Goal: Task Accomplishment & Management: Complete application form

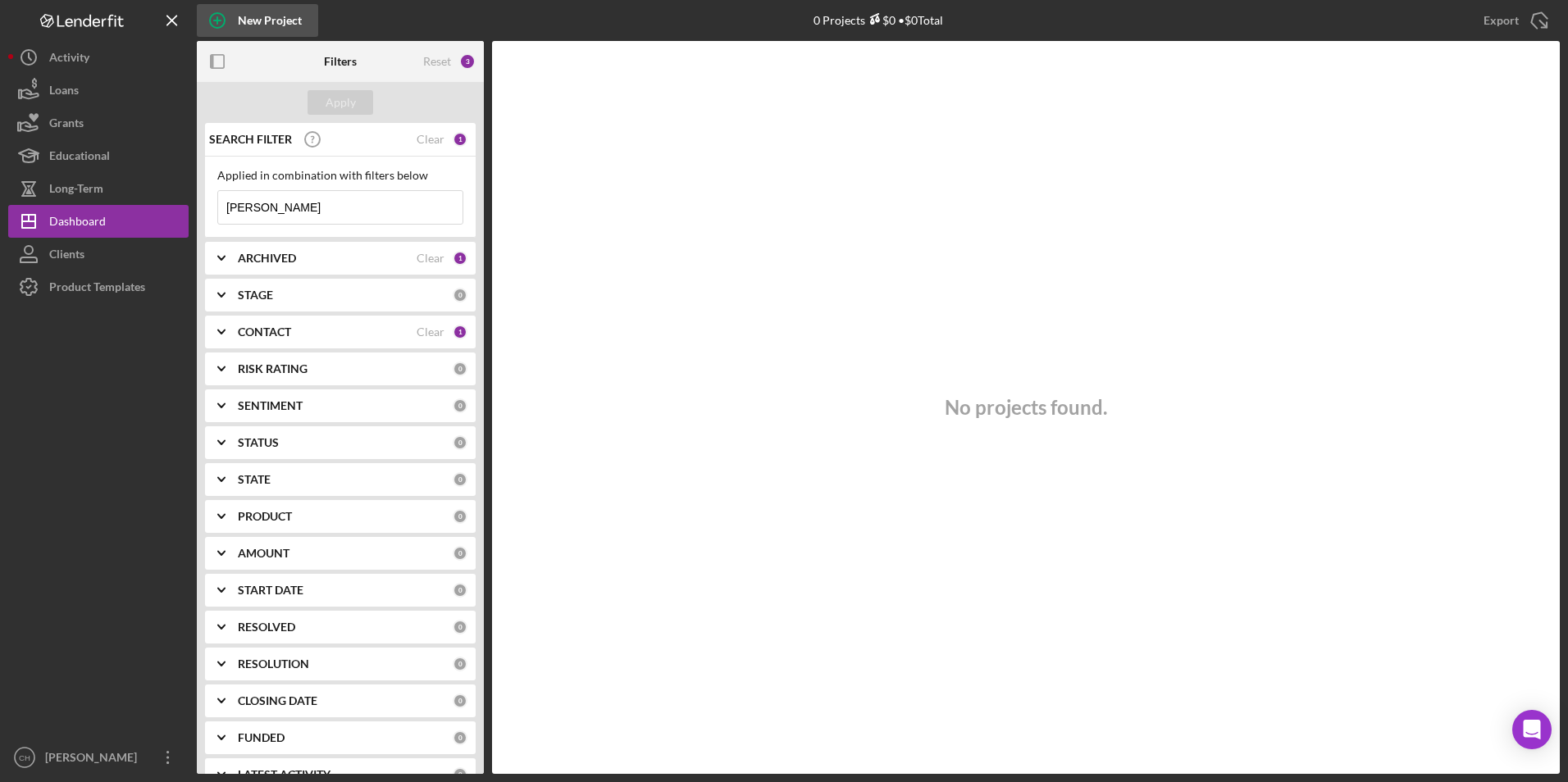
click at [243, 14] on div "New Project" at bounding box center [269, 20] width 64 height 33
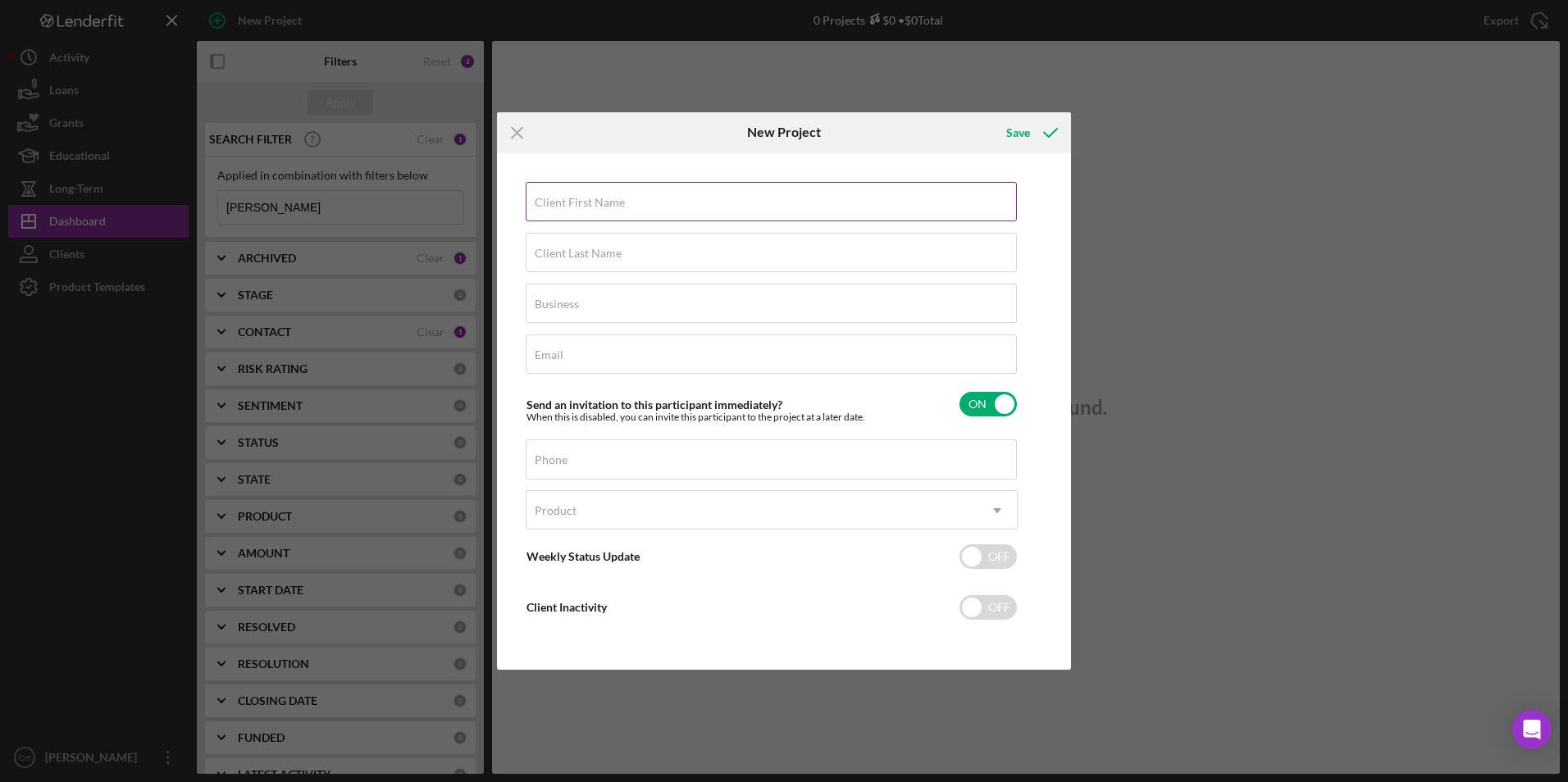
click at [566, 190] on div "Client First Name Required" at bounding box center [772, 203] width 492 height 41
type input "[PERSON_NAME]"
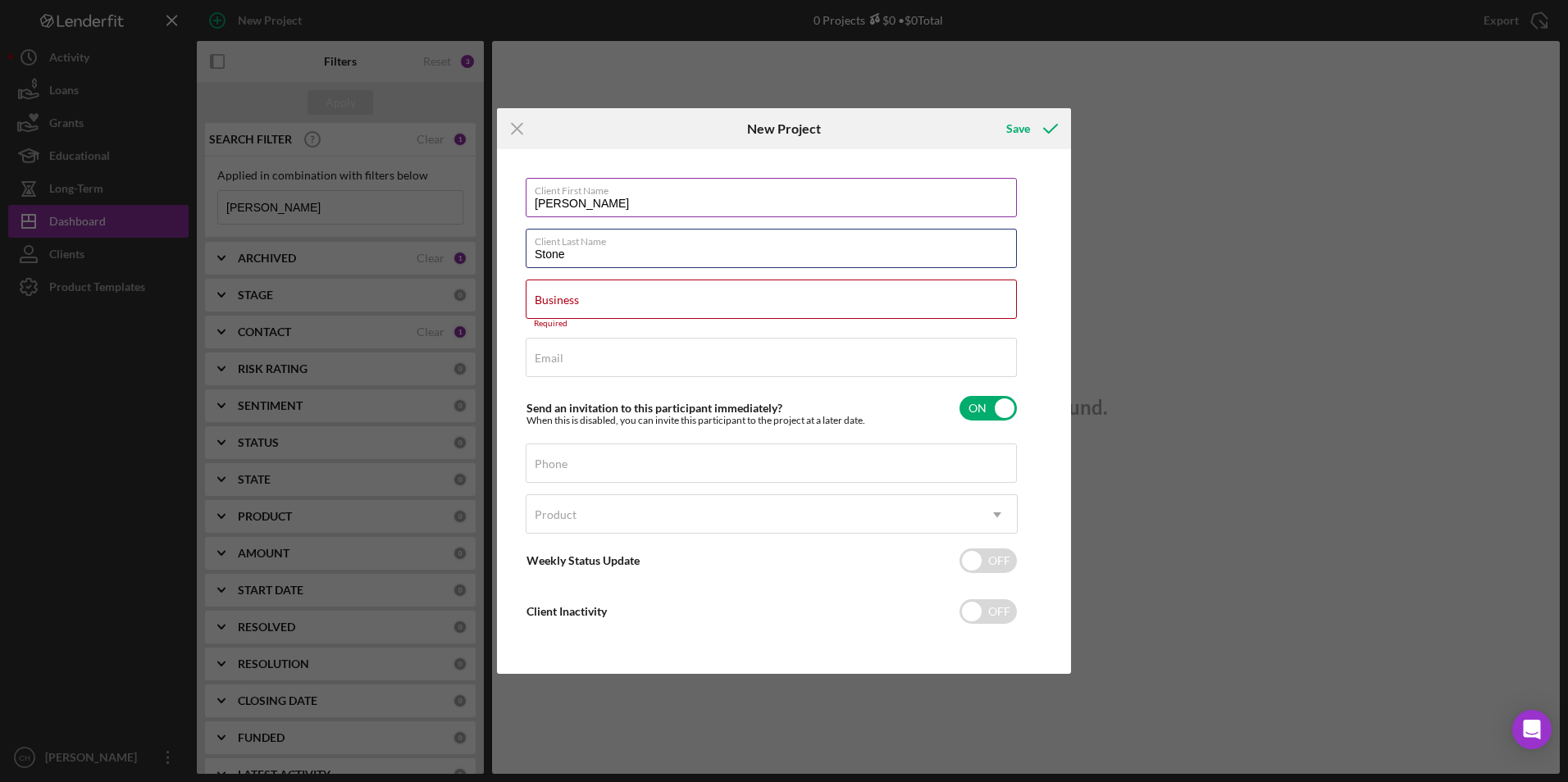
type input "Stone"
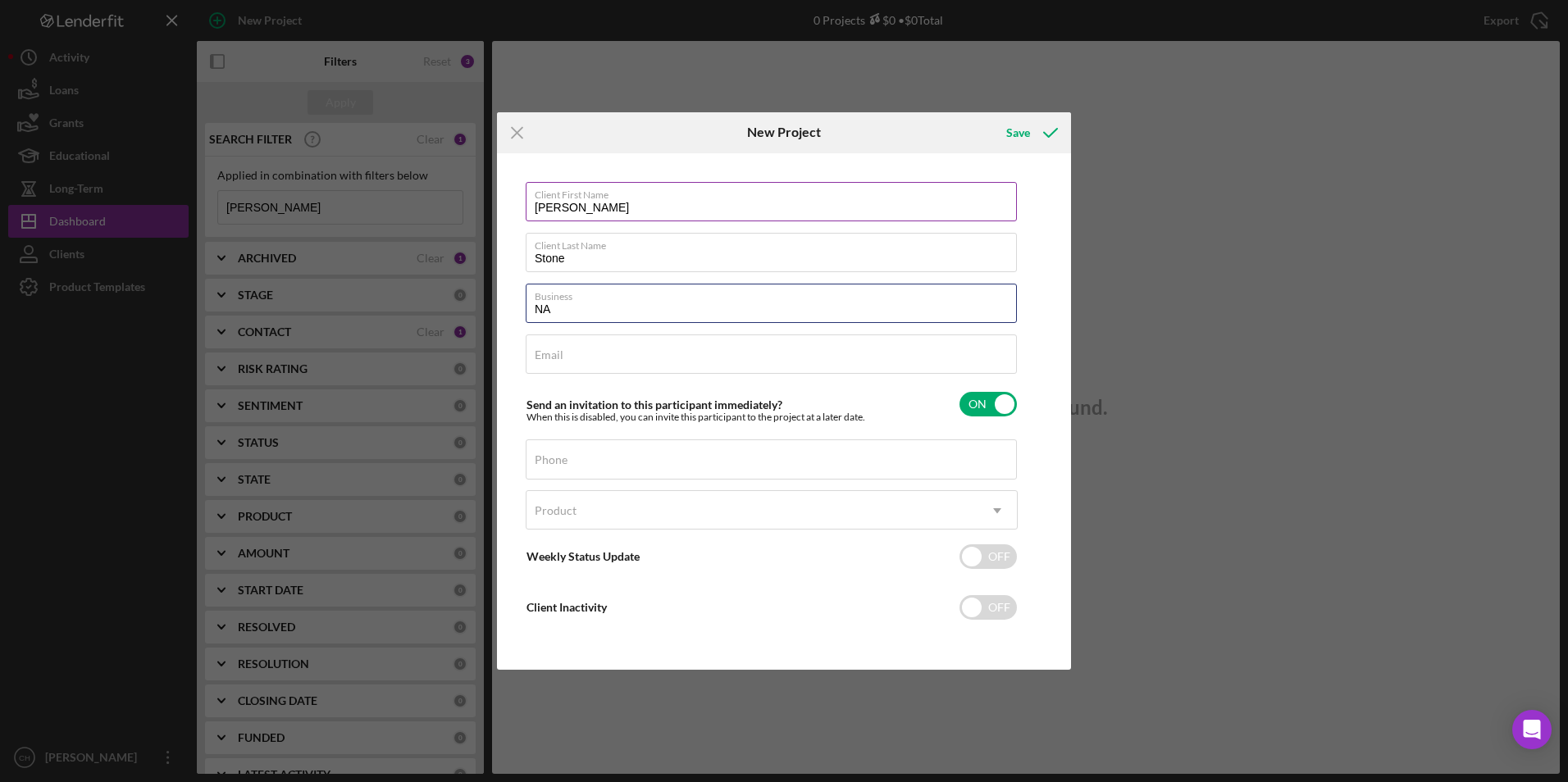
type input "NA"
type input "no email"
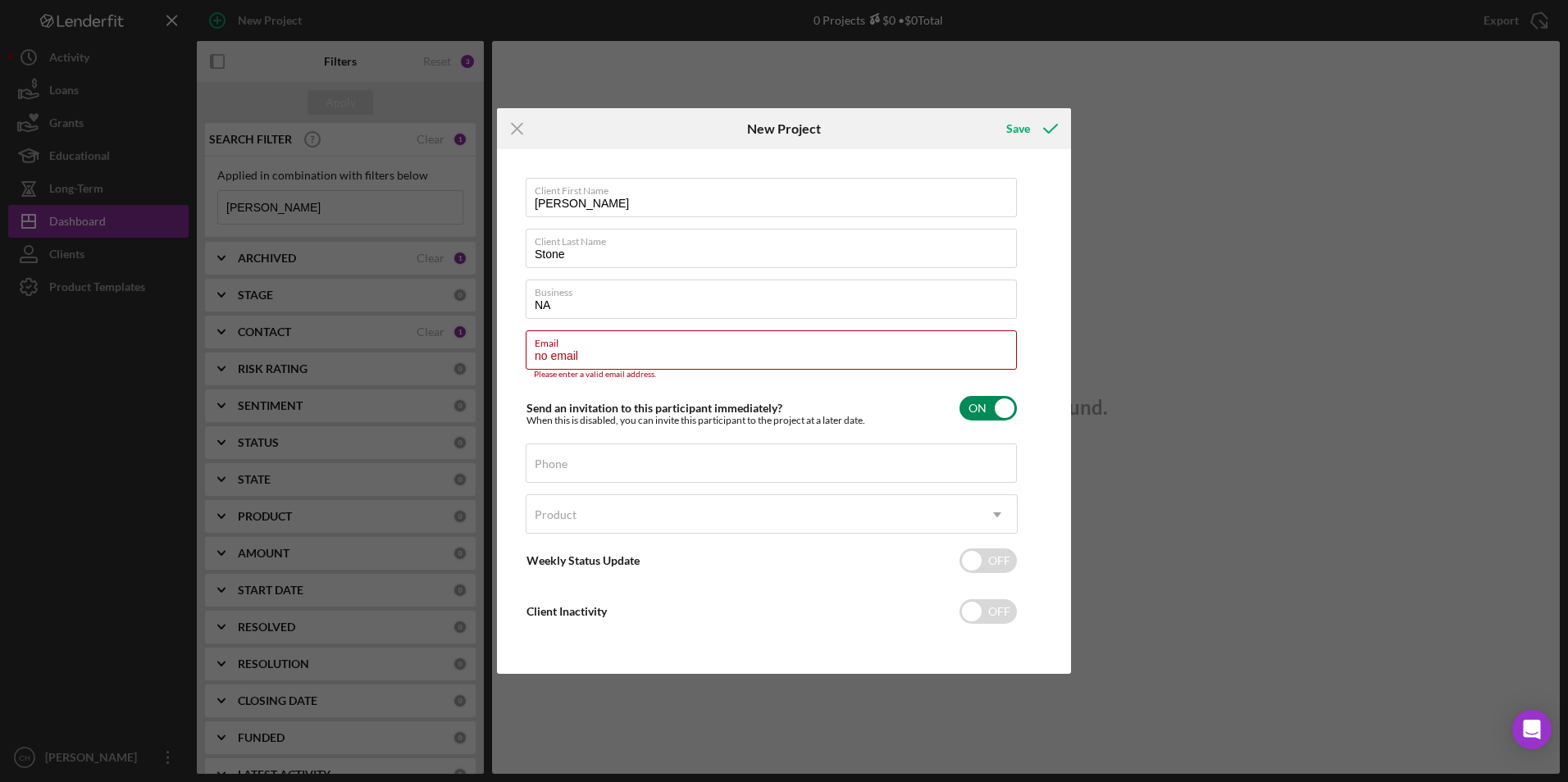
click at [1006, 405] on input "checkbox" at bounding box center [988, 408] width 58 height 25
checkbox input "false"
click at [608, 349] on input "no email" at bounding box center [771, 350] width 491 height 39
drag, startPoint x: 608, startPoint y: 349, endPoint x: 528, endPoint y: 358, distance: 80.5
click at [528, 358] on input "no email" at bounding box center [771, 350] width 491 height 39
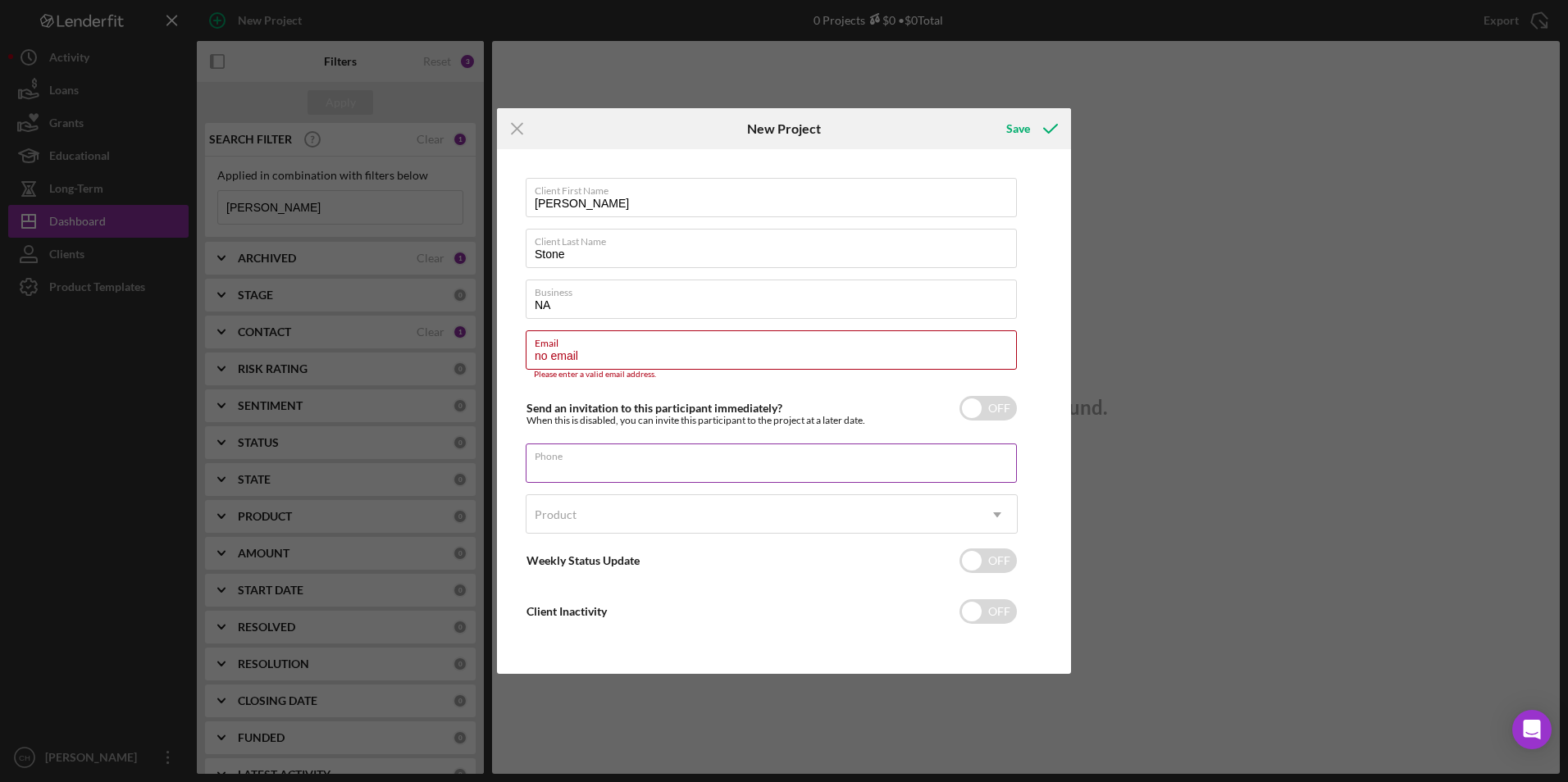
click at [549, 450] on div "Phone" at bounding box center [772, 464] width 492 height 41
type input "[PHONE_NUMBER]"
click at [541, 506] on div "Product" at bounding box center [753, 515] width 451 height 37
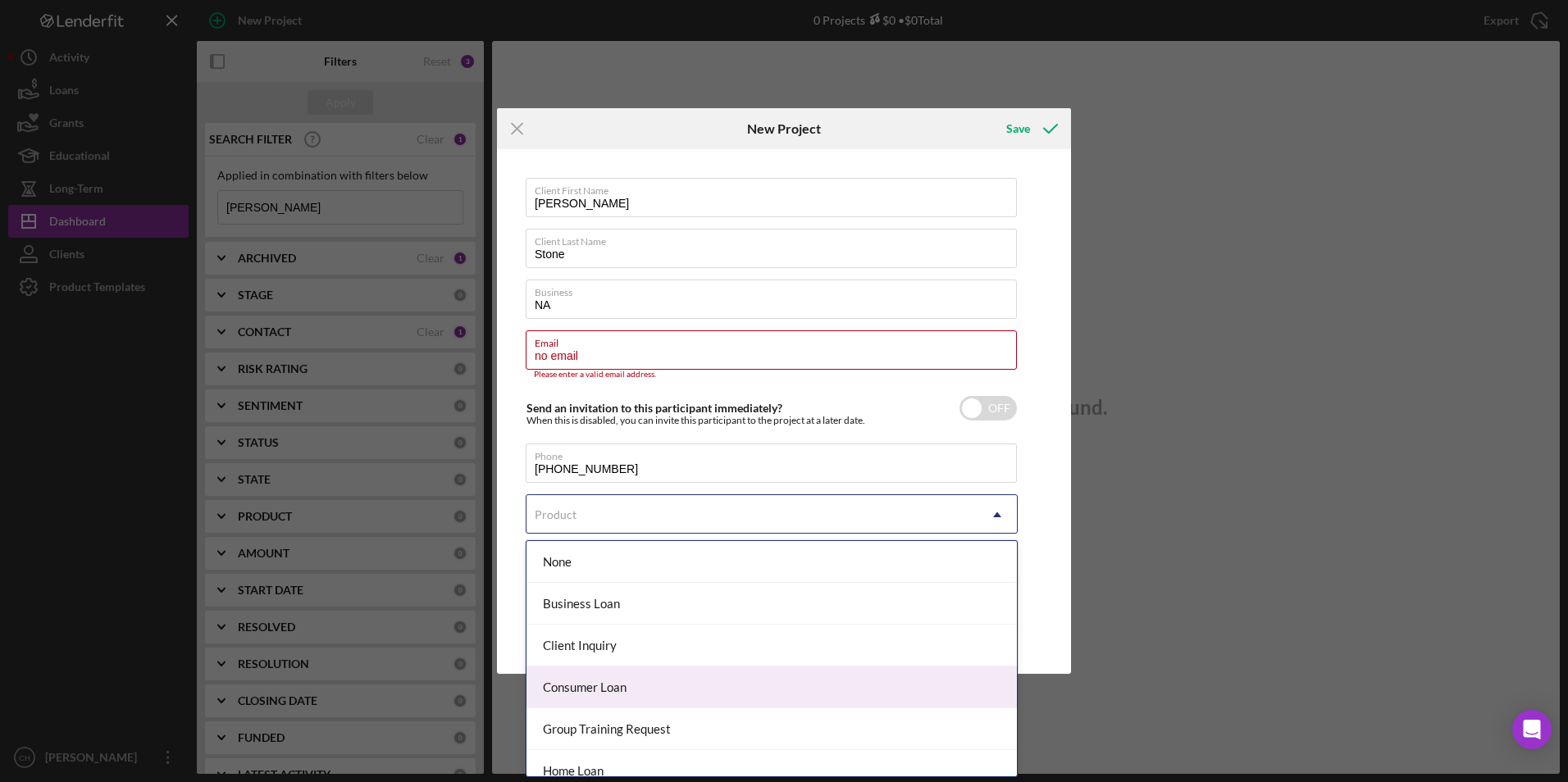
click at [583, 685] on div "Consumer Loan" at bounding box center [772, 687] width 490 height 42
checkbox input "true"
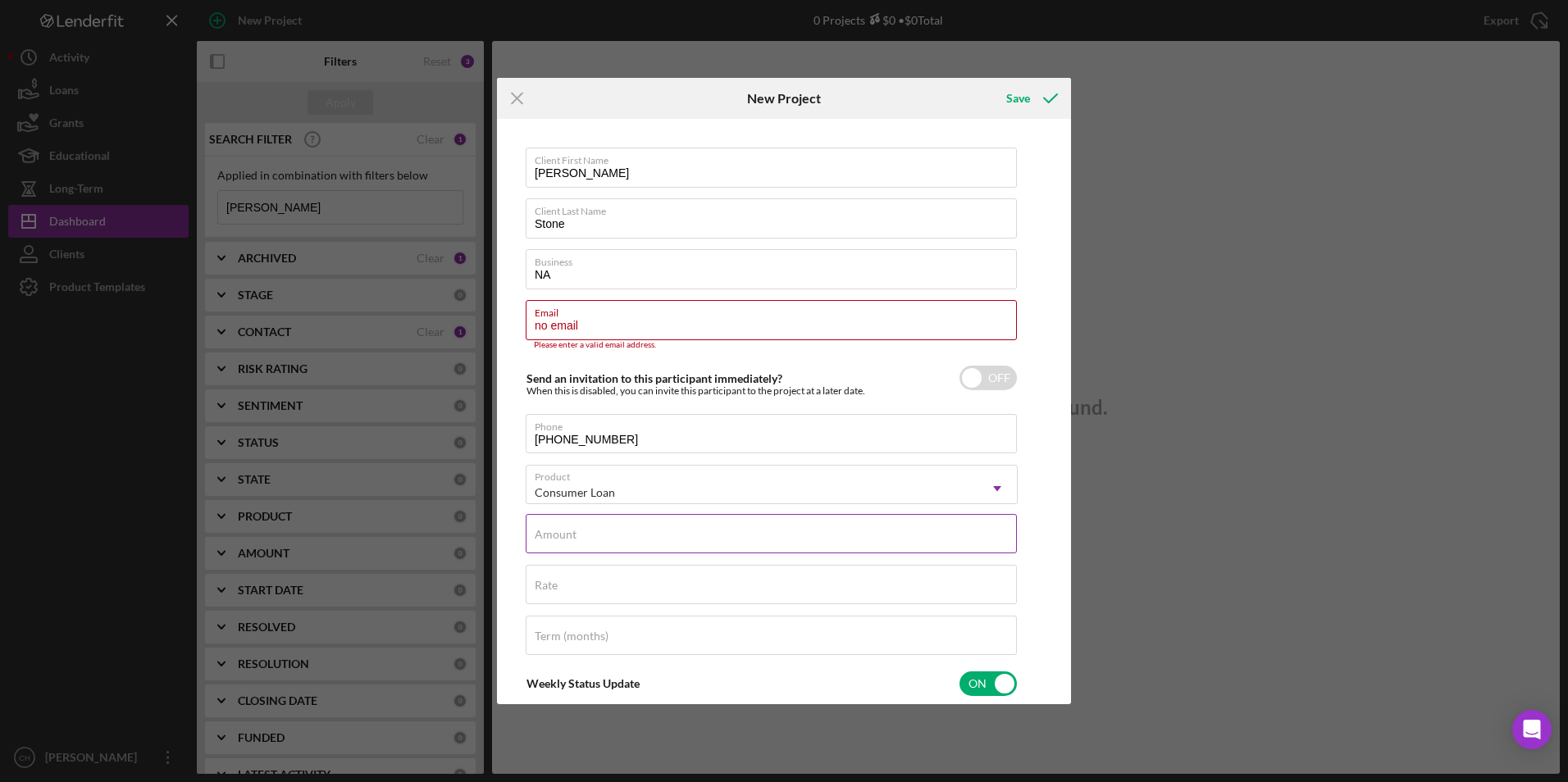
click at [580, 545] on input "Amount" at bounding box center [771, 533] width 491 height 39
type input "$10,000"
click at [570, 580] on div "Rate" at bounding box center [772, 585] width 492 height 41
type input "7.540%"
click at [568, 629] on label "Term (months)" at bounding box center [571, 635] width 74 height 13
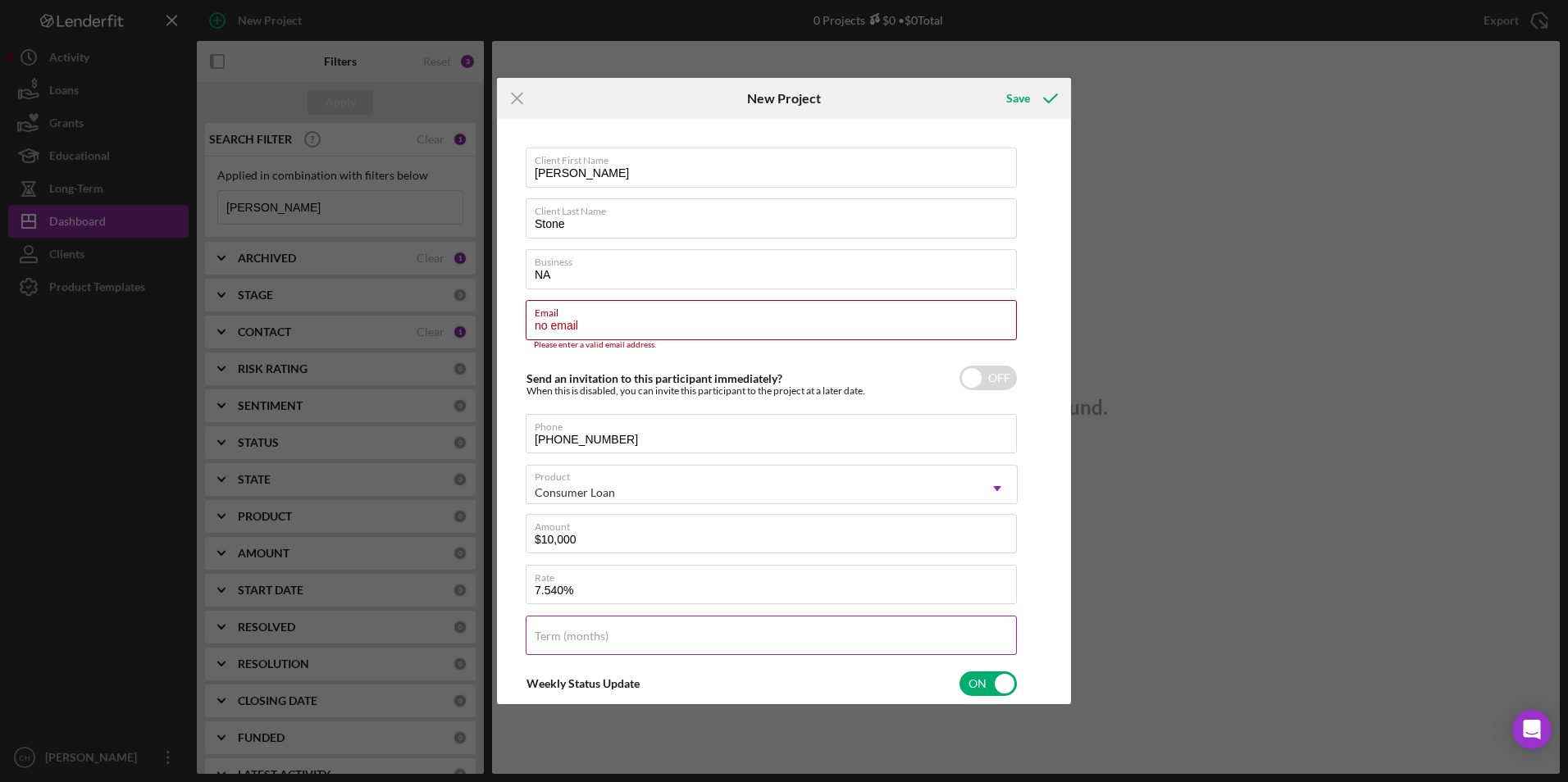
click at [568, 628] on input "Term (months)" at bounding box center [771, 635] width 491 height 39
type input "48"
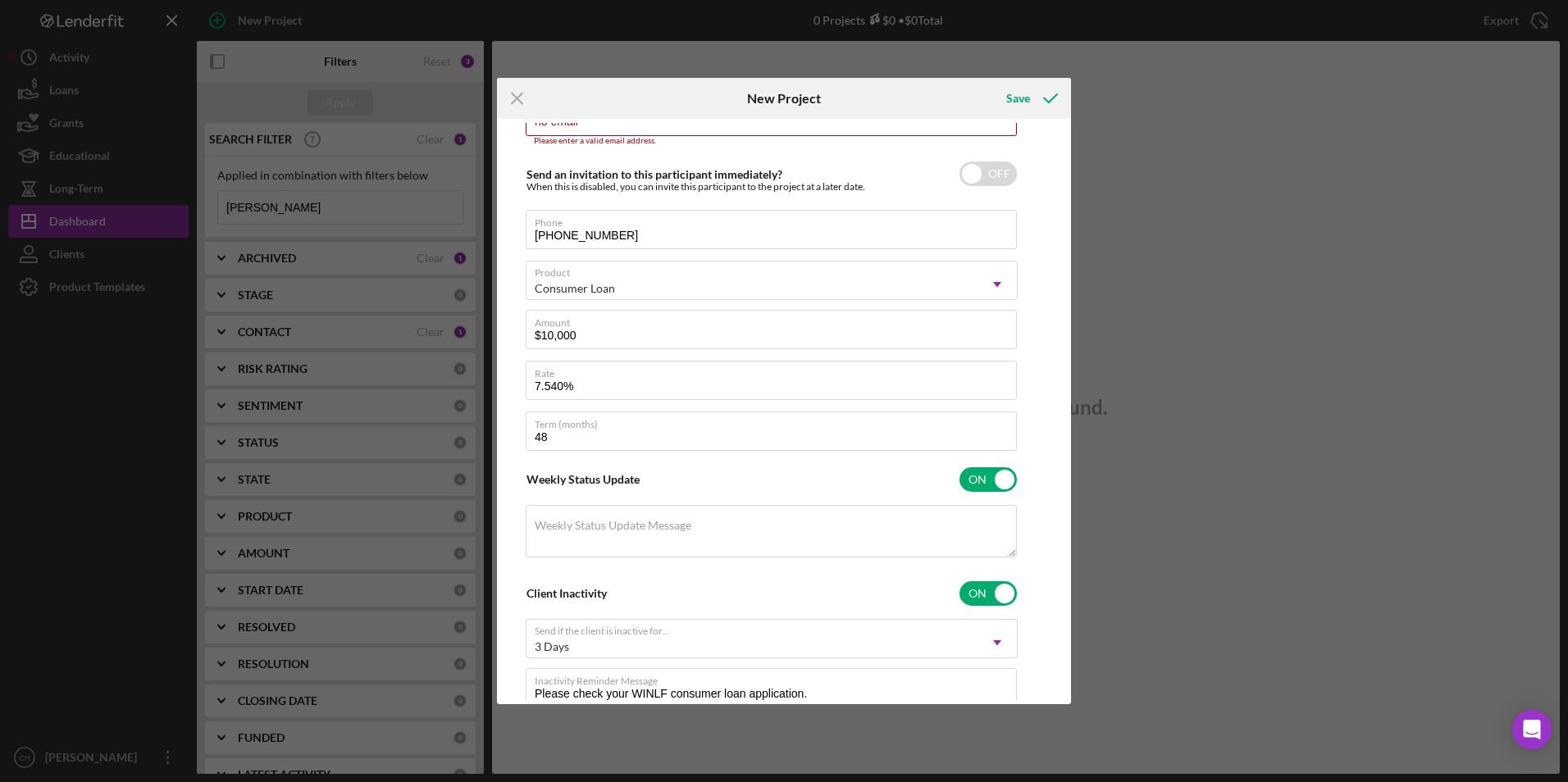
scroll to position [268, 0]
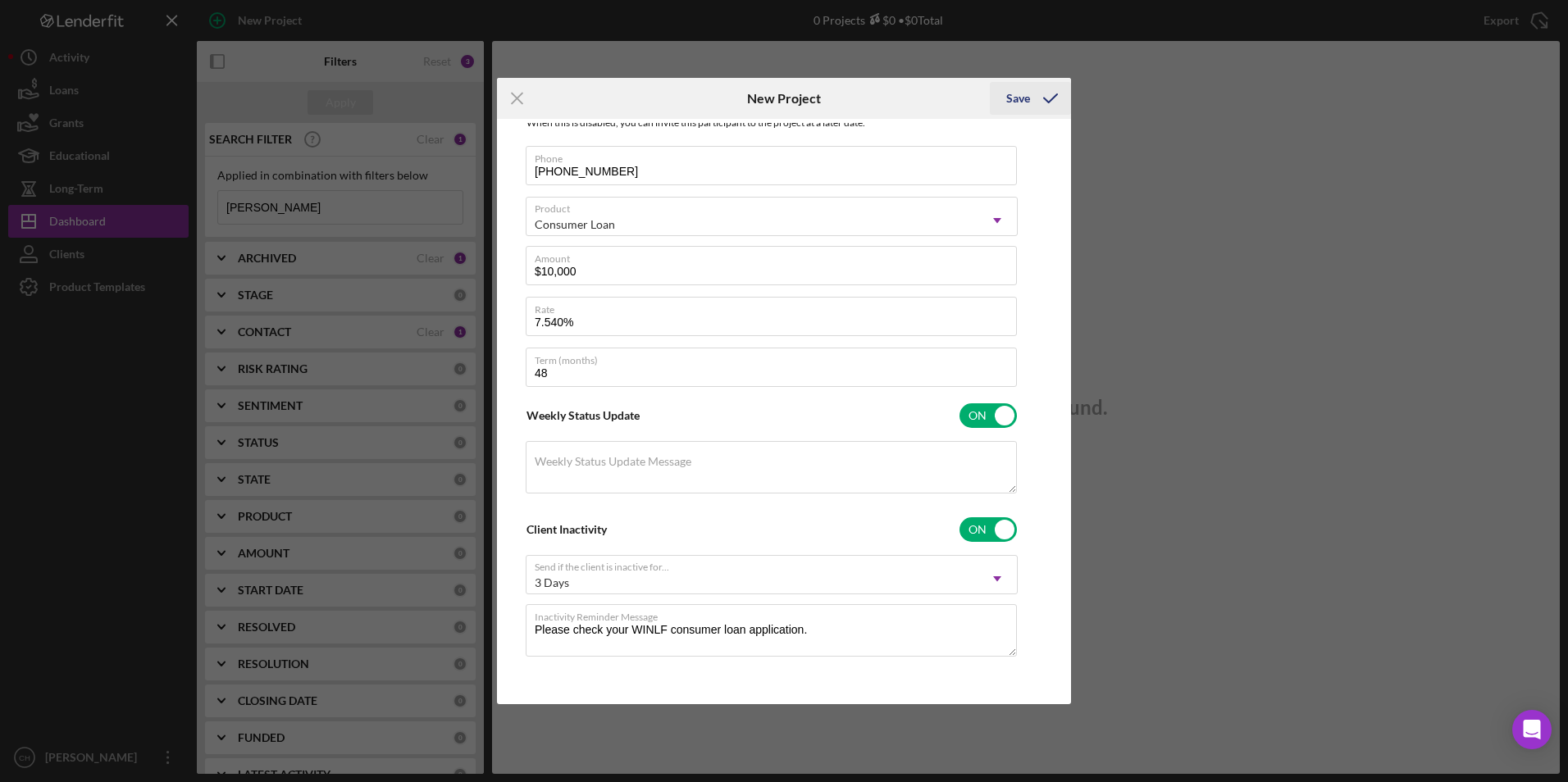
click at [1005, 99] on button "Save" at bounding box center [1031, 98] width 81 height 33
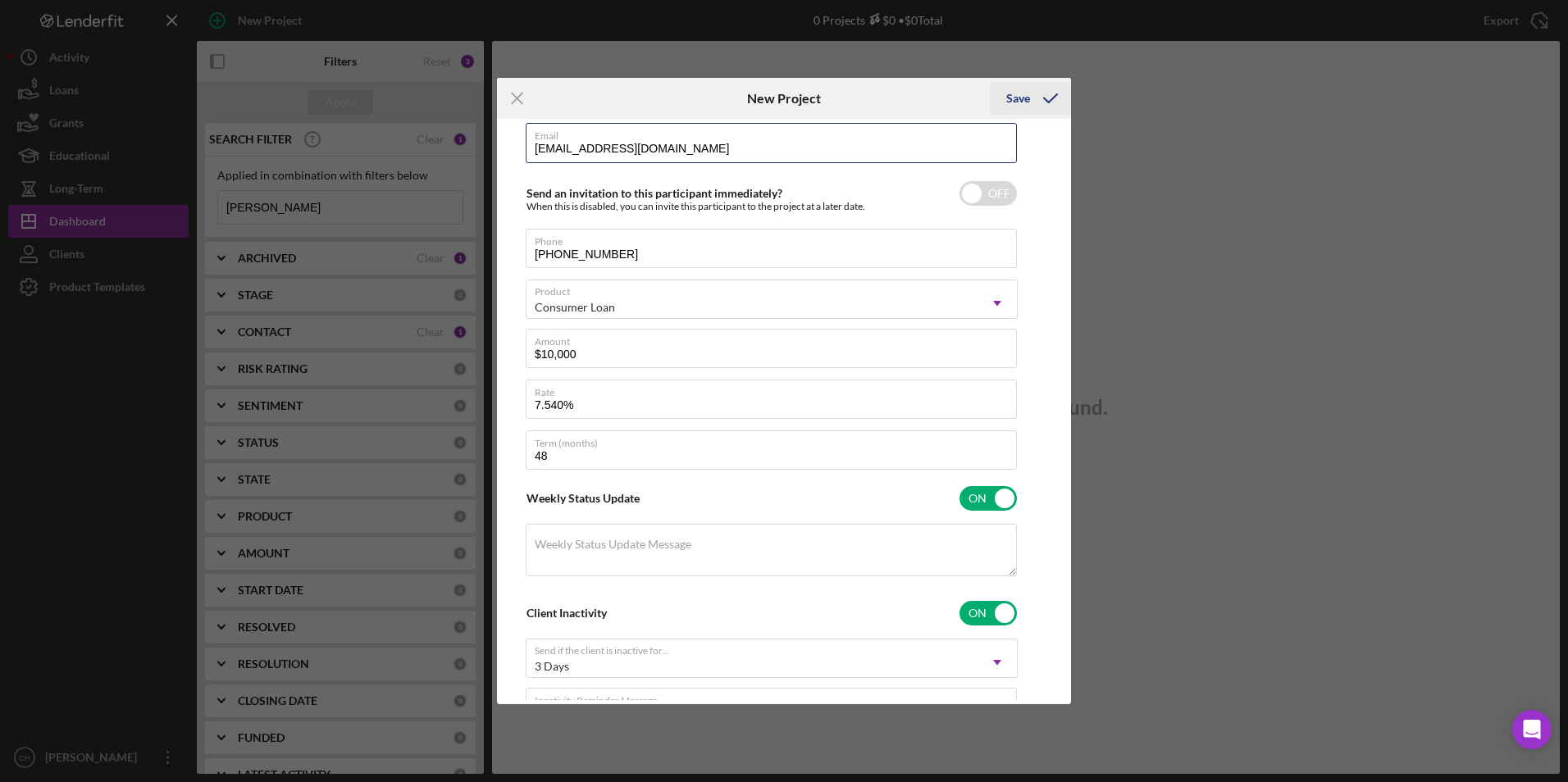
type input "[EMAIL_ADDRESS][DOMAIN_NAME]"
click at [1014, 103] on div "Save" at bounding box center [1018, 98] width 24 height 33
checkbox input "true"
checkbox input "false"
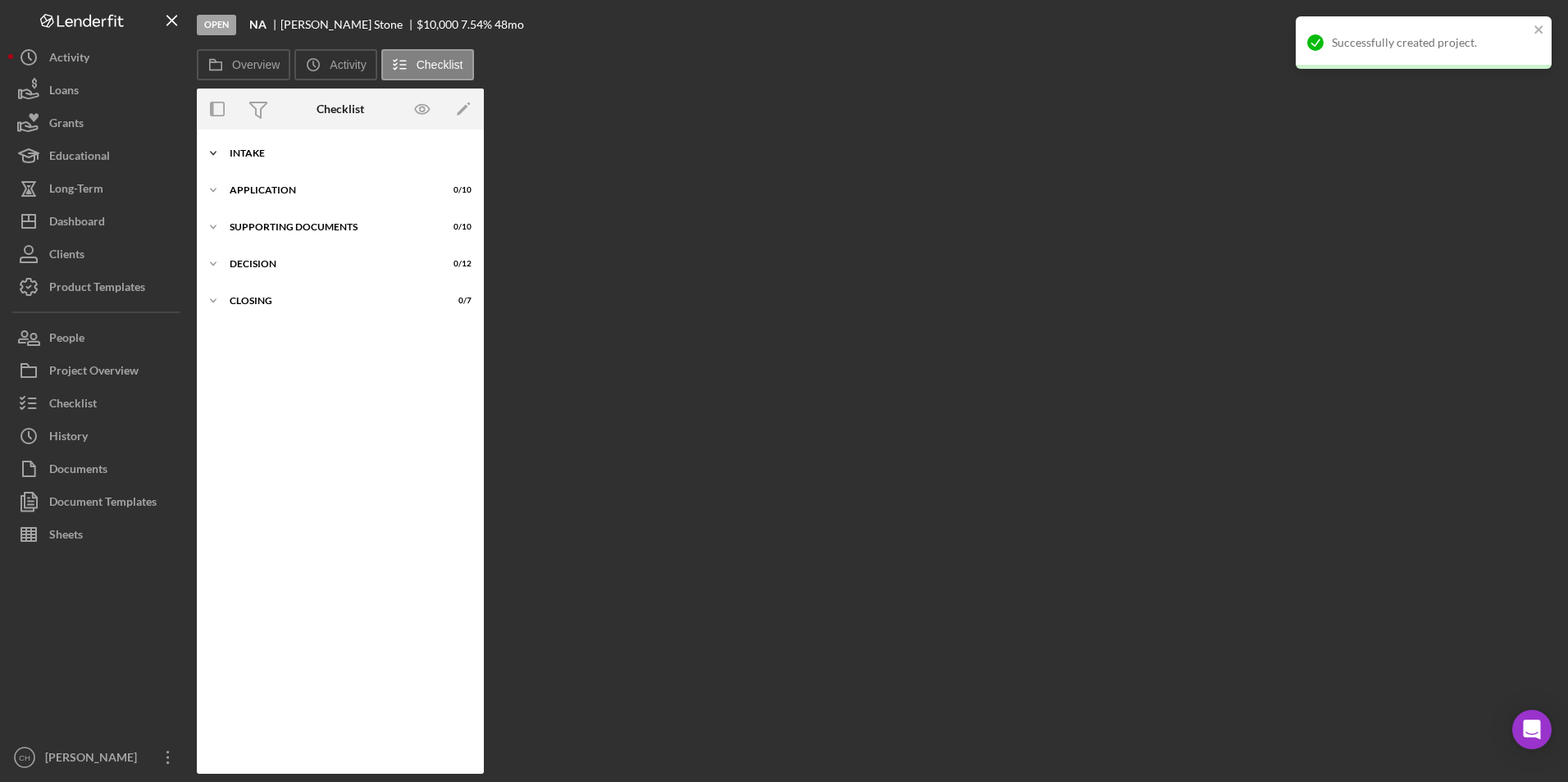
click at [266, 152] on div "Intake" at bounding box center [346, 154] width 233 height 10
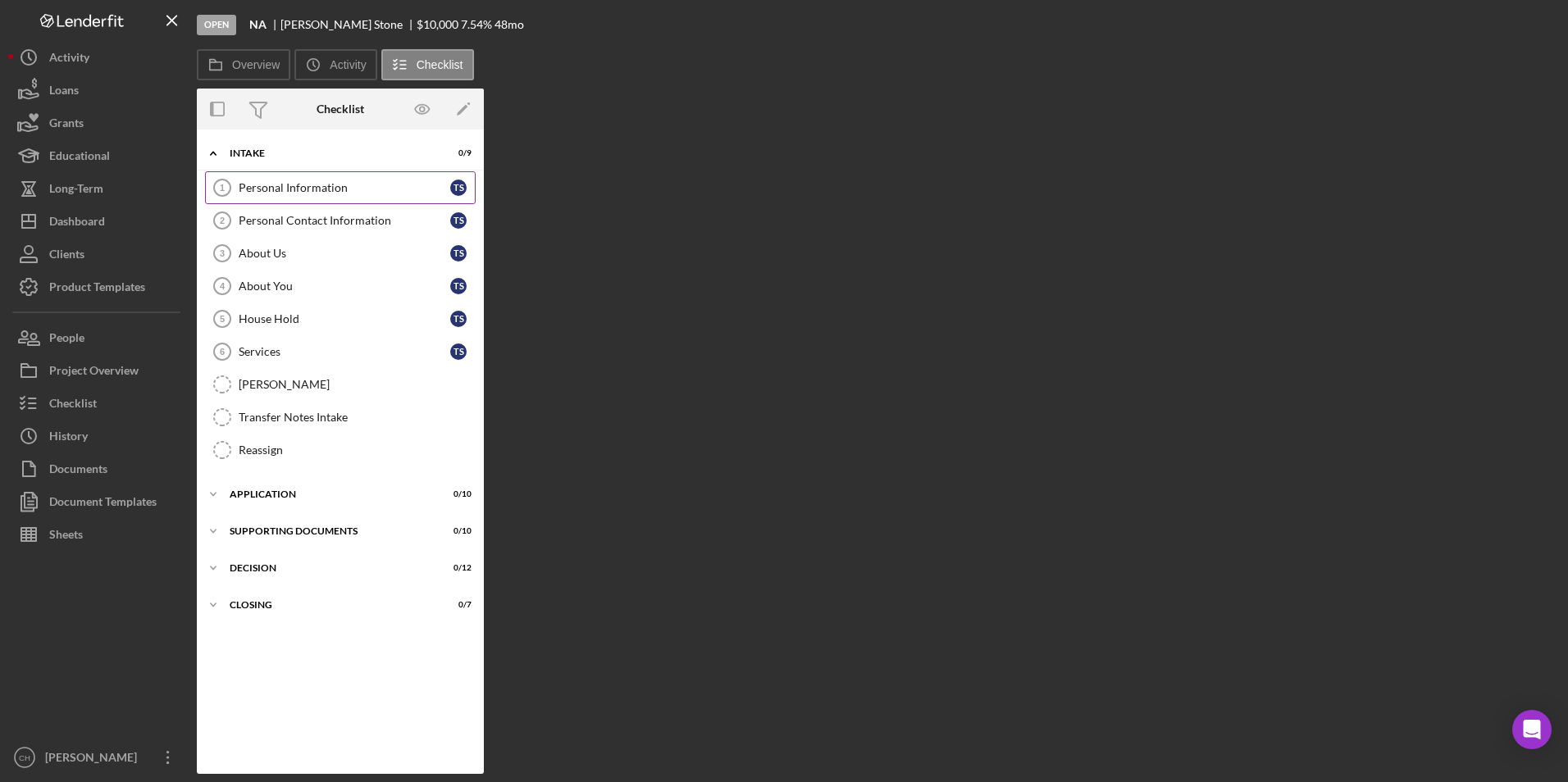
click at [283, 182] on div "Personal Information" at bounding box center [344, 187] width 211 height 13
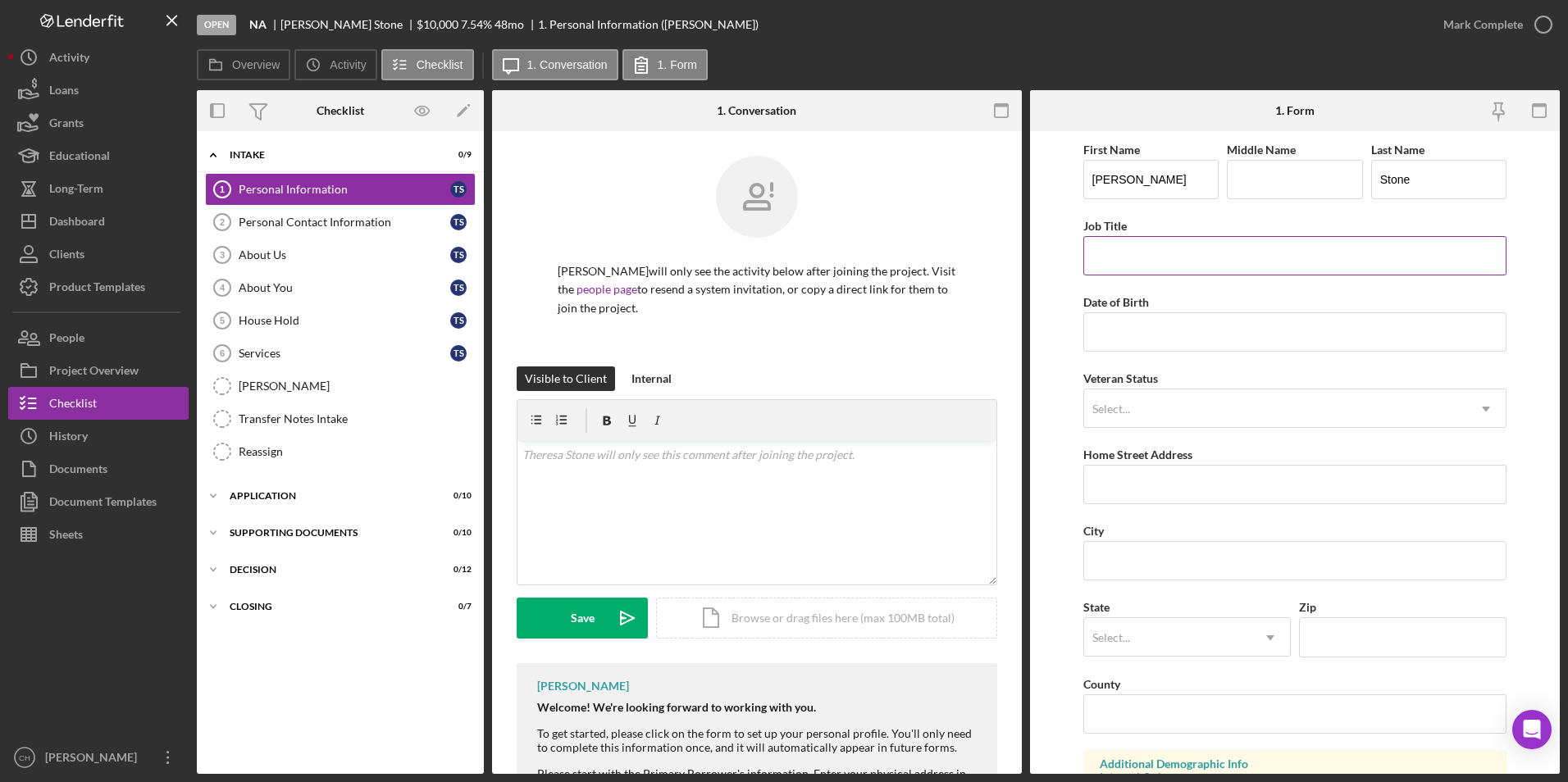
click at [1129, 253] on input "Job Title" at bounding box center [1296, 255] width 424 height 39
type input "Retired"
type input "[DATE]"
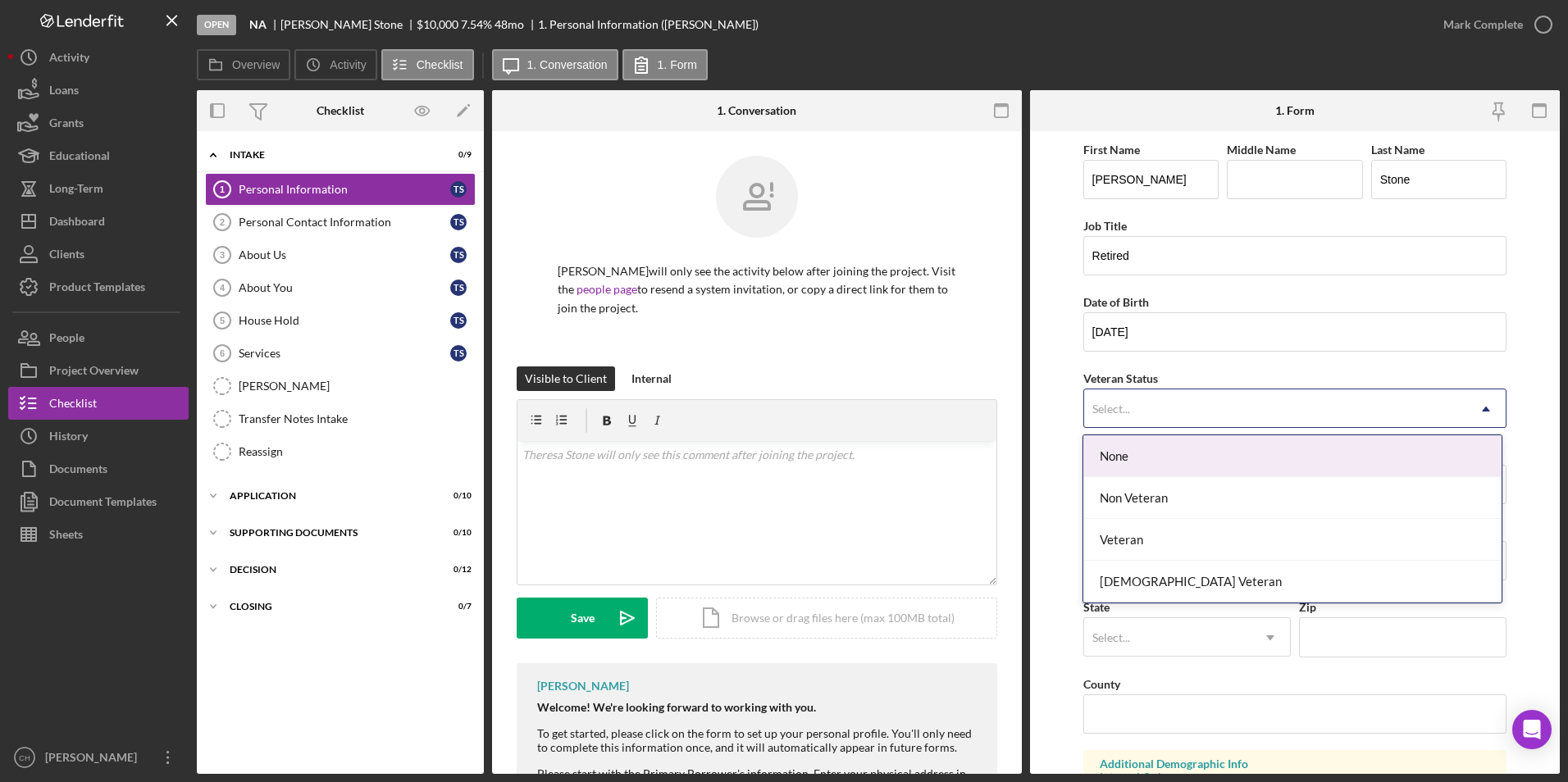
click at [1135, 394] on div "Select..." at bounding box center [1275, 409] width 383 height 37
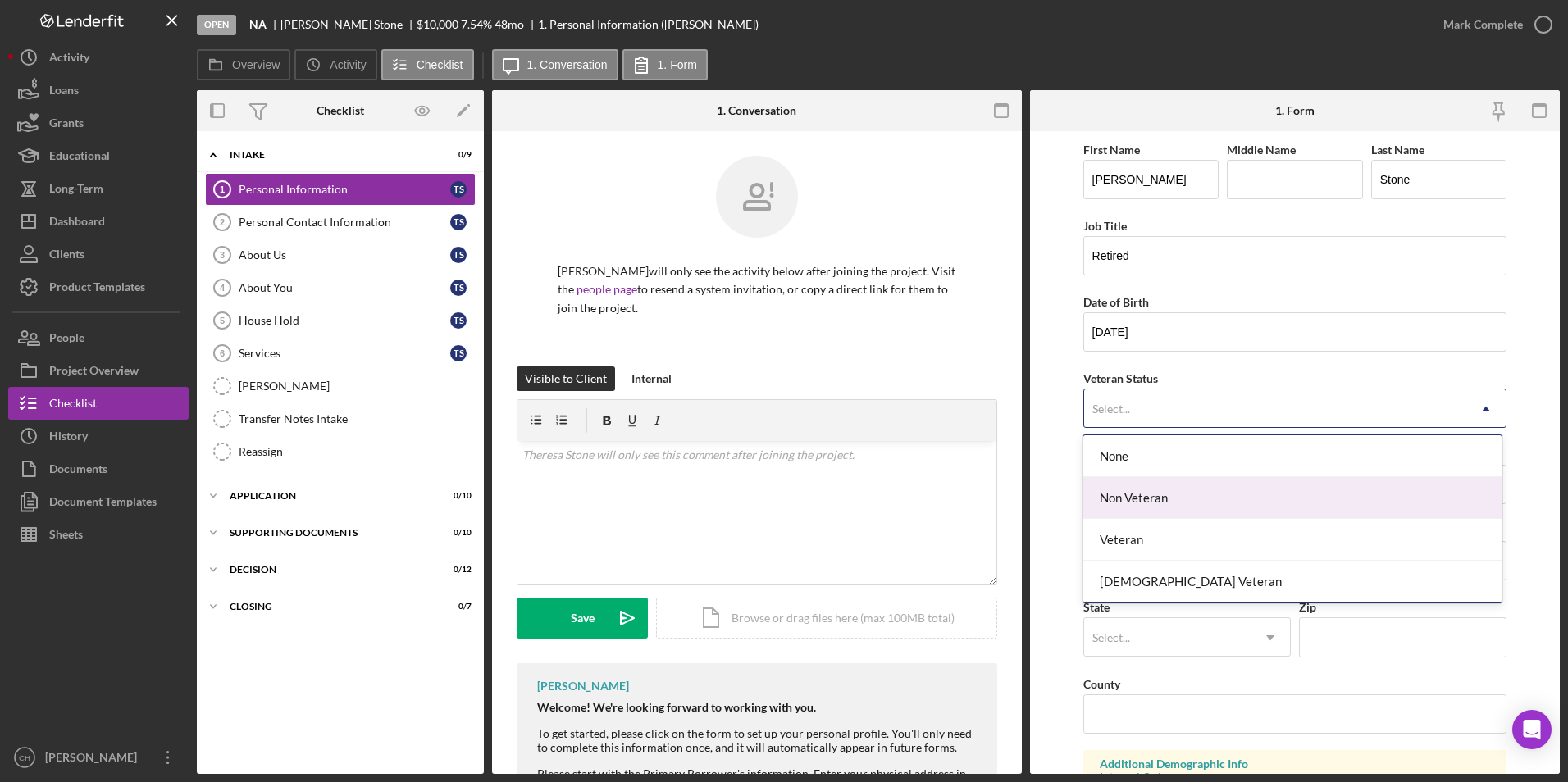
click at [1138, 494] on div "Non Veteran" at bounding box center [1292, 498] width 418 height 42
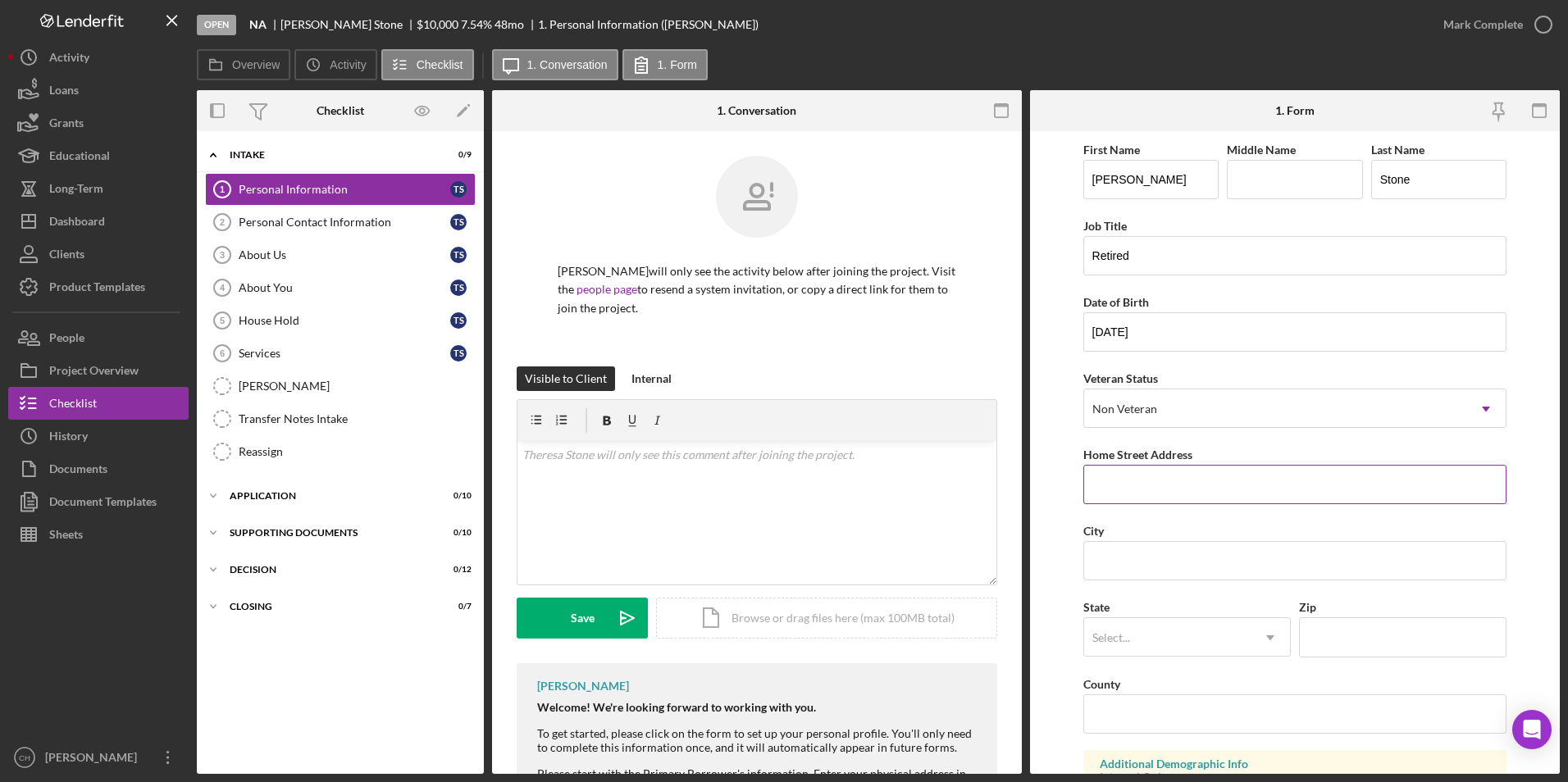
click at [1114, 478] on input "Home Street Address" at bounding box center [1296, 484] width 424 height 39
type input "1"
type input "[STREET_ADDRESS]"
type input "Saxon"
type input "WI"
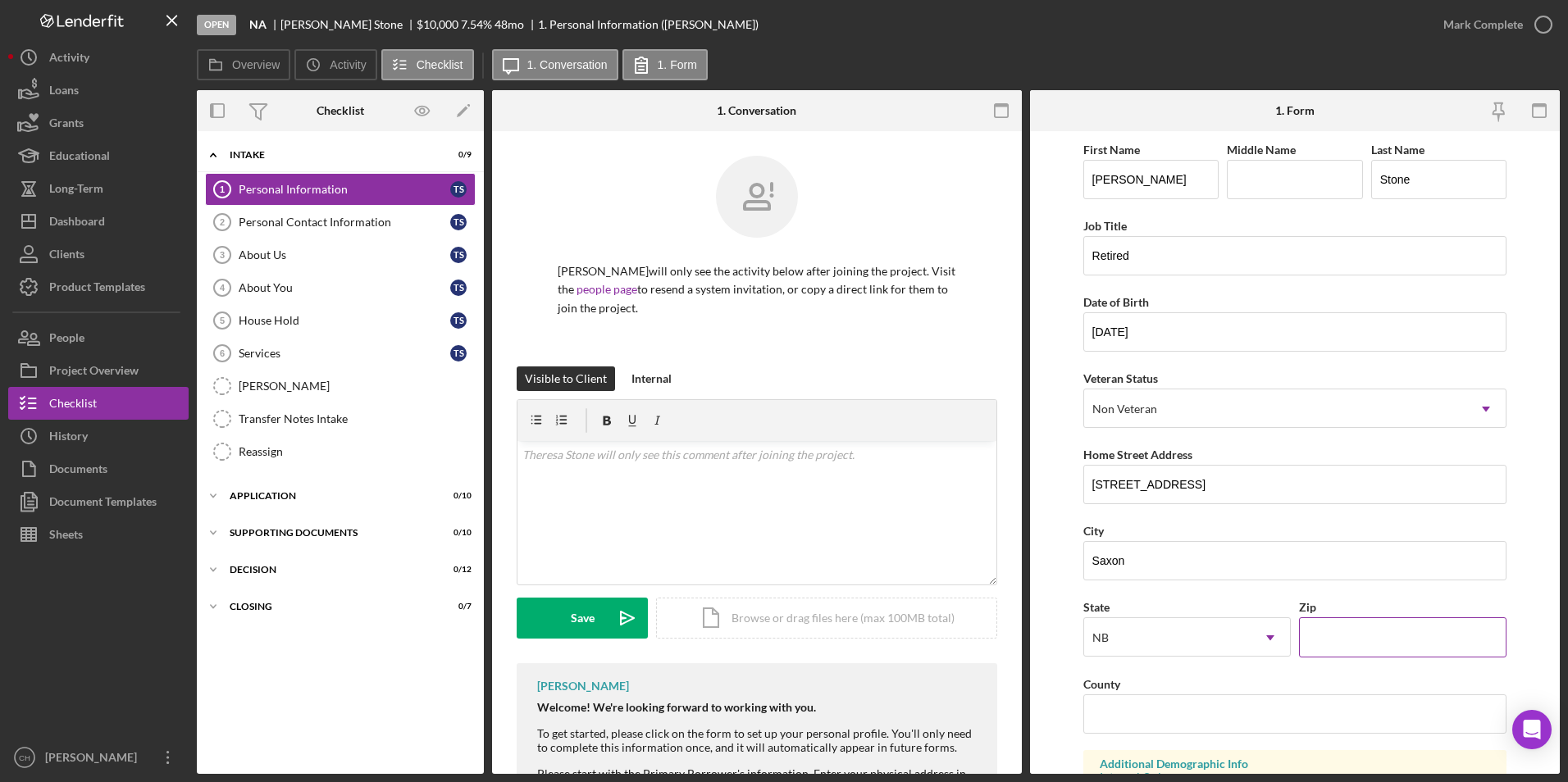
click at [1341, 623] on input "Zip" at bounding box center [1403, 637] width 208 height 39
type input "54559"
click at [1106, 719] on input "County" at bounding box center [1296, 714] width 424 height 39
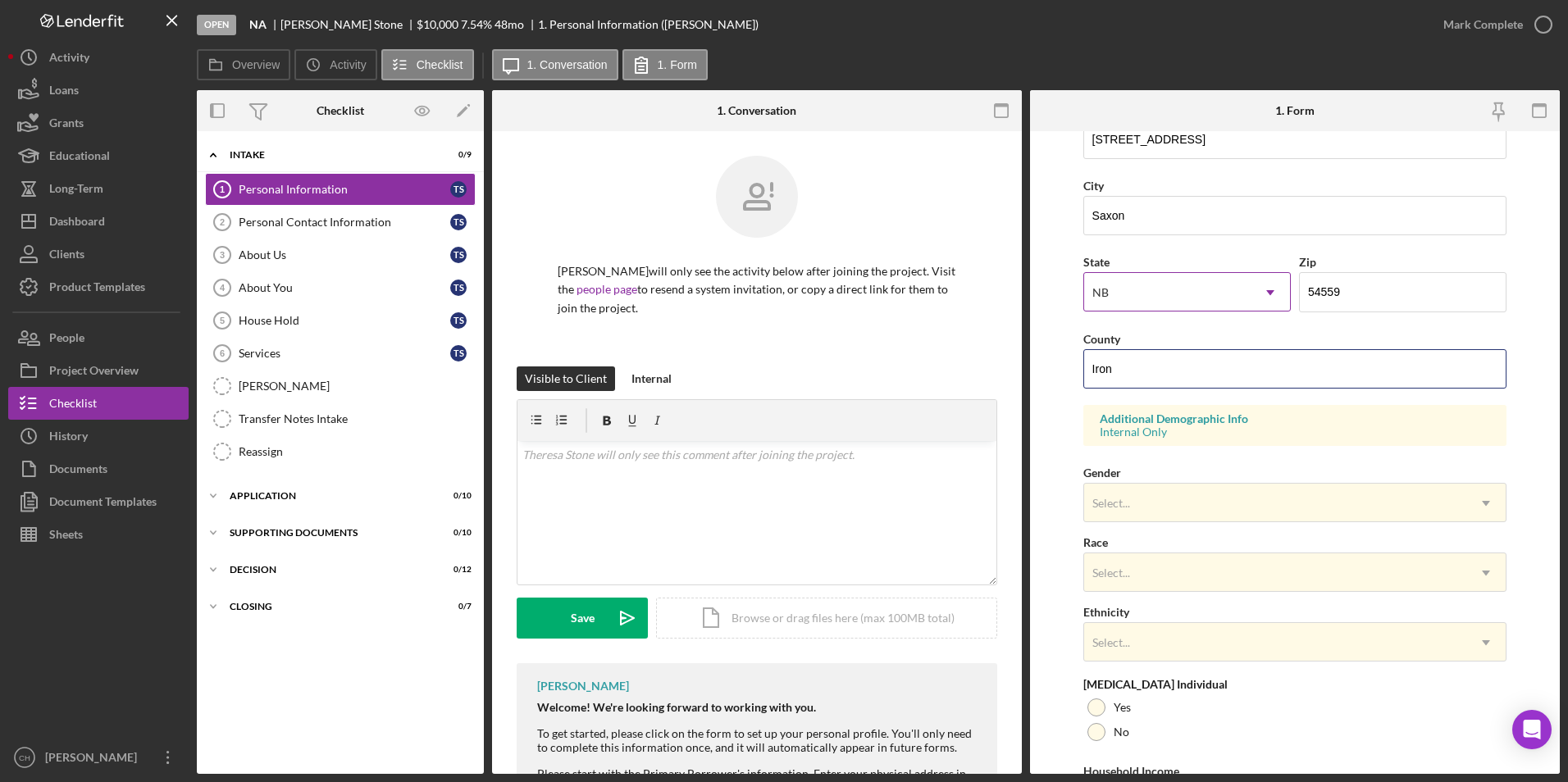
scroll to position [410, 0]
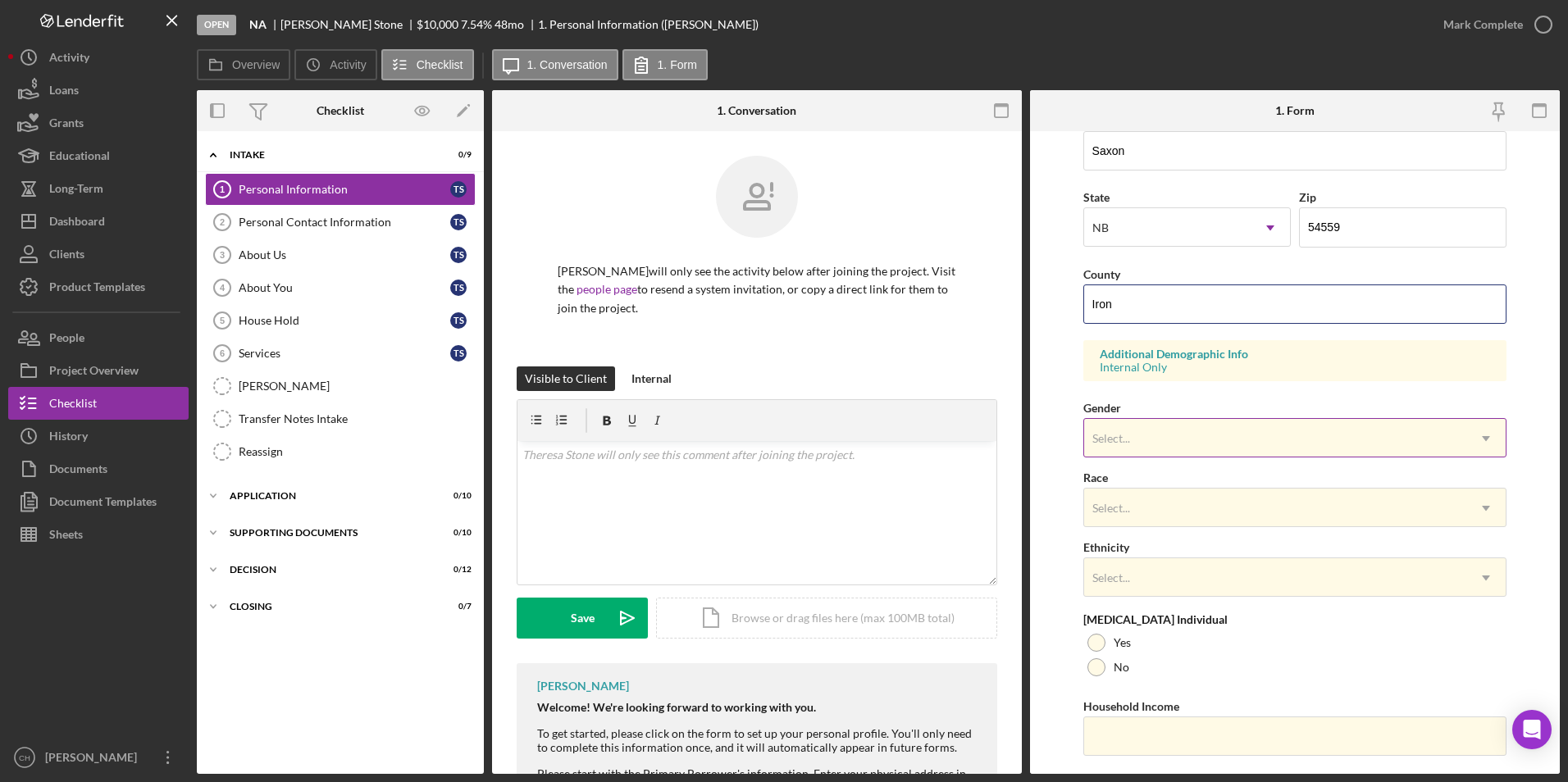
type input "Iron"
click at [1134, 450] on div "Select..." at bounding box center [1275, 438] width 383 height 37
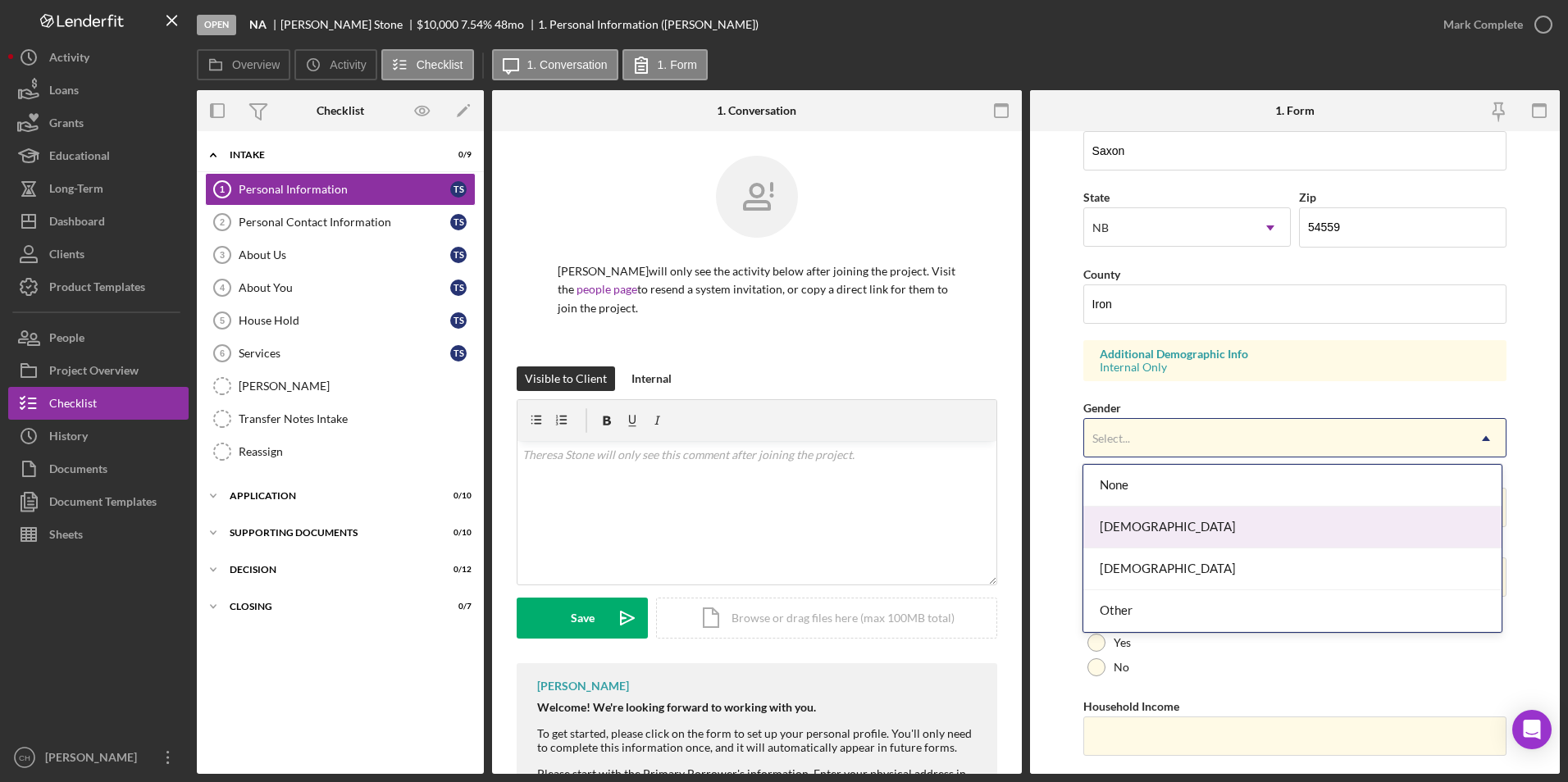
click at [1128, 530] on div "[DEMOGRAPHIC_DATA]" at bounding box center [1292, 527] width 418 height 42
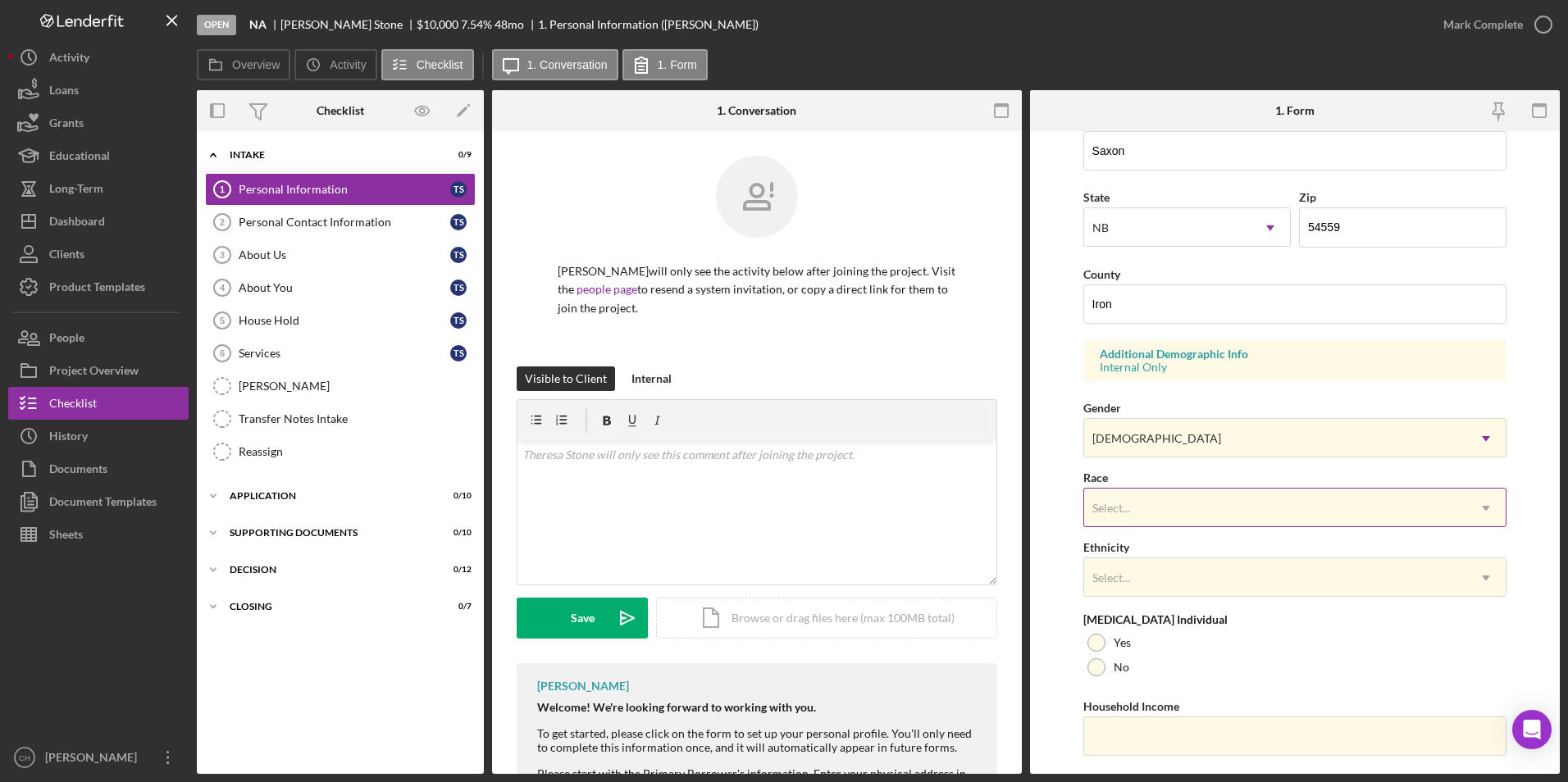
click at [1127, 508] on div "Select..." at bounding box center [1111, 508] width 37 height 13
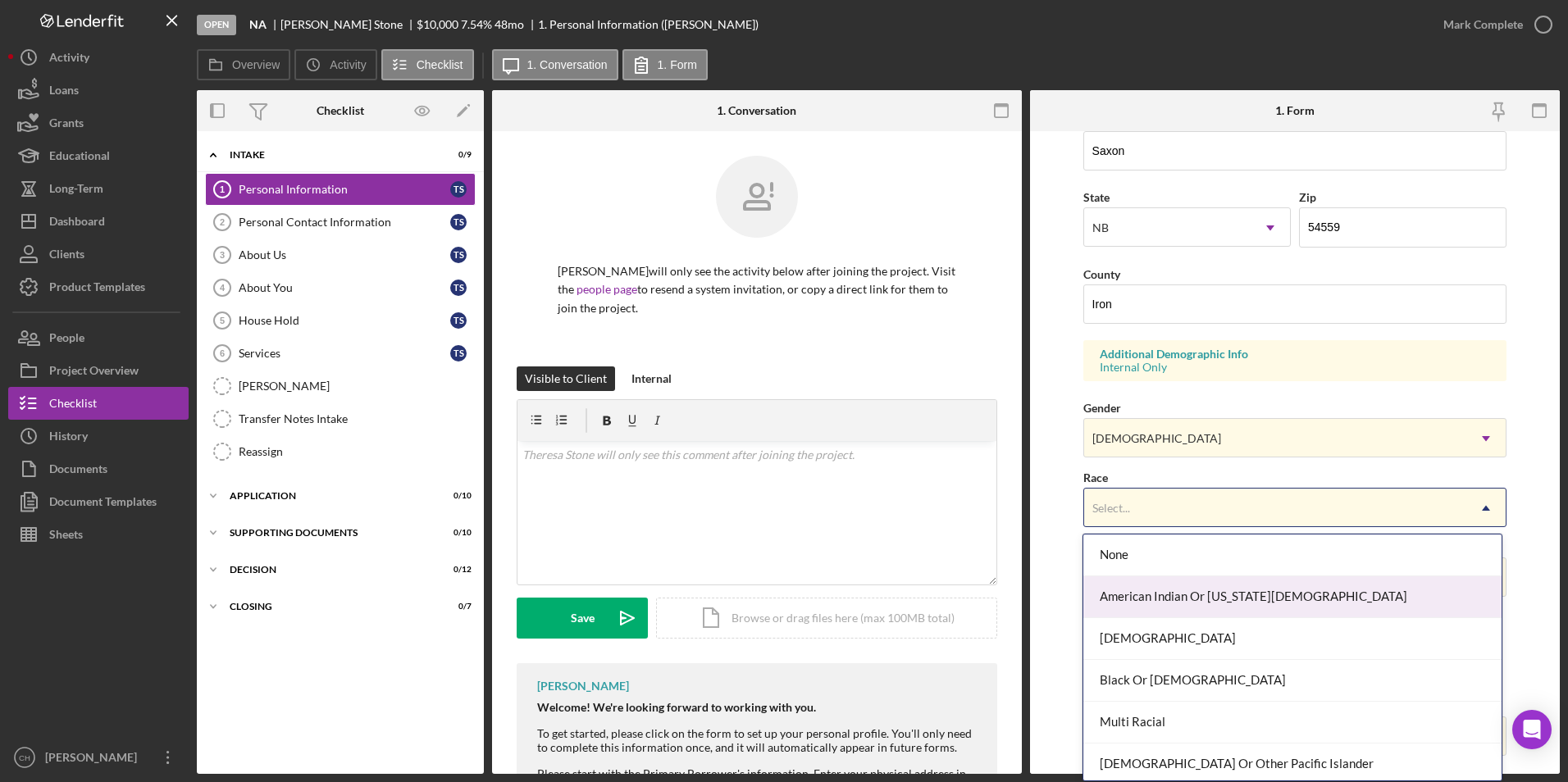
click at [1134, 596] on div "American Indian Or [US_STATE][DEMOGRAPHIC_DATA]" at bounding box center [1292, 596] width 418 height 42
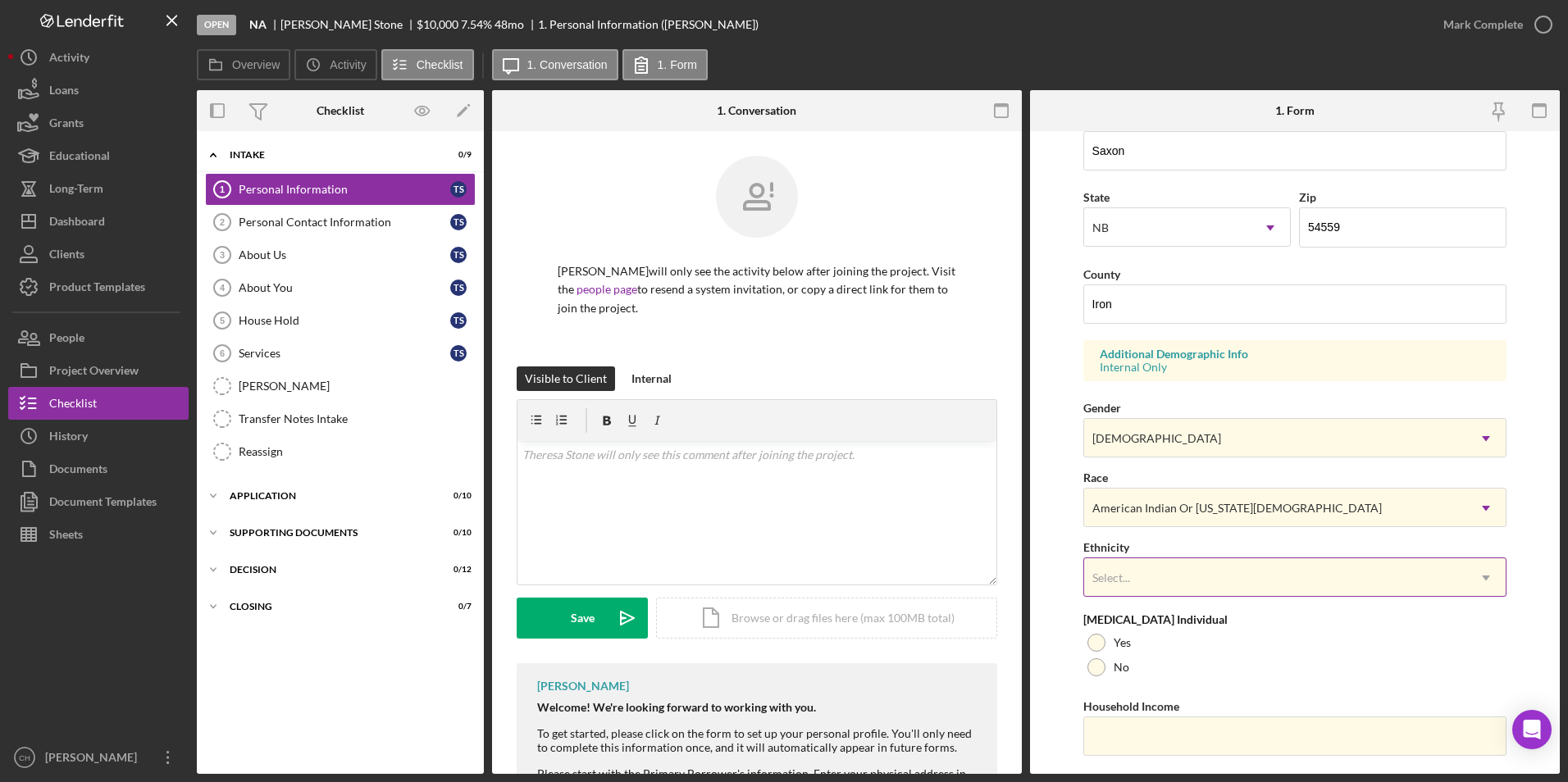
click at [1135, 579] on div "Select..." at bounding box center [1275, 578] width 383 height 37
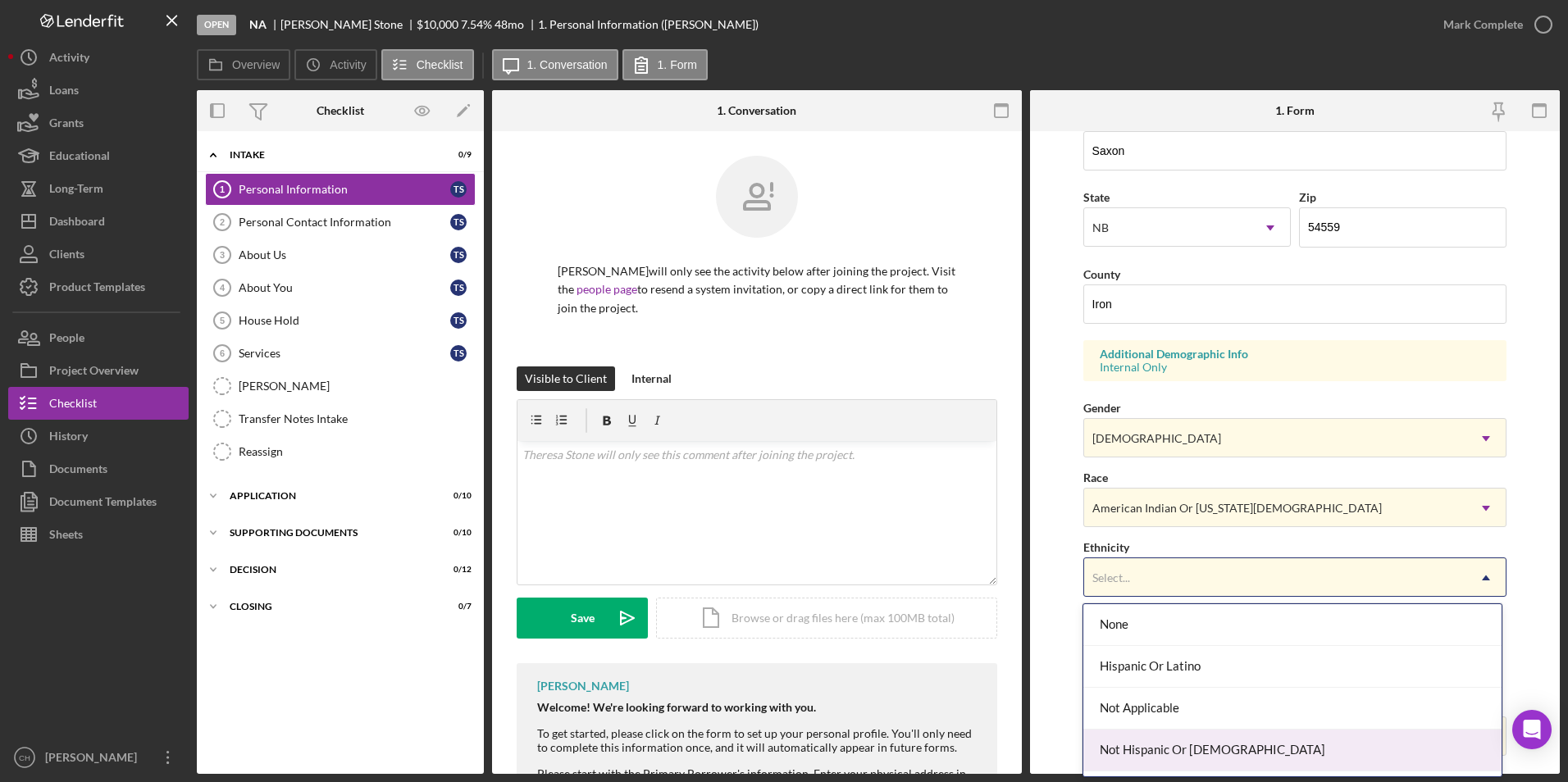
click at [1153, 745] on div "Not Hispanic Or [DEMOGRAPHIC_DATA]" at bounding box center [1292, 750] width 418 height 42
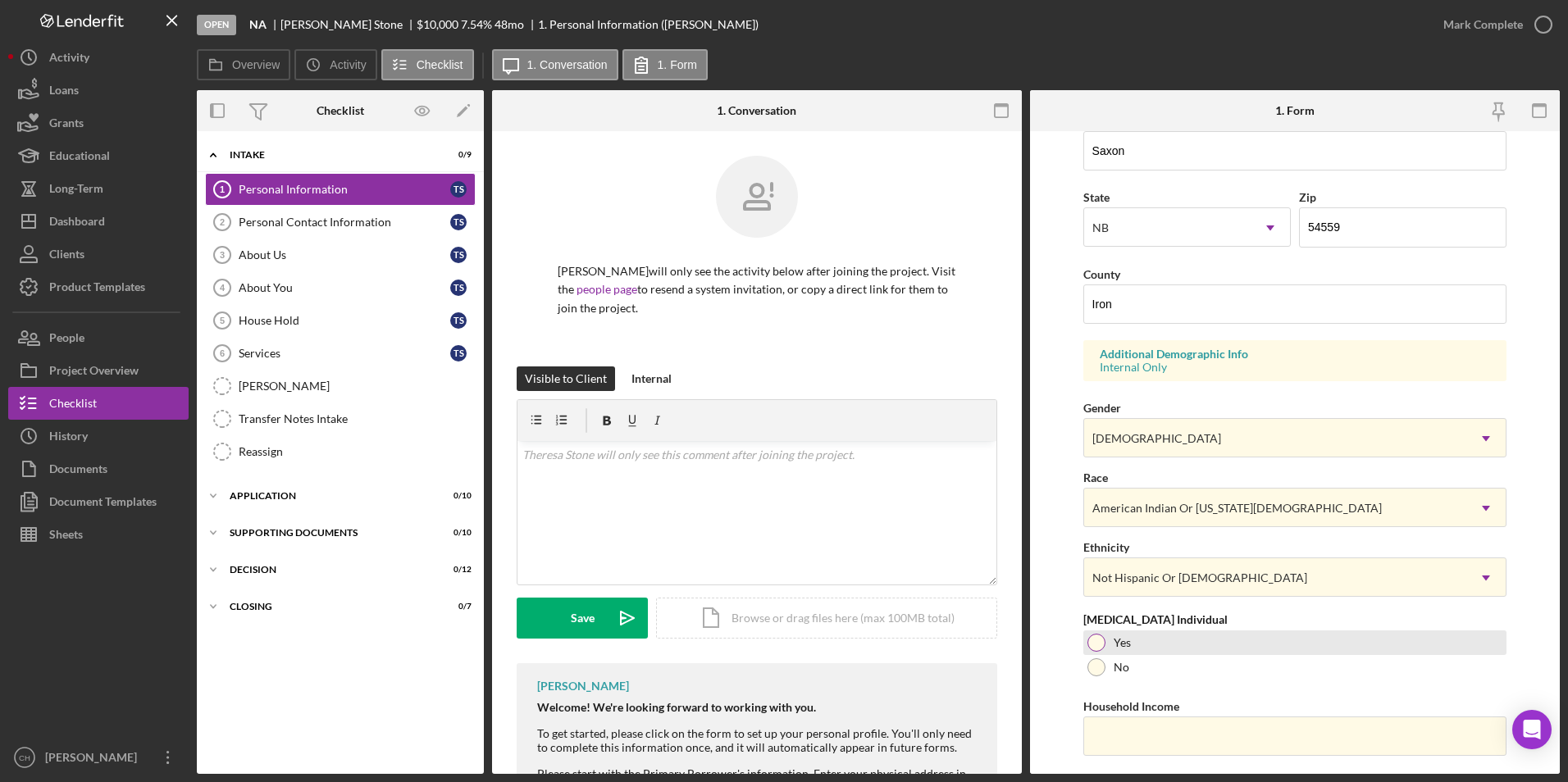
click at [1095, 644] on div at bounding box center [1096, 642] width 18 height 18
click at [1114, 729] on input "Household Income" at bounding box center [1296, 736] width 424 height 39
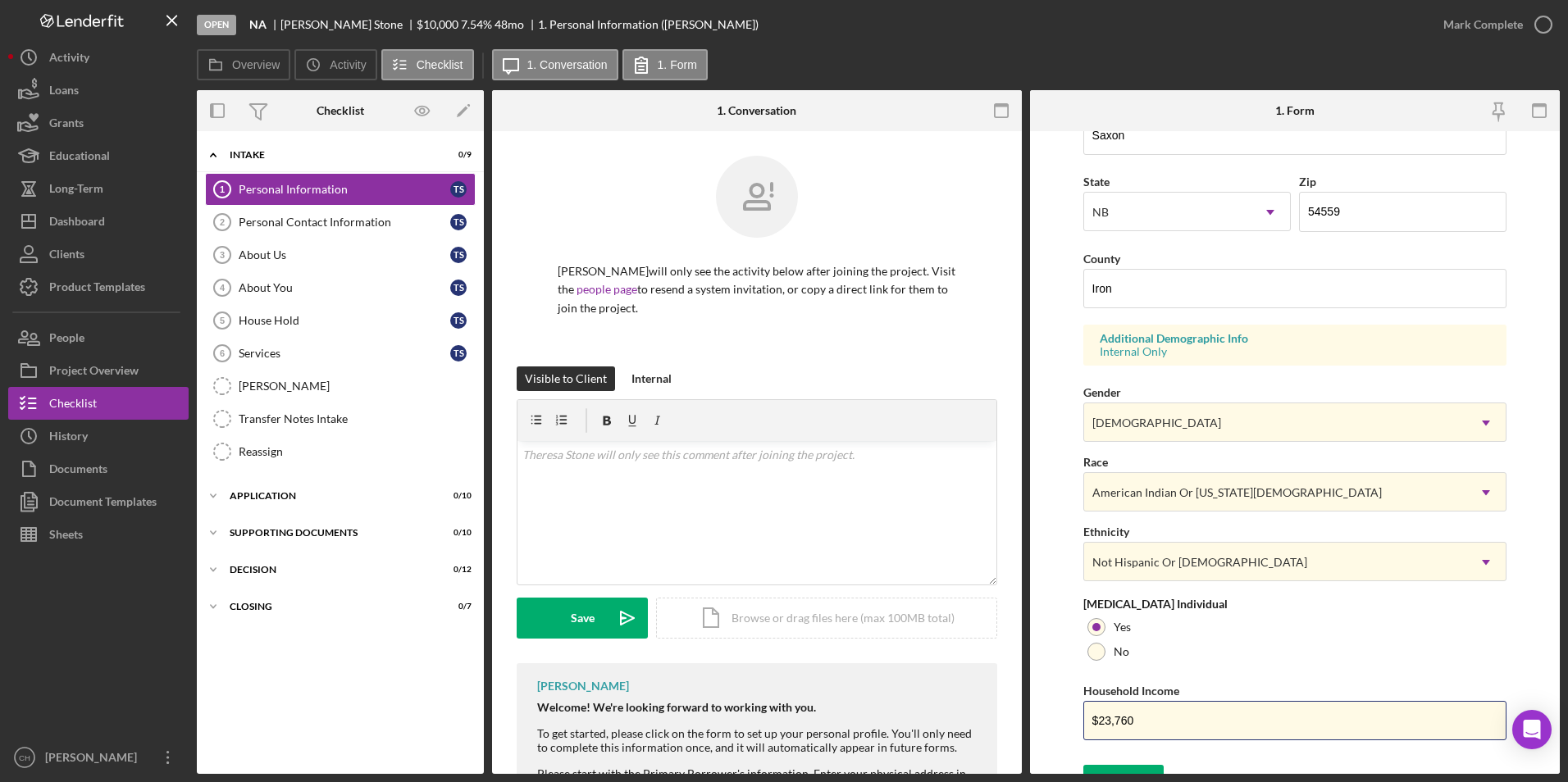
scroll to position [452, 0]
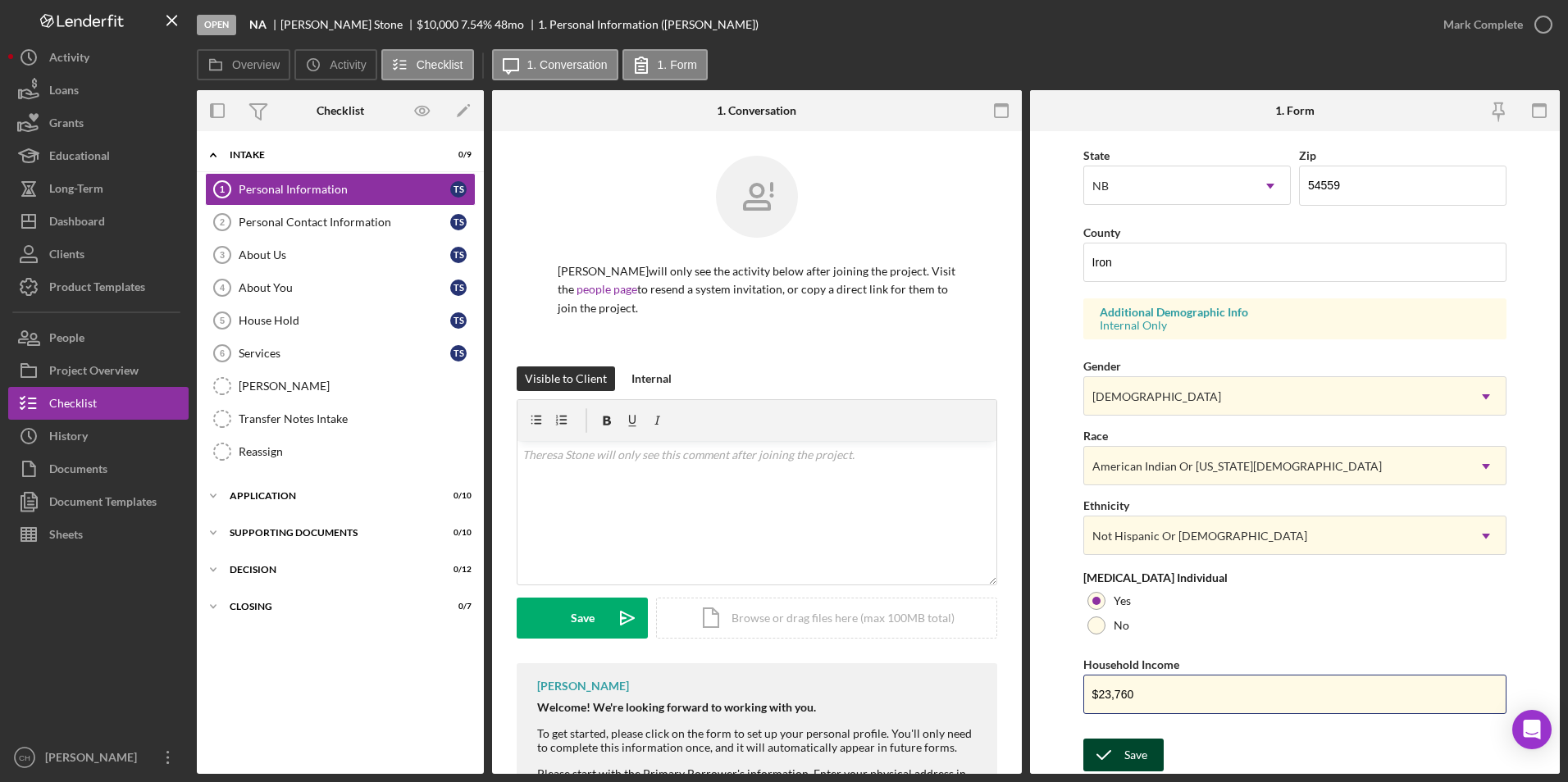
type input "$23,760"
click at [1117, 751] on icon "submit" at bounding box center [1104, 755] width 41 height 41
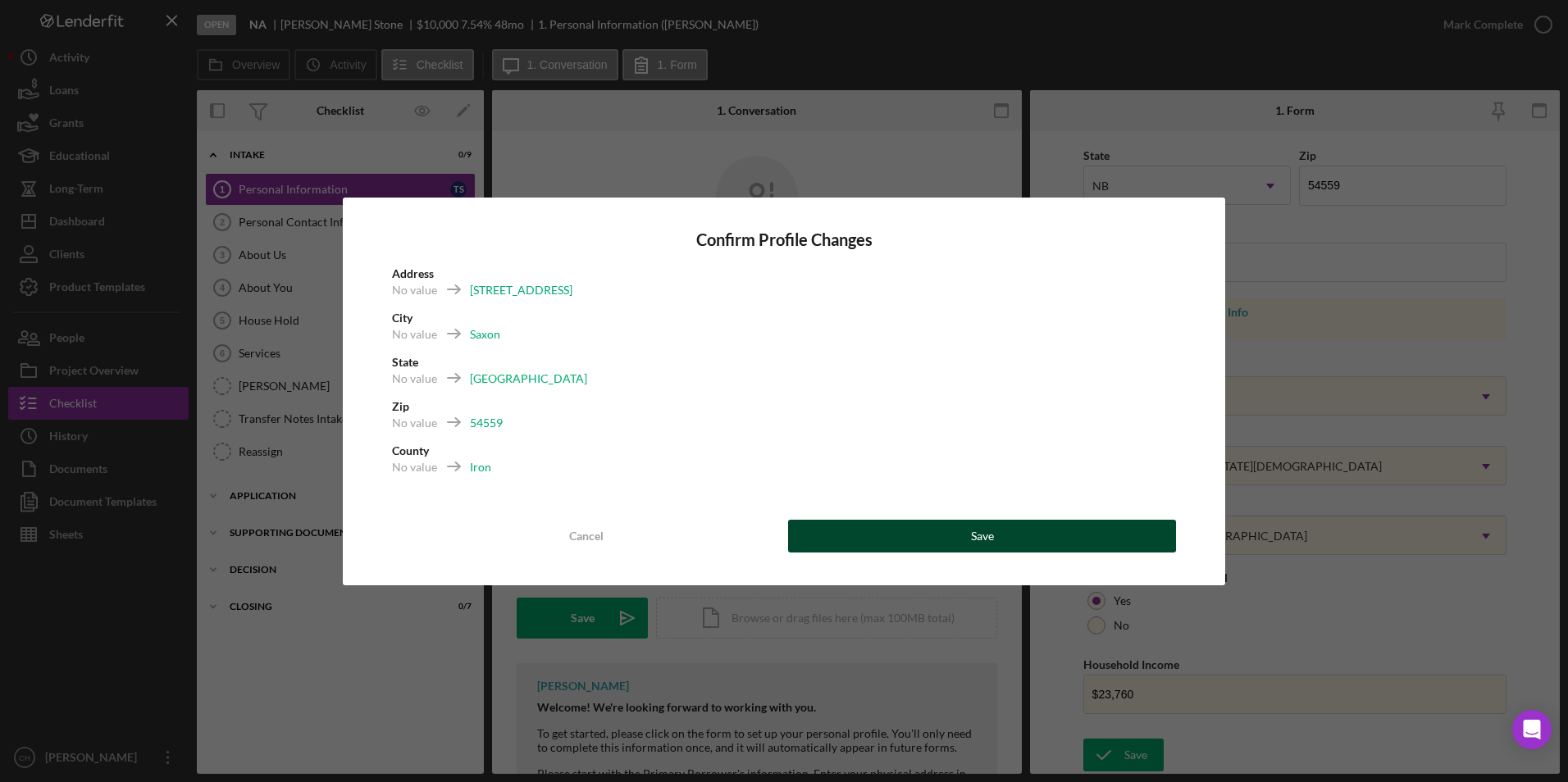
click at [856, 529] on button "Save" at bounding box center [982, 536] width 388 height 33
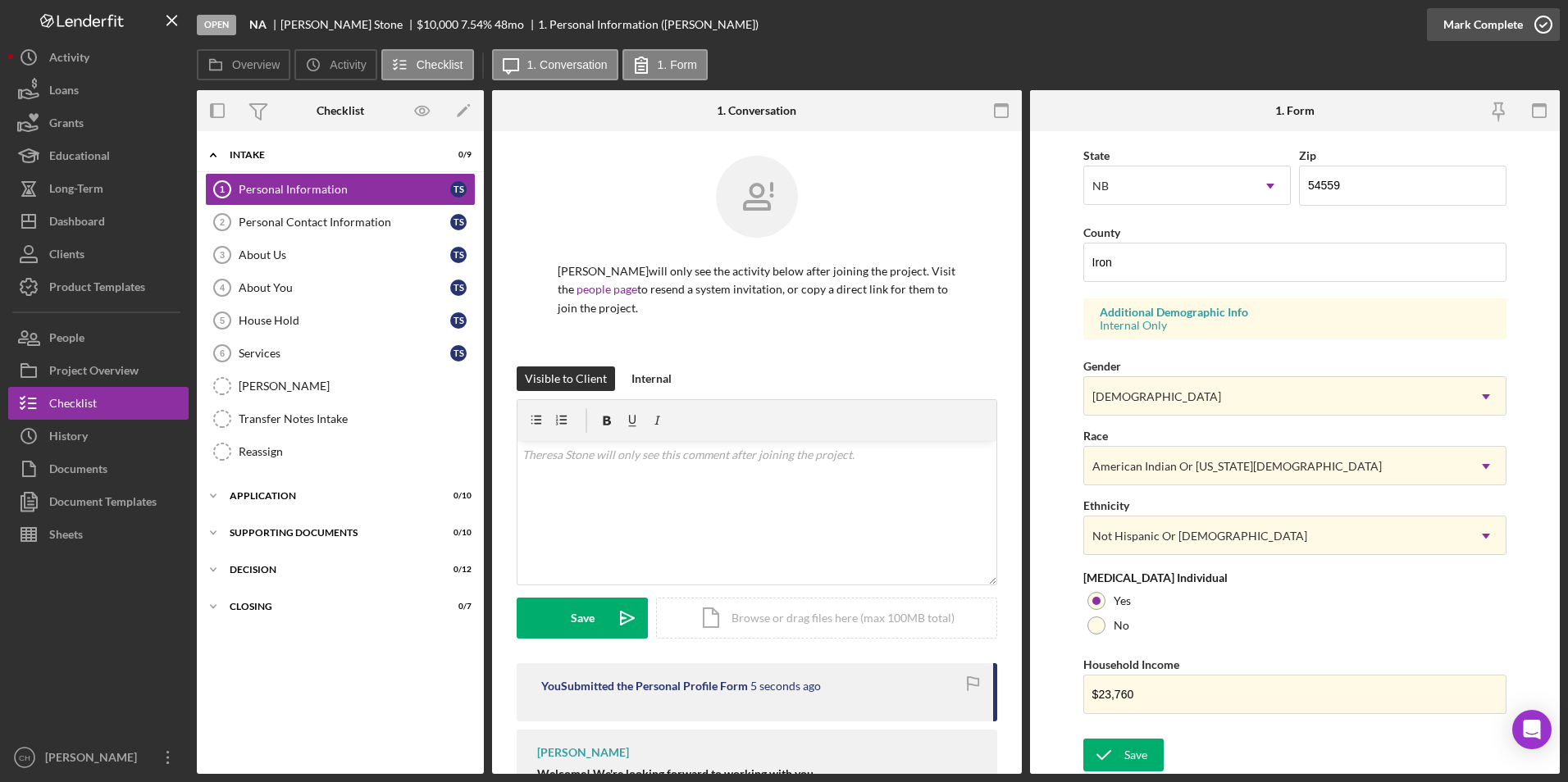
click at [1498, 28] on div "Mark Complete" at bounding box center [1483, 25] width 80 height 33
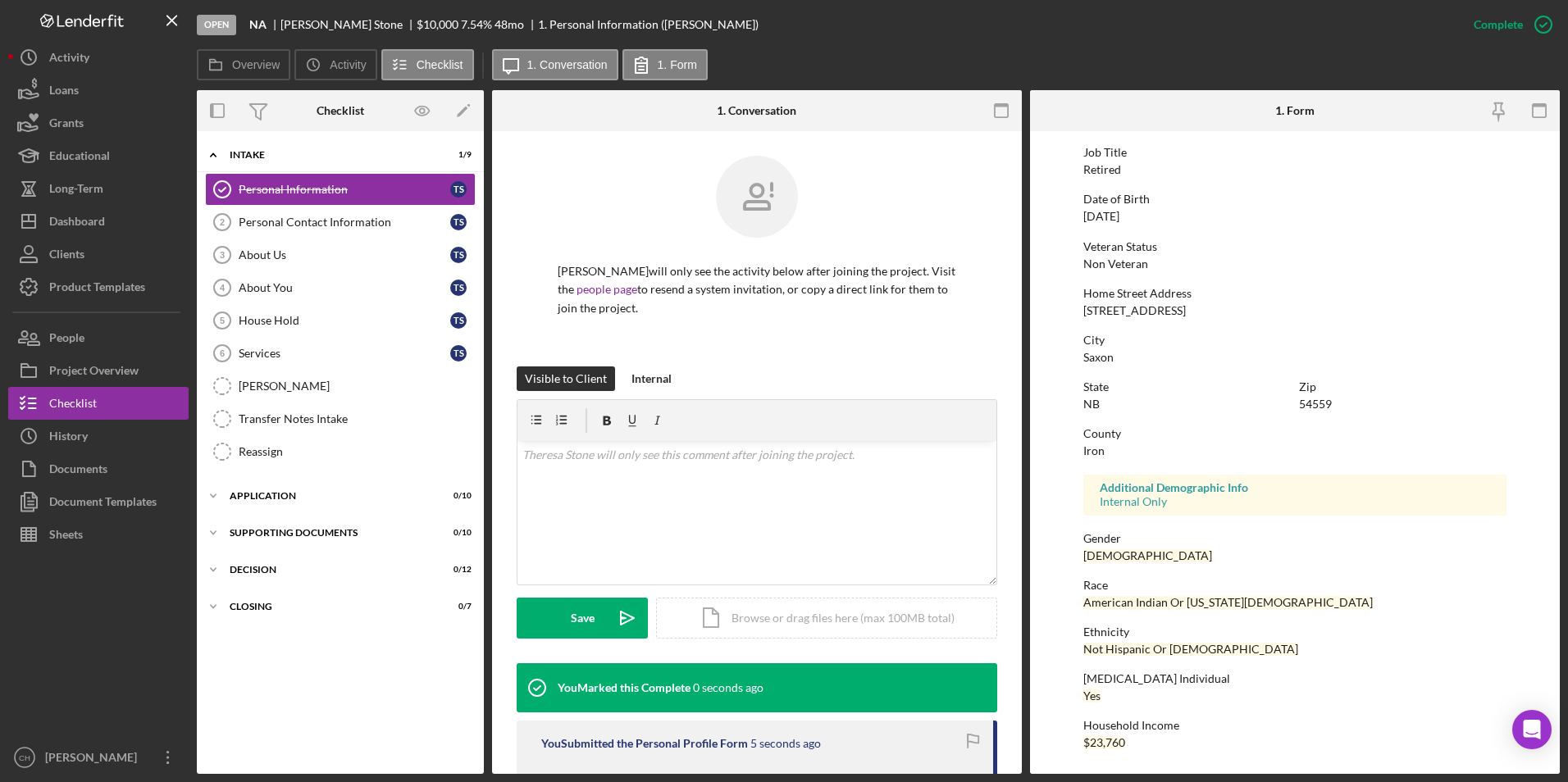
scroll to position [122, 0]
click at [344, 225] on div "Personal Contact Information" at bounding box center [344, 221] width 211 height 13
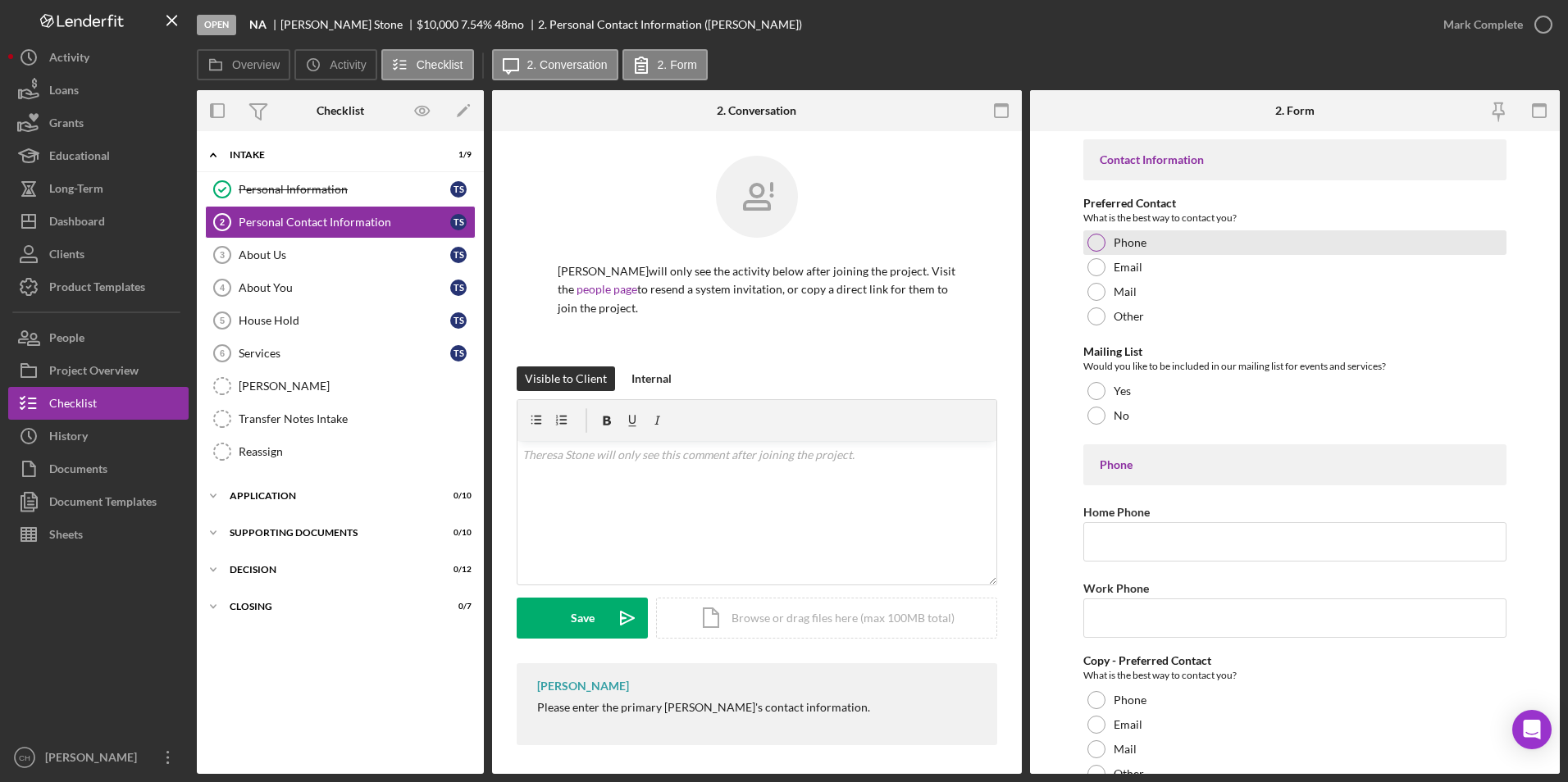
click at [1096, 244] on div at bounding box center [1096, 242] width 18 height 18
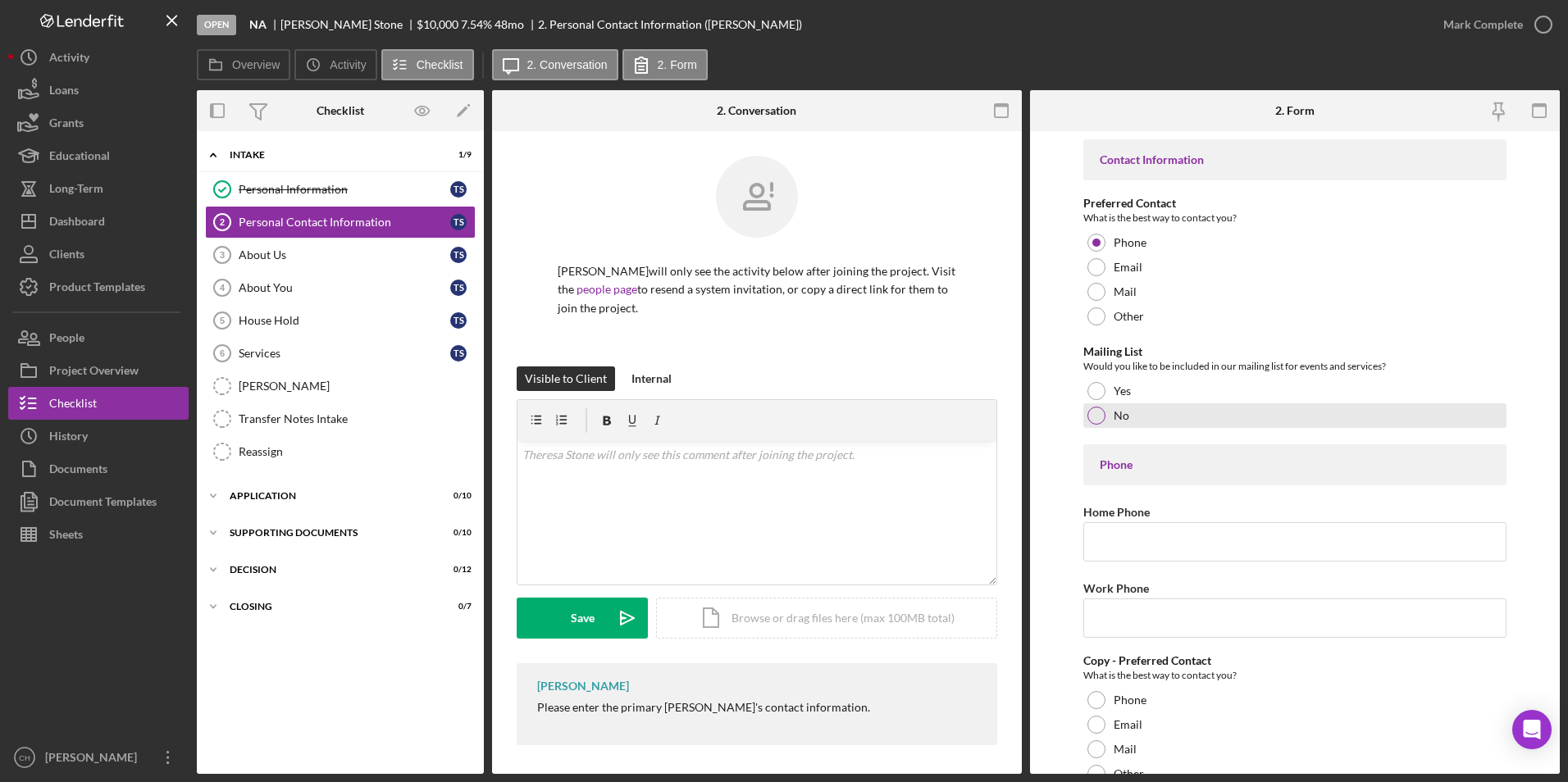
click at [1089, 417] on div at bounding box center [1096, 415] width 18 height 18
click at [1127, 537] on input "Home Phone" at bounding box center [1296, 542] width 424 height 39
type input "[PHONE_NUMBER]"
click at [1112, 612] on input "Work Phone" at bounding box center [1296, 618] width 424 height 39
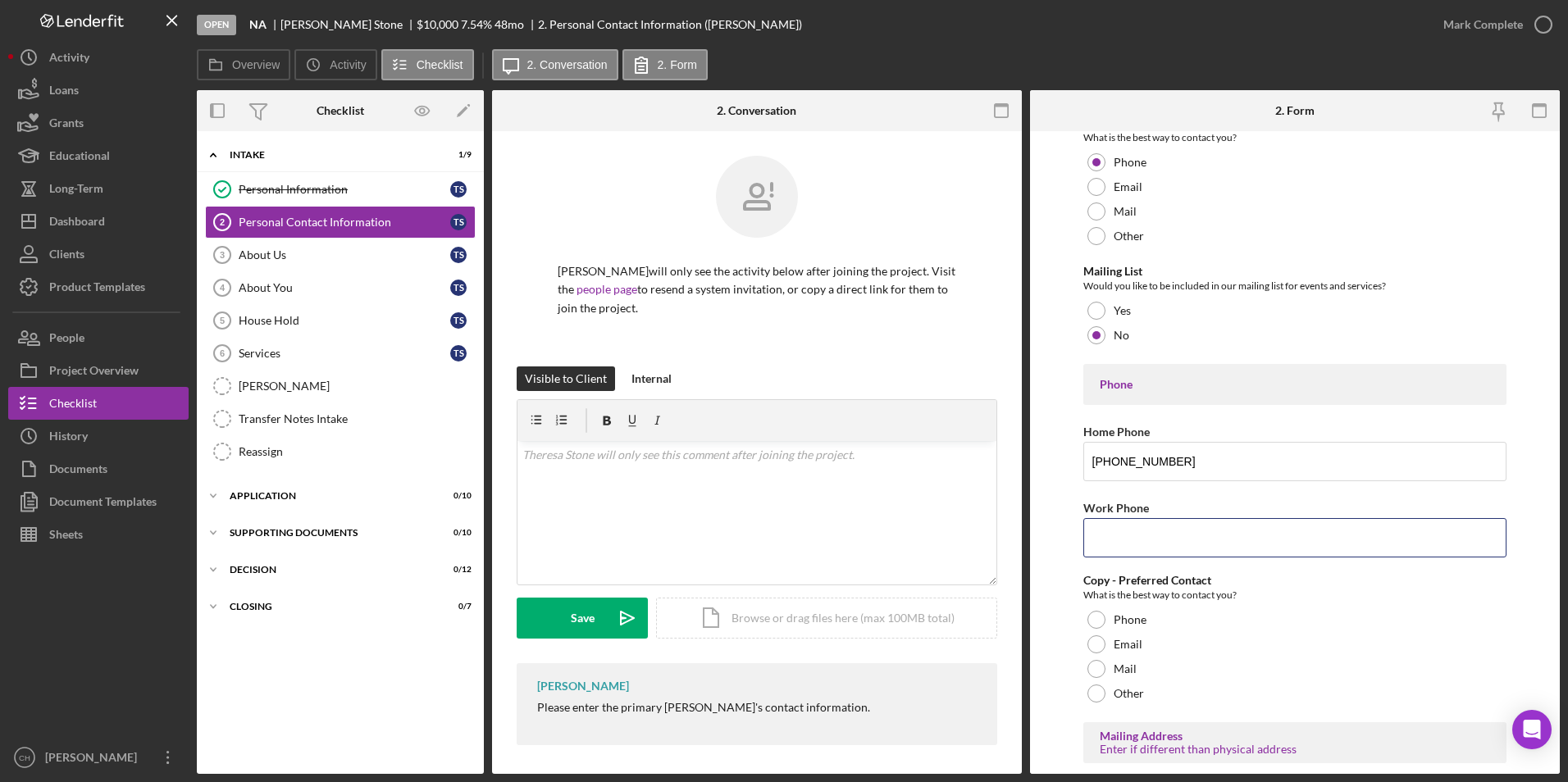
scroll to position [164, 0]
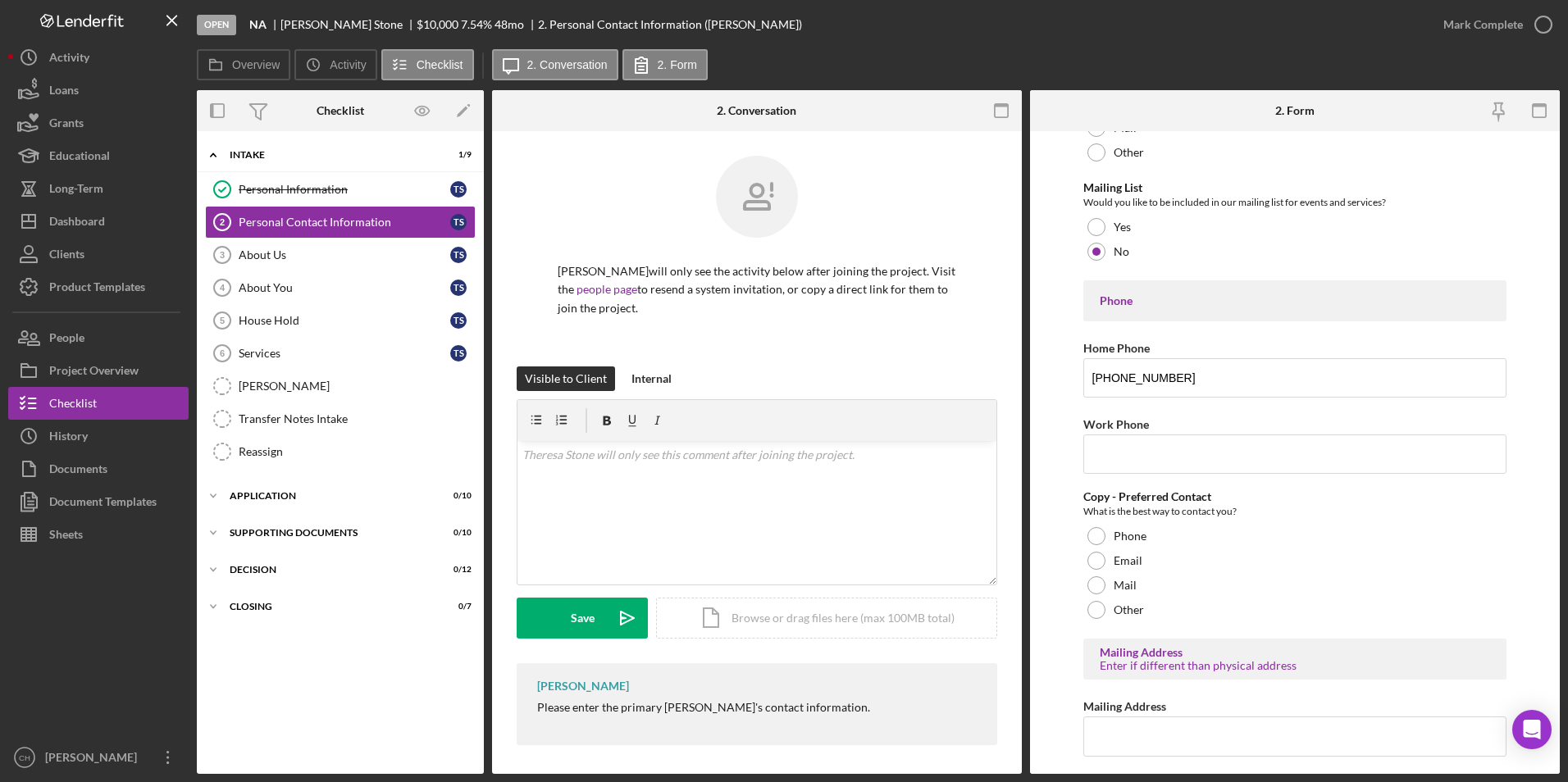
click at [1070, 569] on form "Contact Information Preferred Contact What is the best way to contact you? Phon…" at bounding box center [1295, 453] width 529 height 643
click at [1095, 529] on div at bounding box center [1096, 536] width 18 height 18
click at [1098, 740] on input "Mailing Address" at bounding box center [1296, 736] width 424 height 39
type input "PO Box 65"
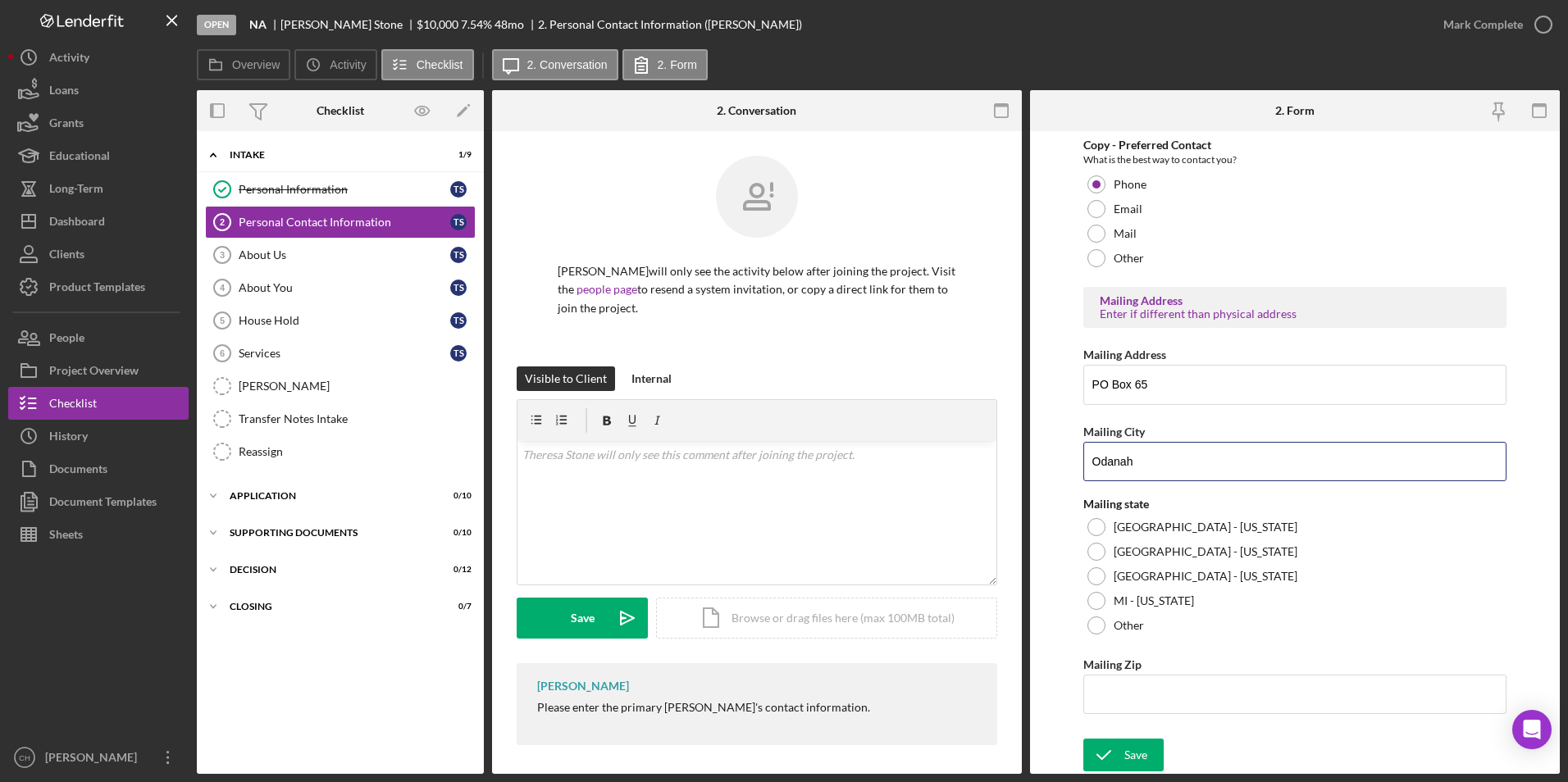
type input "Odanah"
click at [1094, 529] on div at bounding box center [1096, 527] width 18 height 18
click at [1117, 682] on input "Mailing Zip" at bounding box center [1296, 694] width 424 height 39
type input "54,861"
click at [1137, 759] on div "Save" at bounding box center [1135, 755] width 23 height 33
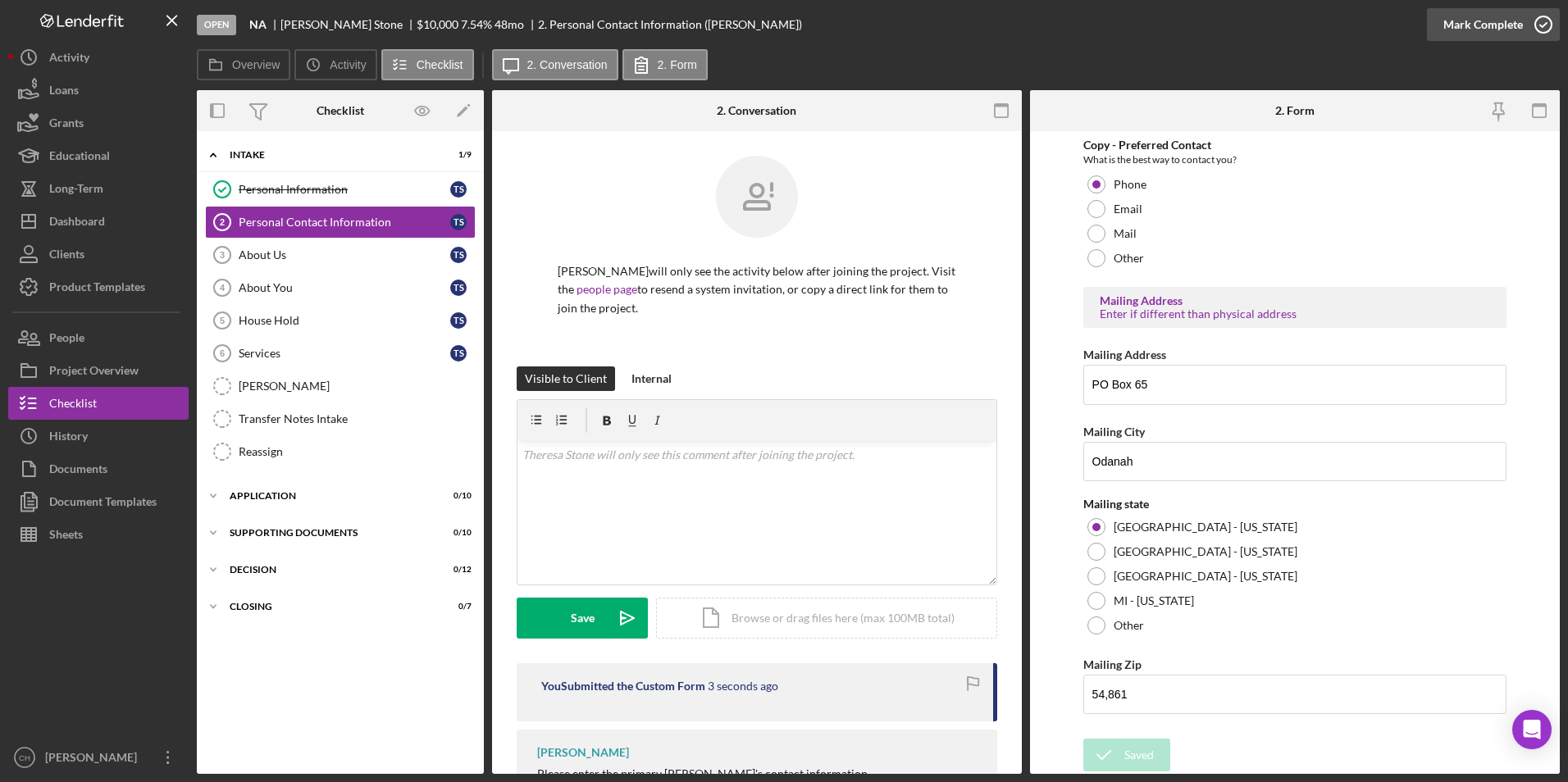
click at [1471, 24] on div "Mark Complete" at bounding box center [1483, 25] width 80 height 33
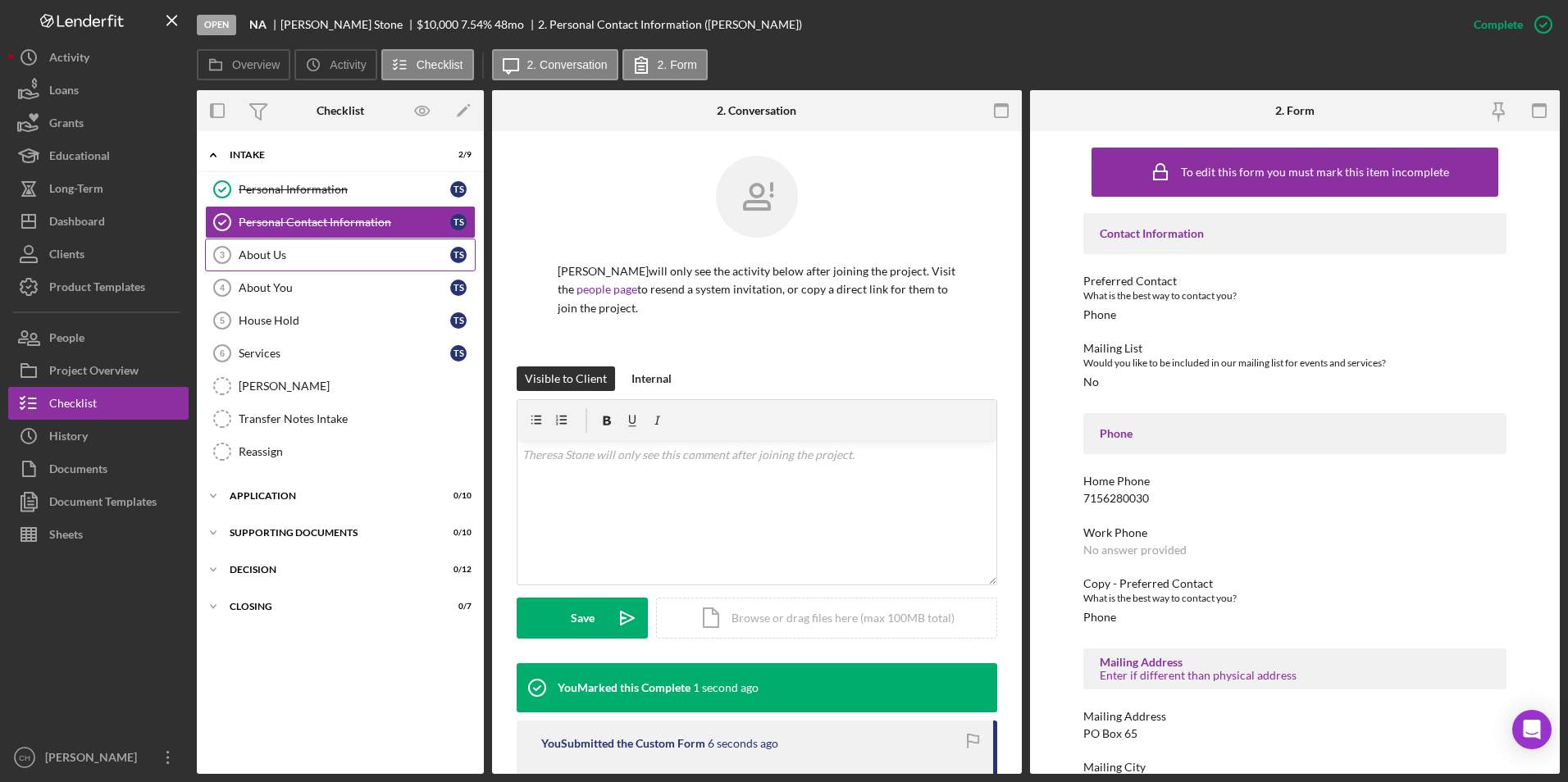
click at [236, 251] on icon "About Us 3" at bounding box center [222, 254] width 41 height 41
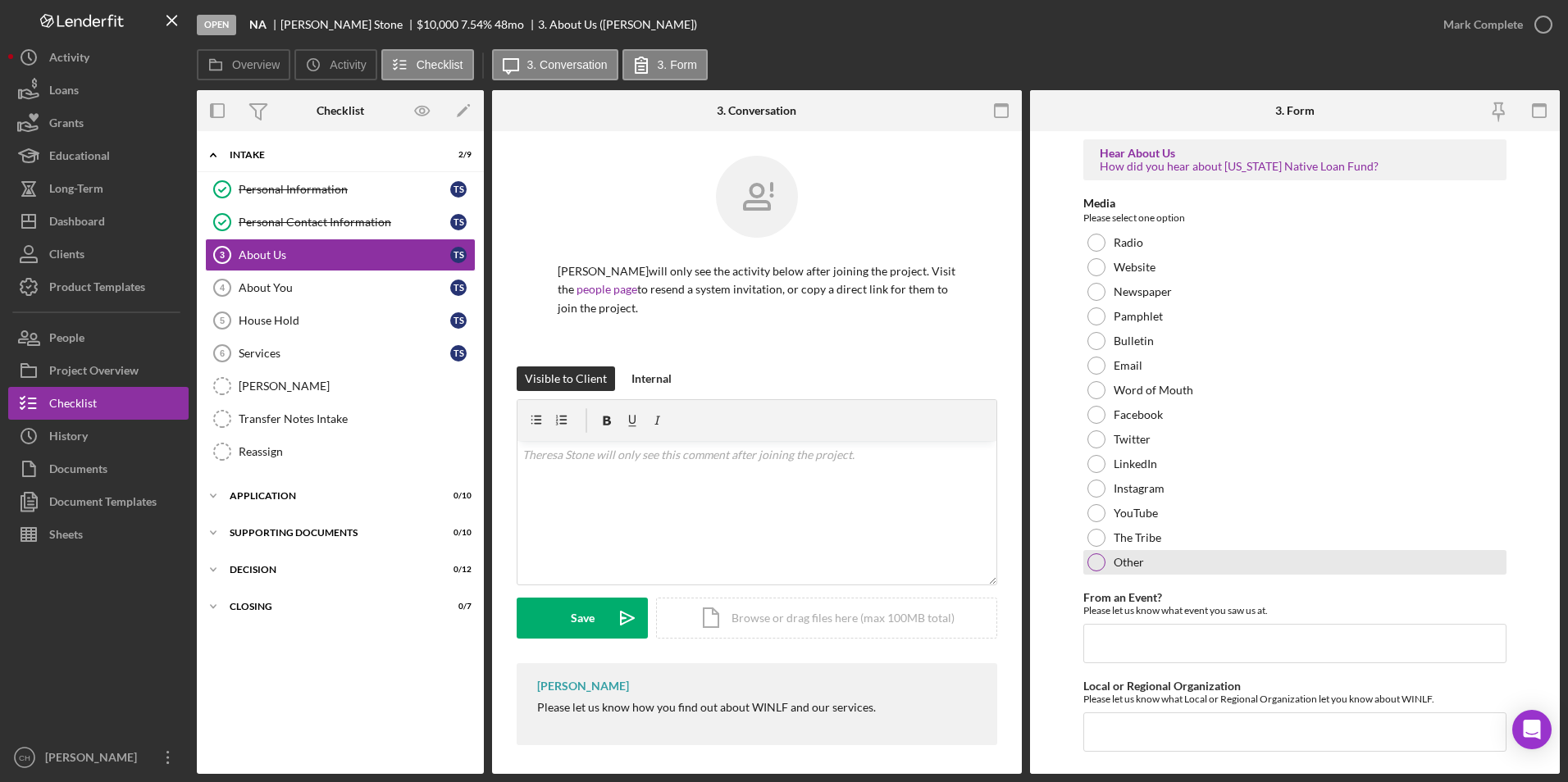
click at [1100, 561] on div at bounding box center [1096, 561] width 18 height 18
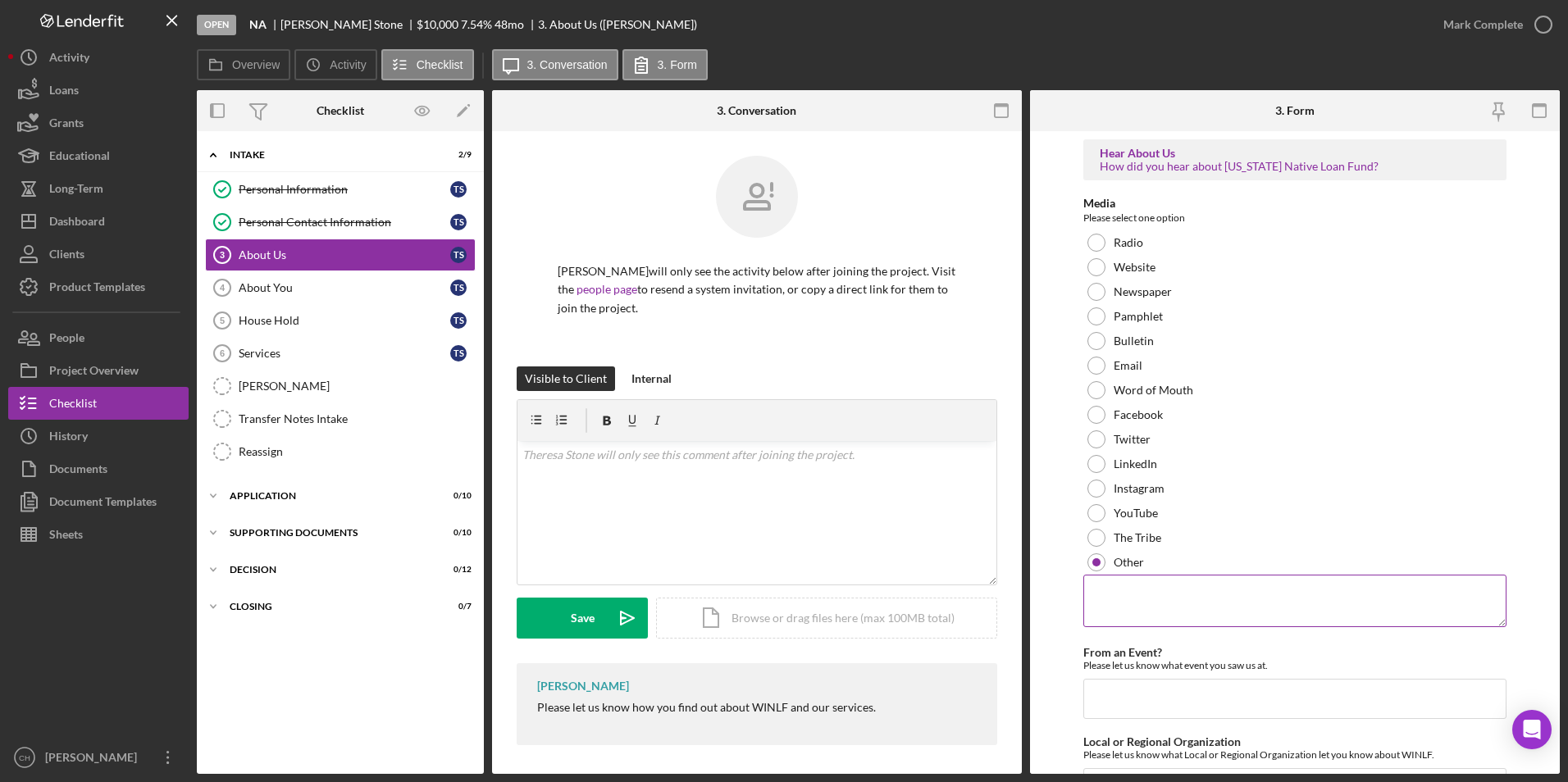
click at [1100, 587] on textarea at bounding box center [1296, 601] width 424 height 53
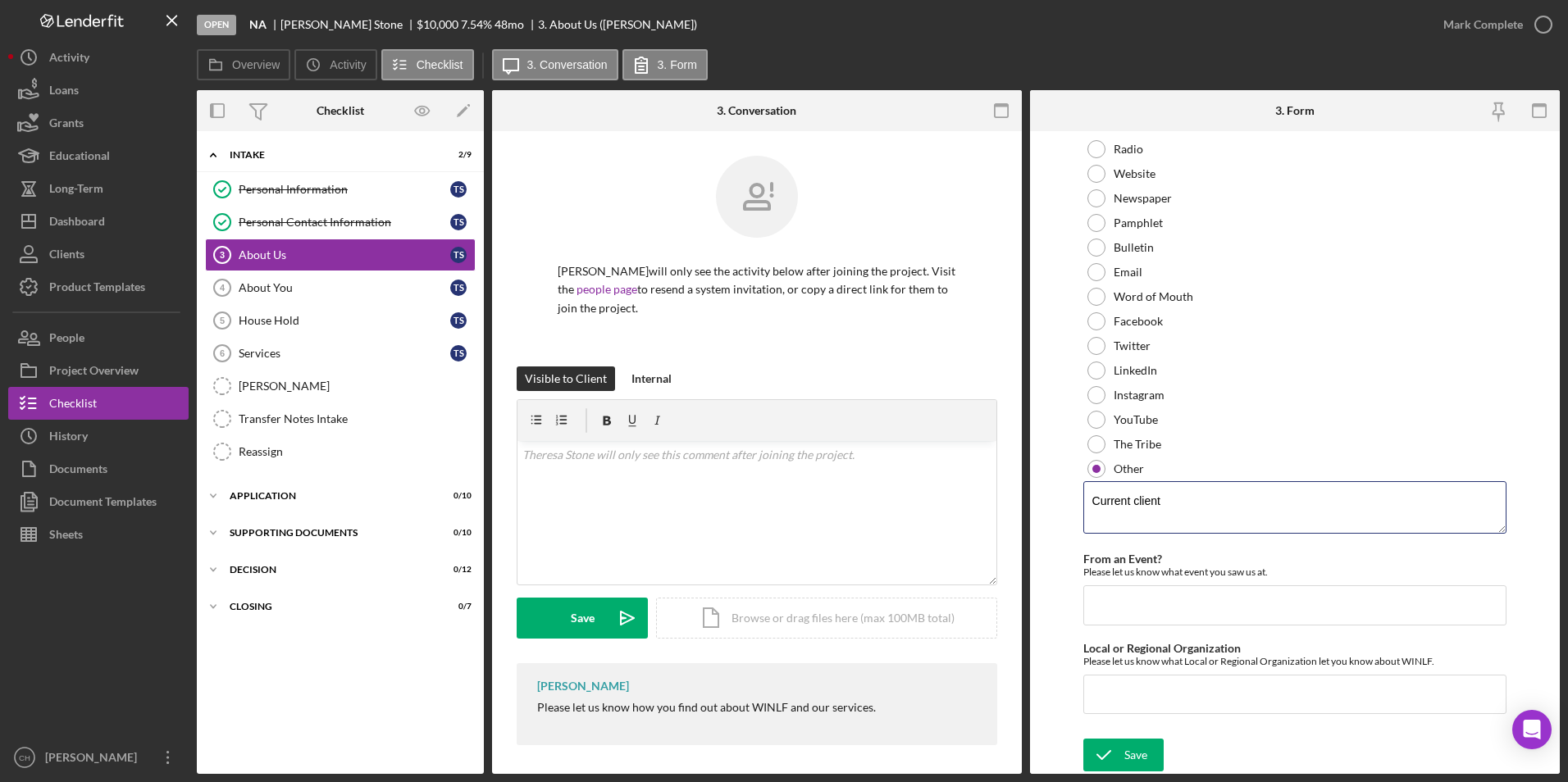
scroll to position [82, 0]
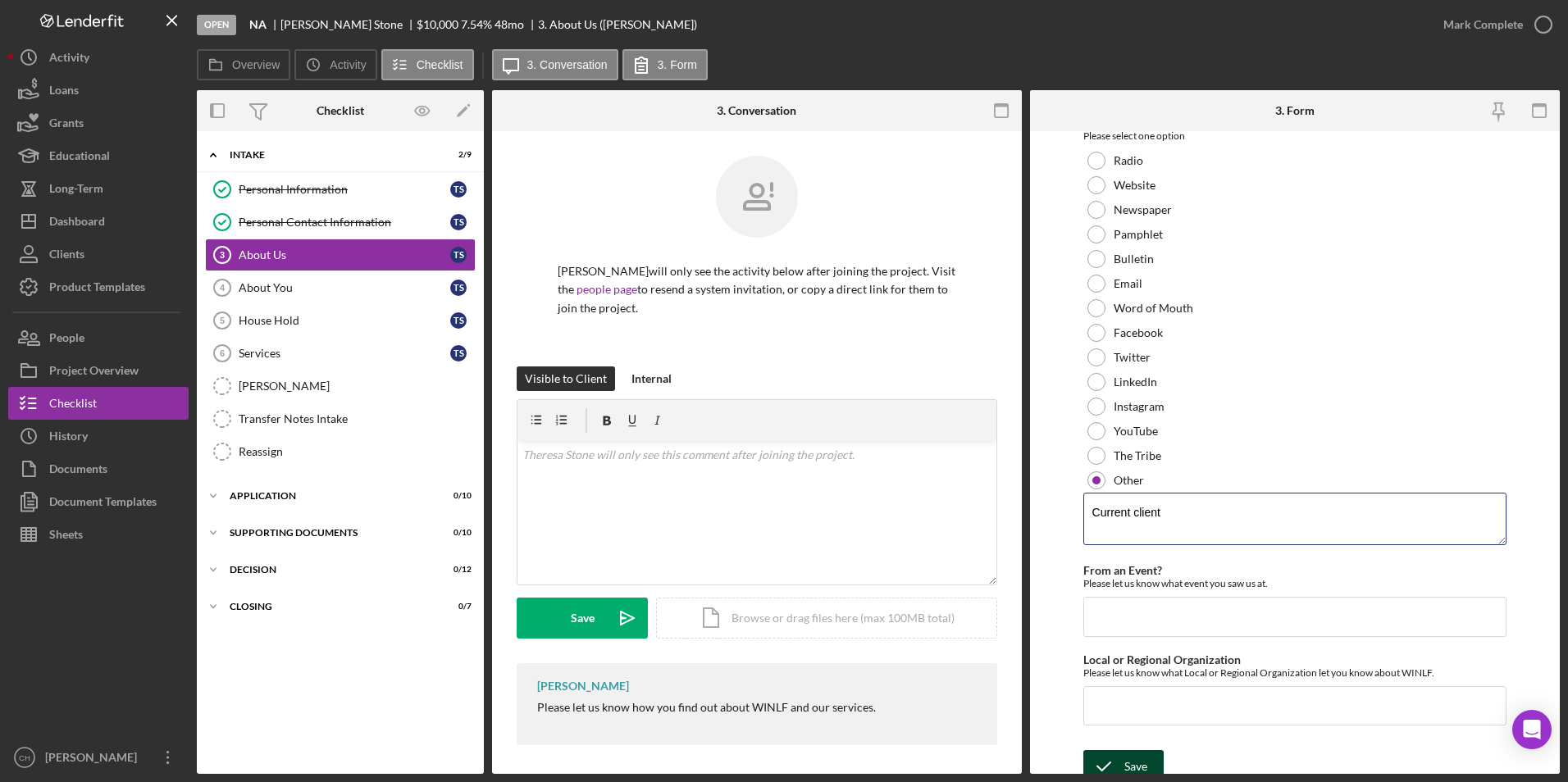
type textarea "Current client"
click at [1132, 770] on div "Save" at bounding box center [1135, 766] width 23 height 33
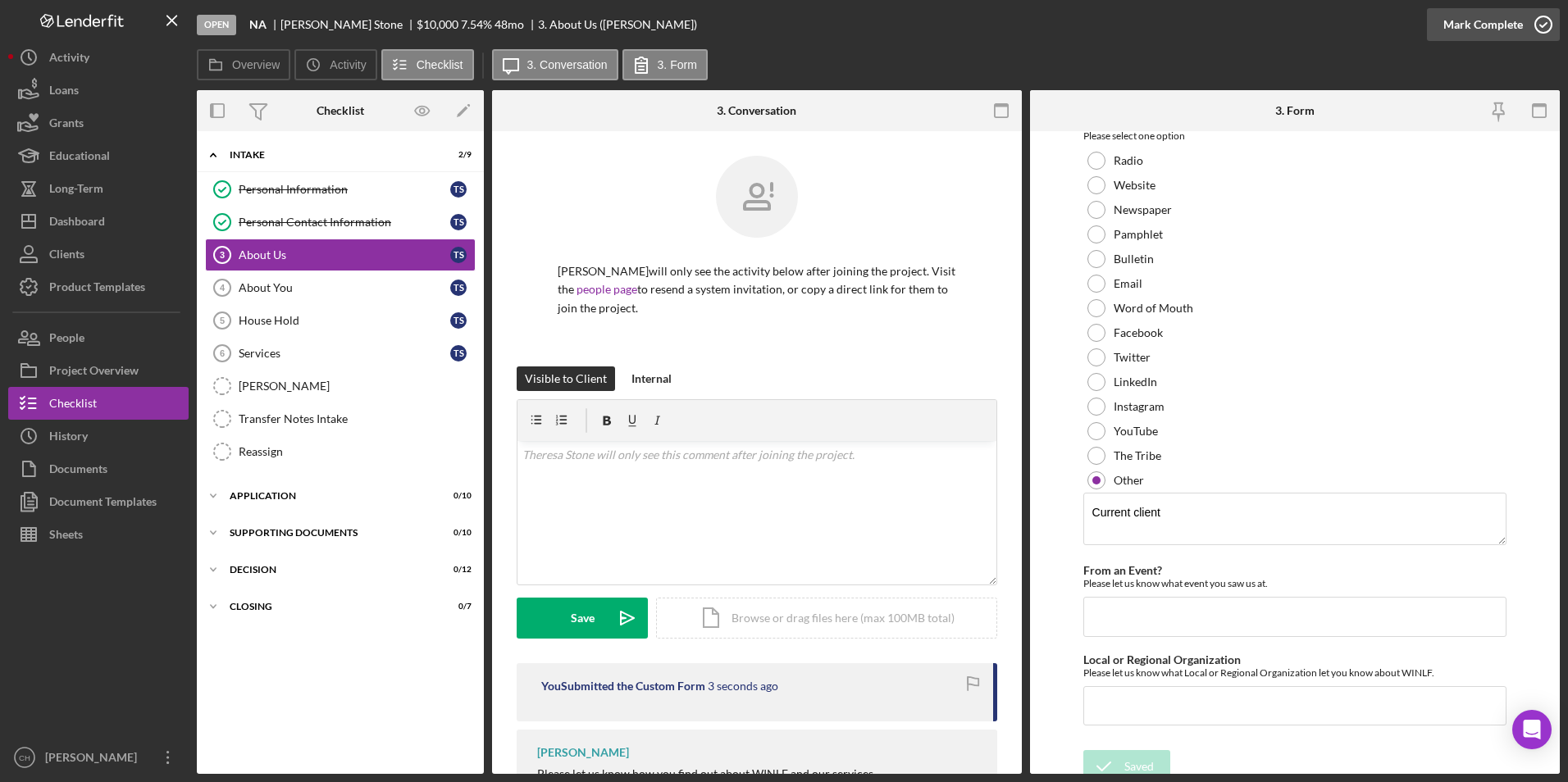
click at [1482, 25] on div "Mark Complete" at bounding box center [1483, 25] width 80 height 33
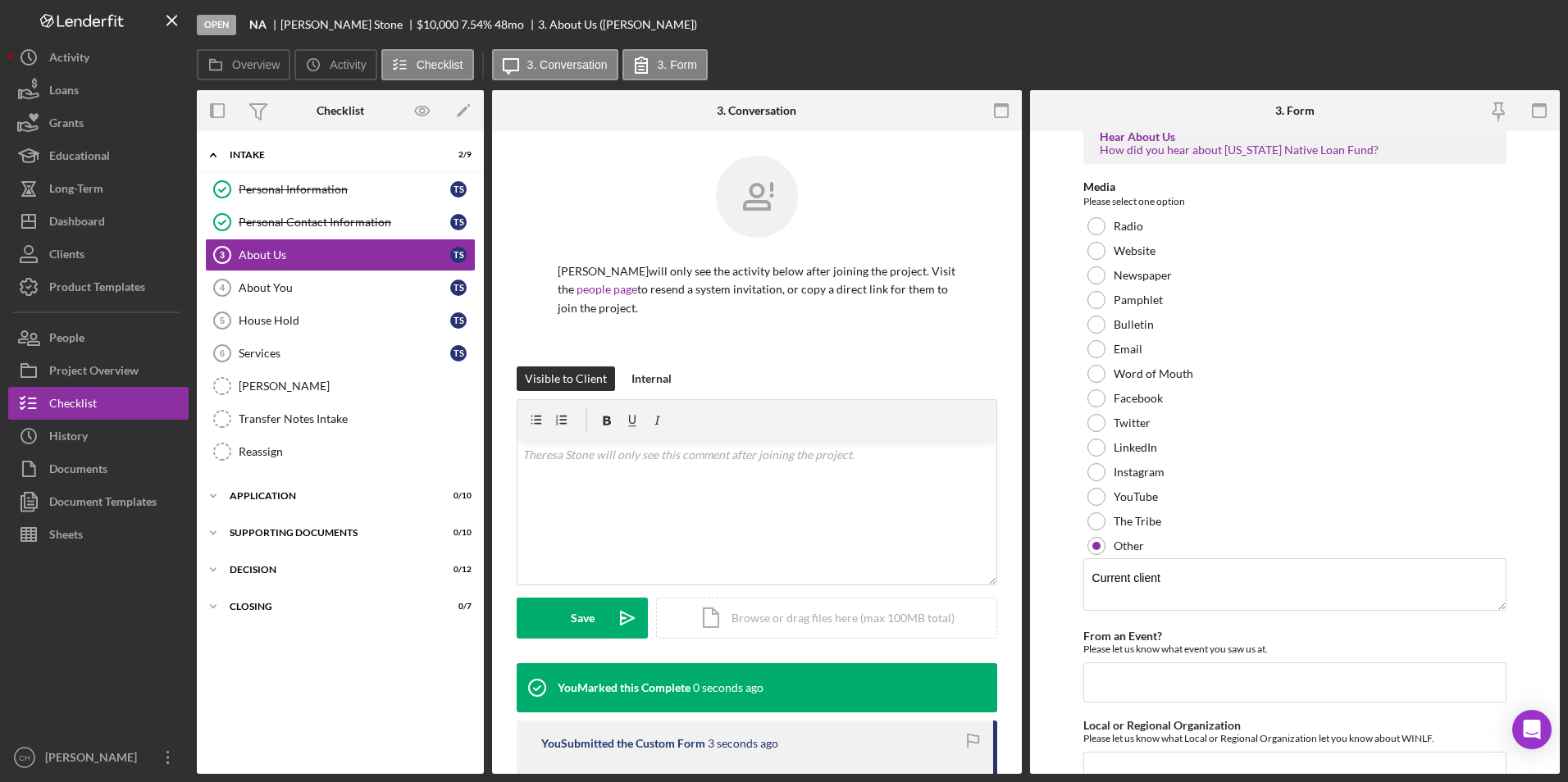
scroll to position [0, 0]
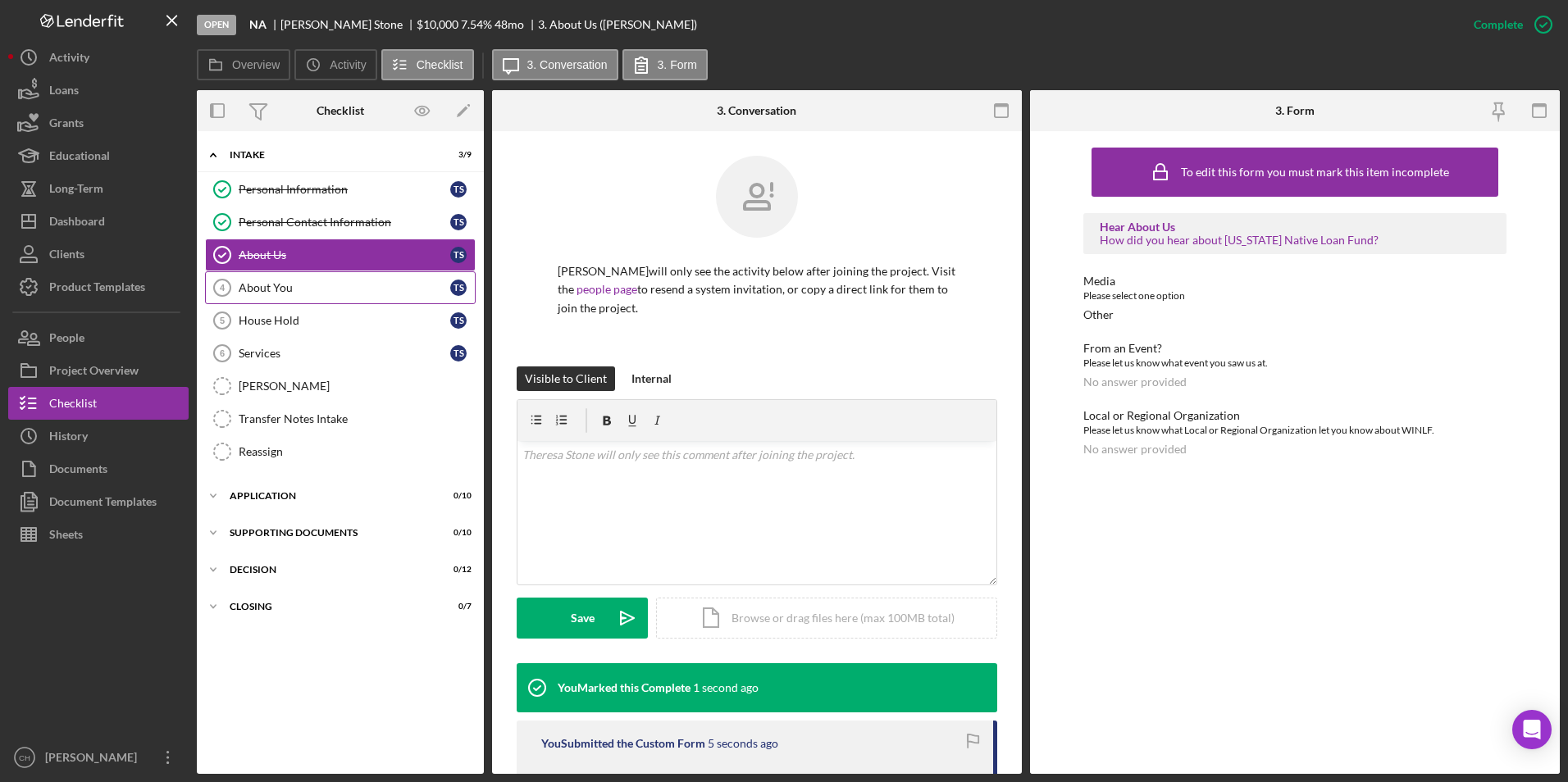
click at [283, 291] on div "About You" at bounding box center [344, 288] width 211 height 13
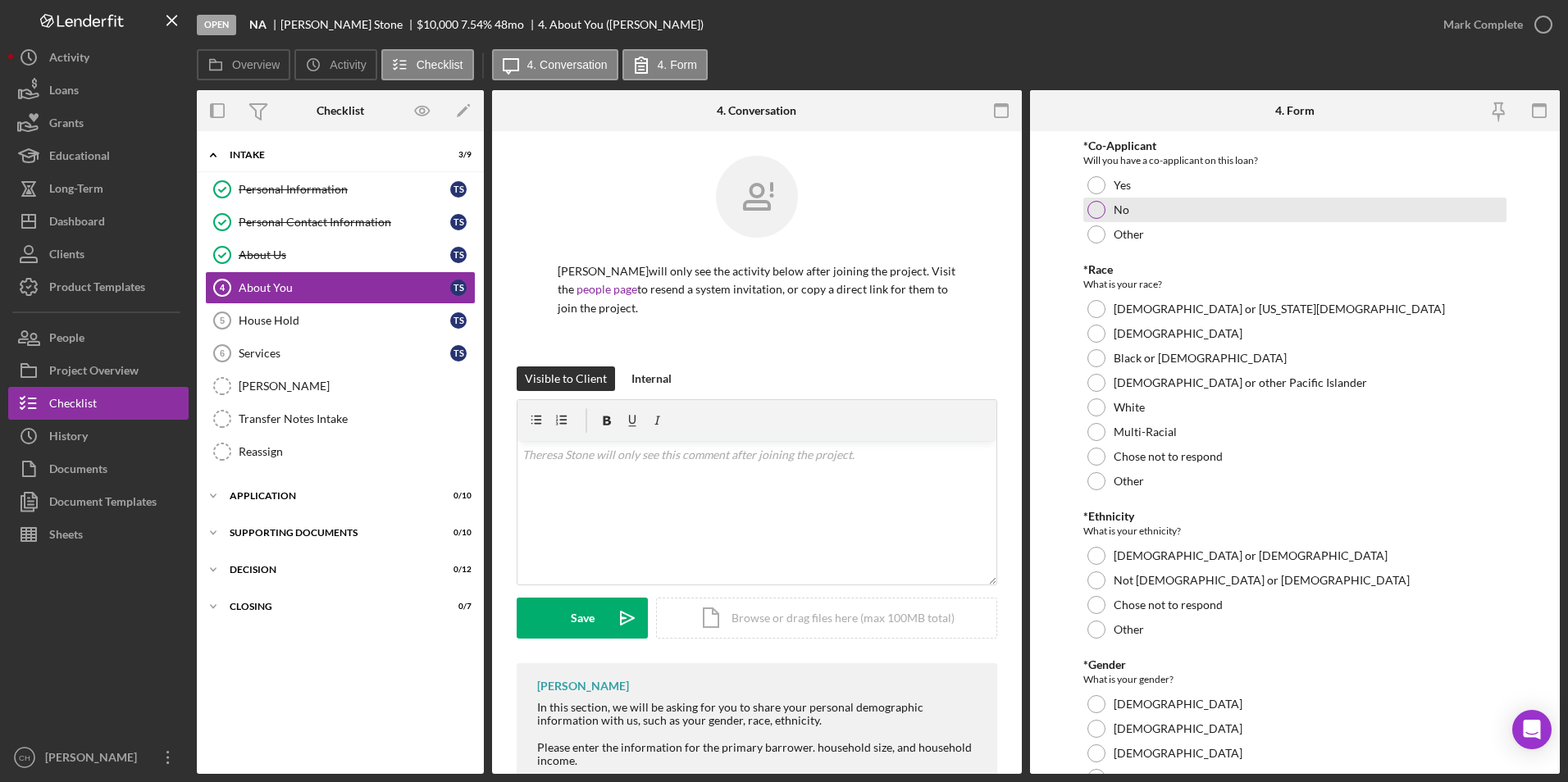
click at [1098, 214] on div at bounding box center [1096, 209] width 18 height 18
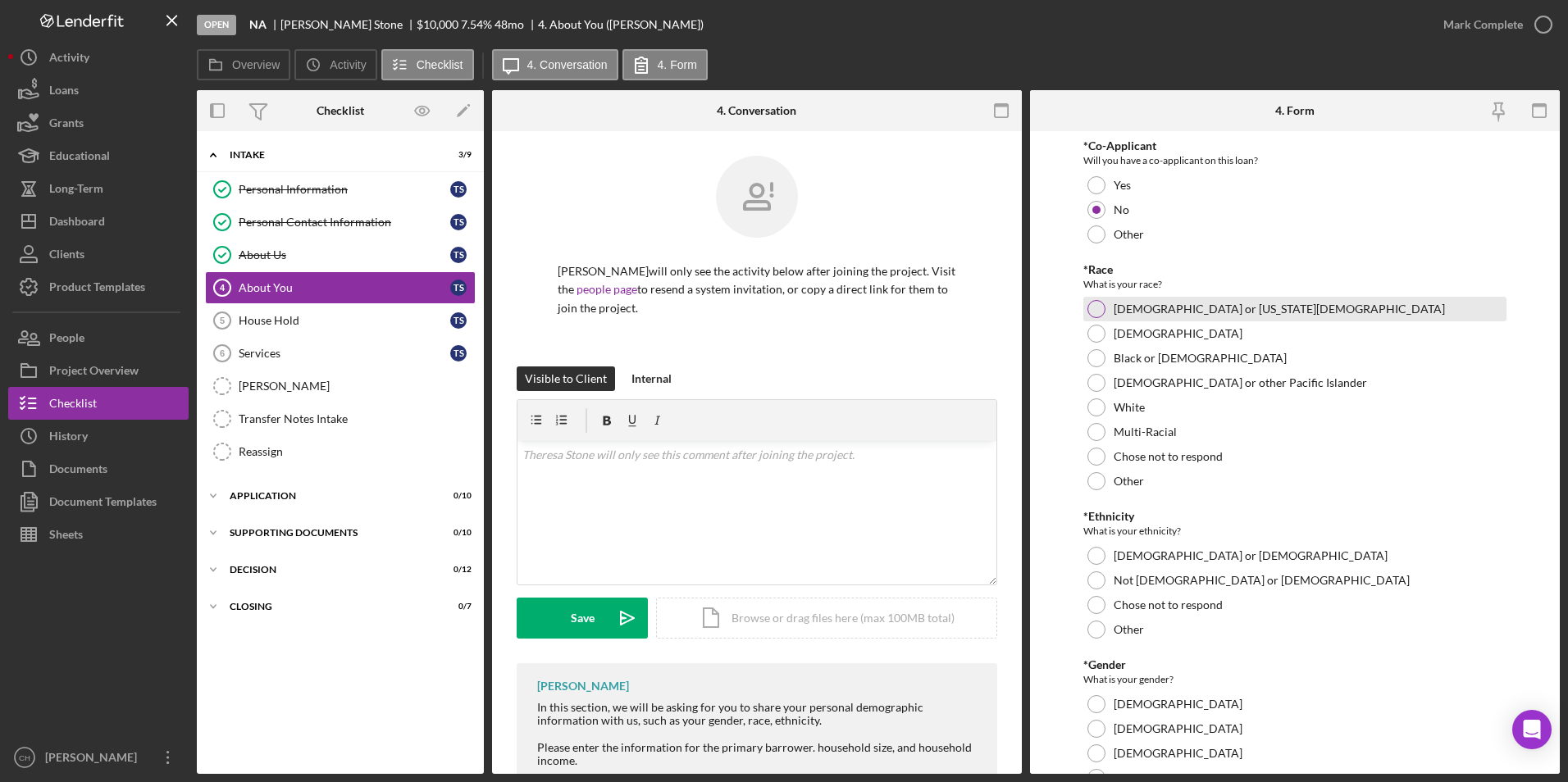
click at [1089, 311] on div at bounding box center [1096, 309] width 18 height 18
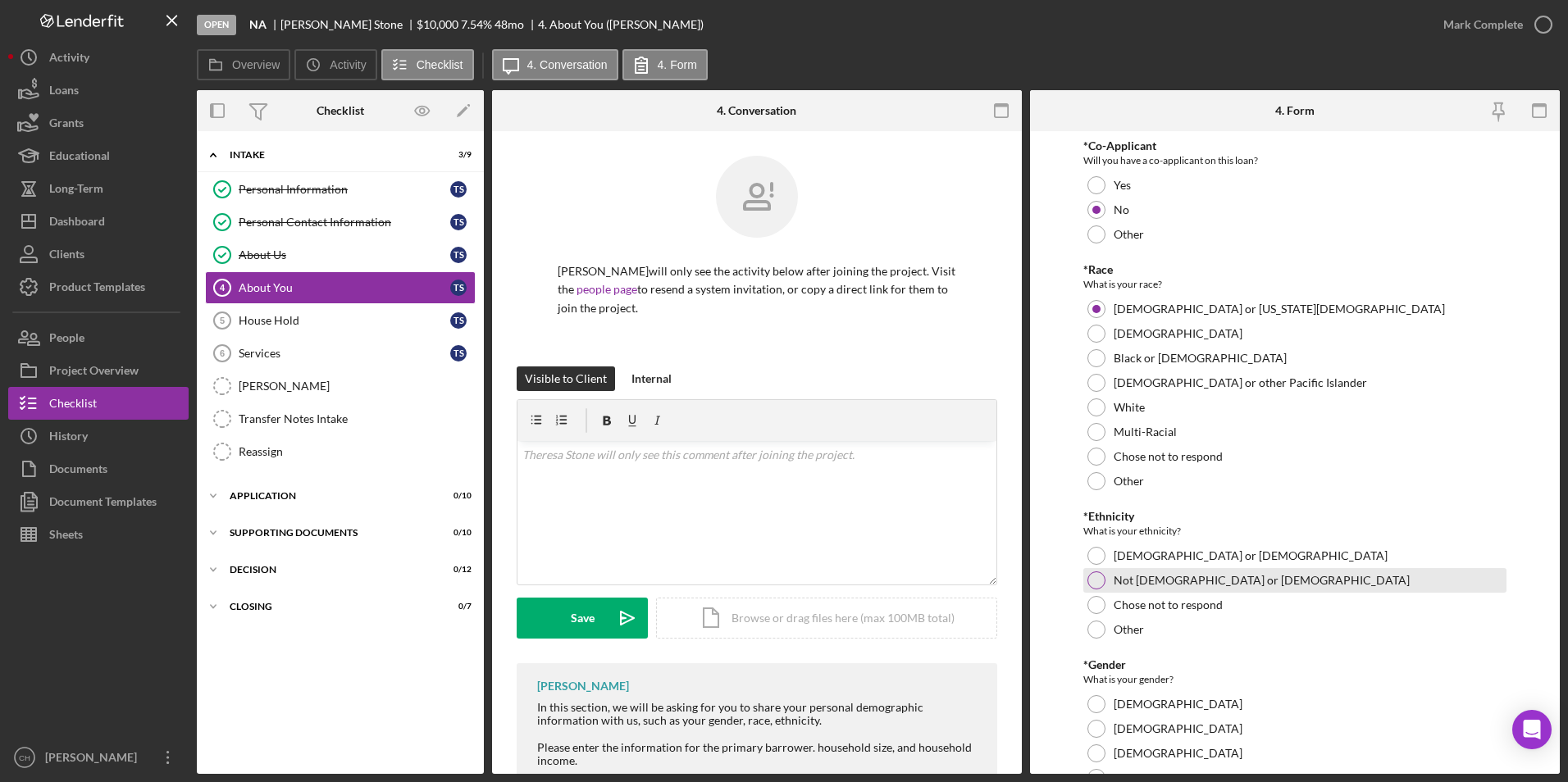
click at [1092, 580] on div at bounding box center [1096, 580] width 18 height 18
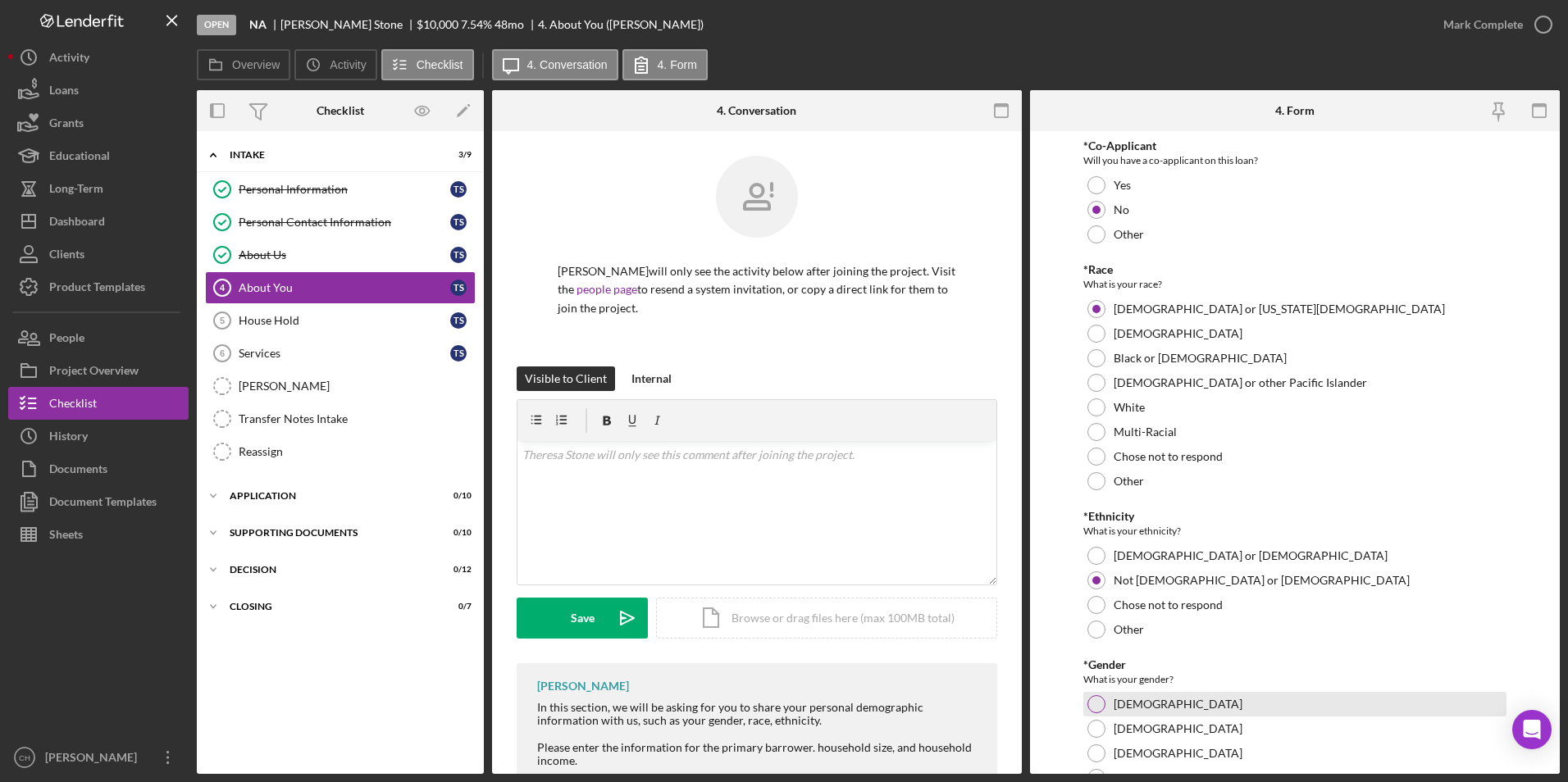
click at [1100, 706] on div at bounding box center [1096, 704] width 18 height 18
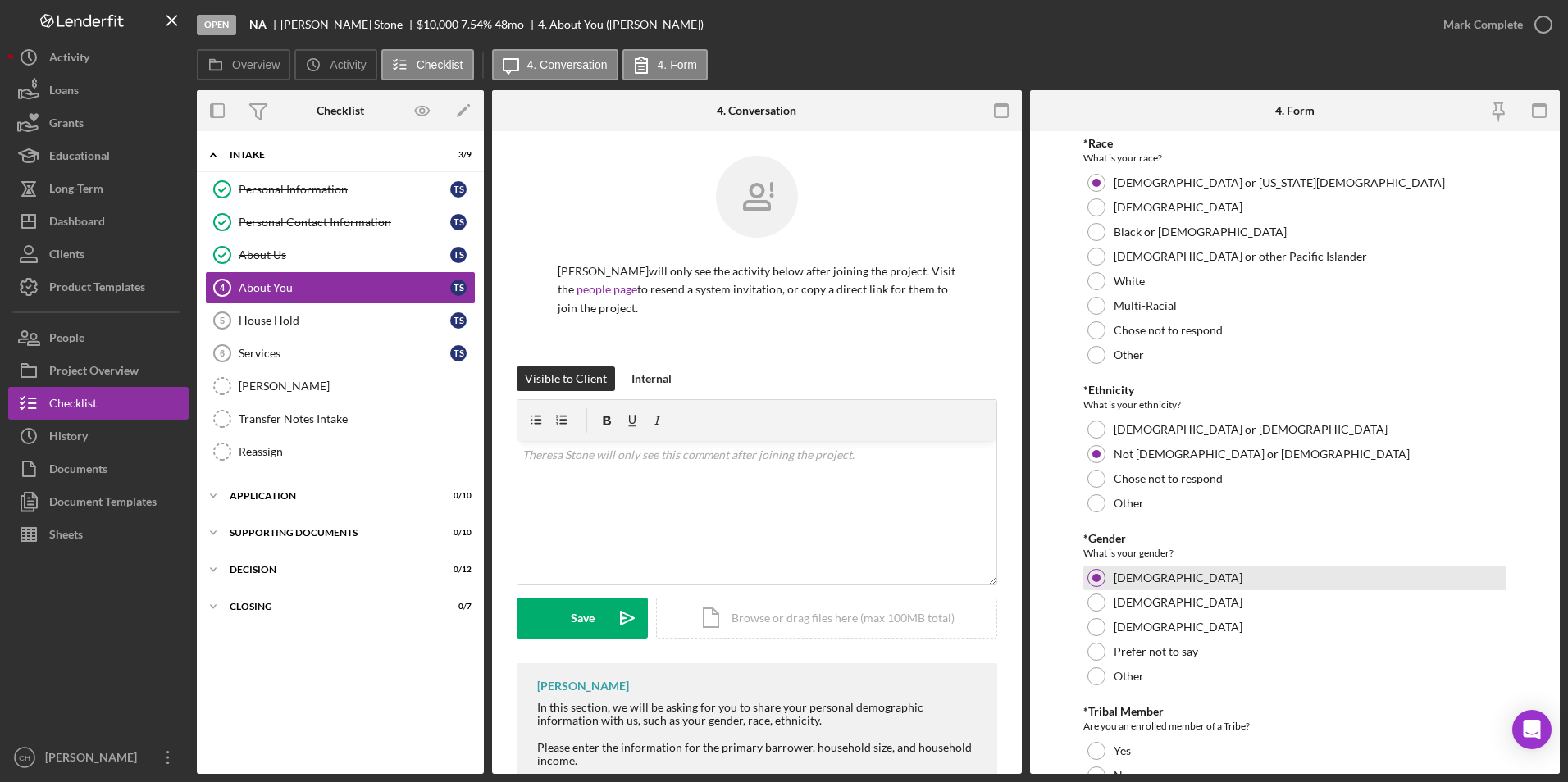
scroll to position [246, 0]
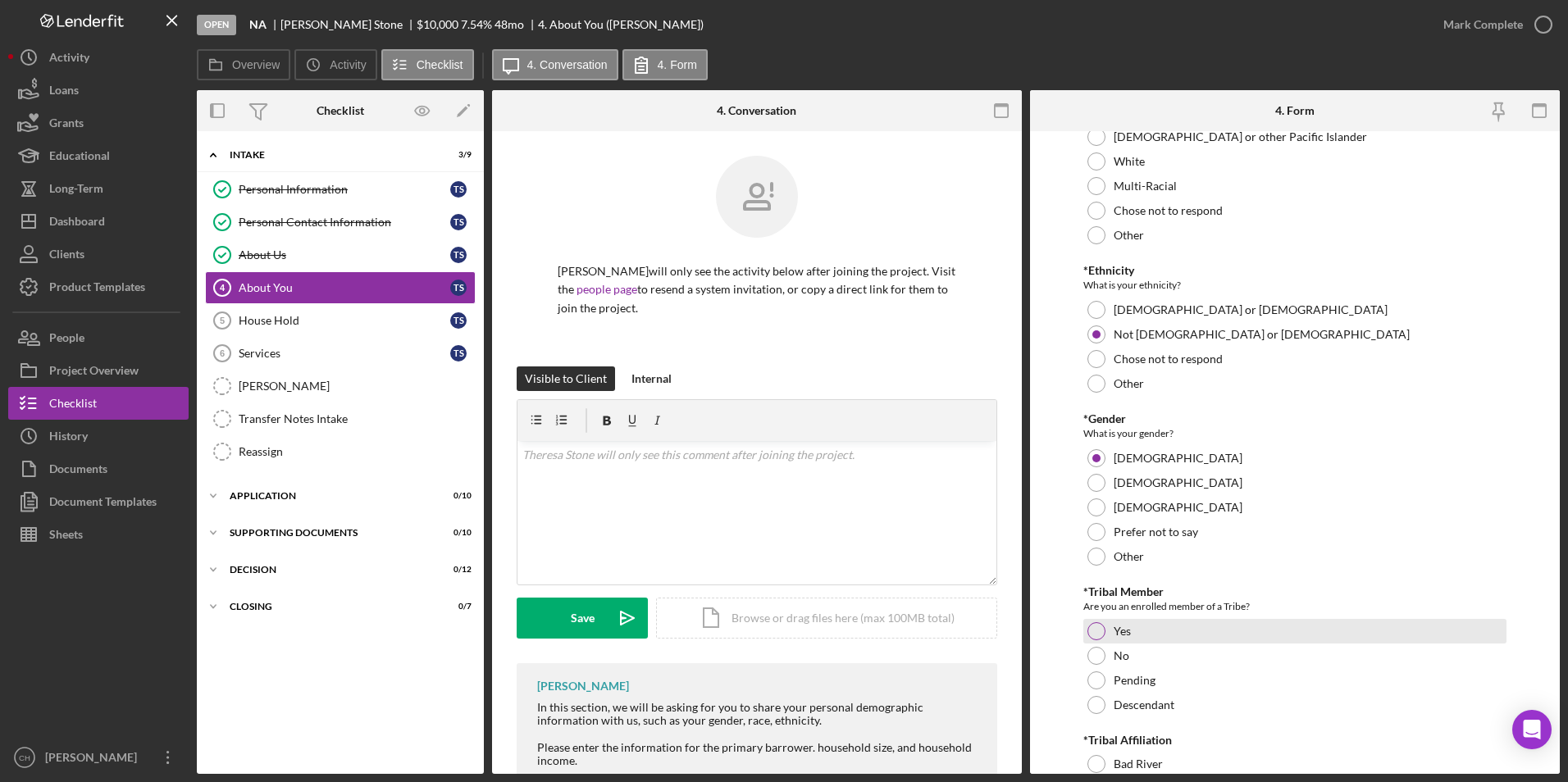
click at [1091, 633] on div at bounding box center [1096, 631] width 18 height 18
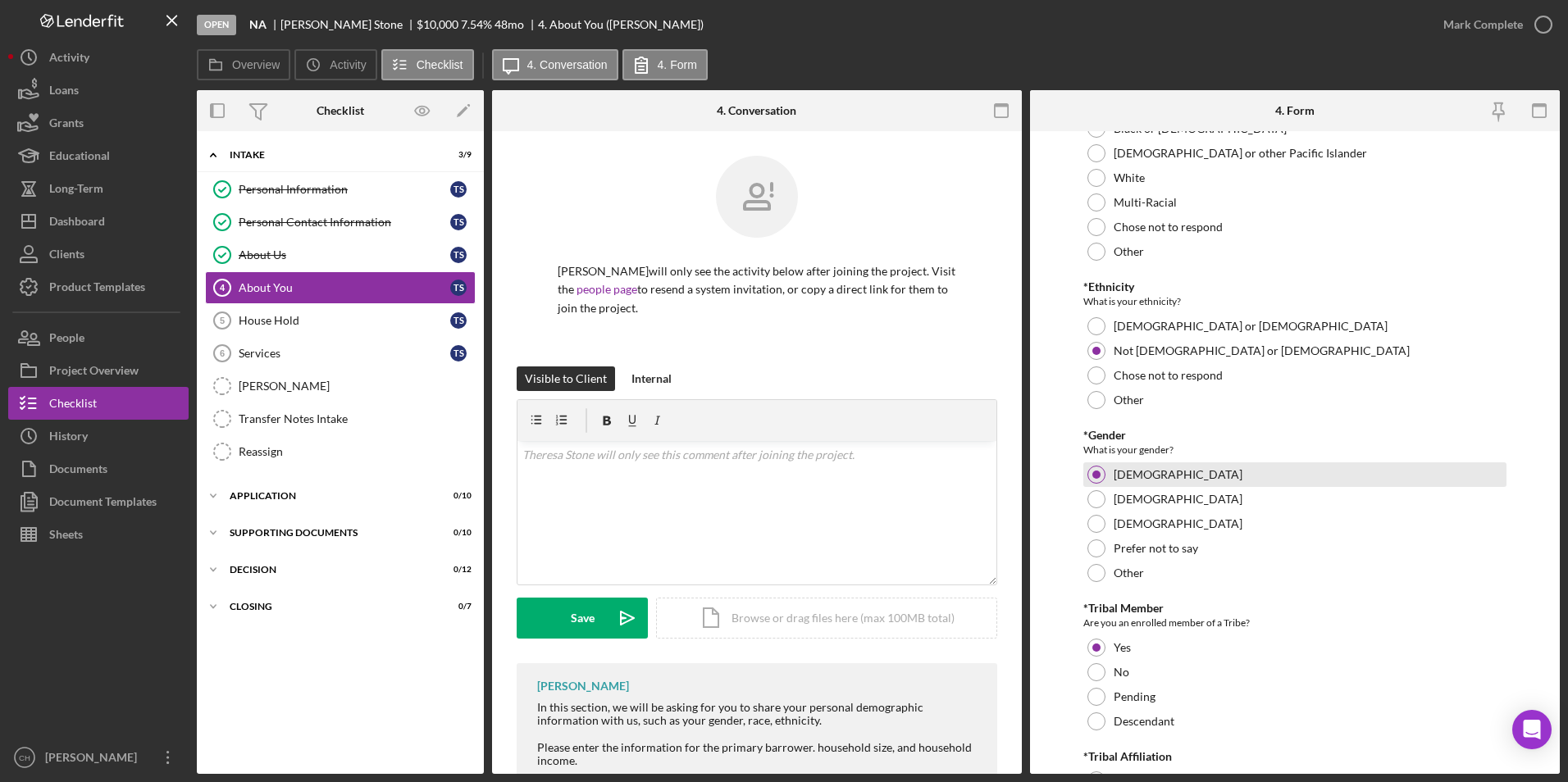
scroll to position [410, 0]
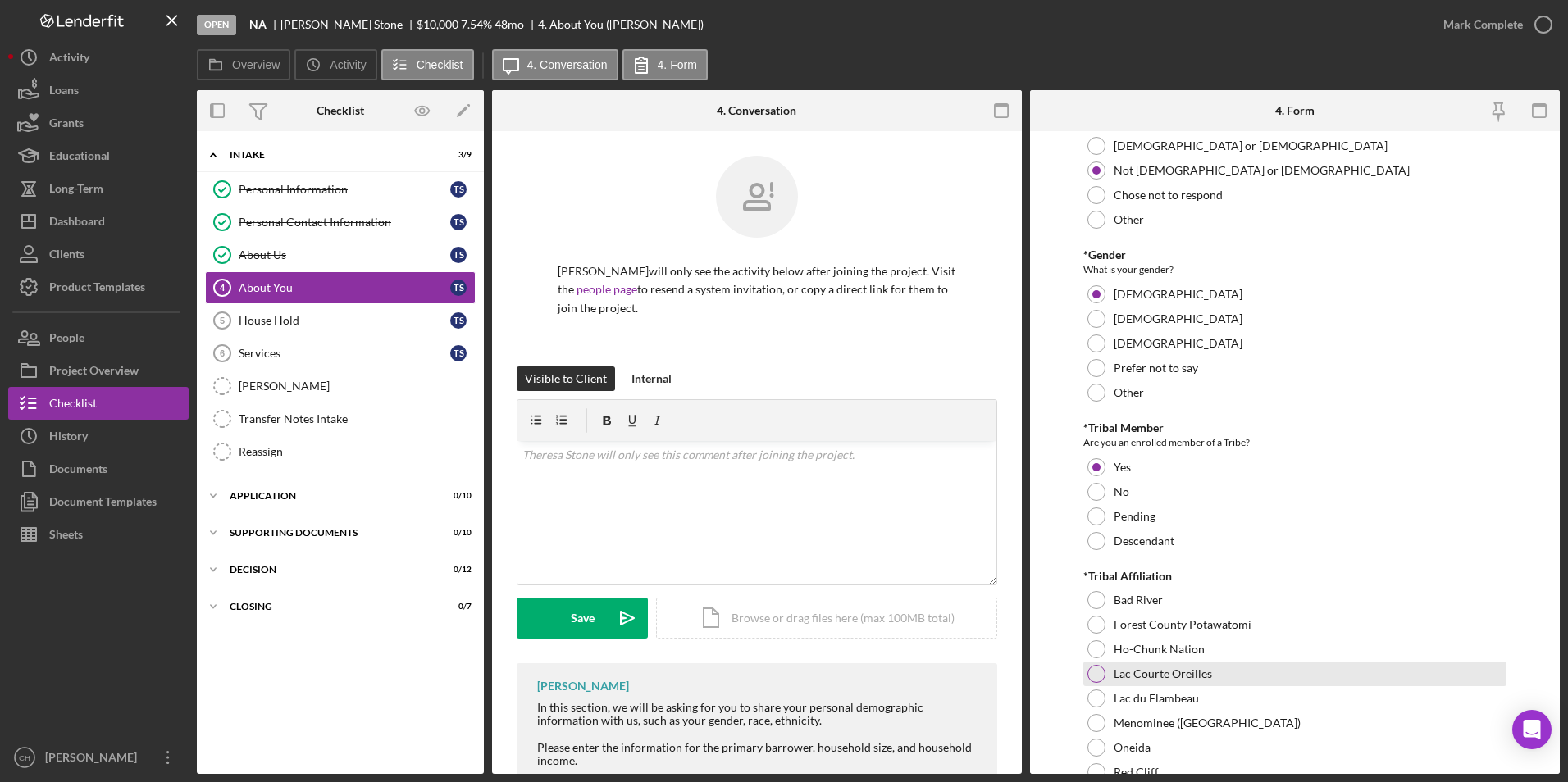
click at [1096, 678] on div at bounding box center [1096, 673] width 18 height 18
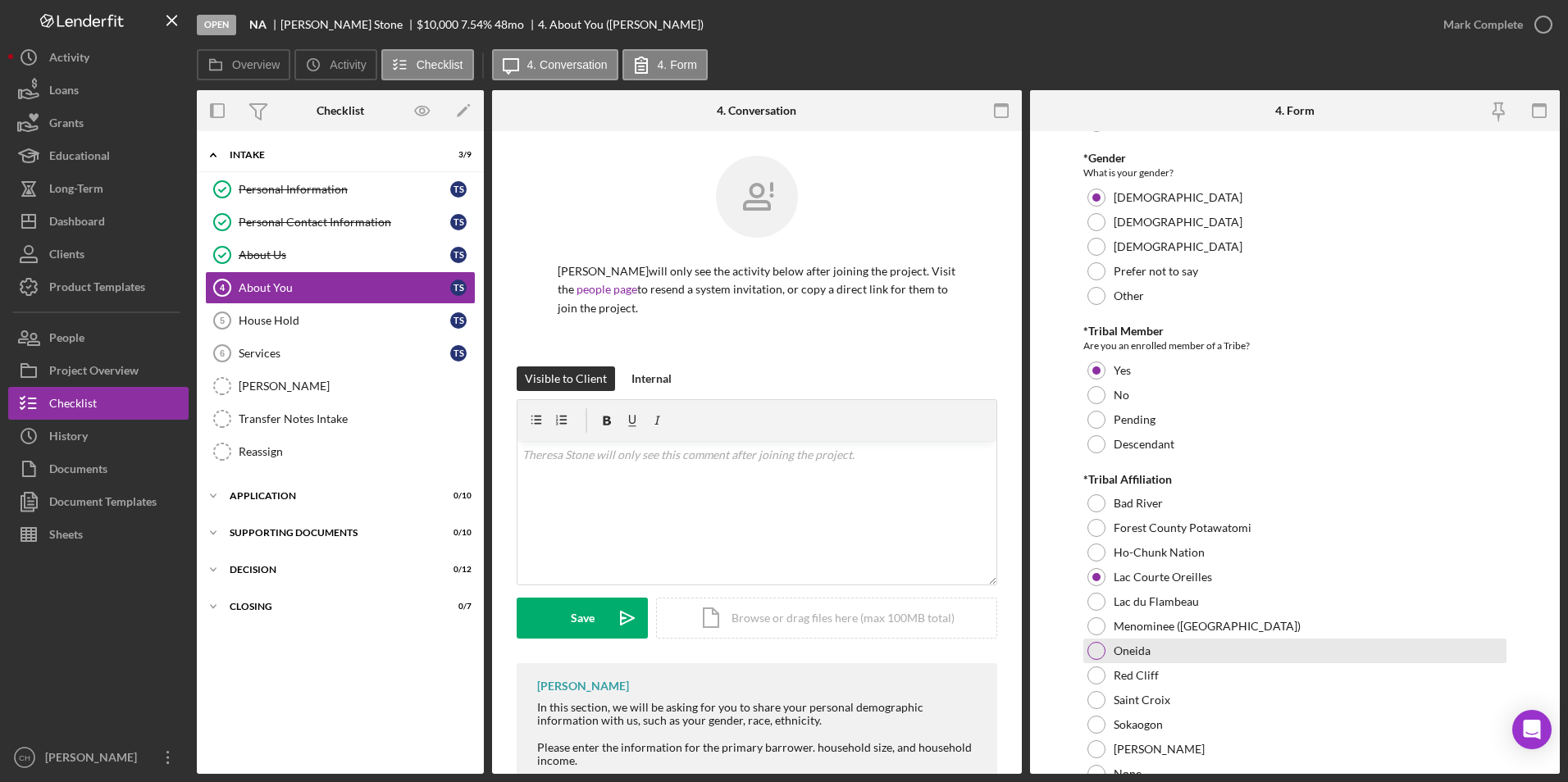
scroll to position [656, 0]
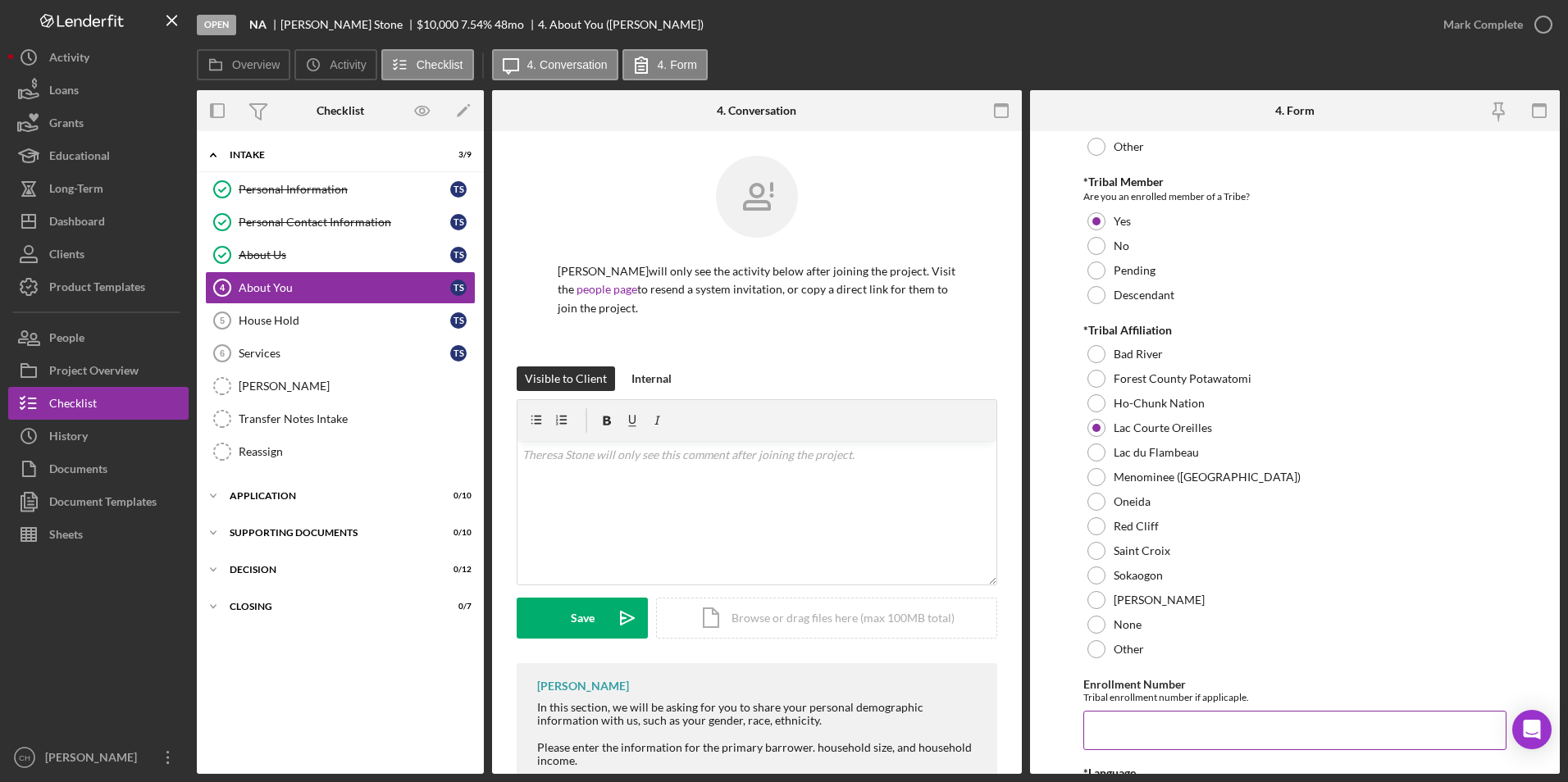
click at [1134, 727] on input "Enrollment Number" at bounding box center [1296, 730] width 424 height 39
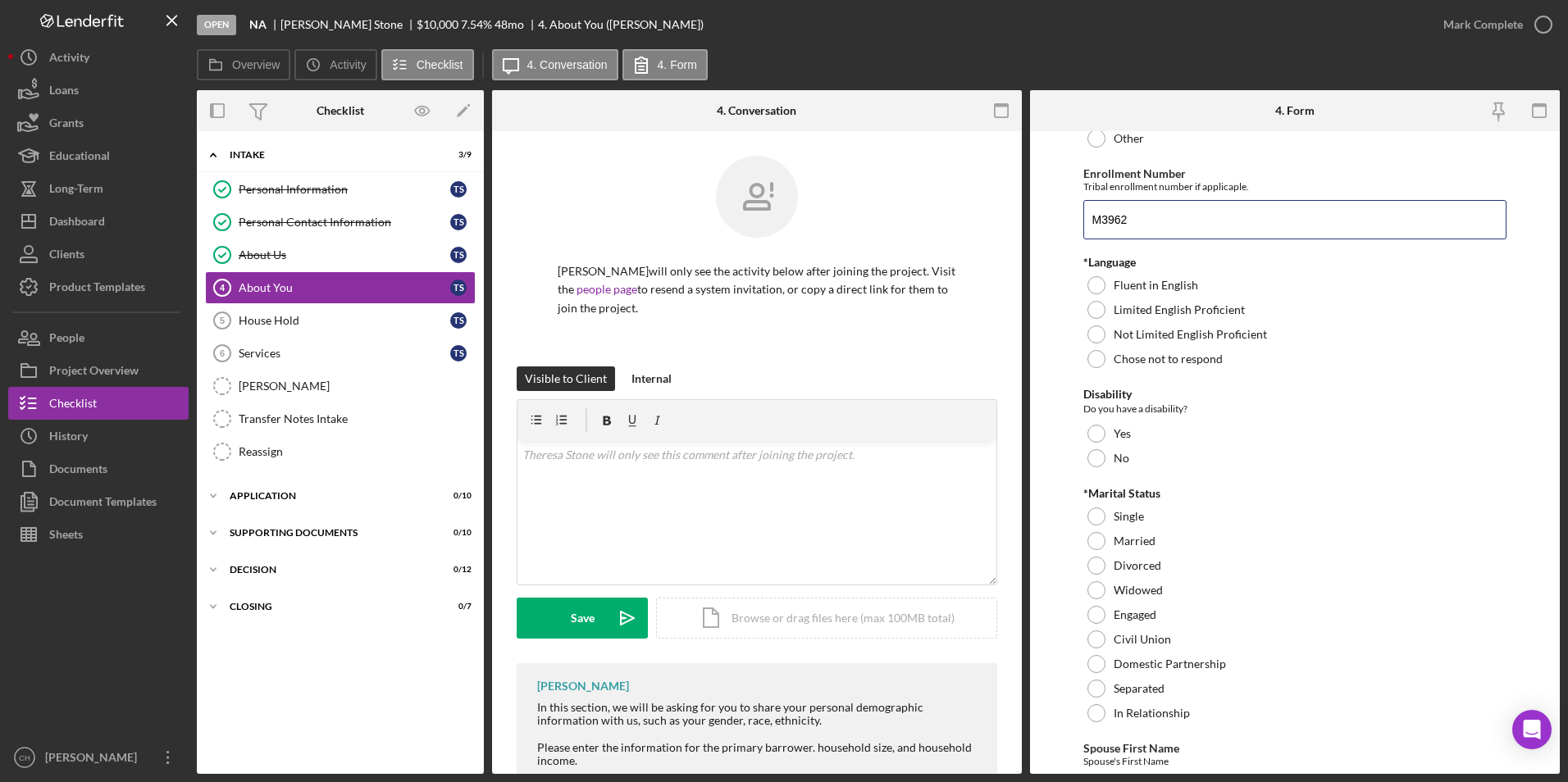
scroll to position [1183, 0]
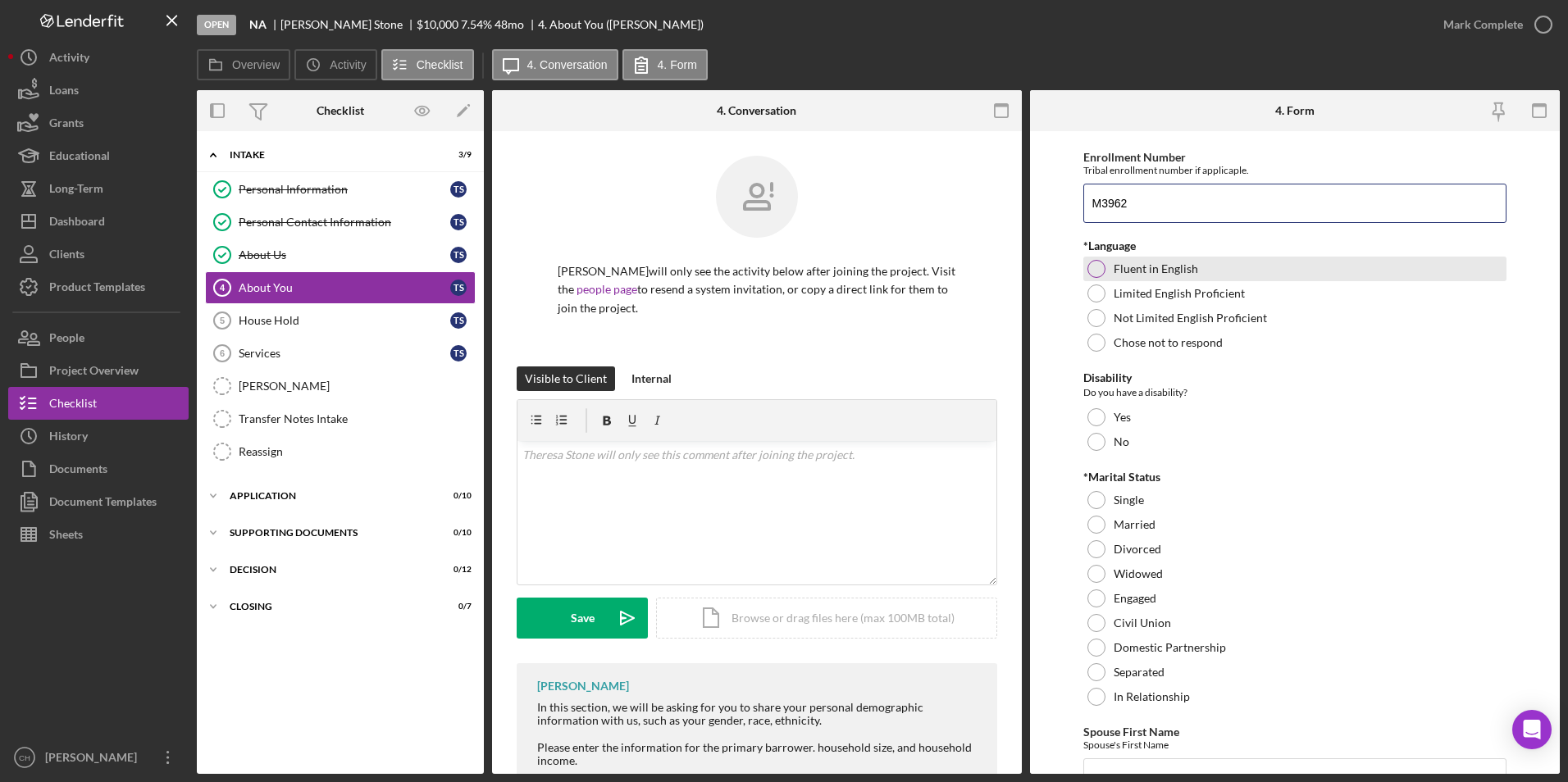
type input "M3962"
click at [1098, 272] on div at bounding box center [1096, 268] width 18 height 18
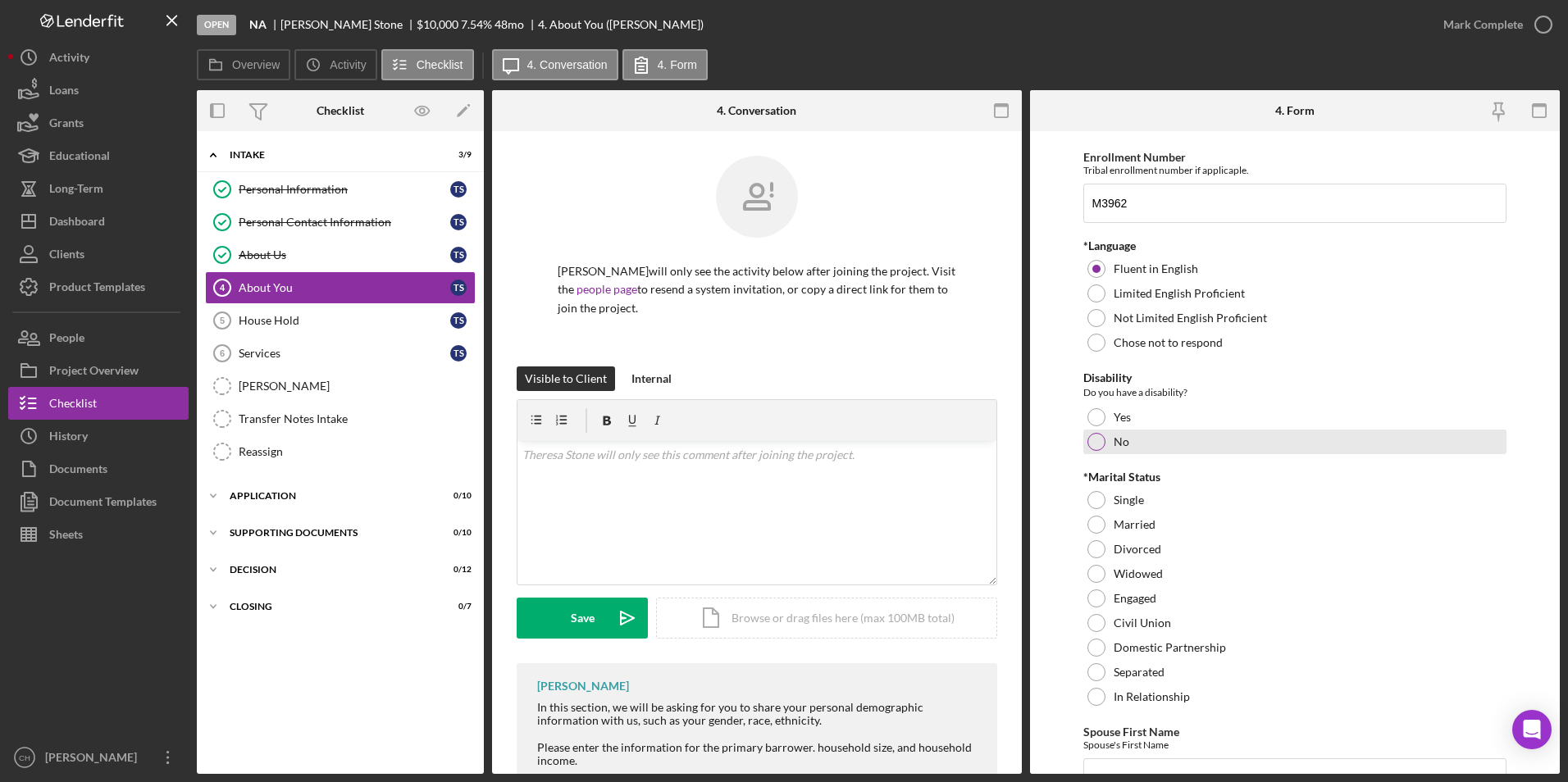
click at [1100, 441] on div at bounding box center [1096, 441] width 18 height 18
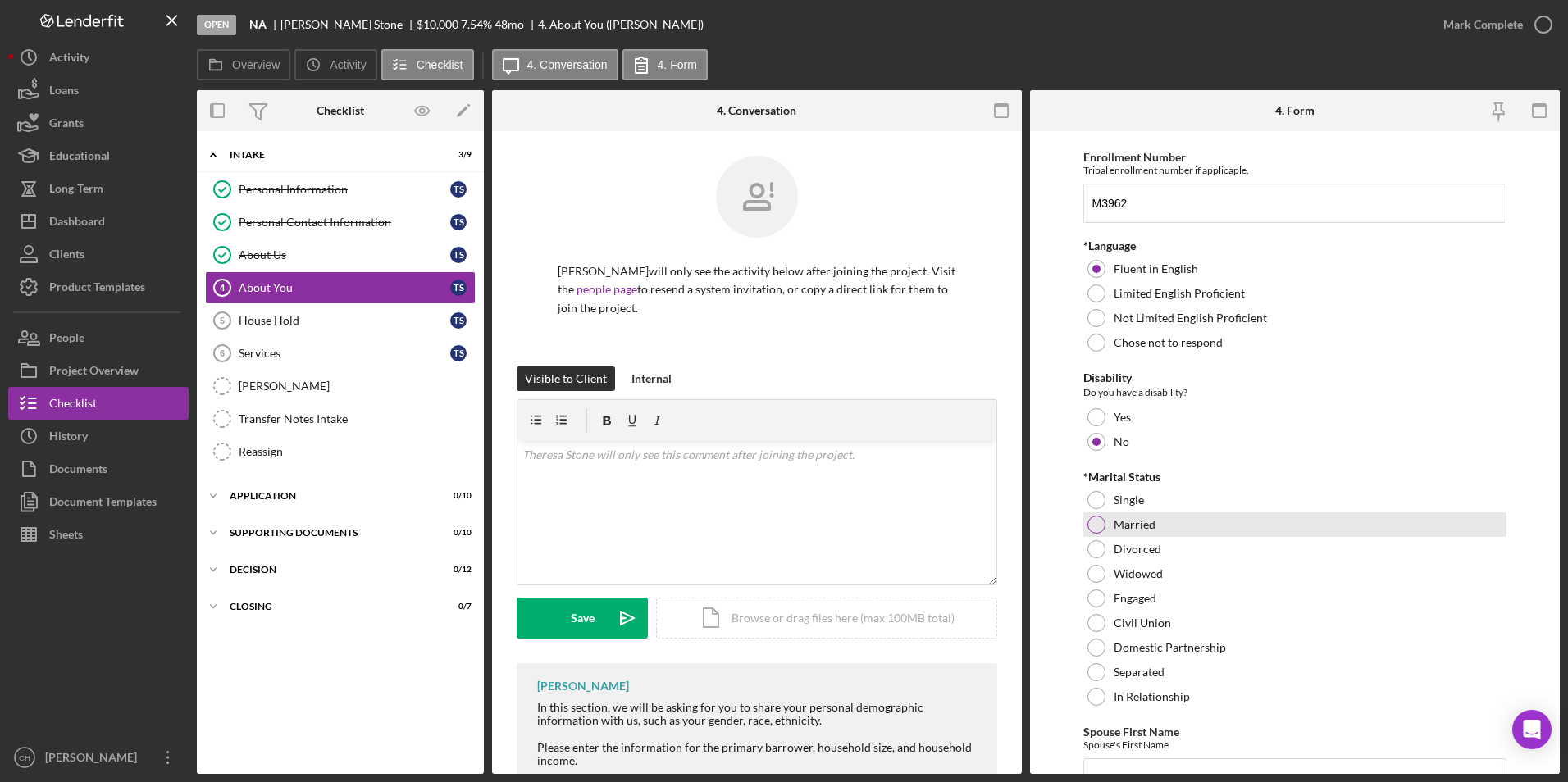
click at [1096, 521] on div at bounding box center [1096, 524] width 18 height 18
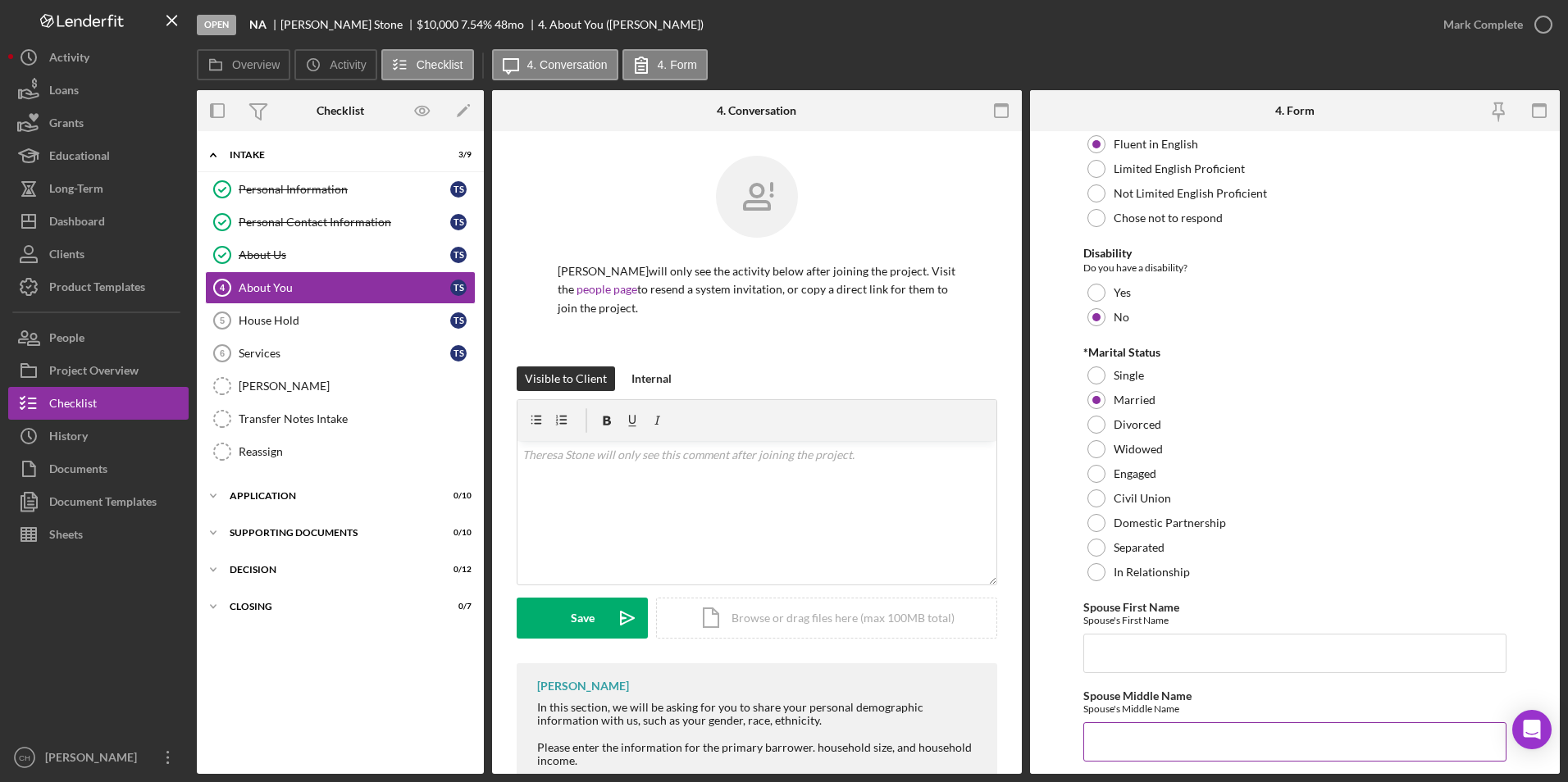
scroll to position [1511, 0]
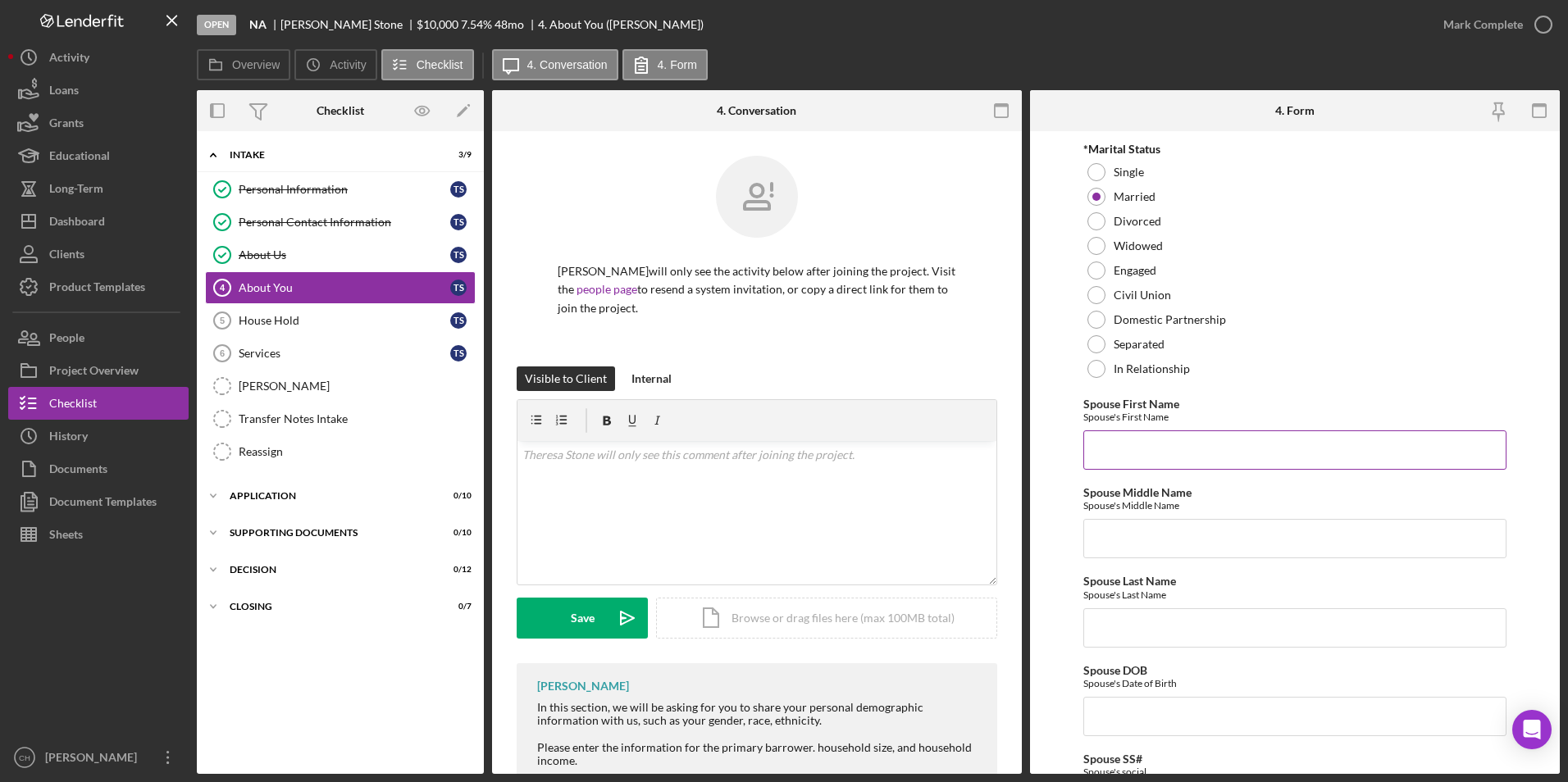
click at [1106, 451] on input "Spouse First Name" at bounding box center [1296, 450] width 424 height 39
type input "[PERSON_NAME]"
type input "Stone"
click at [1103, 711] on input "Spouse DOB" at bounding box center [1296, 717] width 424 height 39
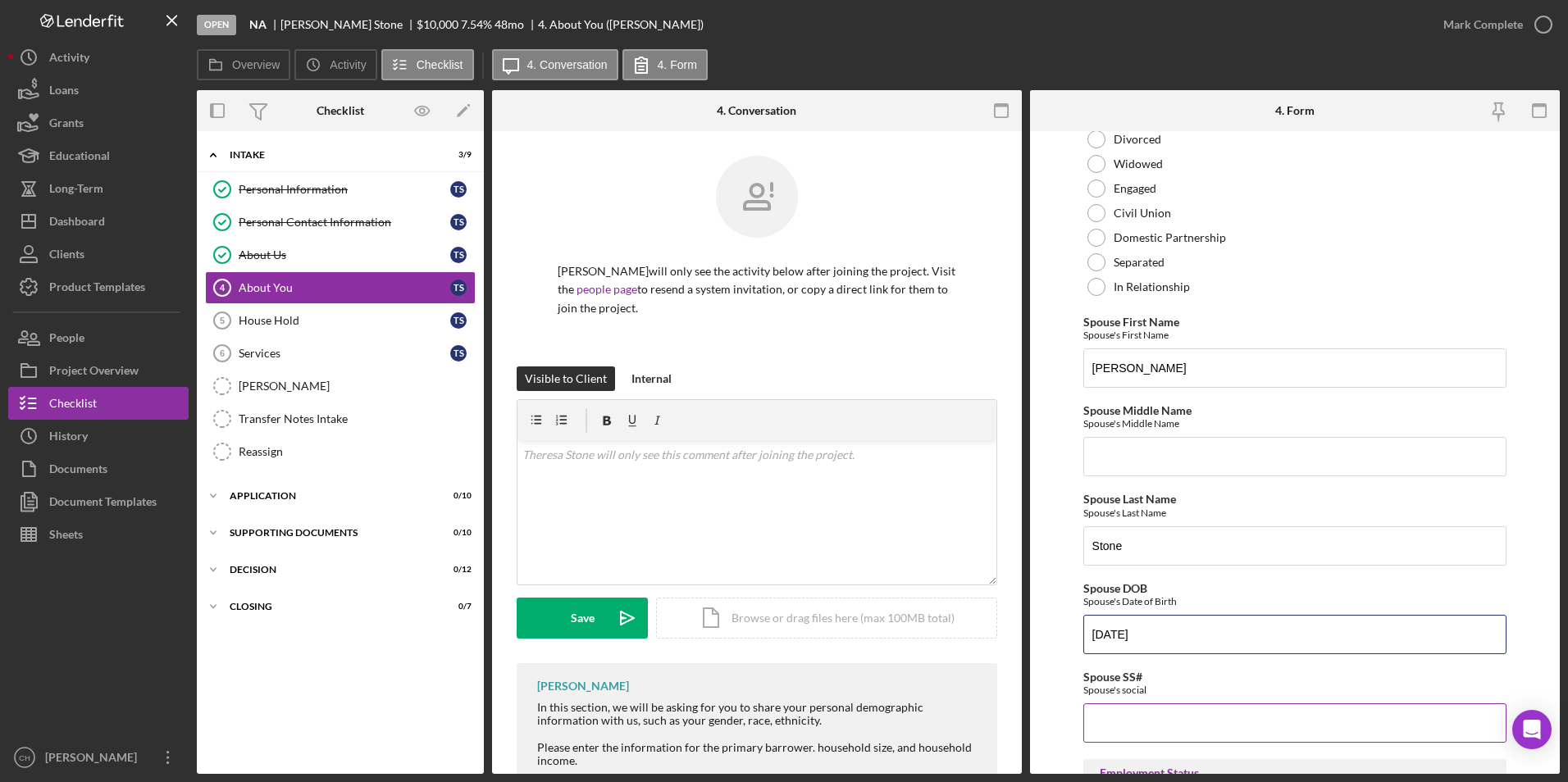
type input "[DATE]"
click at [1146, 719] on input "Spouse SS#" at bounding box center [1296, 723] width 424 height 39
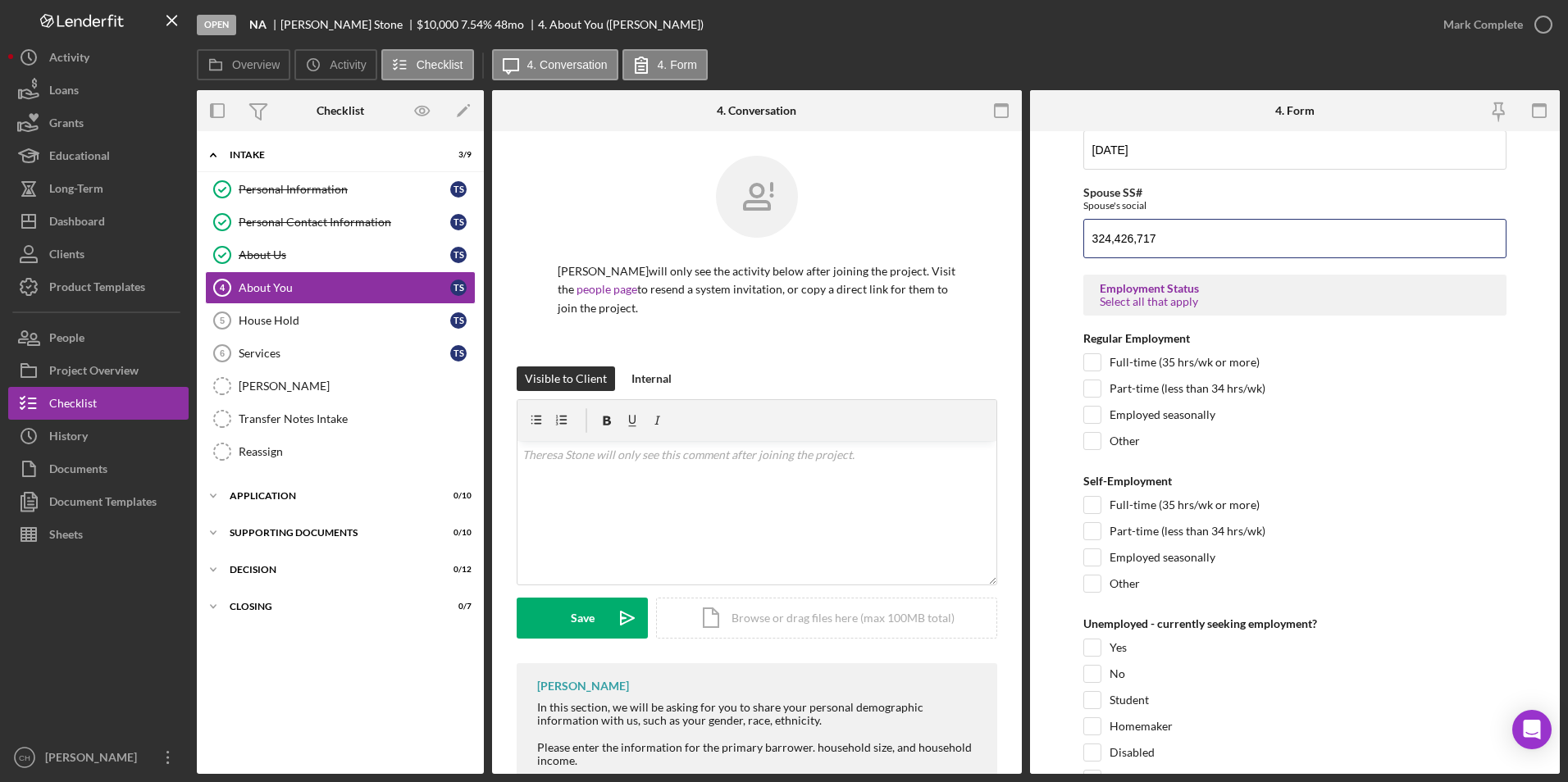
scroll to position [2126, 0]
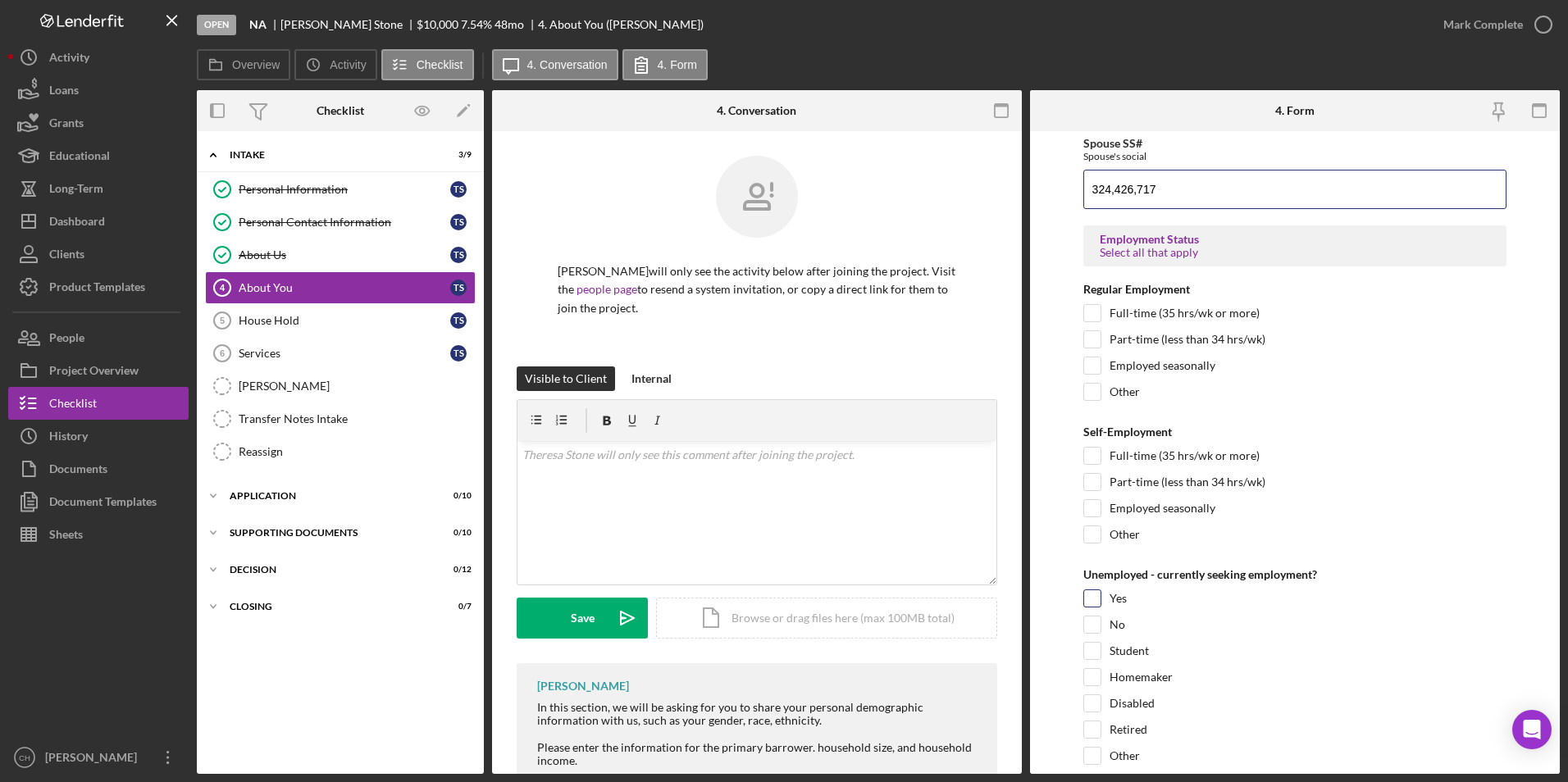
type input "324,426,717"
click at [1095, 605] on input "Yes" at bounding box center [1092, 598] width 16 height 16
checkbox input "true"
click at [1089, 623] on input "No" at bounding box center [1092, 624] width 16 height 16
checkbox input "true"
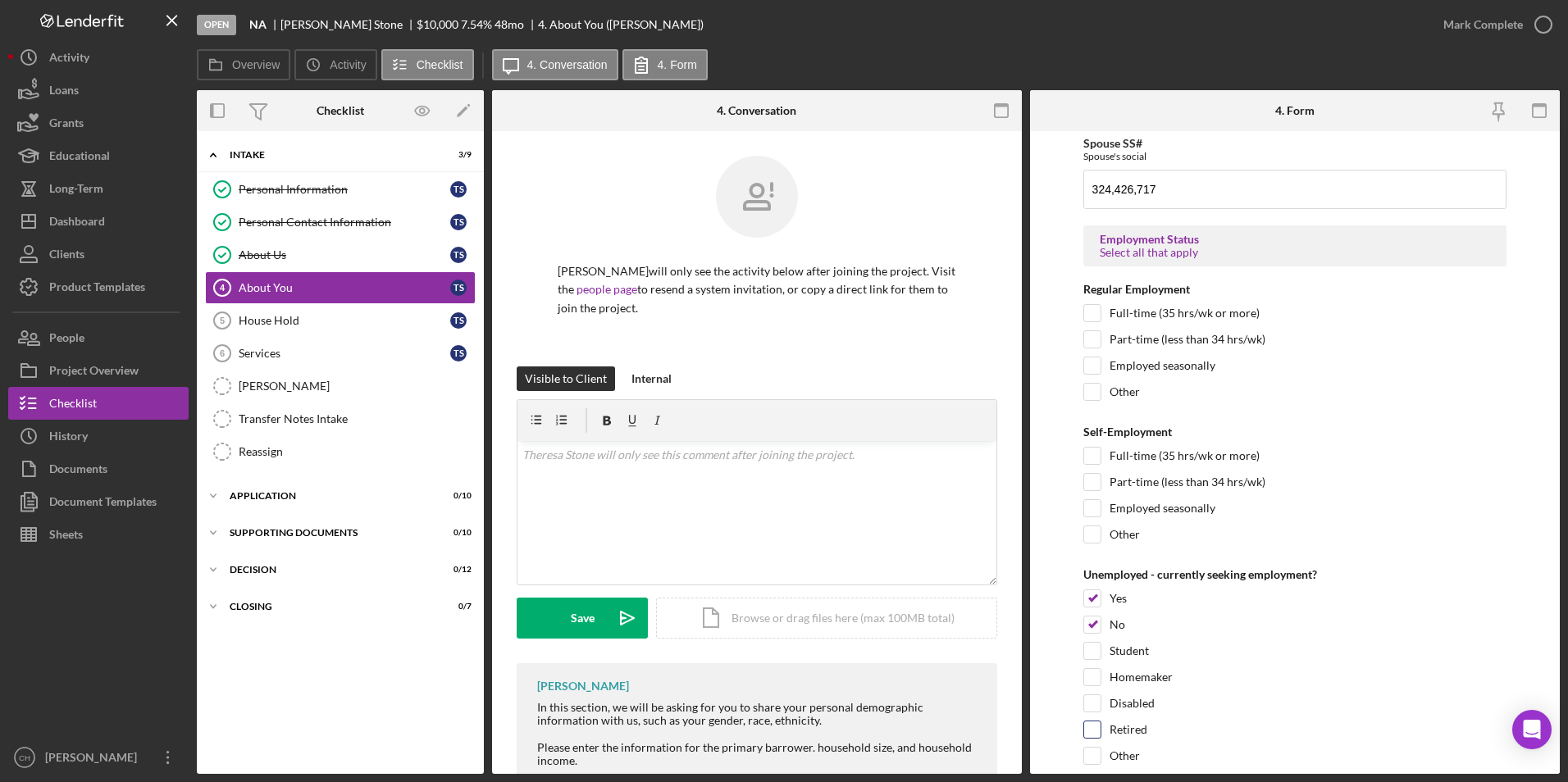
click at [1087, 725] on input "Retired" at bounding box center [1092, 729] width 16 height 16
checkbox input "true"
click at [1092, 600] on input "Yes" at bounding box center [1092, 598] width 16 height 16
checkbox input "false"
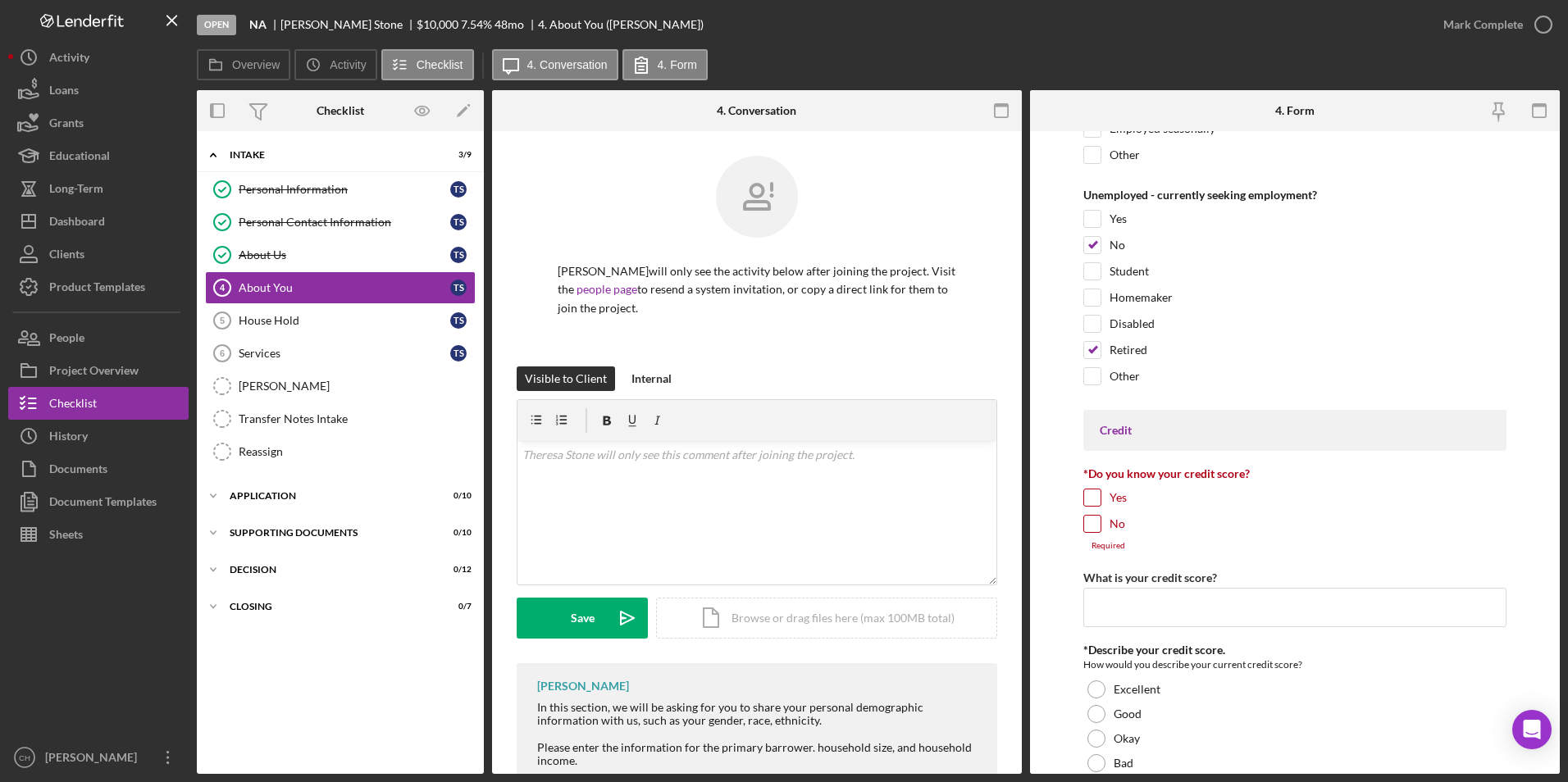
scroll to position [2511, 0]
click at [1085, 525] on input "No" at bounding box center [1092, 518] width 16 height 16
checkbox input "true"
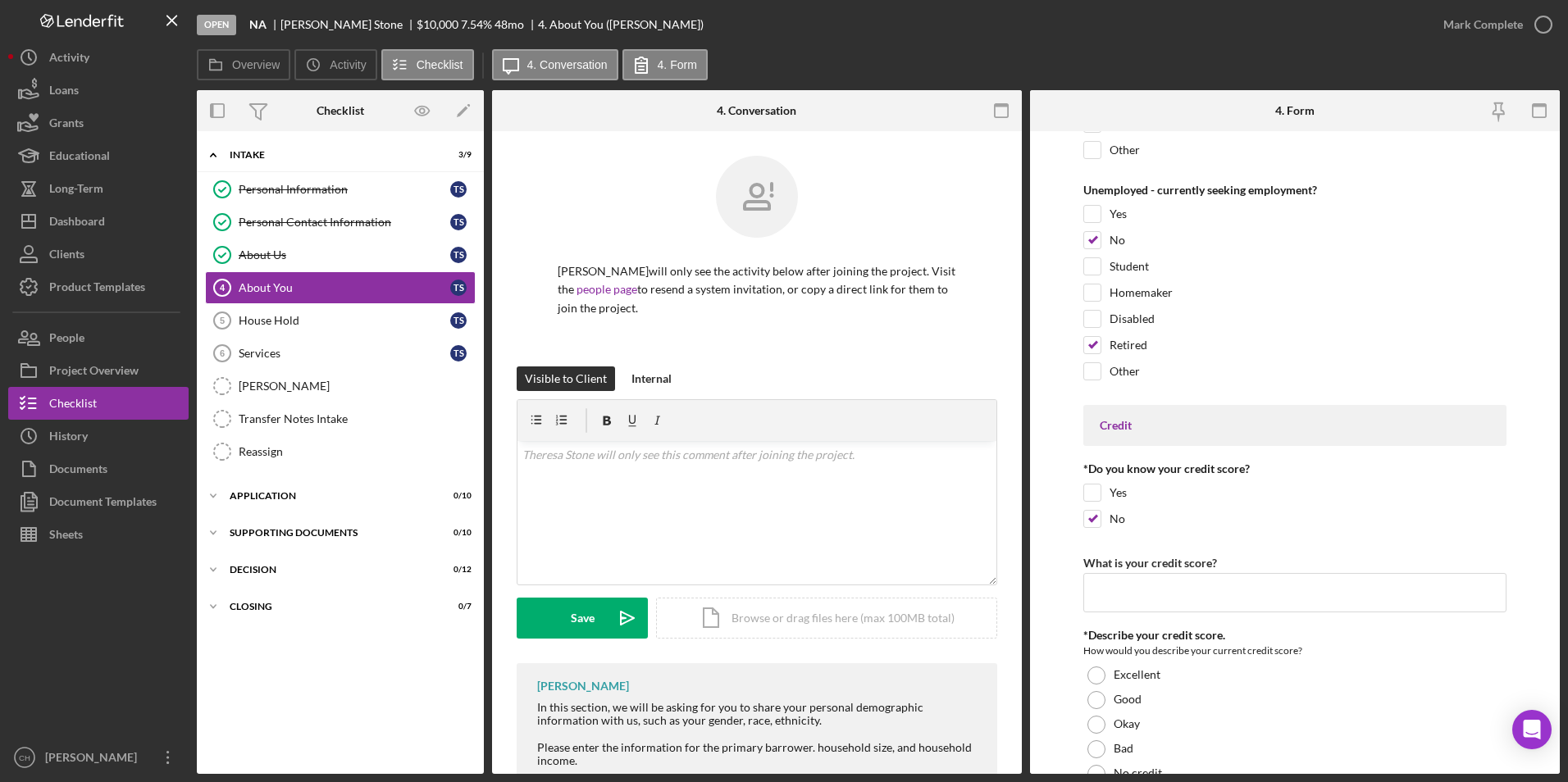
click at [1557, 563] on div "Open NA [PERSON_NAME] $10,000 $10,000 7.54 % 48 mo 4. About You ([PERSON_NAME])…" at bounding box center [784, 391] width 1568 height 782
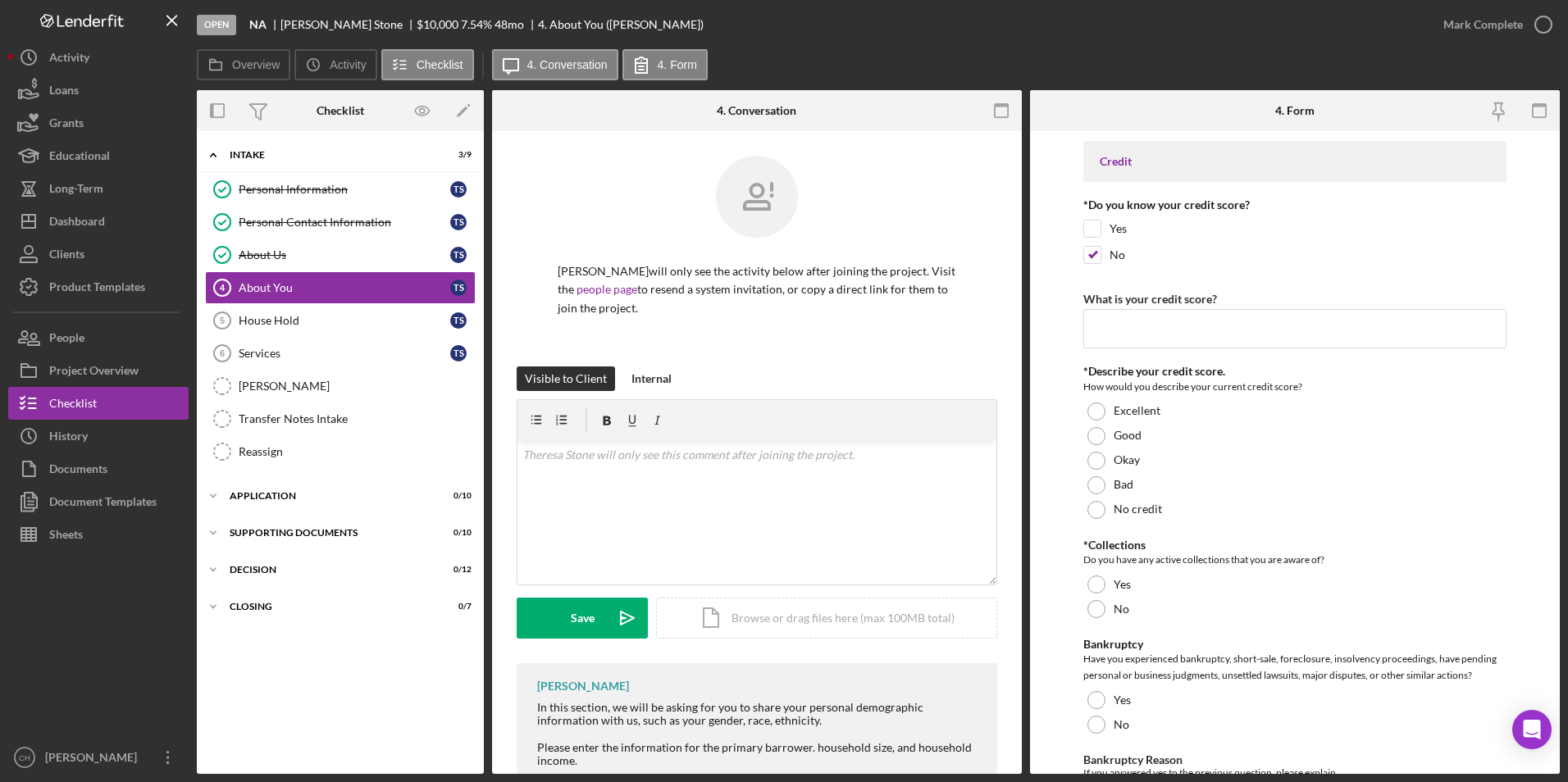
scroll to position [2791, 0]
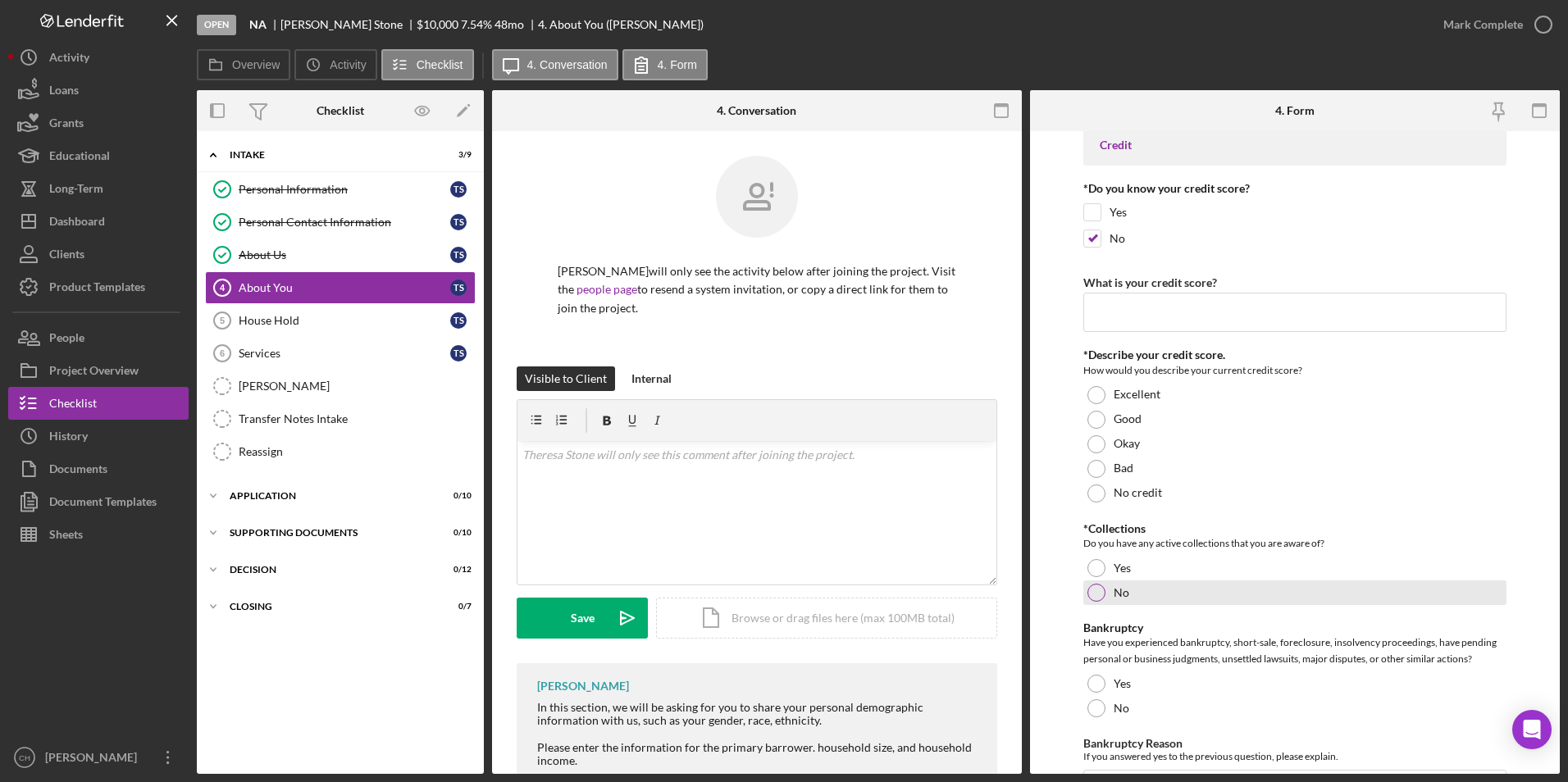
click at [1099, 595] on div at bounding box center [1096, 592] width 18 height 18
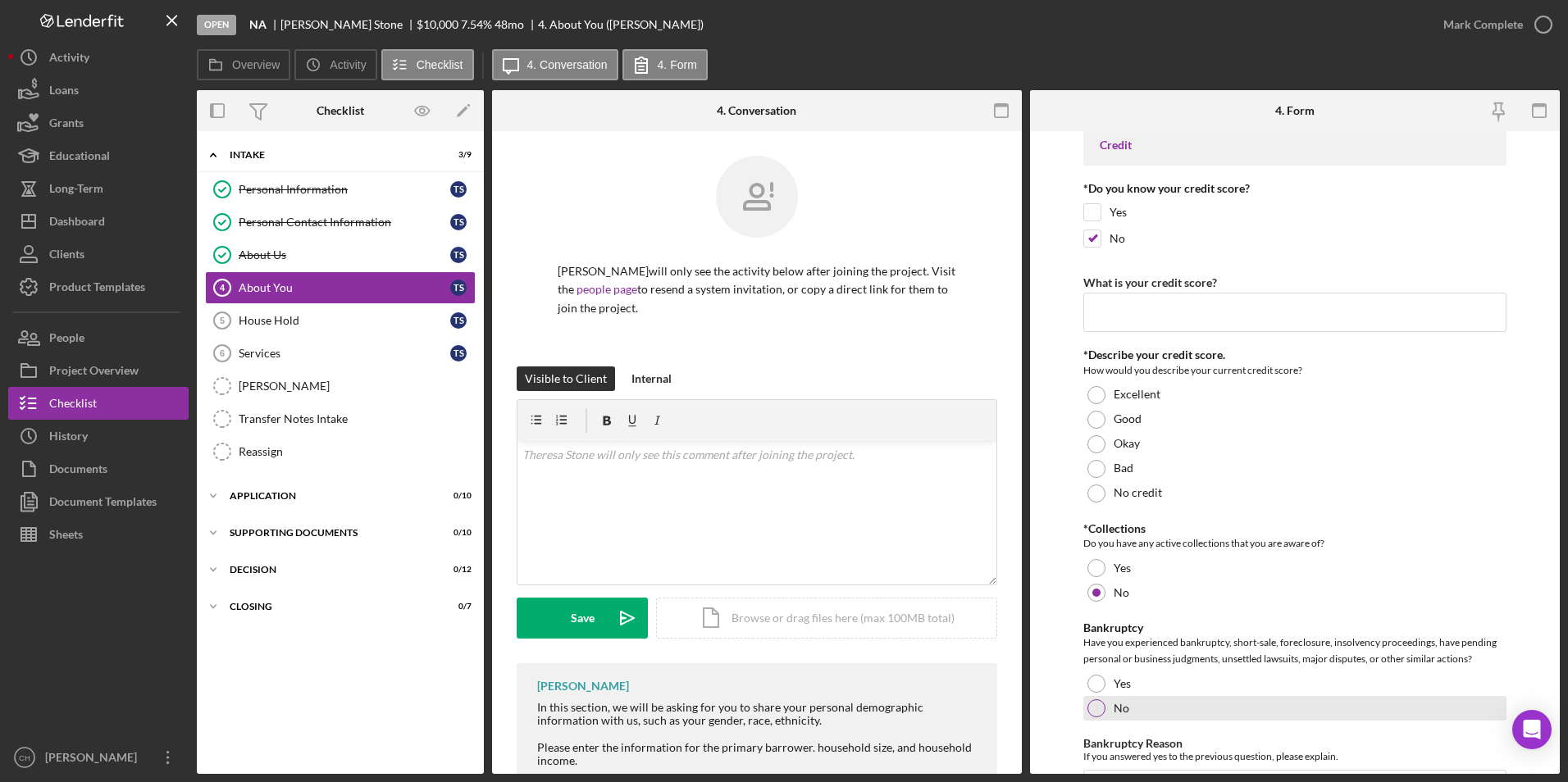
click at [1090, 709] on div at bounding box center [1096, 707] width 18 height 18
drag, startPoint x: 1554, startPoint y: 568, endPoint x: 1552, endPoint y: 623, distance: 55.0
click at [1552, 623] on form "*Co-Applicant Will you have a co-applicant on this loan? Yes No Other *Race Wha…" at bounding box center [1295, 453] width 529 height 643
drag, startPoint x: 1552, startPoint y: 623, endPoint x: 1514, endPoint y: 632, distance: 39.1
click at [1514, 632] on form "*Co-Applicant Will you have a co-applicant on this loan? Yes No Other *Race Wha…" at bounding box center [1295, 453] width 529 height 643
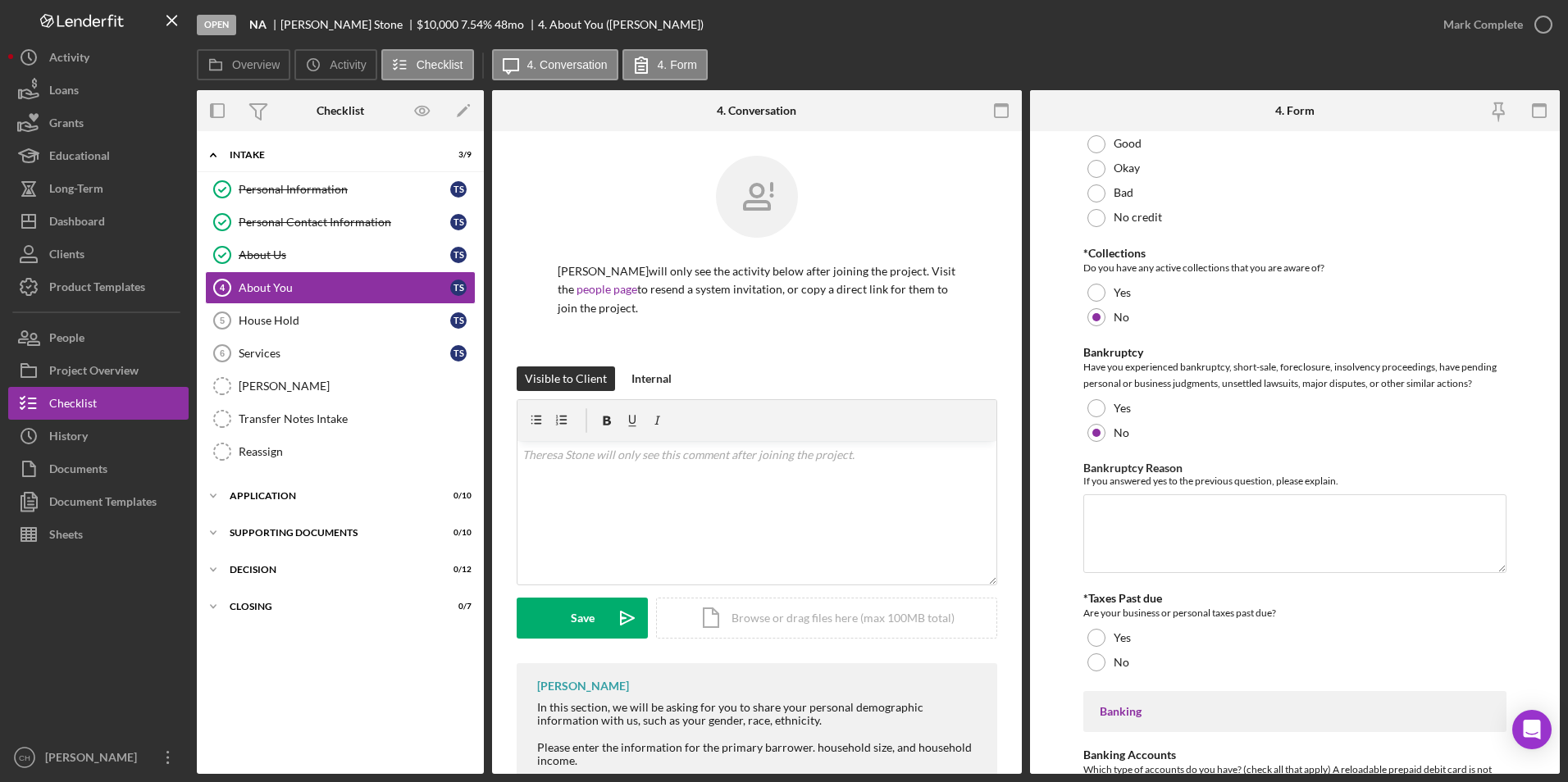
scroll to position [3159, 0]
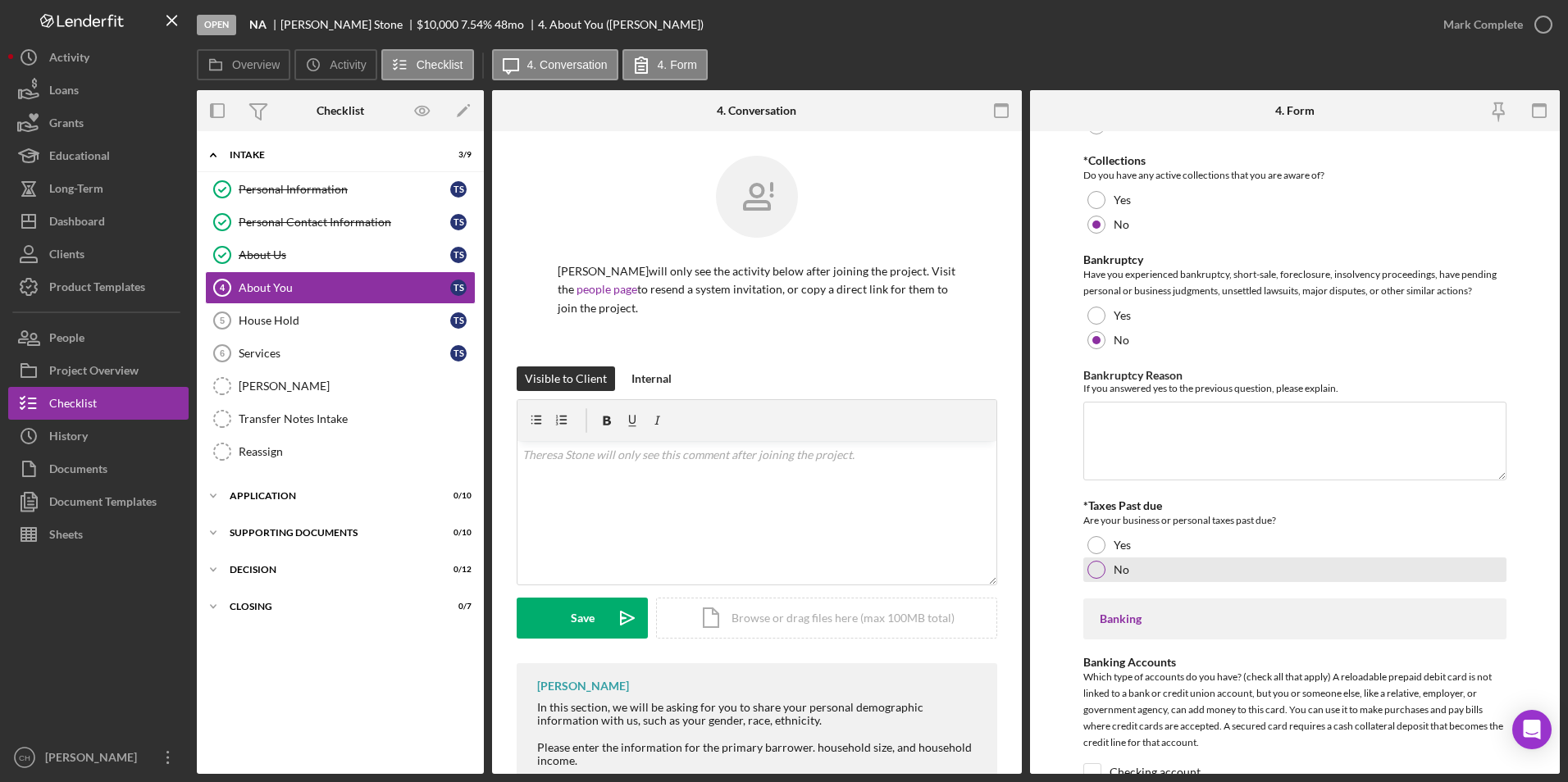
click at [1100, 567] on div at bounding box center [1096, 569] width 18 height 18
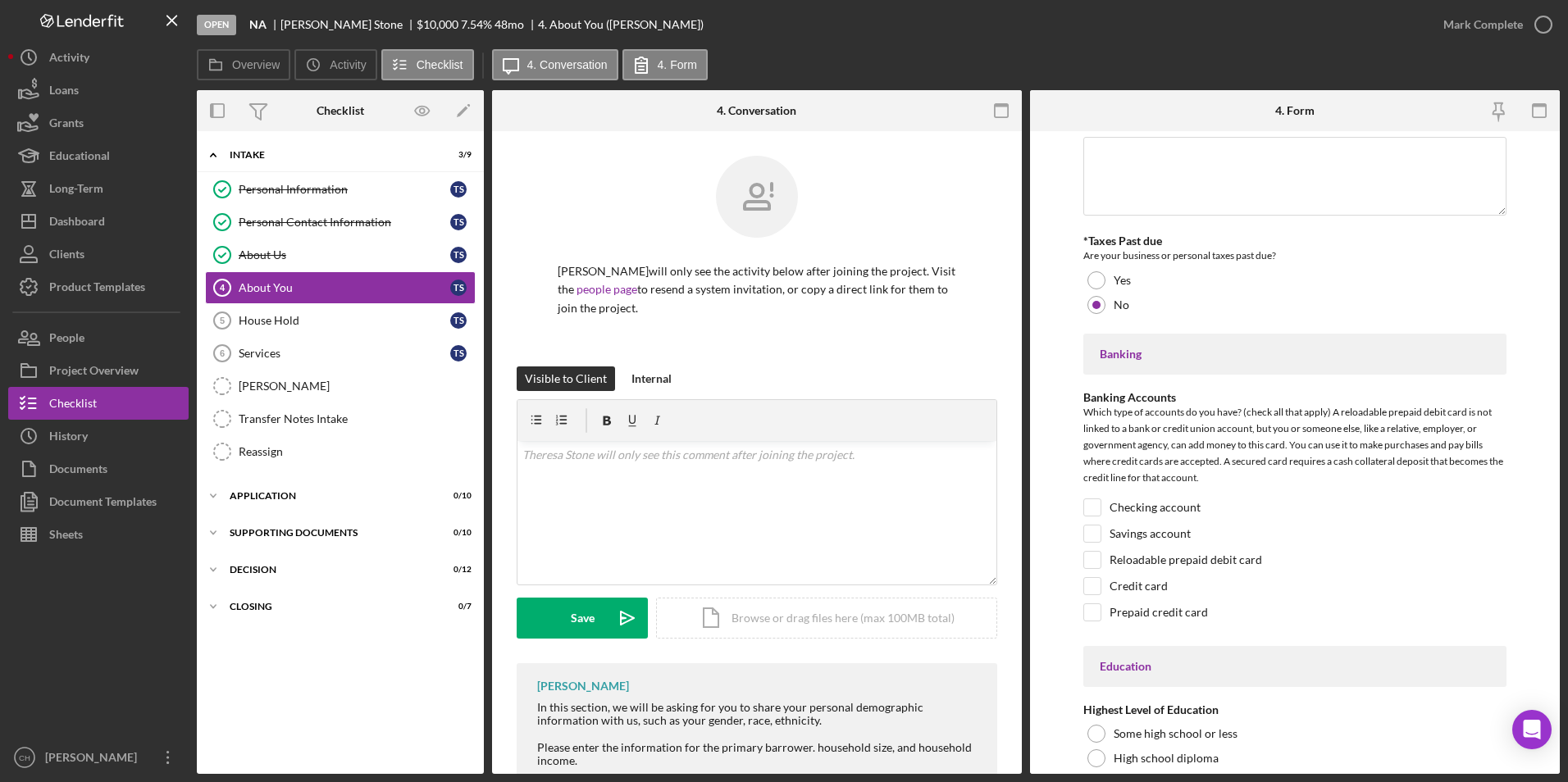
scroll to position [3485, 0]
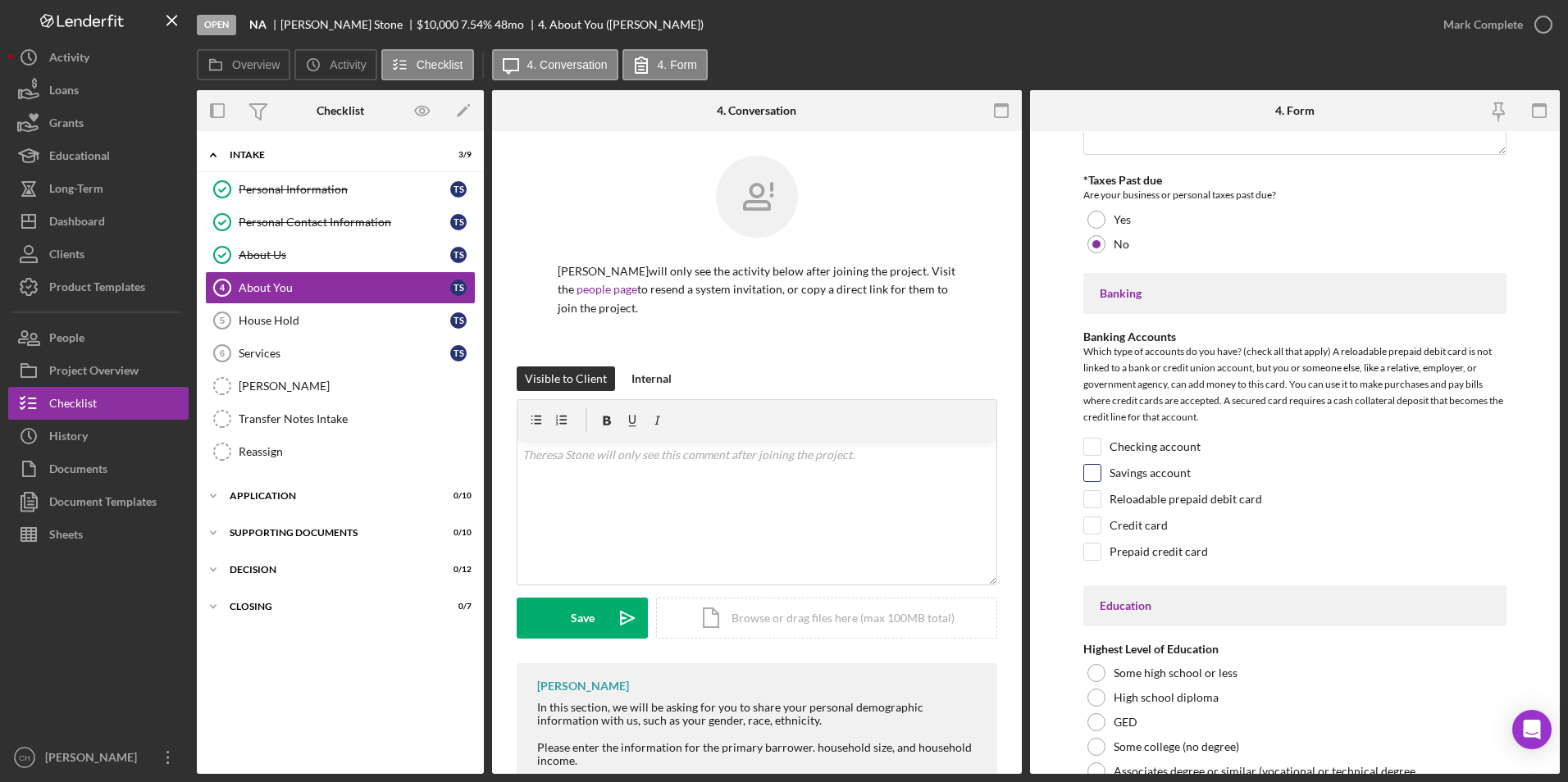
click at [1099, 475] on input "Savings account" at bounding box center [1092, 472] width 16 height 16
checkbox input "true"
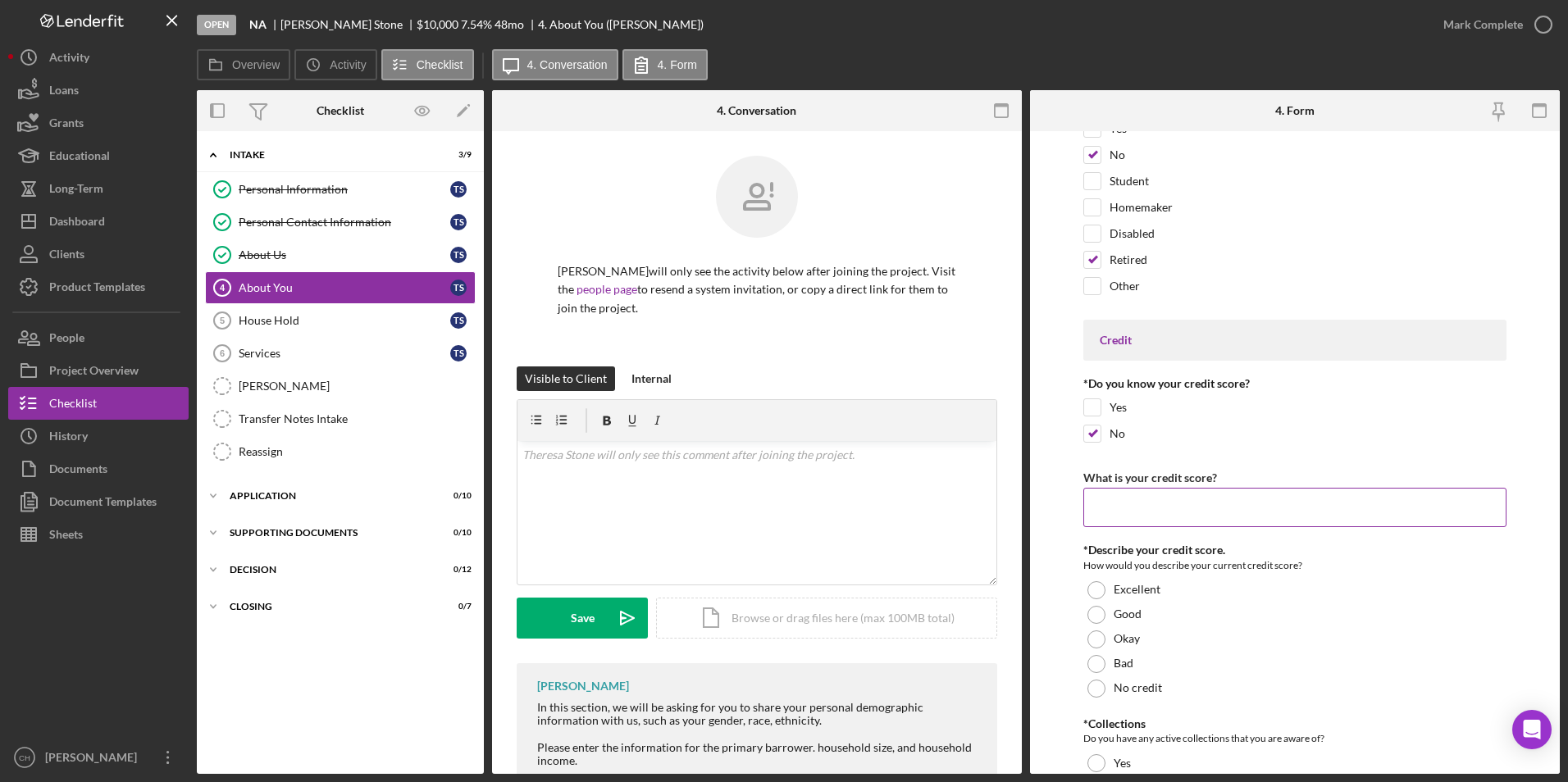
scroll to position [2419, 0]
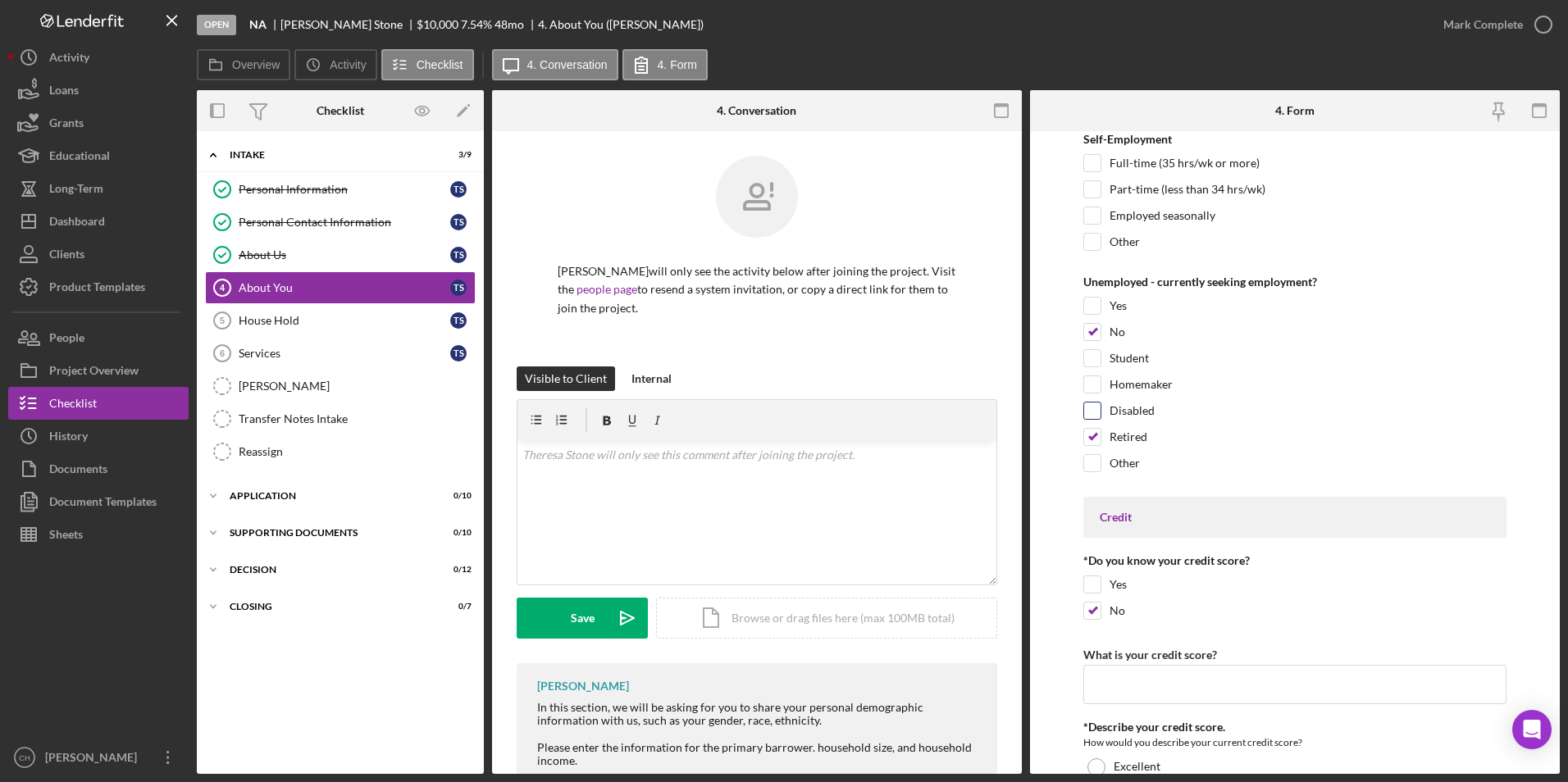
click at [1092, 411] on input "Disabled" at bounding box center [1092, 411] width 16 height 16
checkbox input "true"
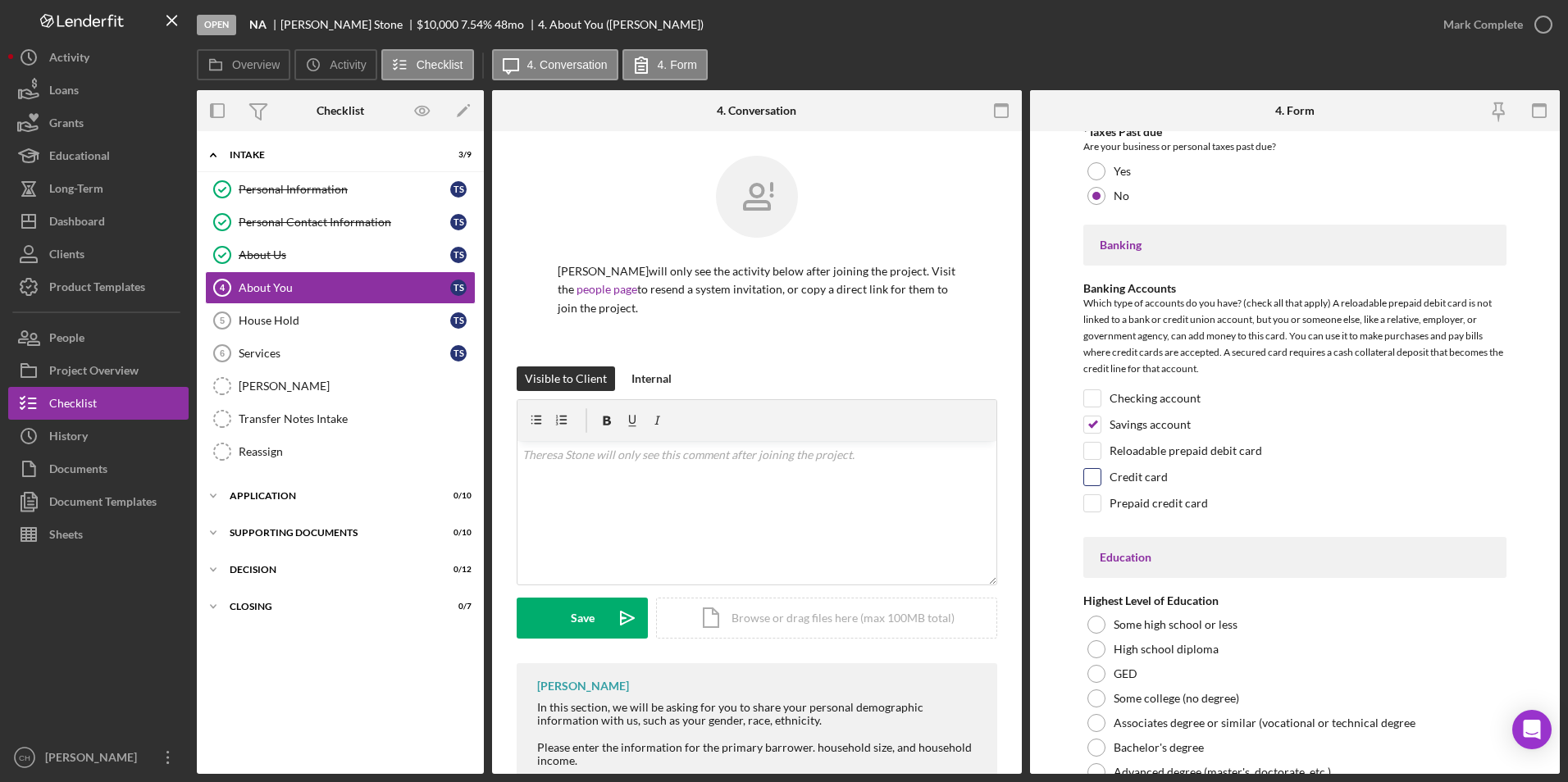
scroll to position [3604, 0]
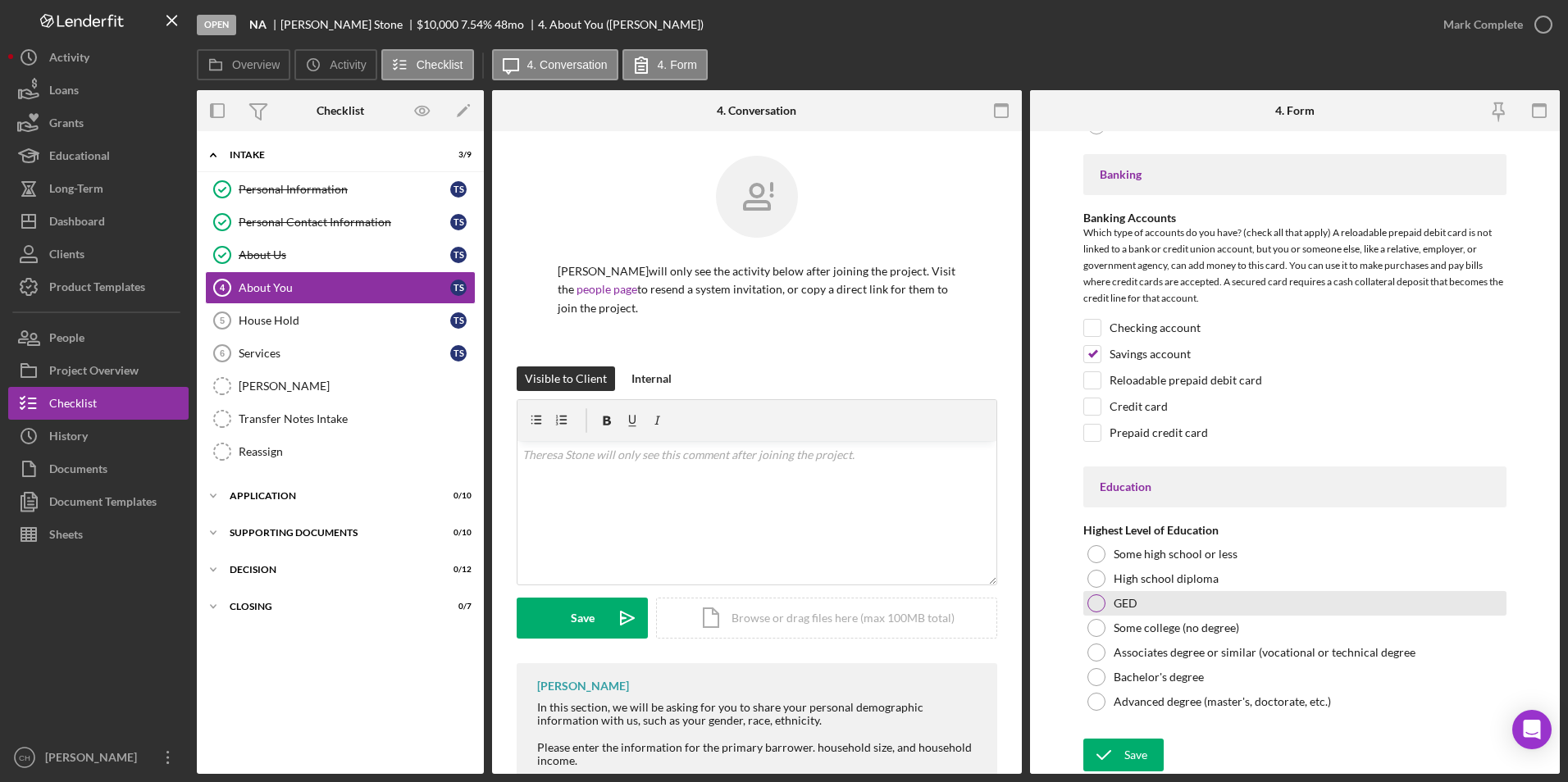
click at [1100, 602] on div at bounding box center [1096, 603] width 18 height 18
click at [1132, 751] on div "Save" at bounding box center [1135, 755] width 23 height 33
click at [1137, 759] on div "Save" at bounding box center [1135, 755] width 23 height 33
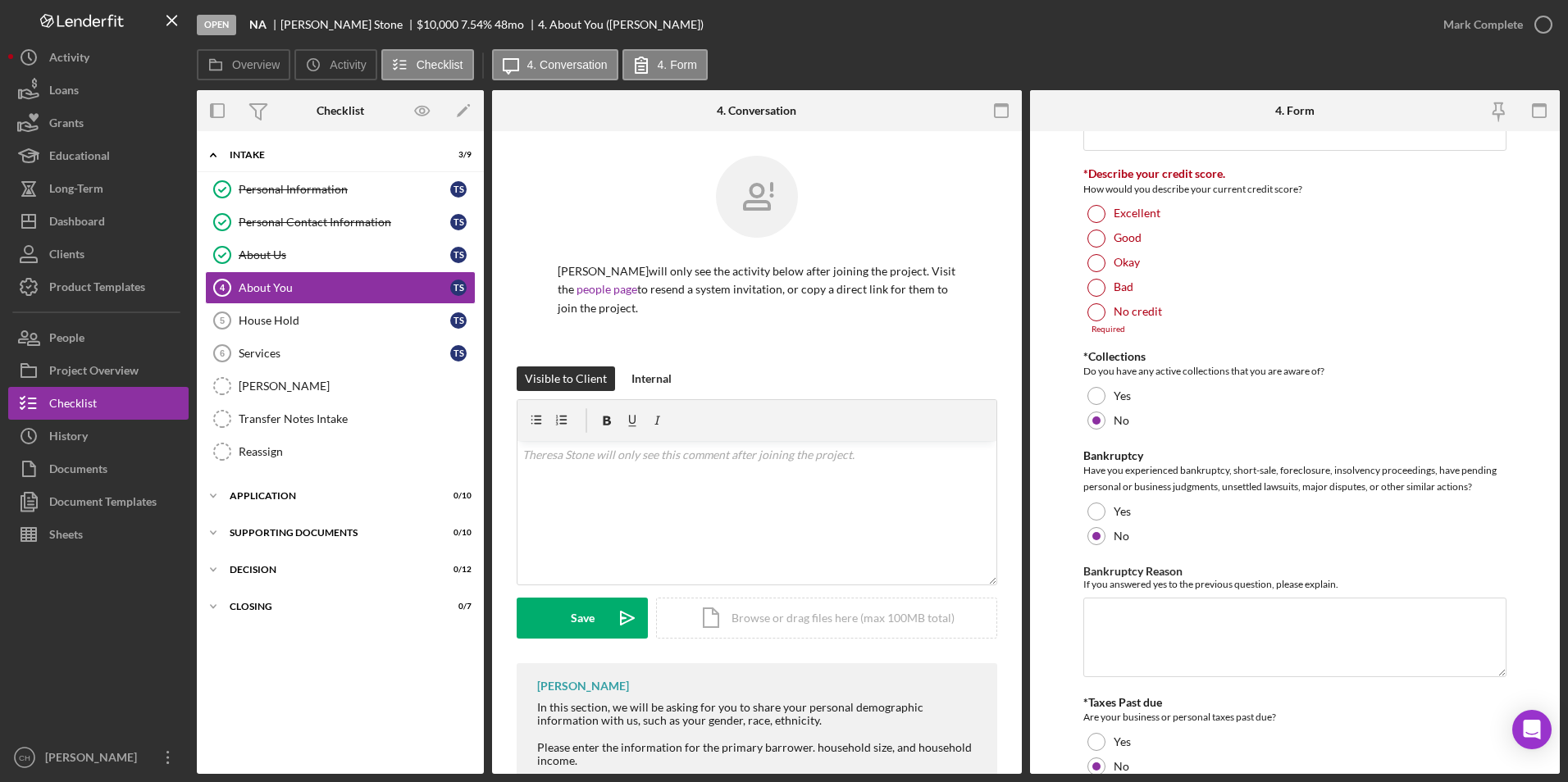
scroll to position [2913, 0]
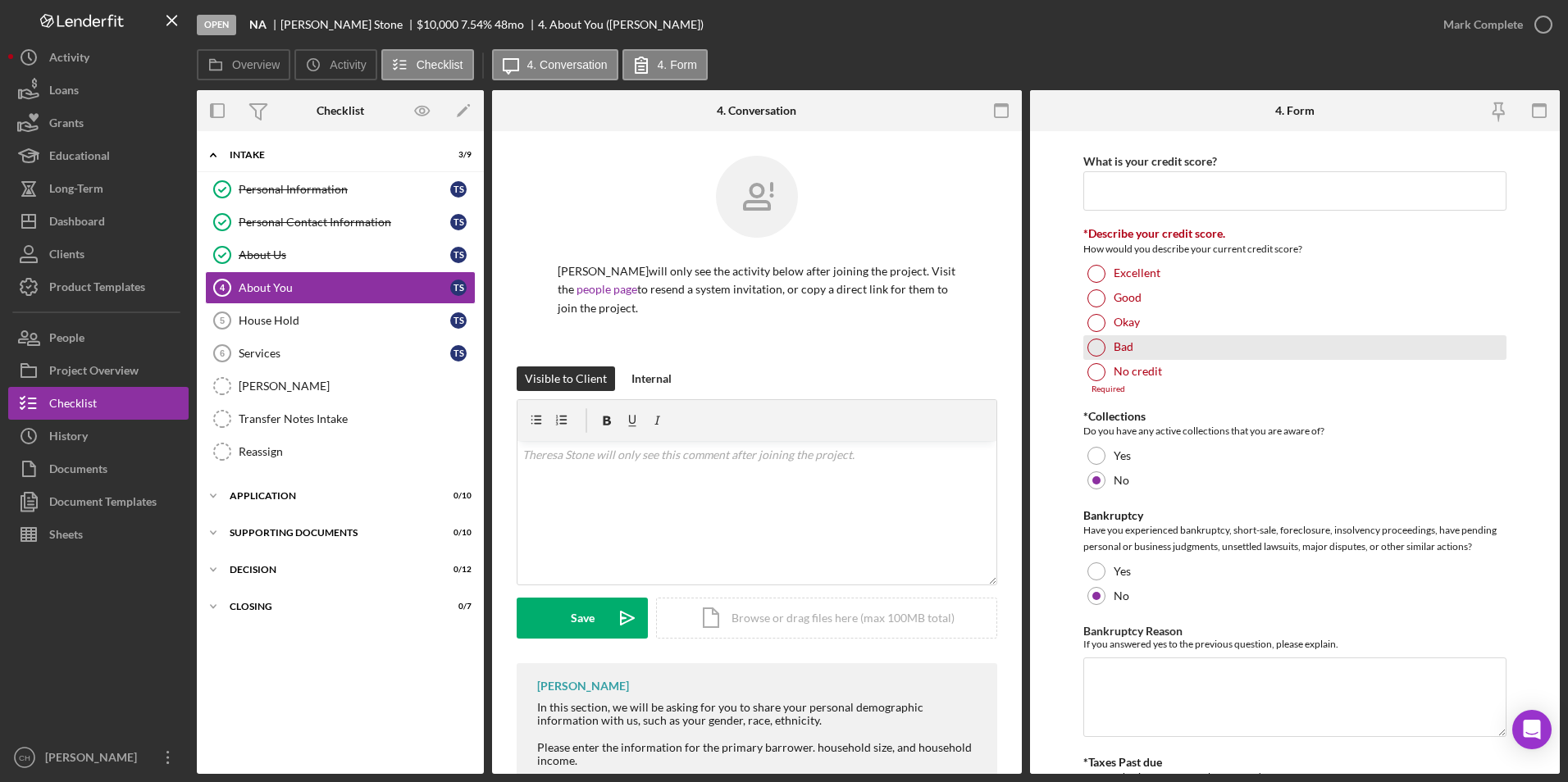
click at [1089, 347] on div at bounding box center [1096, 347] width 18 height 18
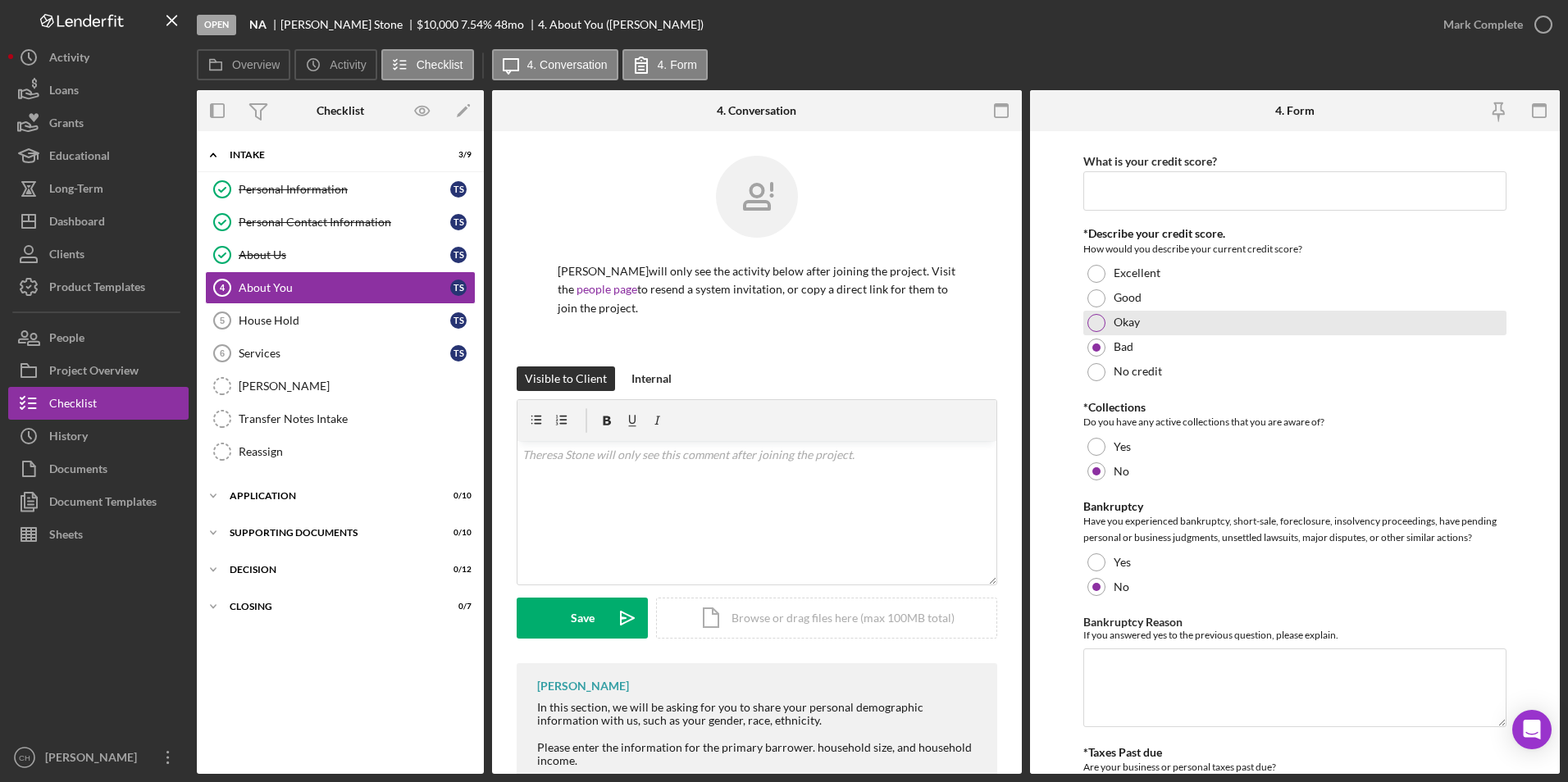
click at [1089, 331] on div "Okay" at bounding box center [1296, 322] width 424 height 25
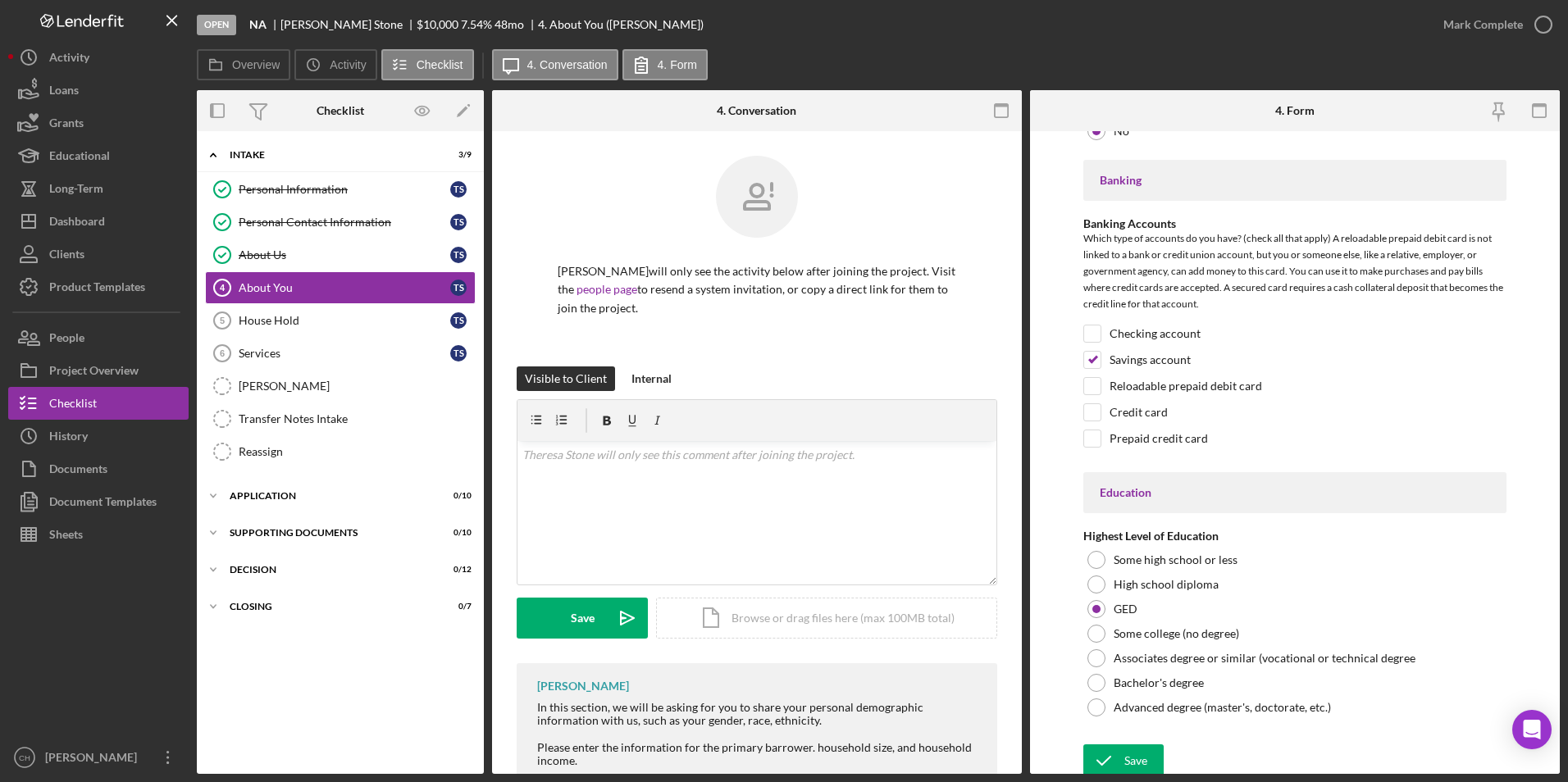
scroll to position [3604, 0]
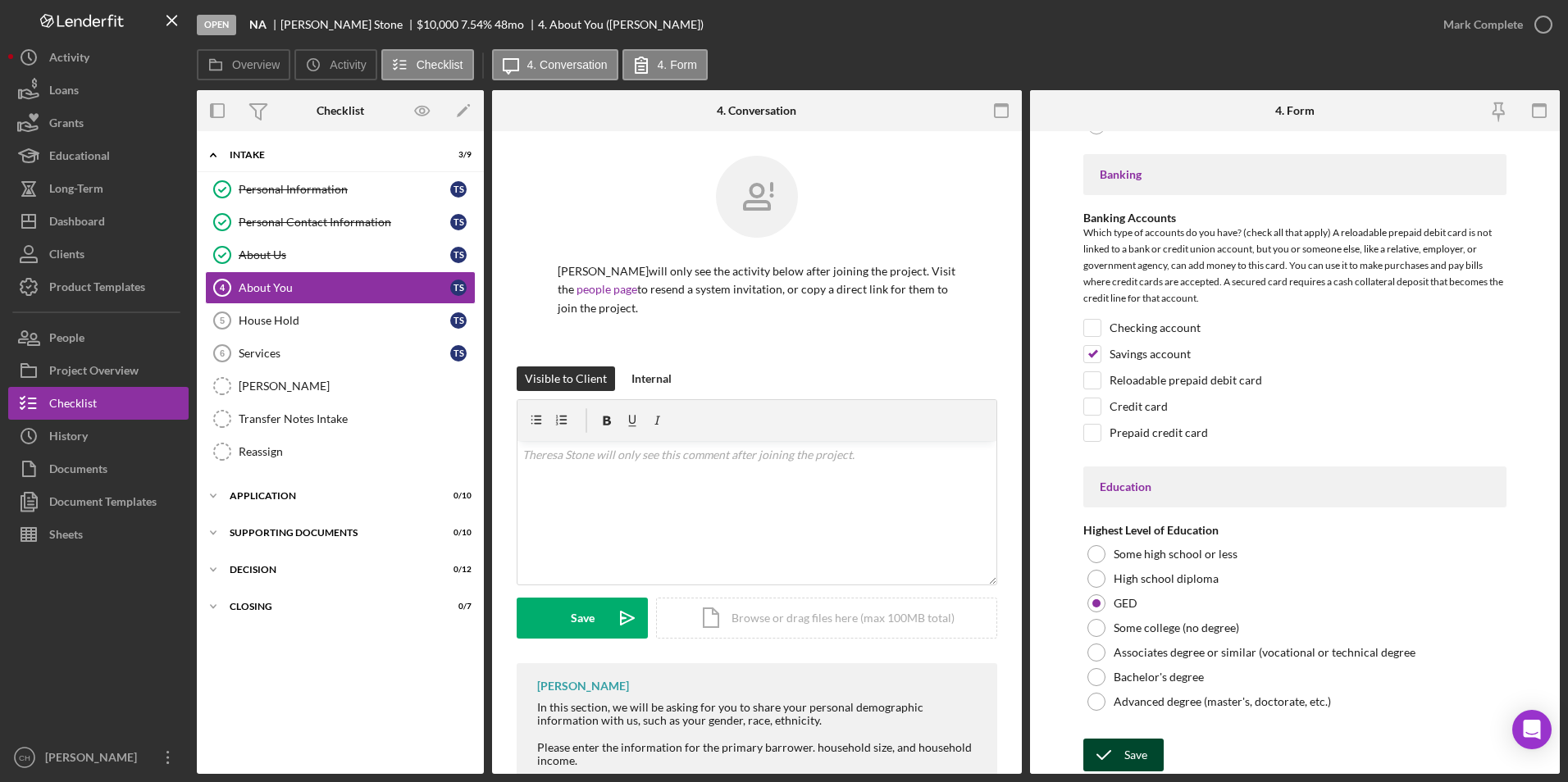
click at [1114, 757] on icon "submit" at bounding box center [1104, 755] width 41 height 41
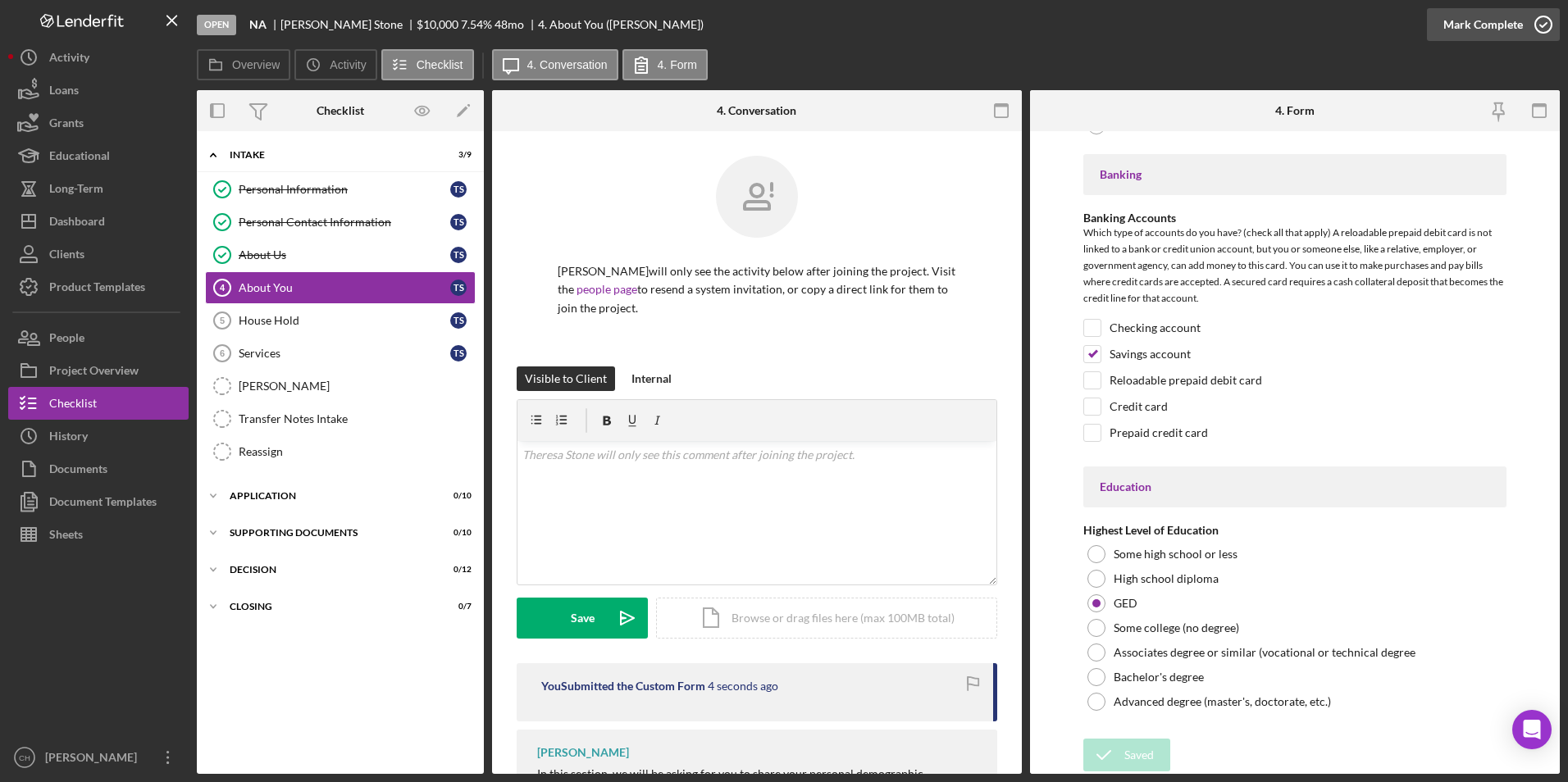
click at [1487, 25] on div "Mark Complete" at bounding box center [1483, 25] width 80 height 33
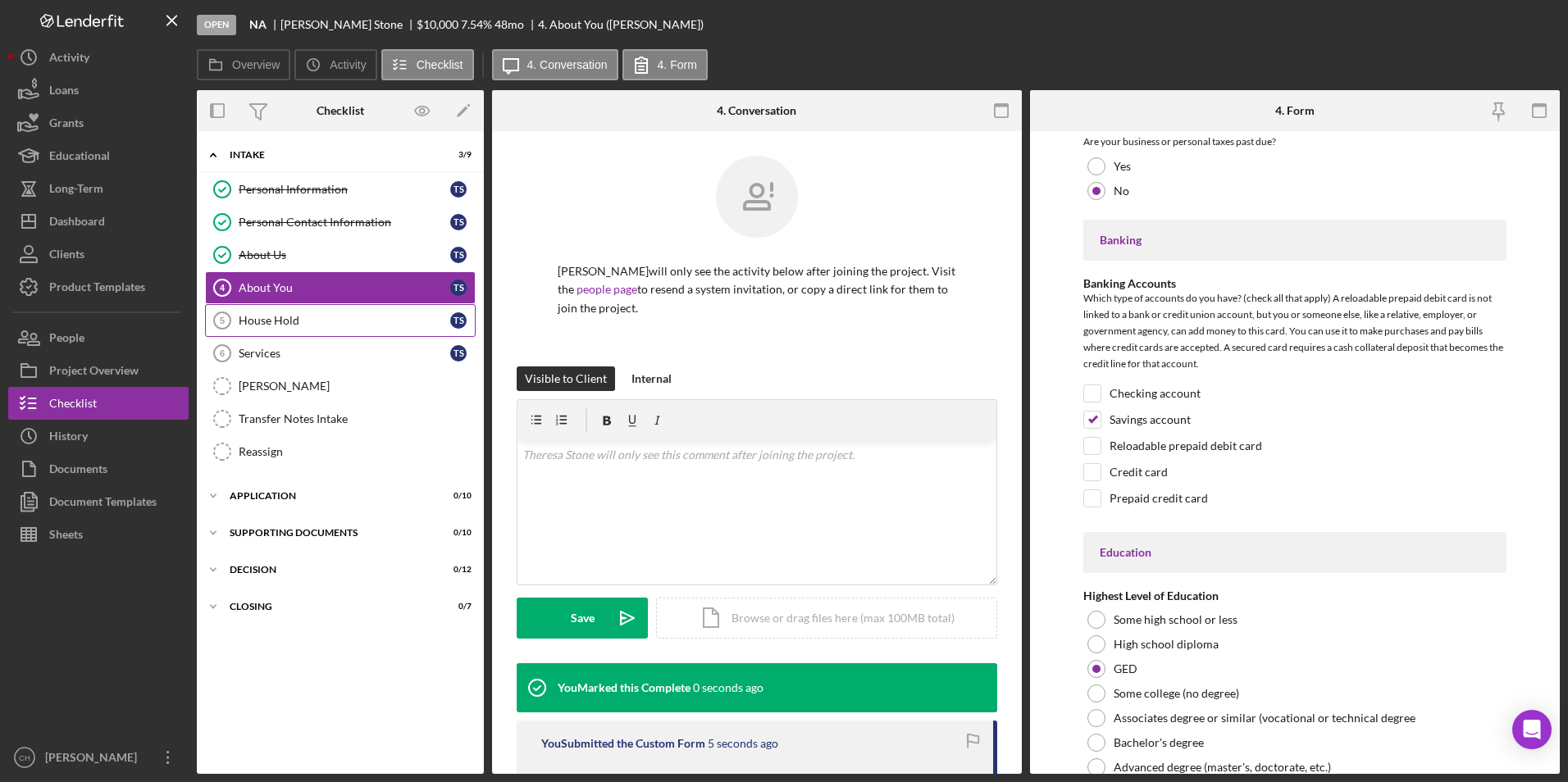
scroll to position [3669, 0]
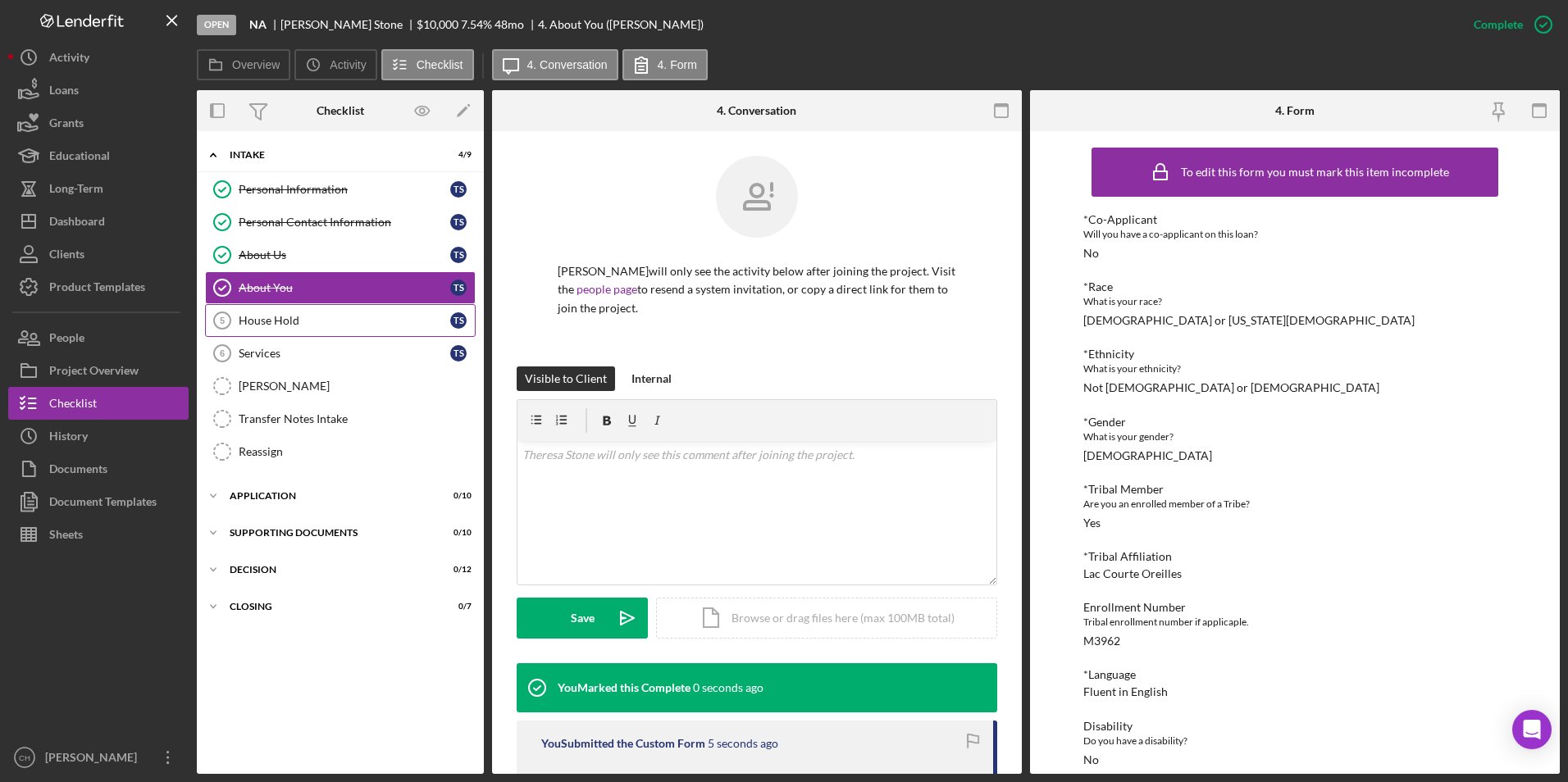
click at [252, 325] on div "House Hold" at bounding box center [344, 320] width 211 height 13
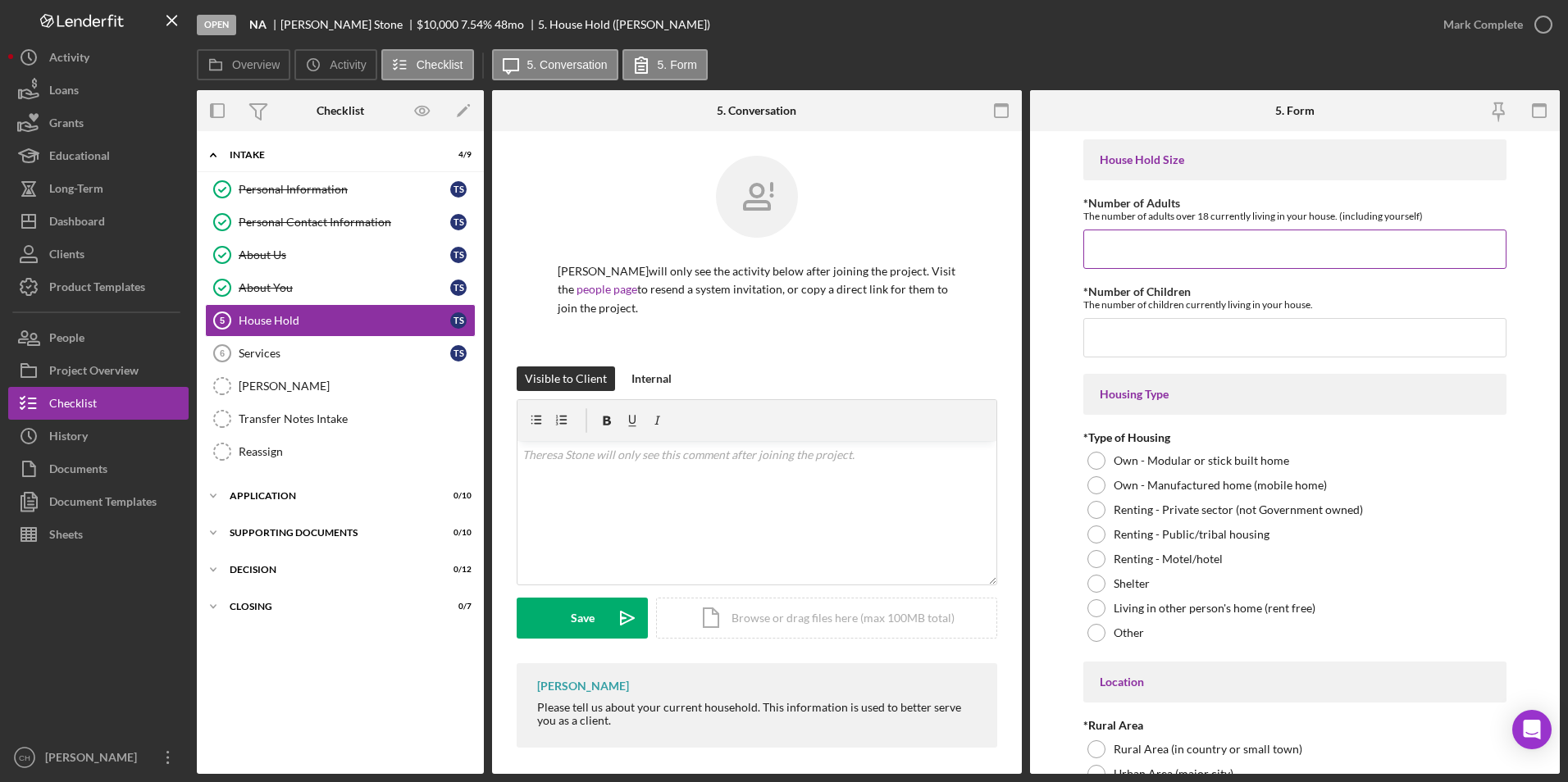
click at [1129, 244] on input "*Number of Adults" at bounding box center [1296, 249] width 424 height 39
type input "2"
click at [1132, 326] on input "*Number of Children" at bounding box center [1296, 338] width 424 height 39
type input "0"
click at [1100, 511] on div at bounding box center [1096, 510] width 18 height 18
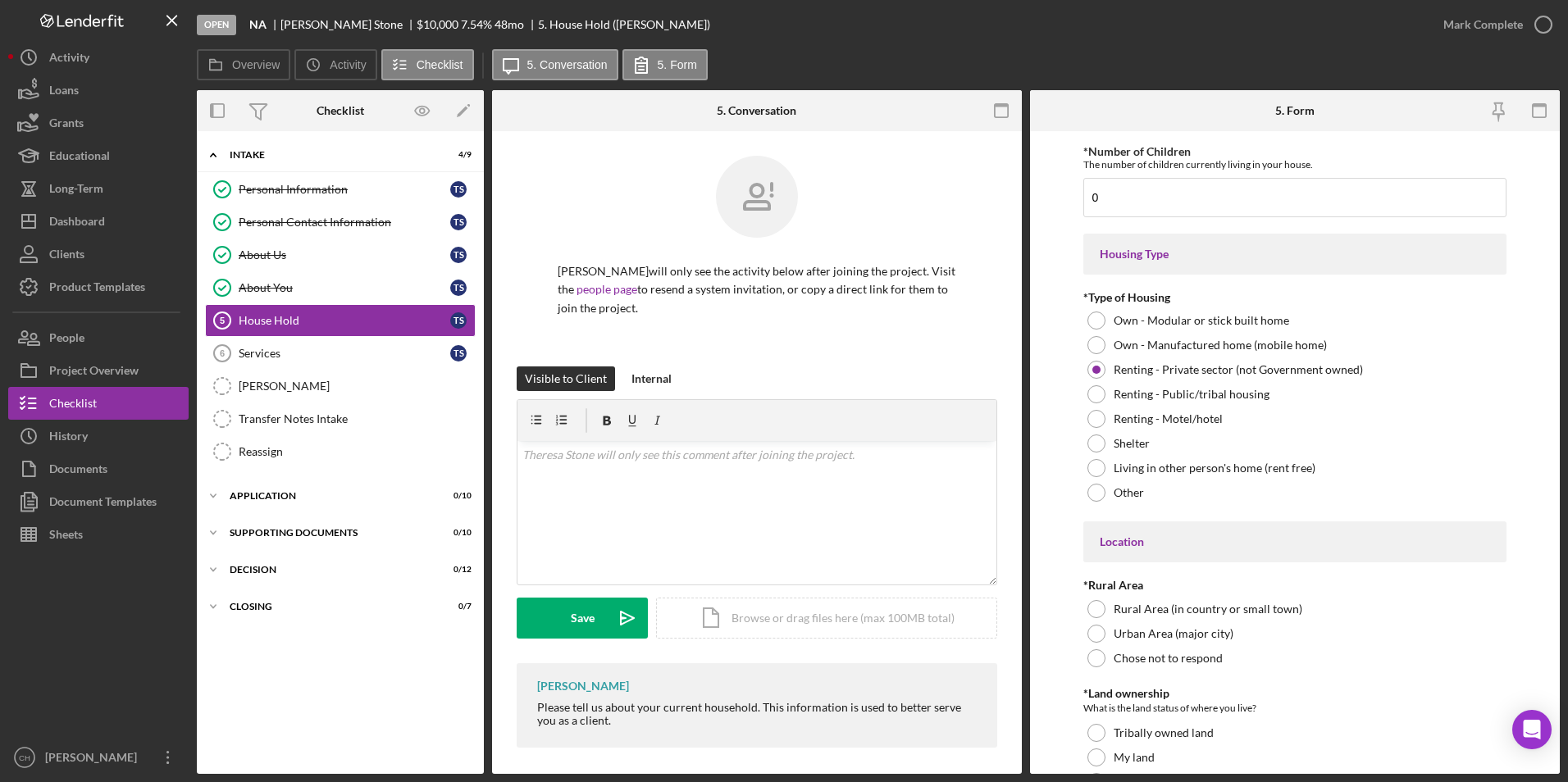
scroll to position [246, 0]
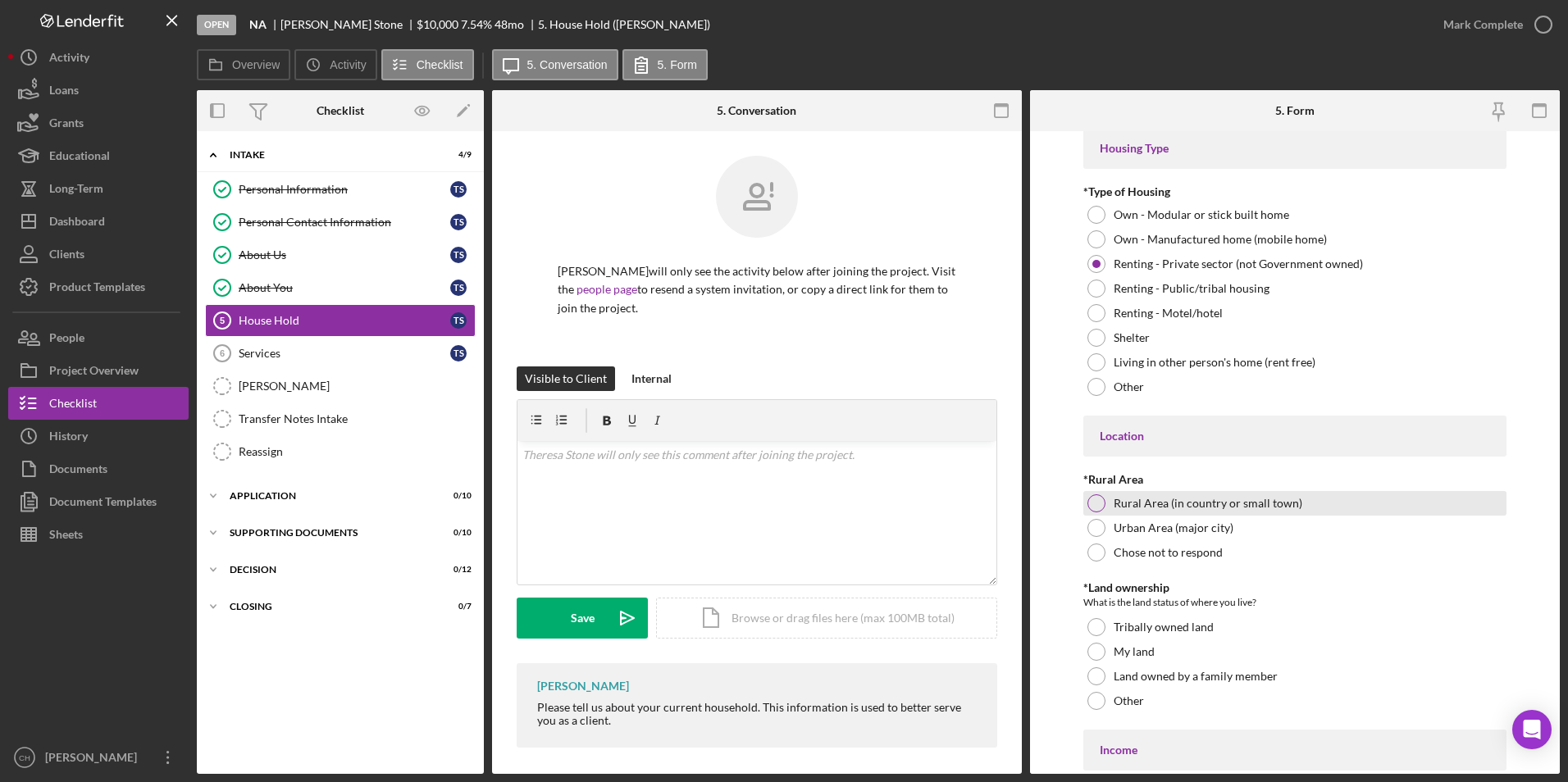
click at [1095, 496] on div at bounding box center [1096, 503] width 18 height 18
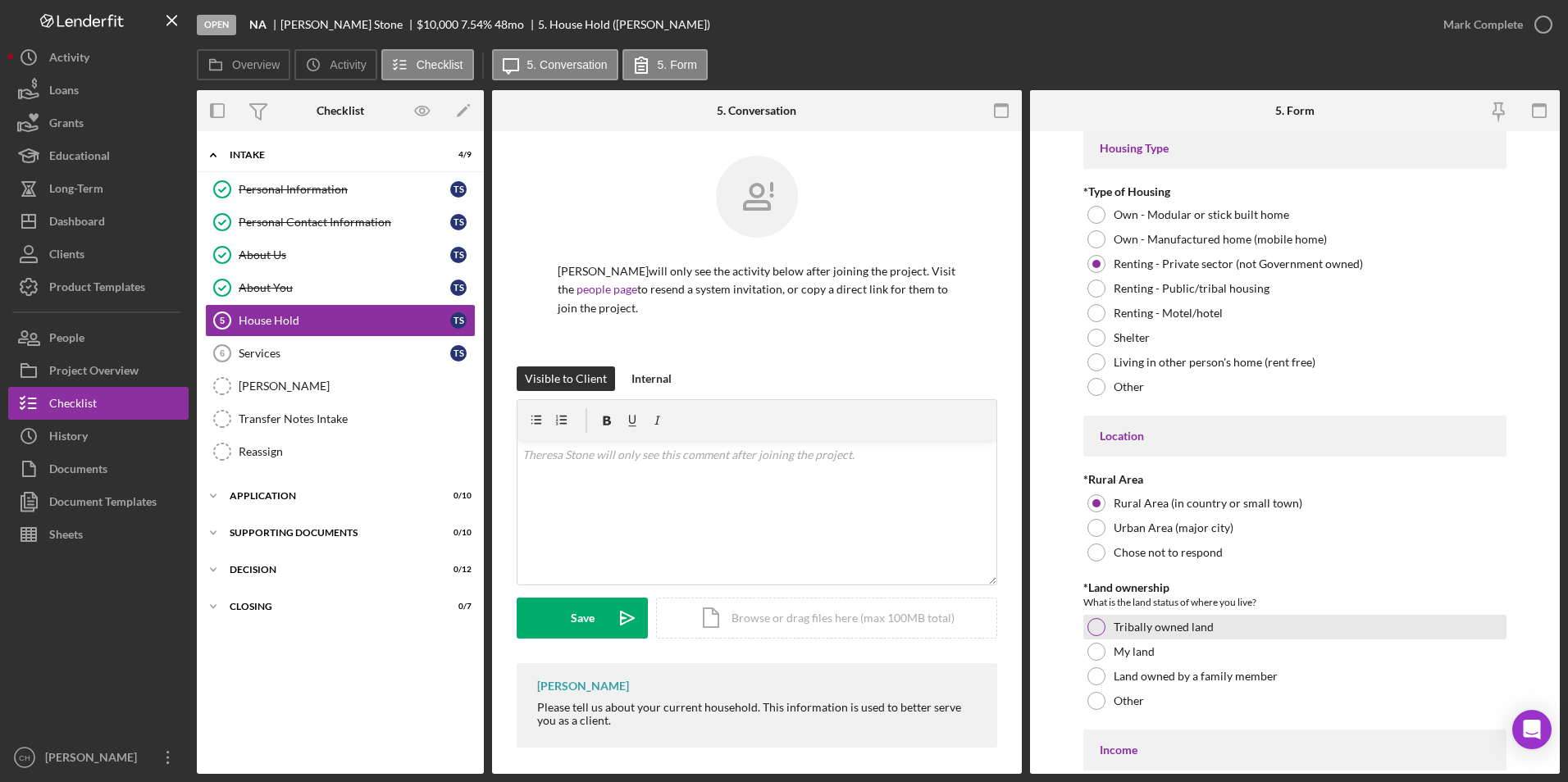
click at [1096, 627] on div at bounding box center [1096, 627] width 18 height 18
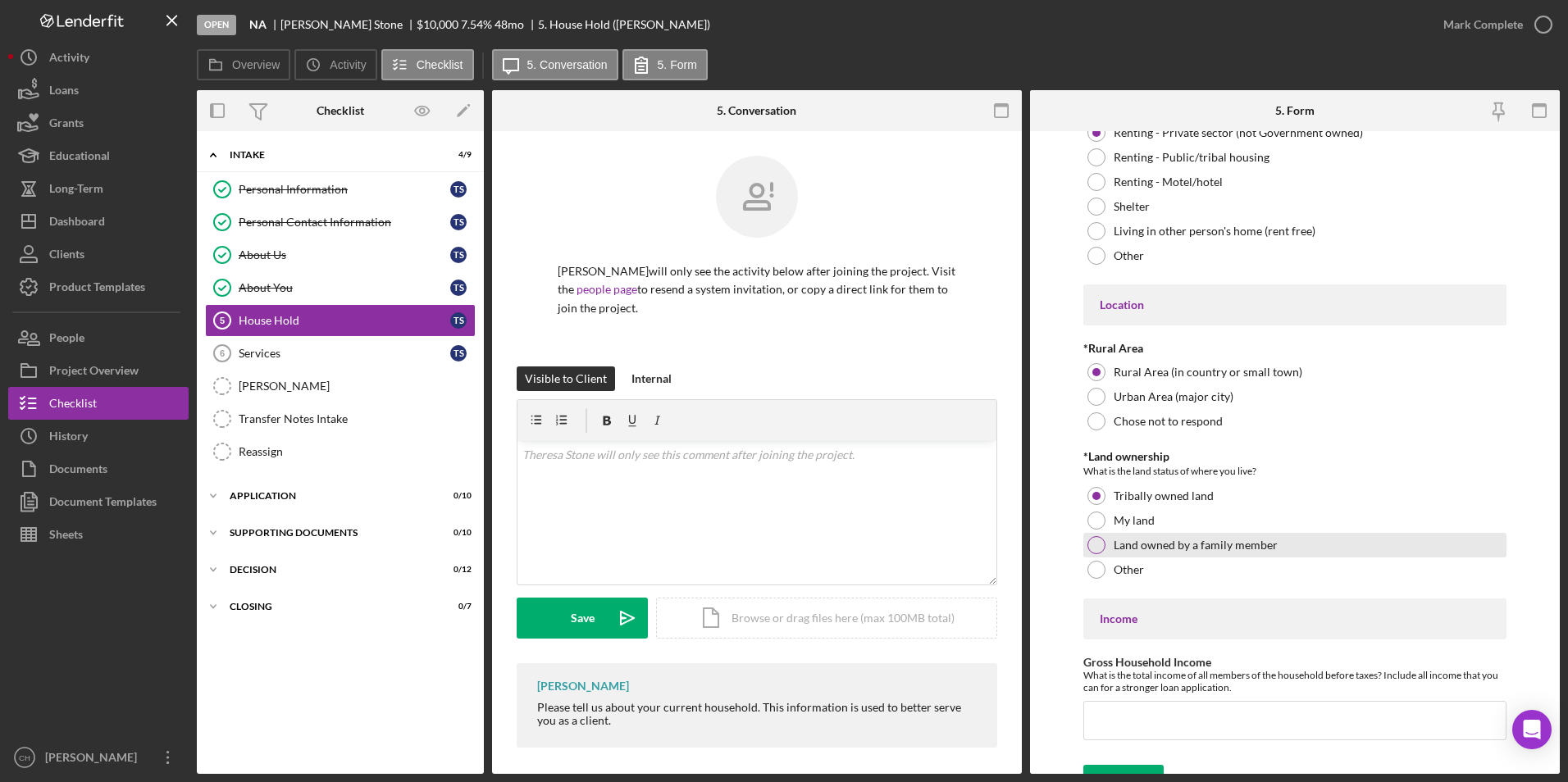
scroll to position [404, 0]
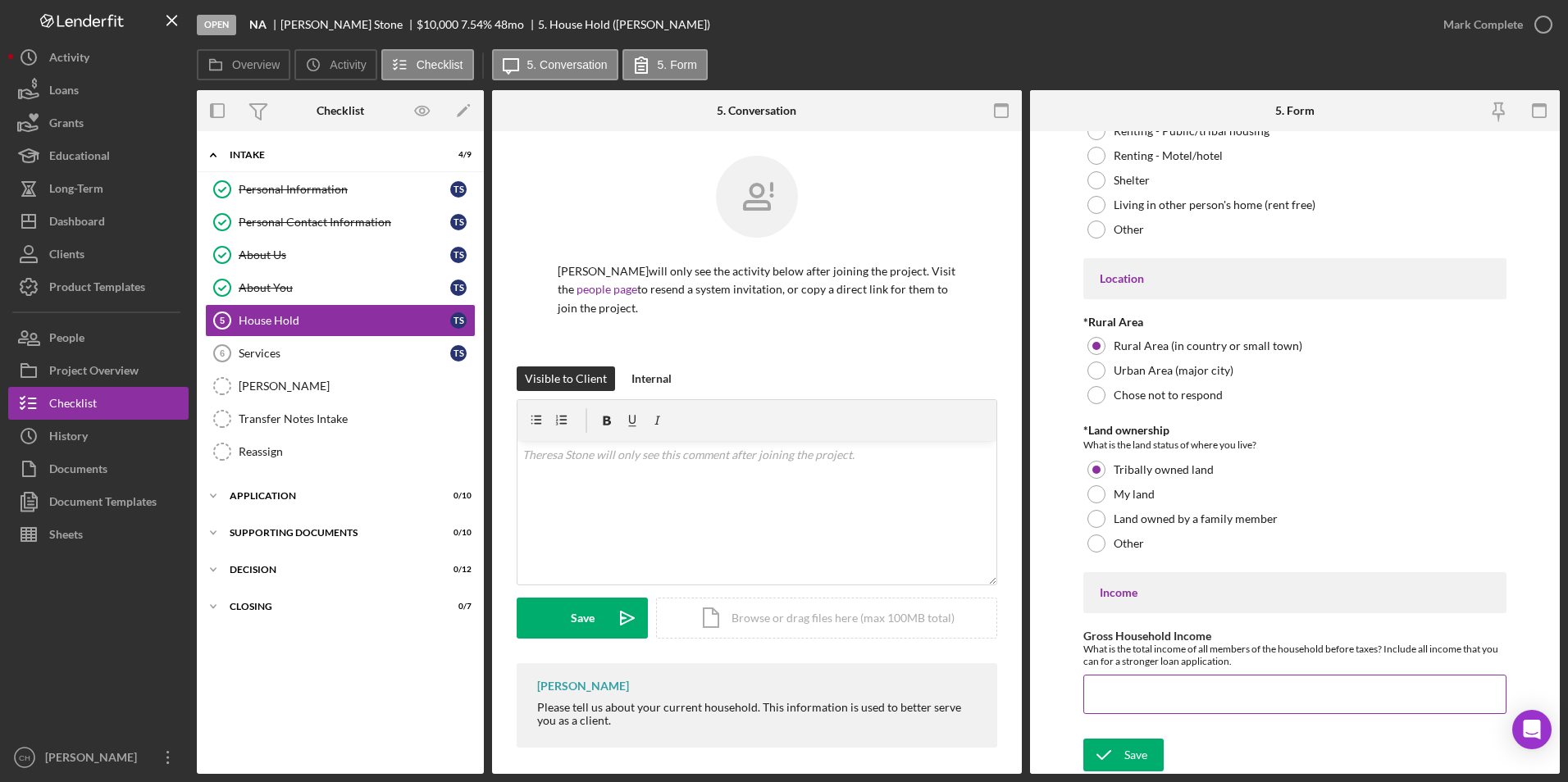
click at [1138, 680] on input "Gross Household Income" at bounding box center [1296, 694] width 424 height 39
type input "$11,880"
click at [1126, 748] on div "Save" at bounding box center [1135, 755] width 23 height 33
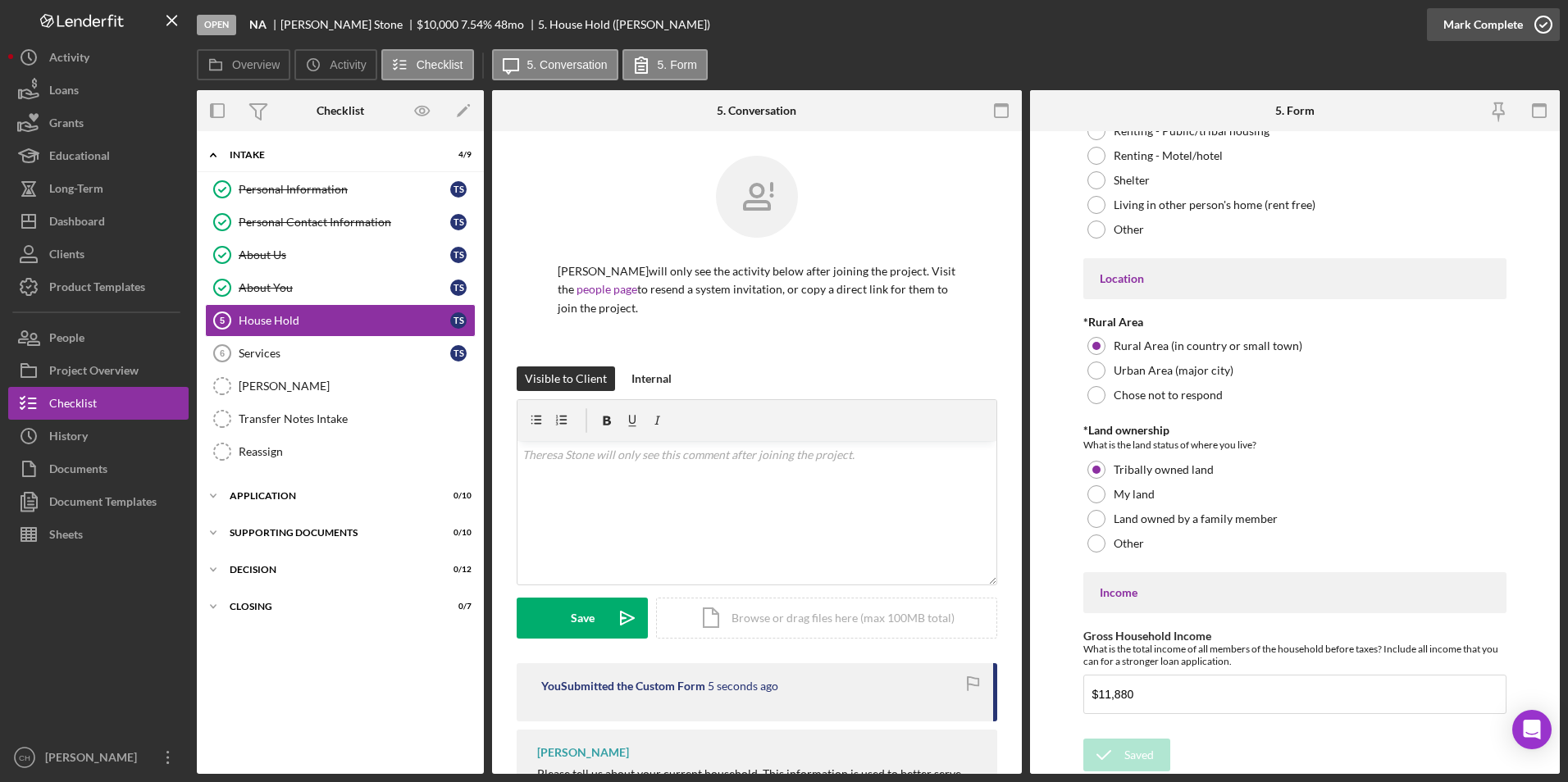
click at [1456, 20] on div "Mark Complete" at bounding box center [1483, 25] width 80 height 33
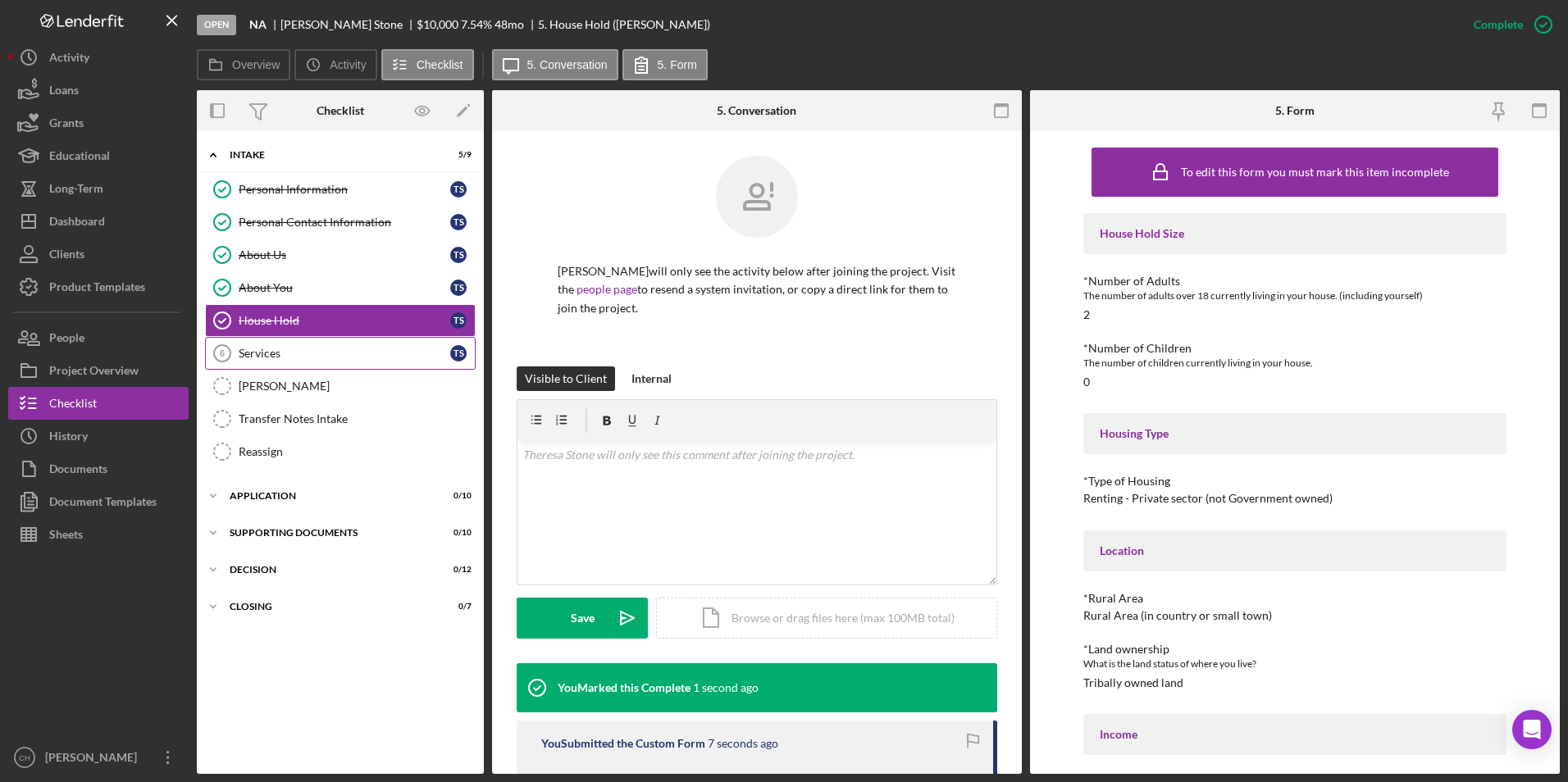
click at [266, 348] on div "Services" at bounding box center [344, 353] width 211 height 13
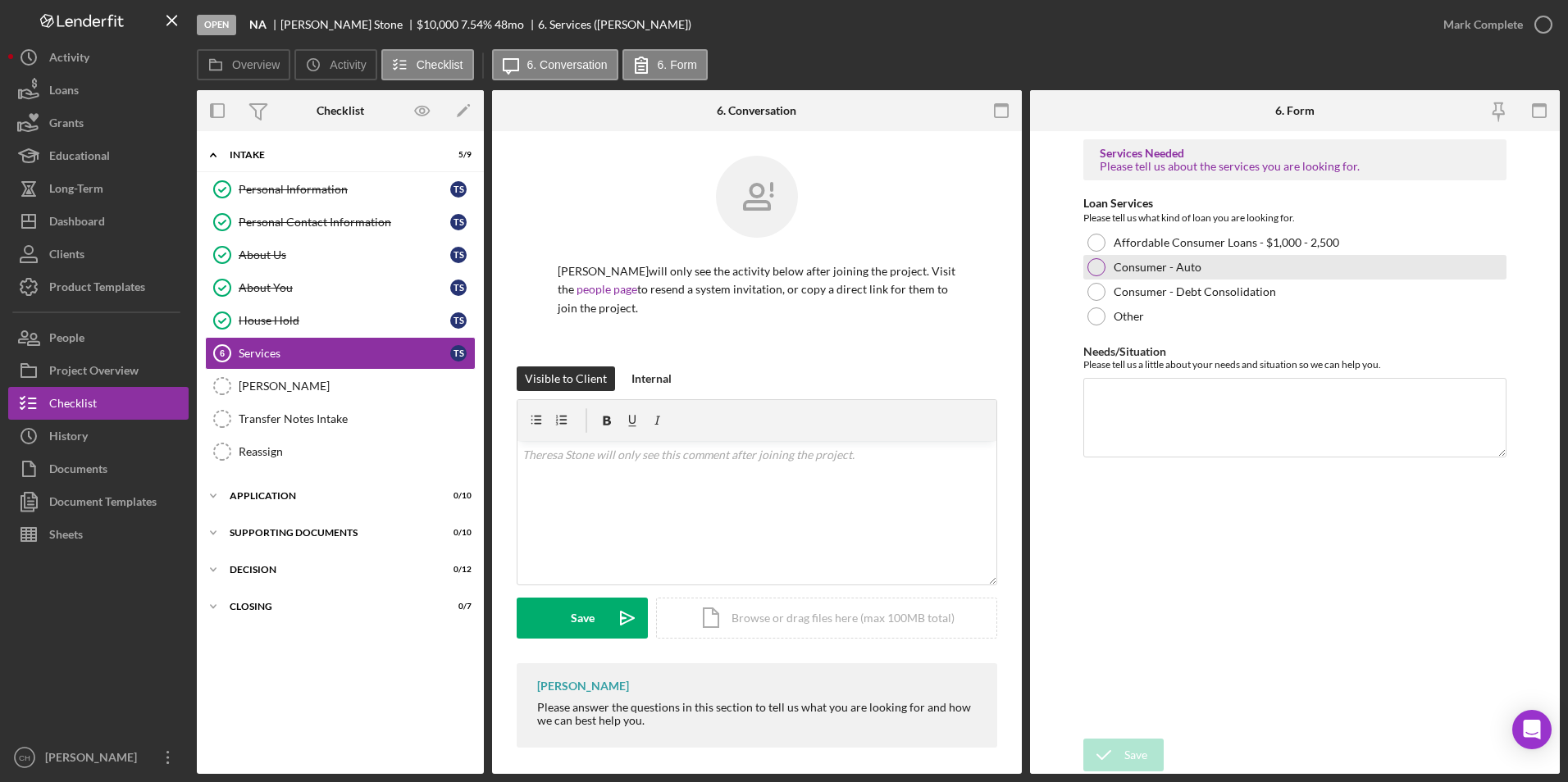
click at [1100, 265] on div at bounding box center [1096, 266] width 18 height 18
click at [1131, 392] on textarea "Needs/Situation" at bounding box center [1296, 417] width 424 height 79
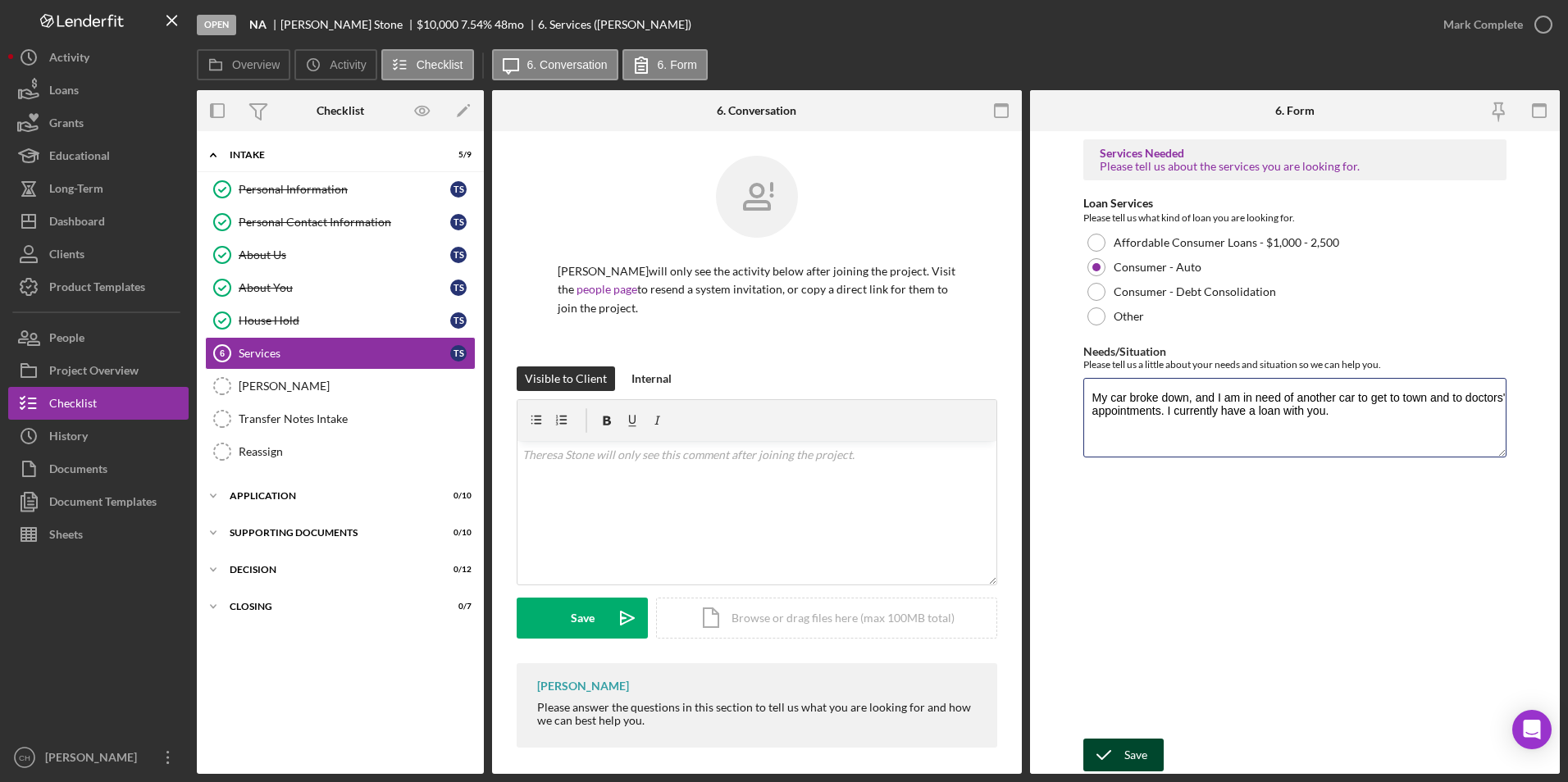
type textarea "My car broke down, and I am in need of another car to get to town and to doctor…"
click at [1136, 743] on div "Save" at bounding box center [1135, 755] width 23 height 33
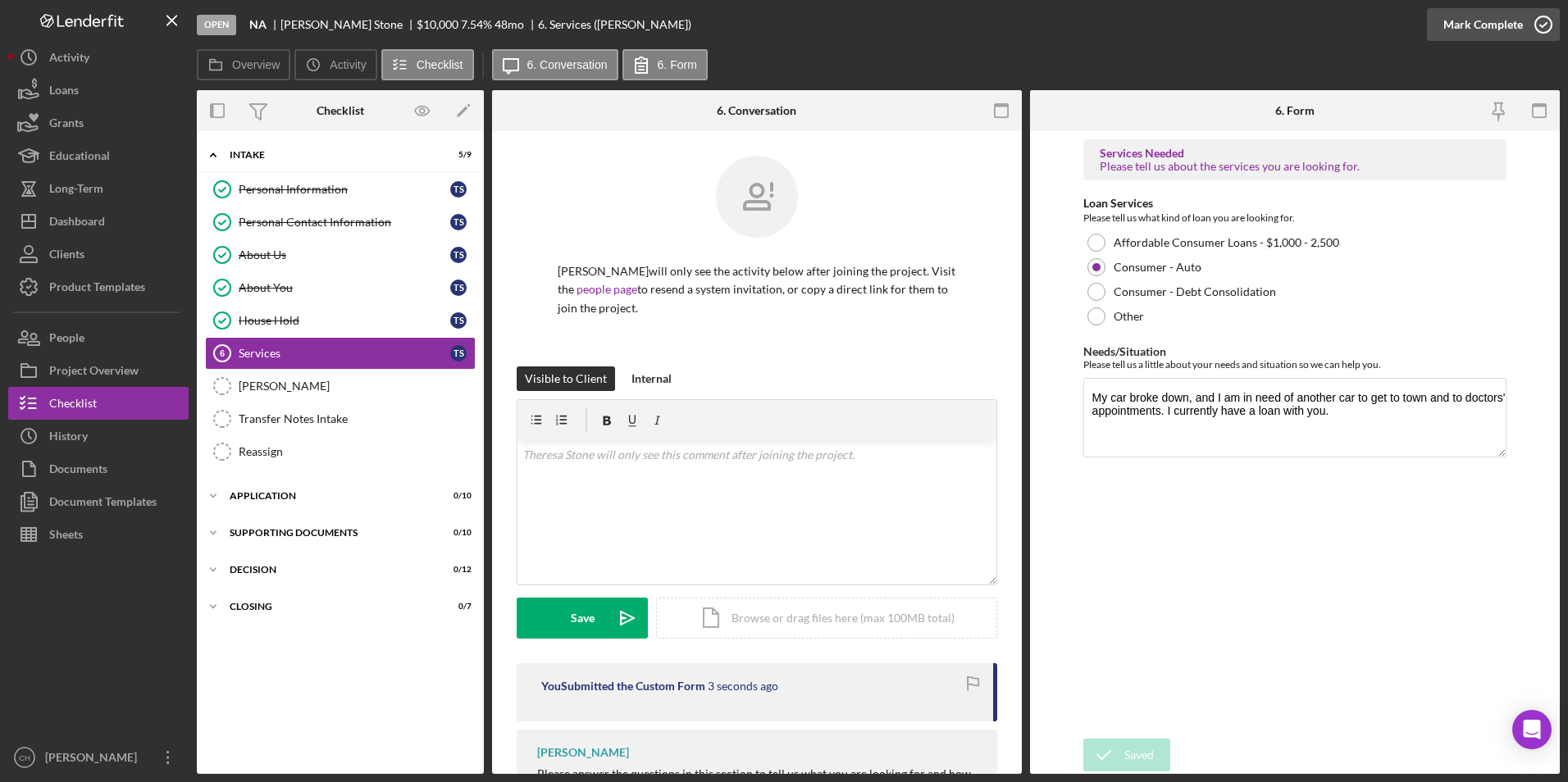
click at [1483, 24] on div "Mark Complete" at bounding box center [1483, 25] width 80 height 33
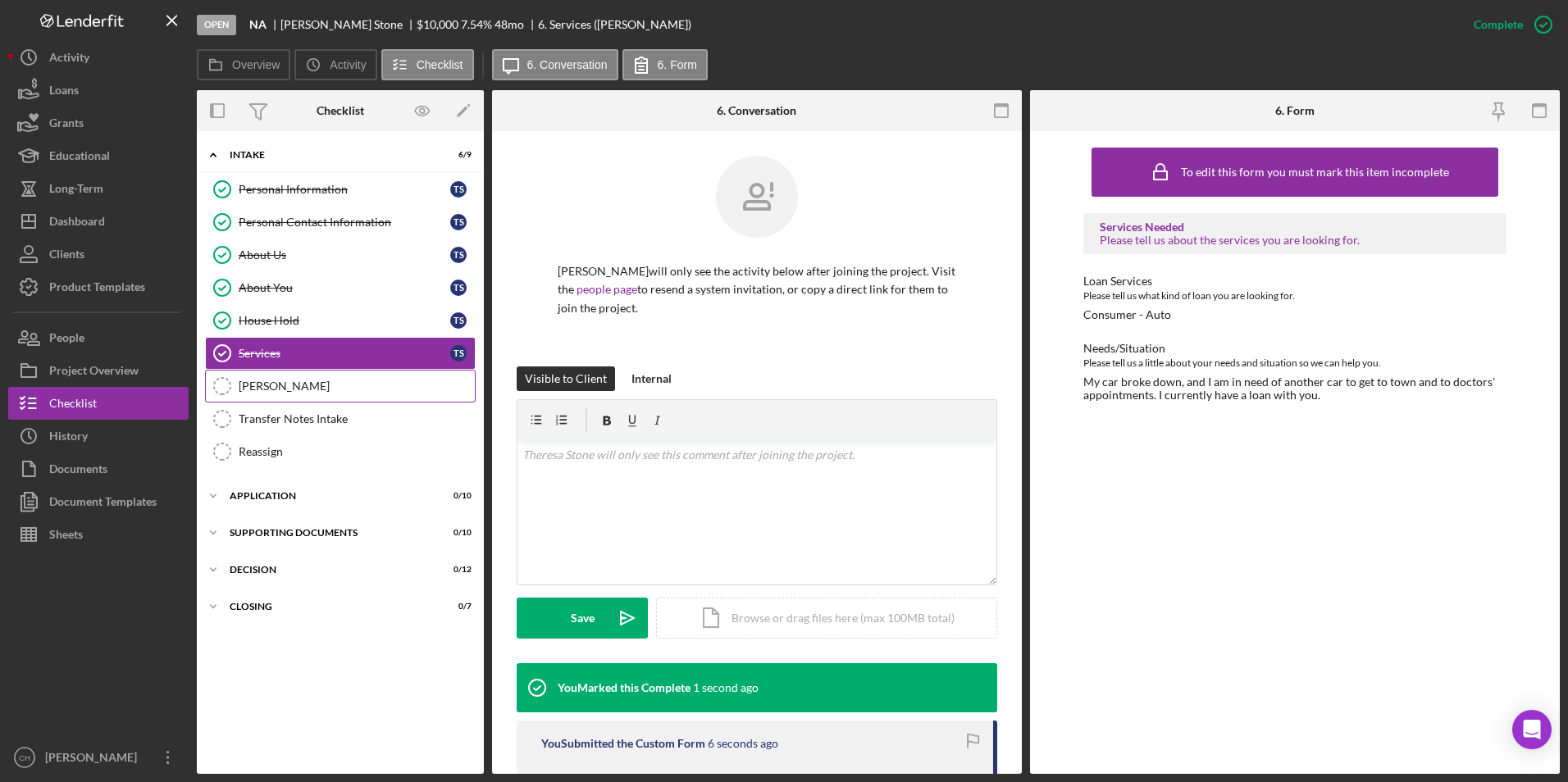
click at [282, 383] on div "[PERSON_NAME]" at bounding box center [356, 386] width 236 height 13
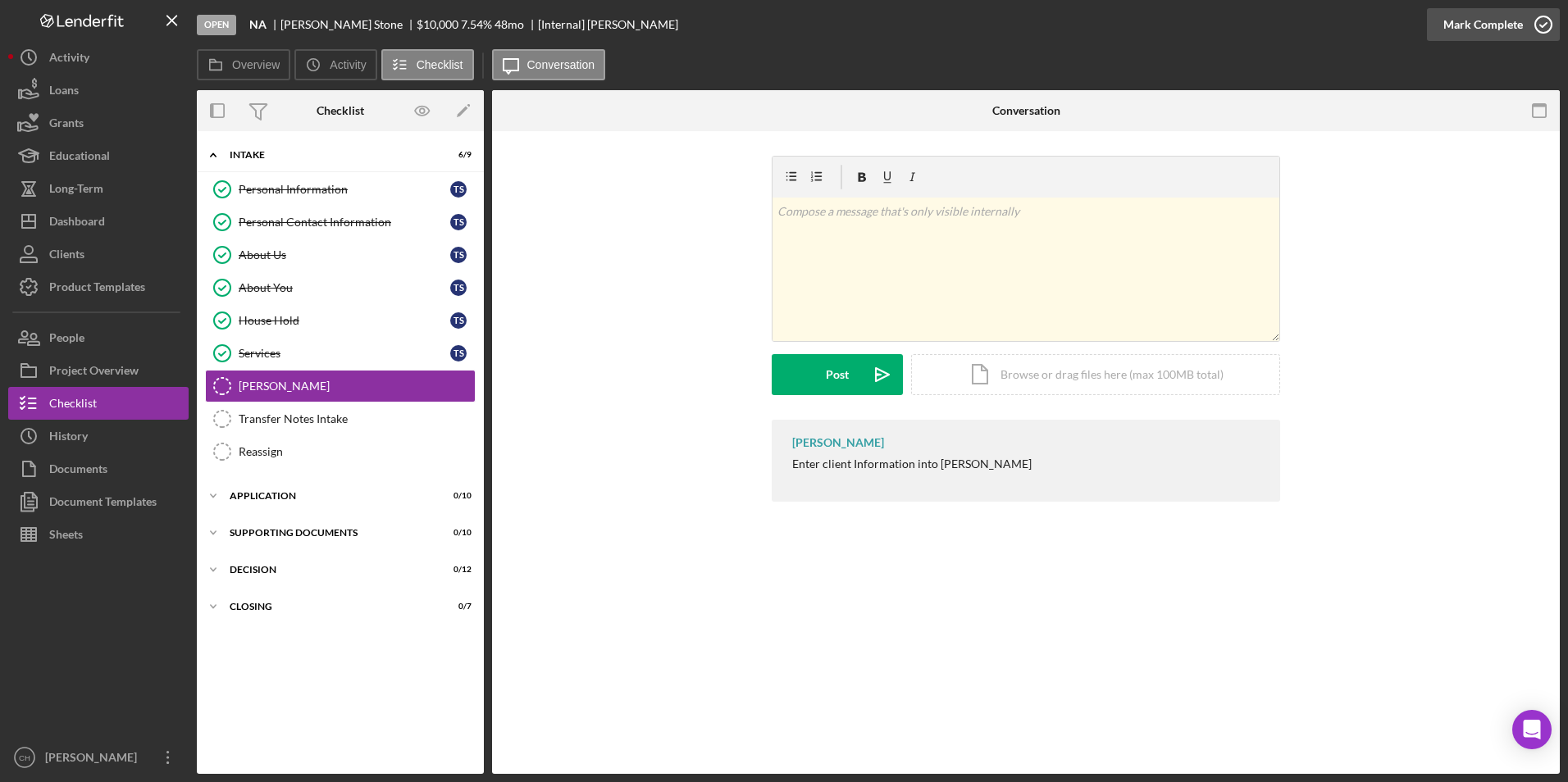
click at [1442, 25] on button "Mark Complete" at bounding box center [1493, 25] width 133 height 33
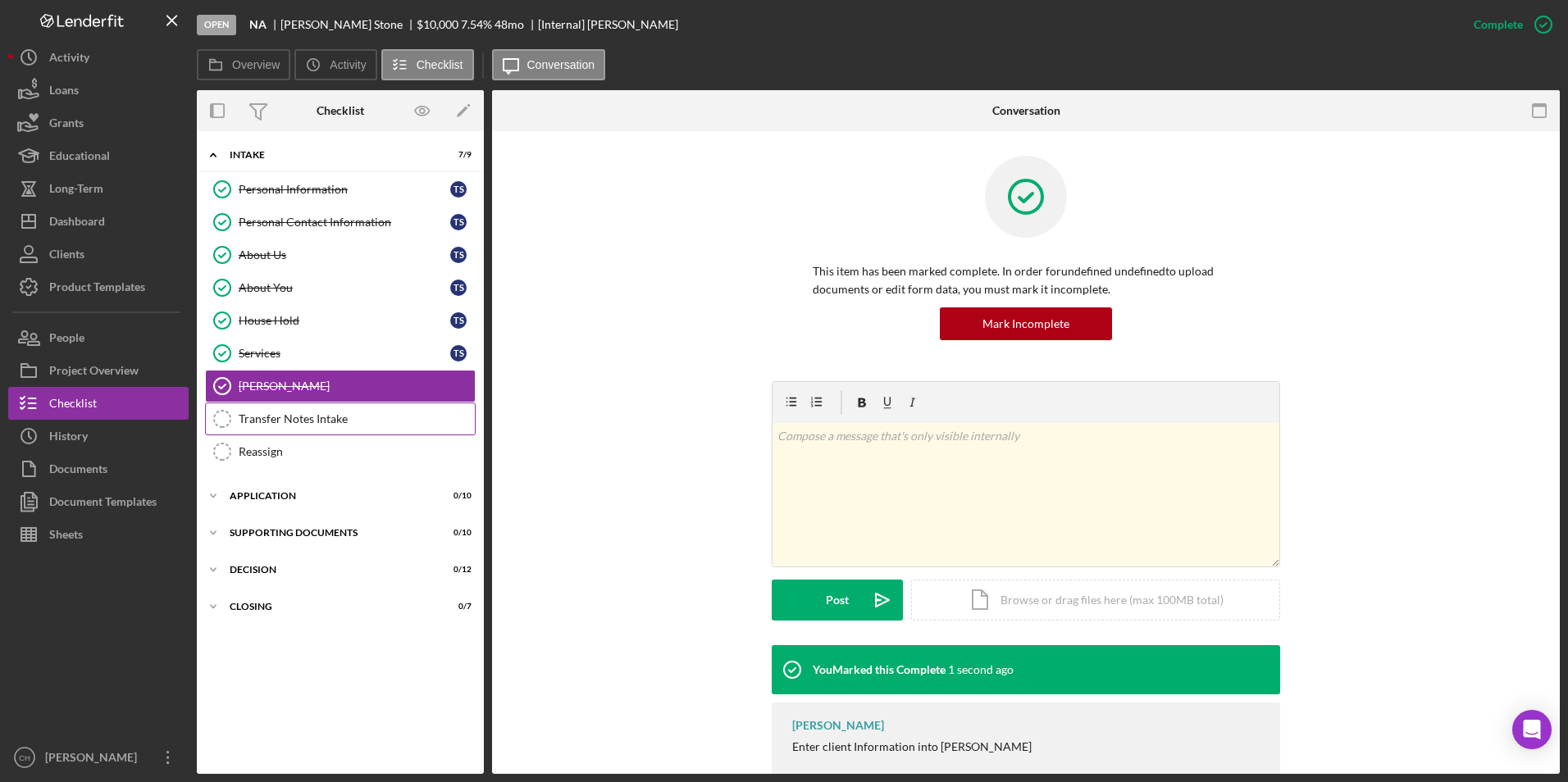
click at [305, 425] on div "Transfer Notes Intake" at bounding box center [356, 418] width 236 height 13
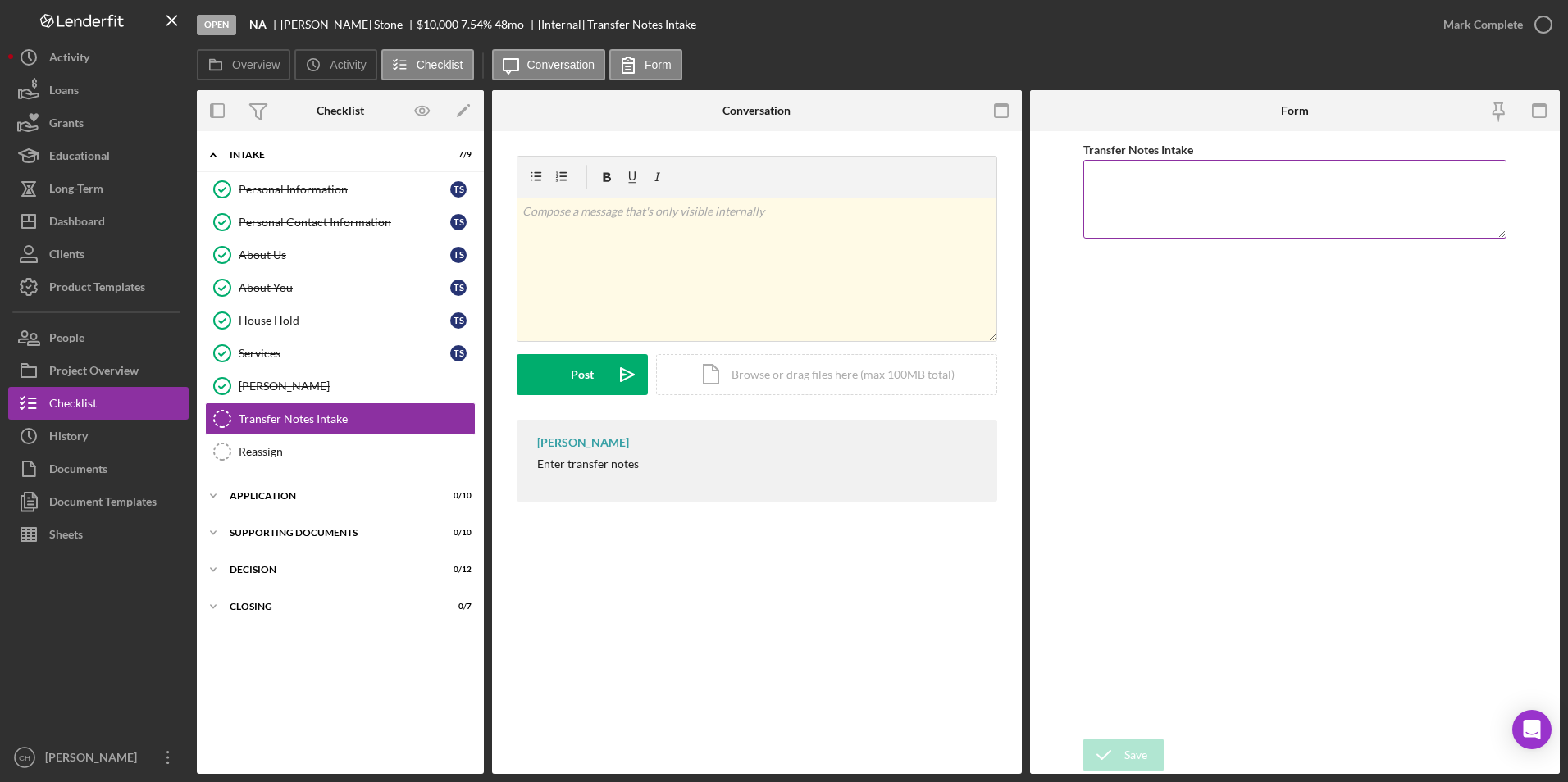
drag, startPoint x: 1099, startPoint y: 169, endPoint x: 1112, endPoint y: 157, distance: 17.7
click at [1099, 169] on textarea "Transfer Notes Intake" at bounding box center [1296, 198] width 424 height 79
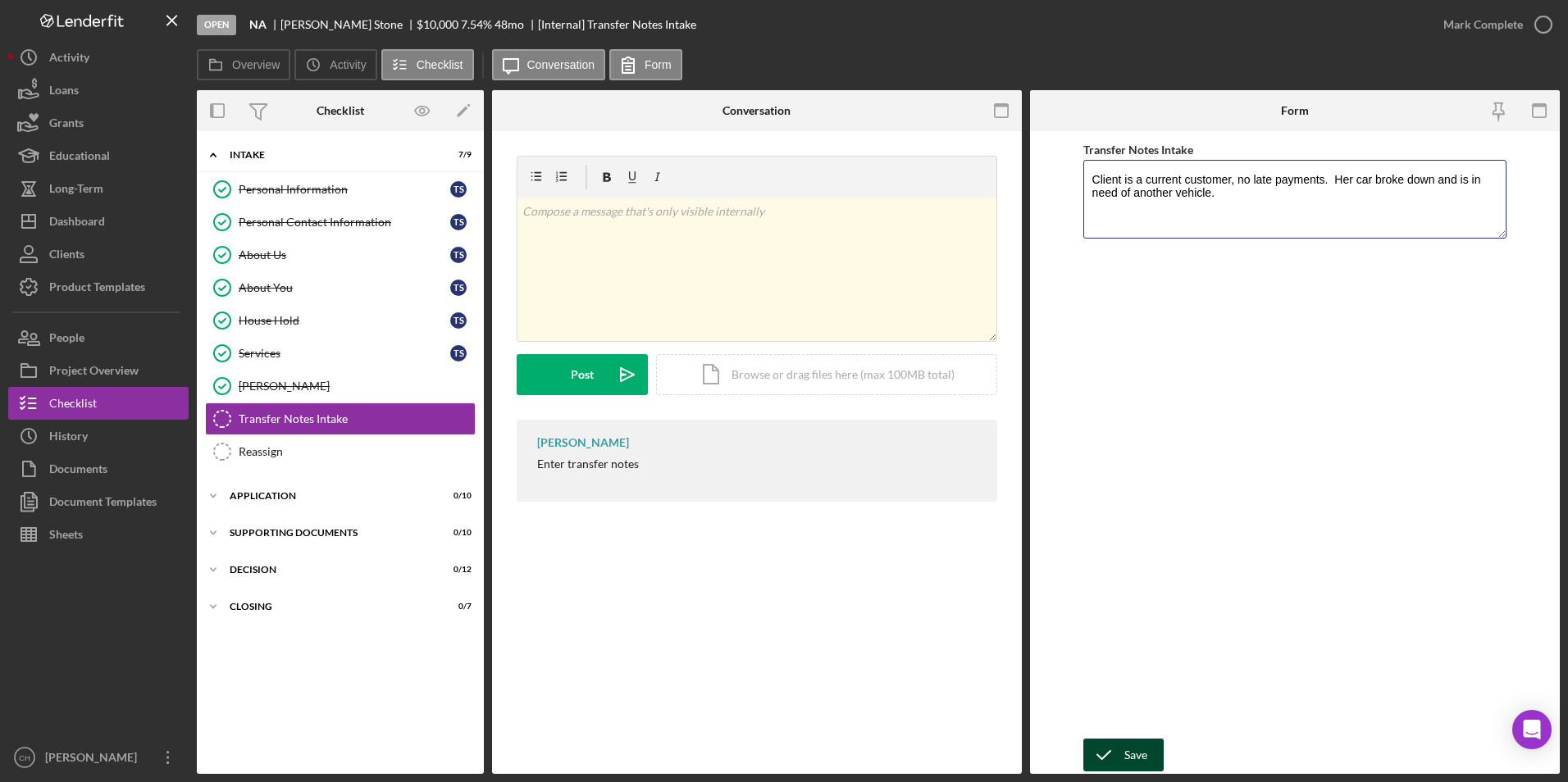
type textarea "Client is a current customer, no late payments. Her car broke down and is in ne…"
click at [1131, 763] on div "Save" at bounding box center [1135, 755] width 23 height 33
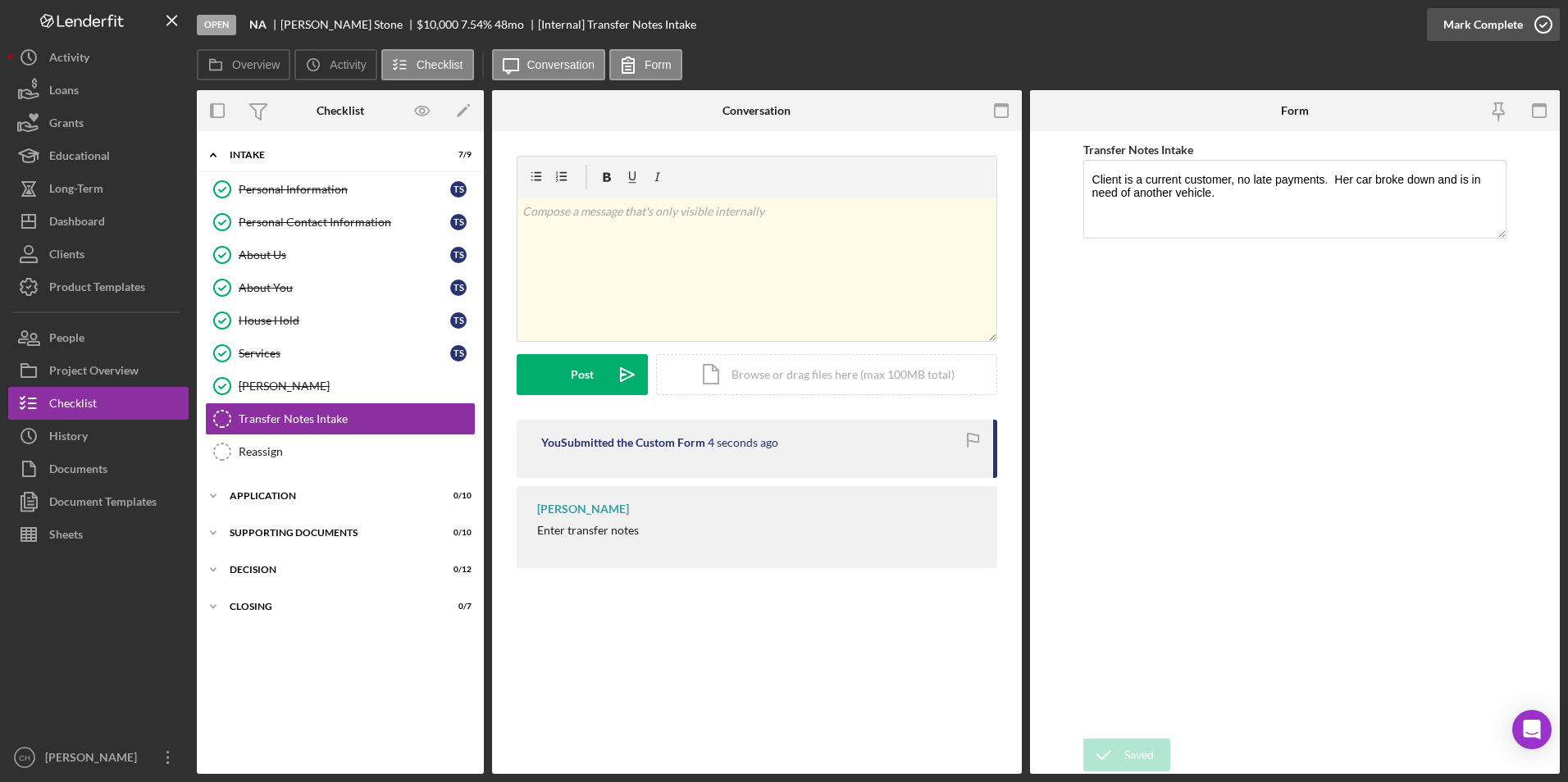
click at [1502, 22] on div "Mark Complete" at bounding box center [1483, 25] width 80 height 33
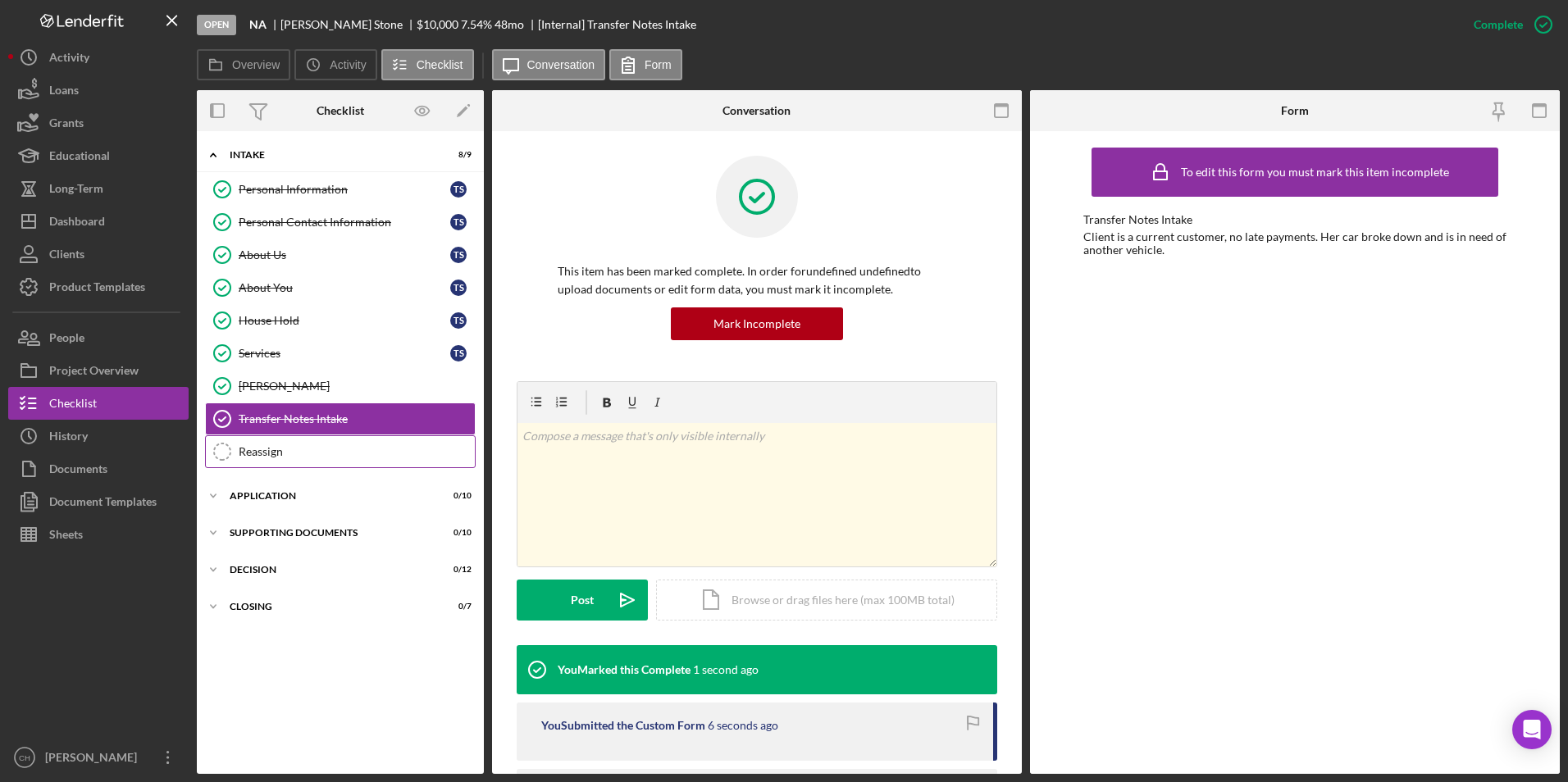
click at [255, 445] on div "Reassign" at bounding box center [356, 451] width 236 height 13
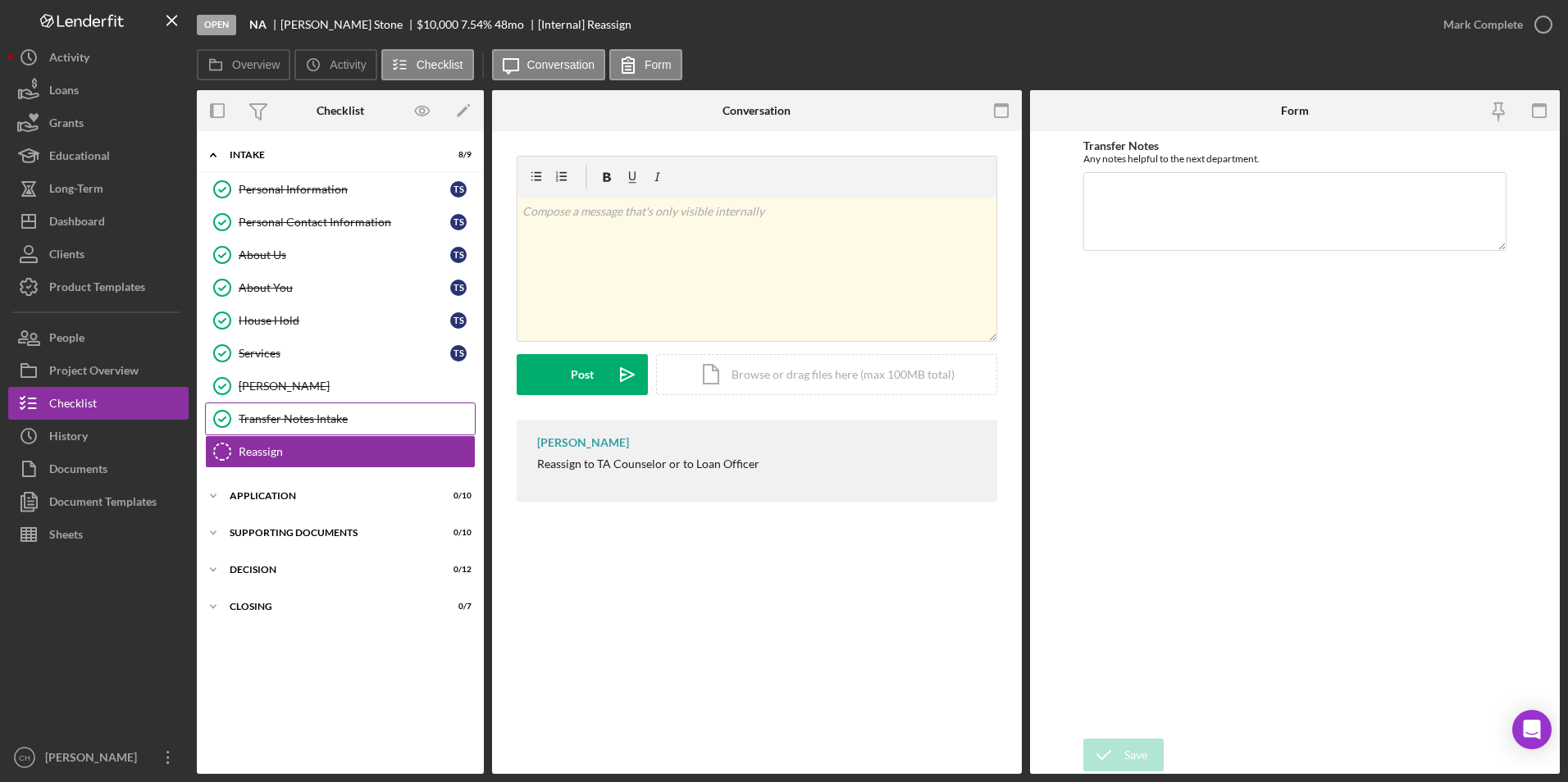
click at [288, 405] on link "Transfer Notes Intake Transfer Notes Intake" at bounding box center [340, 419] width 271 height 33
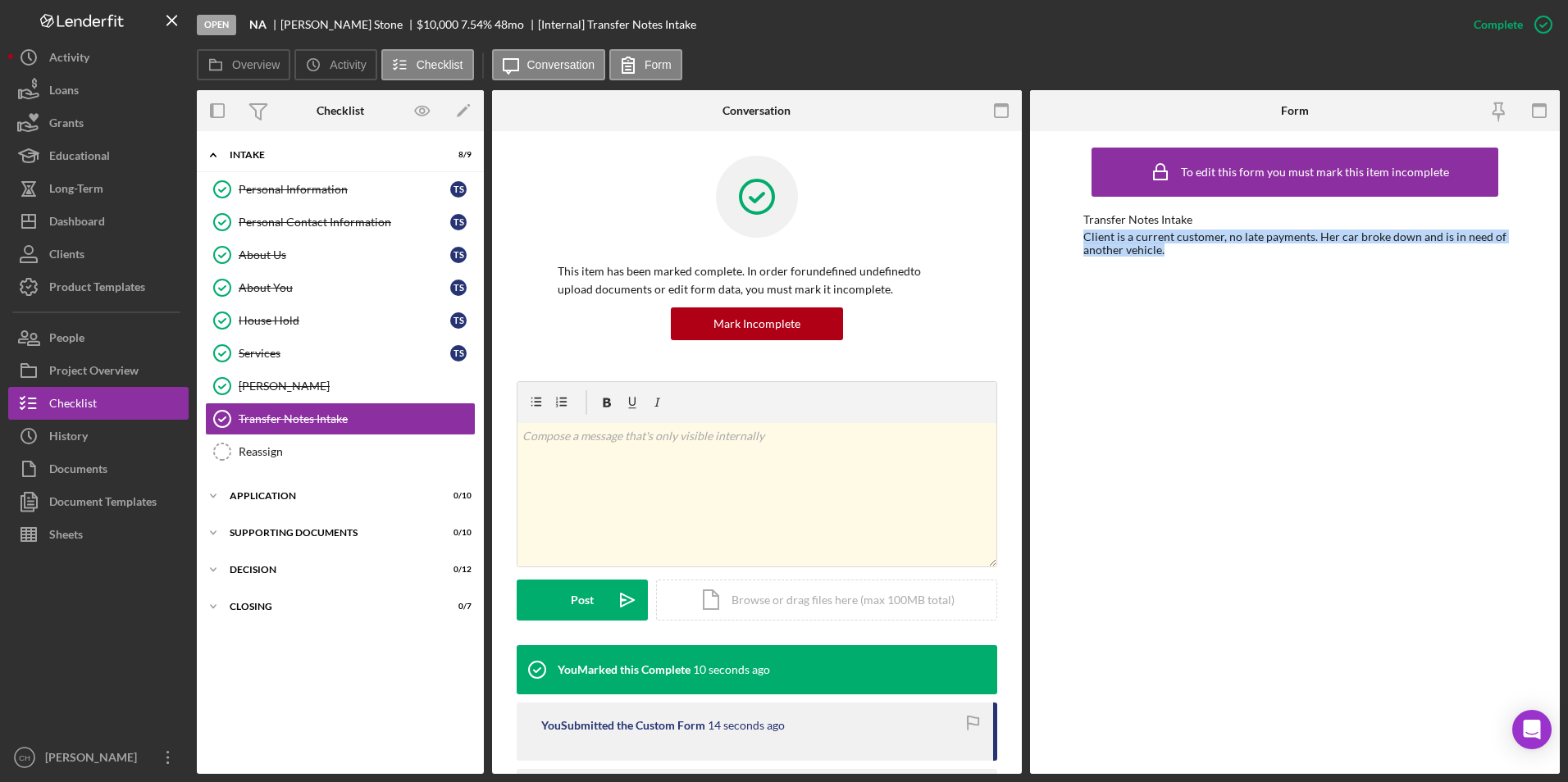
drag, startPoint x: 1180, startPoint y: 261, endPoint x: 1080, endPoint y: 240, distance: 102.2
click at [1080, 240] on div "To edit this form you must mark this item incomplete Transfer Notes Intake Clie…" at bounding box center [1295, 453] width 529 height 643
copy div "Client is a current customer, no late payments. Her car broke down and is in ne…"
click at [305, 462] on link "Reassign Reassign" at bounding box center [340, 451] width 271 height 33
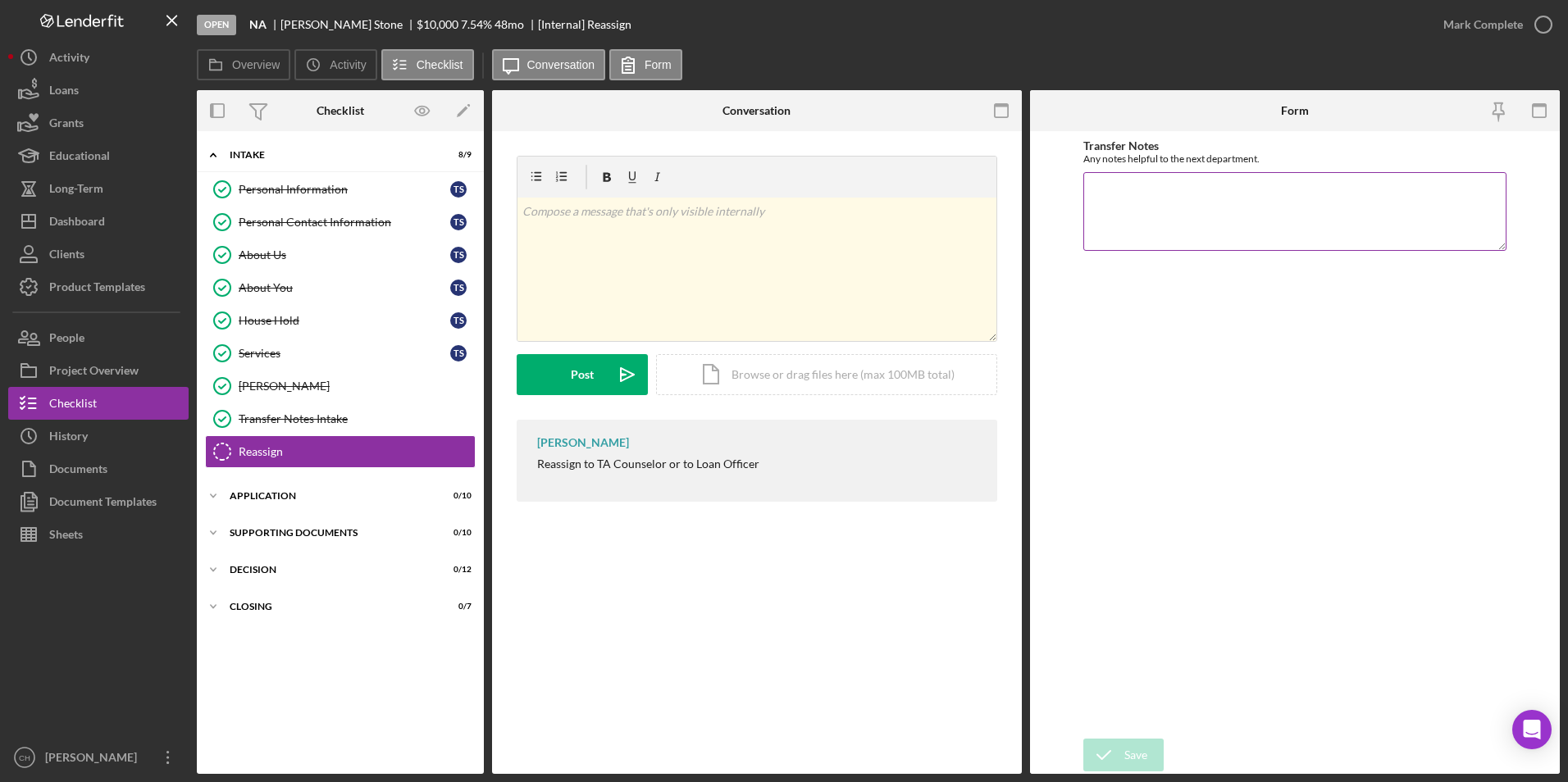
click at [1112, 187] on textarea "Transfer Notes" at bounding box center [1296, 211] width 424 height 79
paste textarea "Client is a current customer, no late payments. Her car broke down and is in ne…"
type textarea "Client is a current customer, no late payments. Her car broke down and is in ne…"
click at [1140, 740] on div "Save" at bounding box center [1135, 755] width 23 height 33
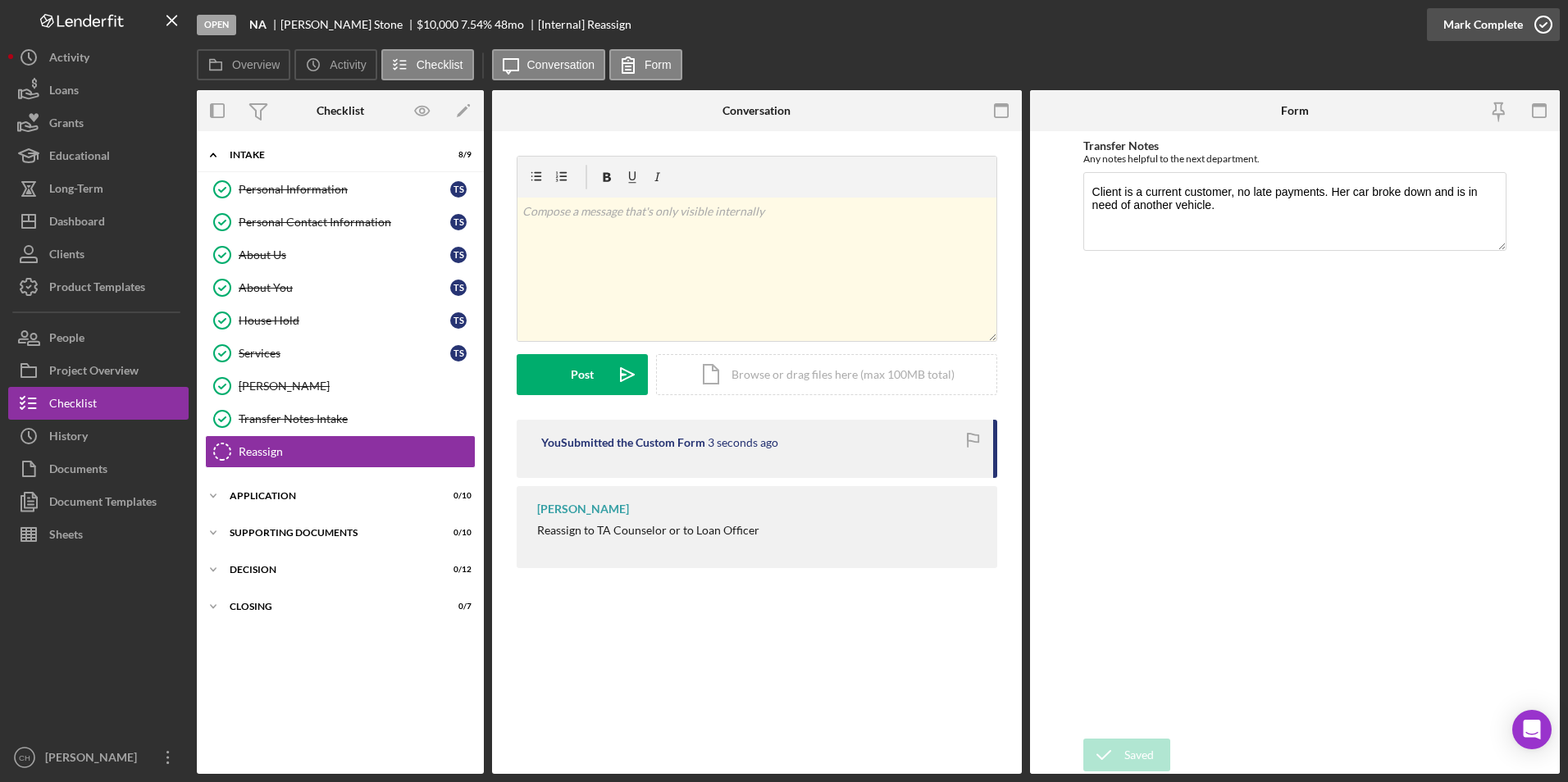
click at [1467, 24] on div "Mark Complete" at bounding box center [1483, 25] width 80 height 33
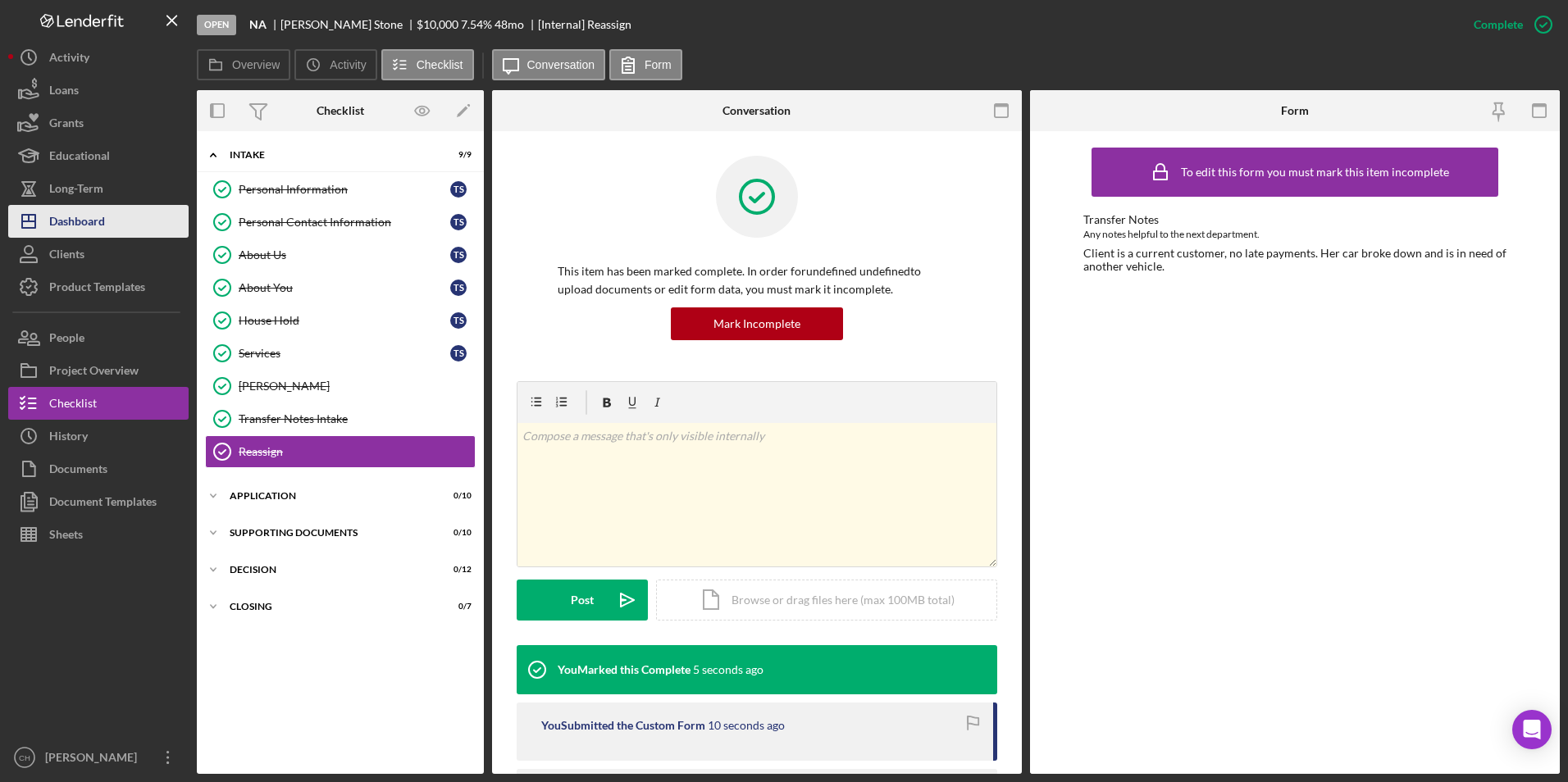
click at [97, 228] on div "Dashboard" at bounding box center [77, 223] width 56 height 36
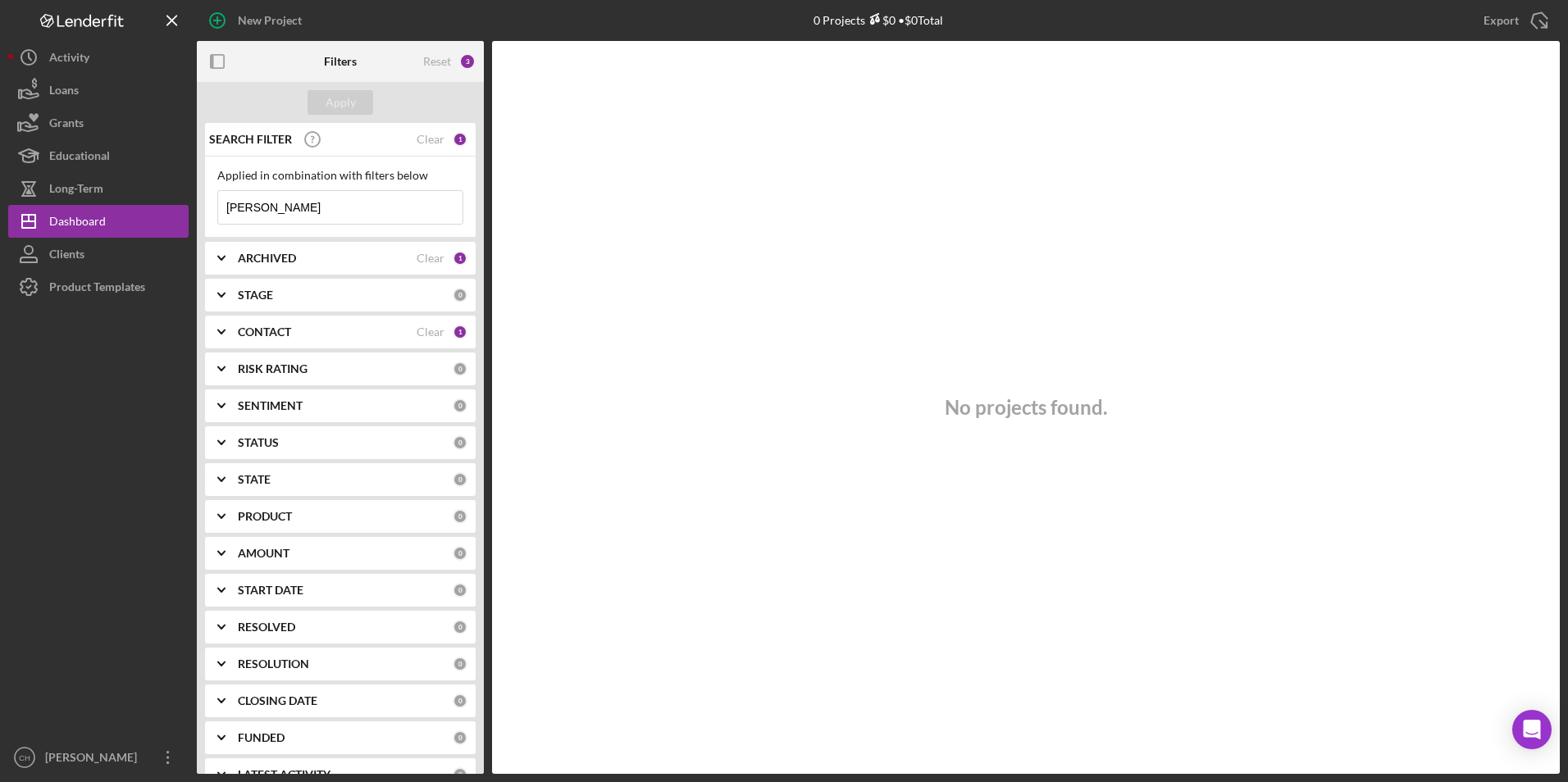
drag, startPoint x: 295, startPoint y: 208, endPoint x: 204, endPoint y: 209, distance: 91.0
click at [204, 209] on div "SEARCH FILTER Clear 1 Applied in combination with filters below [PERSON_NAME] I…" at bounding box center [340, 448] width 287 height 651
click at [443, 60] on div "Reset" at bounding box center [437, 61] width 28 height 13
click at [328, 100] on div "Apply" at bounding box center [341, 102] width 31 height 25
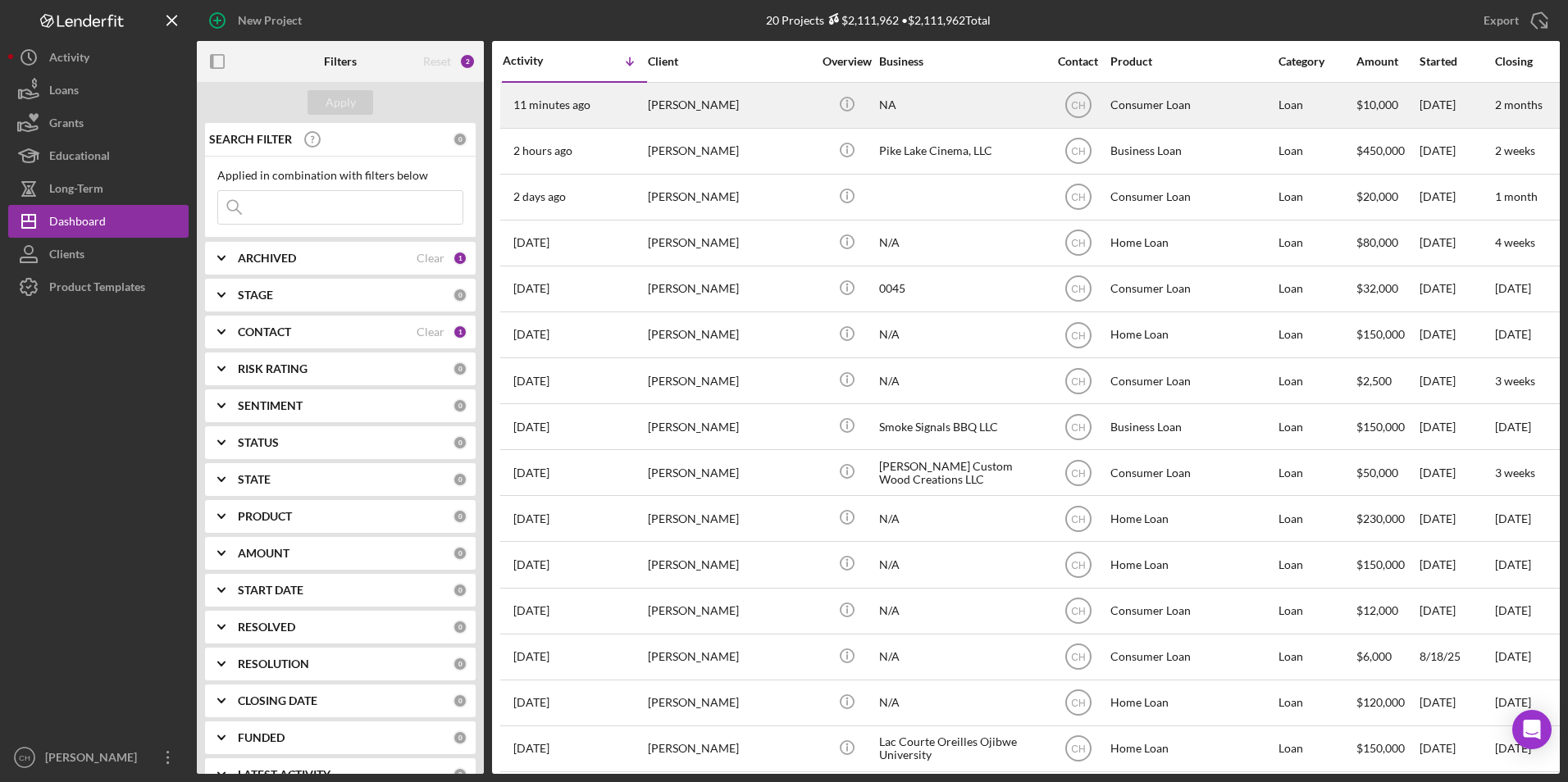
click at [809, 103] on div "[PERSON_NAME]" at bounding box center [730, 105] width 164 height 43
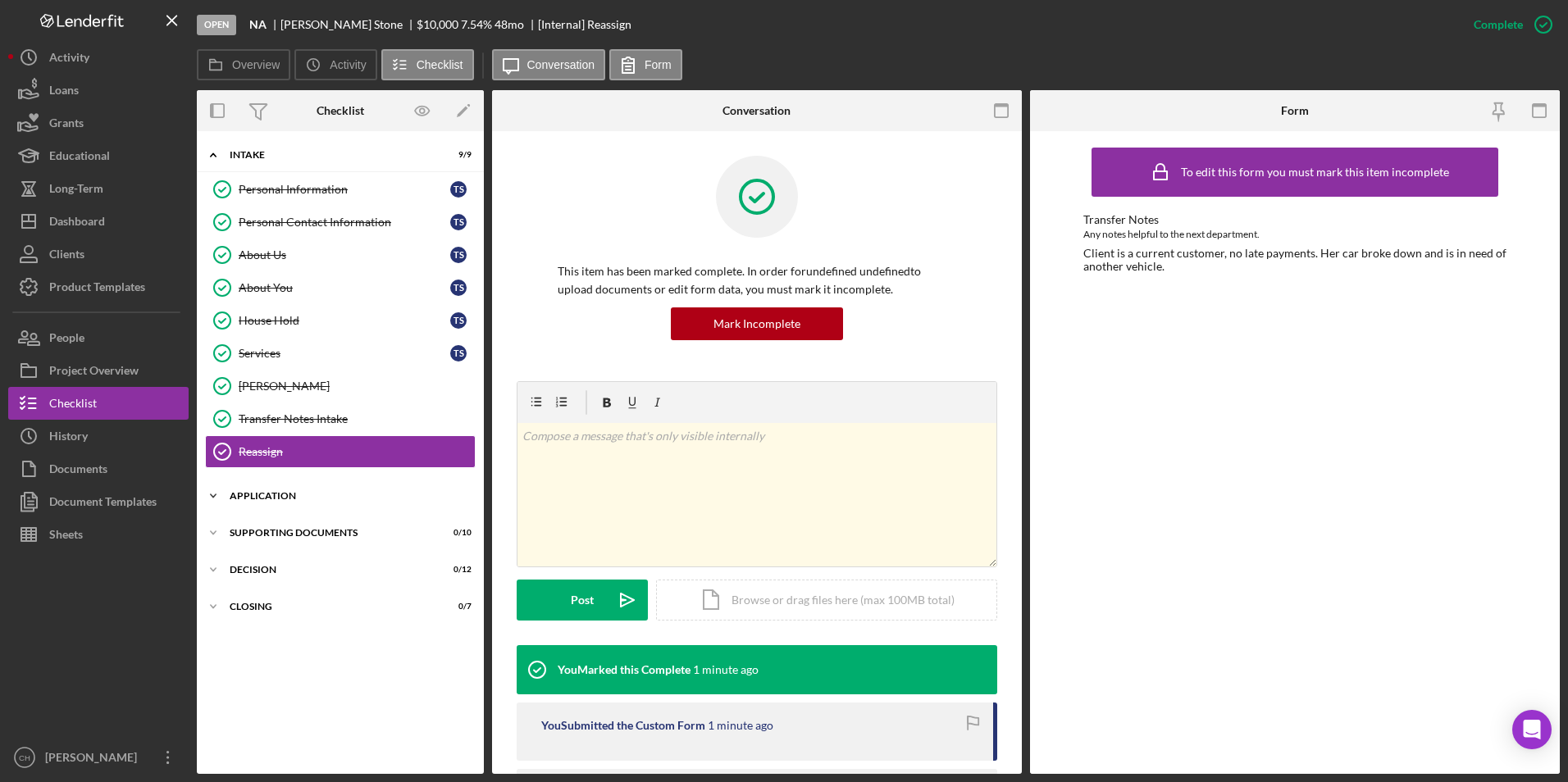
click at [268, 503] on div "Icon/Expander Application 0 / 10" at bounding box center [340, 495] width 287 height 33
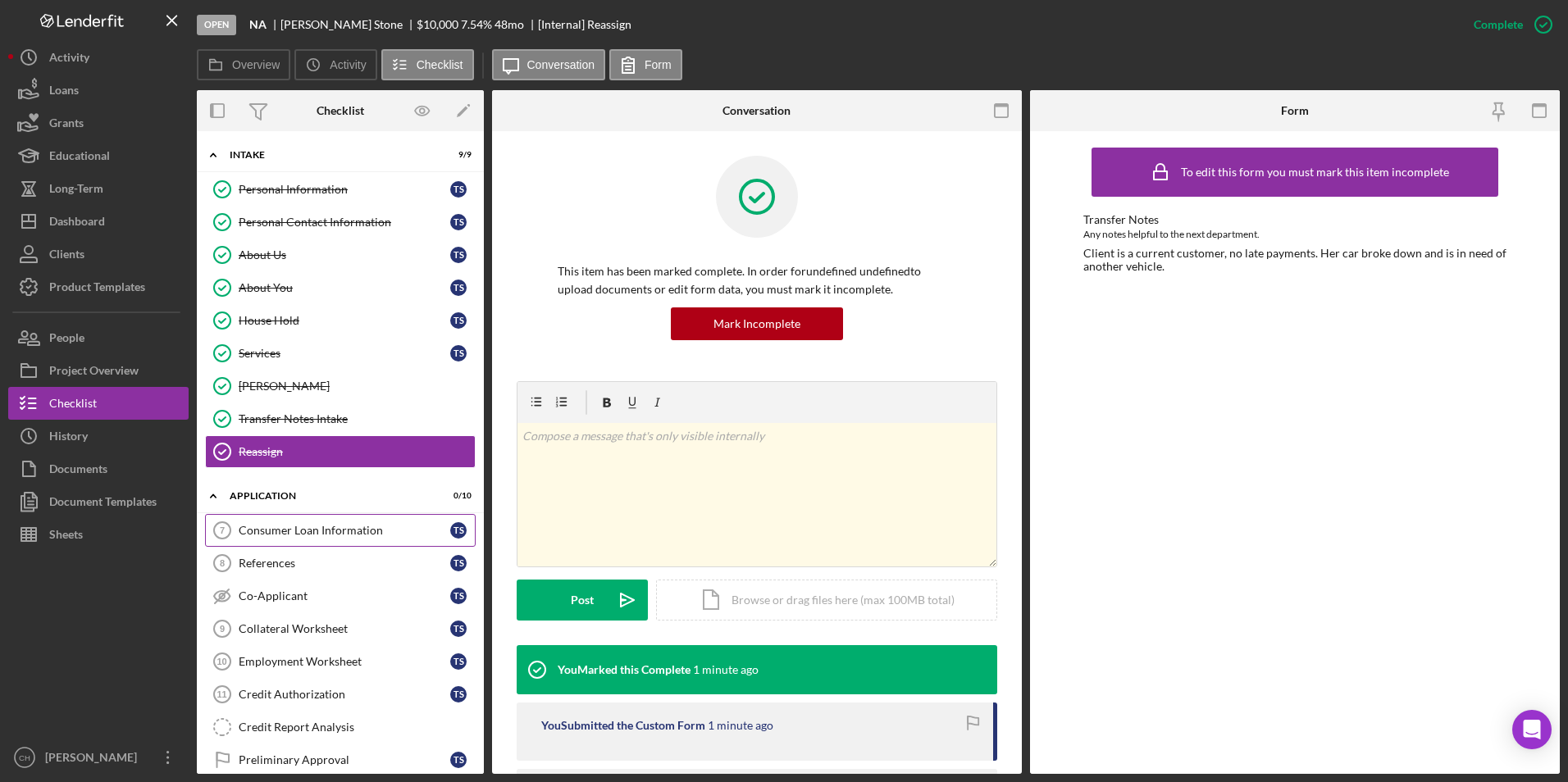
click at [276, 535] on div "Consumer Loan Information" at bounding box center [344, 530] width 211 height 13
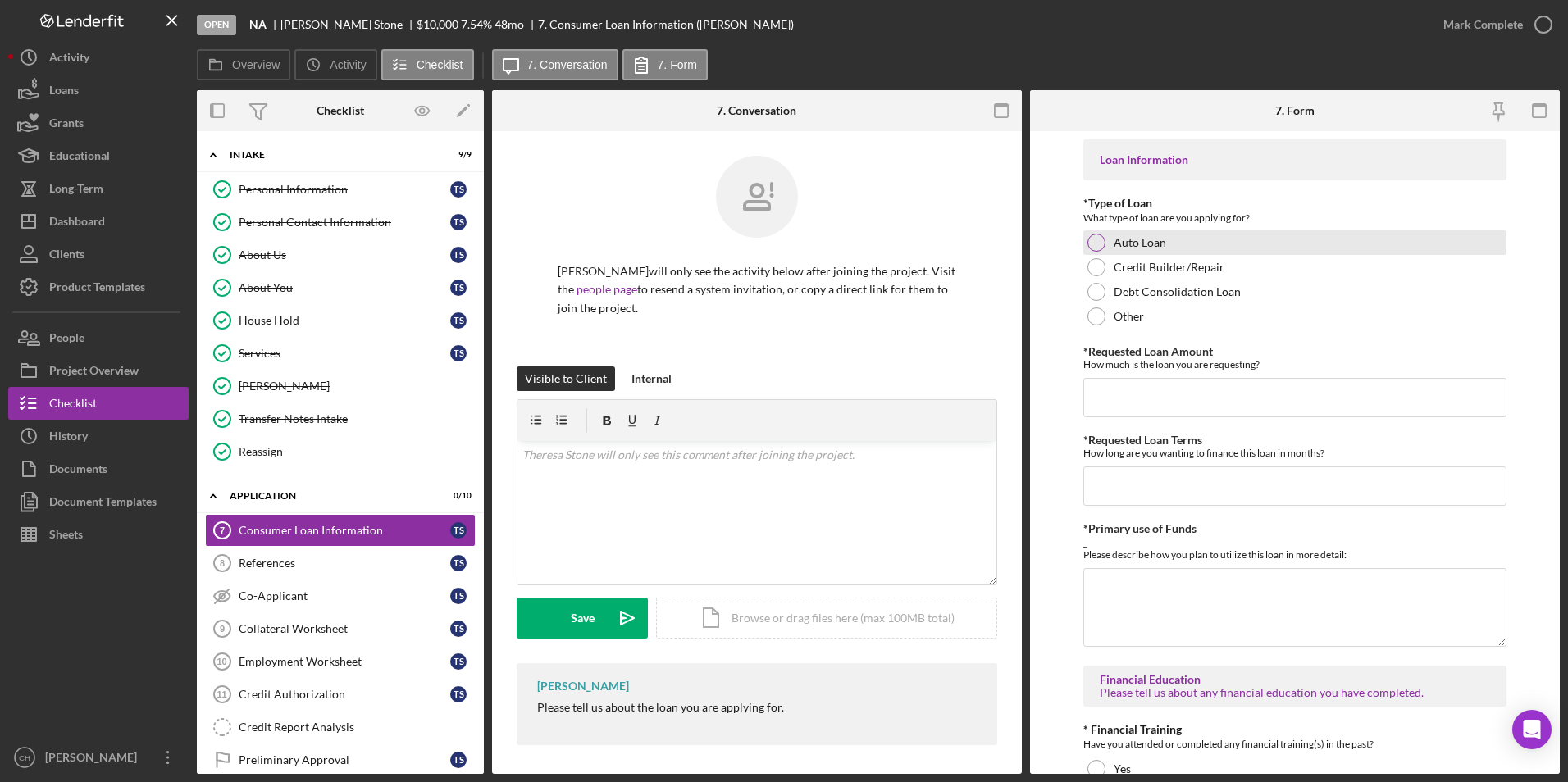
click at [1104, 241] on div at bounding box center [1096, 242] width 18 height 18
click at [1125, 394] on input "*Requested Loan Amount" at bounding box center [1296, 398] width 424 height 39
type input "$10,000"
type input "48"
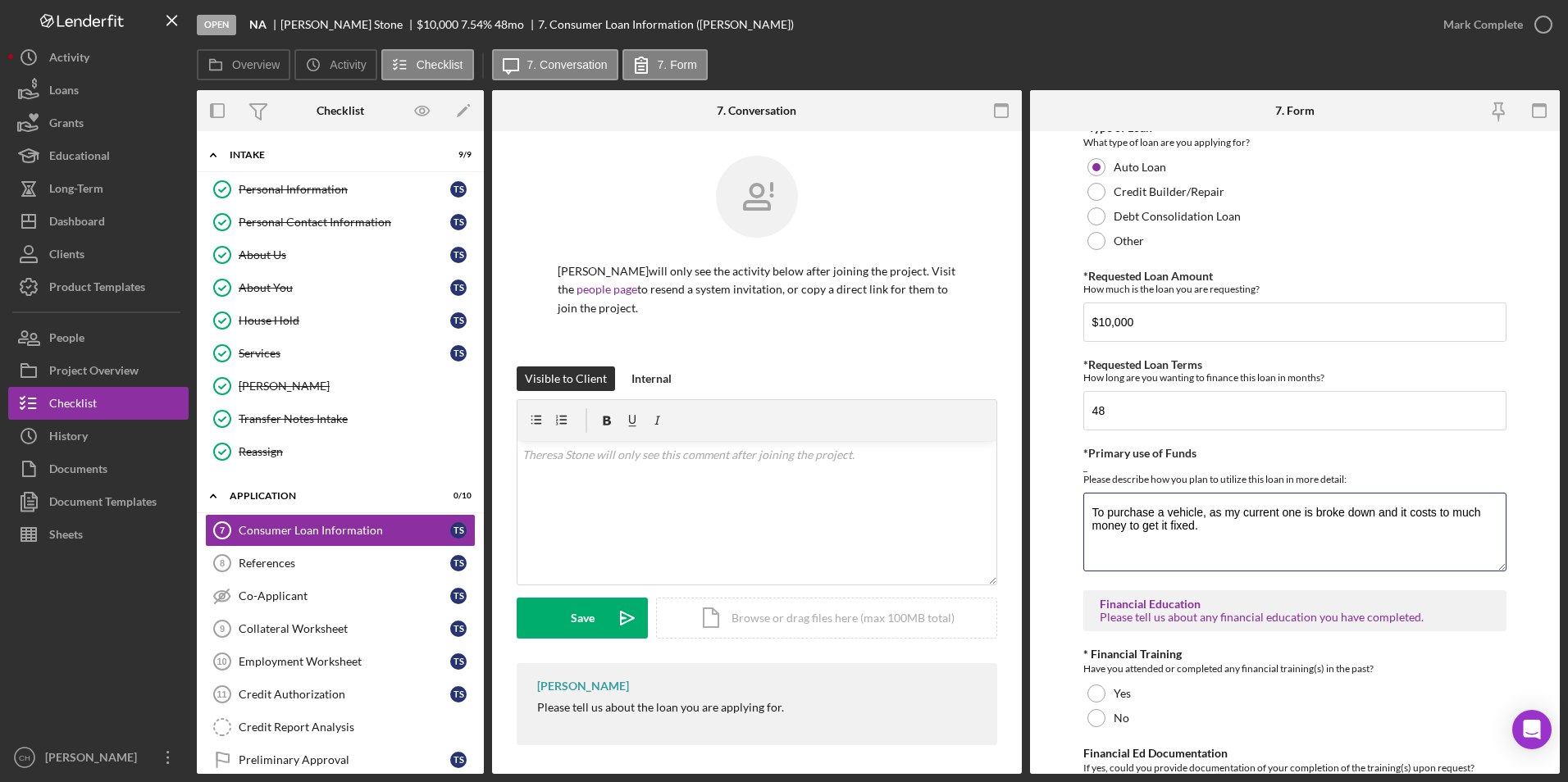
scroll to position [82, 0]
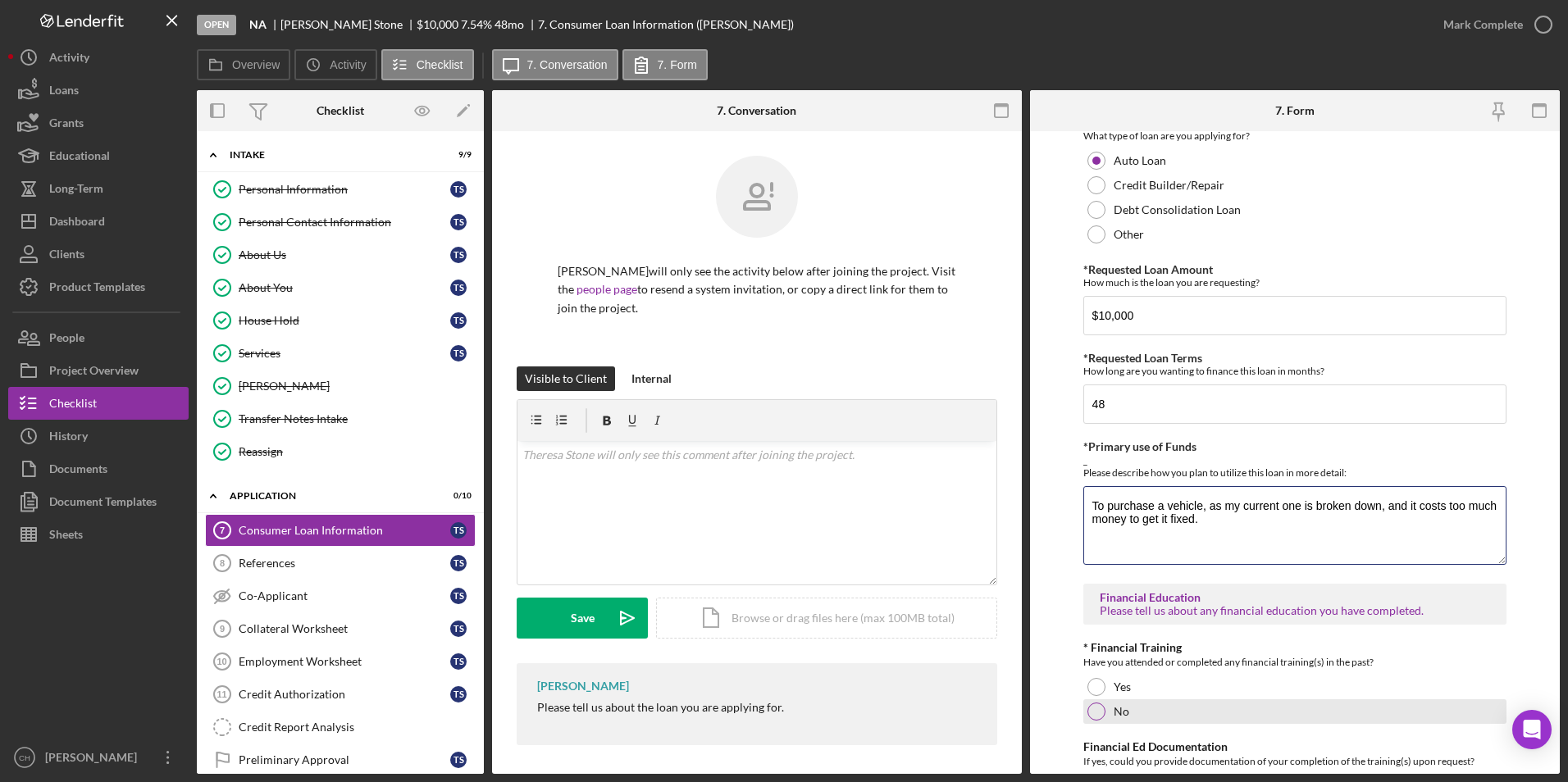
type textarea "To purchase a vehicle, as my current one is broken down, and it costs too much …"
click at [1097, 714] on div at bounding box center [1096, 711] width 18 height 18
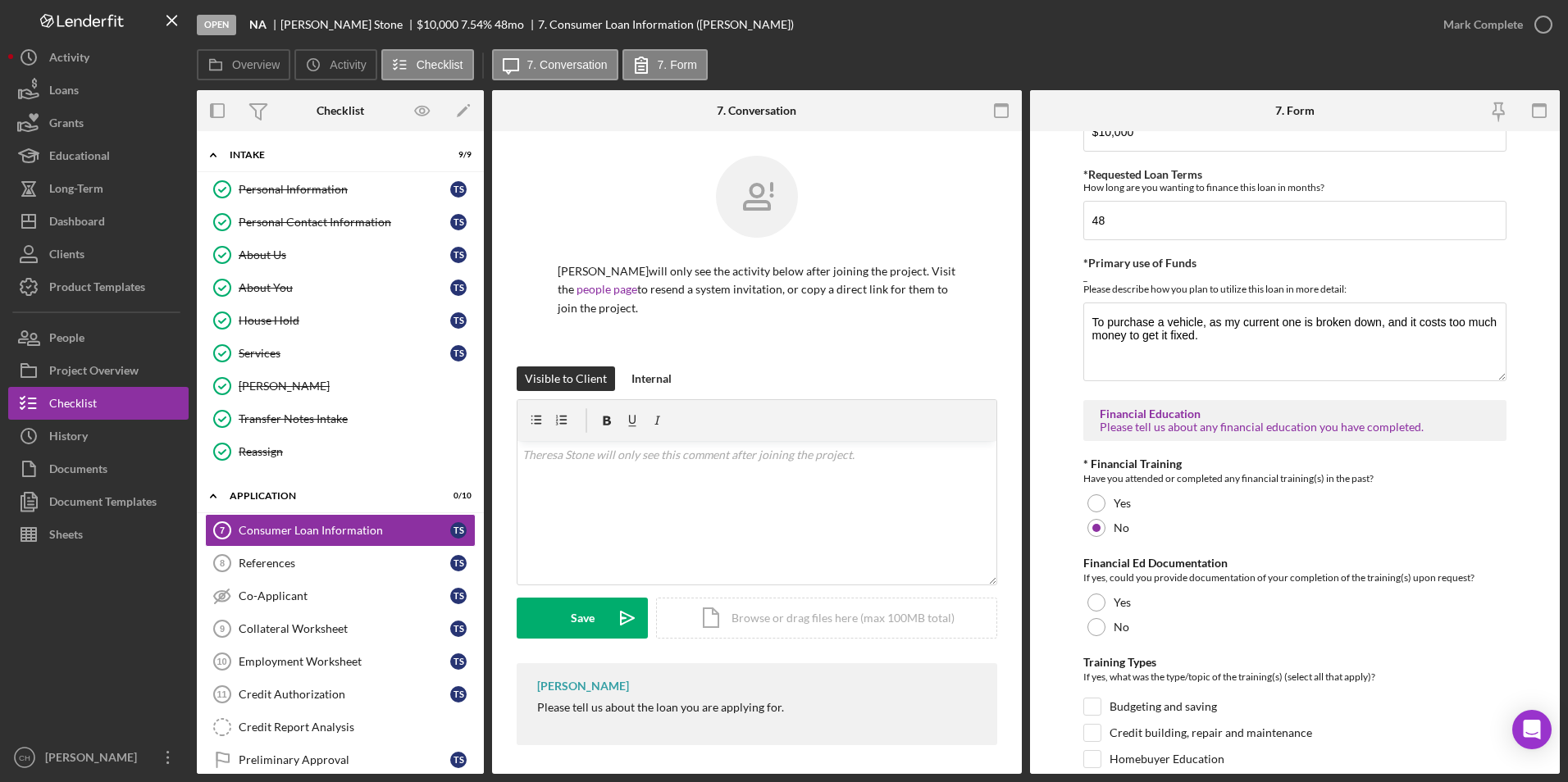
scroll to position [410, 0]
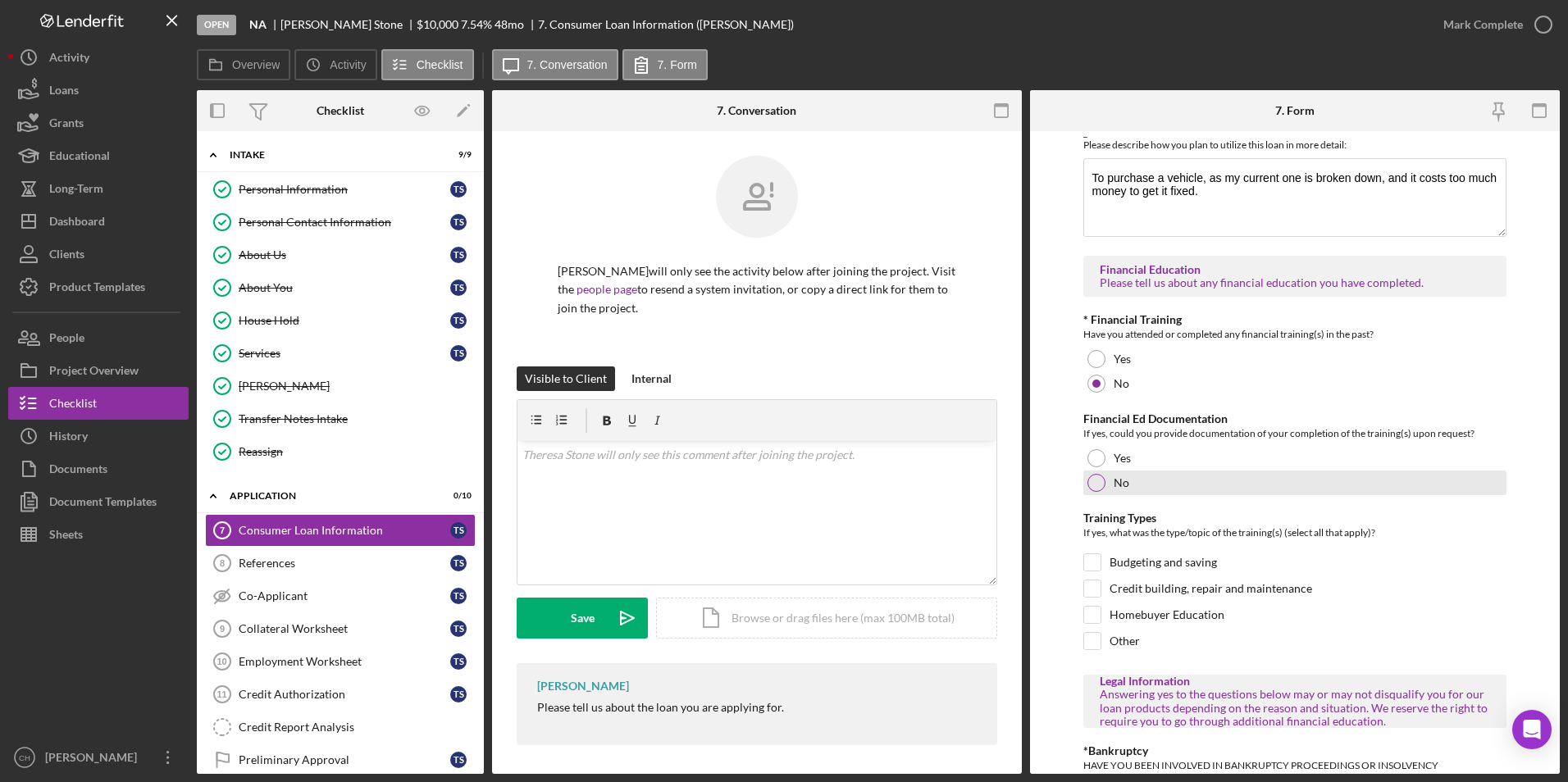
click at [1100, 482] on div at bounding box center [1096, 483] width 18 height 18
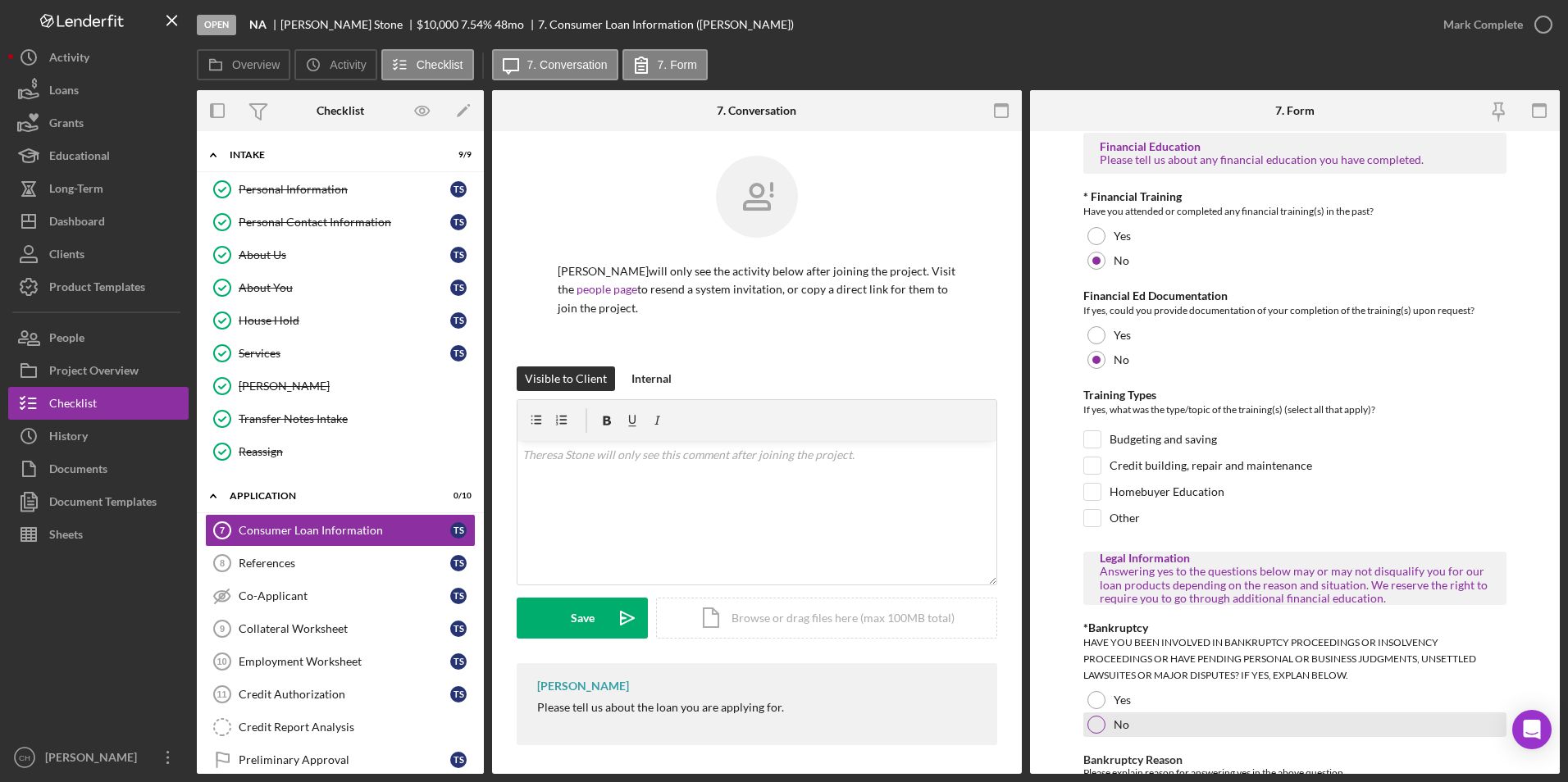
scroll to position [770, 0]
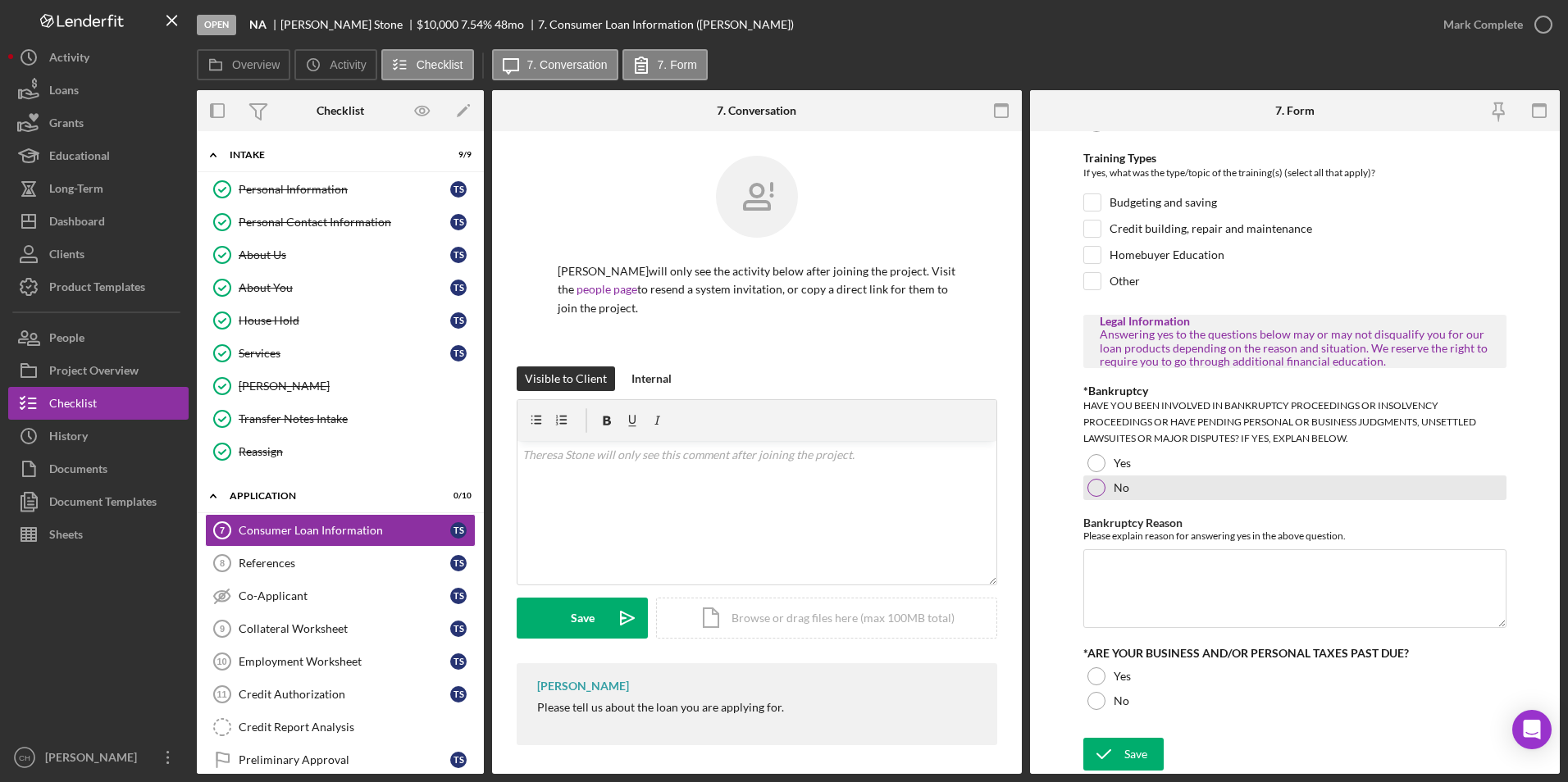
click at [1092, 489] on div at bounding box center [1096, 487] width 18 height 18
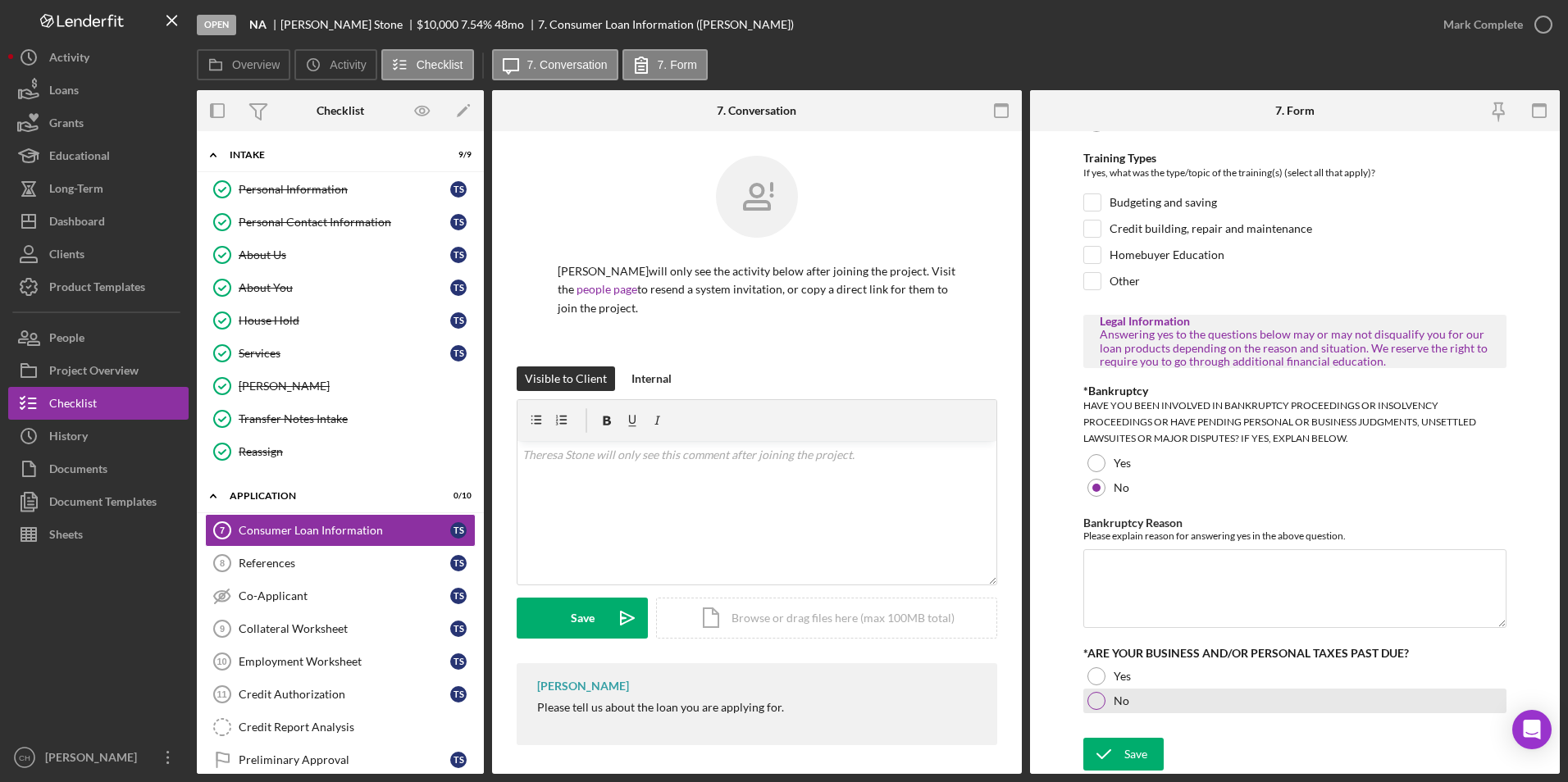
click at [1097, 704] on div at bounding box center [1096, 701] width 18 height 18
click at [1127, 755] on div "Save" at bounding box center [1135, 754] width 23 height 33
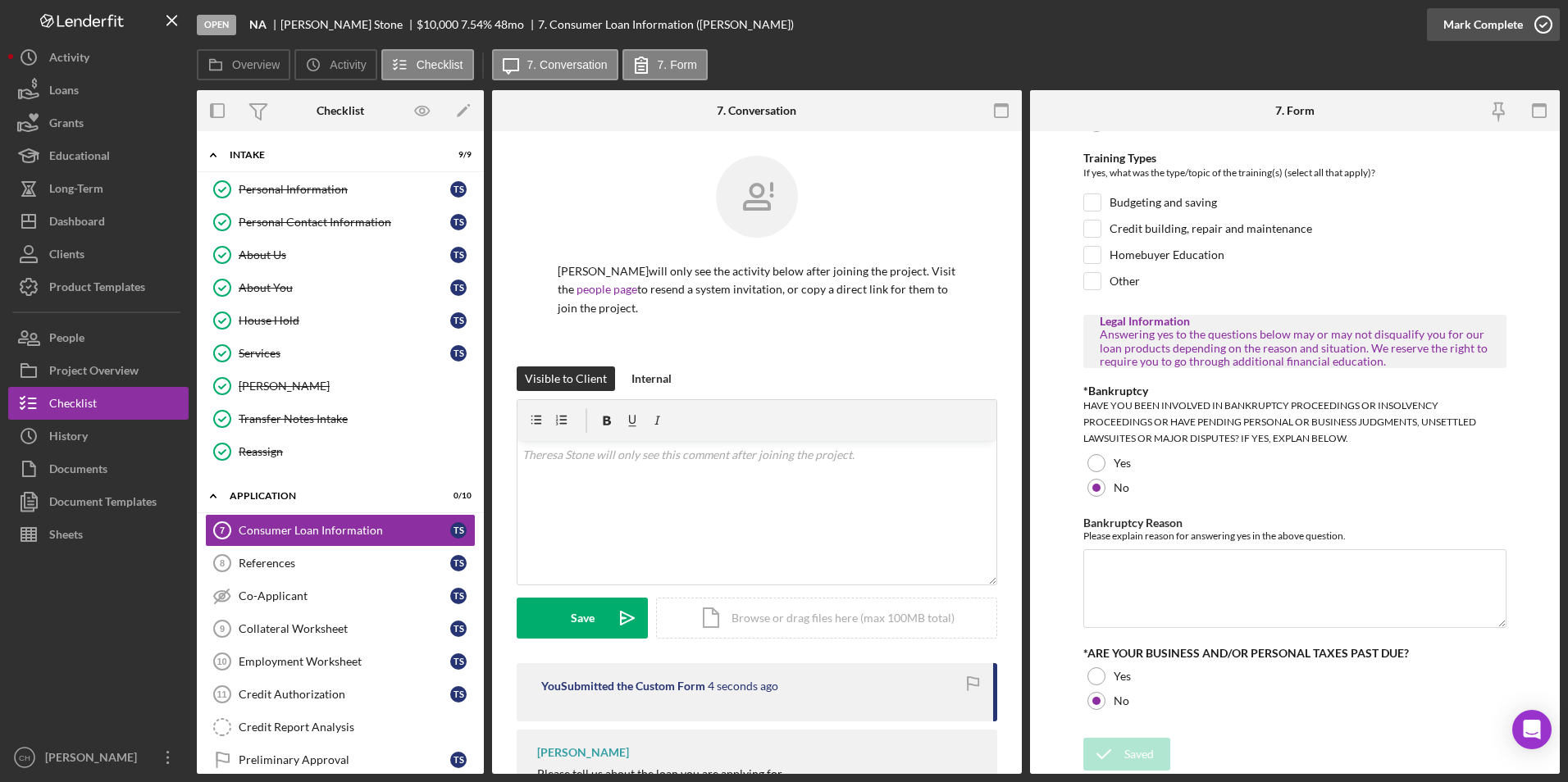
click at [1497, 29] on div "Mark Complete" at bounding box center [1483, 25] width 80 height 33
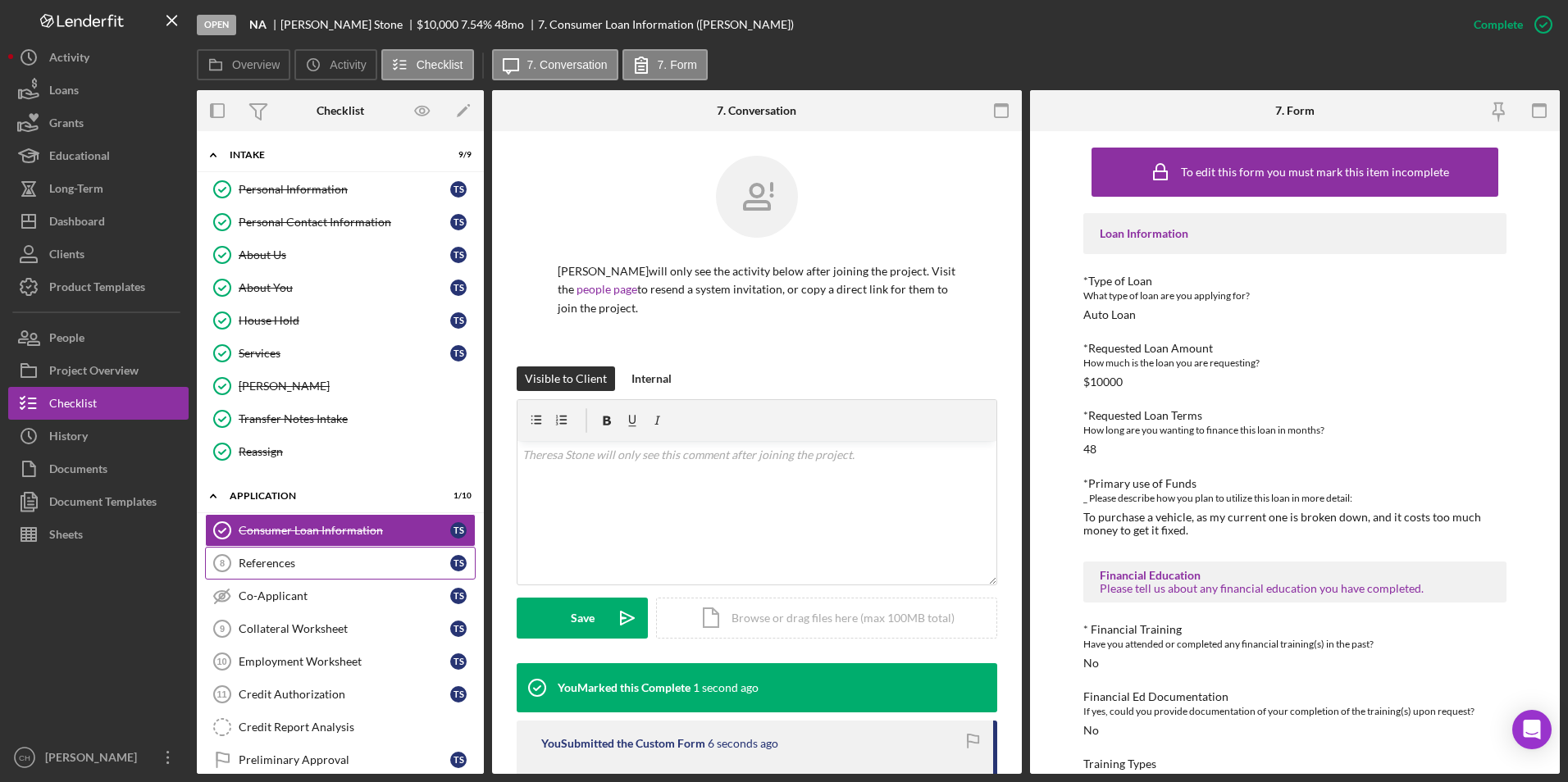
click at [288, 562] on div "References" at bounding box center [344, 562] width 211 height 13
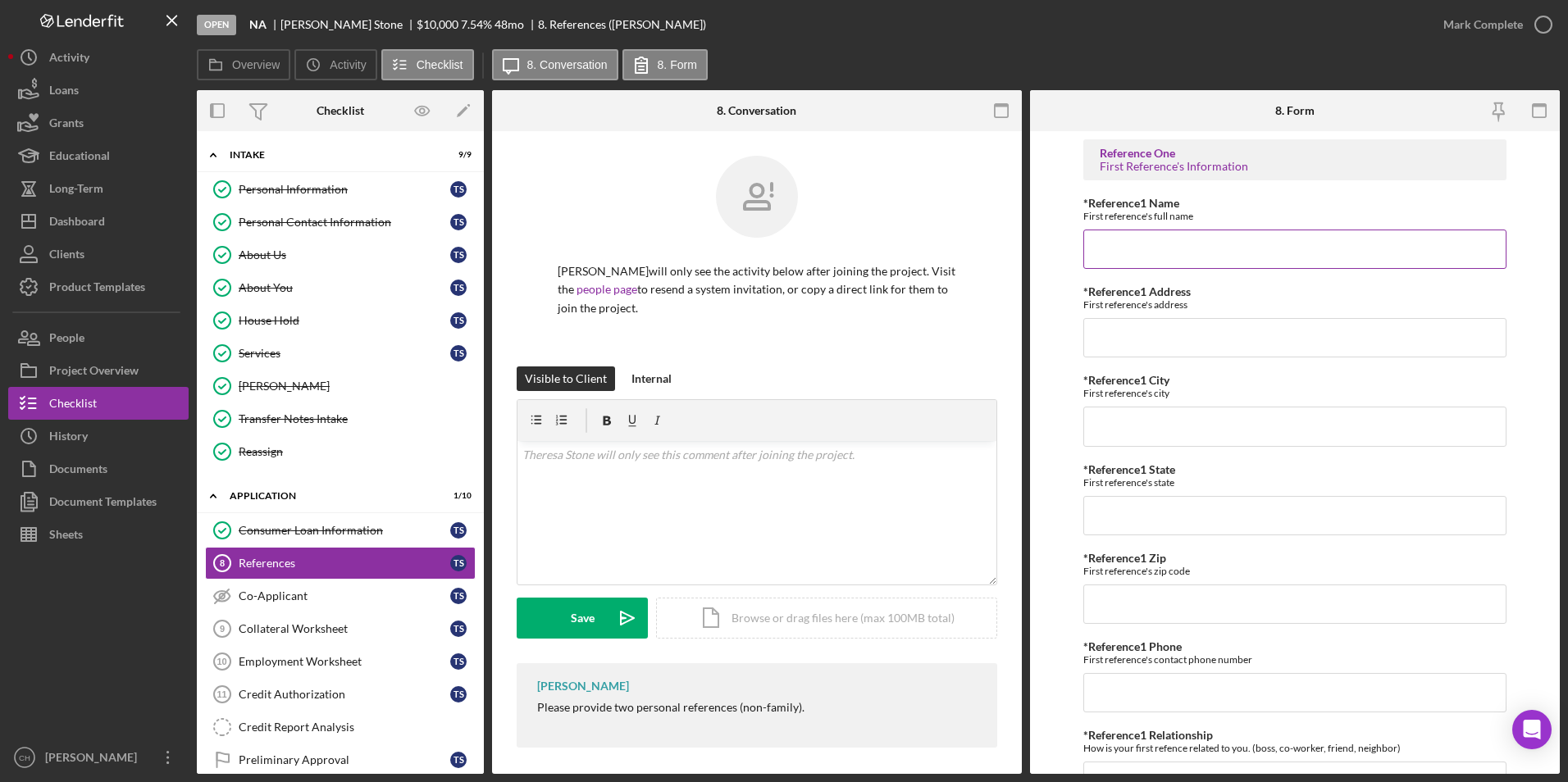
click at [1101, 247] on input "*Reference1 Name" at bounding box center [1296, 249] width 424 height 39
type input "[PERSON_NAME]'"
type input "PO 24"
type input "Iron River"
type input "[US_STATE]"
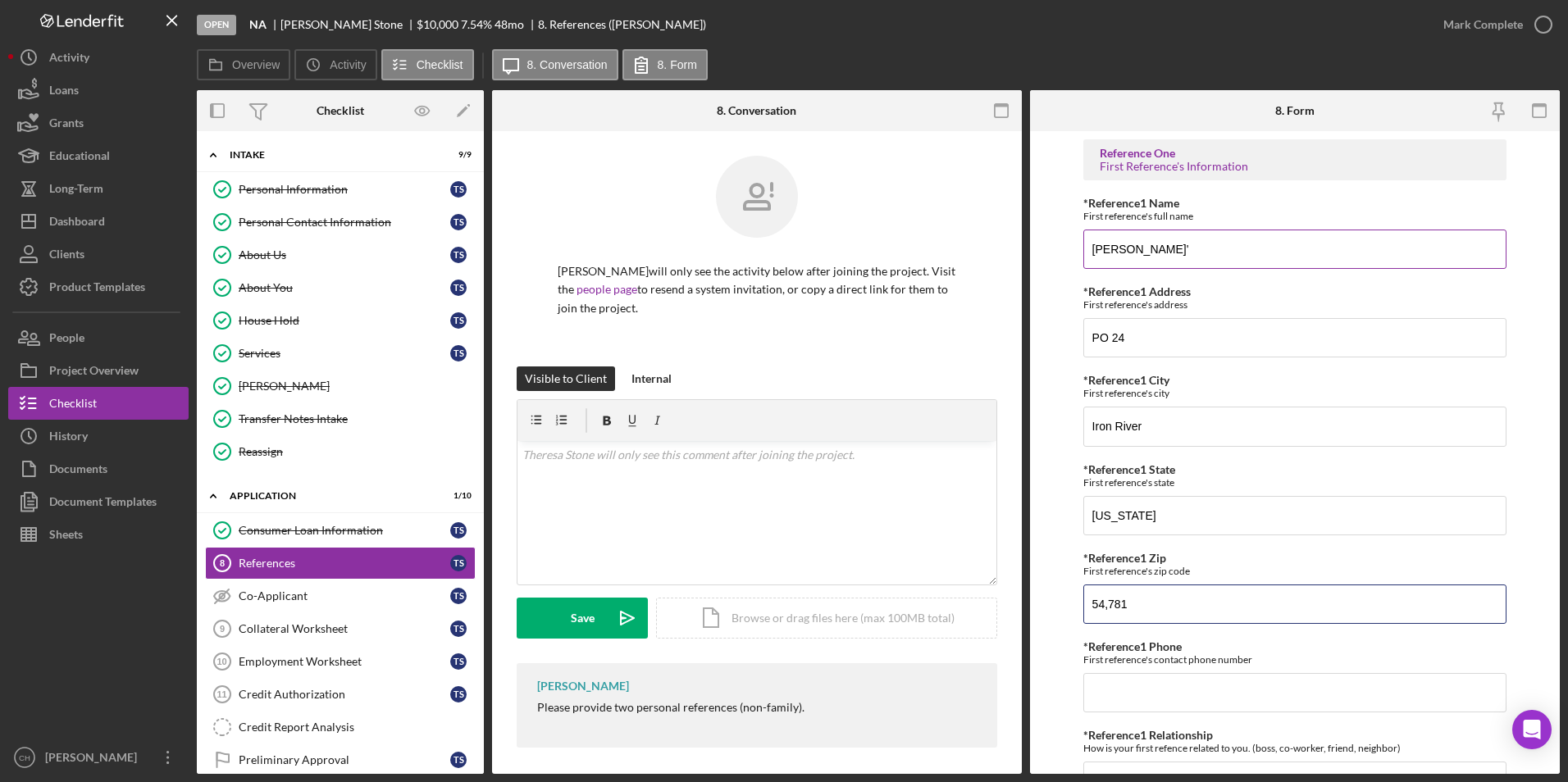
type input "54,781"
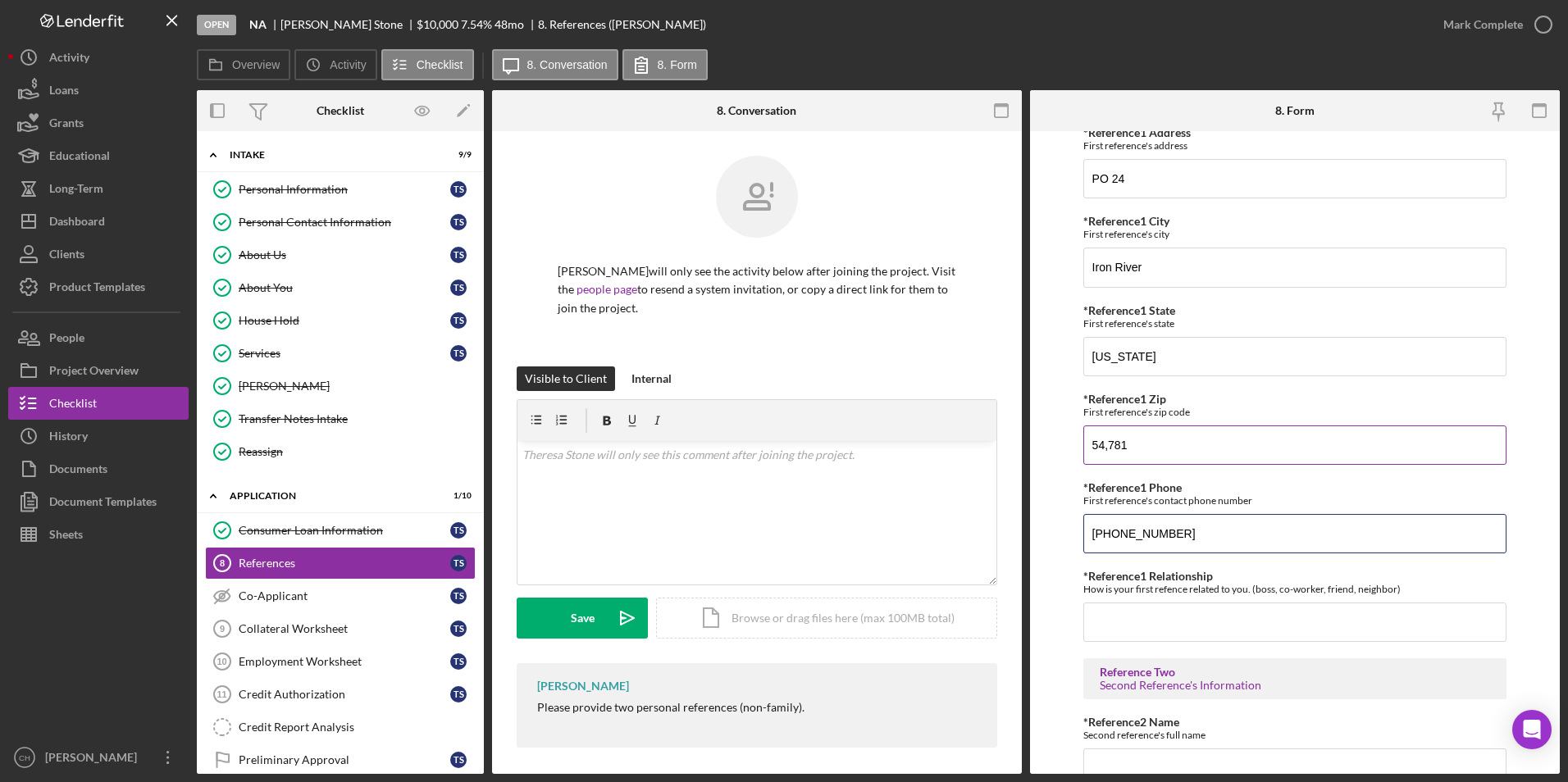
scroll to position [164, 0]
type input "[PHONE_NUMBER]"
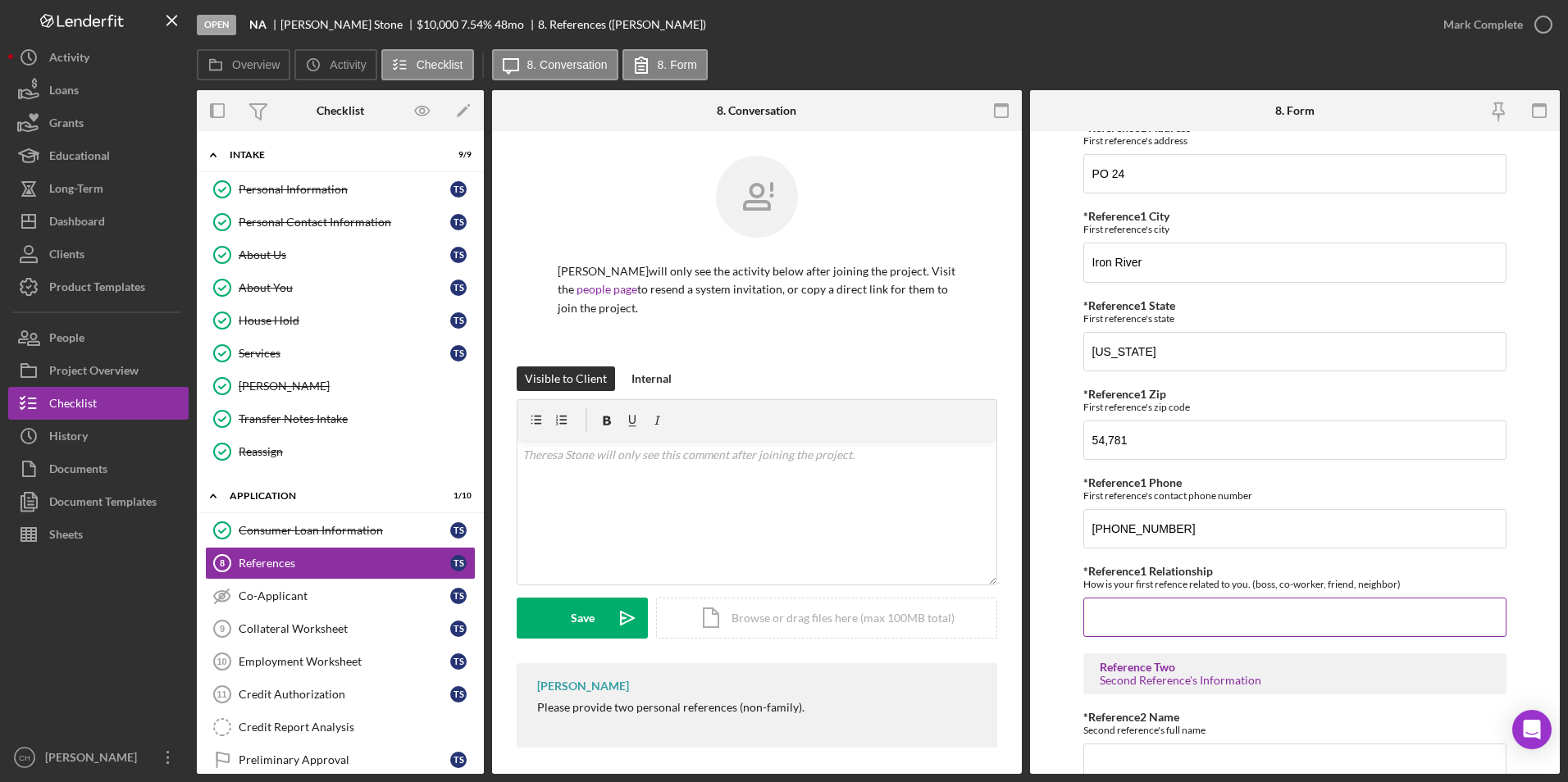
click at [1116, 616] on input "*Reference1 Relationship" at bounding box center [1296, 617] width 424 height 39
type input "Friend"
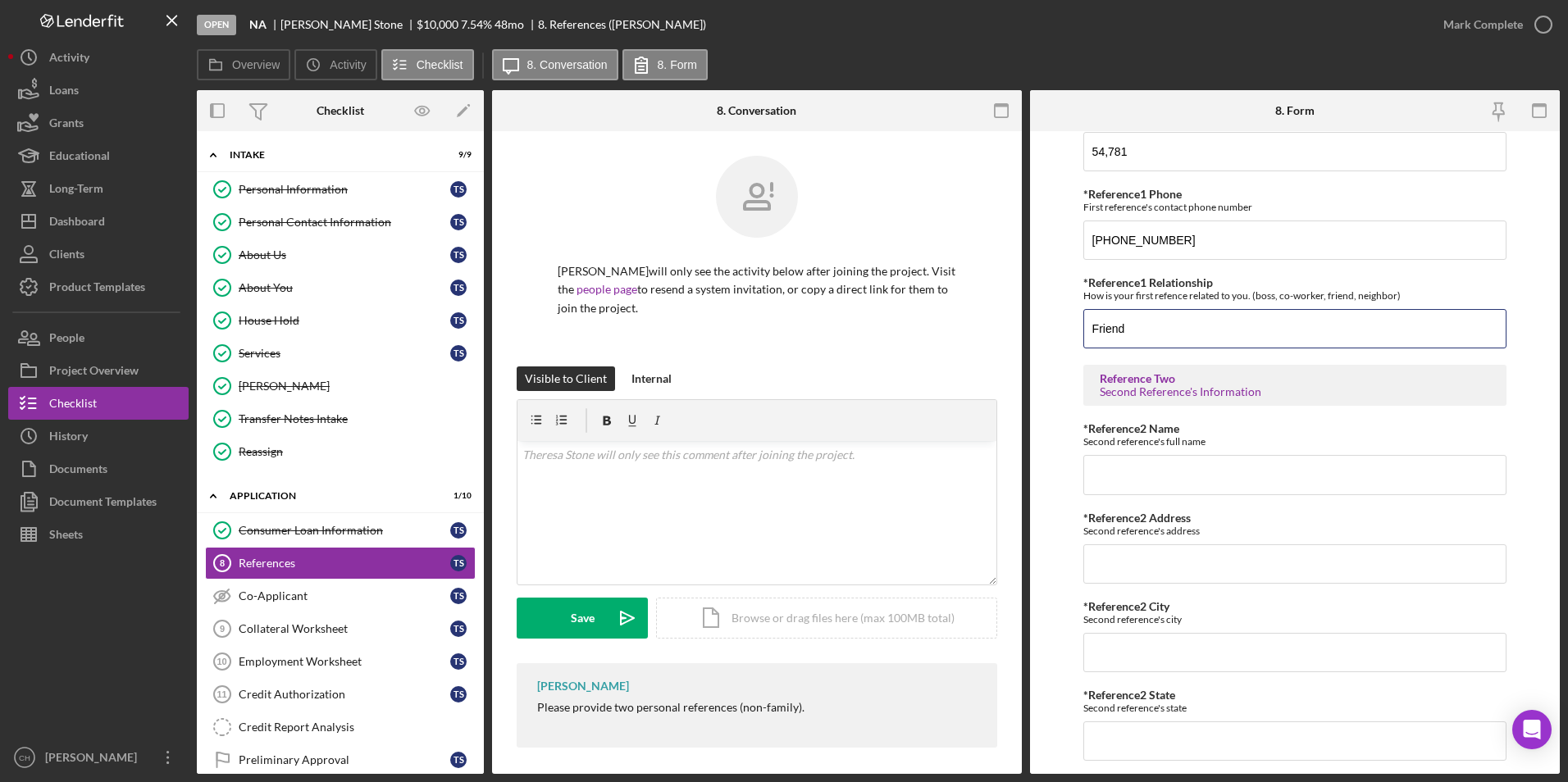
scroll to position [492, 0]
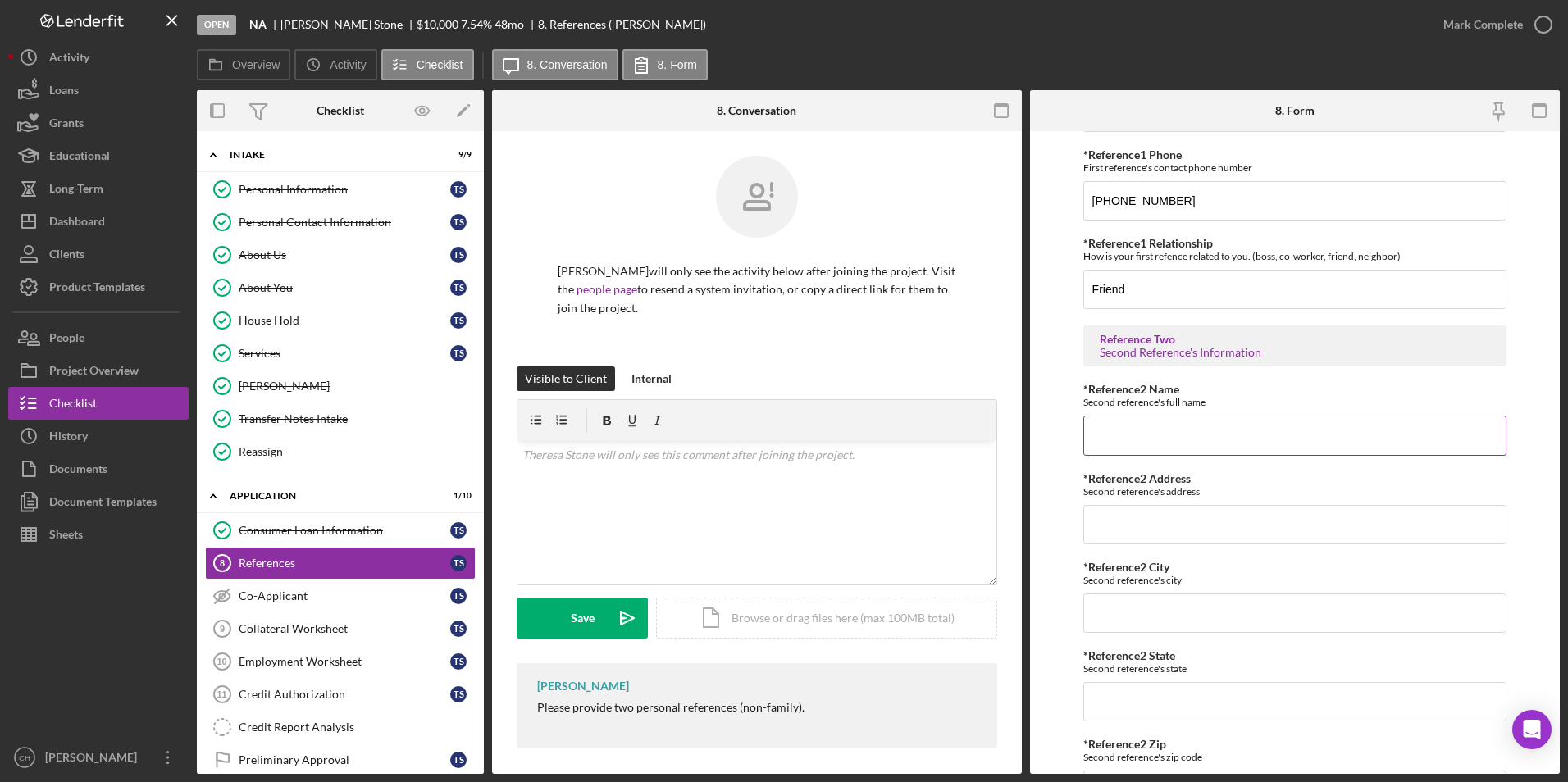
click at [1151, 424] on input "*Reference2 Name" at bounding box center [1296, 435] width 424 height 39
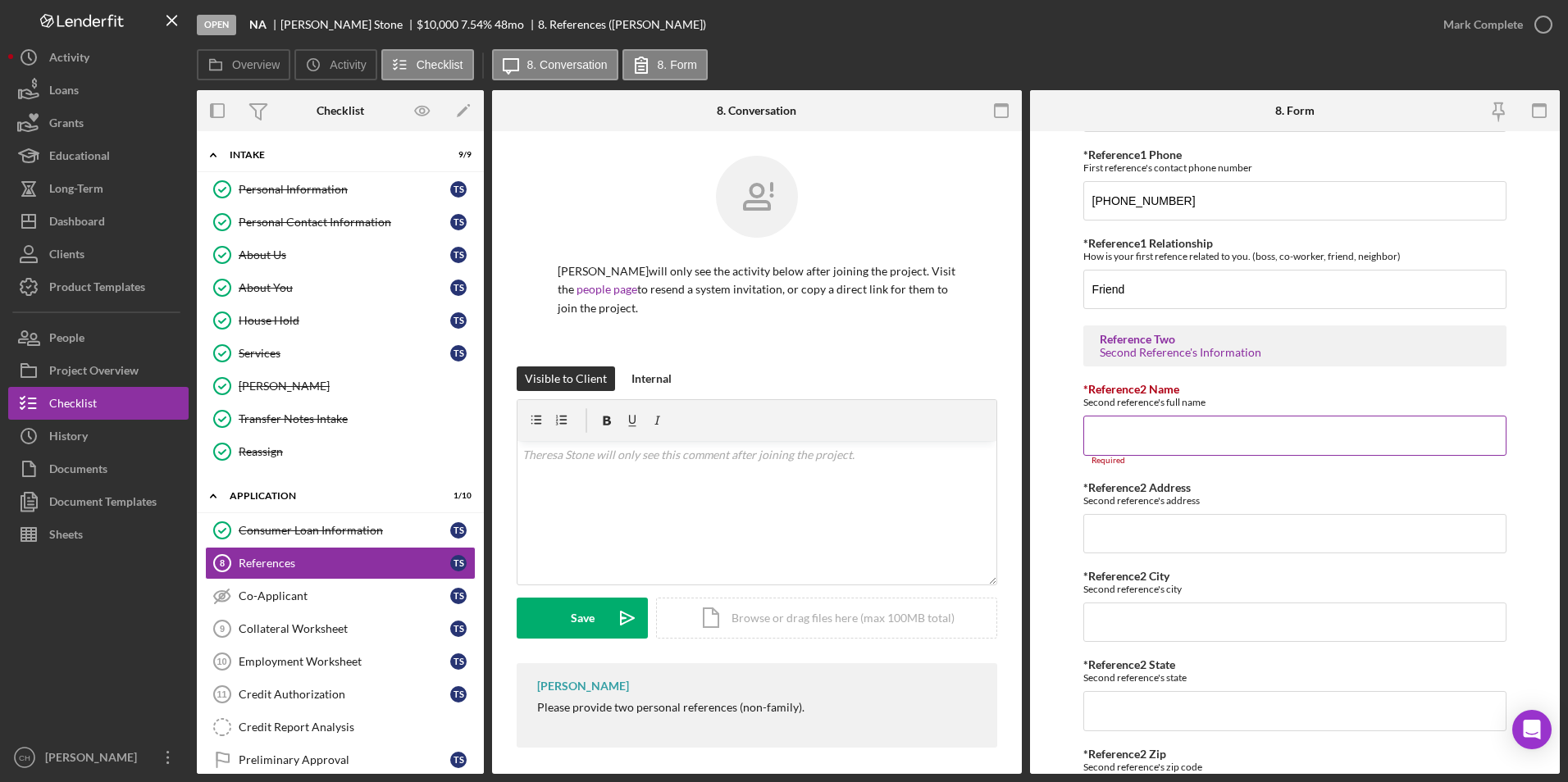
click at [1164, 426] on input "*Reference2 Name" at bounding box center [1296, 435] width 424 height 39
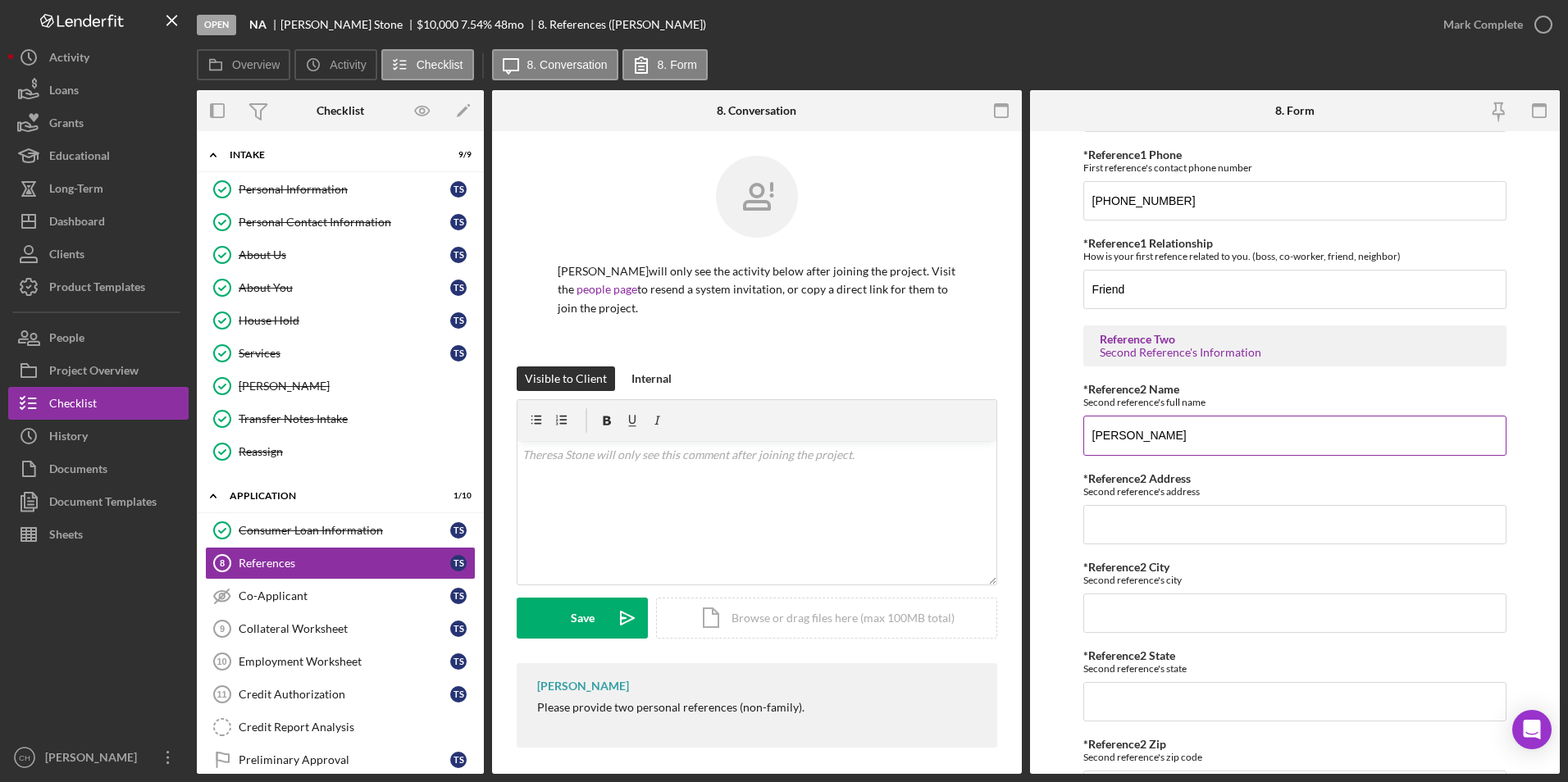
type input "[PERSON_NAME]"
type input "[STREET_ADDRESS]"
type input "Hayward"
type input "WI"
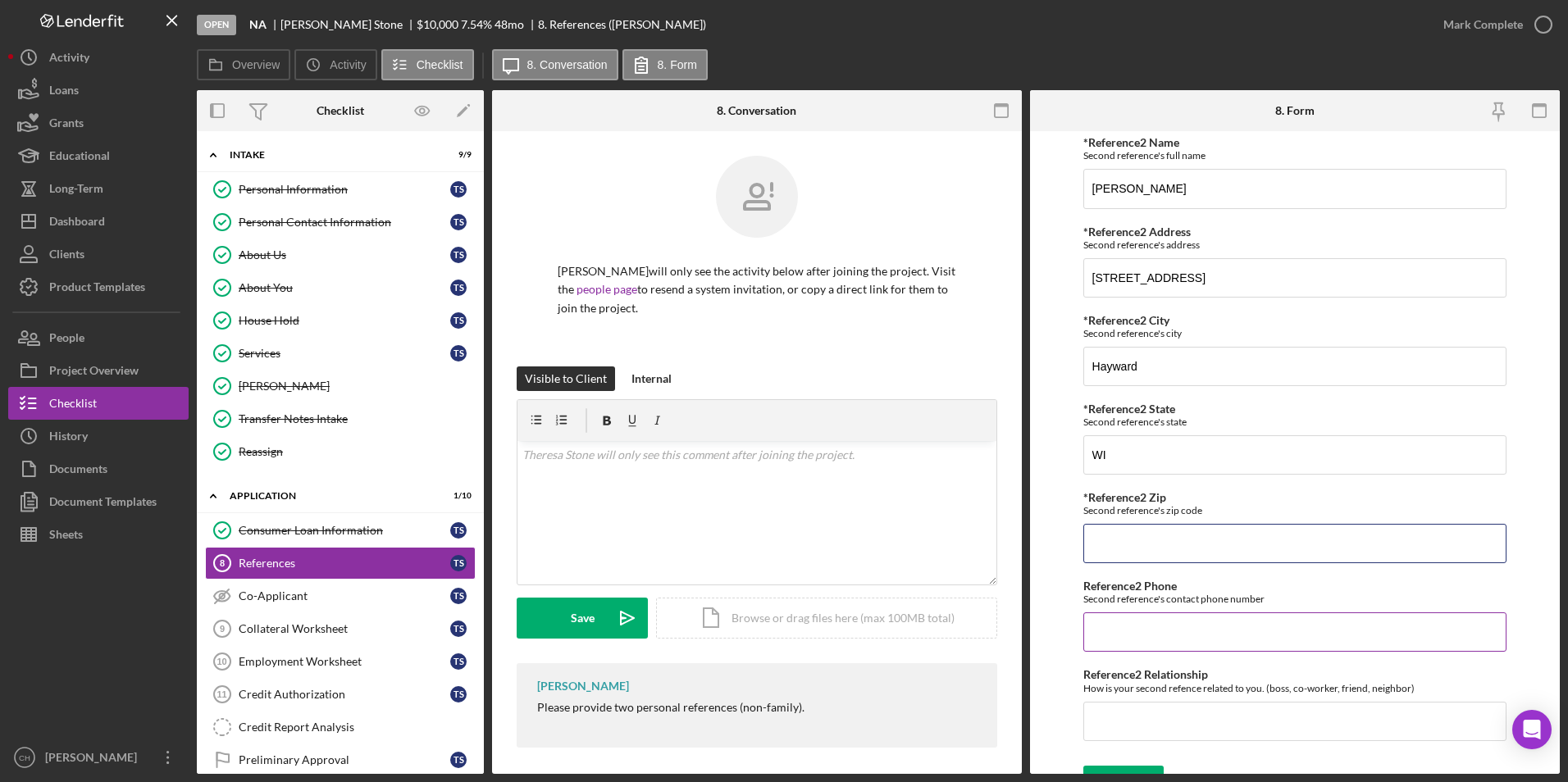
scroll to position [684, 0]
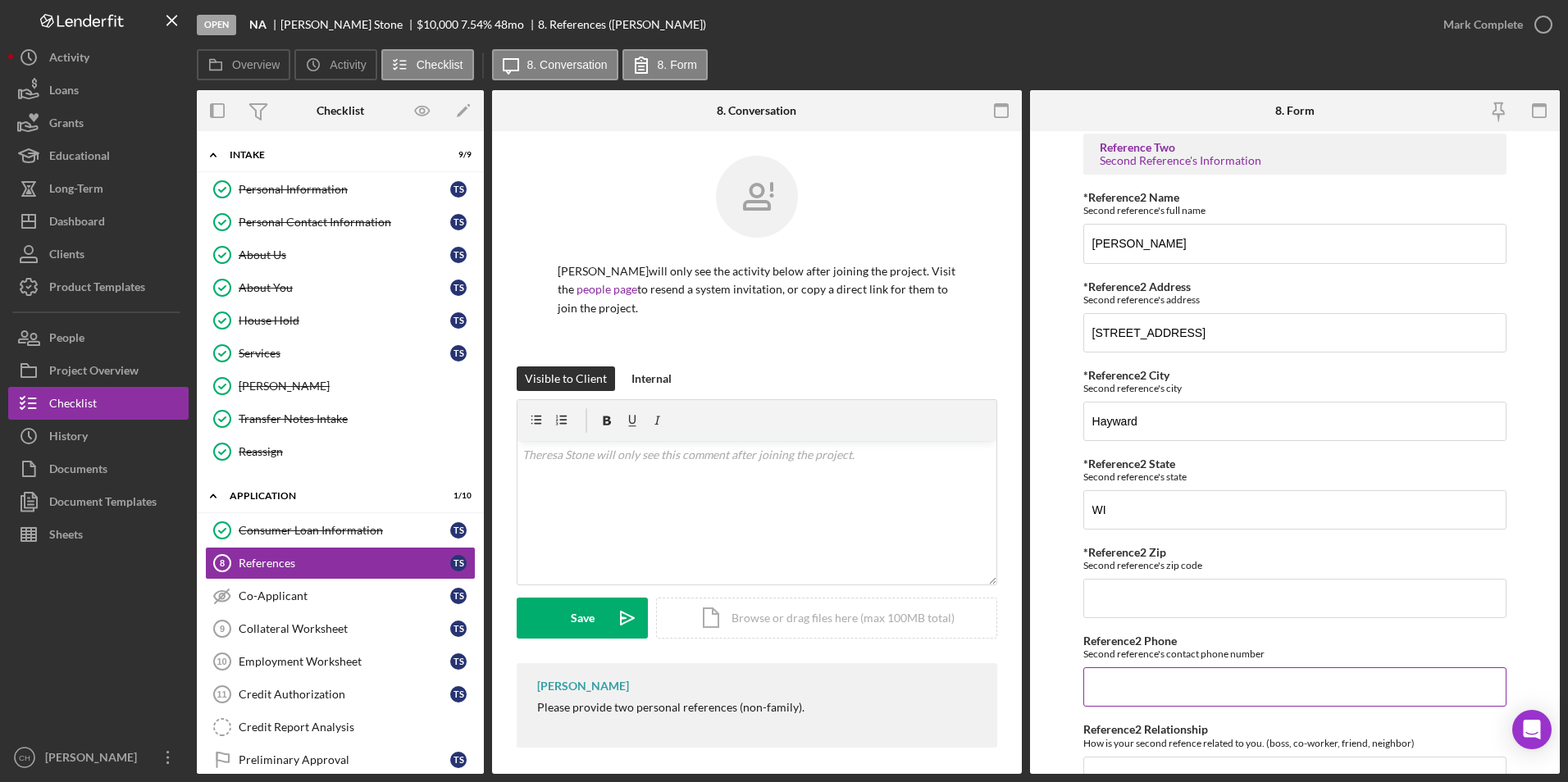
click at [1110, 700] on input "Reference2 Phone" at bounding box center [1296, 687] width 424 height 39
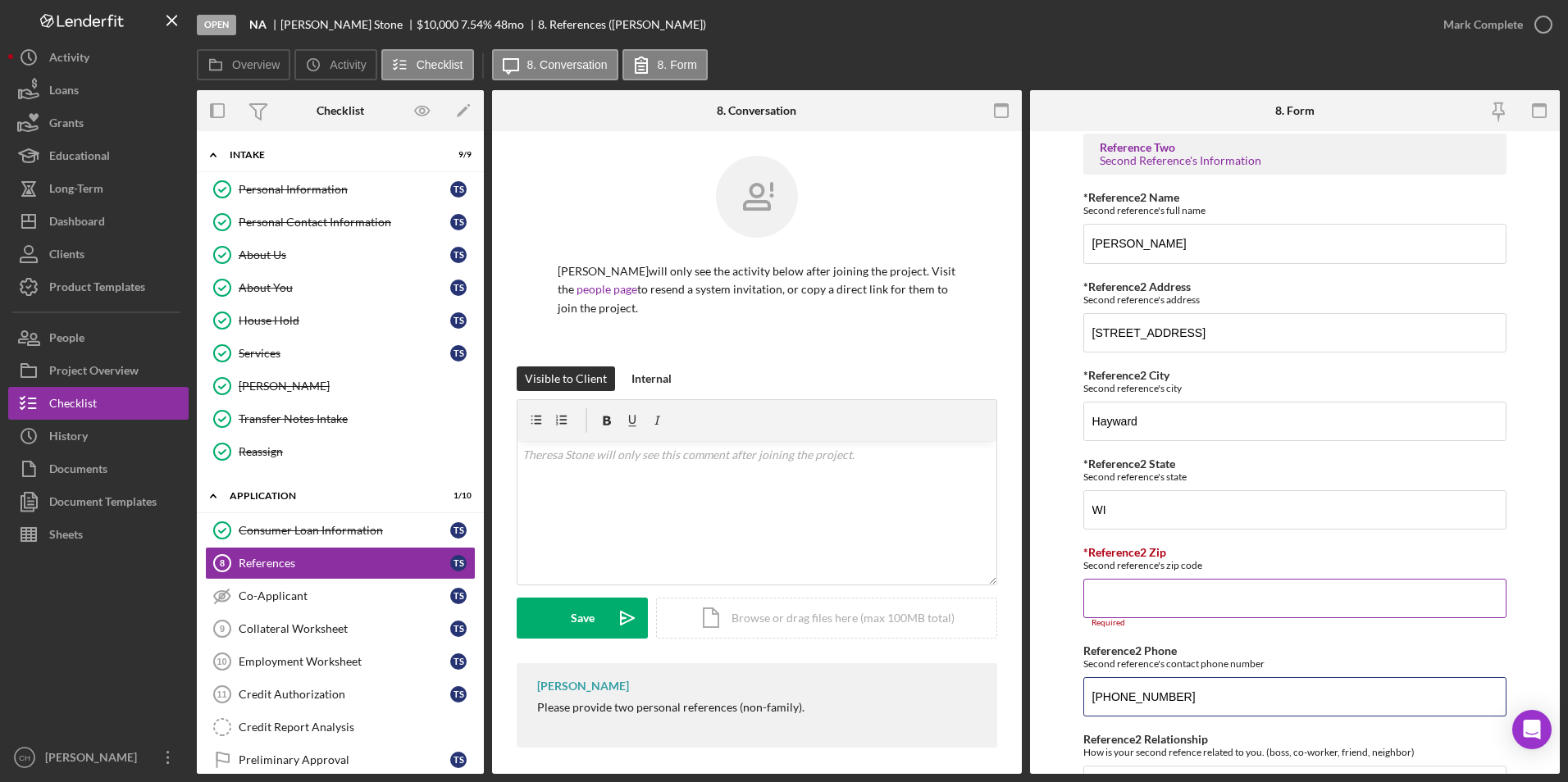
type input "[PHONE_NUMBER]"
click at [1126, 607] on input "*Reference2 Zip" at bounding box center [1296, 598] width 424 height 39
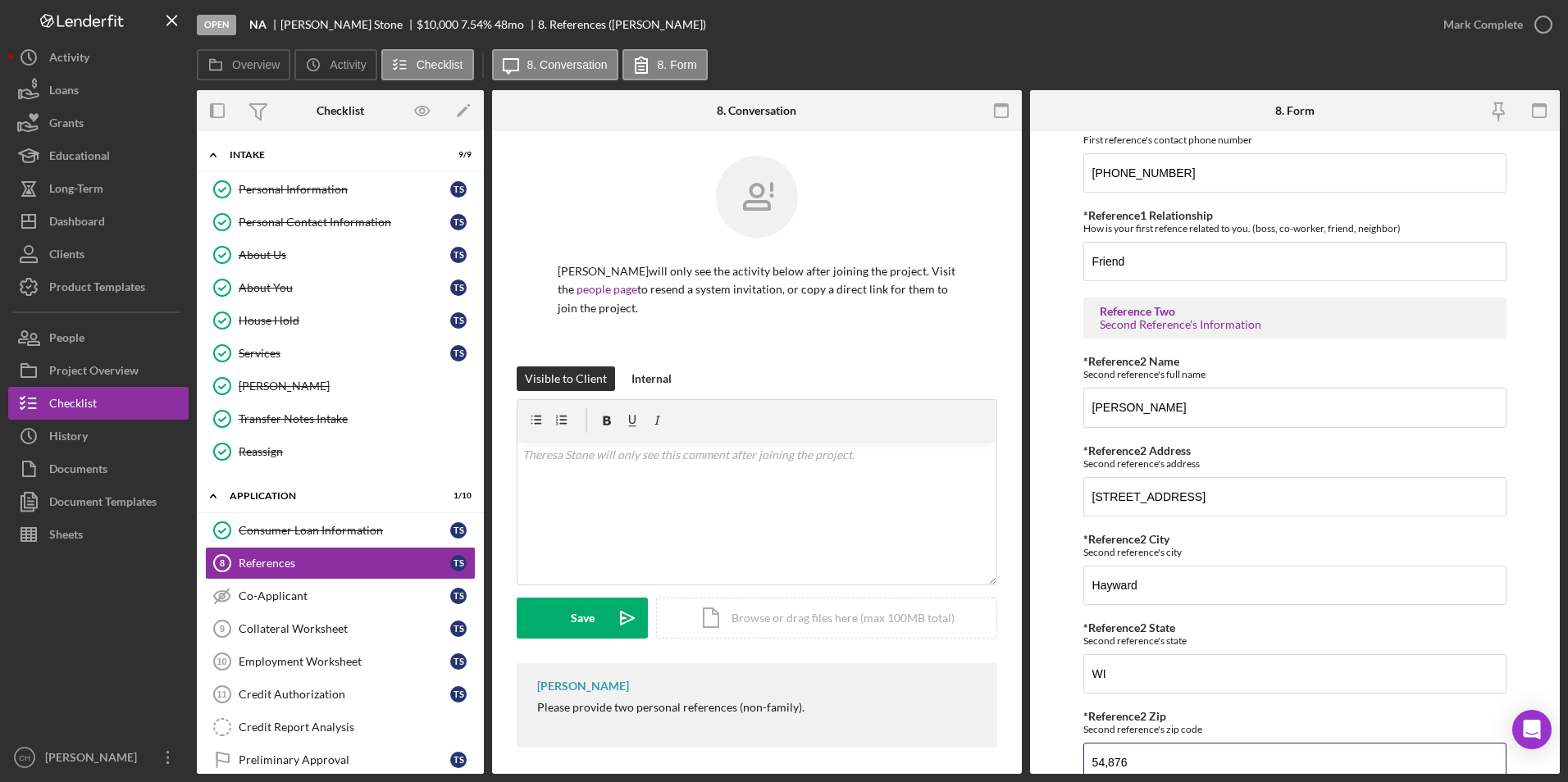
scroll to position [766, 0]
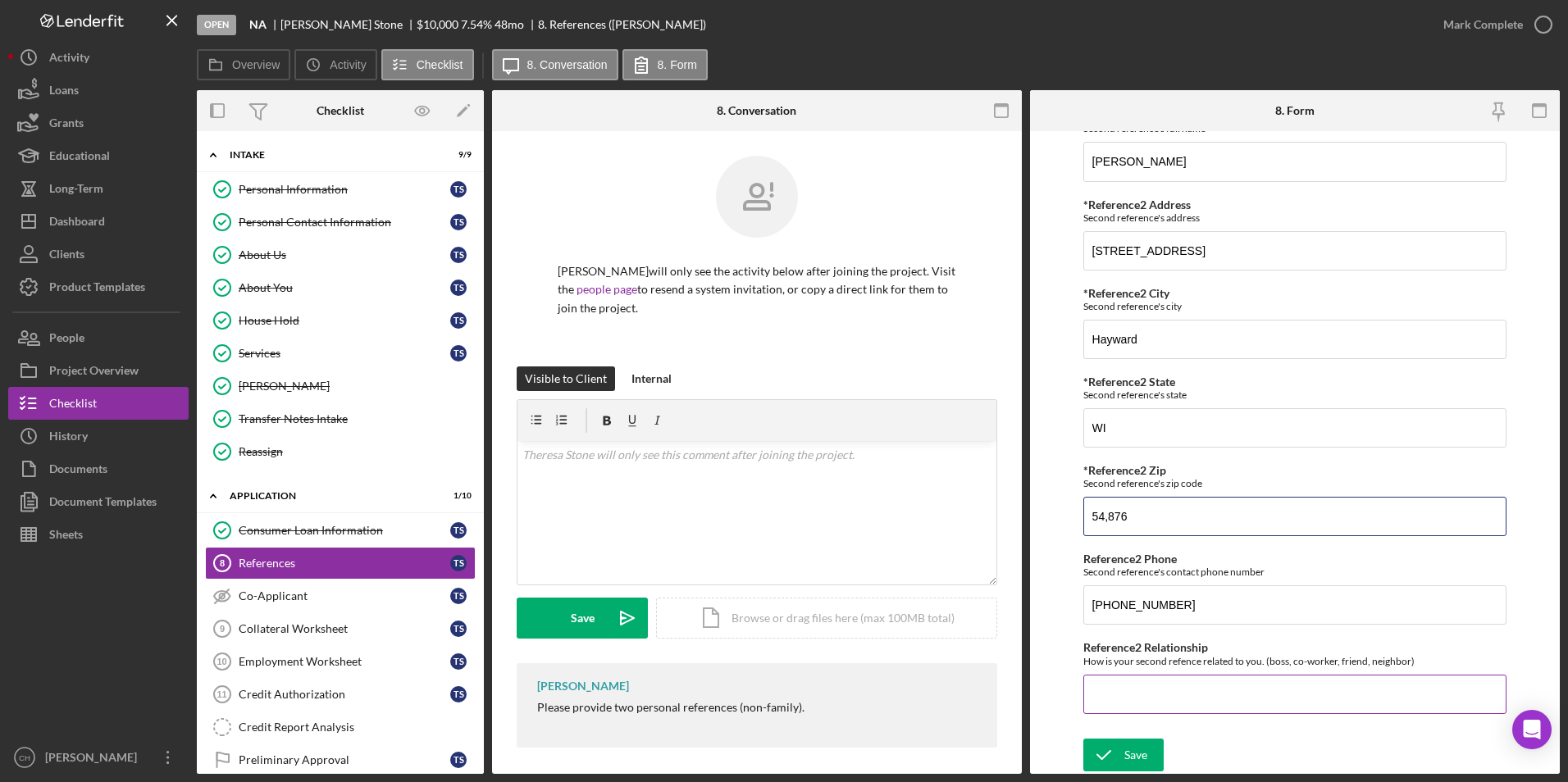
type input "54,876"
click at [1112, 701] on input "Reference2 Relationship" at bounding box center [1296, 694] width 424 height 39
type input "Friend"
click at [1122, 760] on icon "submit" at bounding box center [1104, 755] width 41 height 41
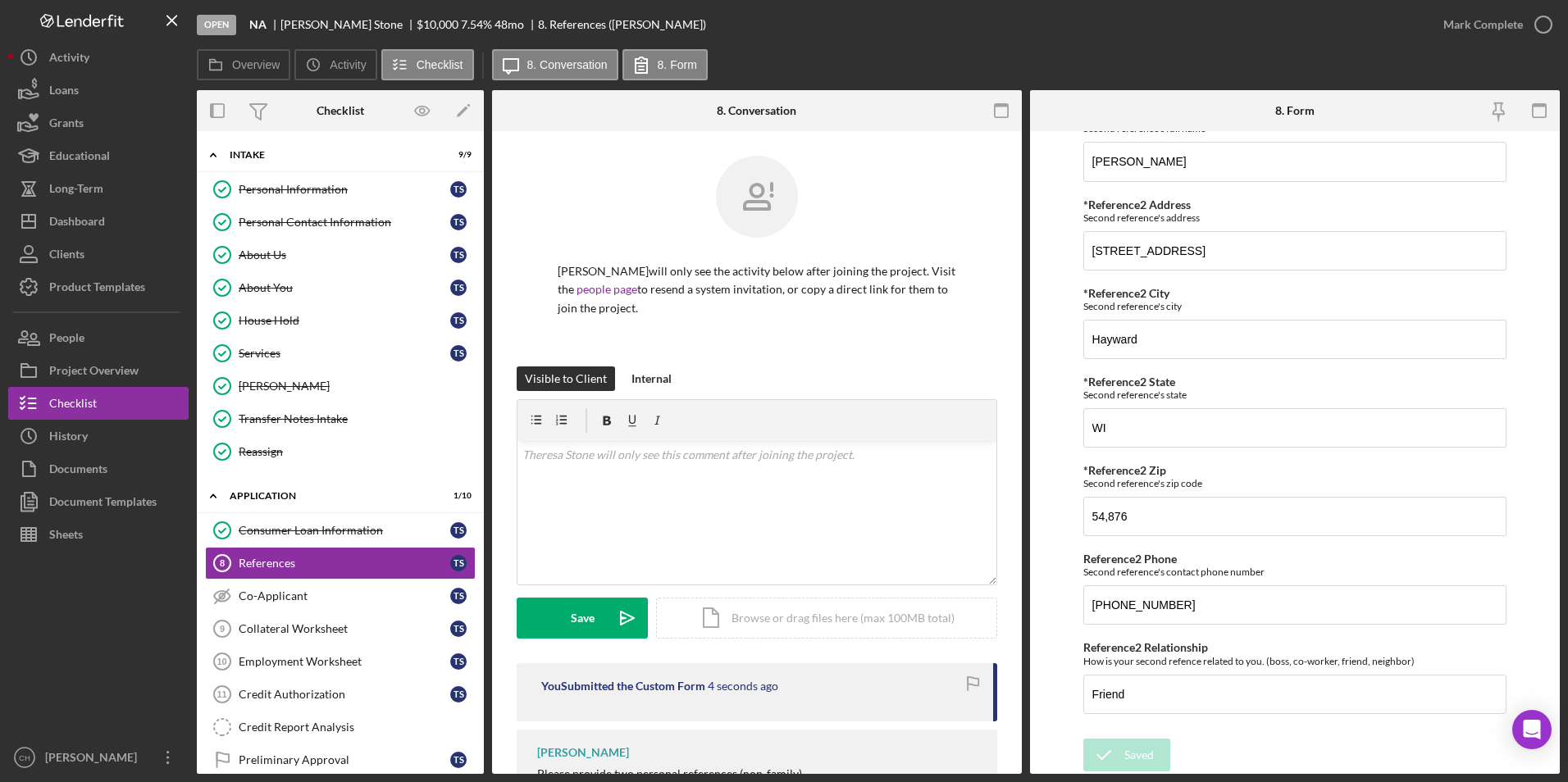
click at [1501, 21] on div "Mark Complete" at bounding box center [1483, 25] width 80 height 33
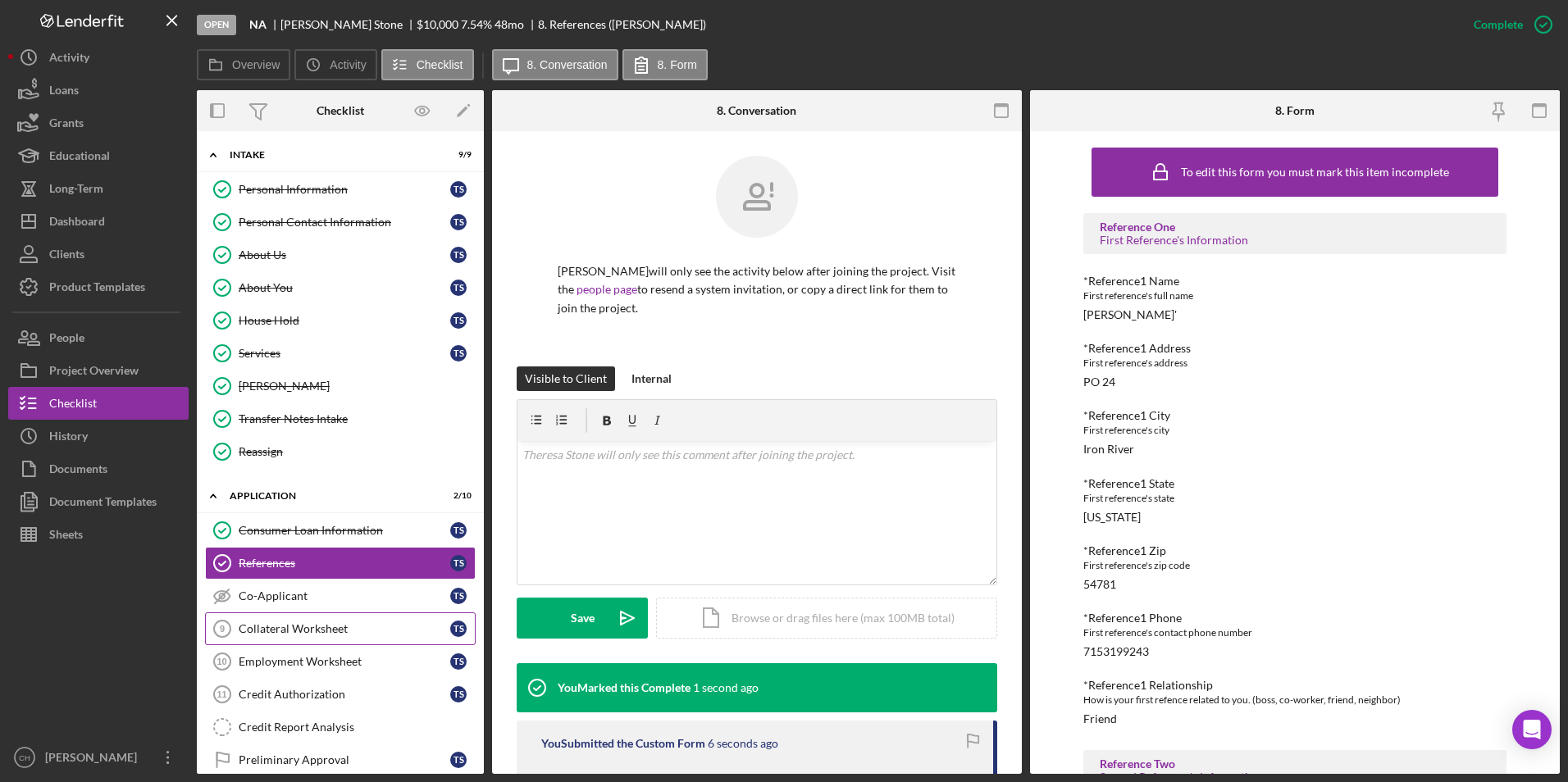
click at [271, 623] on div "Collateral Worksheet" at bounding box center [344, 628] width 211 height 13
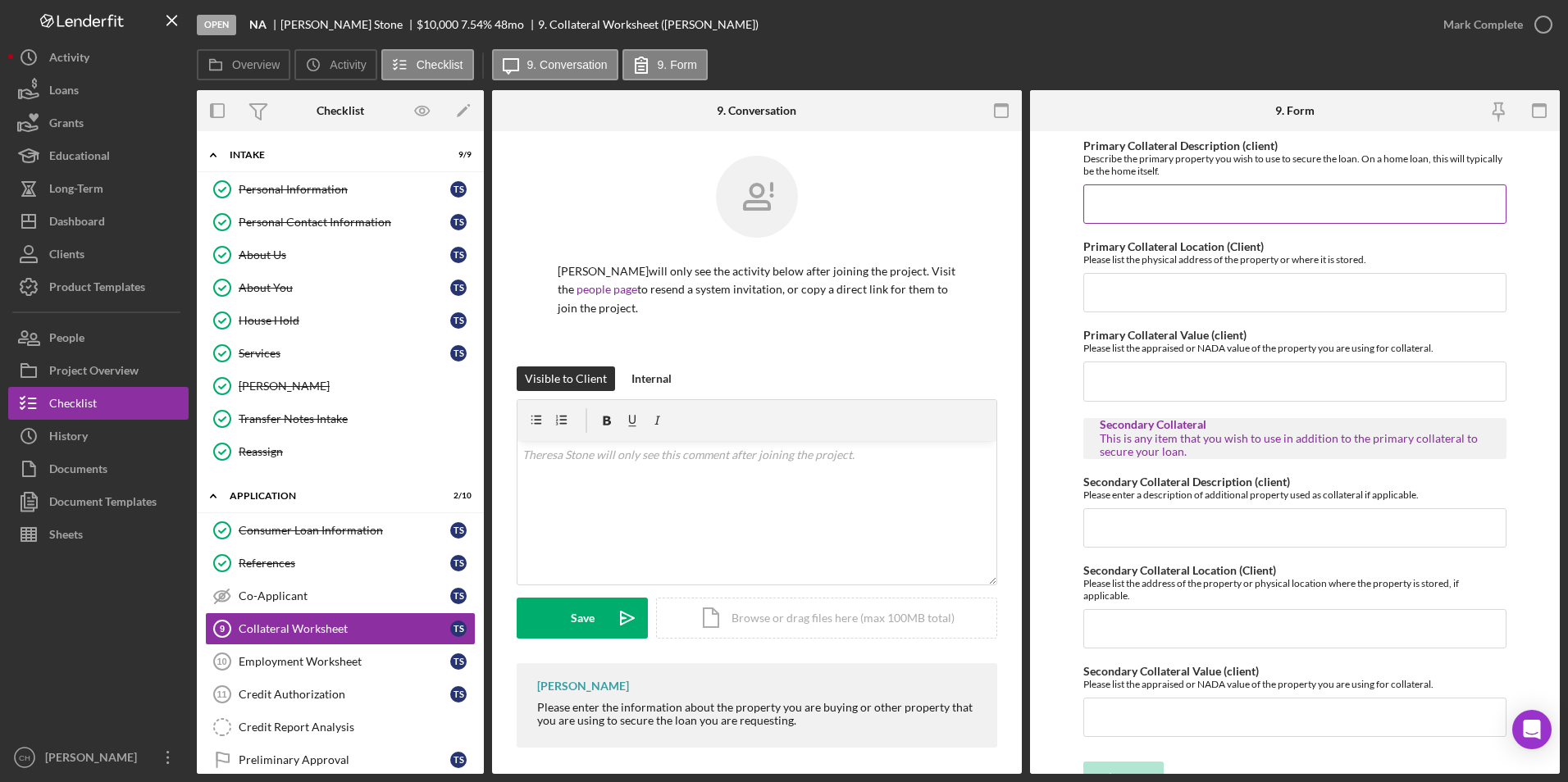
click at [1160, 198] on input "Primary Collateral Description (client)" at bounding box center [1296, 204] width 424 height 39
type input "Car to purchase if approved"
click at [1517, 18] on div "Mark Complete" at bounding box center [1483, 25] width 80 height 33
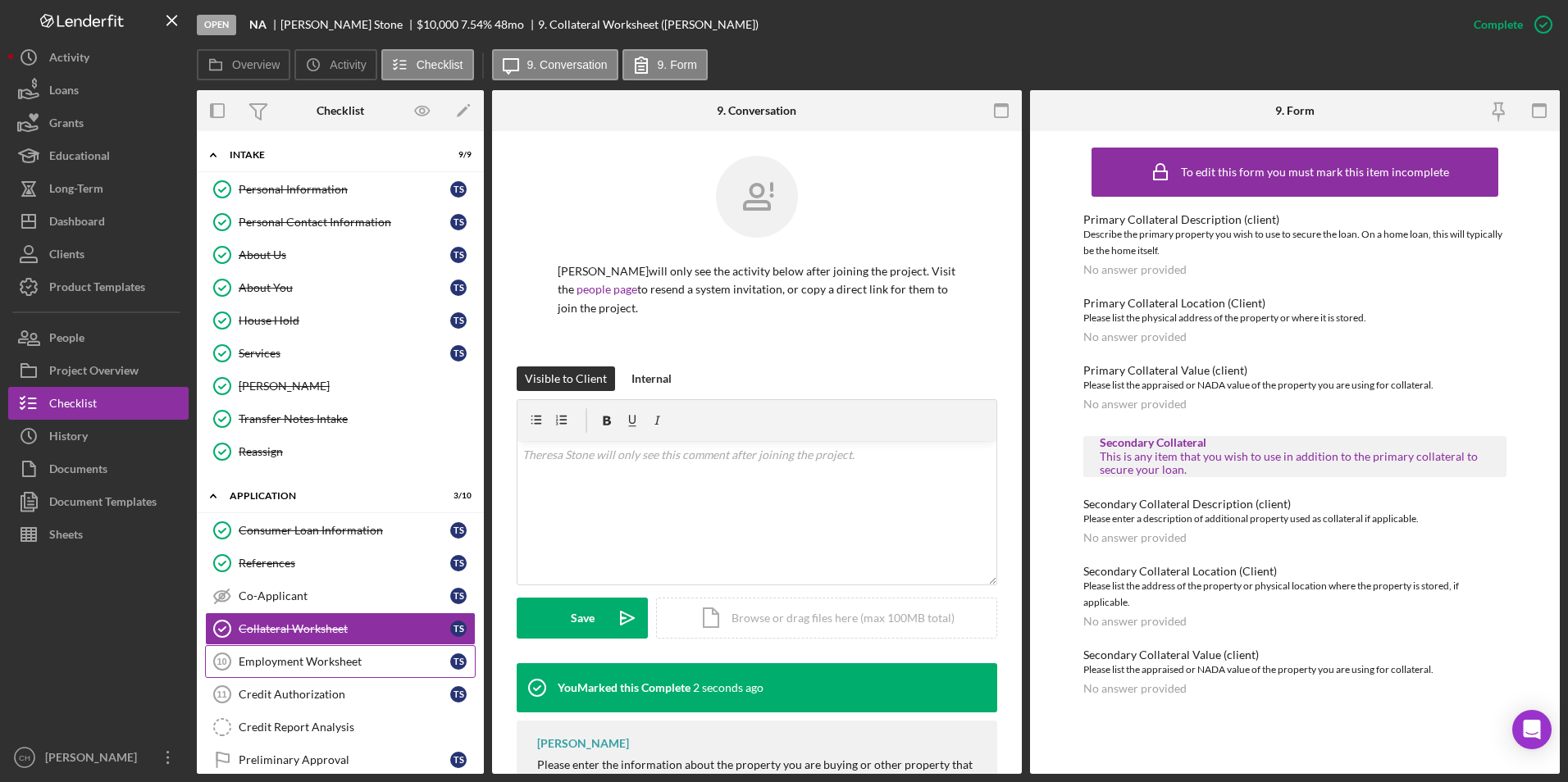
click at [264, 659] on div "Employment Worksheet" at bounding box center [344, 661] width 211 height 13
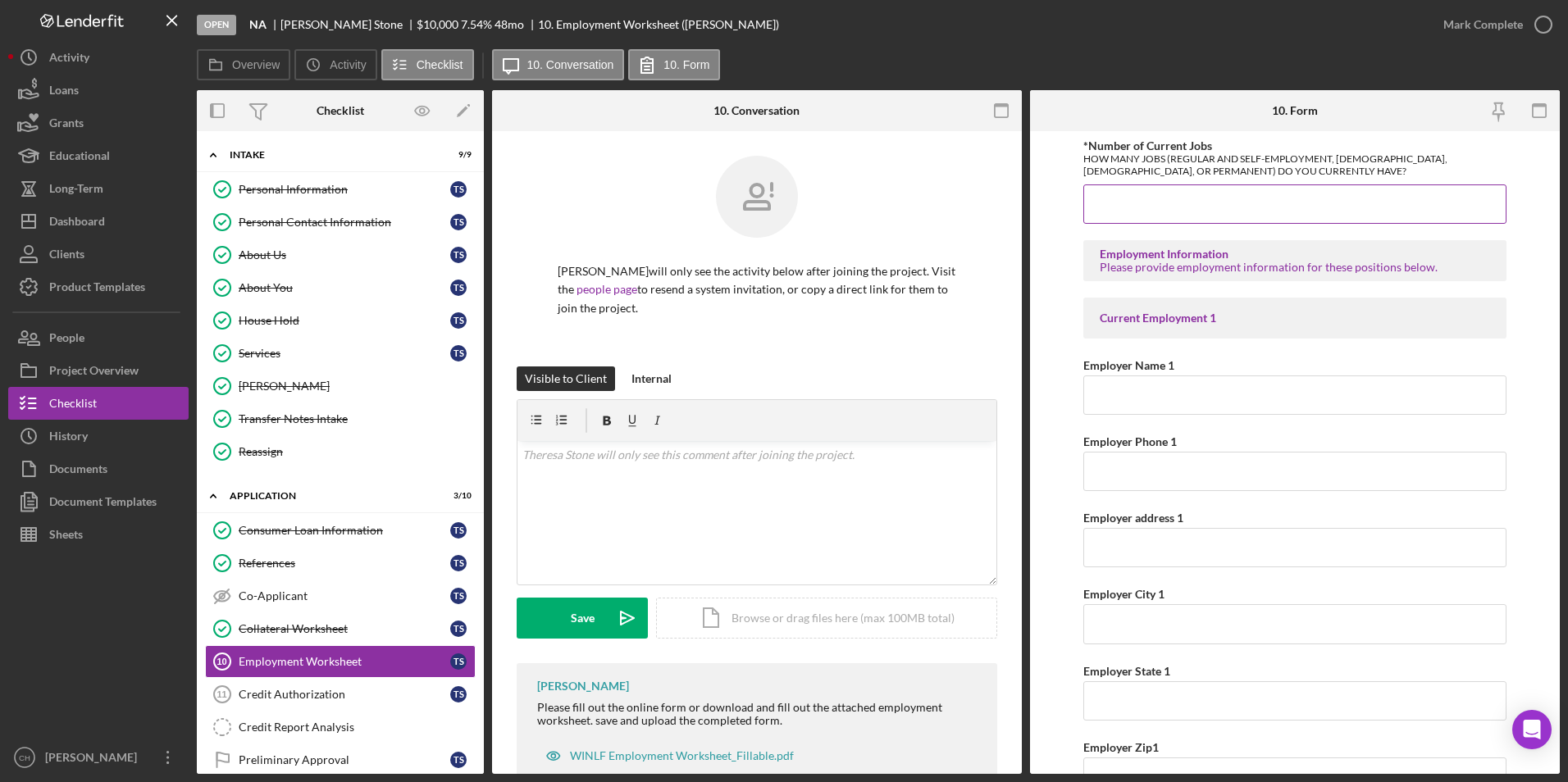
click at [1121, 191] on input "*Number of Current Jobs" at bounding box center [1296, 204] width 424 height 39
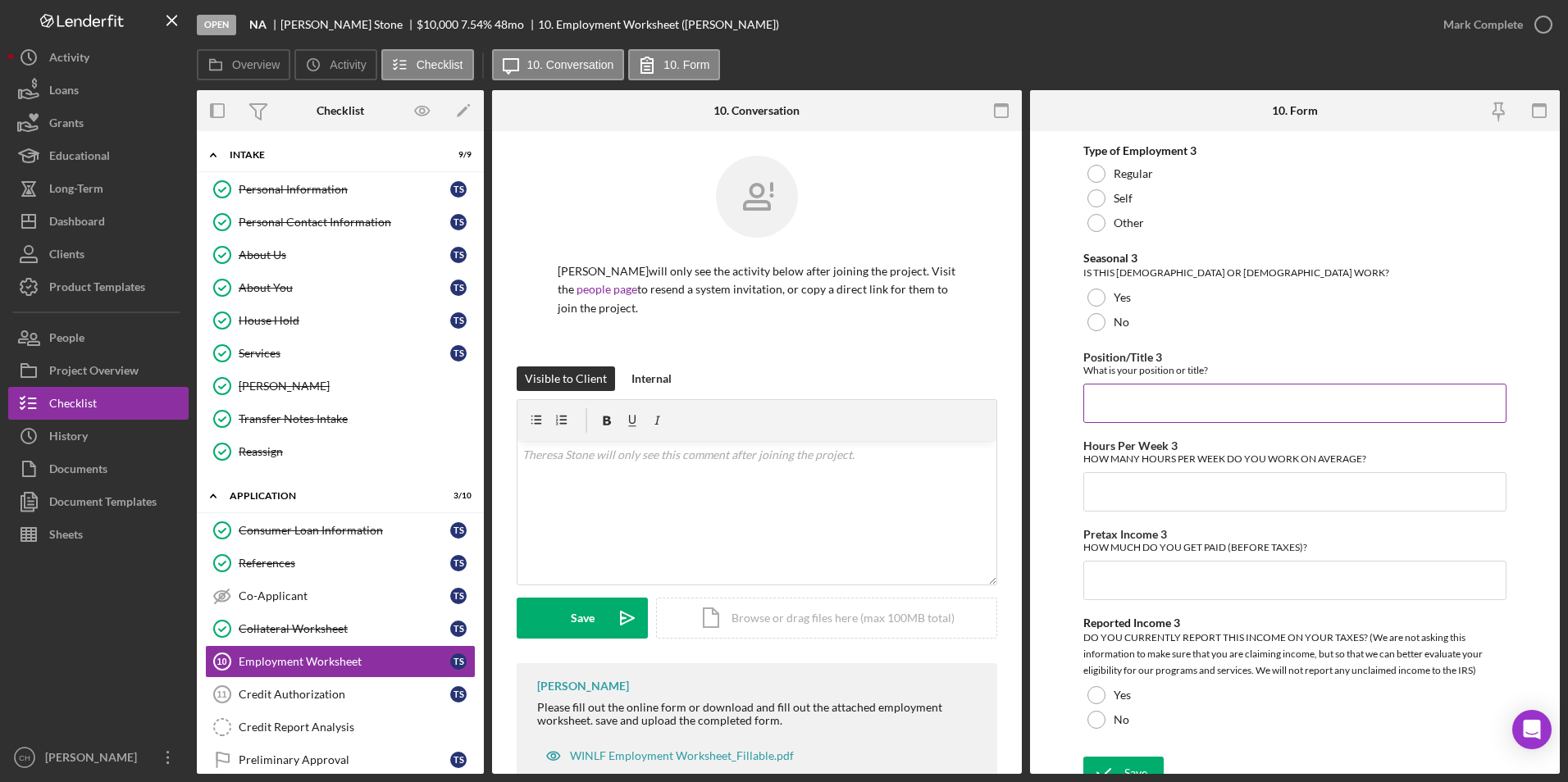
scroll to position [2929, 0]
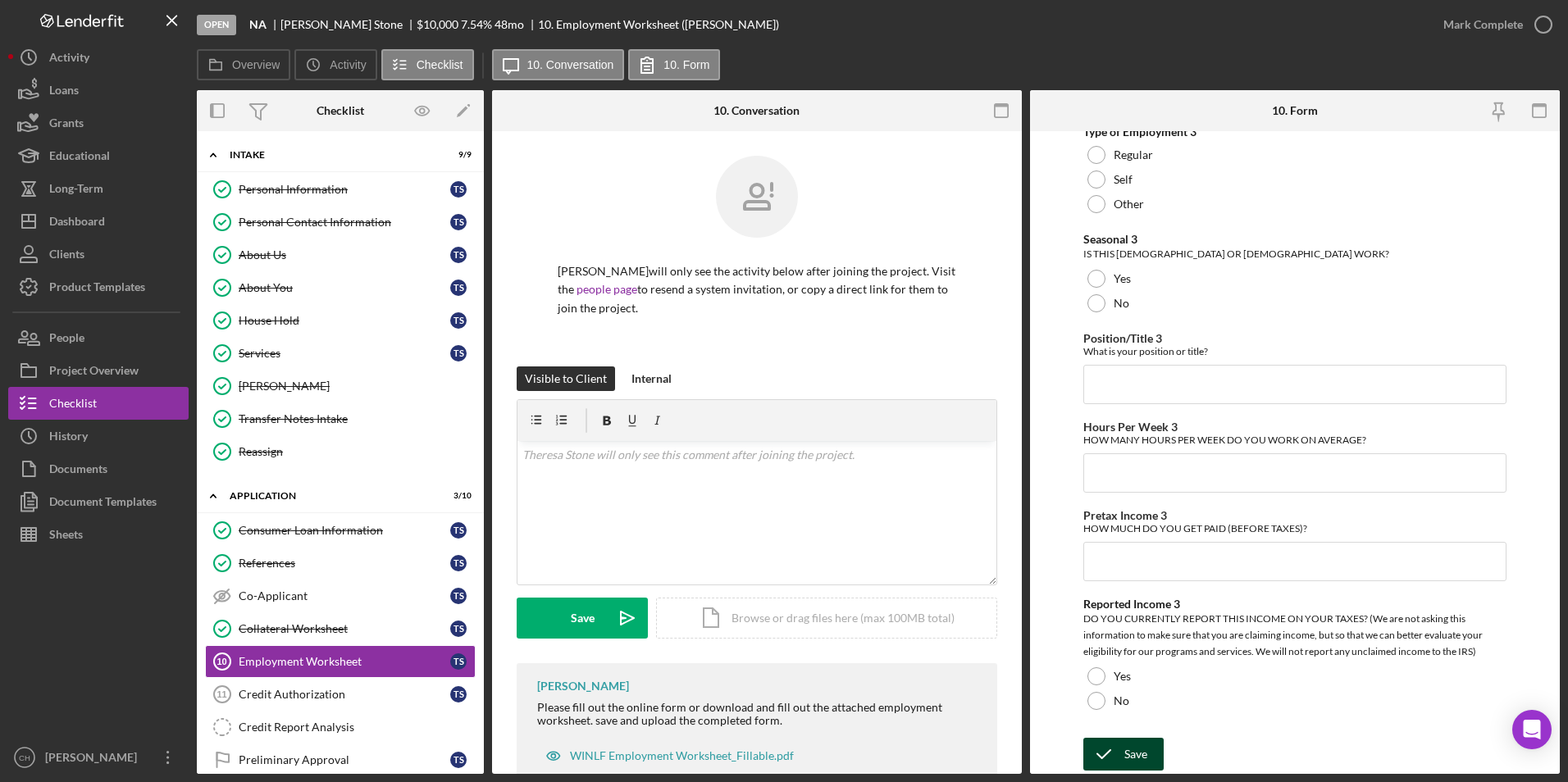
type input "0"
click at [1135, 760] on div "Save" at bounding box center [1135, 754] width 23 height 33
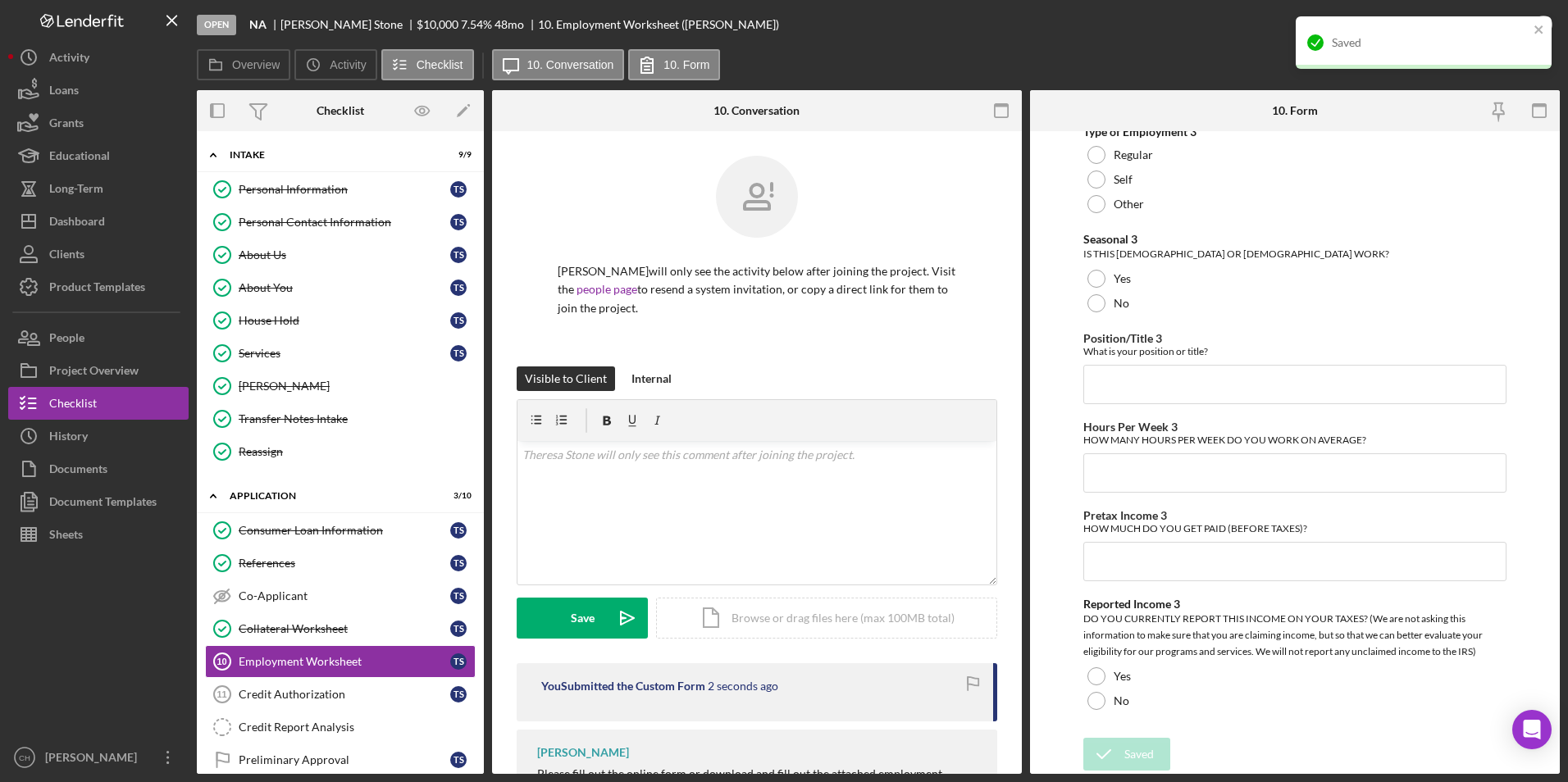
click at [1491, 24] on div "Saved" at bounding box center [1424, 42] width 256 height 53
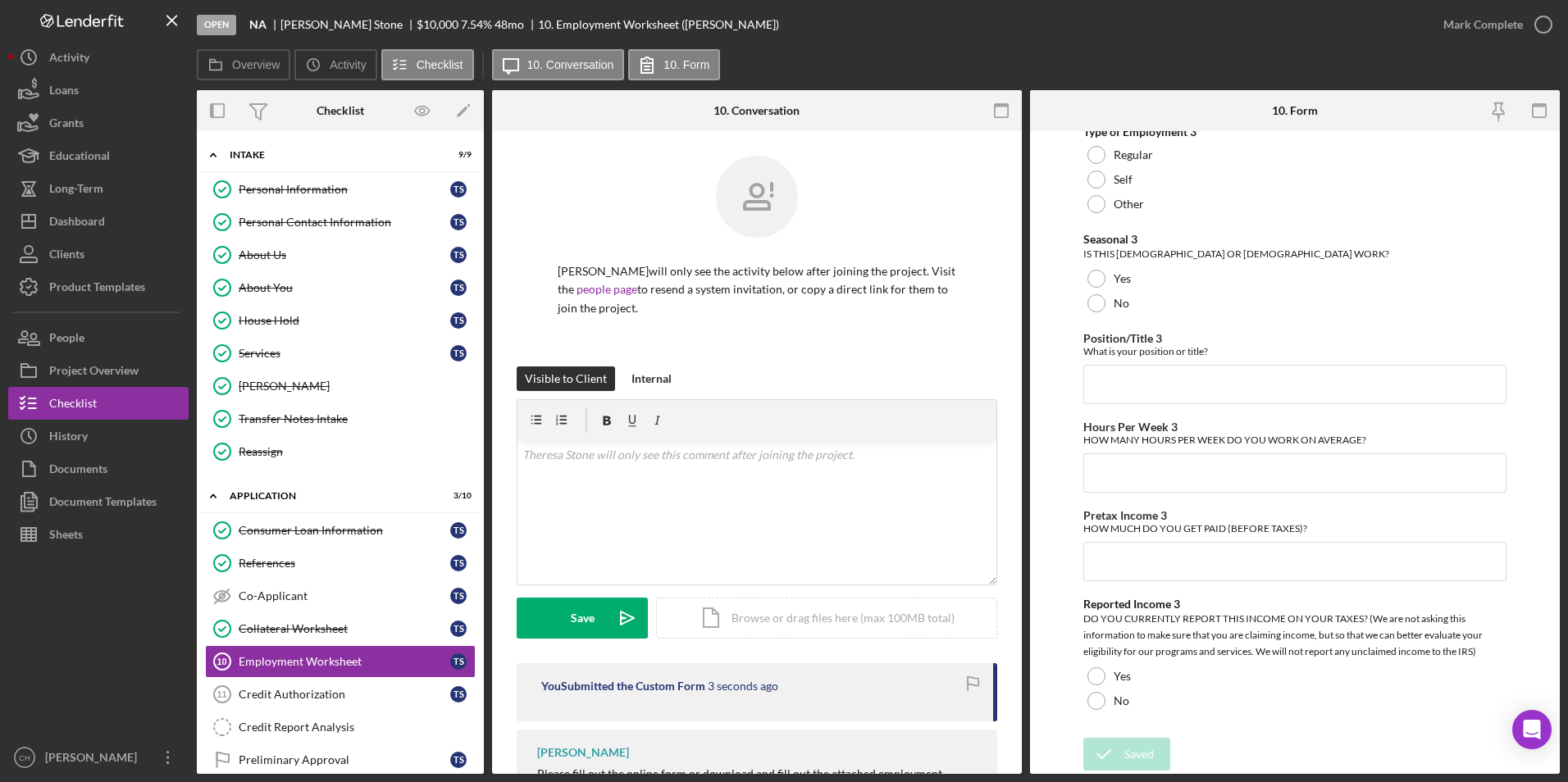
click at [1491, 24] on div "Saved" at bounding box center [1423, 48] width 262 height 72
click at [264, 690] on div "Credit Authorization" at bounding box center [344, 694] width 211 height 13
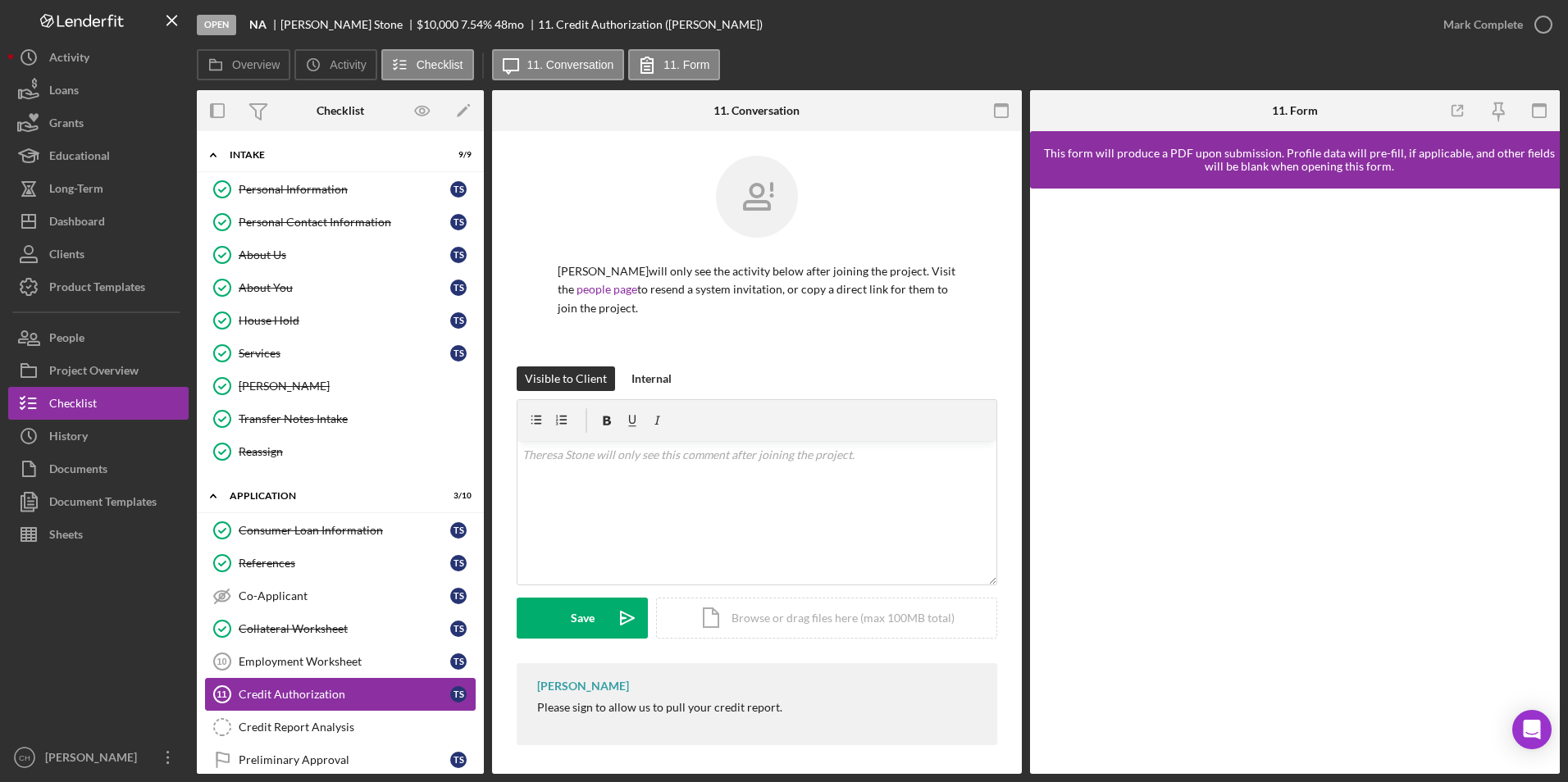
click at [287, 689] on div "Credit Authorization" at bounding box center [344, 694] width 211 height 13
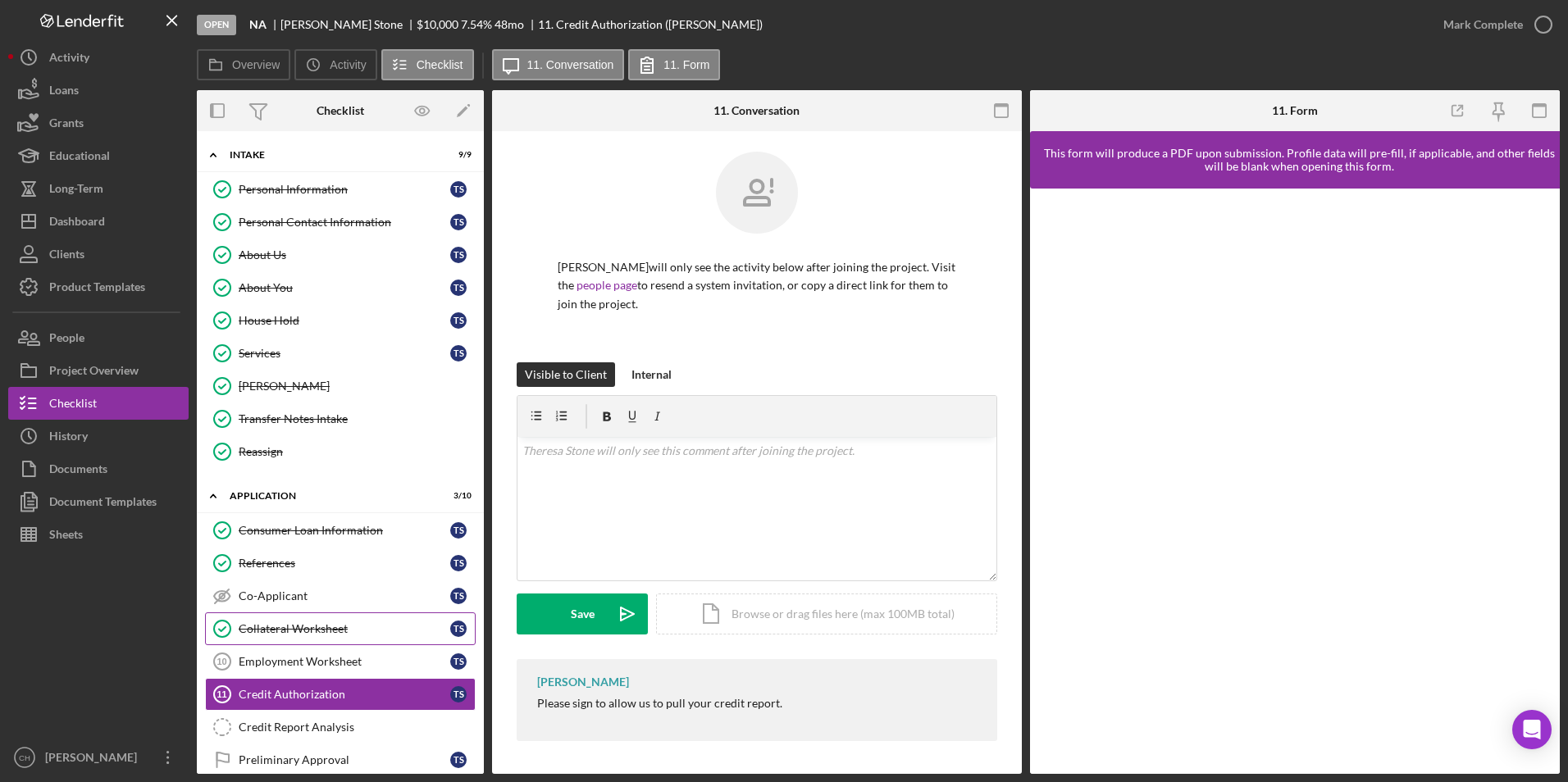
click at [254, 623] on div "Collateral Worksheet" at bounding box center [344, 628] width 211 height 13
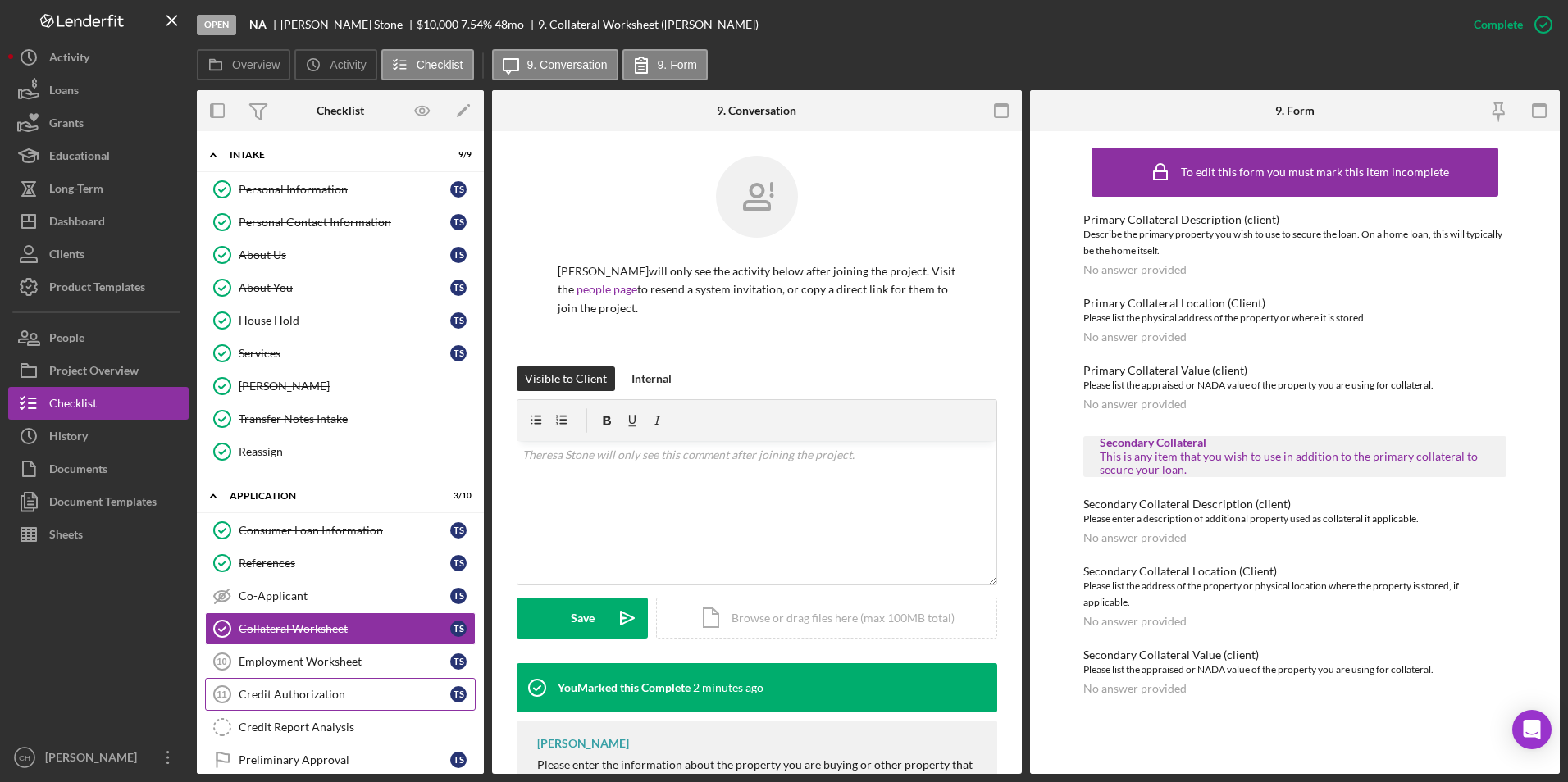
click at [268, 692] on div "Credit Authorization" at bounding box center [344, 694] width 211 height 13
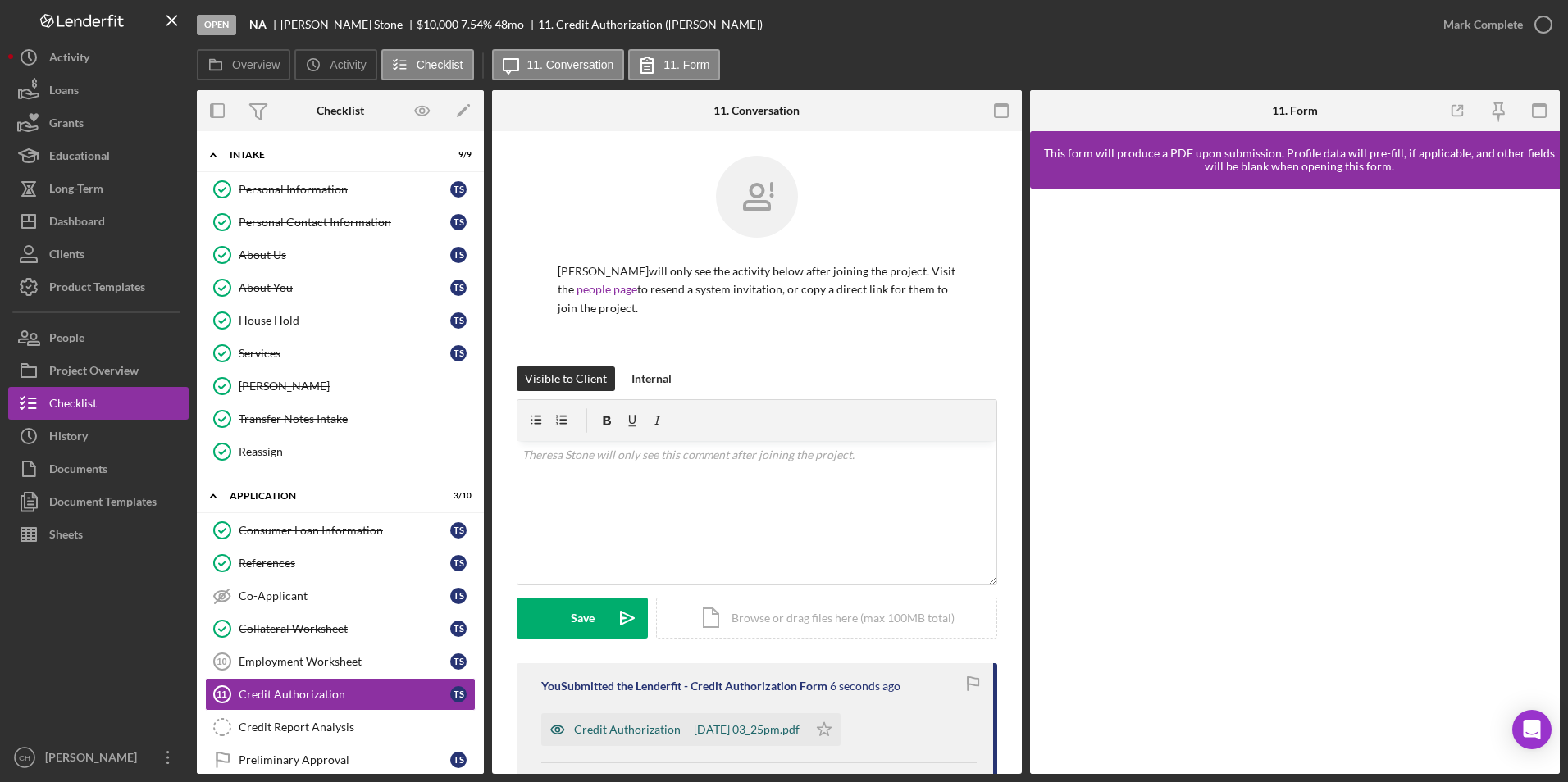
click at [692, 731] on div "Credit Authorization -- [DATE] 03_25pm.pdf" at bounding box center [687, 729] width 226 height 13
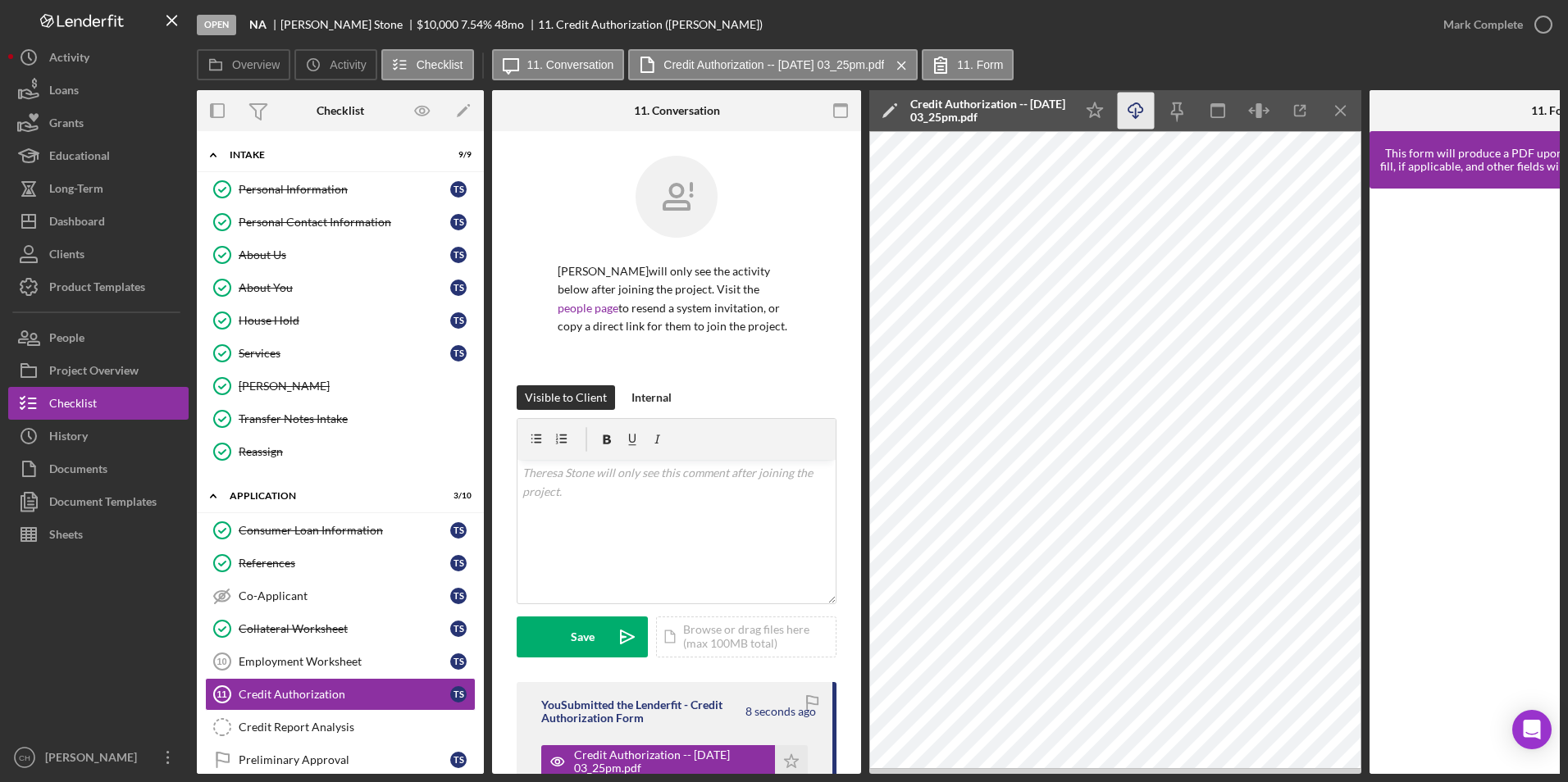
click at [1139, 117] on icon "Icon/Download" at bounding box center [1135, 110] width 36 height 36
click at [311, 724] on div "Credit Report Analysis" at bounding box center [356, 727] width 236 height 13
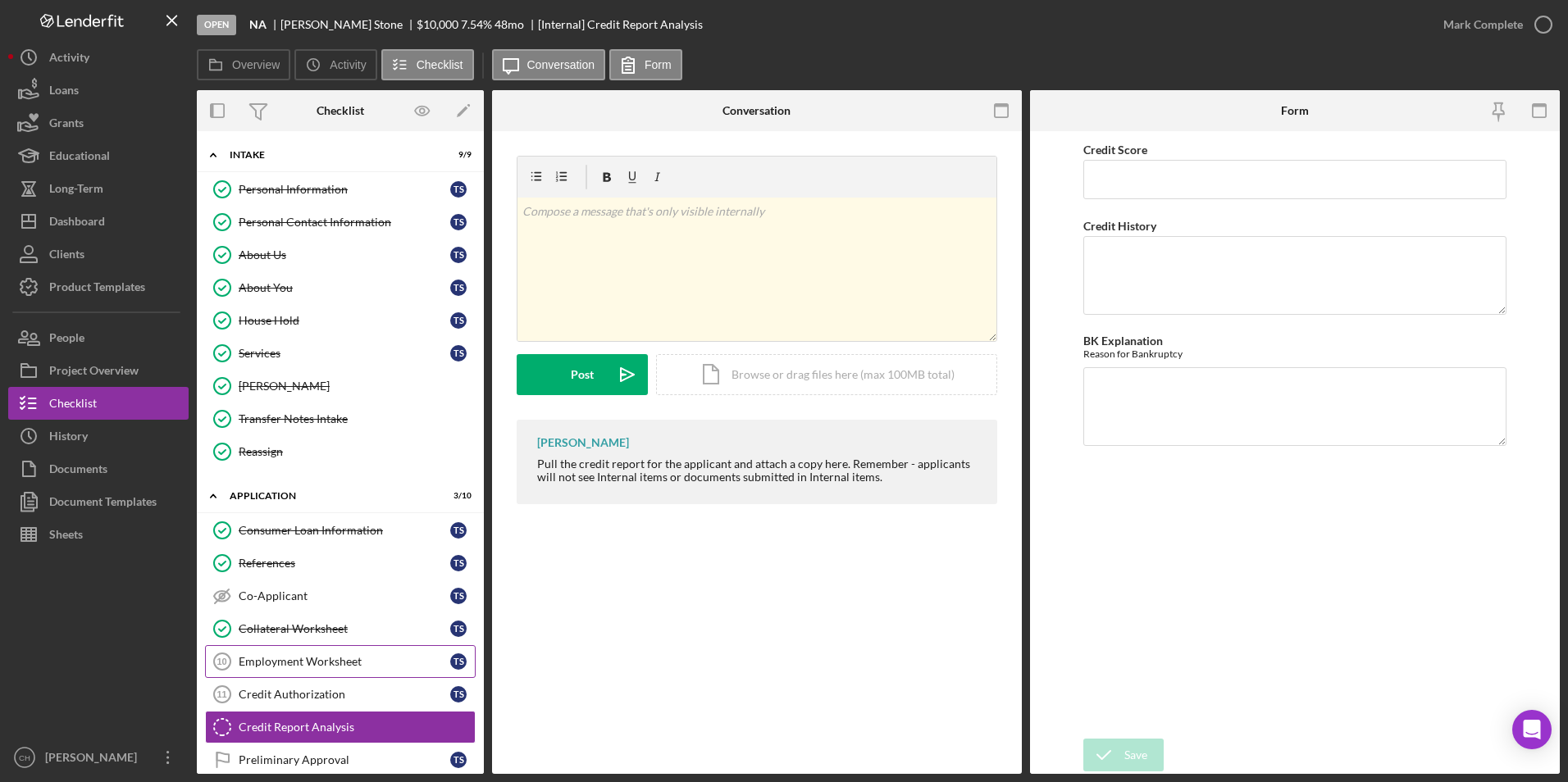
click at [294, 668] on div "Employment Worksheet" at bounding box center [344, 661] width 211 height 13
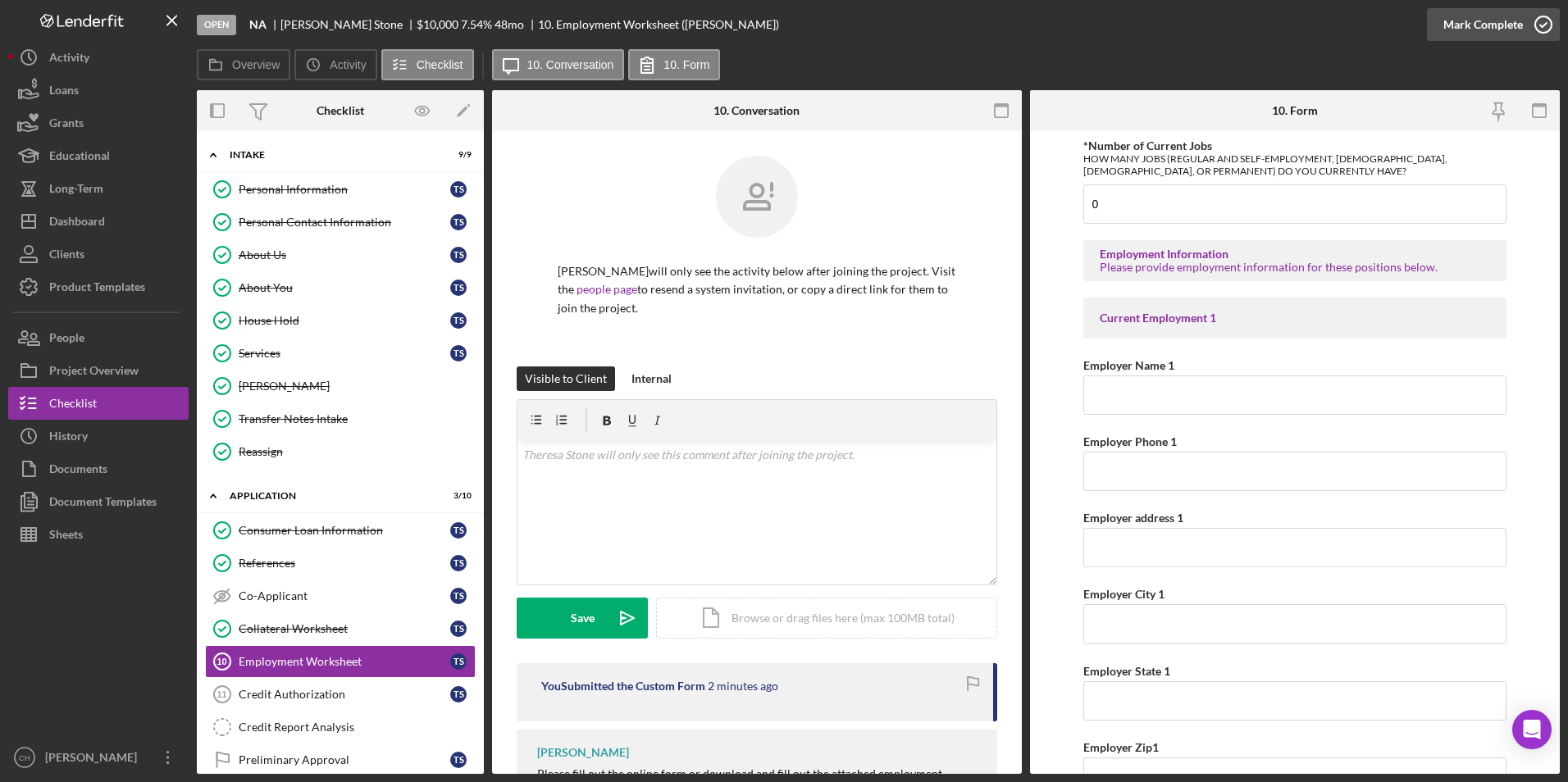
click at [1463, 25] on div "Mark Complete" at bounding box center [1483, 25] width 80 height 33
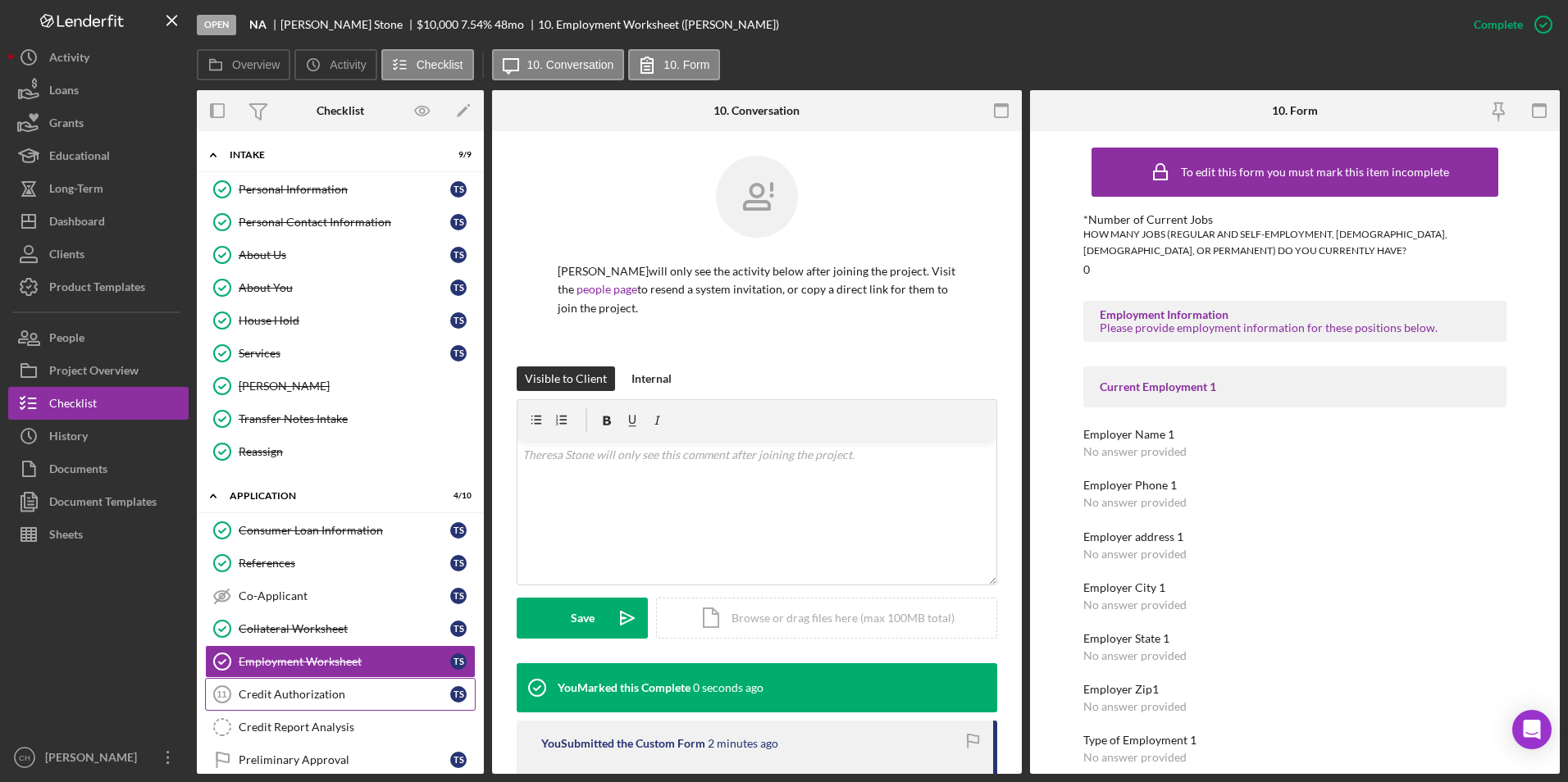
click at [288, 707] on link "Credit Authorization 11 Credit Authorization T S" at bounding box center [340, 694] width 271 height 33
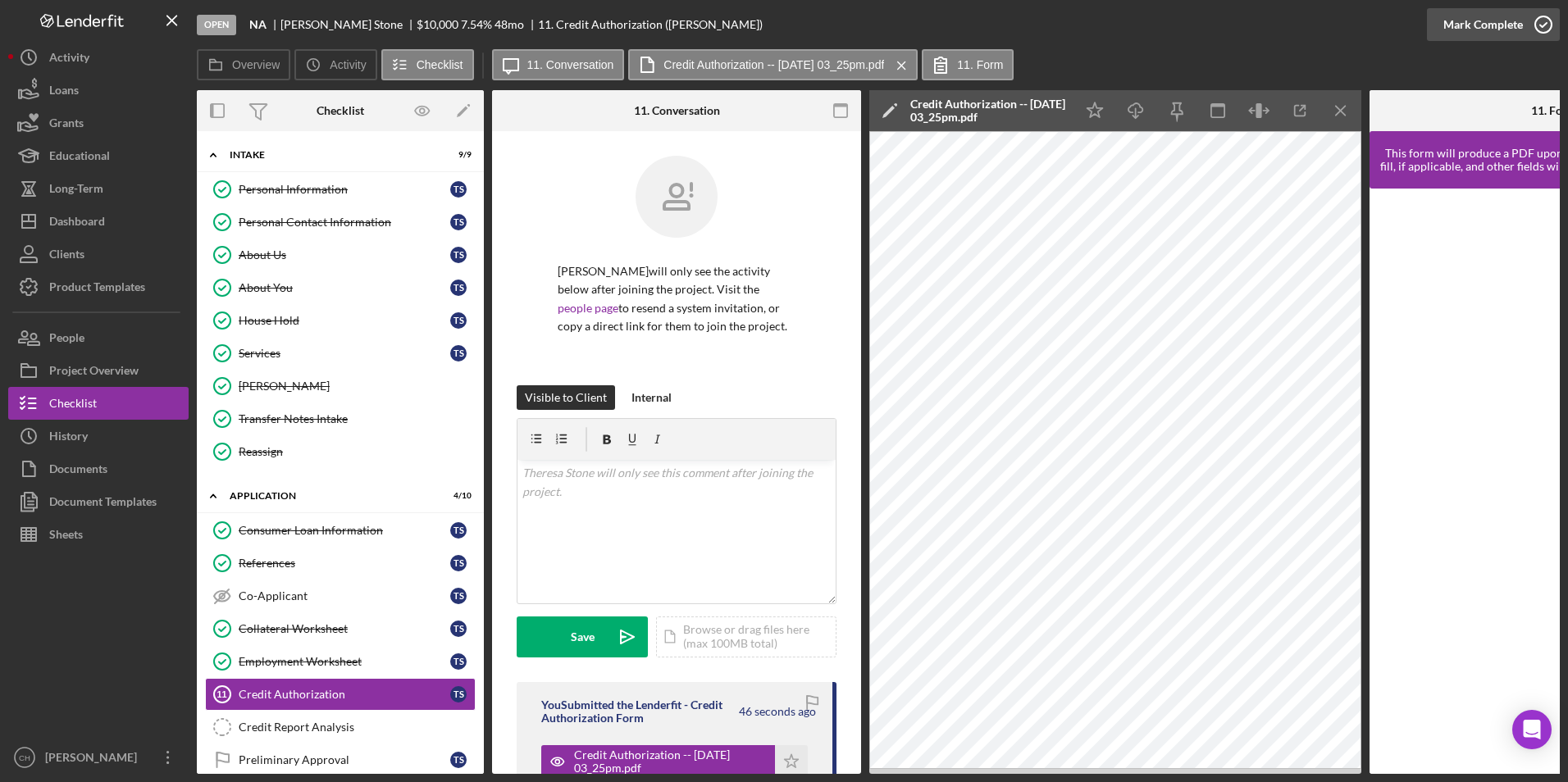
click at [1478, 25] on div "Mark Complete" at bounding box center [1483, 25] width 80 height 33
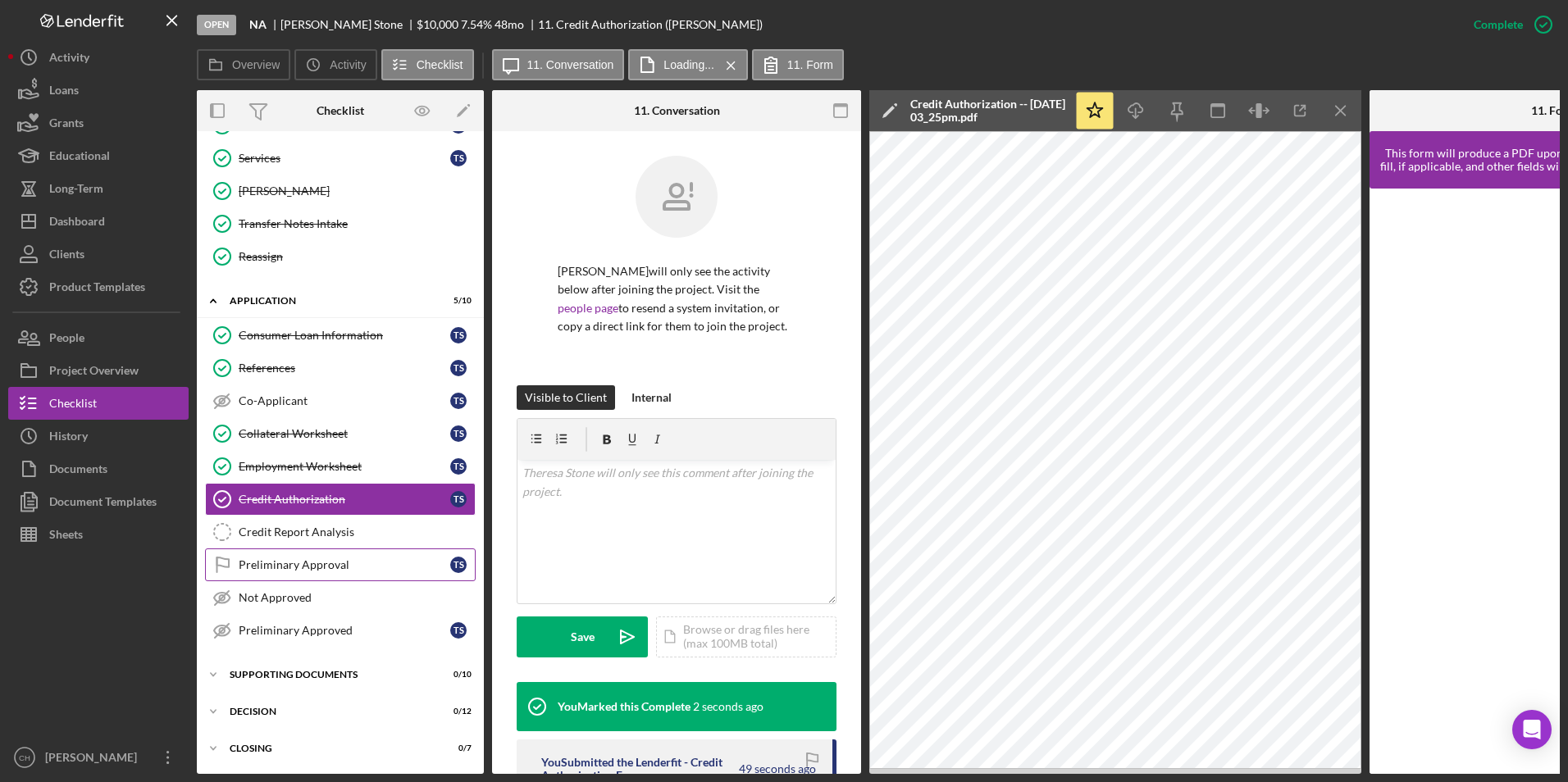
scroll to position [200, 0]
click at [244, 526] on div "Credit Report Analysis" at bounding box center [356, 532] width 236 height 13
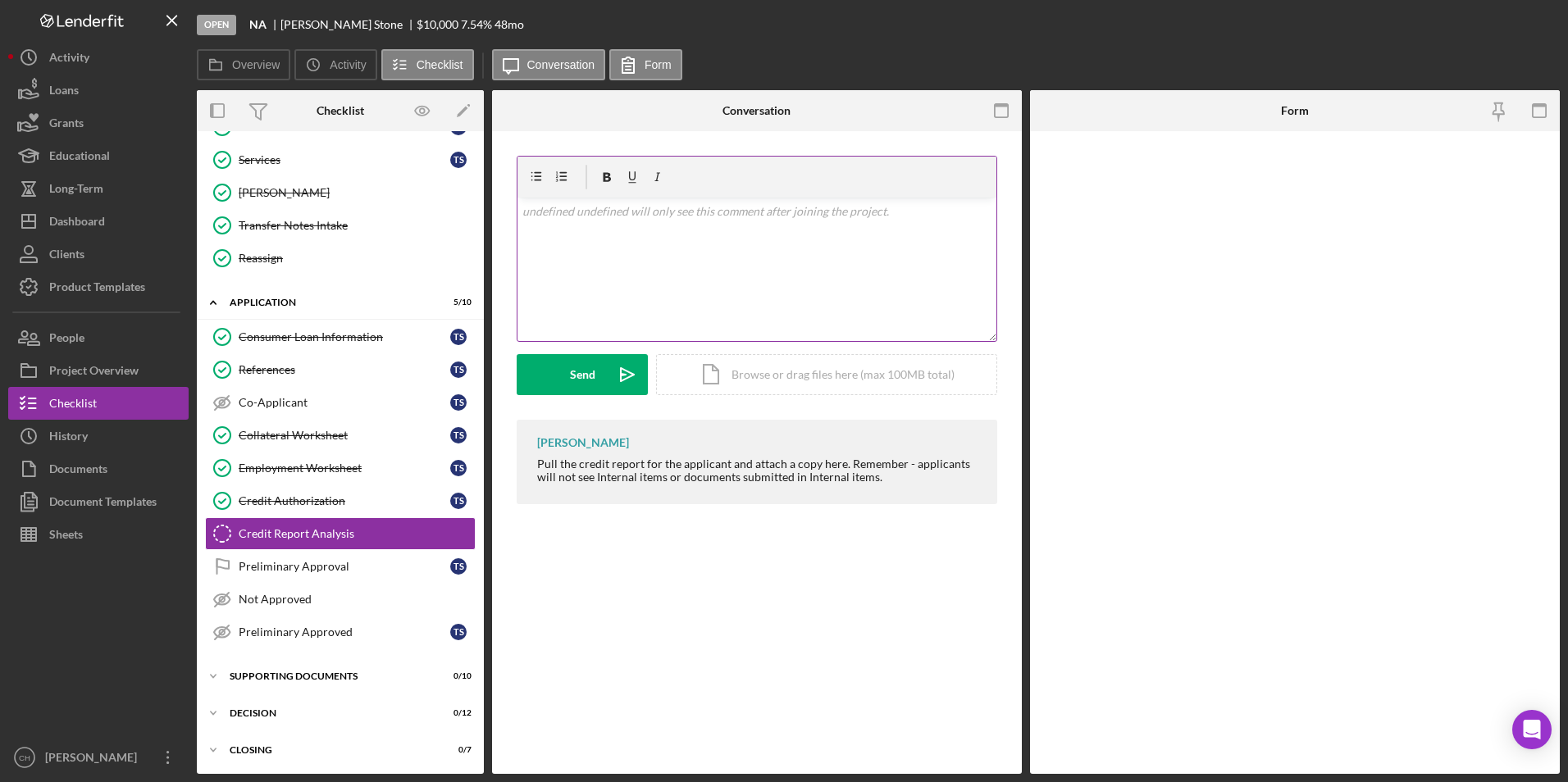
scroll to position [195, 0]
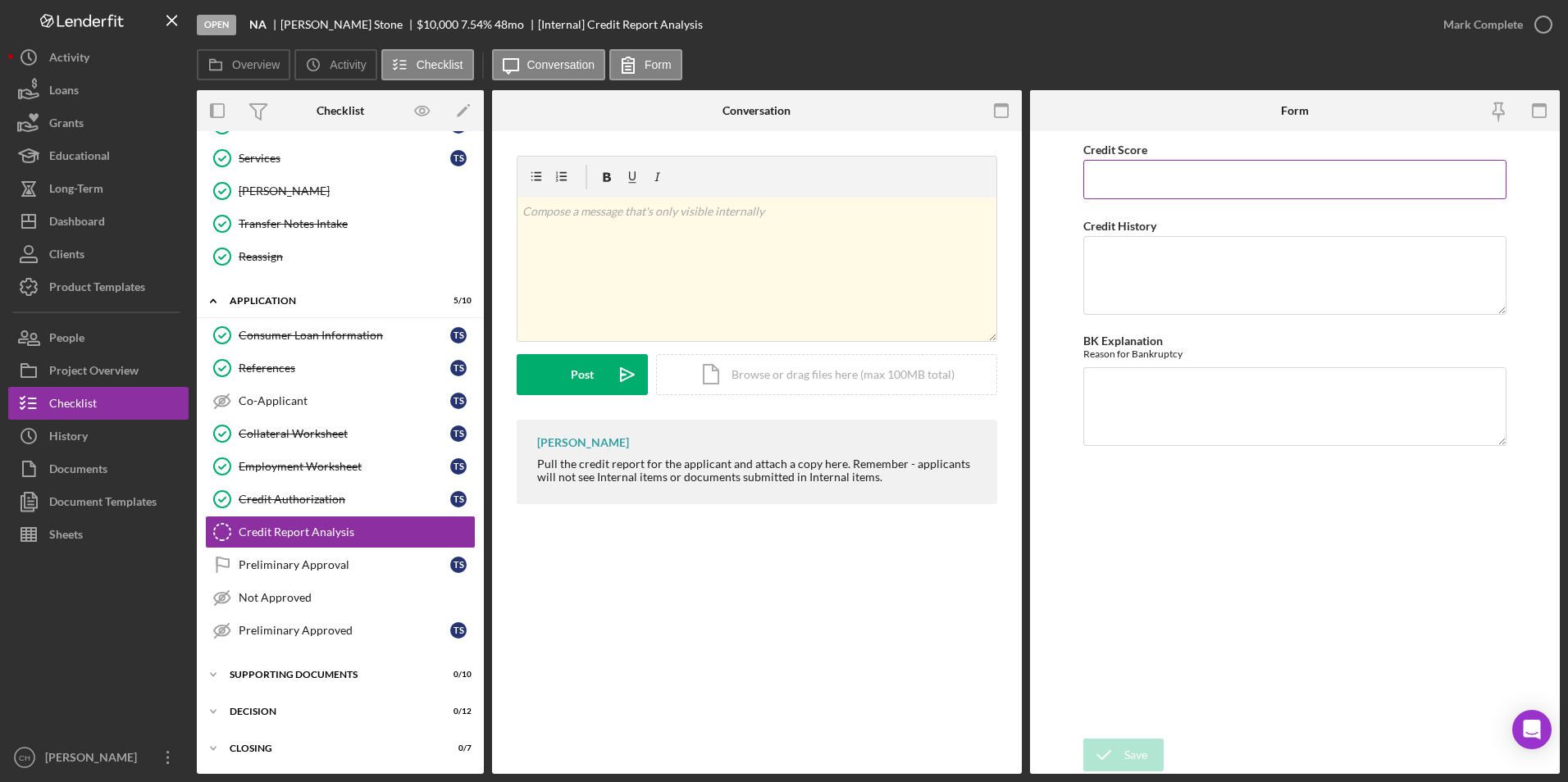
click at [1123, 185] on input "Credit Score" at bounding box center [1296, 179] width 424 height 39
type input "721"
type textarea "No collections, no late payments, no charge offs"
type textarea "NA"
click at [1120, 761] on icon "submit" at bounding box center [1104, 755] width 41 height 41
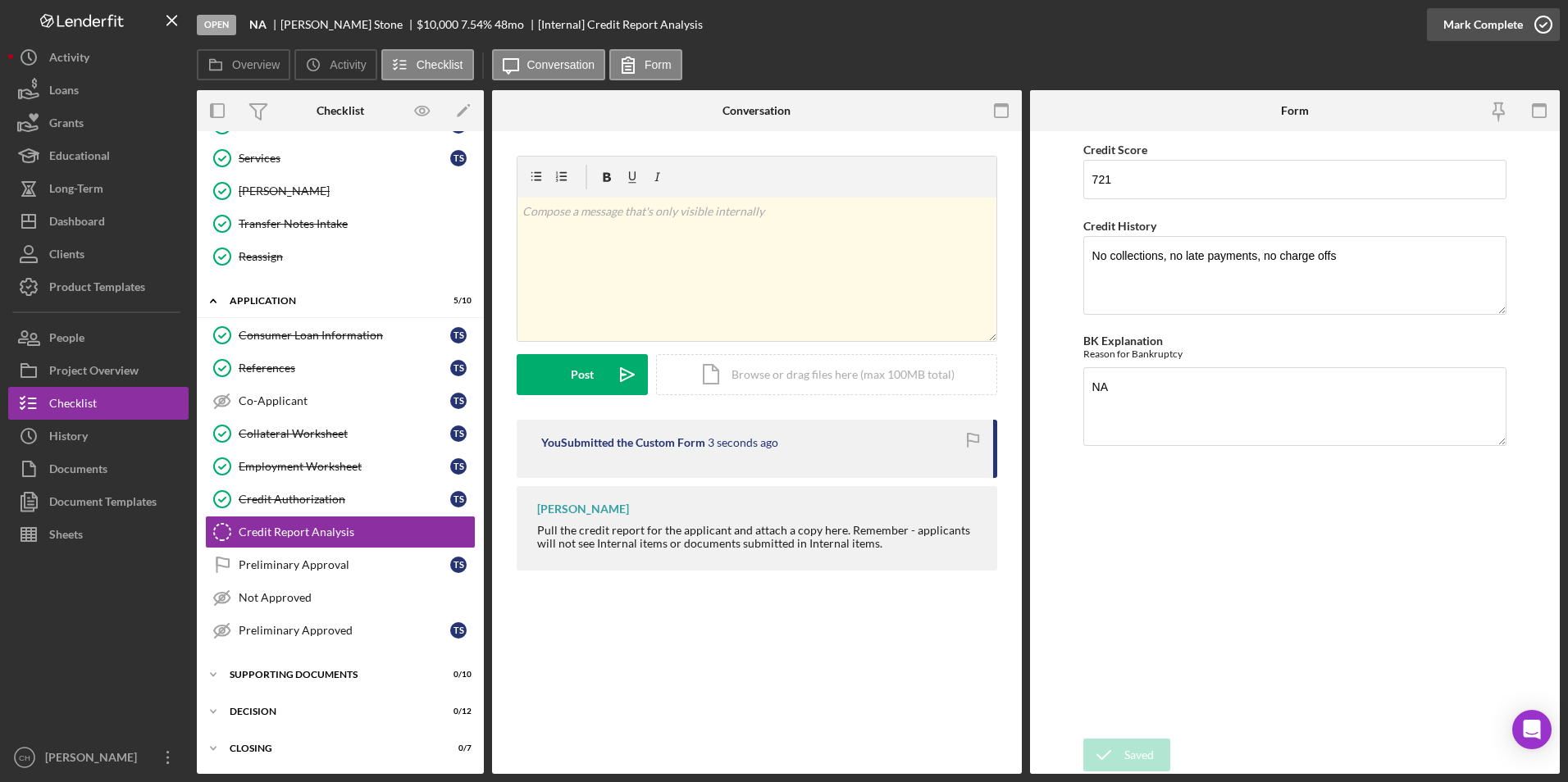
click at [1469, 23] on div "Mark Complete" at bounding box center [1483, 25] width 80 height 33
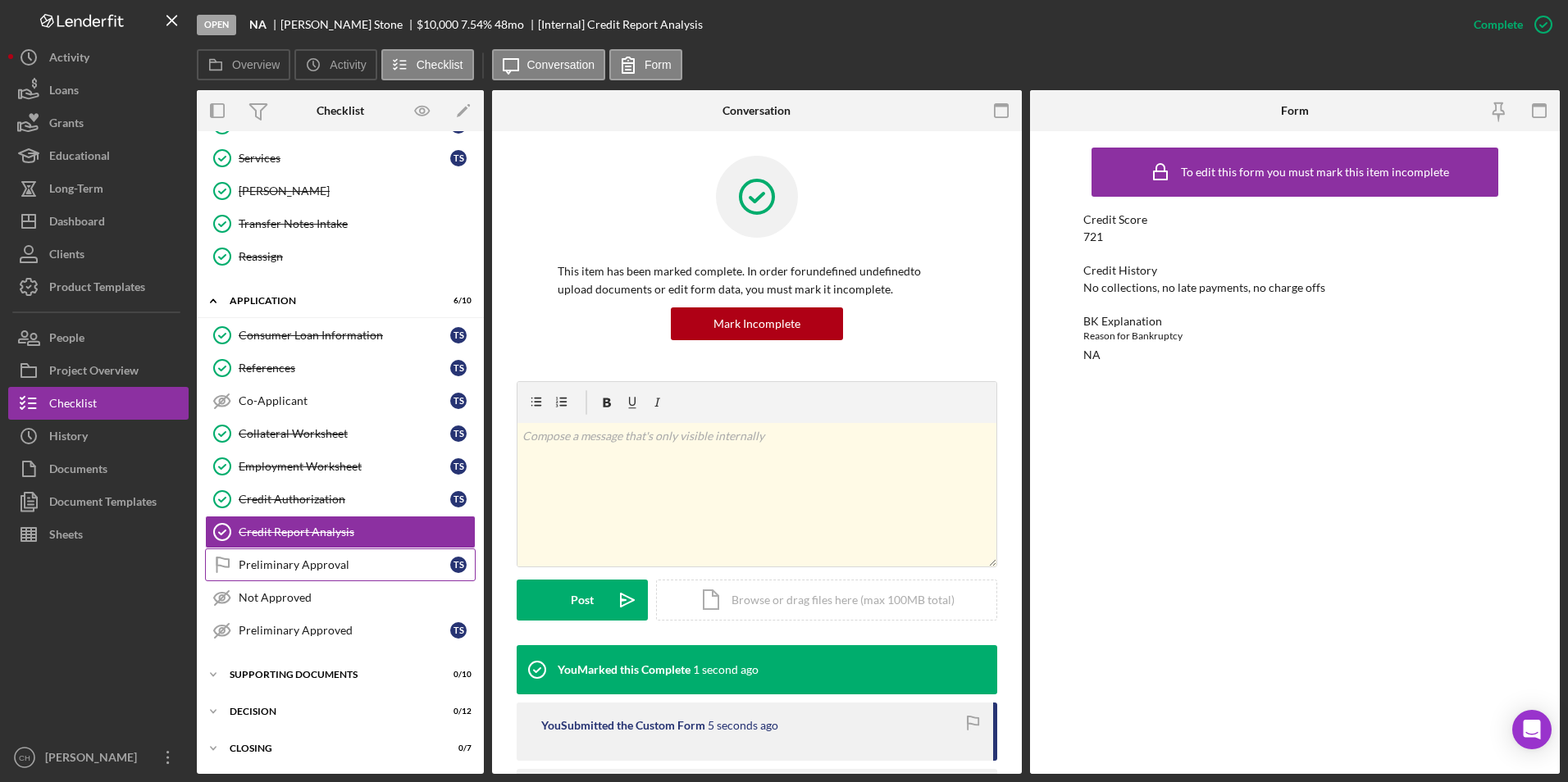
click at [243, 561] on div "Preliminary Approval" at bounding box center [344, 564] width 211 height 13
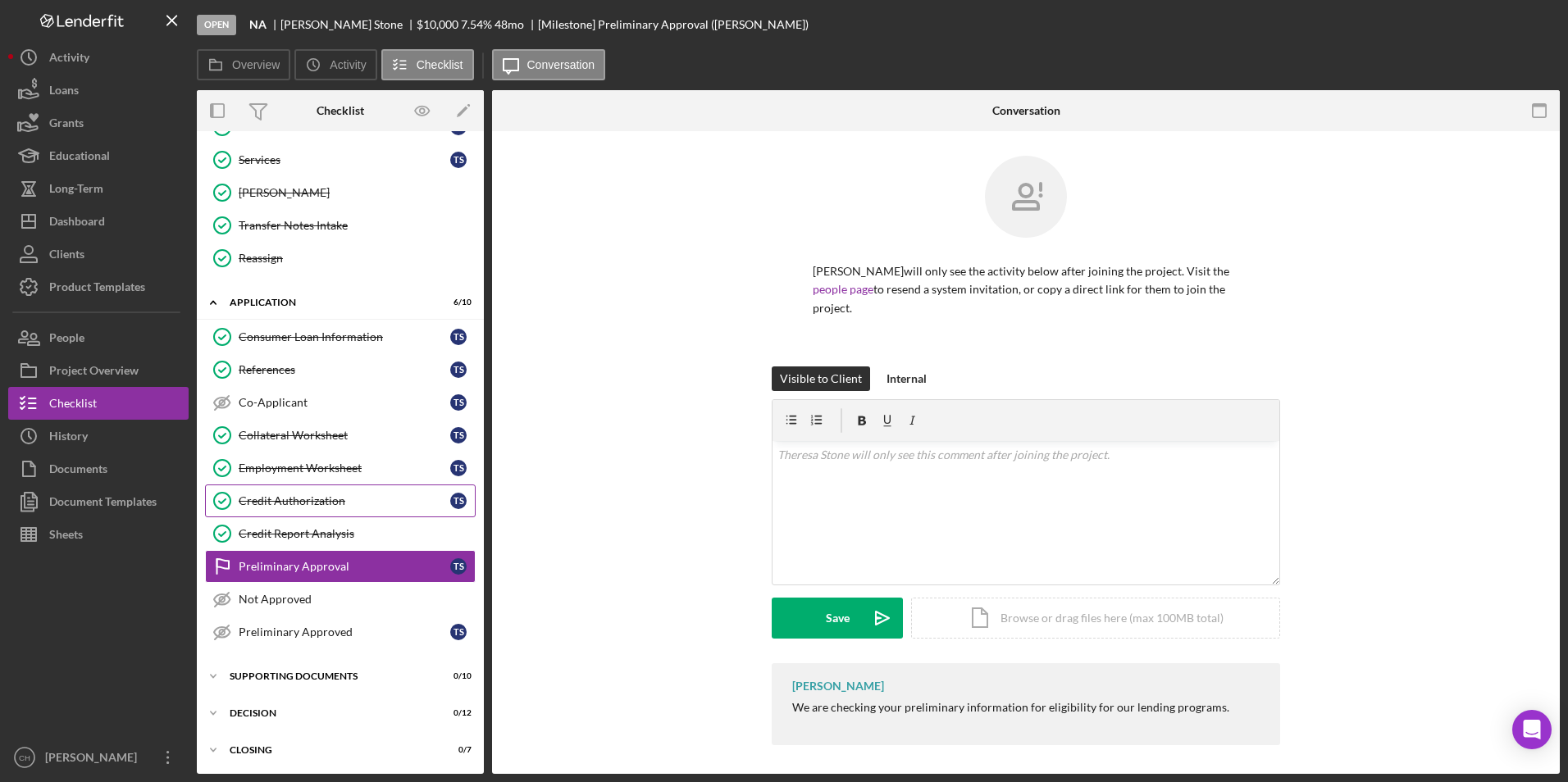
scroll to position [195, 0]
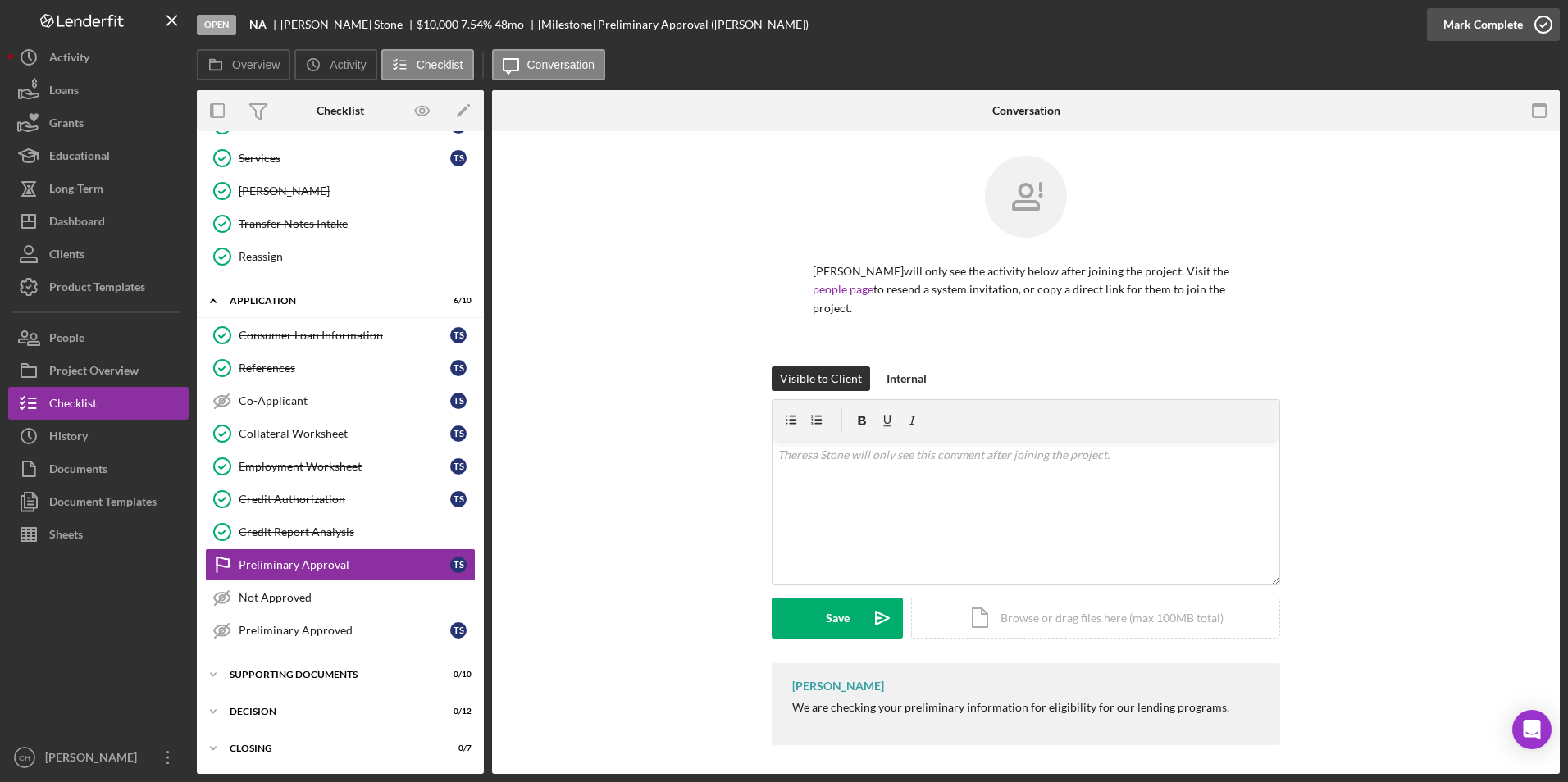
click at [1485, 20] on div "Mark Complete" at bounding box center [1483, 25] width 80 height 33
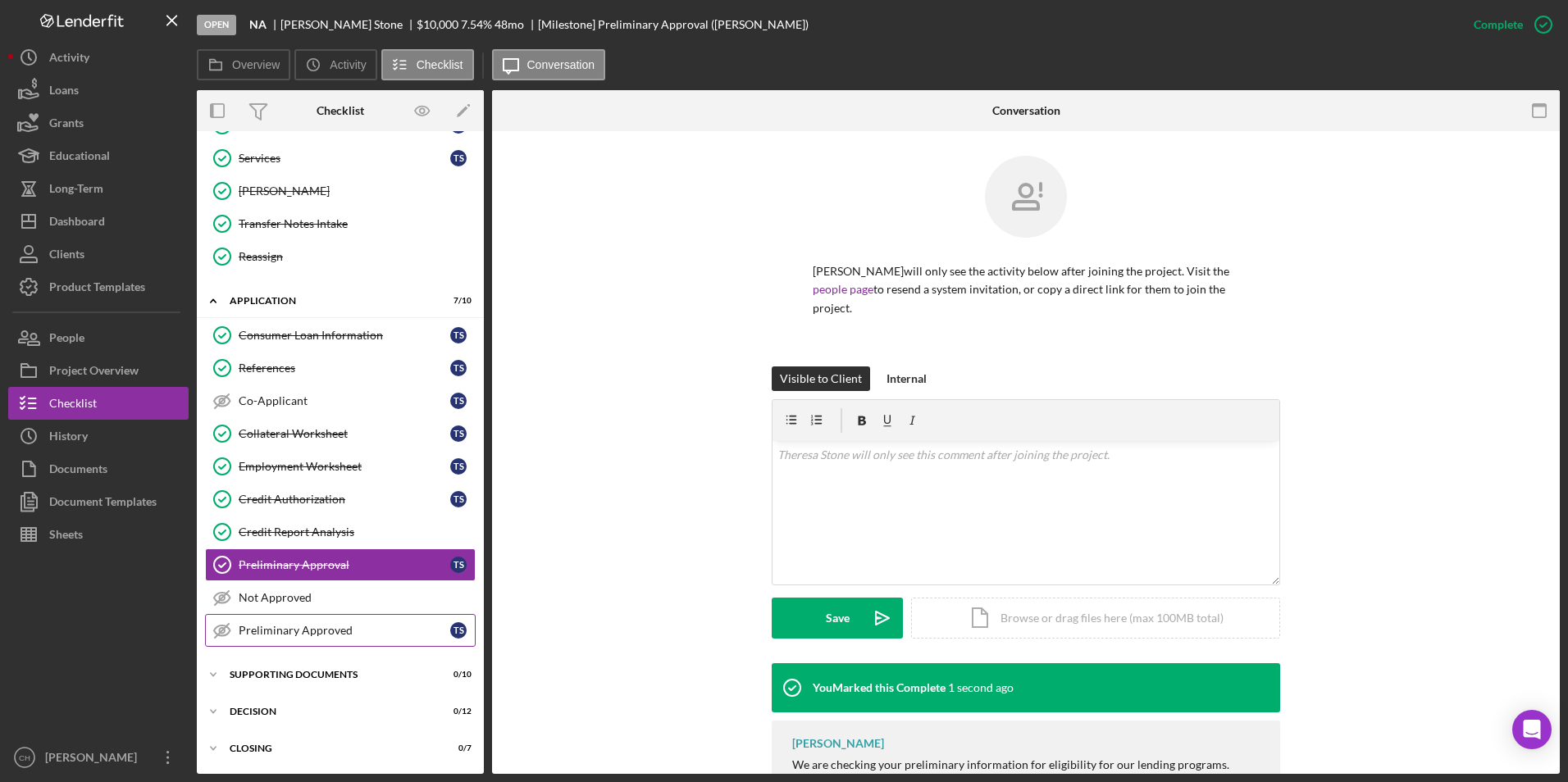
click at [260, 626] on div "Preliminary Approved" at bounding box center [344, 630] width 211 height 13
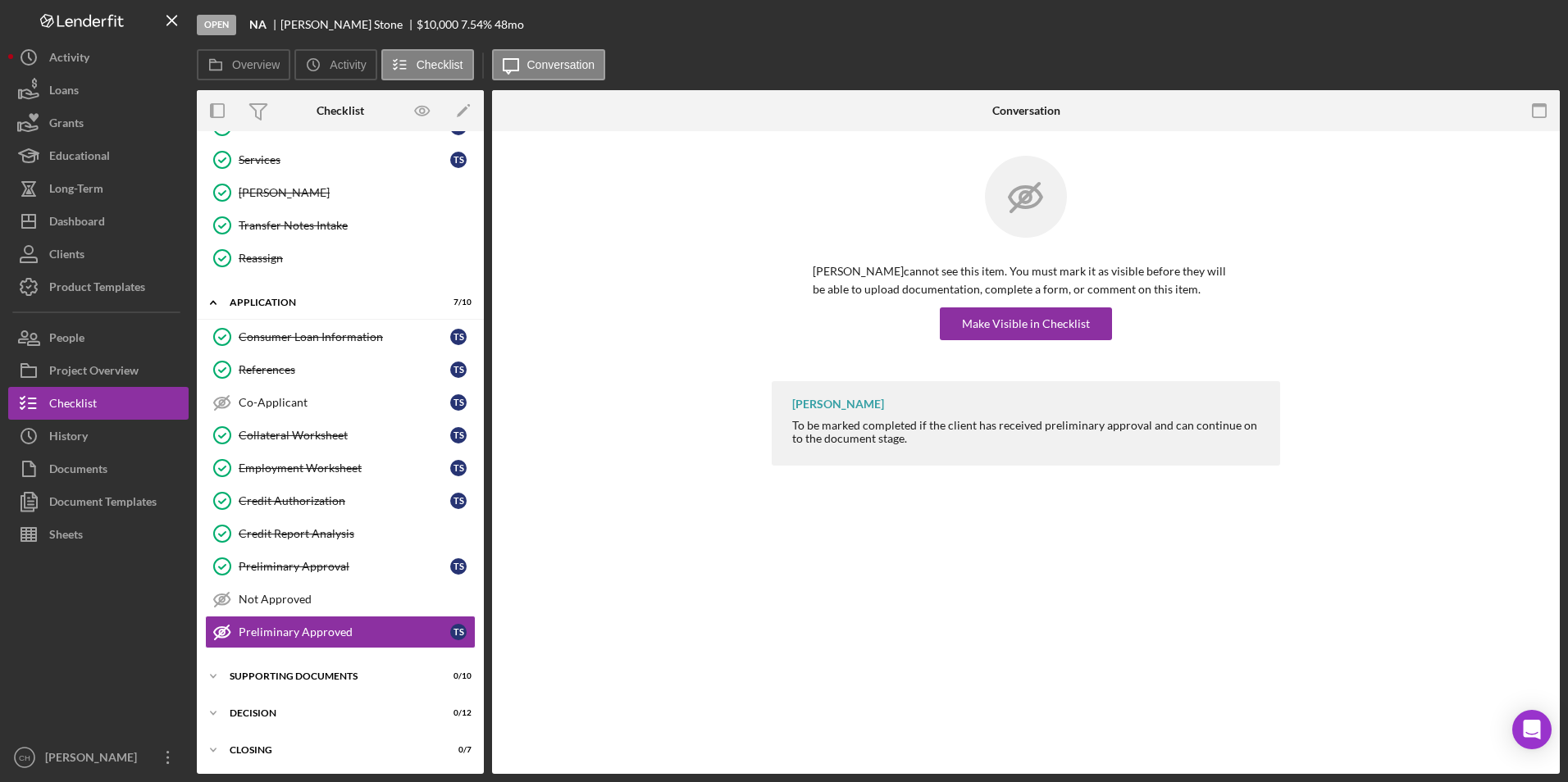
scroll to position [195, 0]
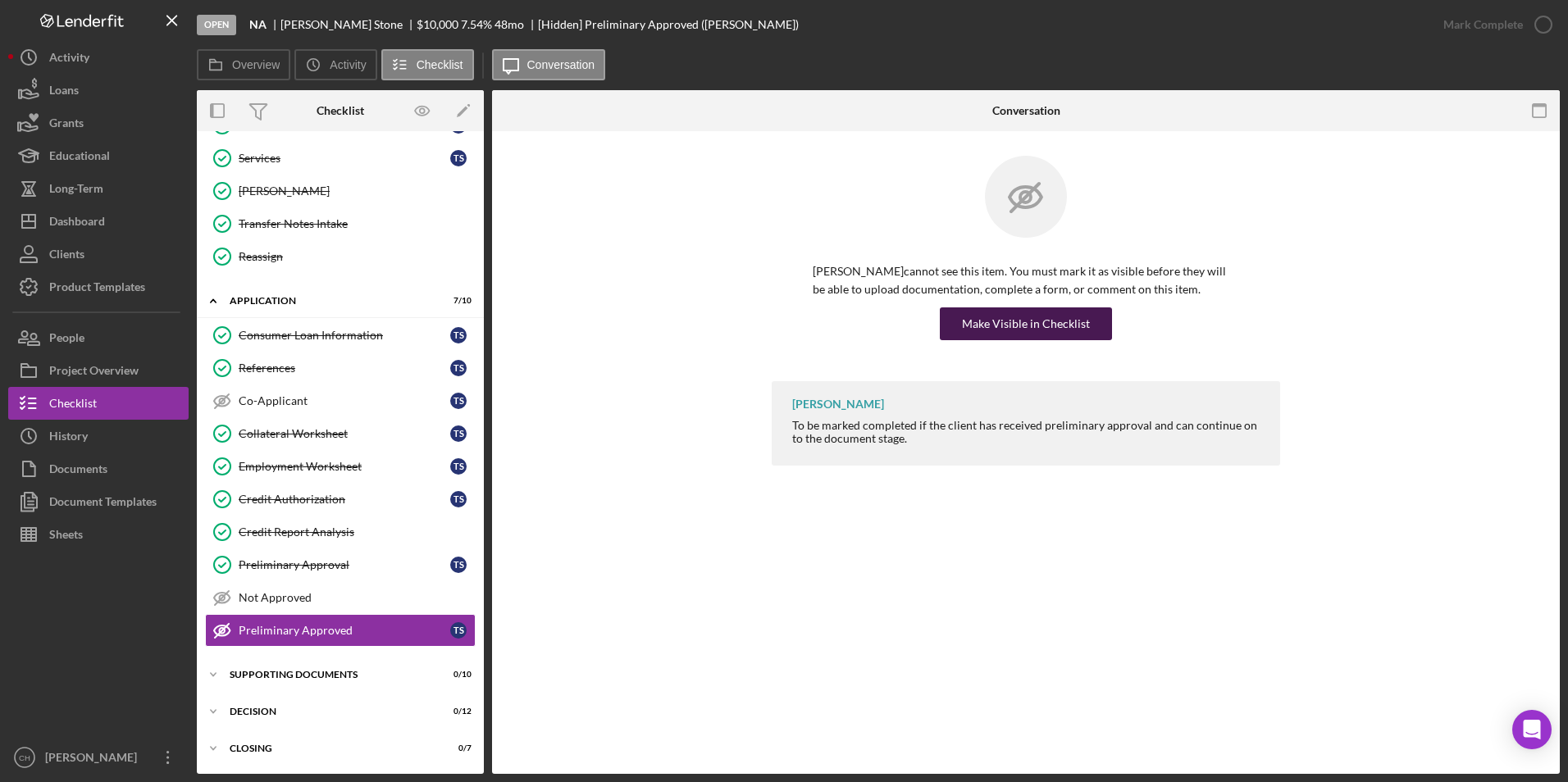
click at [1088, 308] on button "Make Visible in Checklist" at bounding box center [1026, 323] width 172 height 33
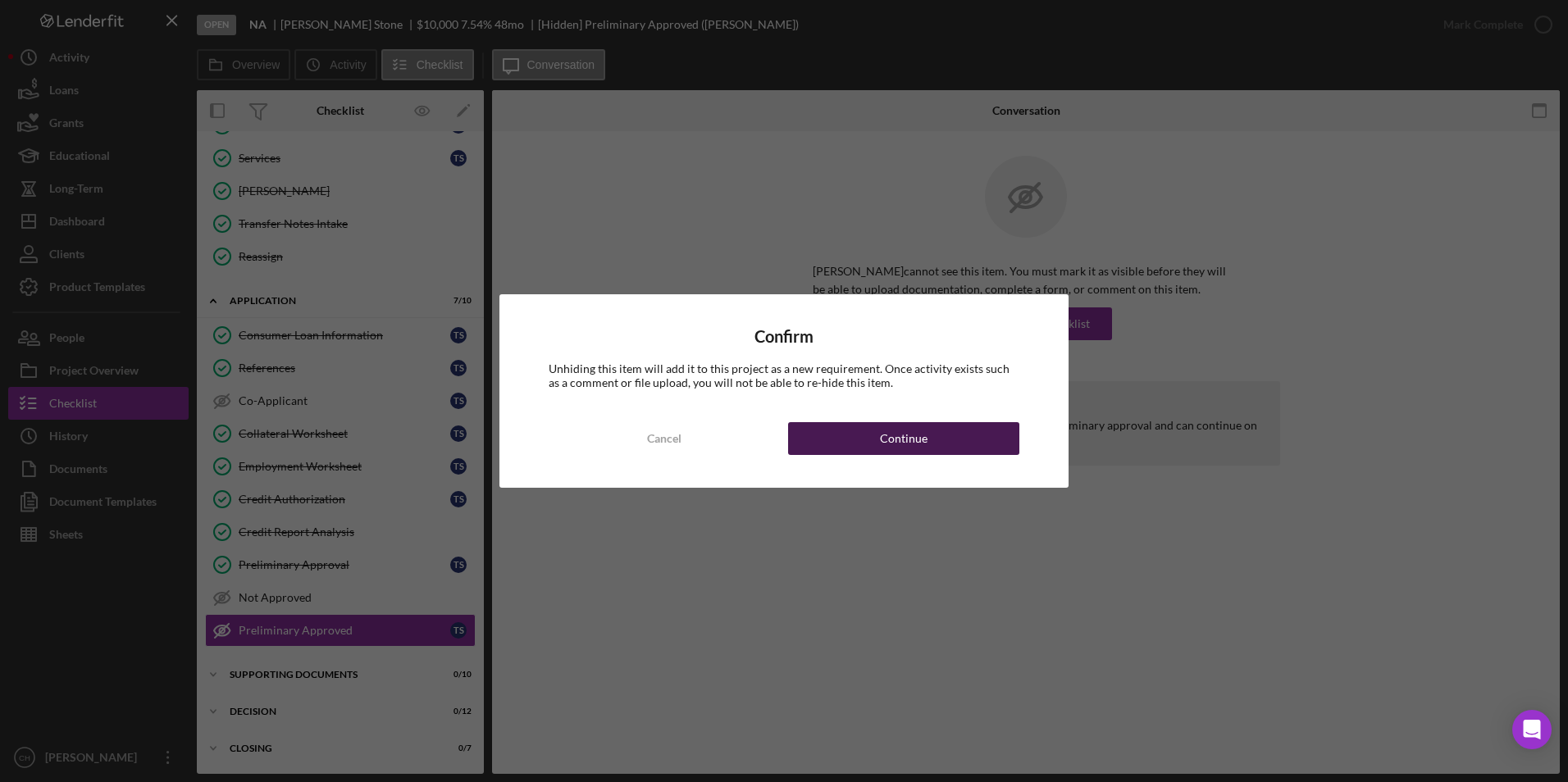
click at [877, 433] on button "Continue" at bounding box center [904, 438] width 232 height 33
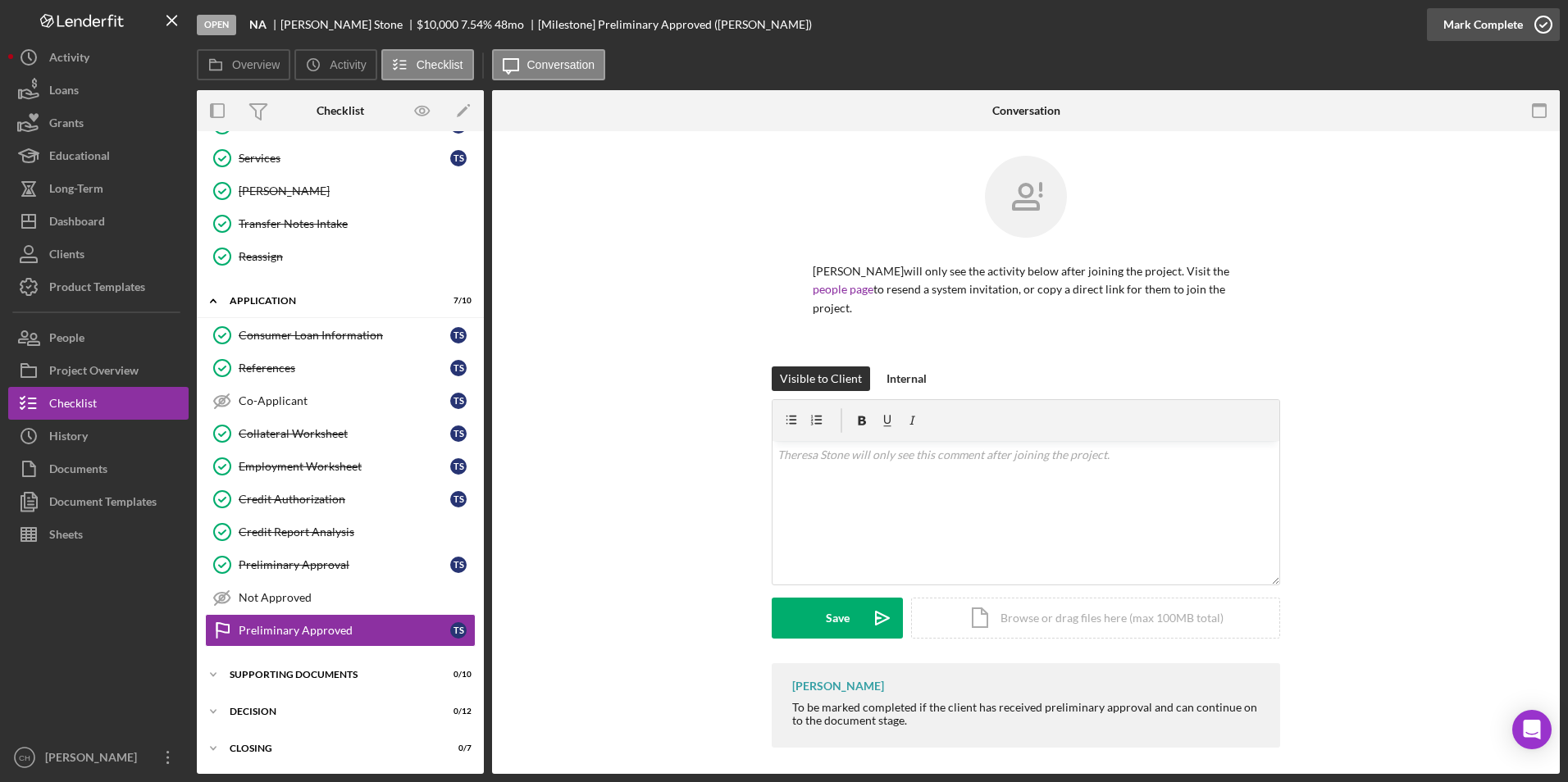
click at [1461, 22] on div "Mark Complete" at bounding box center [1483, 25] width 80 height 33
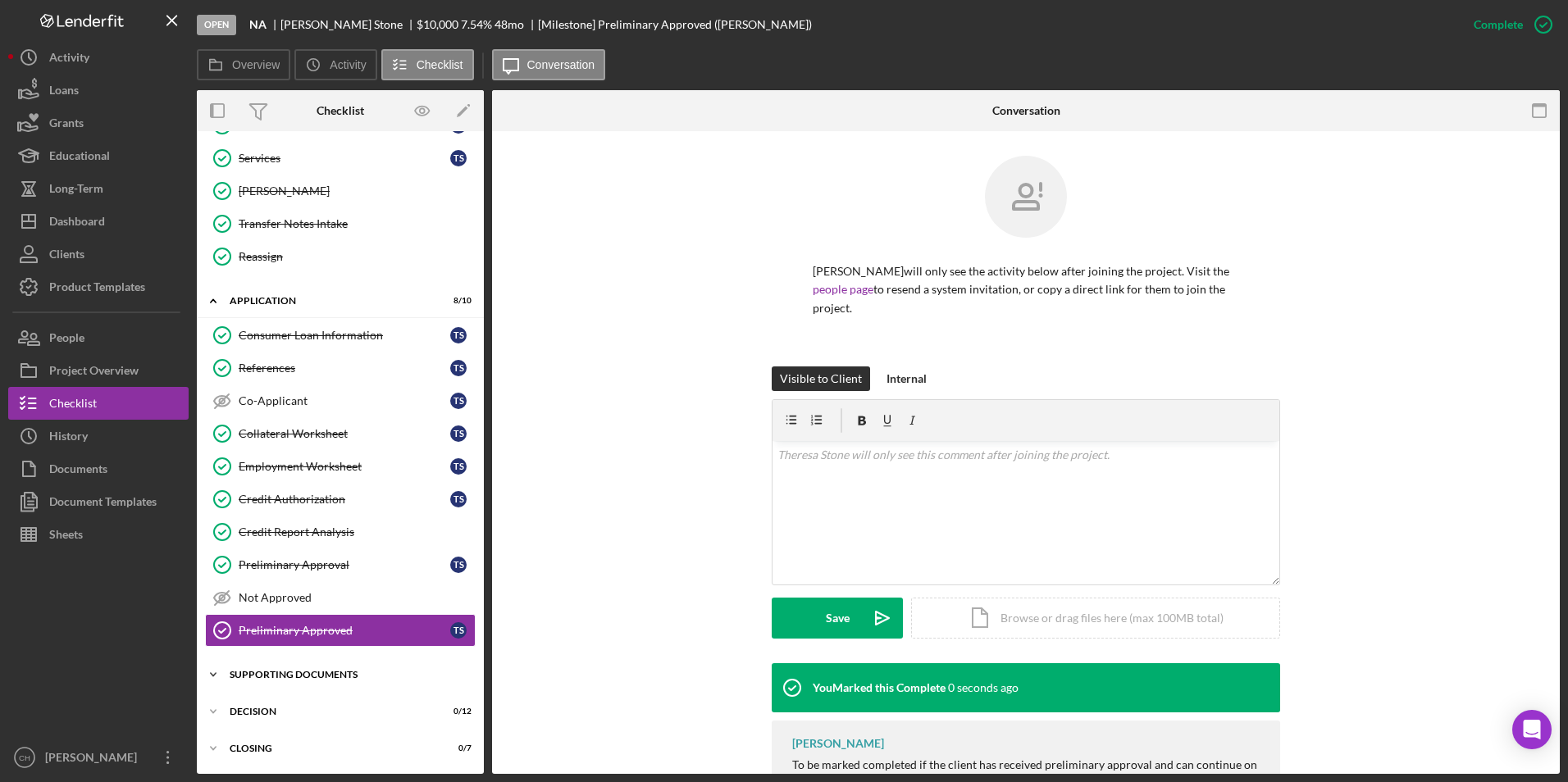
click at [270, 678] on div "Supporting Documents" at bounding box center [346, 675] width 233 height 10
click at [256, 705] on div "Personal ID" at bounding box center [344, 708] width 211 height 13
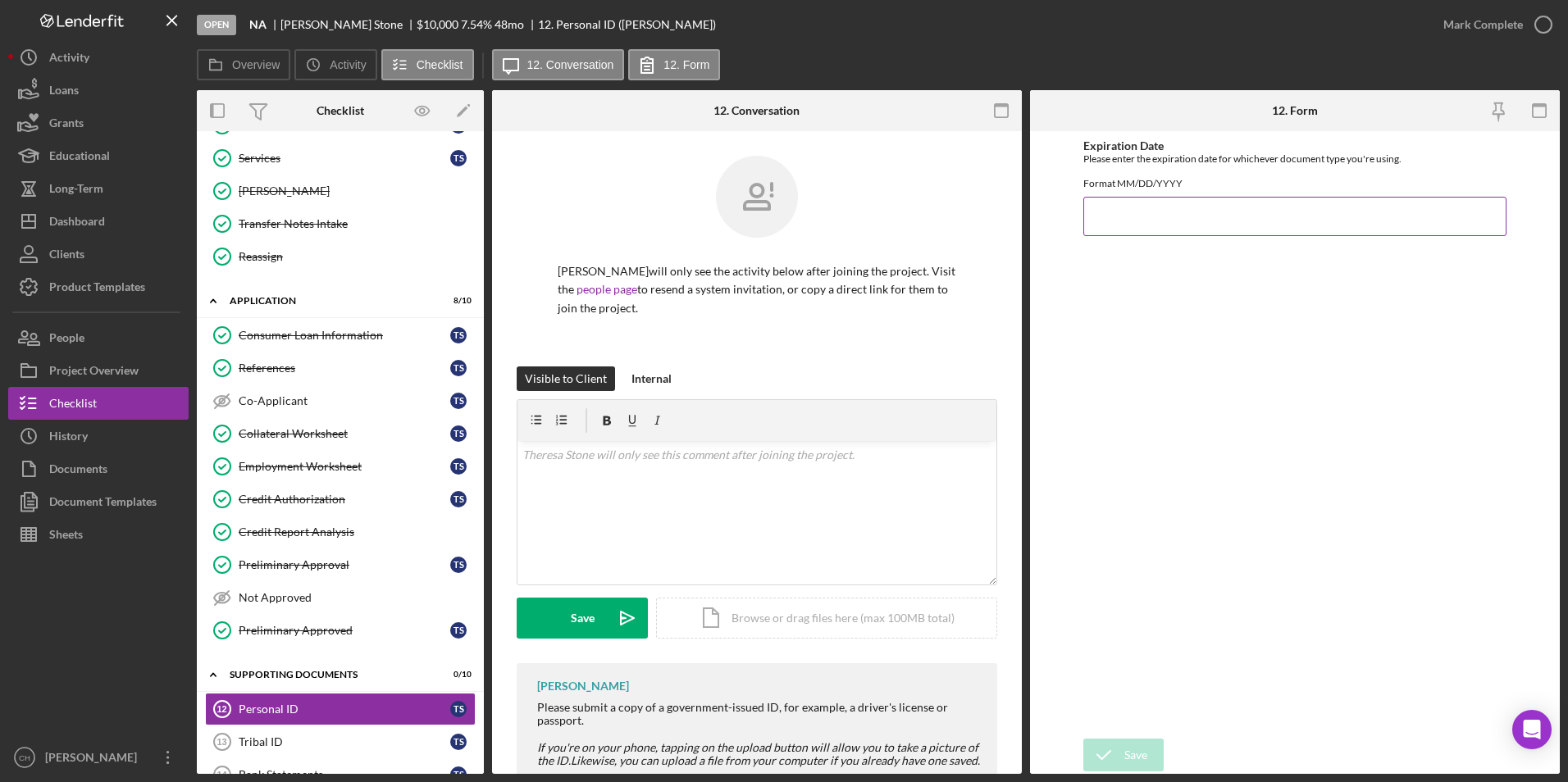
click at [1103, 228] on input "Expiration Date" at bounding box center [1296, 216] width 424 height 39
type input "[DATE]"
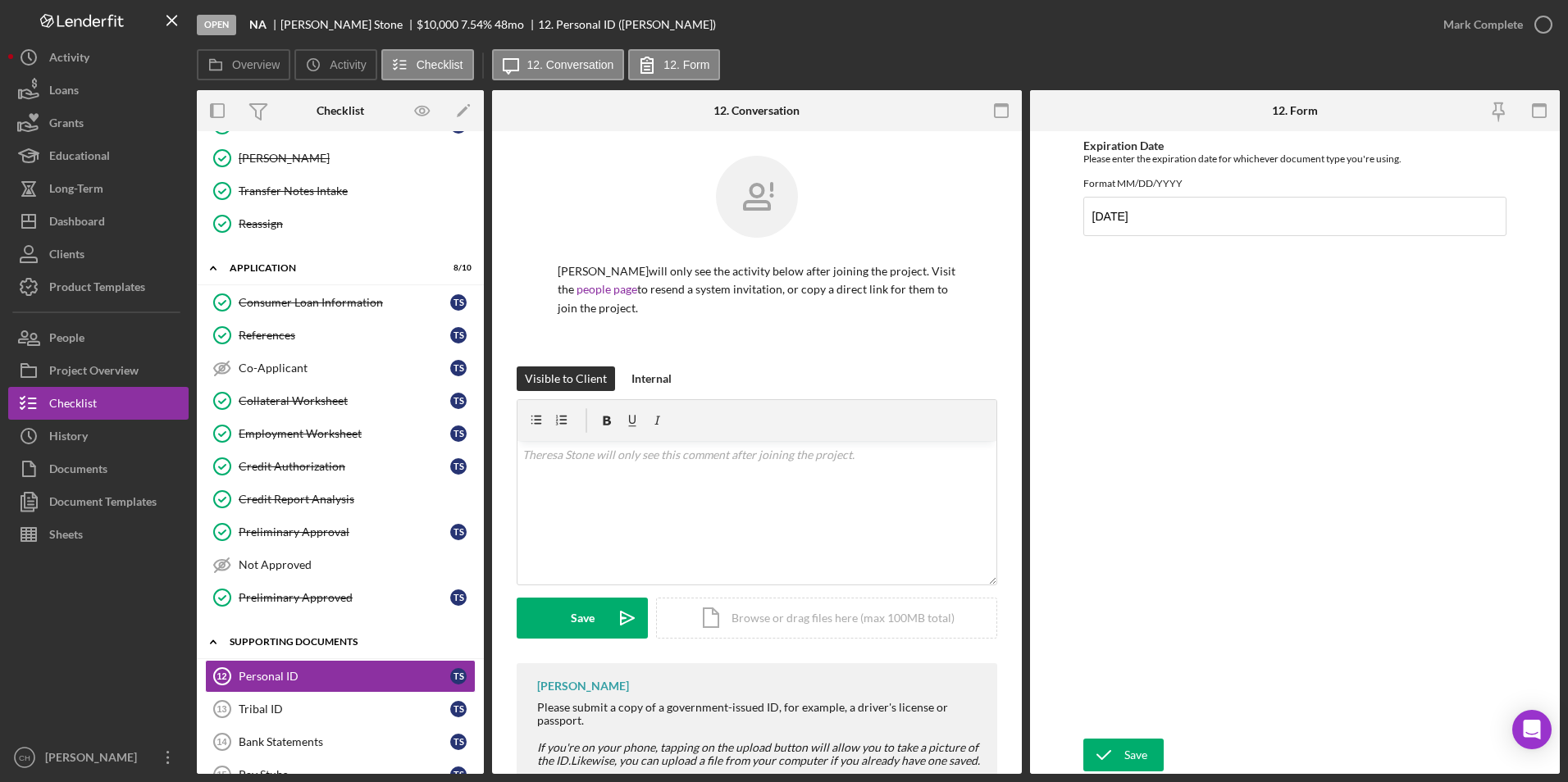
scroll to position [277, 0]
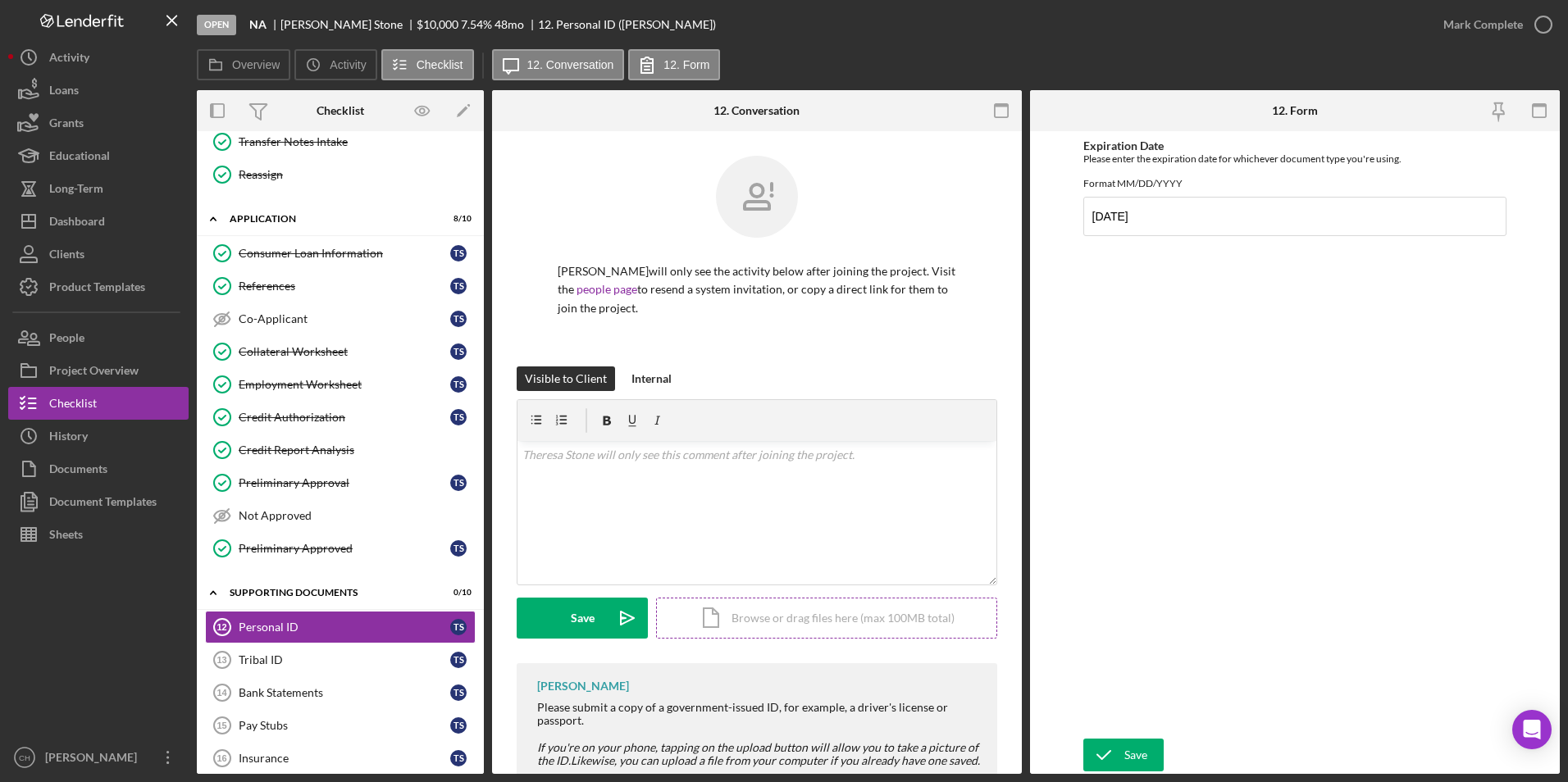
click at [763, 623] on div "Icon/Document Browse or drag files here (max 100MB total) Tap to choose files o…" at bounding box center [826, 618] width 341 height 41
click at [555, 615] on button "Upload Icon/Upload" at bounding box center [582, 618] width 132 height 41
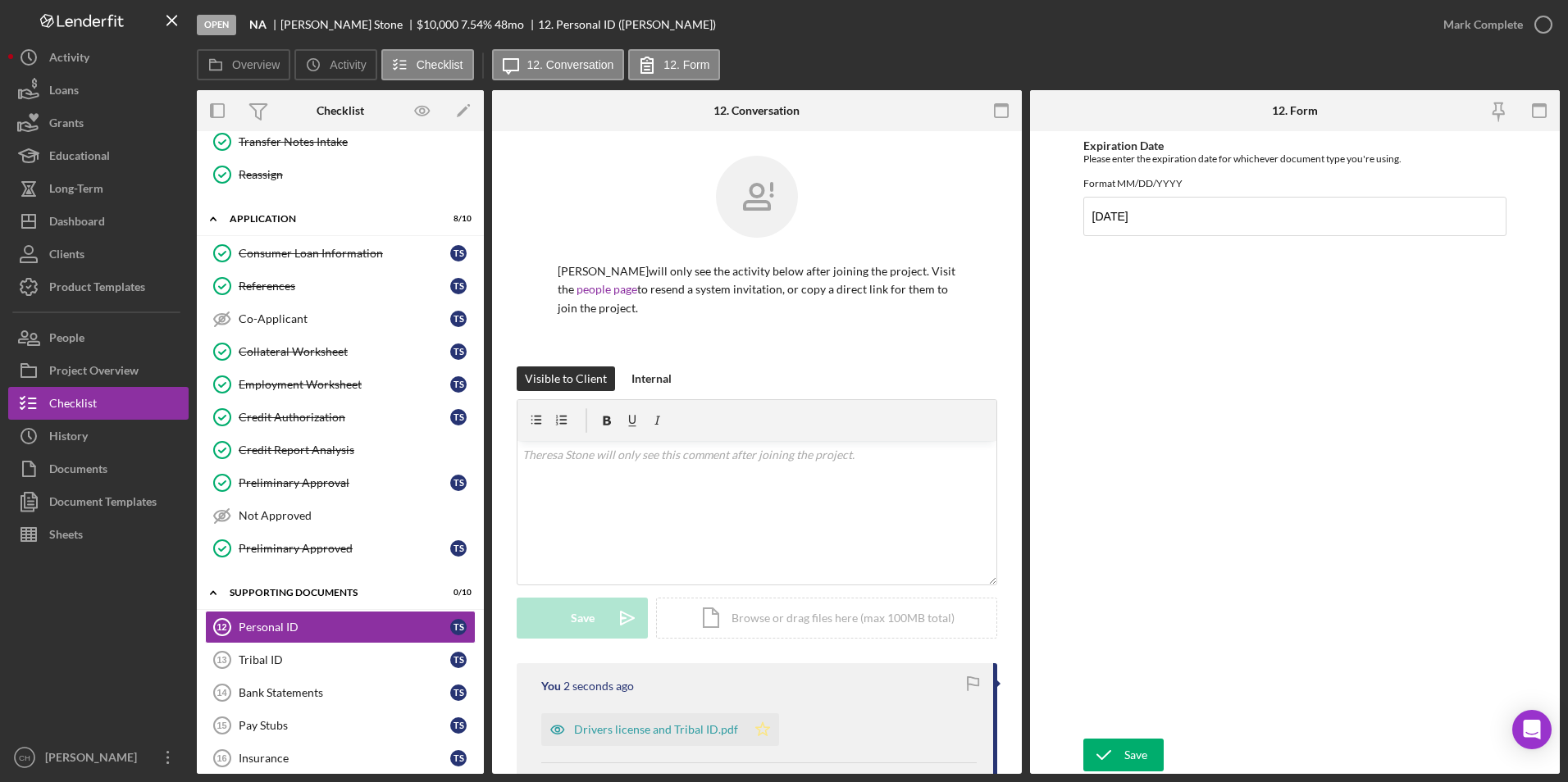
click at [759, 723] on icon "Icon/Star" at bounding box center [763, 729] width 33 height 33
click at [1474, 29] on div "Mark Complete" at bounding box center [1483, 25] width 80 height 33
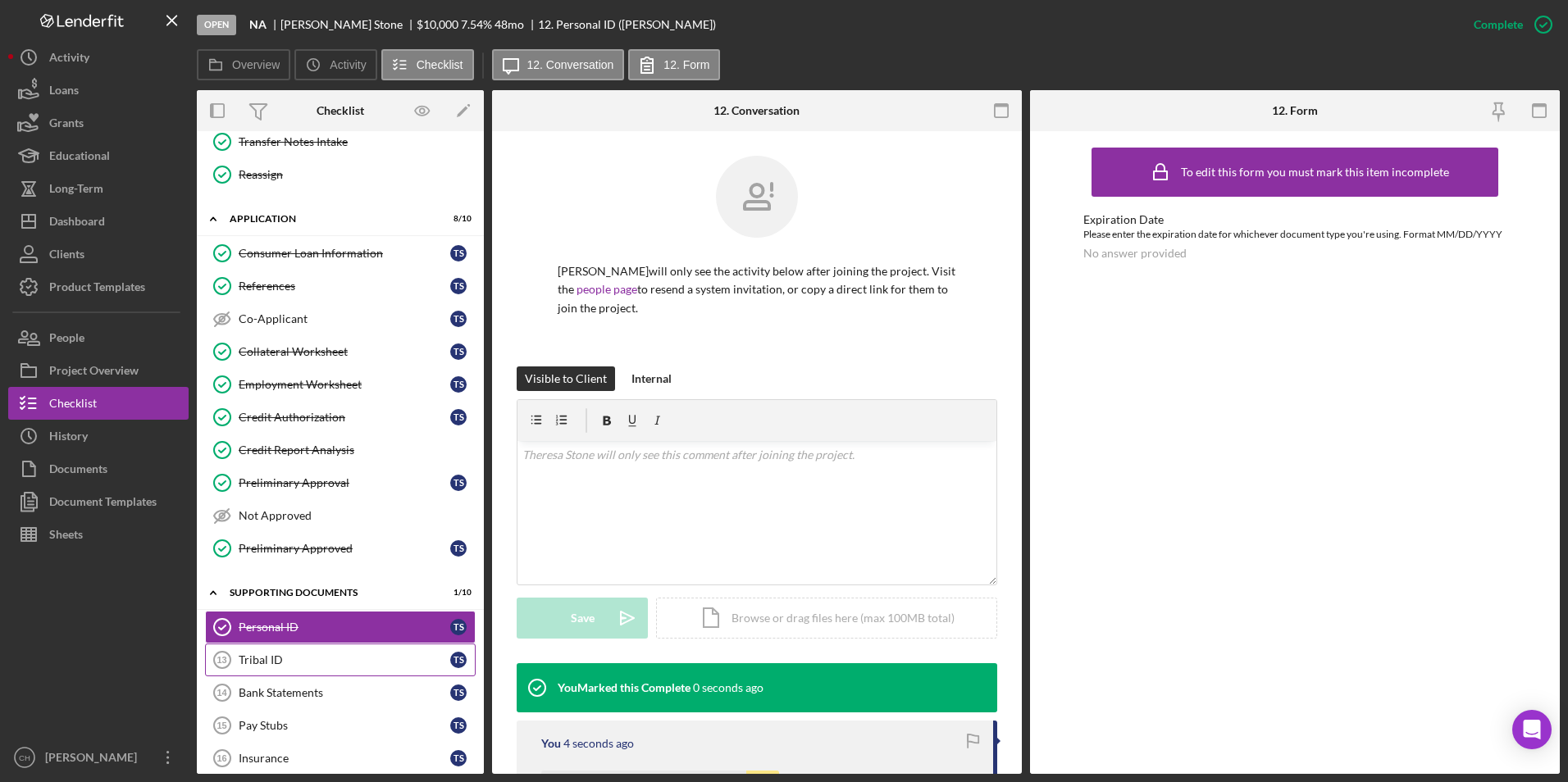
click at [267, 661] on div "Tribal ID" at bounding box center [344, 659] width 211 height 13
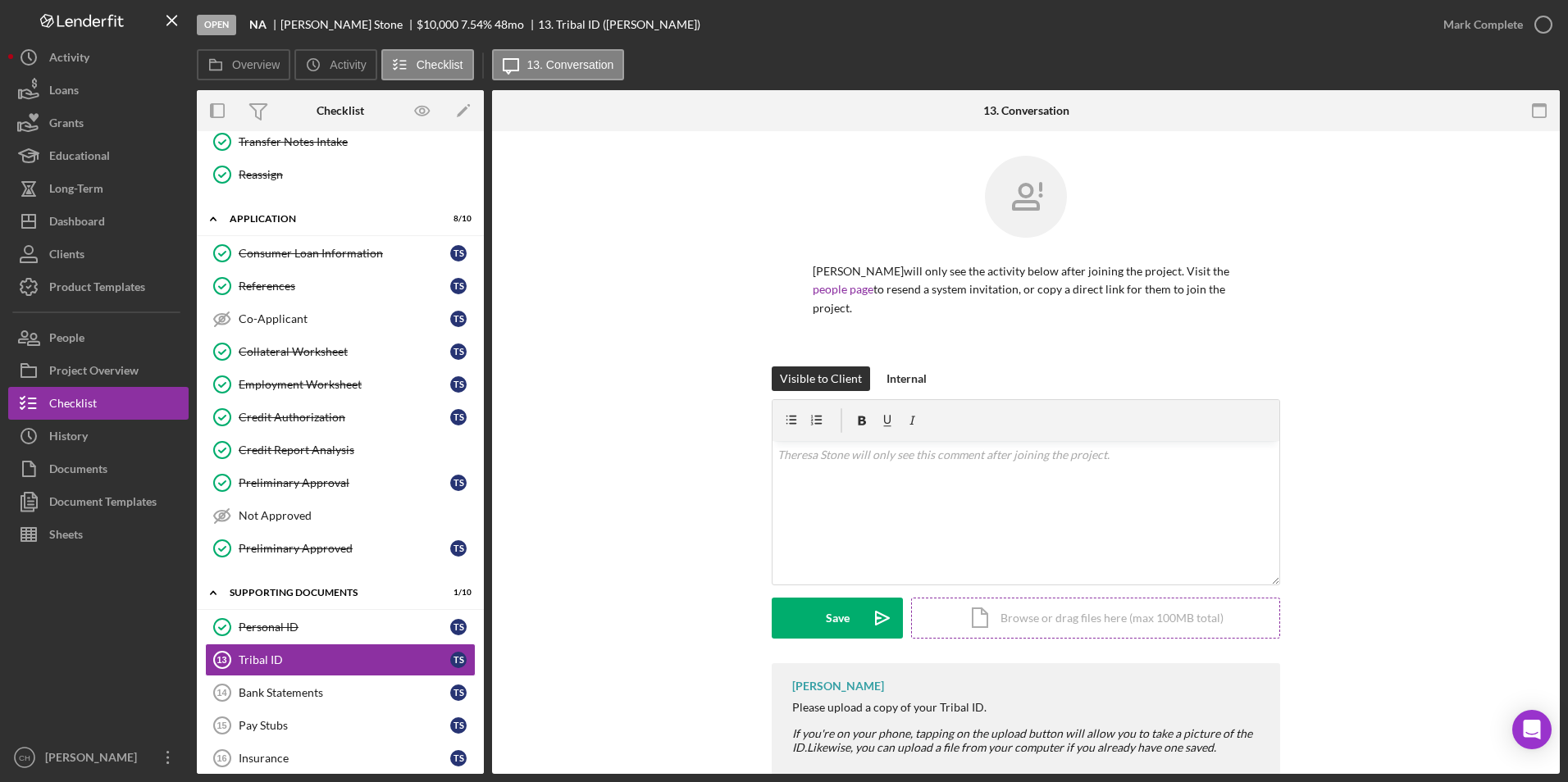
click at [1013, 612] on div "Icon/Document Browse or drag files here (max 100MB total) Tap to choose files o…" at bounding box center [1095, 618] width 369 height 41
click at [831, 622] on div "Upload" at bounding box center [837, 618] width 36 height 41
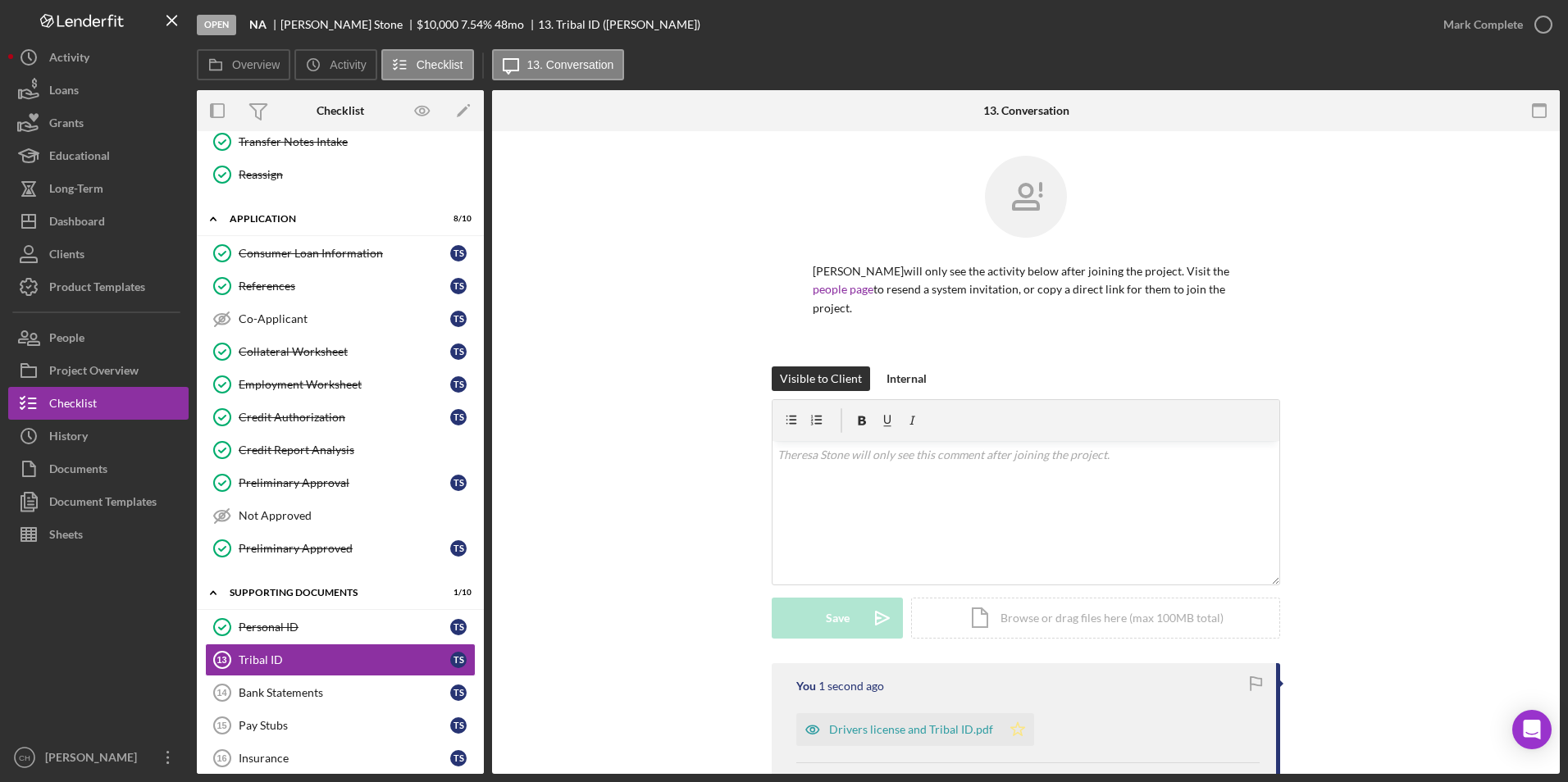
click at [1010, 729] on icon "Icon/Star" at bounding box center [1017, 729] width 33 height 33
click at [1459, 22] on div "Mark Complete" at bounding box center [1483, 25] width 80 height 33
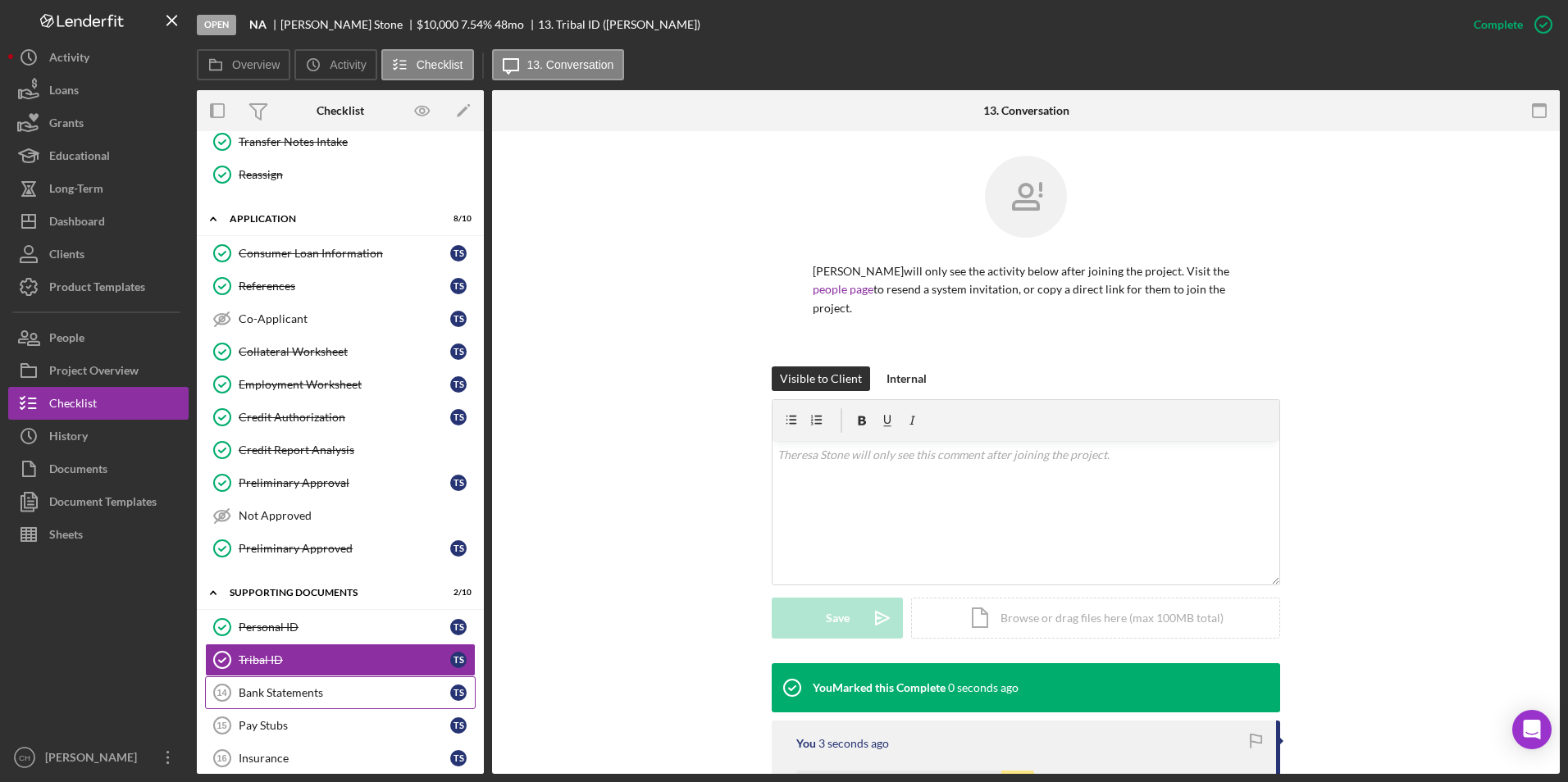
click at [288, 700] on link "Bank Statements 14 Bank Statements T S" at bounding box center [340, 692] width 271 height 33
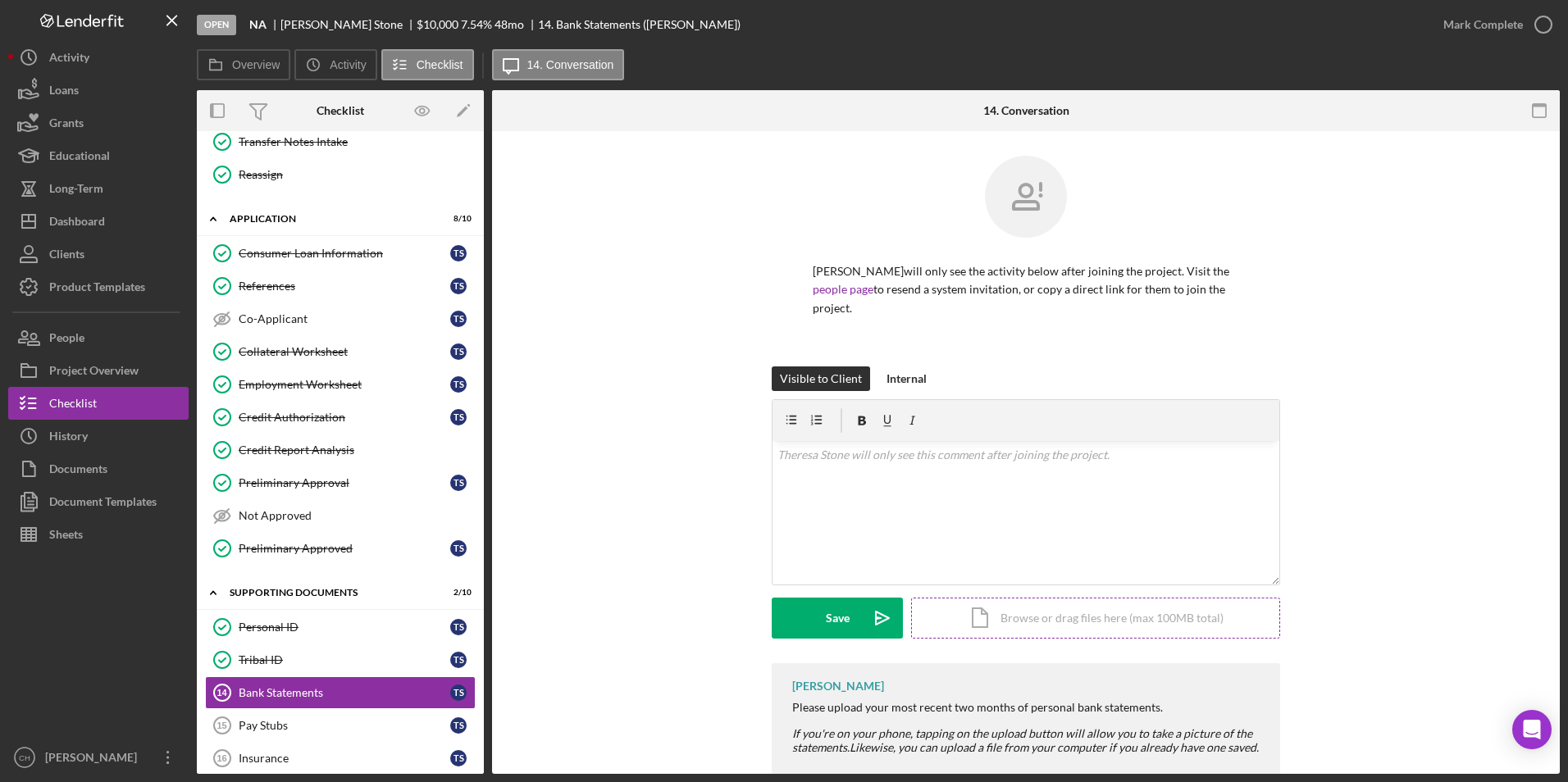
click at [1002, 611] on div "Icon/Document Browse or drag files here (max 100MB total) Tap to choose files o…" at bounding box center [1095, 618] width 369 height 41
click at [813, 623] on button "Upload Icon/Upload" at bounding box center [837, 618] width 132 height 41
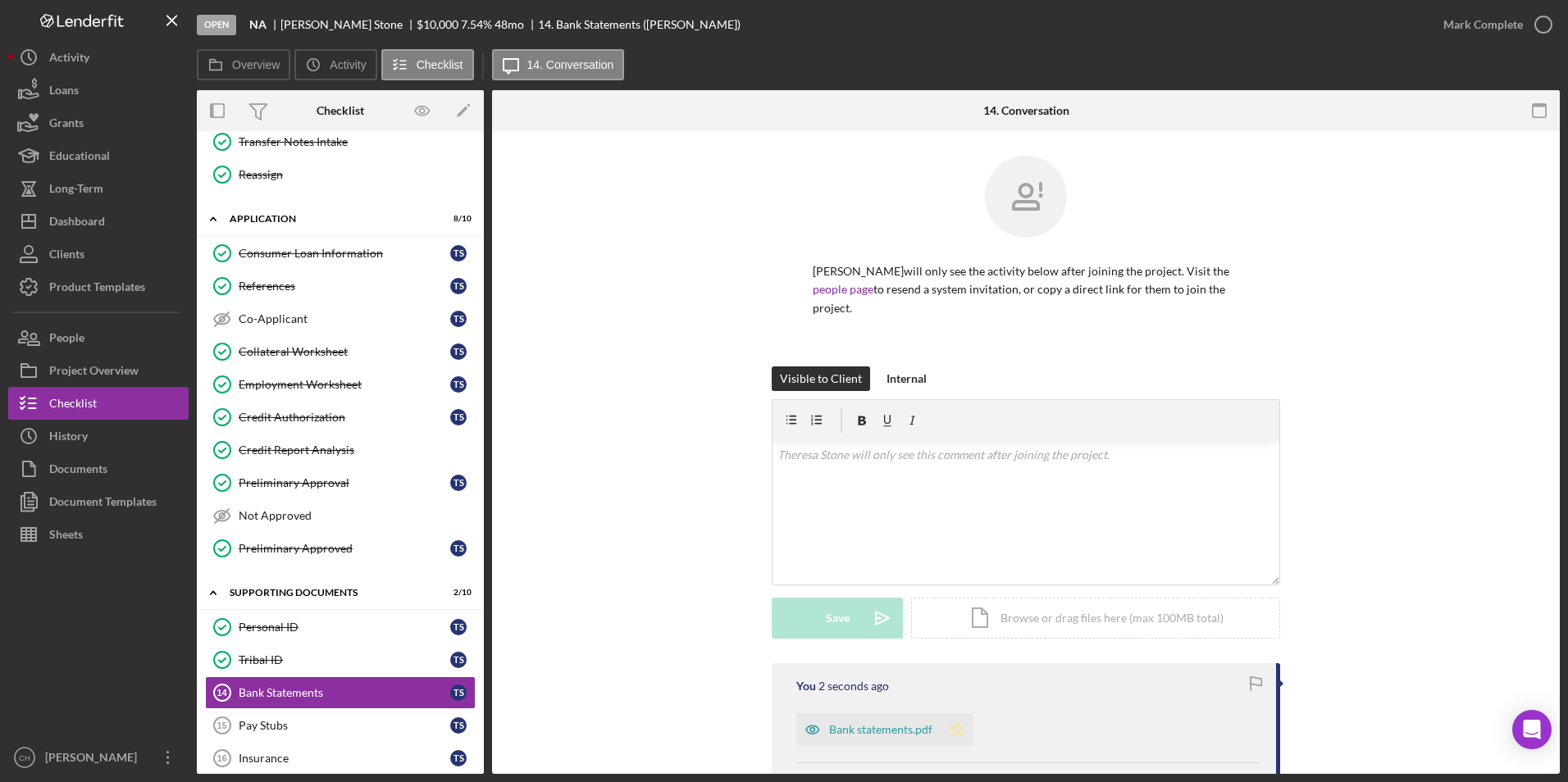
click at [951, 730] on polygon "button" at bounding box center [957, 729] width 14 height 13
click at [1459, 25] on div "Mark Complete" at bounding box center [1483, 25] width 80 height 33
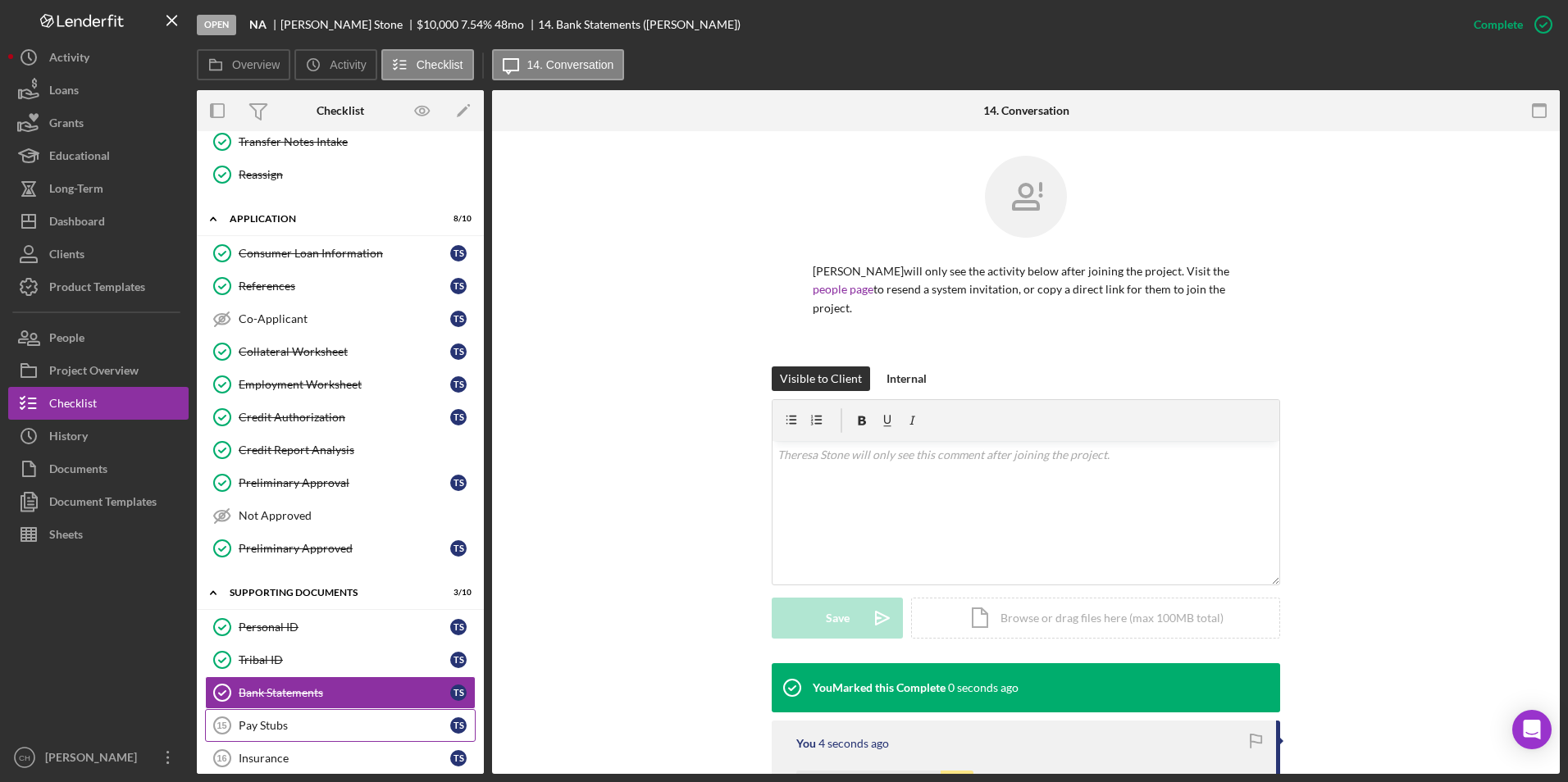
click at [294, 723] on div "Pay Stubs" at bounding box center [344, 725] width 211 height 13
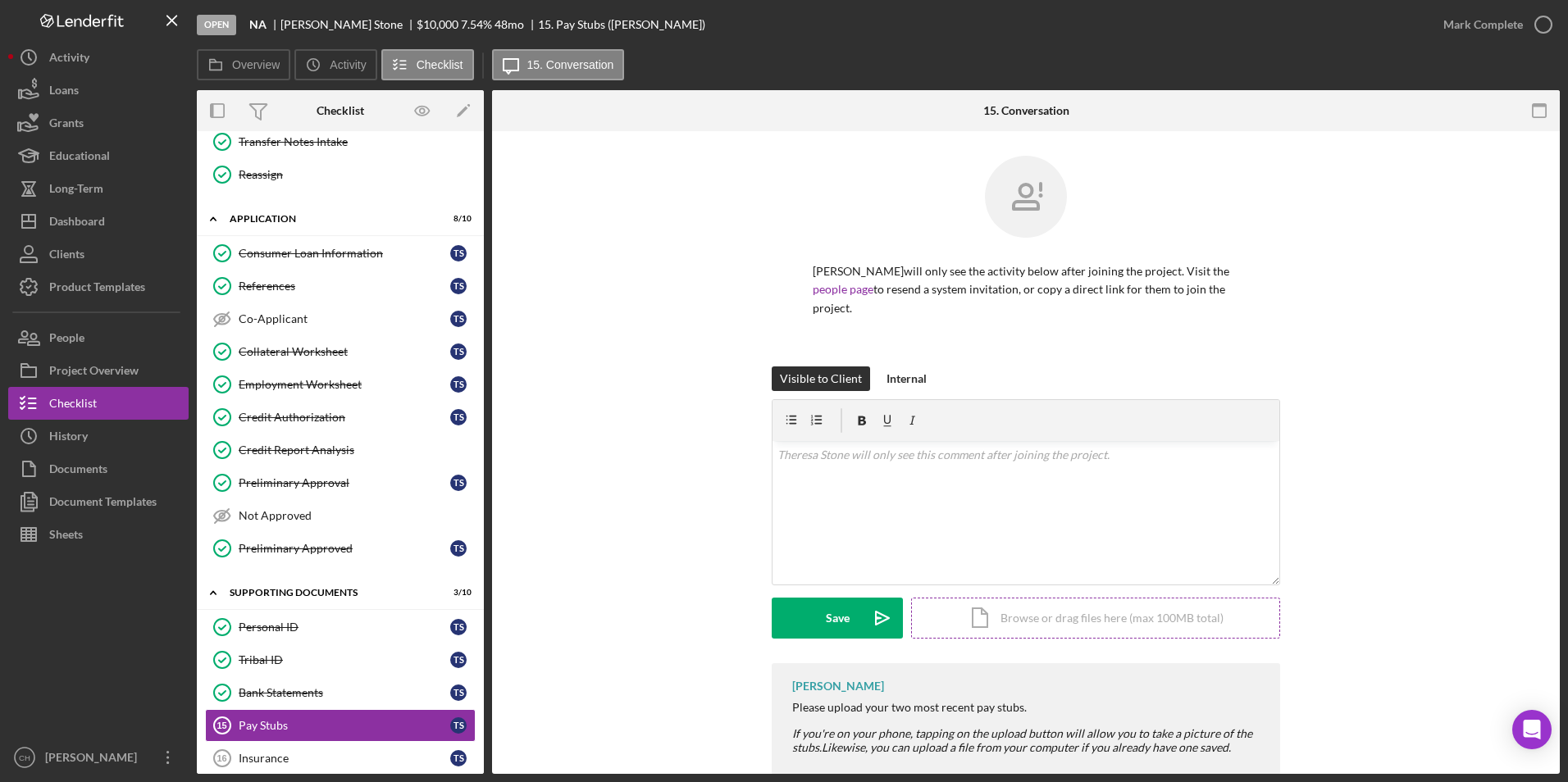
click at [1016, 610] on div "Icon/Document Browse or drag files here (max 100MB total) Tap to choose files o…" at bounding box center [1095, 618] width 369 height 41
click at [777, 631] on button "Upload Icon/Upload" at bounding box center [837, 618] width 132 height 41
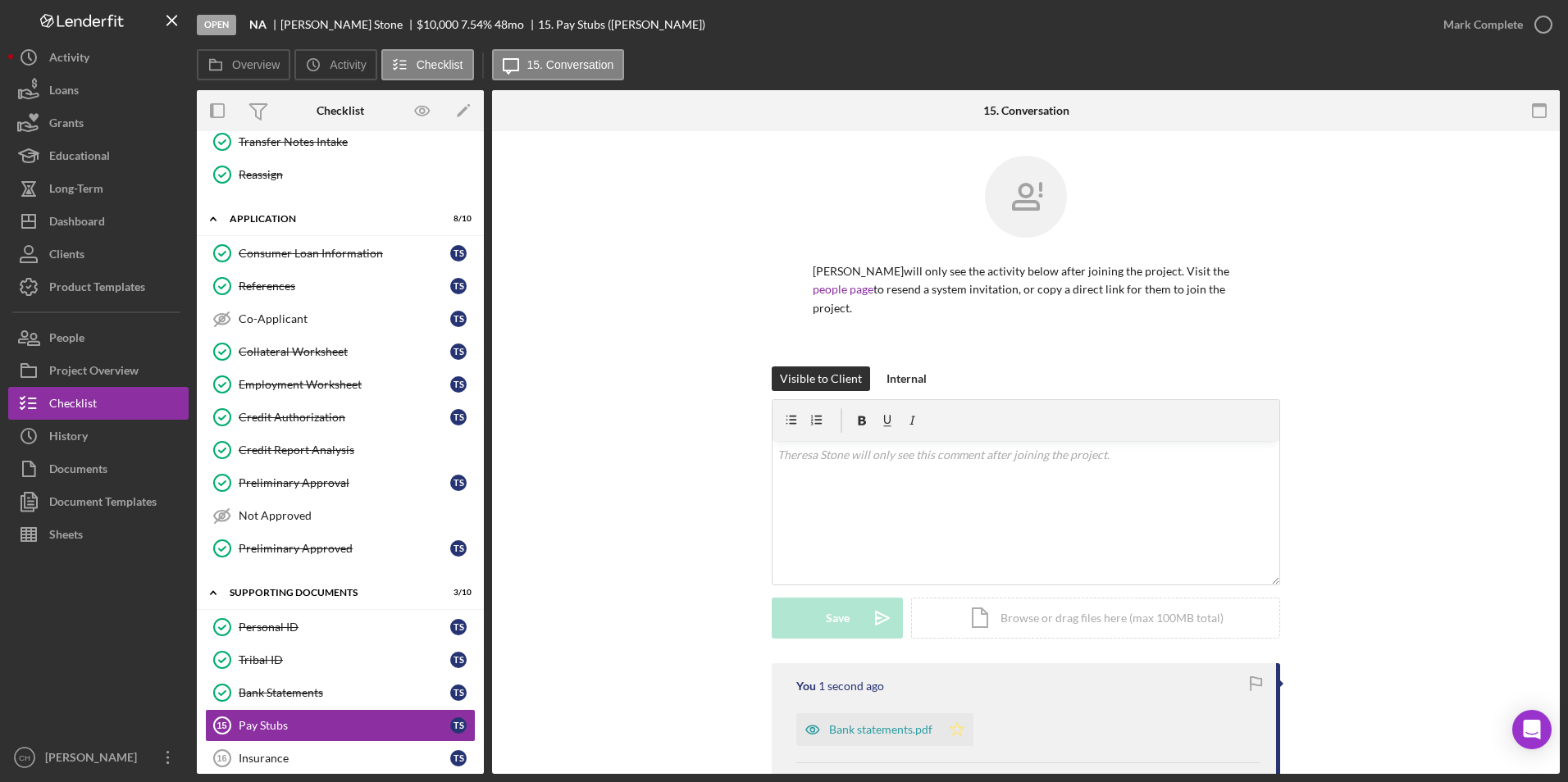
click at [953, 723] on icon "Icon/Star" at bounding box center [957, 729] width 33 height 33
click at [1463, 23] on div "Mark Complete" at bounding box center [1483, 25] width 80 height 33
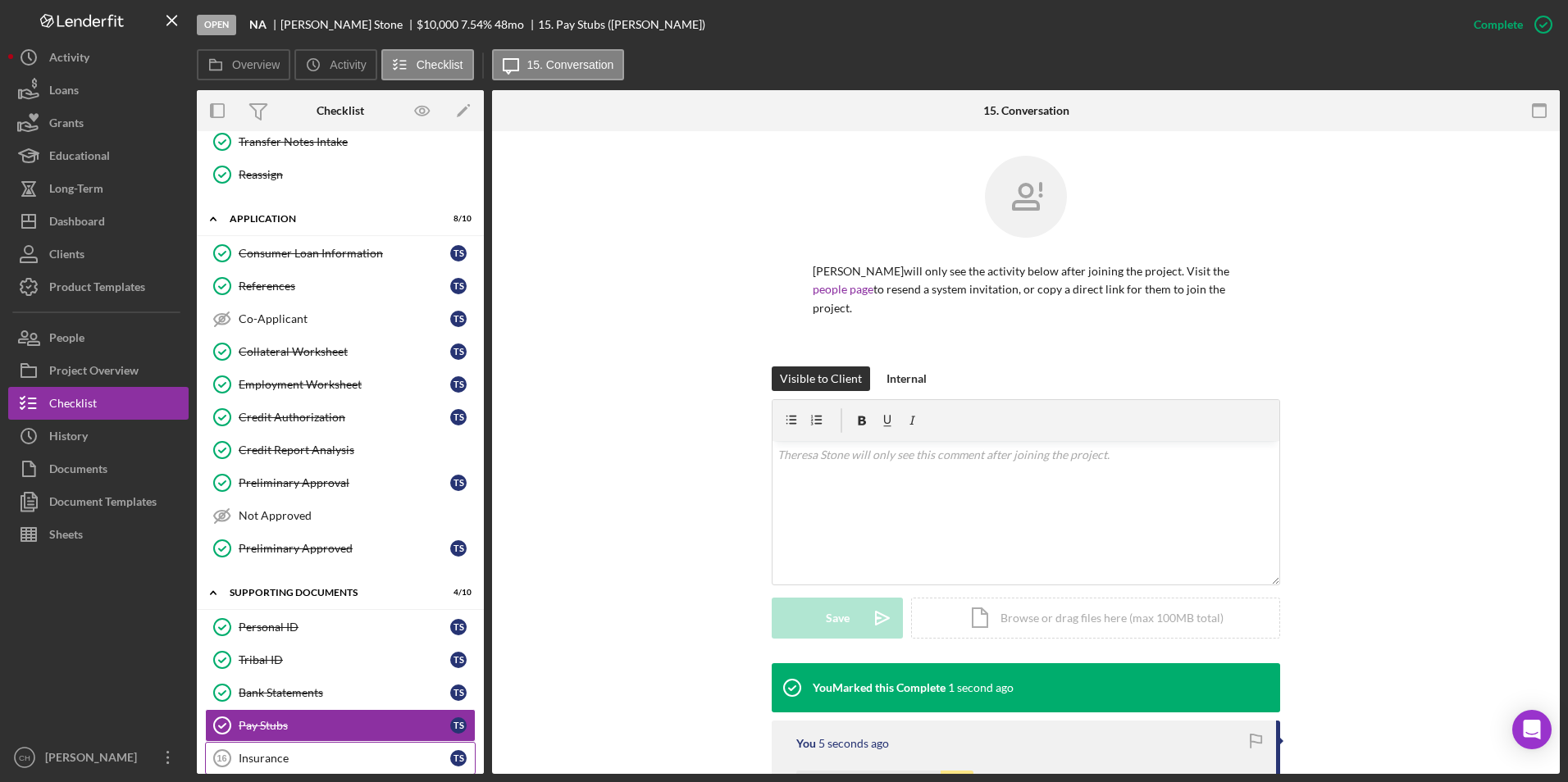
click at [258, 755] on div "Insurance" at bounding box center [344, 757] width 211 height 13
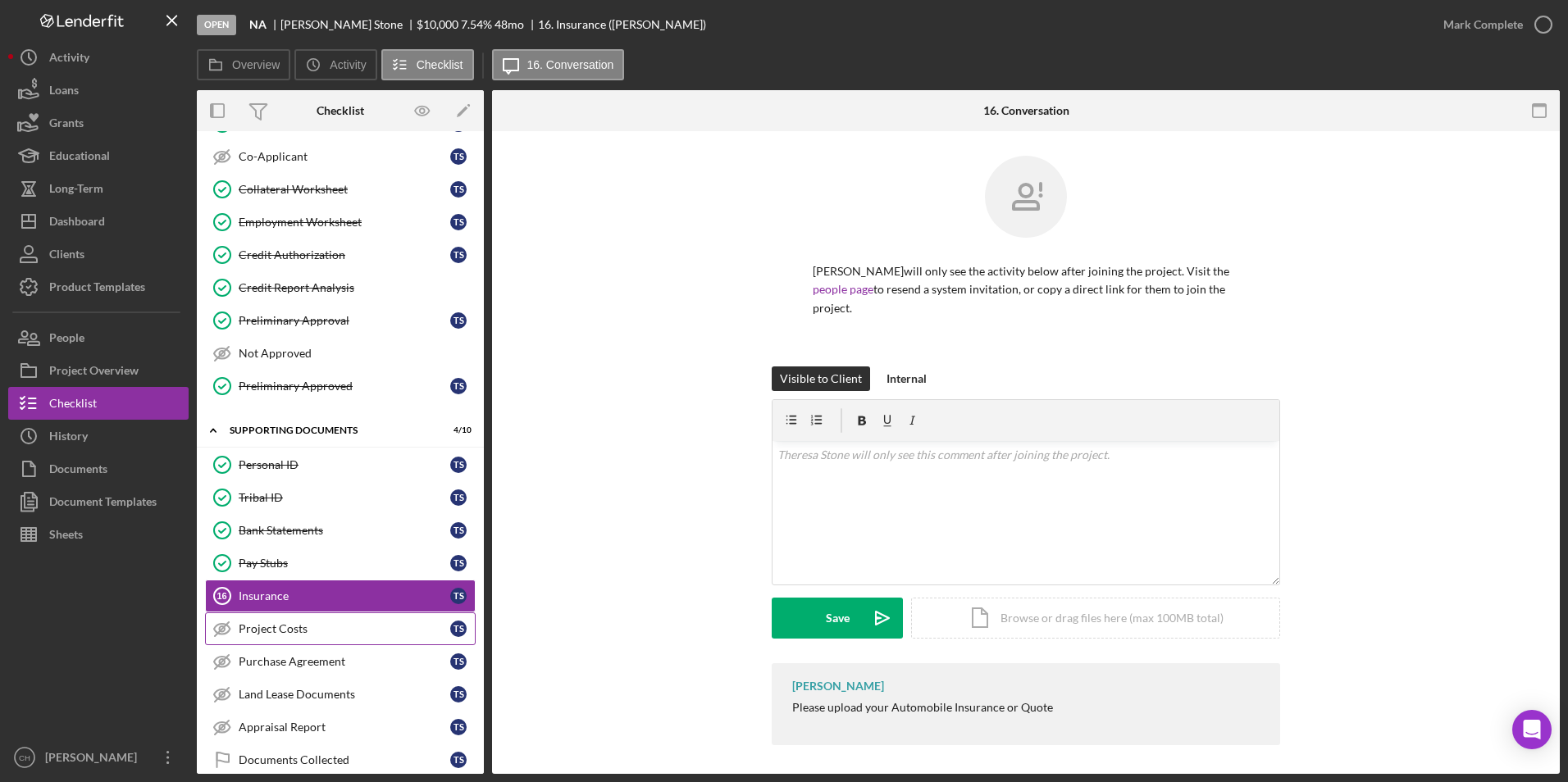
scroll to position [441, 0]
click at [311, 648] on link "Purchase Agreement Purchase Agreement T S" at bounding box center [340, 660] width 271 height 33
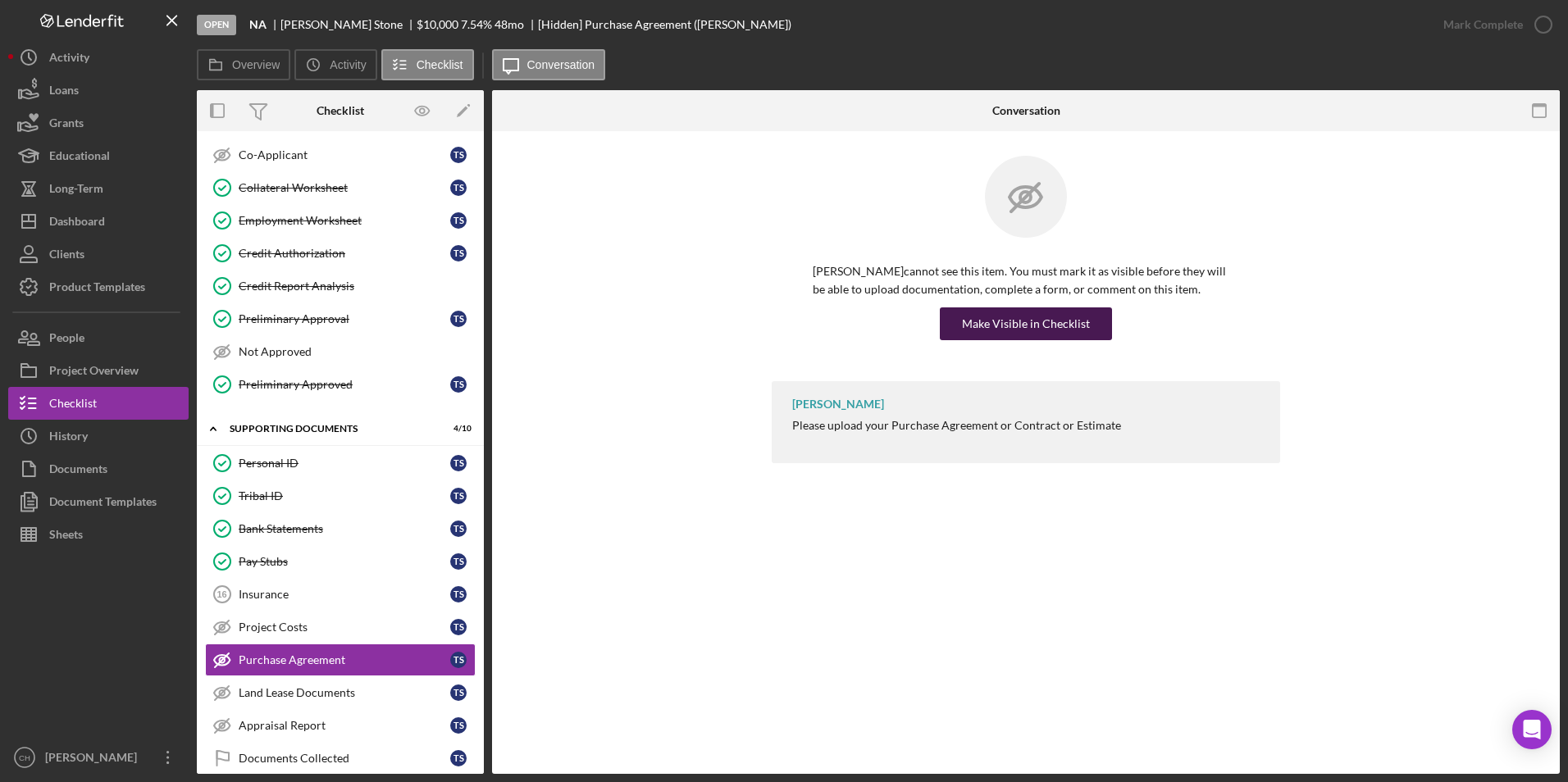
click at [1074, 325] on div "Make Visible in Checklist" at bounding box center [1026, 323] width 128 height 33
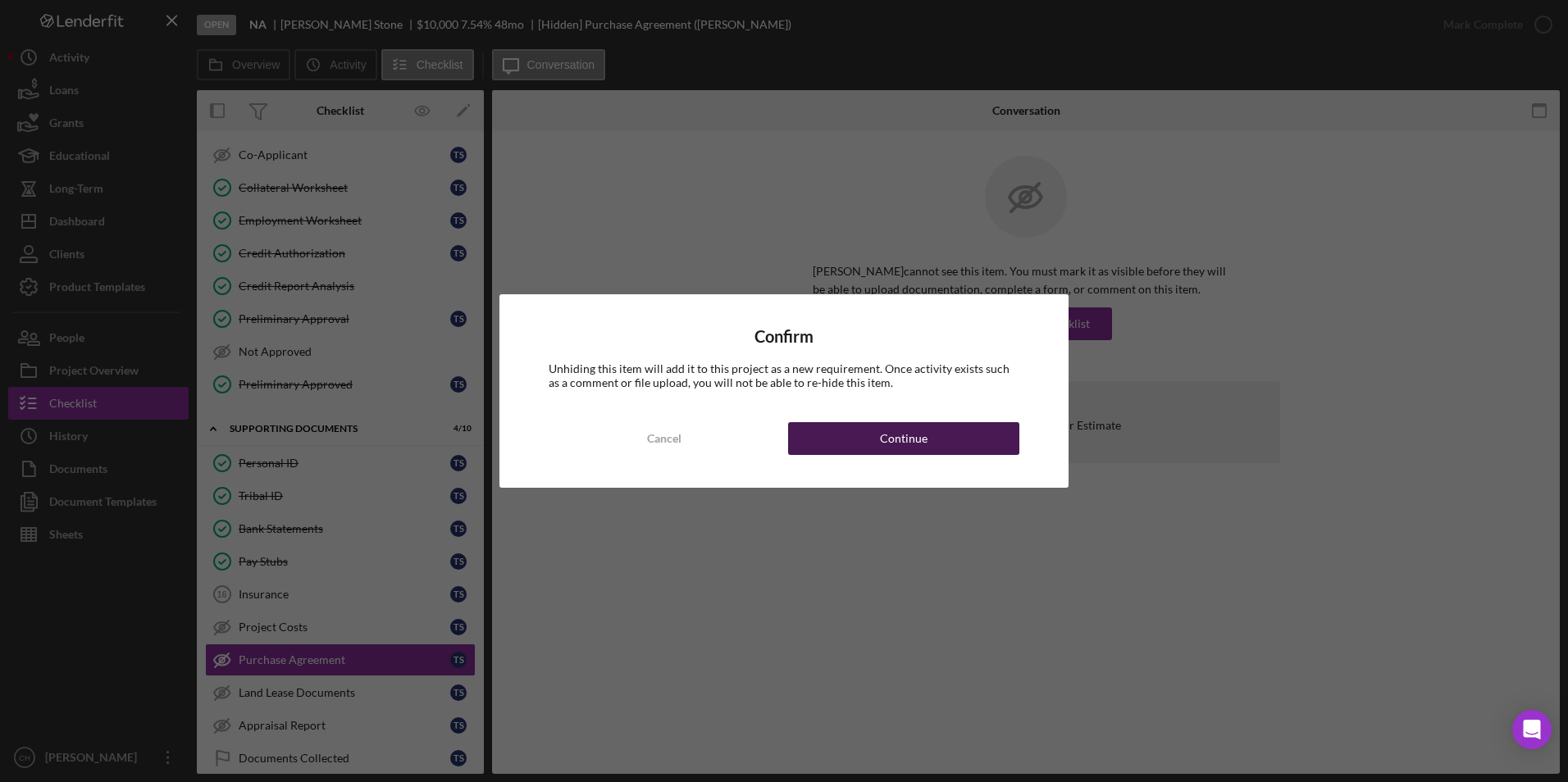
click at [949, 430] on button "Continue" at bounding box center [904, 438] width 232 height 33
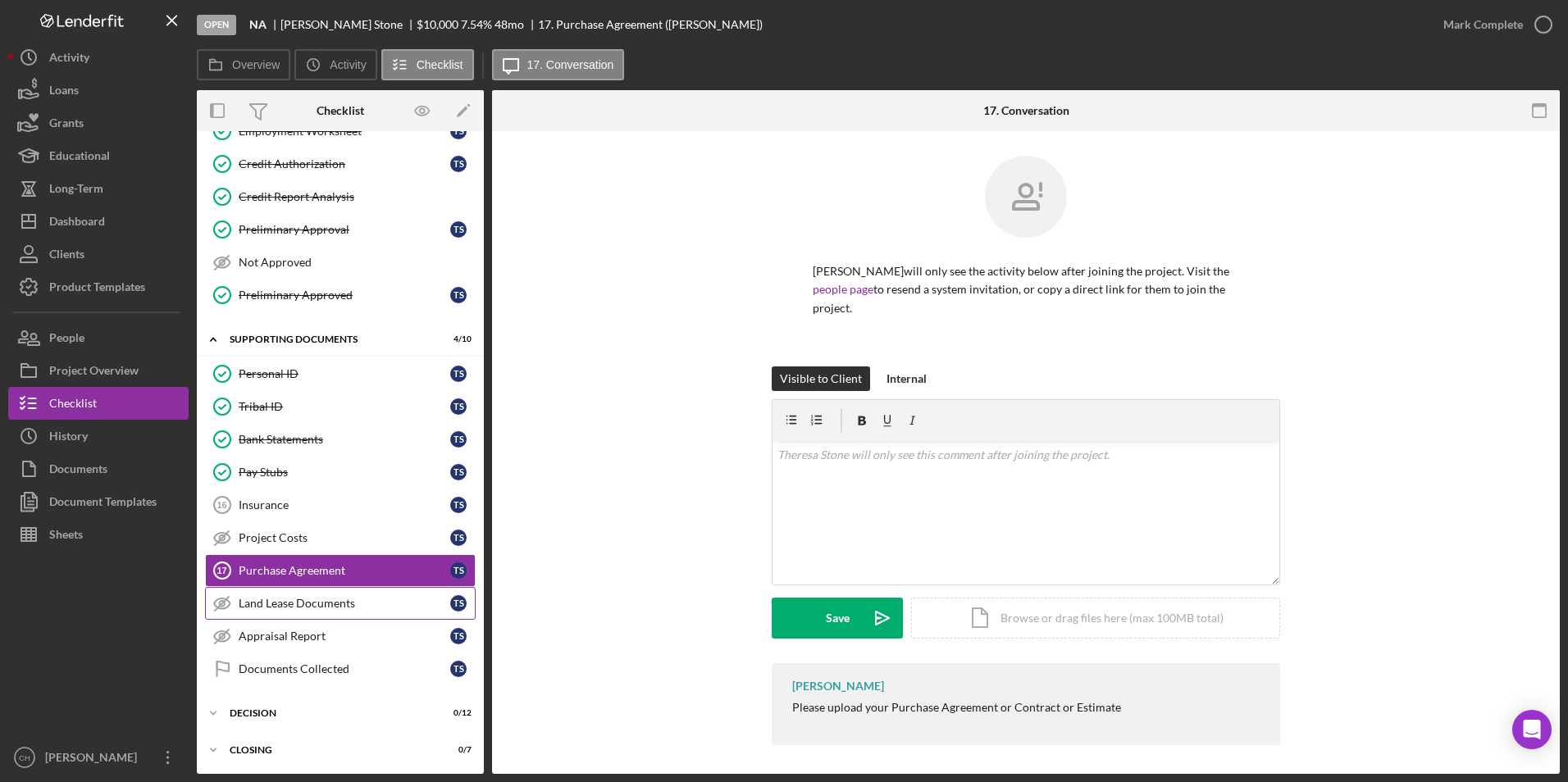
scroll to position [532, 0]
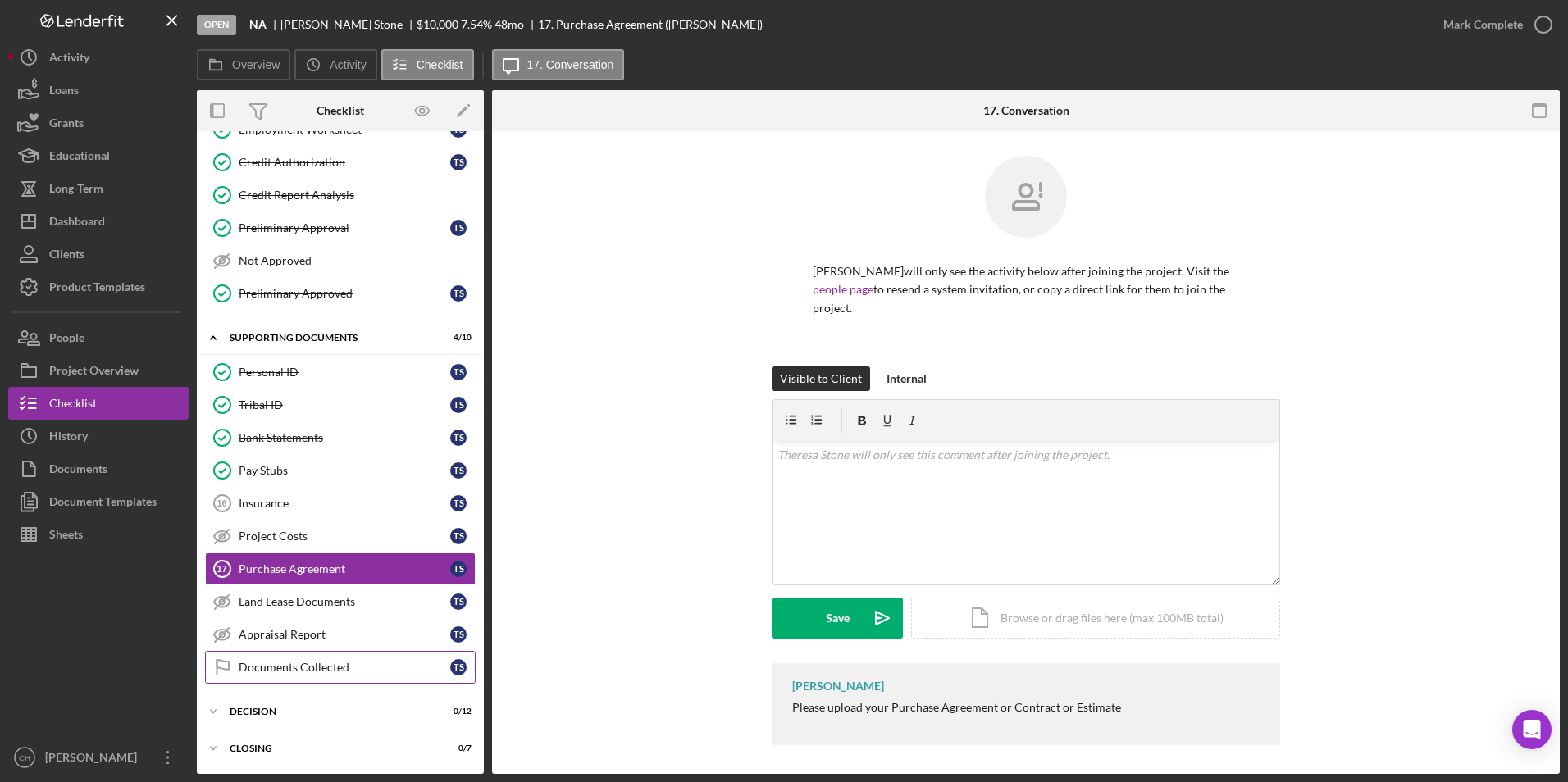
click at [290, 666] on div "Documents Collected" at bounding box center [344, 667] width 211 height 13
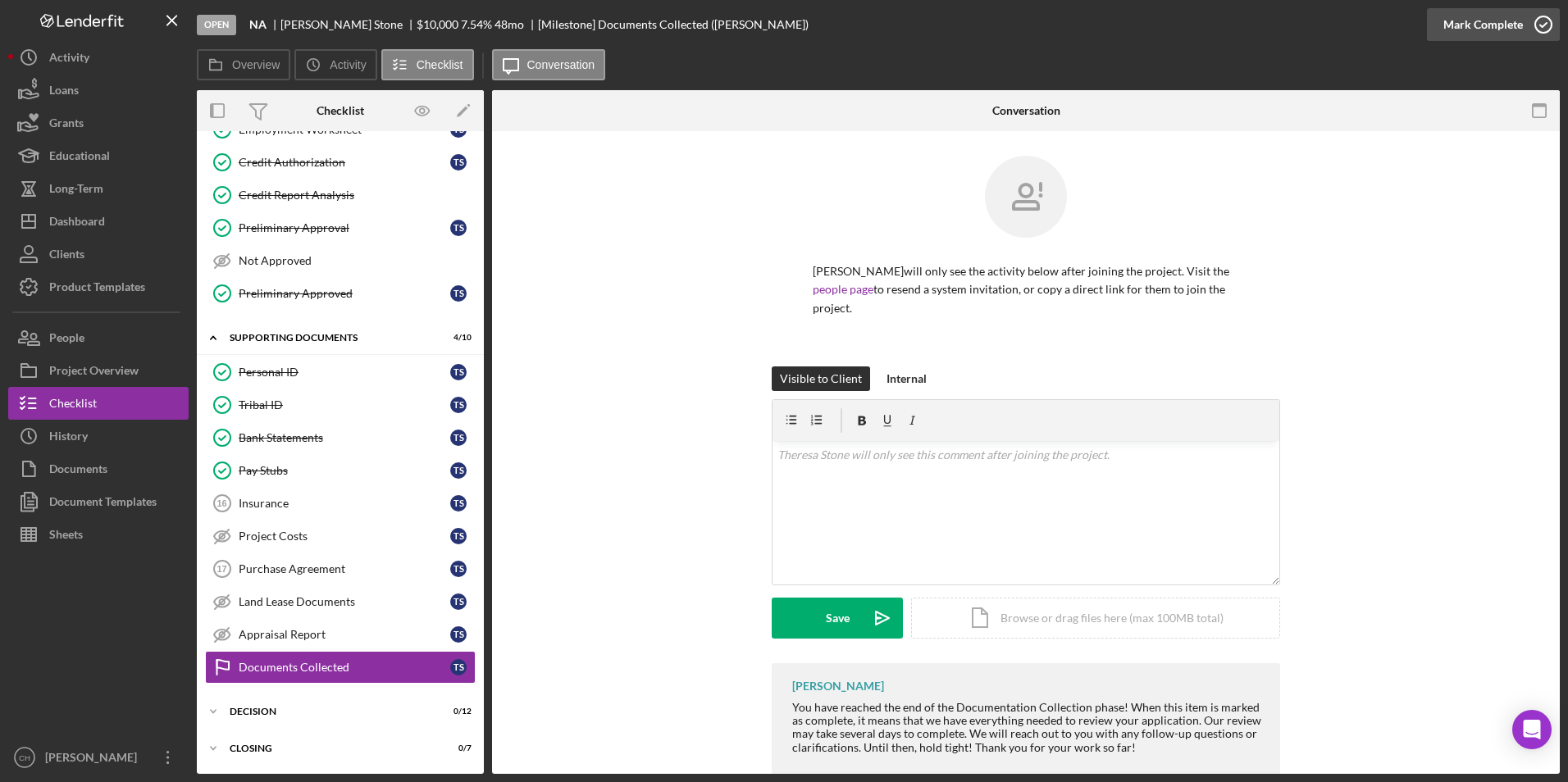
click at [1473, 31] on div "Mark Complete" at bounding box center [1483, 25] width 80 height 33
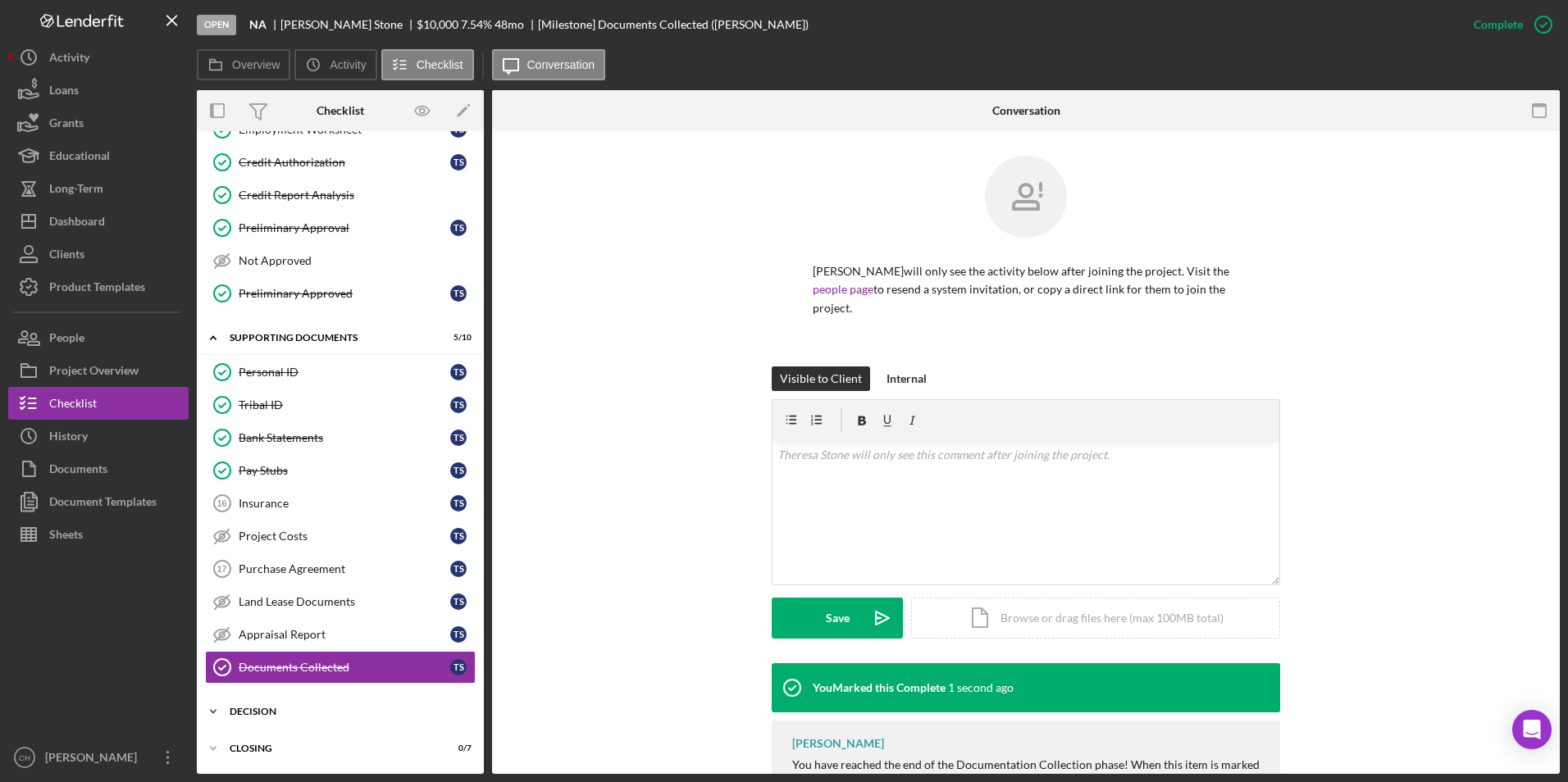
click at [282, 708] on div "Decision" at bounding box center [346, 712] width 233 height 10
click at [268, 746] on div "DownHome Pipeline" at bounding box center [356, 746] width 236 height 13
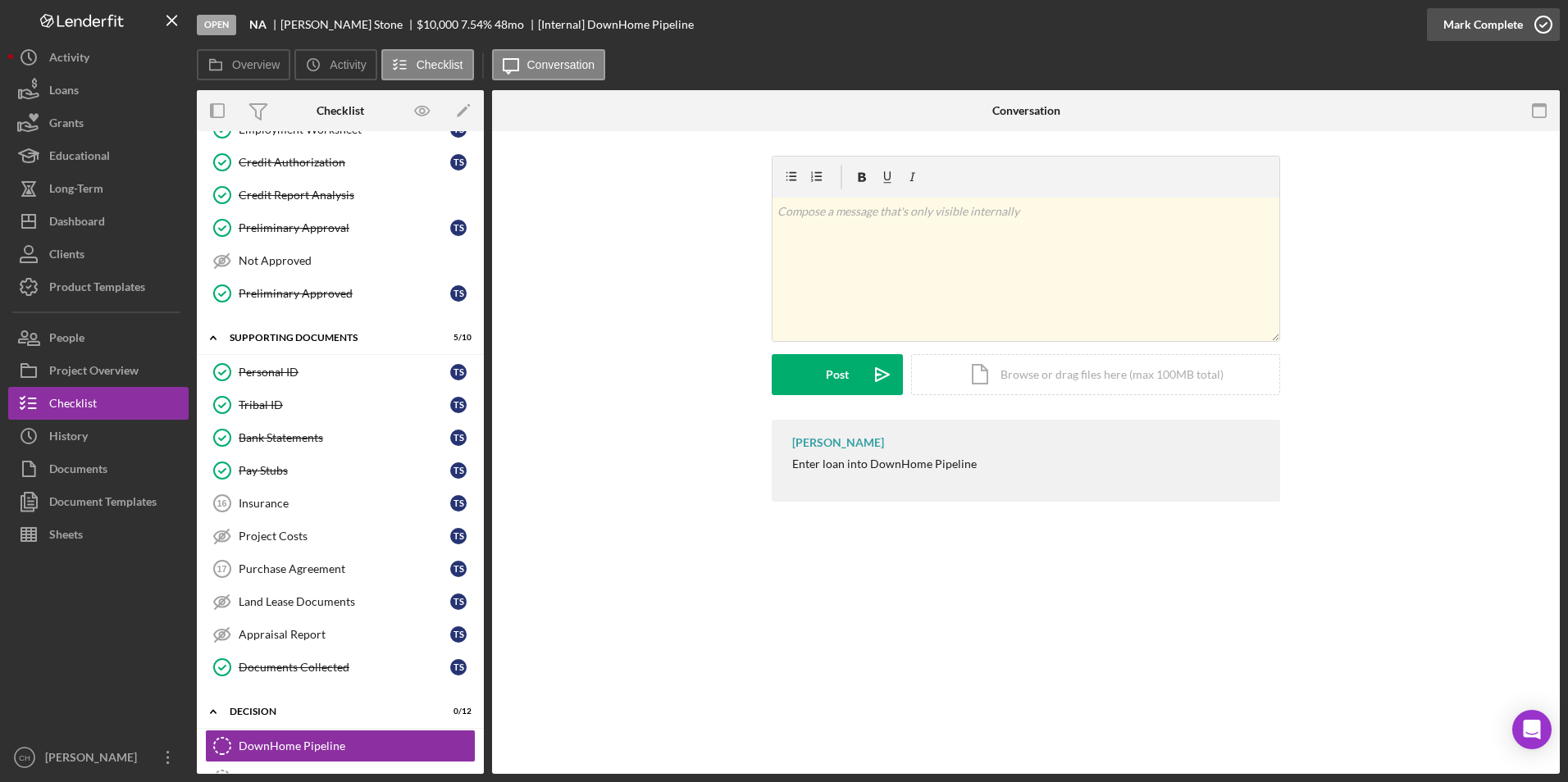
click at [1475, 17] on div "Mark Complete" at bounding box center [1483, 25] width 80 height 33
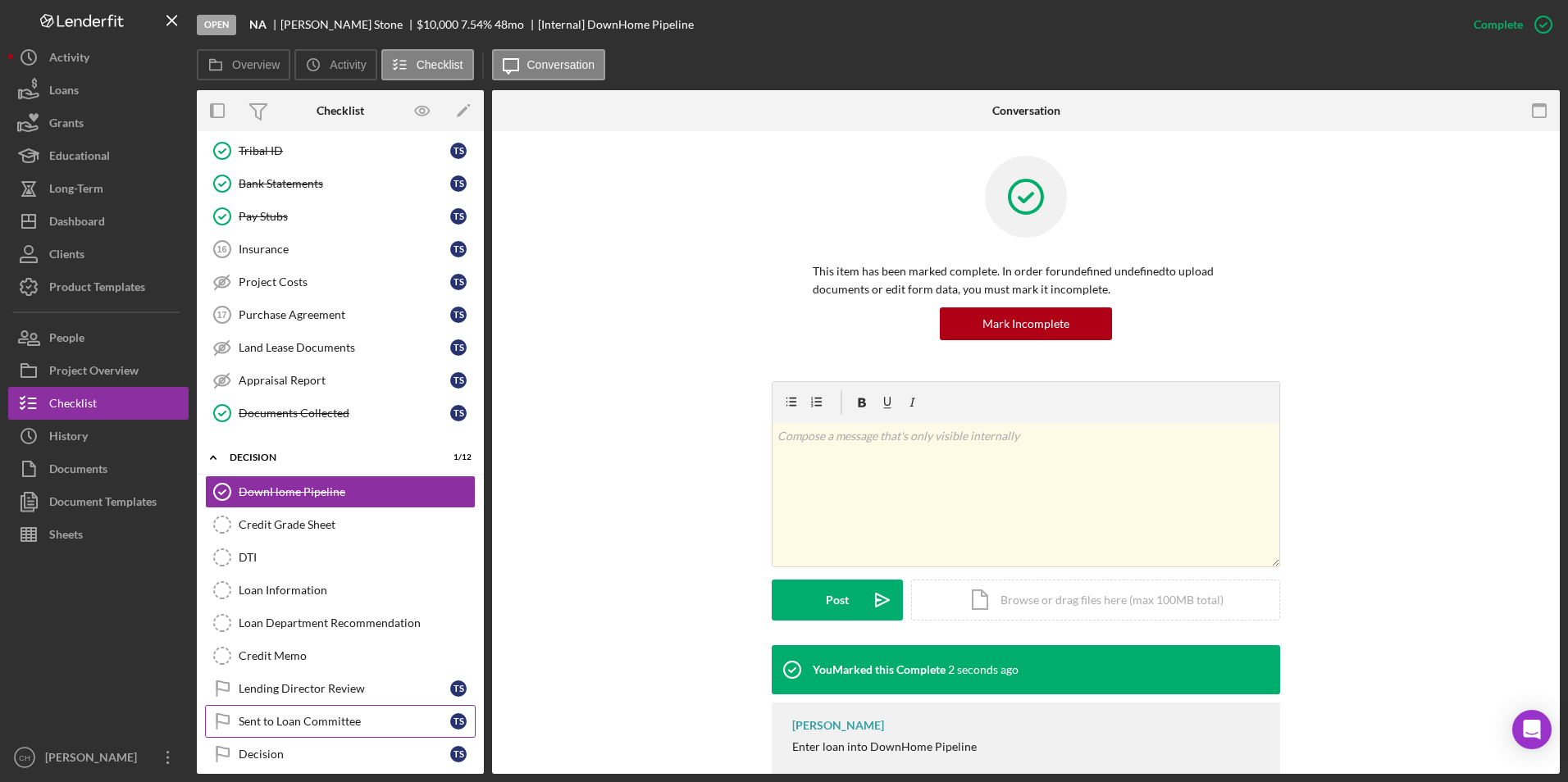
scroll to position [935, 0]
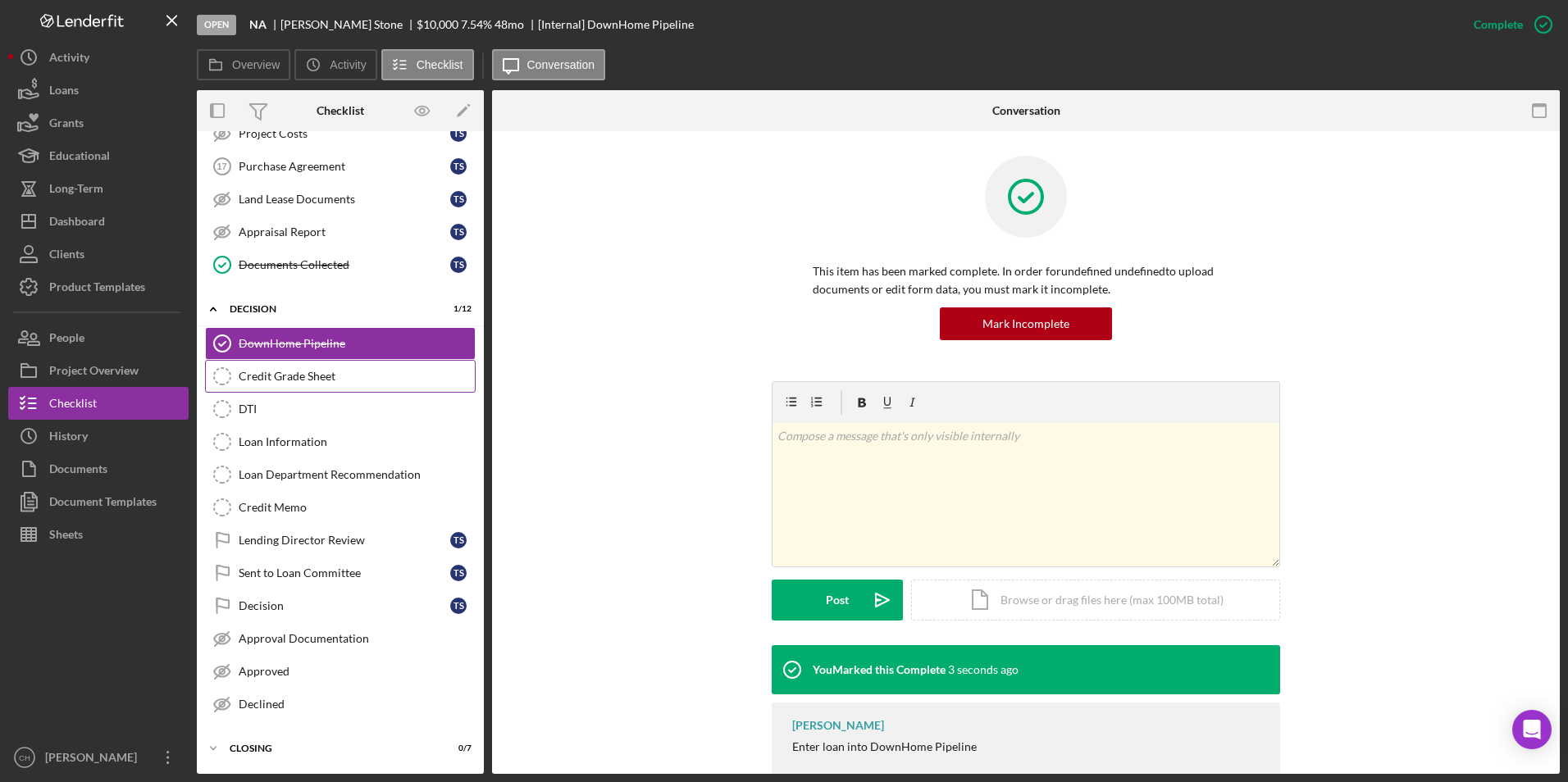
click at [255, 374] on div "Credit Grade Sheet" at bounding box center [356, 376] width 236 height 13
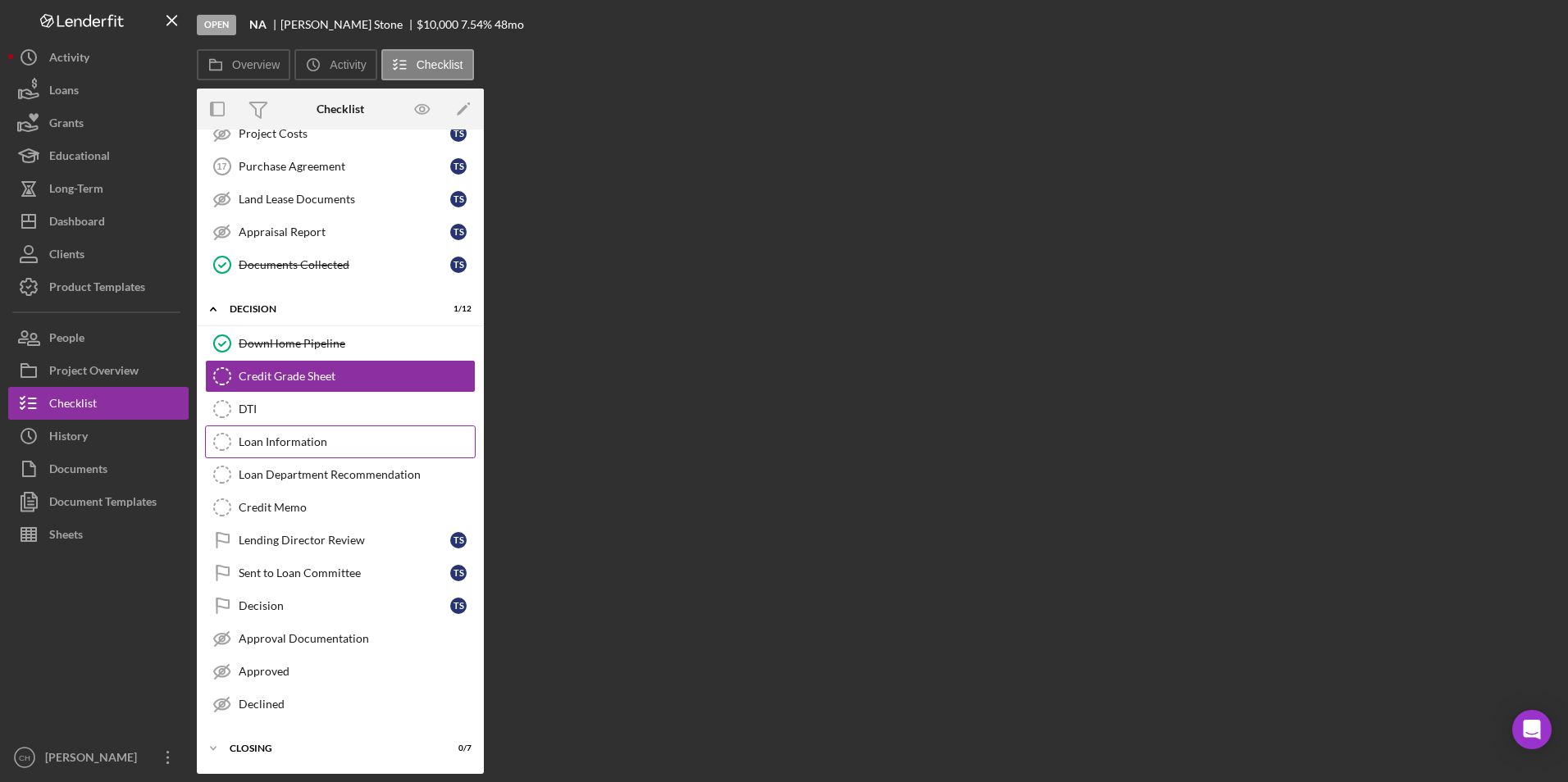
scroll to position [935, 0]
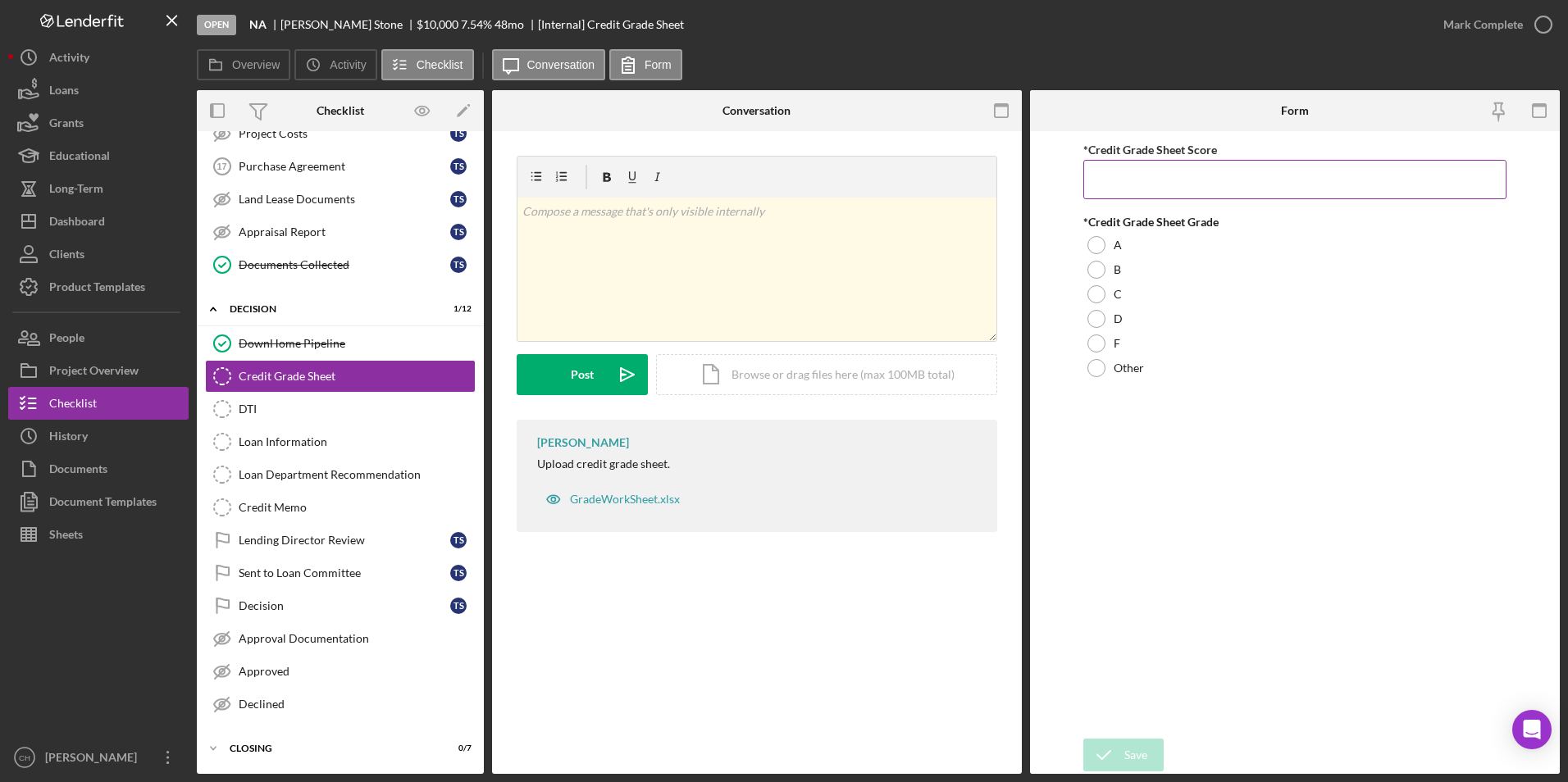
click at [1135, 173] on input "*Credit Grade Sheet Score" at bounding box center [1296, 179] width 424 height 39
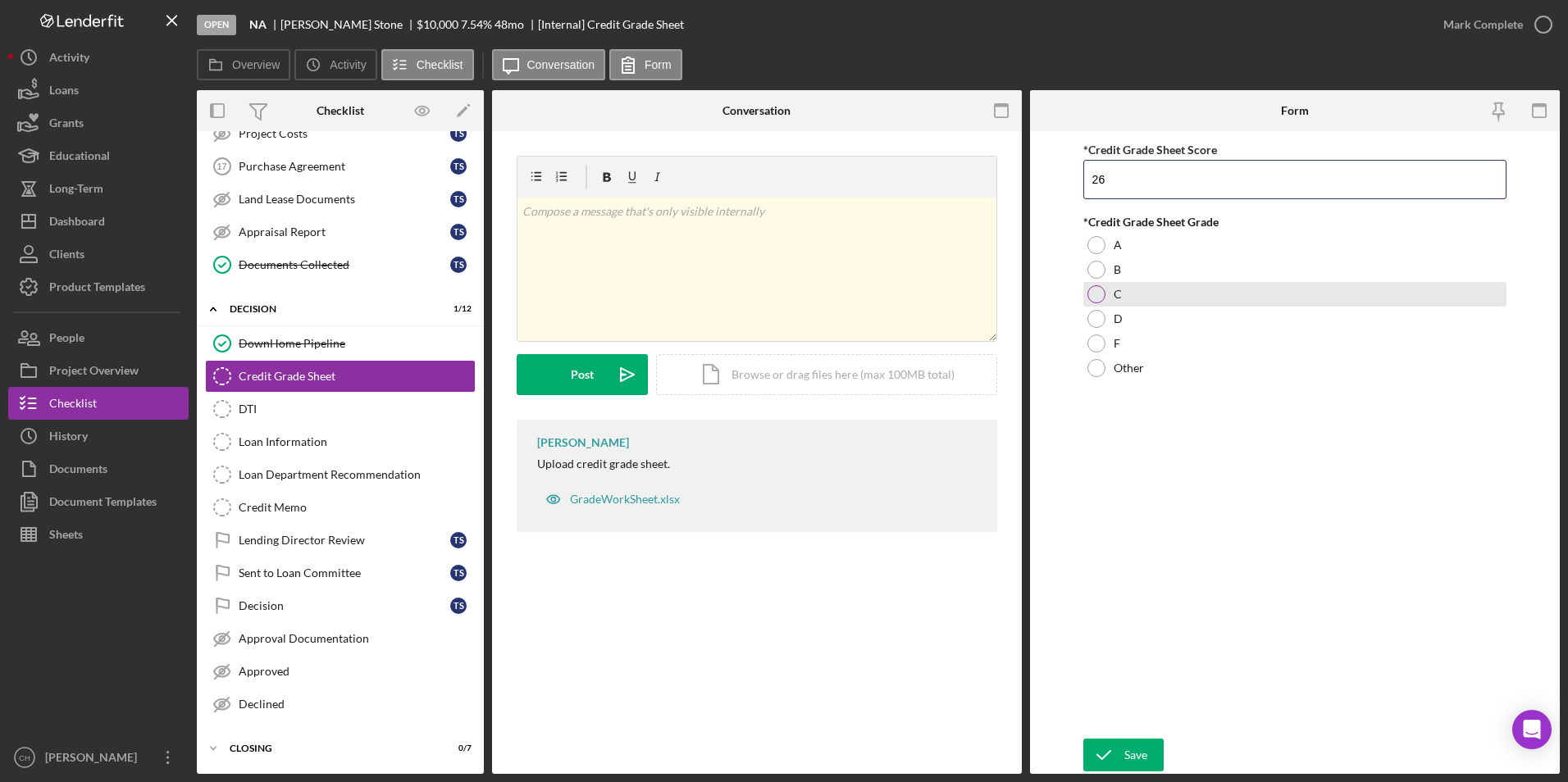
type input "26"
click at [1095, 294] on div at bounding box center [1096, 293] width 18 height 18
click at [1129, 760] on div "Save" at bounding box center [1135, 755] width 23 height 33
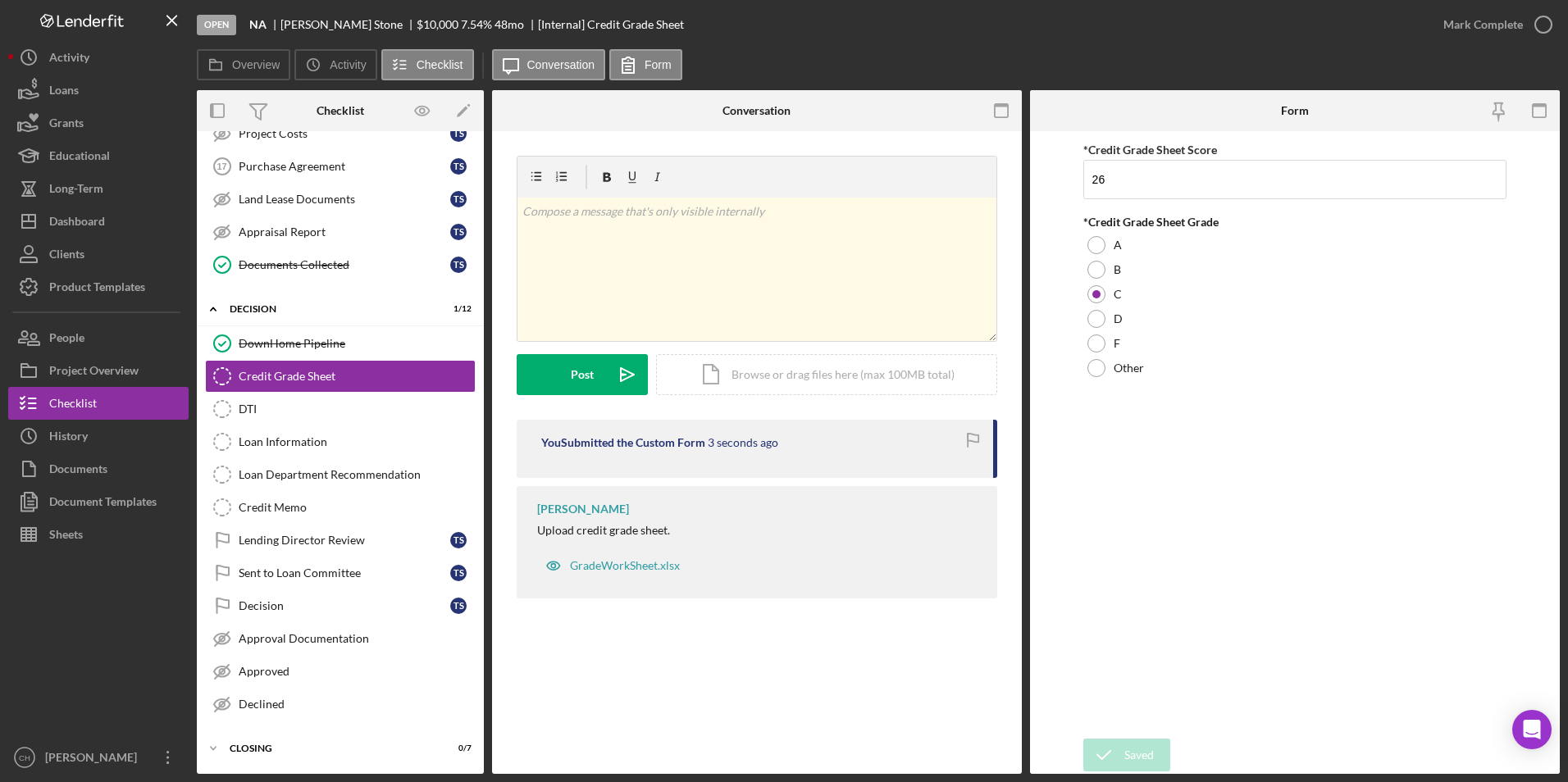
click at [1484, 18] on div "Mark Complete" at bounding box center [1483, 25] width 80 height 33
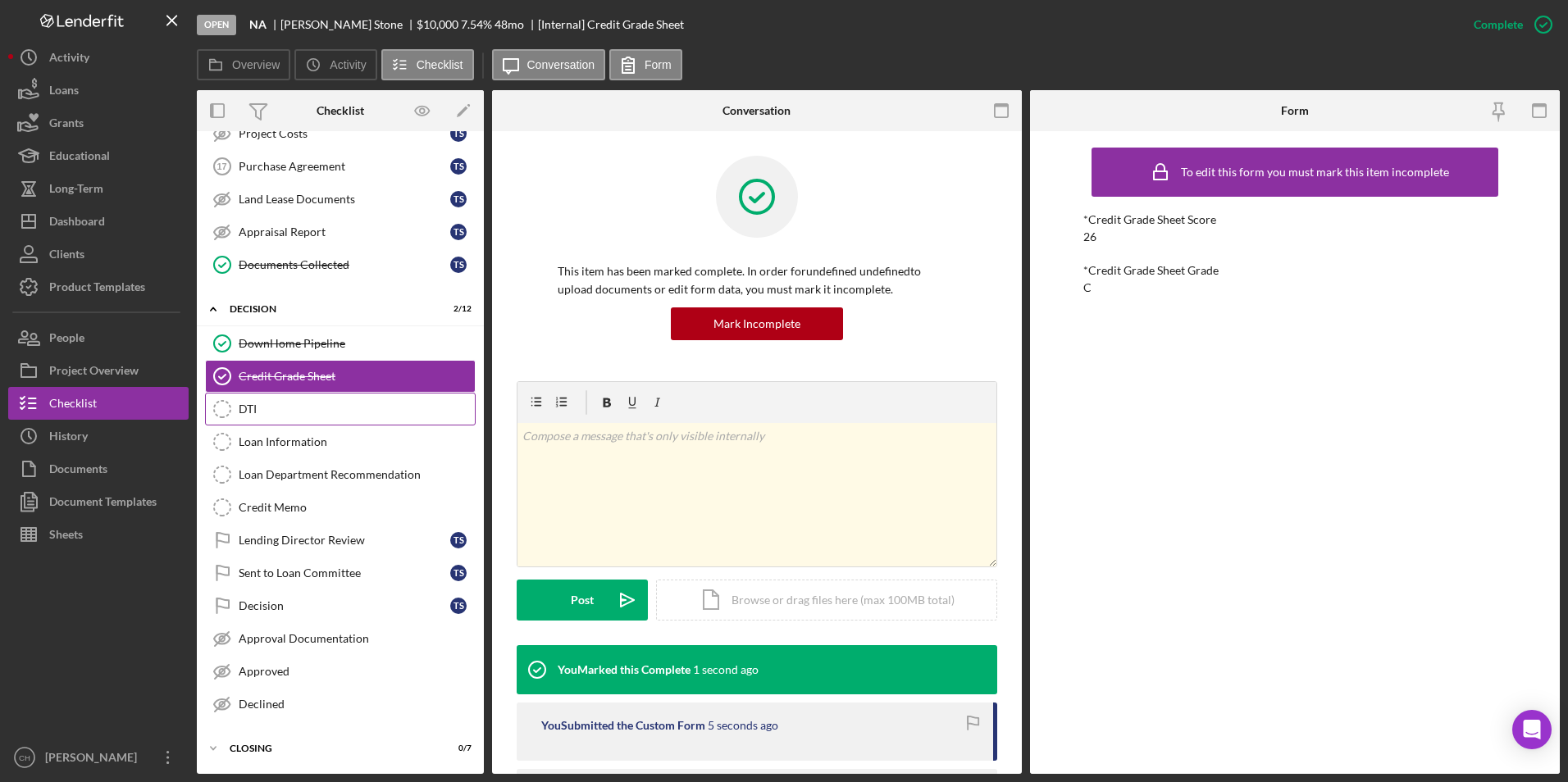
click at [261, 405] on div "DTI" at bounding box center [356, 409] width 236 height 13
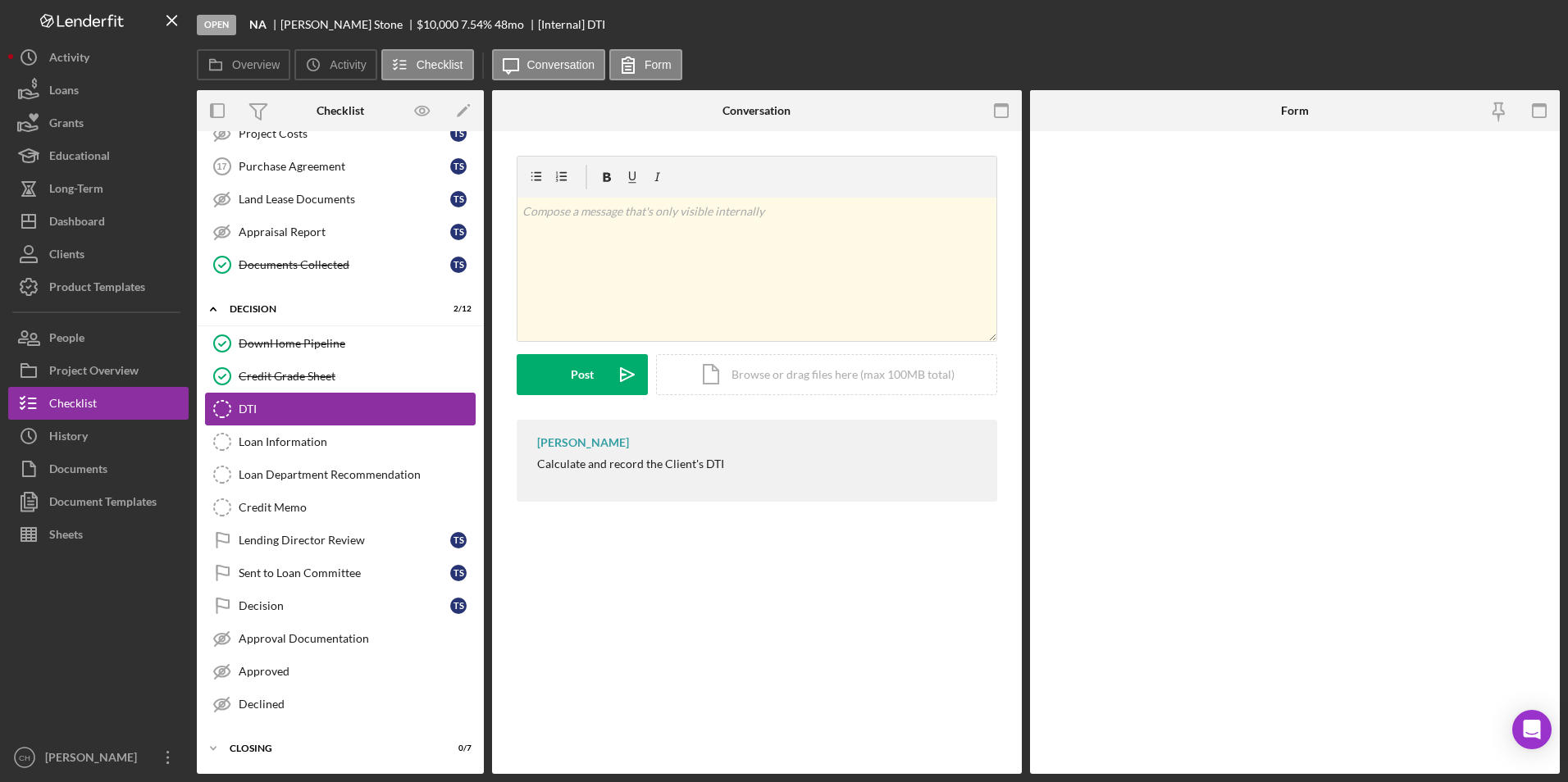
scroll to position [935, 0]
click at [1134, 182] on input "Current DTI" at bounding box center [1296, 179] width 424 height 39
type input "13.00000%"
click at [1141, 253] on input "DTI after new loan" at bounding box center [1296, 255] width 424 height 39
type input "38.00000%"
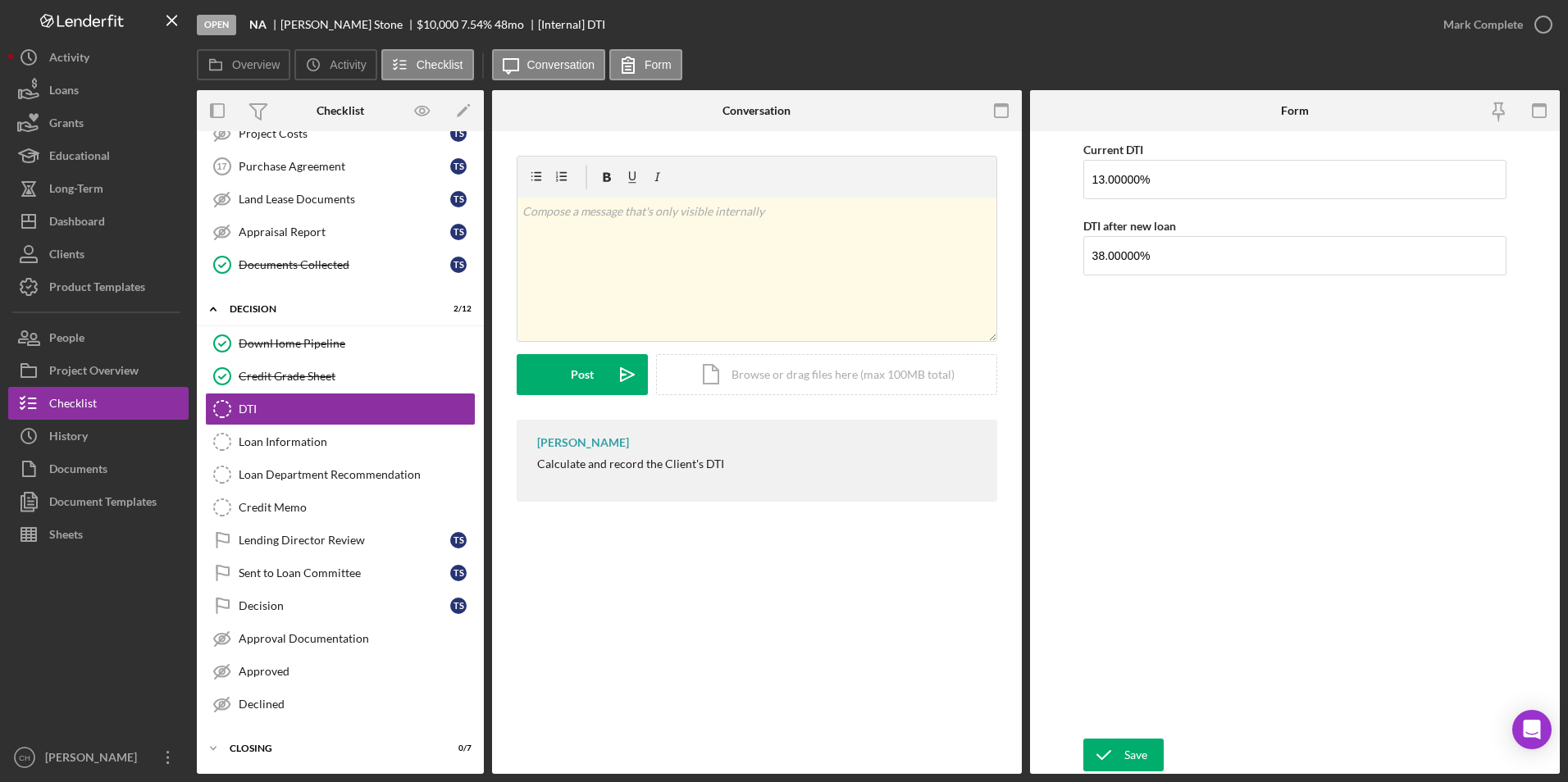
click at [1097, 411] on div "Current DTI 13.00000% DTI after new loan 38.00000%" at bounding box center [1296, 434] width 424 height 591
click at [1108, 757] on icon "submit" at bounding box center [1104, 755] width 41 height 41
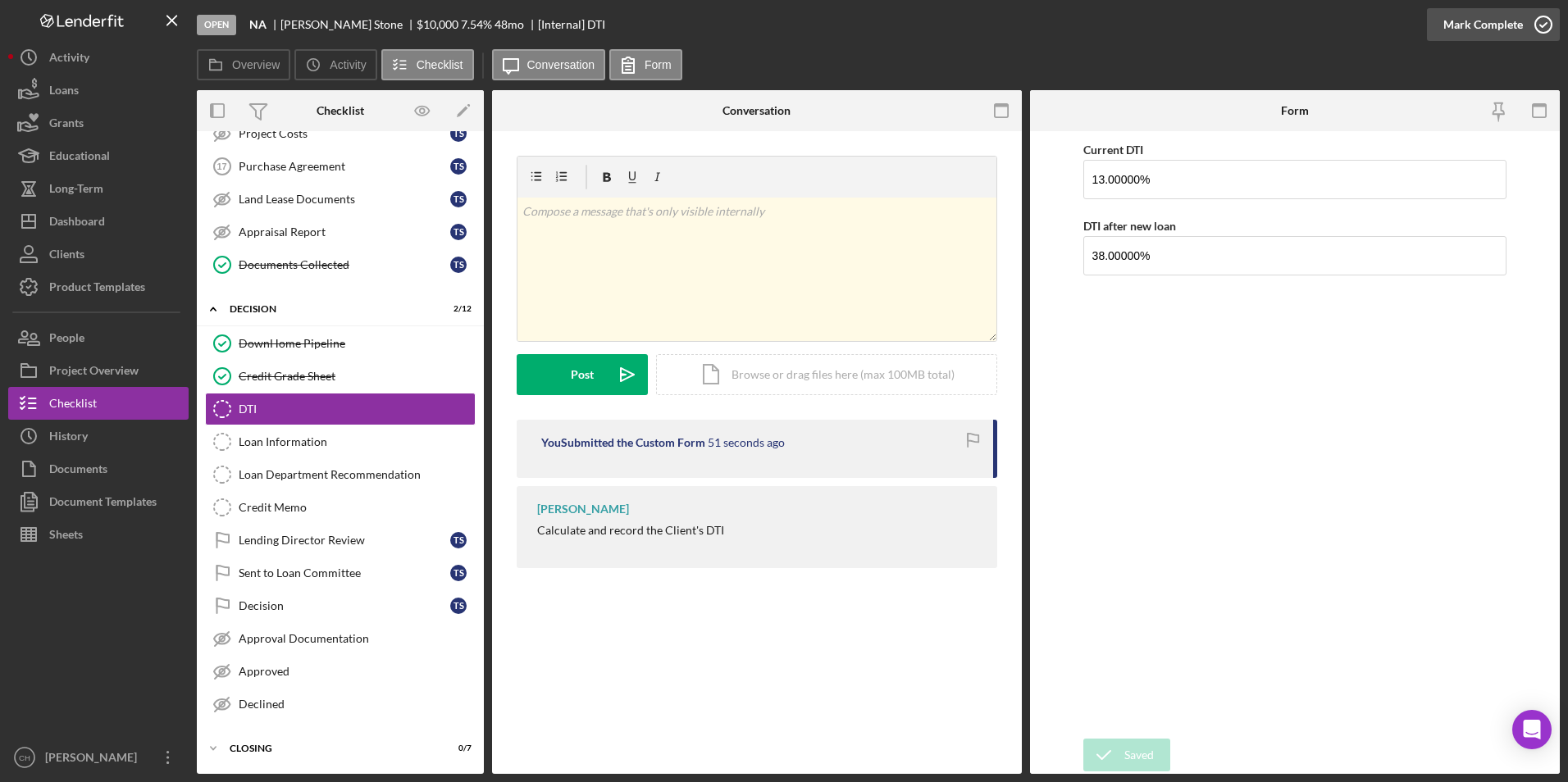
click at [1465, 28] on div "Mark Complete" at bounding box center [1483, 25] width 80 height 33
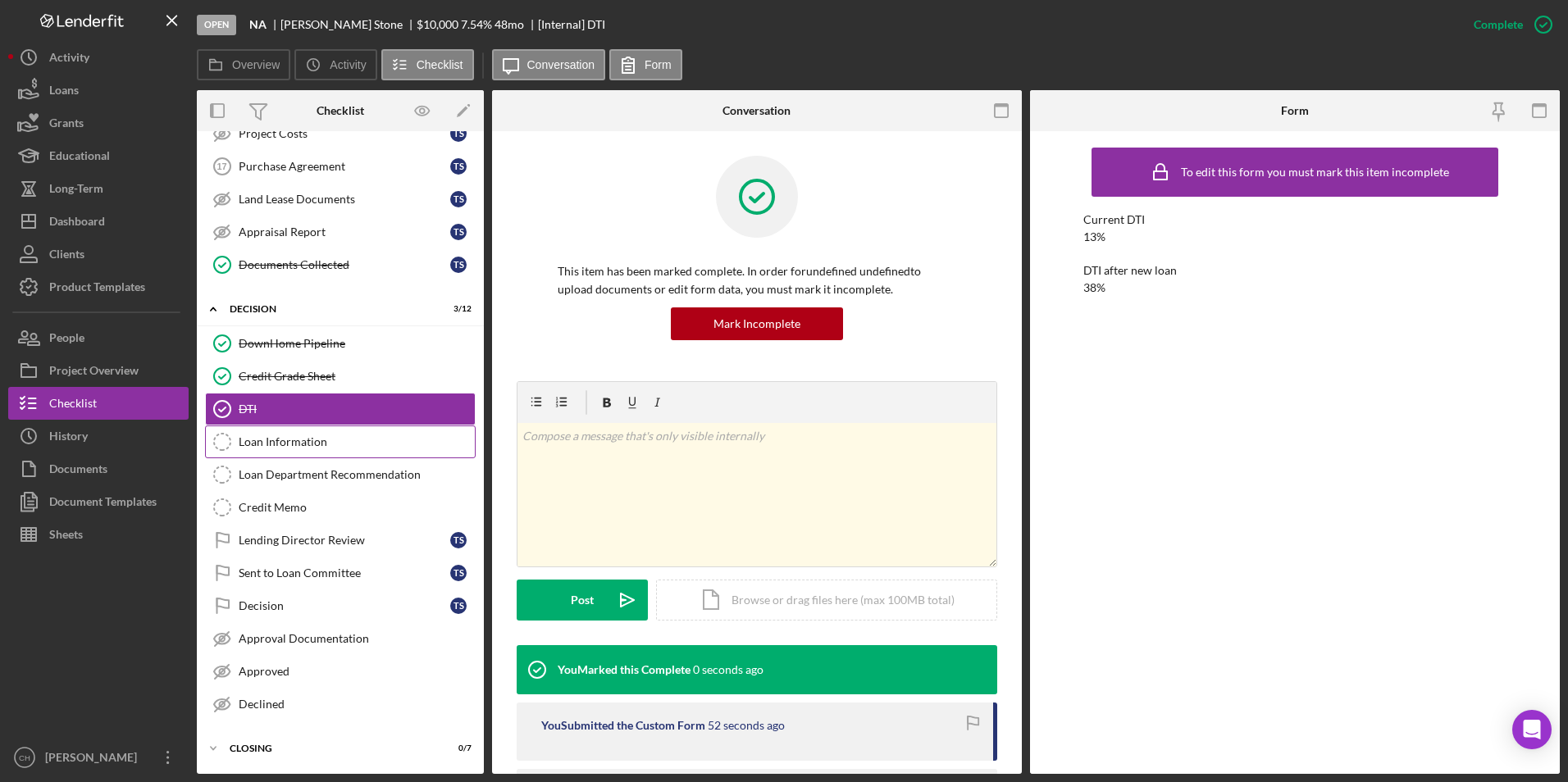
click at [282, 438] on div "Loan Information" at bounding box center [356, 441] width 236 height 13
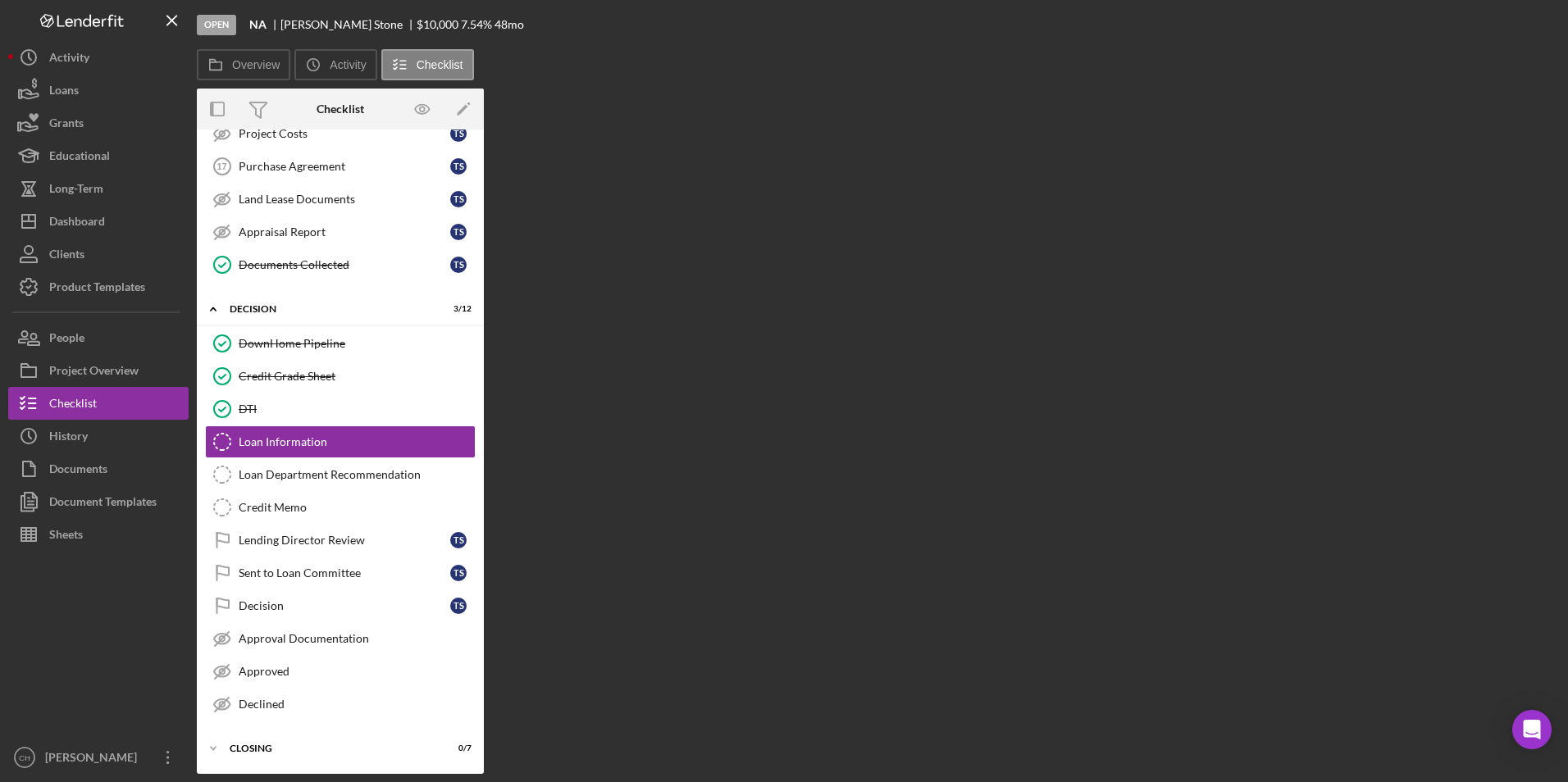
scroll to position [935, 0]
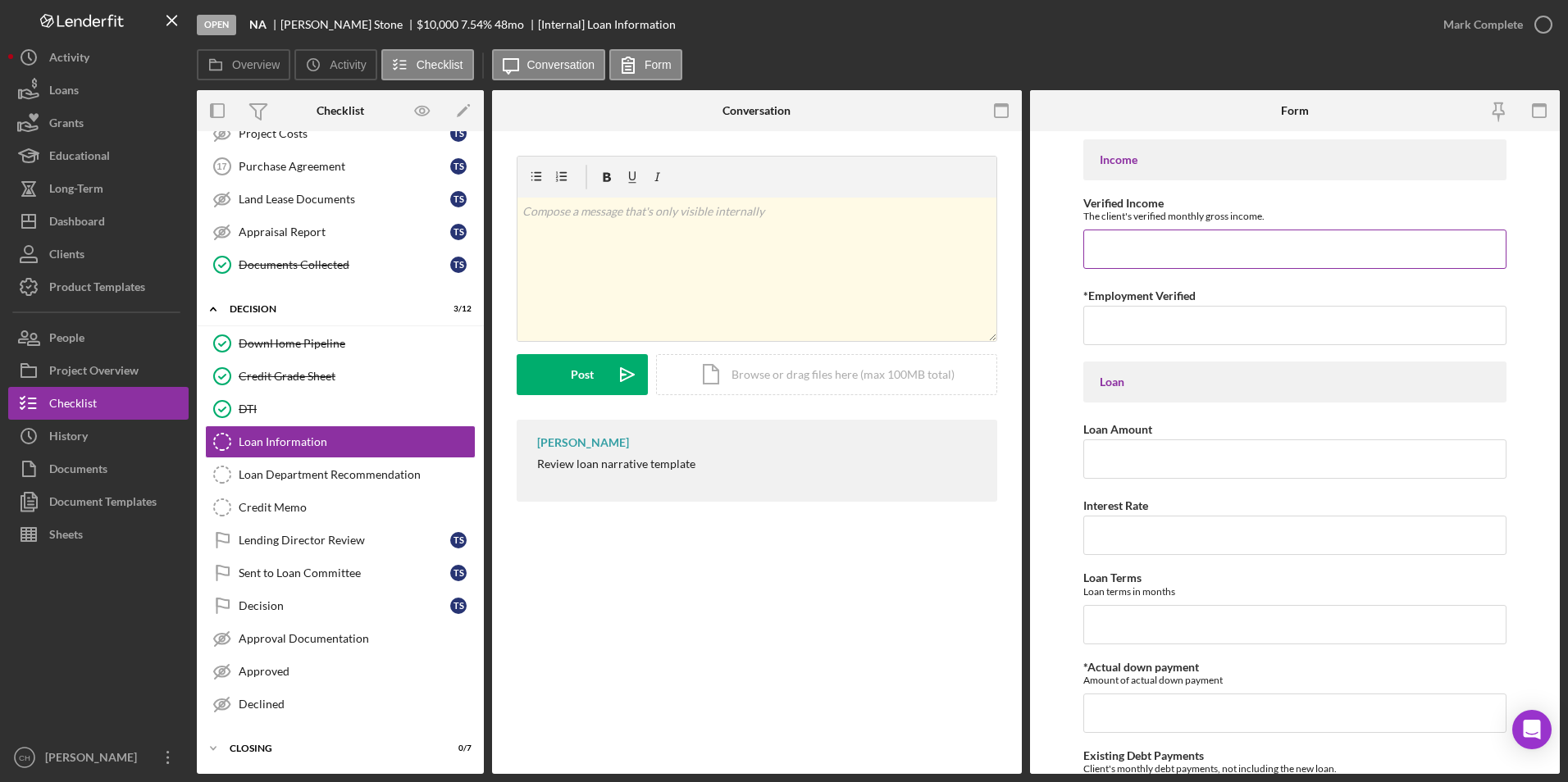
click at [1126, 244] on input "Verified Income" at bounding box center [1296, 249] width 424 height 39
type input "$990"
type input "NA"
type input "$10,000"
type input "7.54000%"
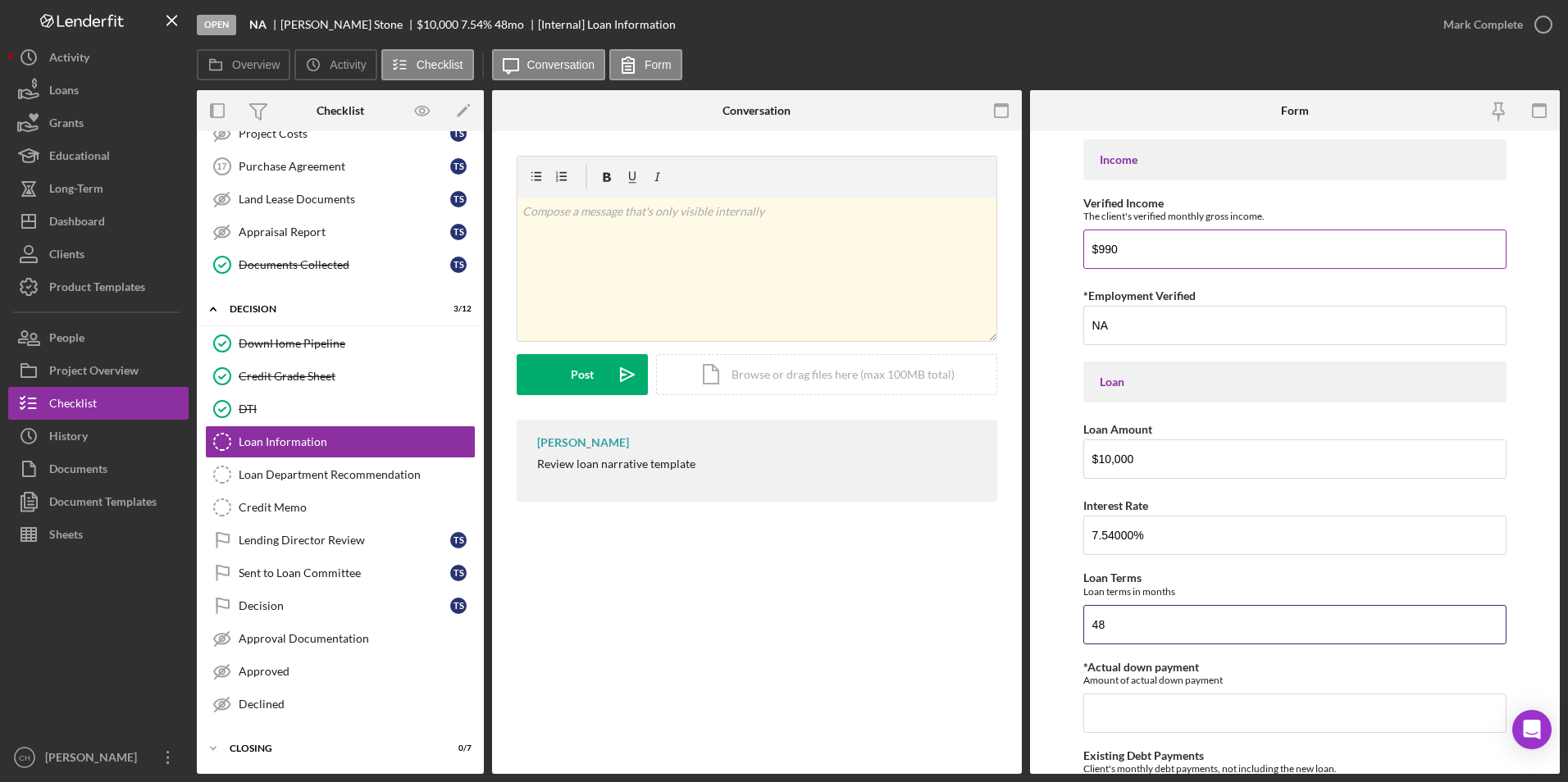
type input "48"
type input "$0"
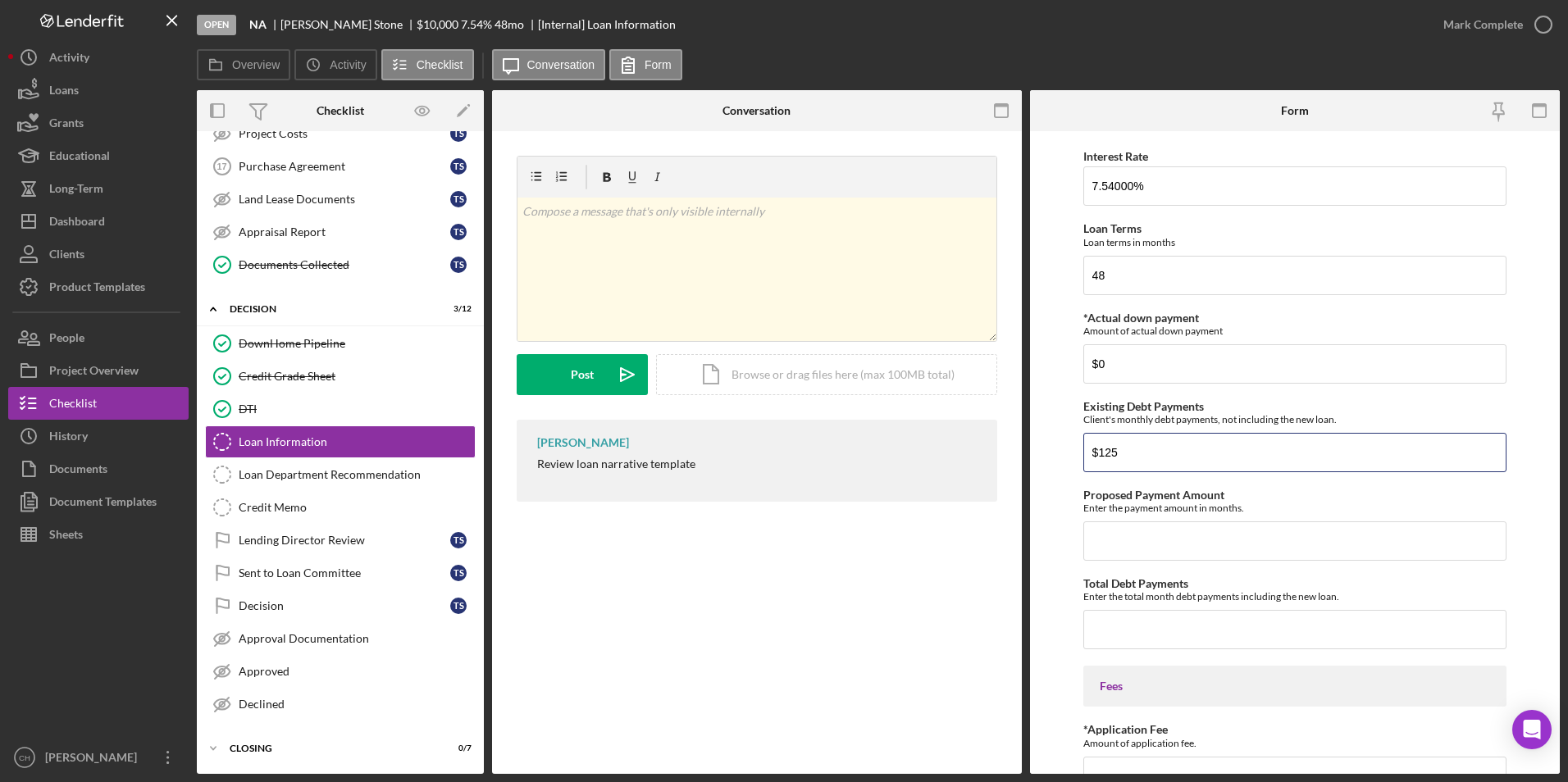
type input "$125"
type input "$249.24"
type input "$374.24"
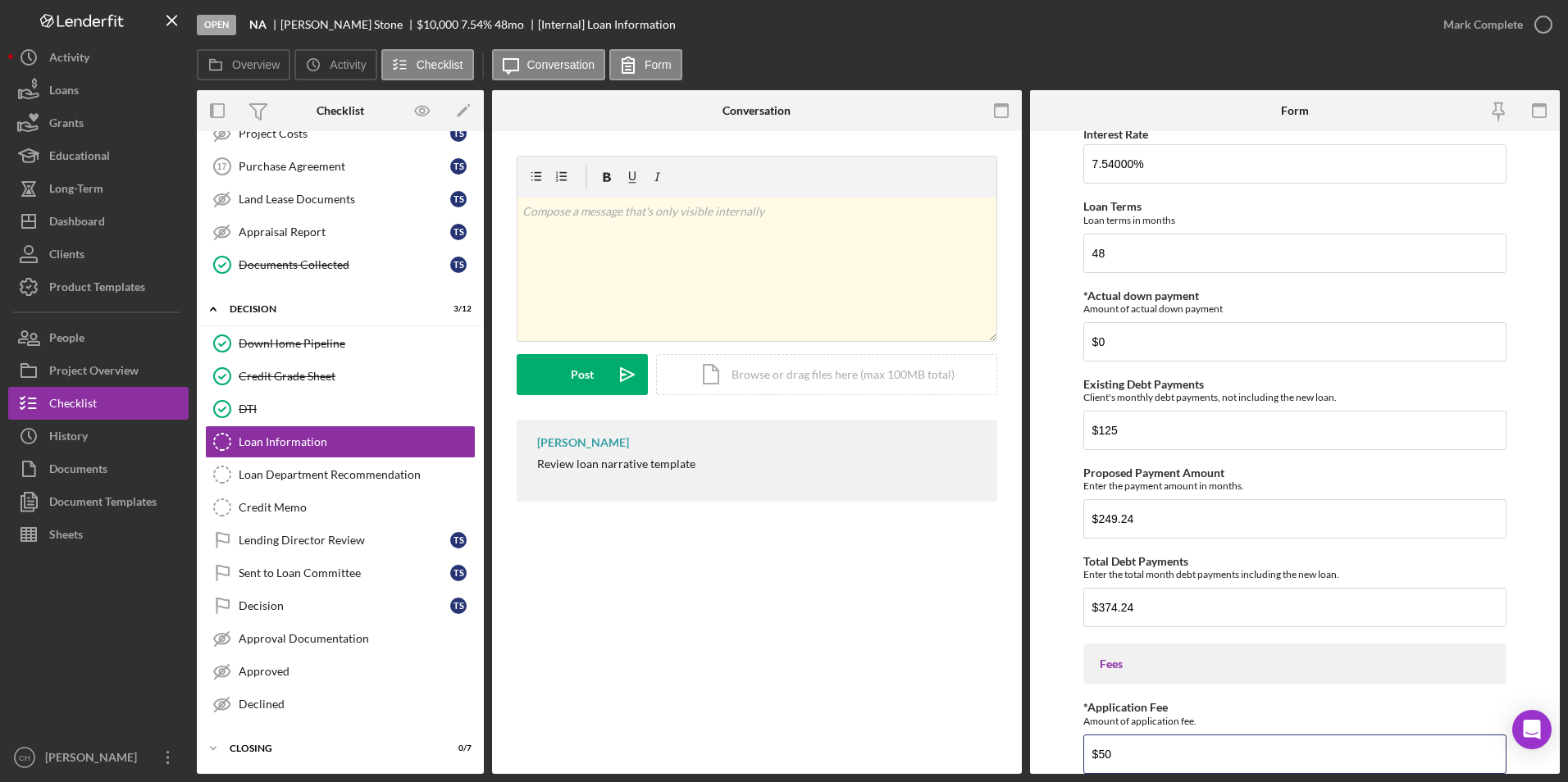
type input "$50"
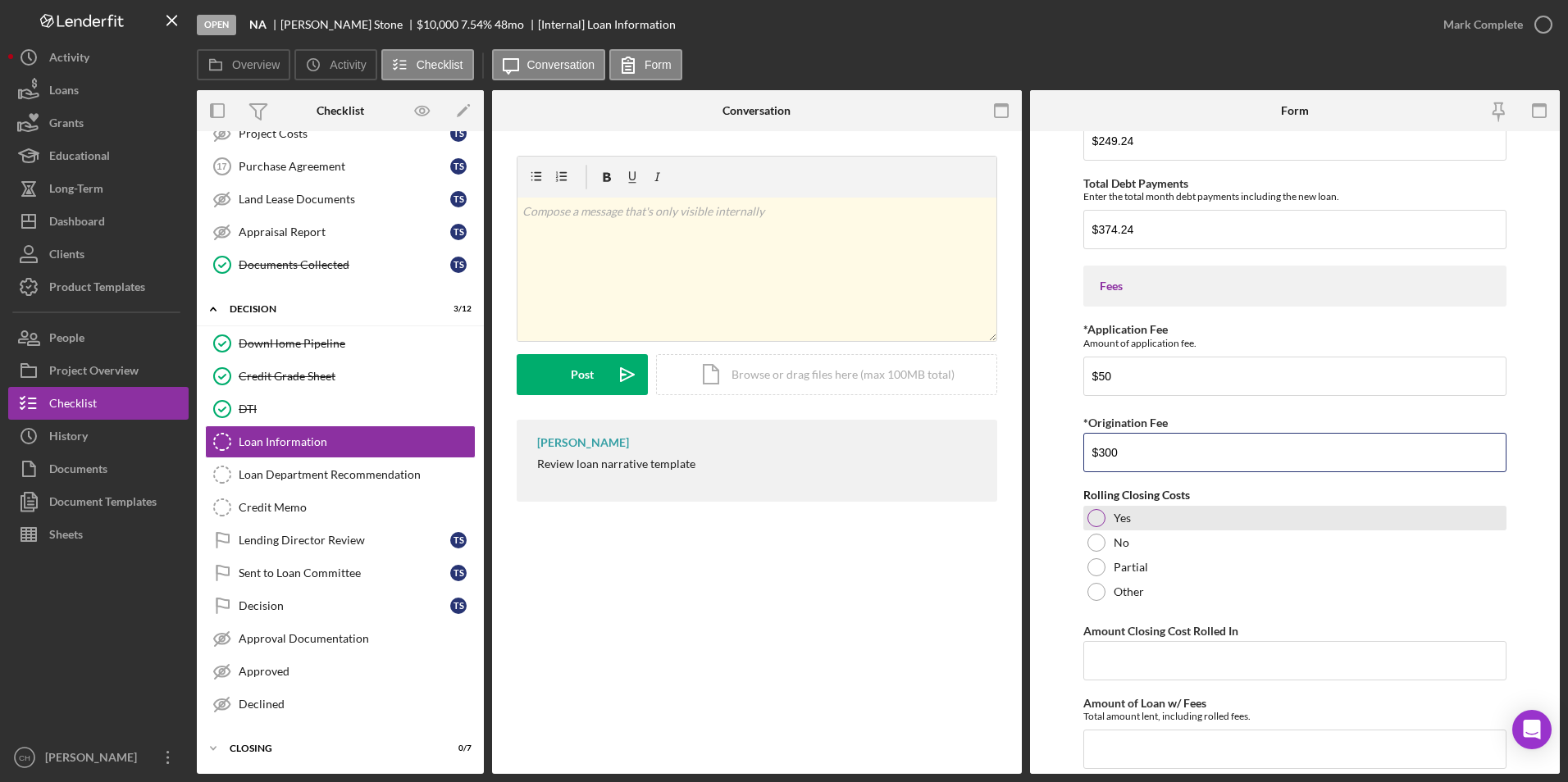
type input "$300"
click at [1103, 518] on div at bounding box center [1096, 517] width 18 height 18
click at [1118, 653] on input "Amount Closing Cost Rolled In" at bounding box center [1296, 661] width 424 height 39
type input "$300"
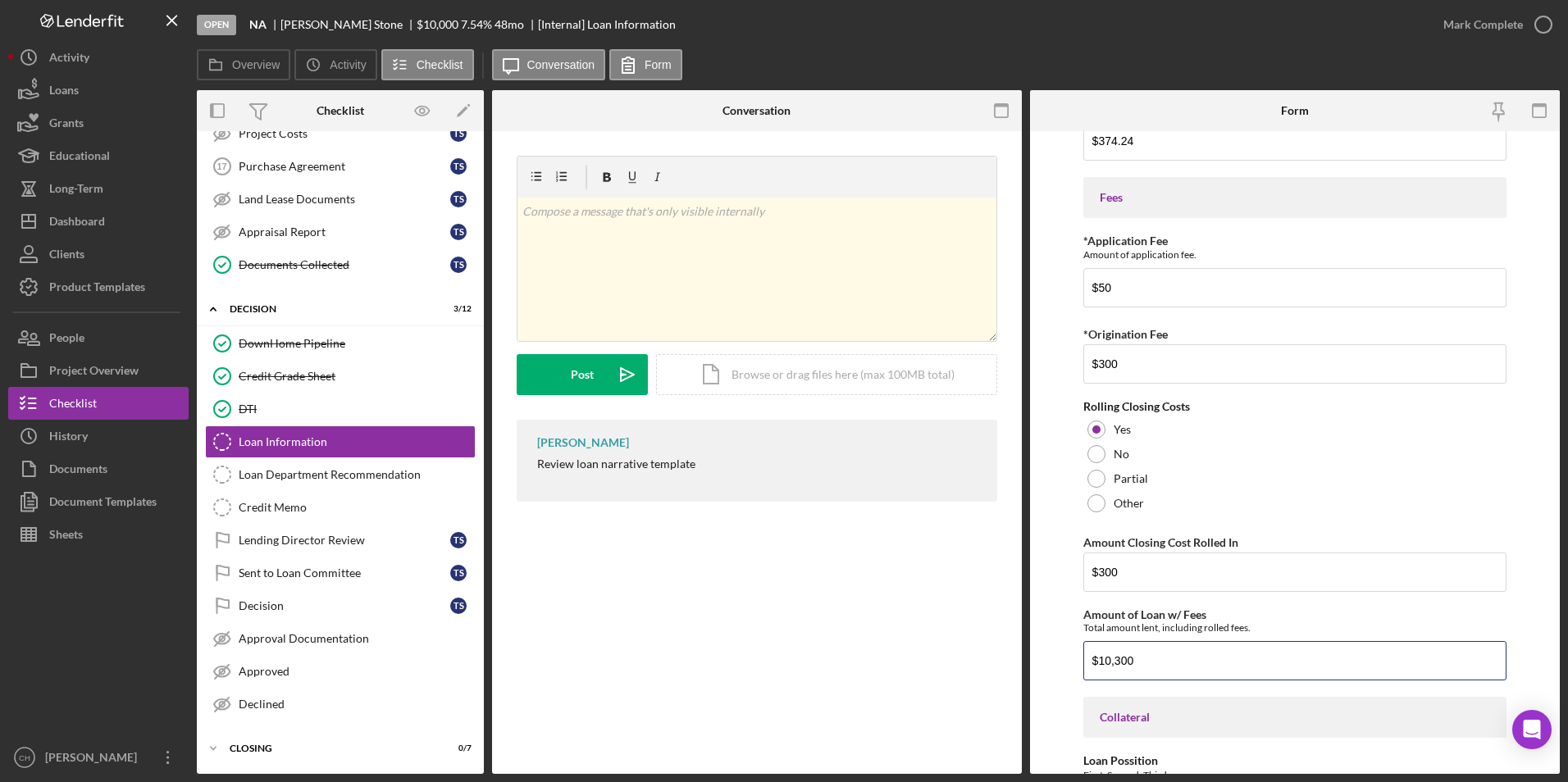
scroll to position [995, 0]
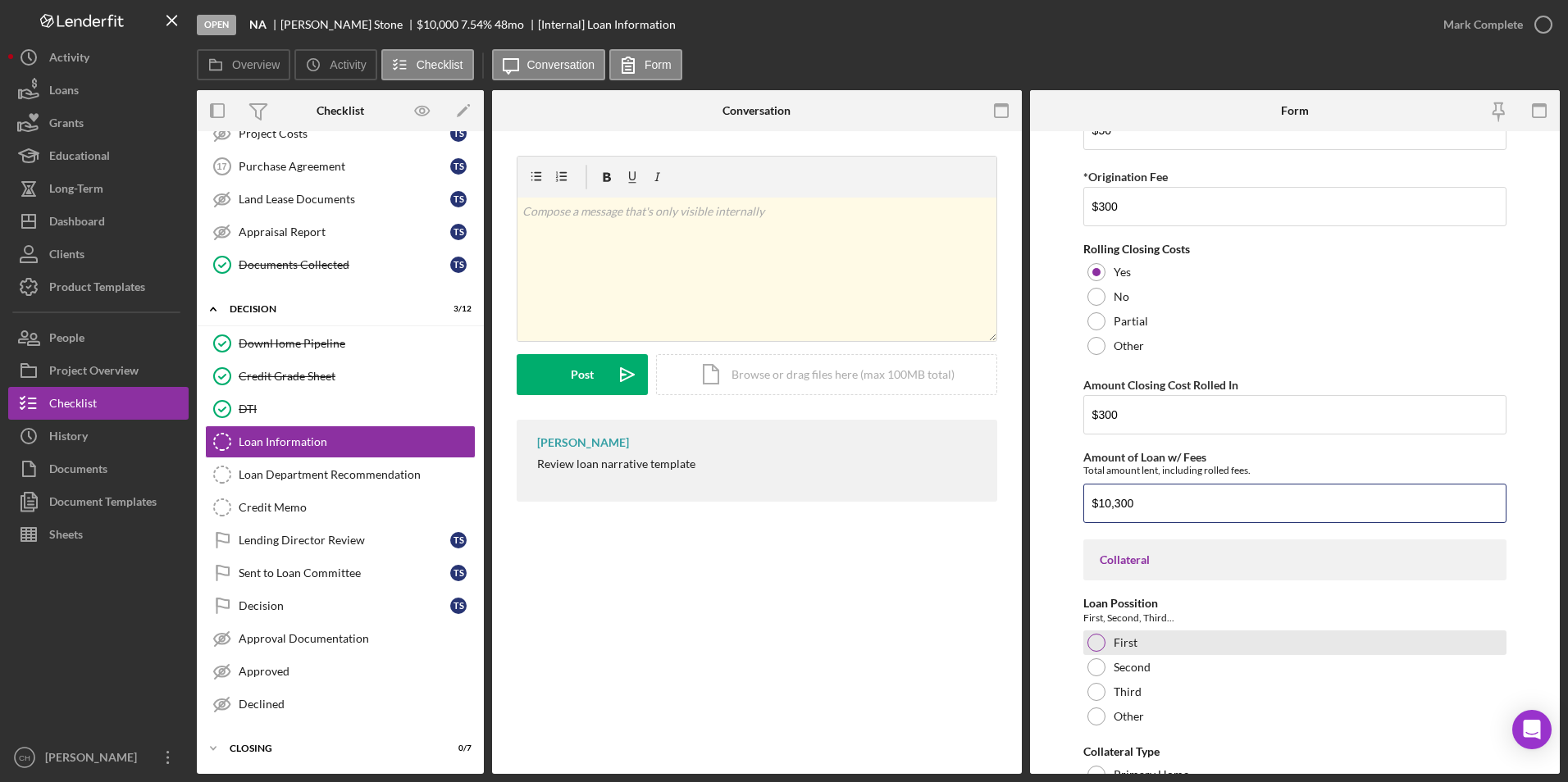
type input "$10,300"
click at [1096, 638] on div at bounding box center [1096, 642] width 18 height 18
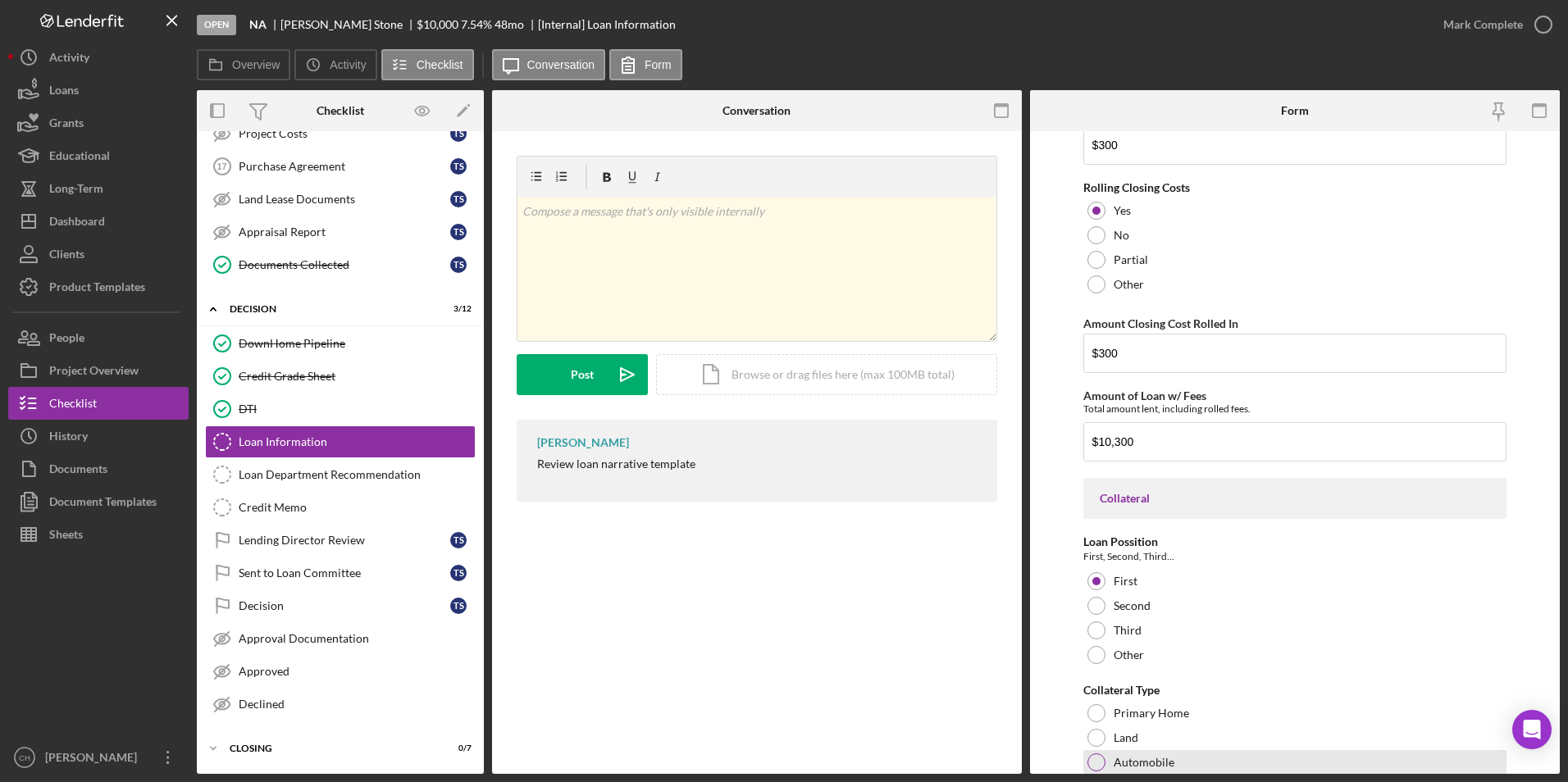
scroll to position [1159, 0]
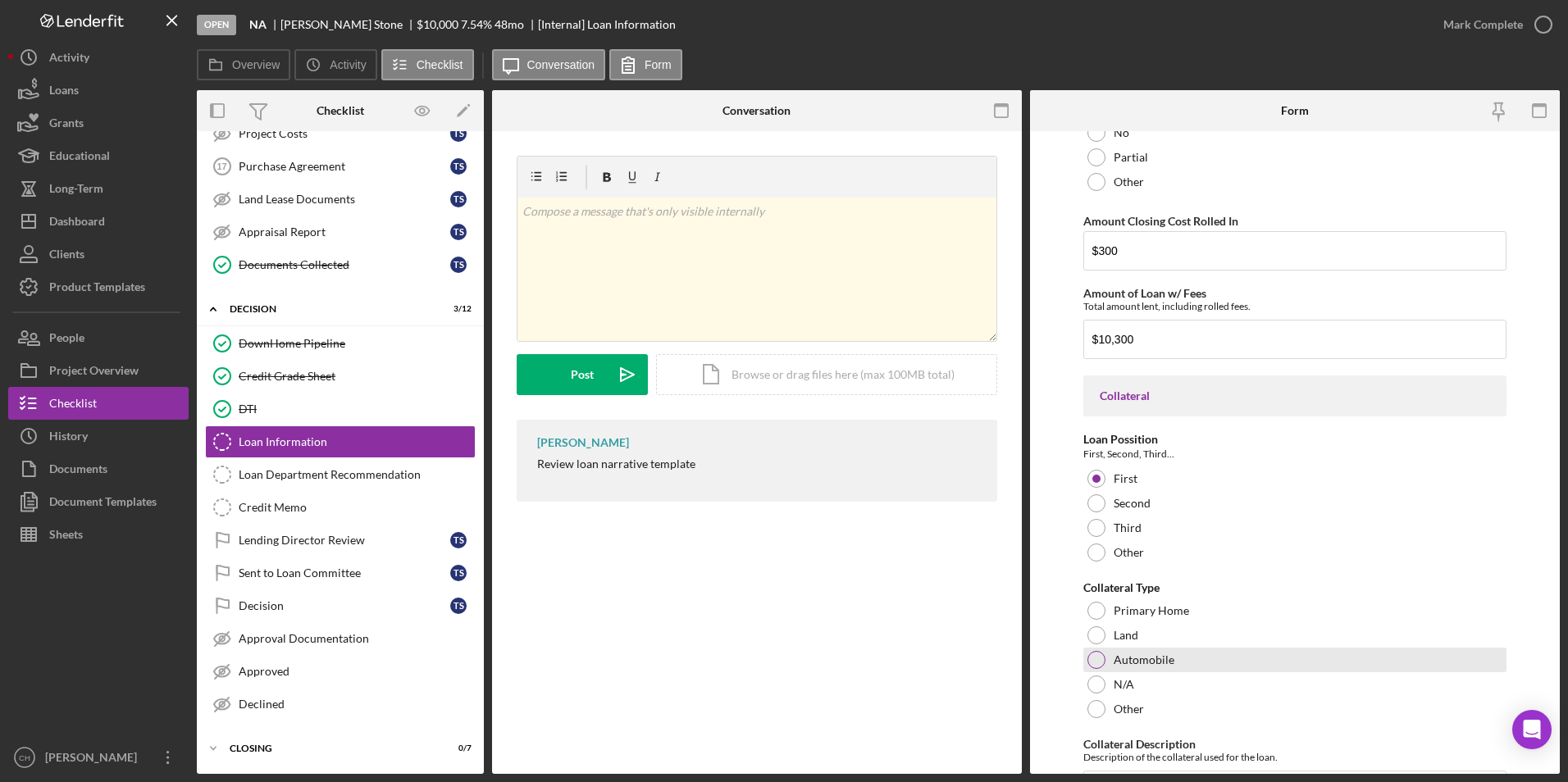
click at [1099, 659] on div at bounding box center [1096, 659] width 18 height 18
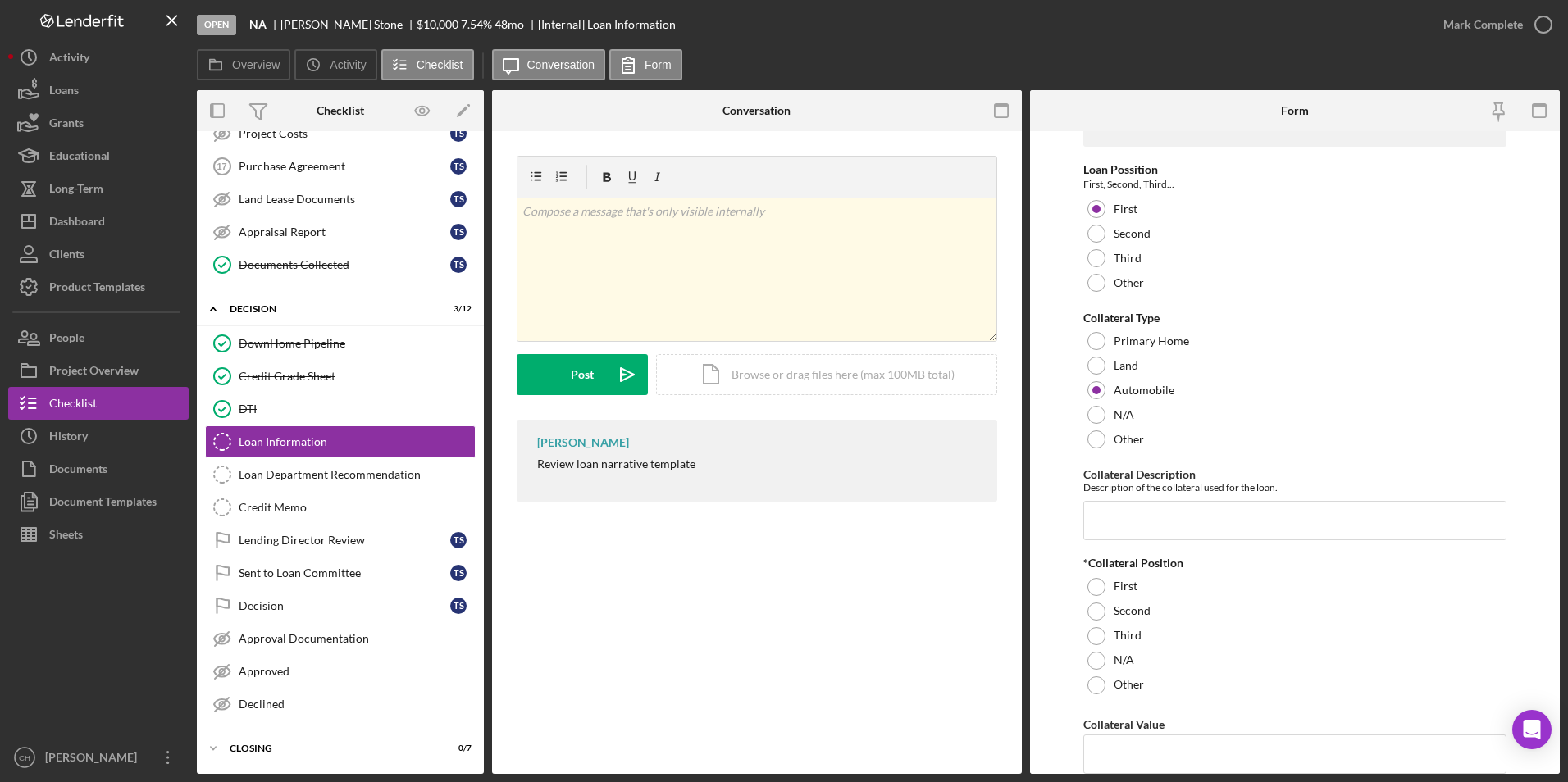
scroll to position [1569, 0]
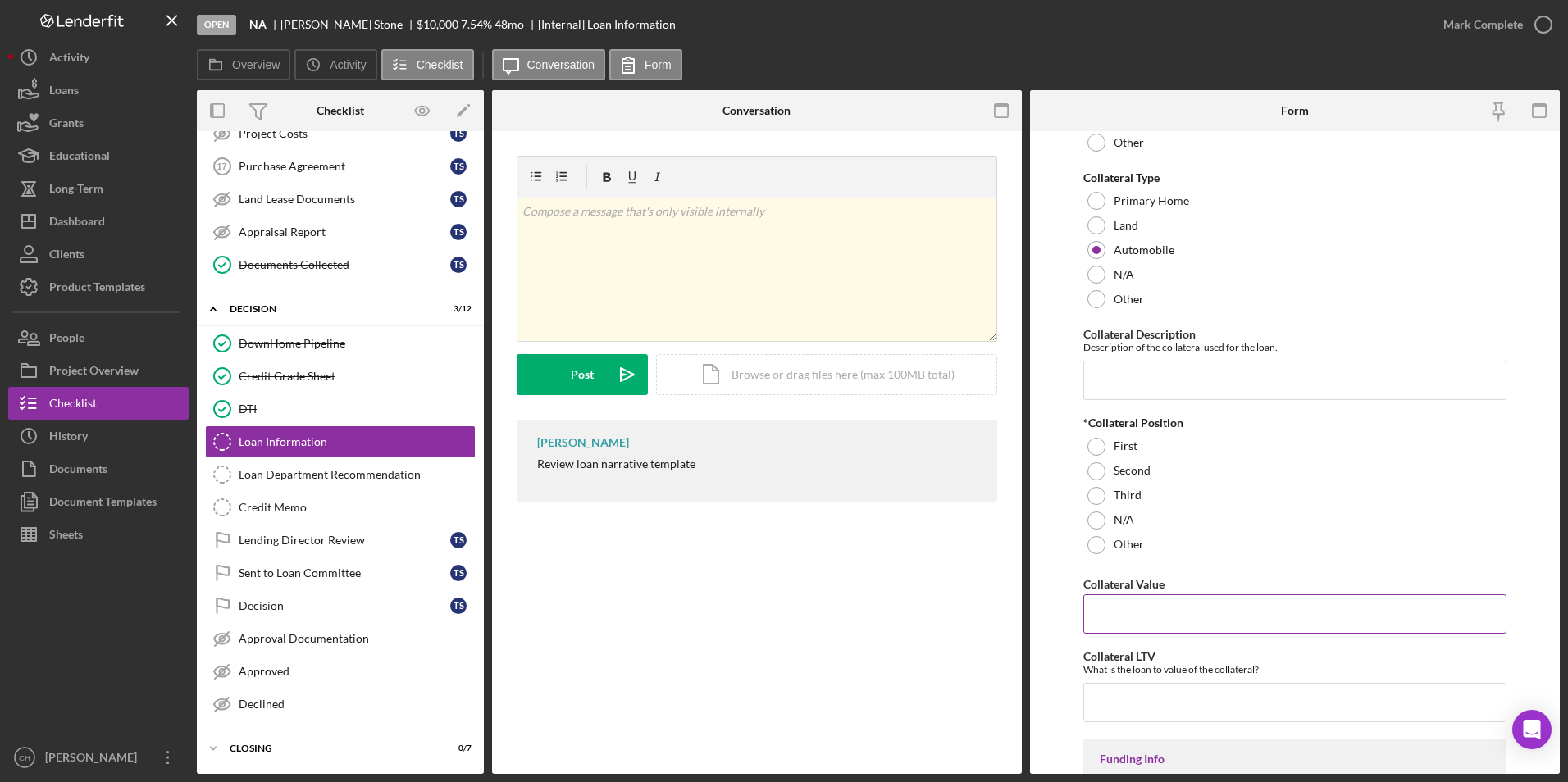
click at [1114, 606] on input "Collateral Value" at bounding box center [1296, 614] width 424 height 39
type input "$0"
type input "0"
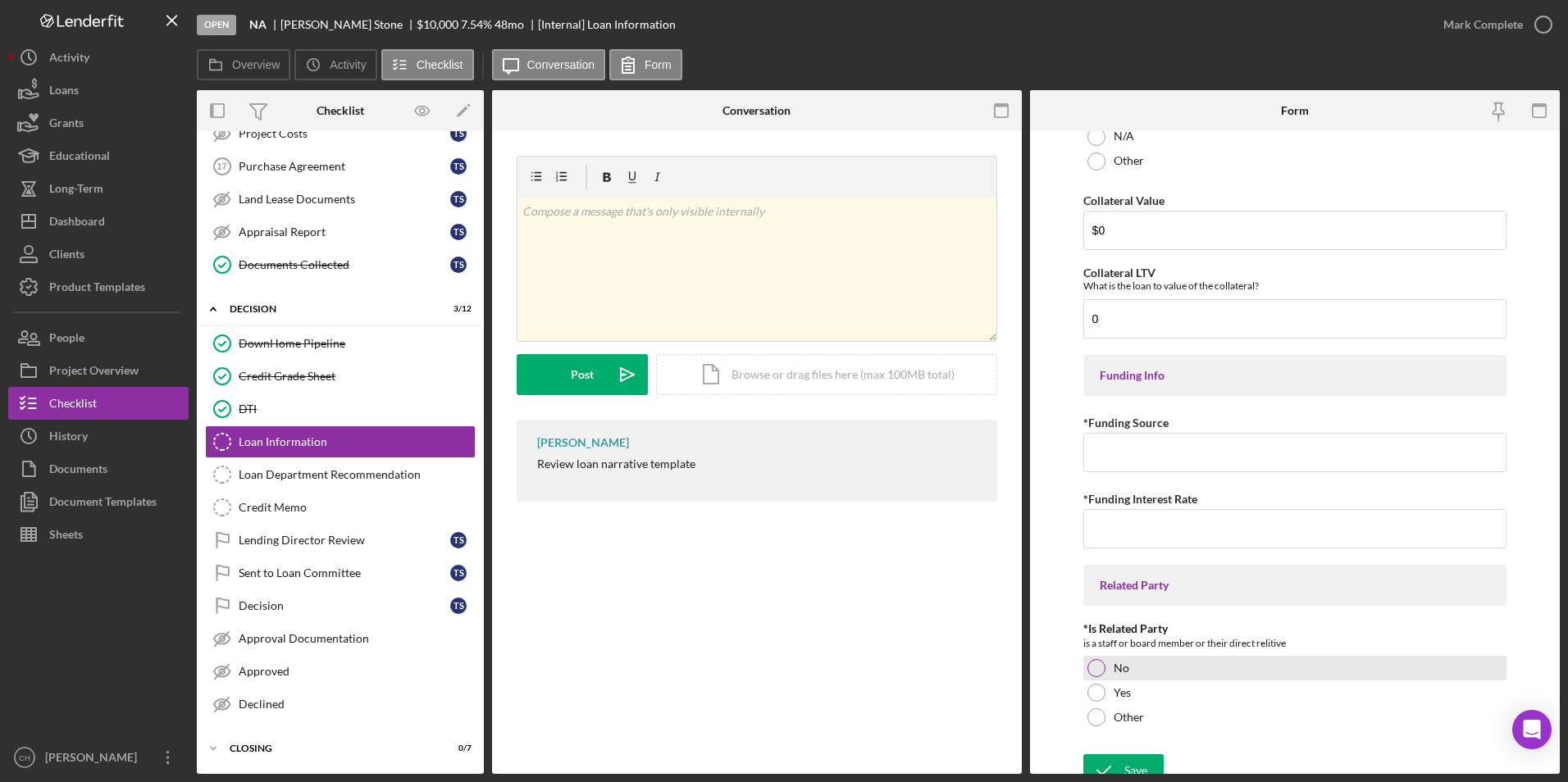
click at [1093, 669] on div at bounding box center [1096, 667] width 18 height 18
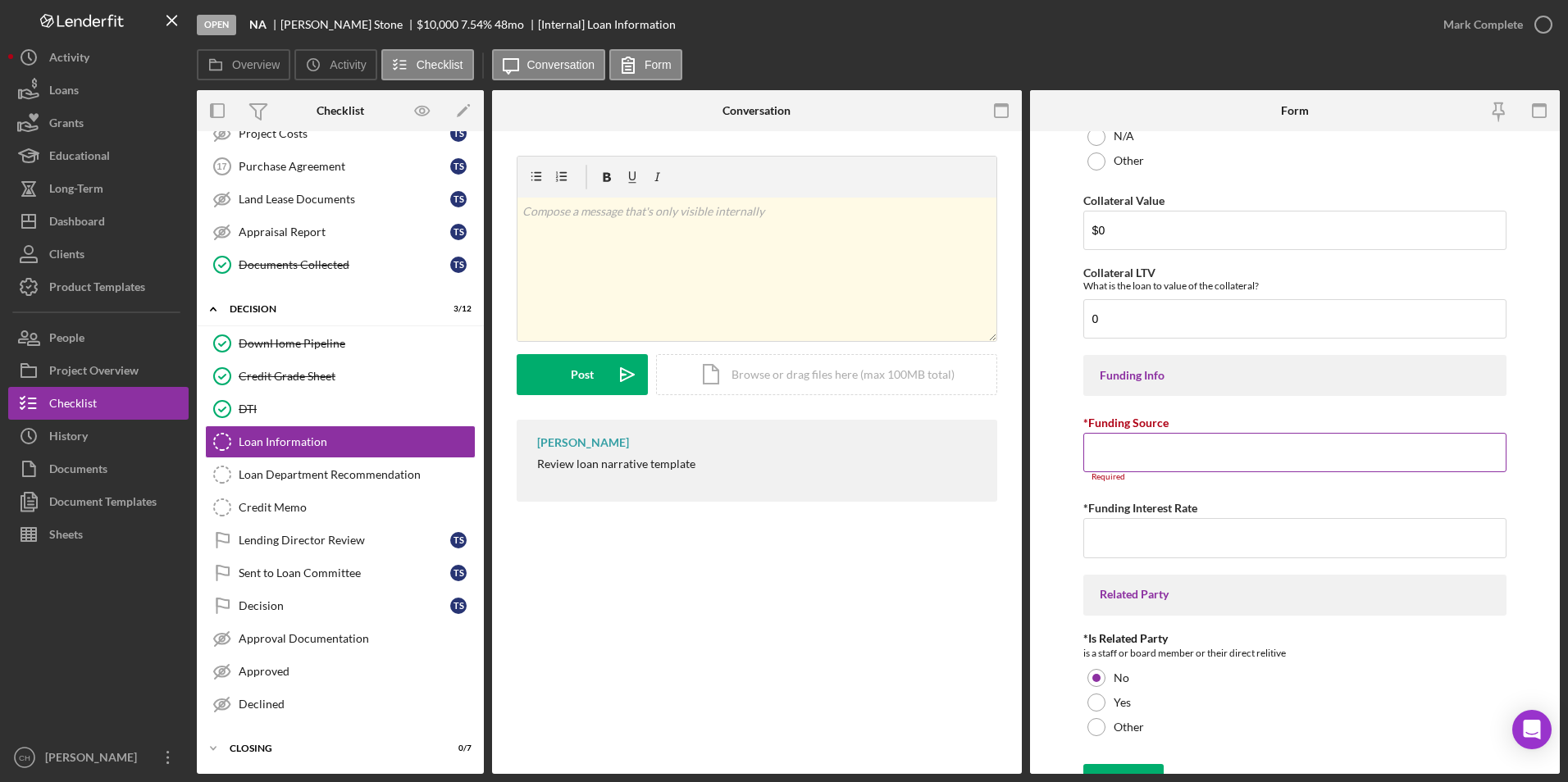
click at [1118, 450] on input "*Funding Source" at bounding box center [1296, 452] width 424 height 39
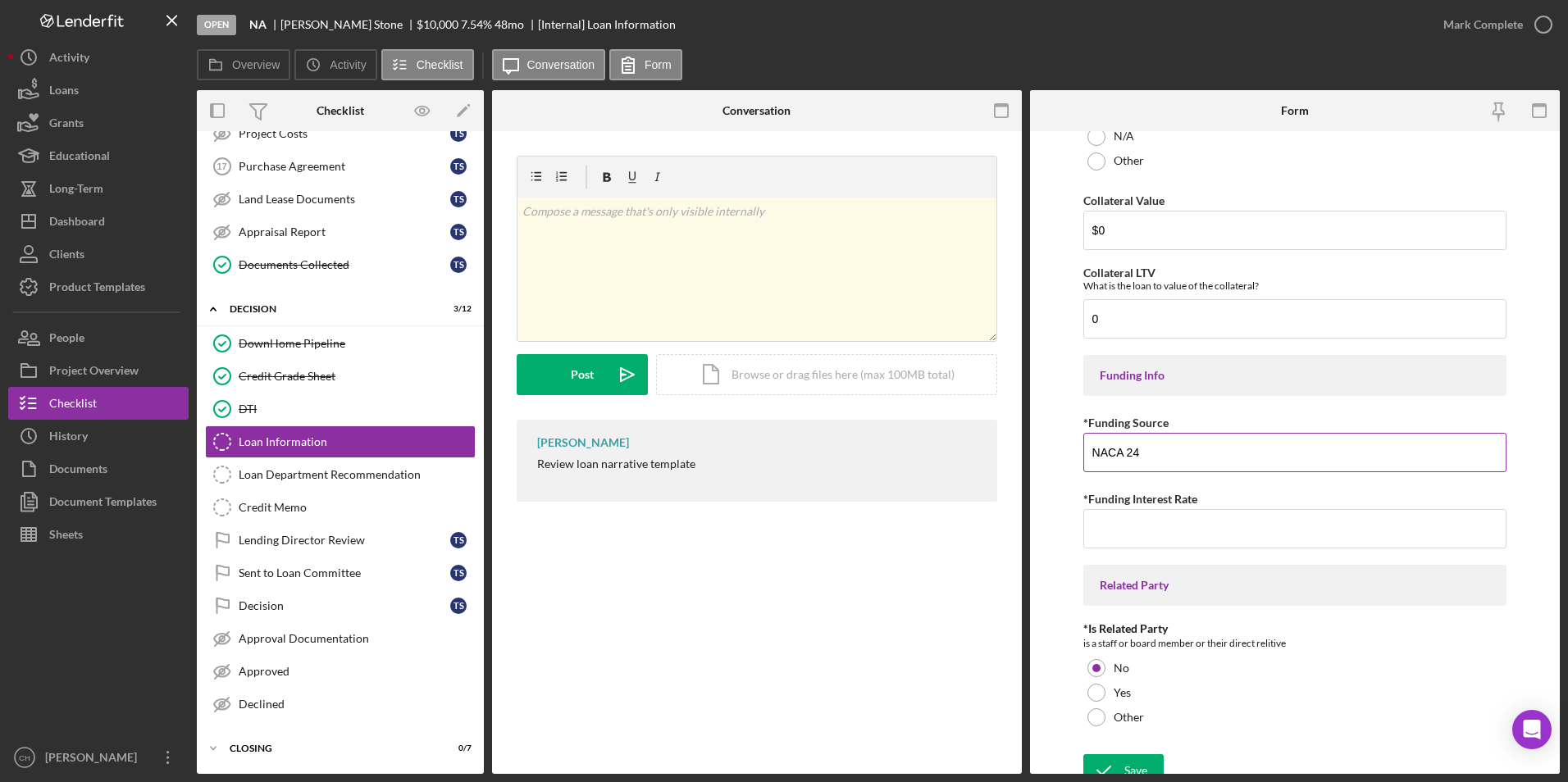
type input "NACA 24"
type input "0.00000%"
click at [1128, 767] on div "Save" at bounding box center [1135, 770] width 23 height 33
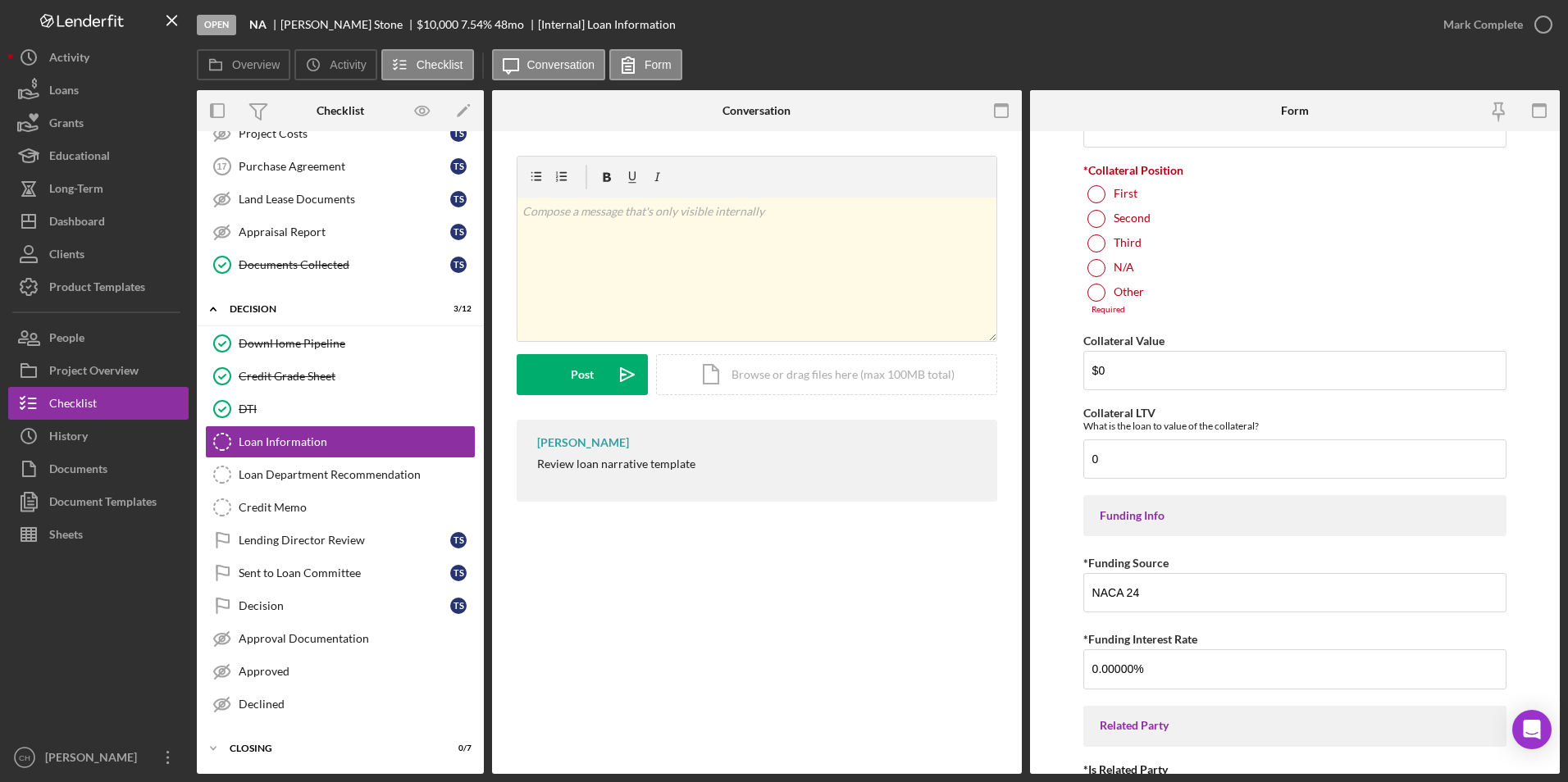
scroll to position [1706, 0]
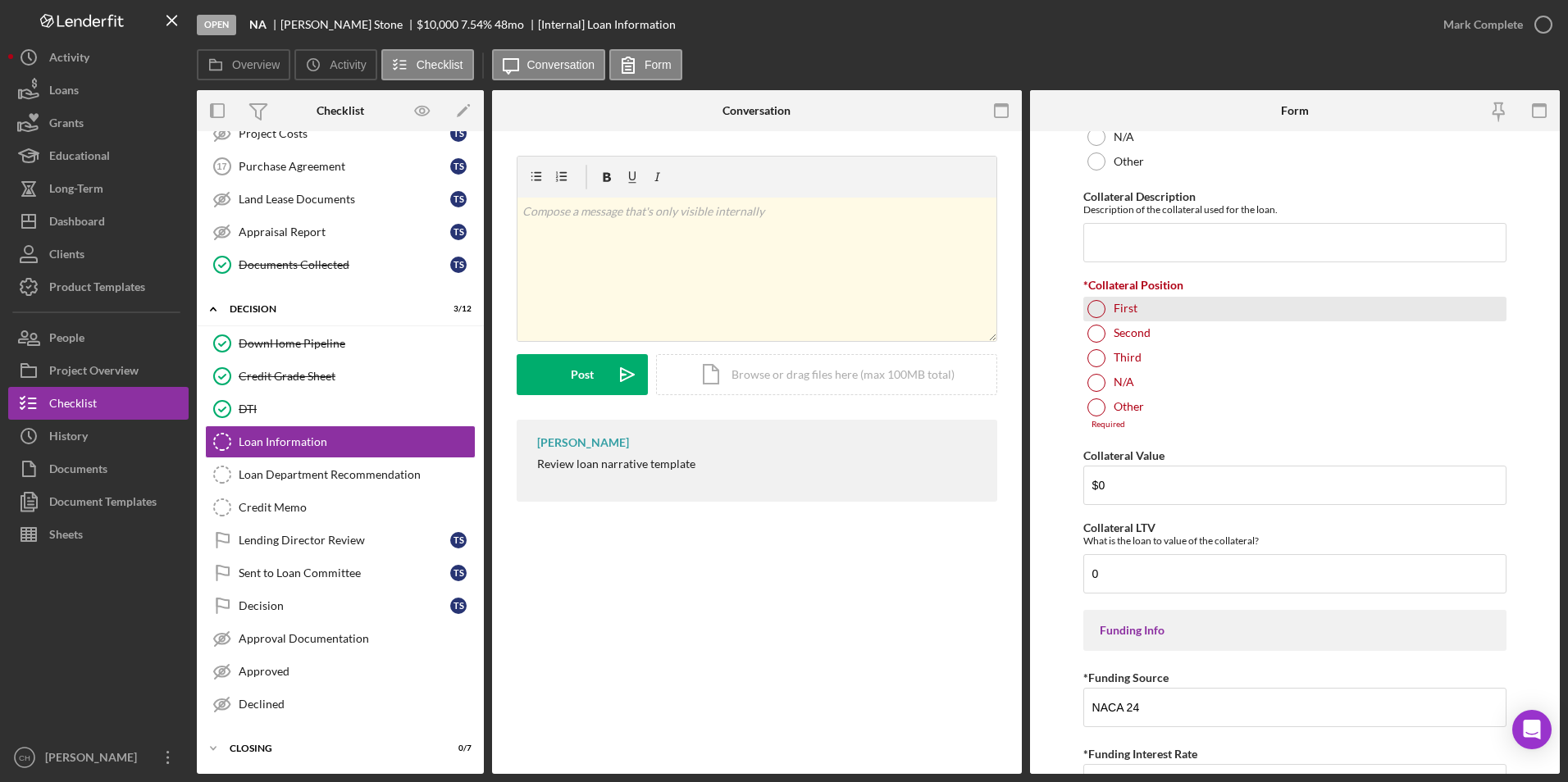
click at [1103, 313] on div at bounding box center [1096, 309] width 18 height 18
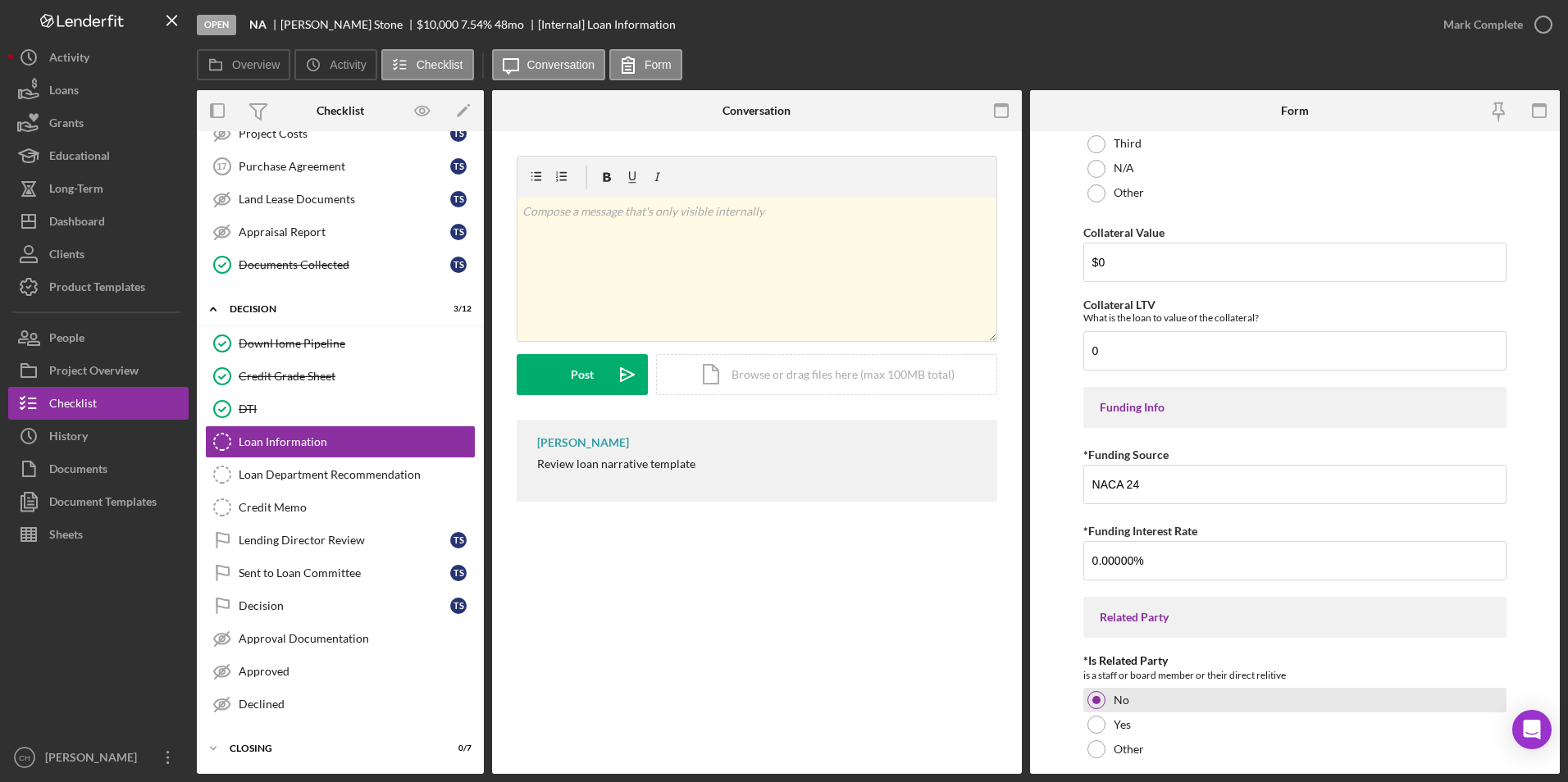
scroll to position [1969, 0]
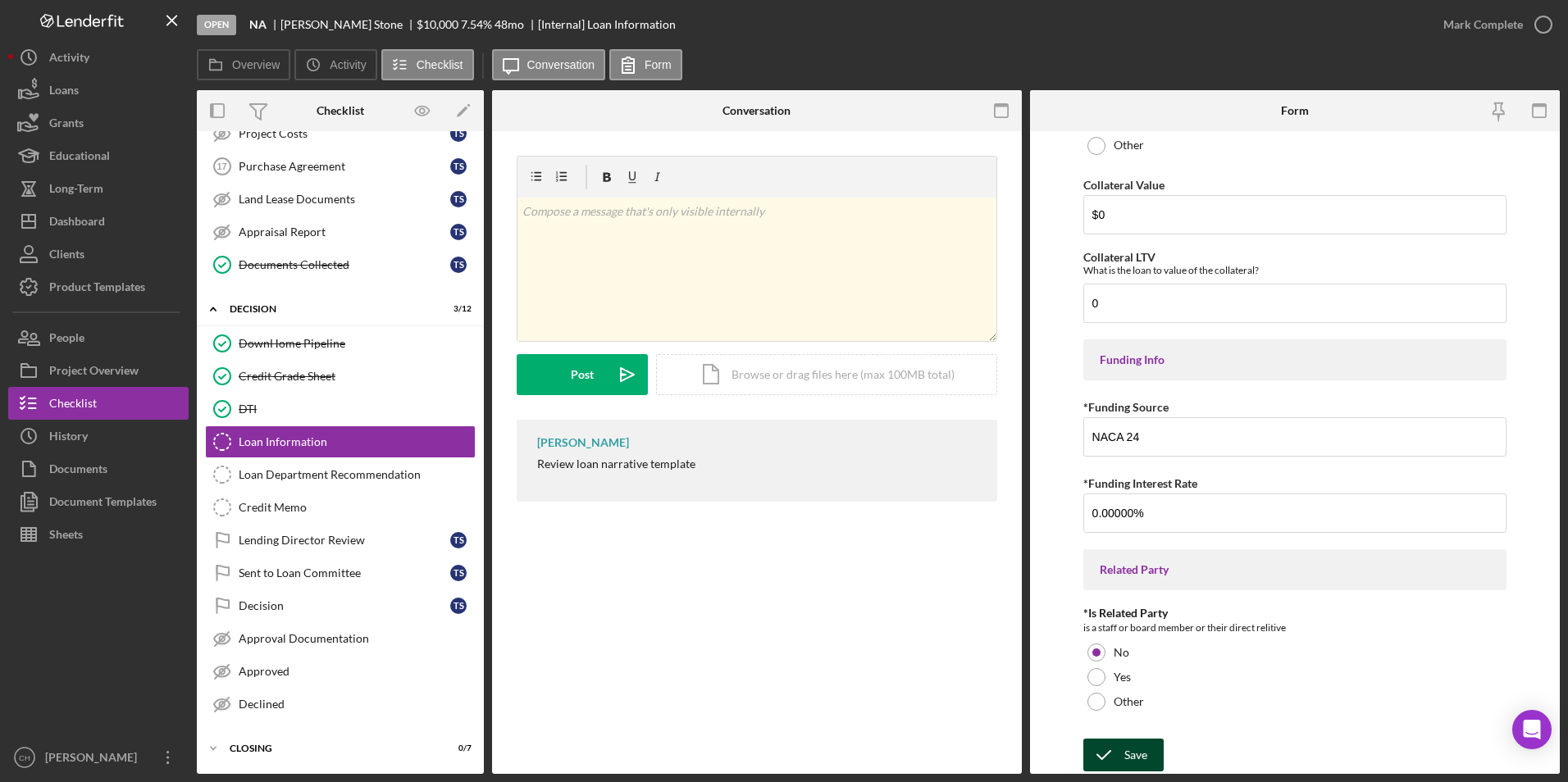
click at [1124, 750] on div "Save" at bounding box center [1135, 755] width 23 height 33
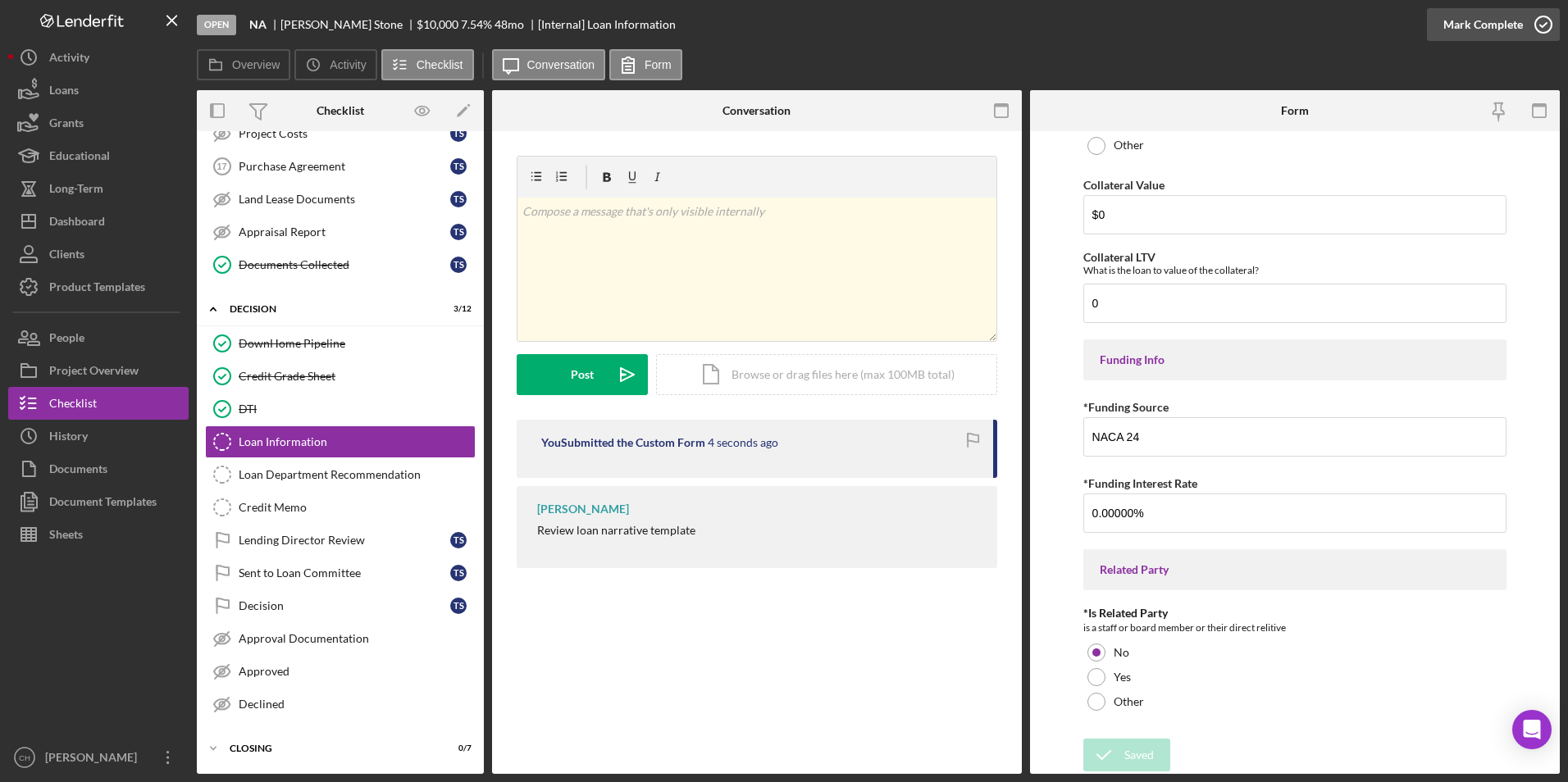
click at [1489, 20] on div "Mark Complete" at bounding box center [1483, 25] width 80 height 33
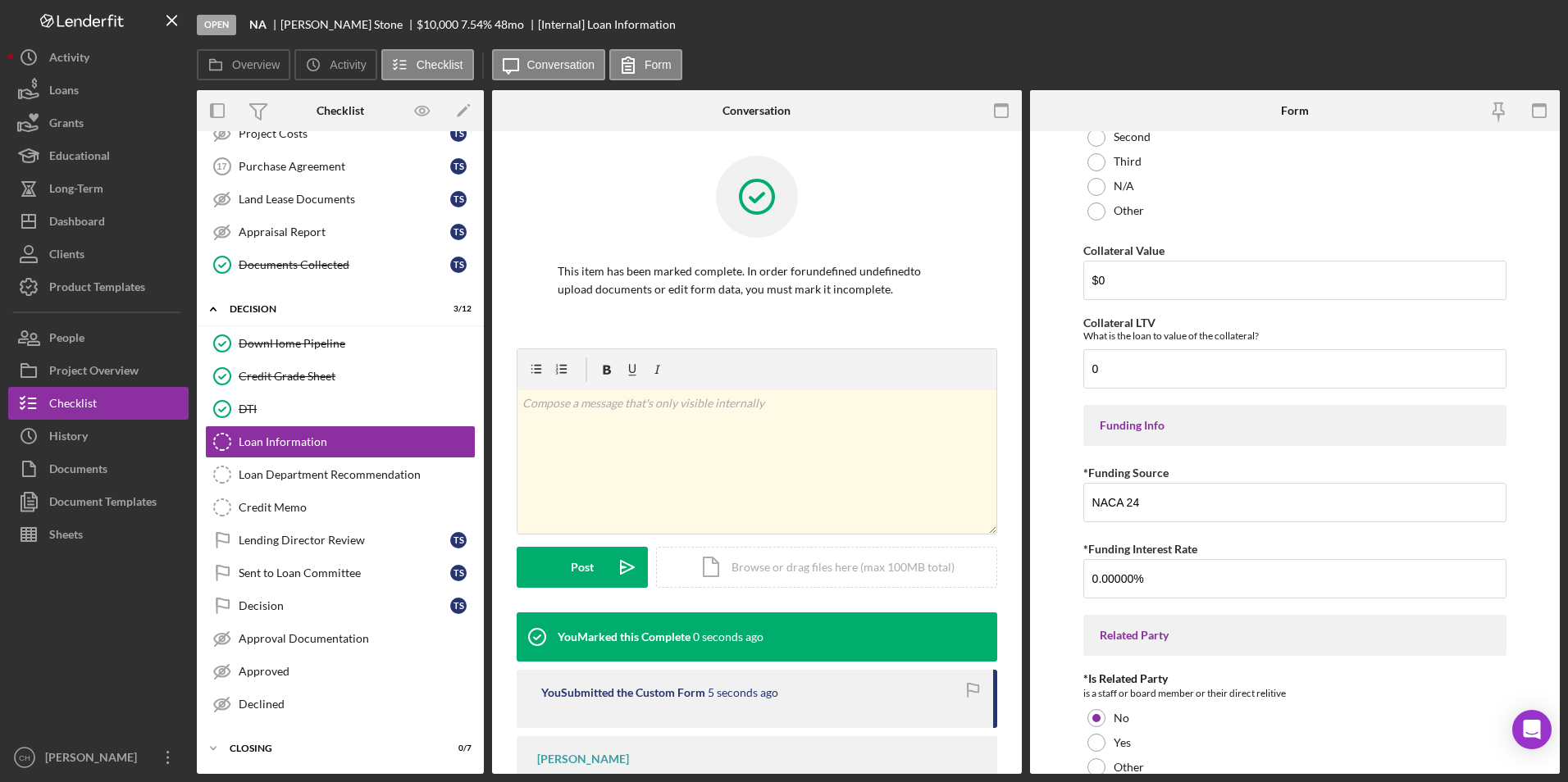
scroll to position [2034, 0]
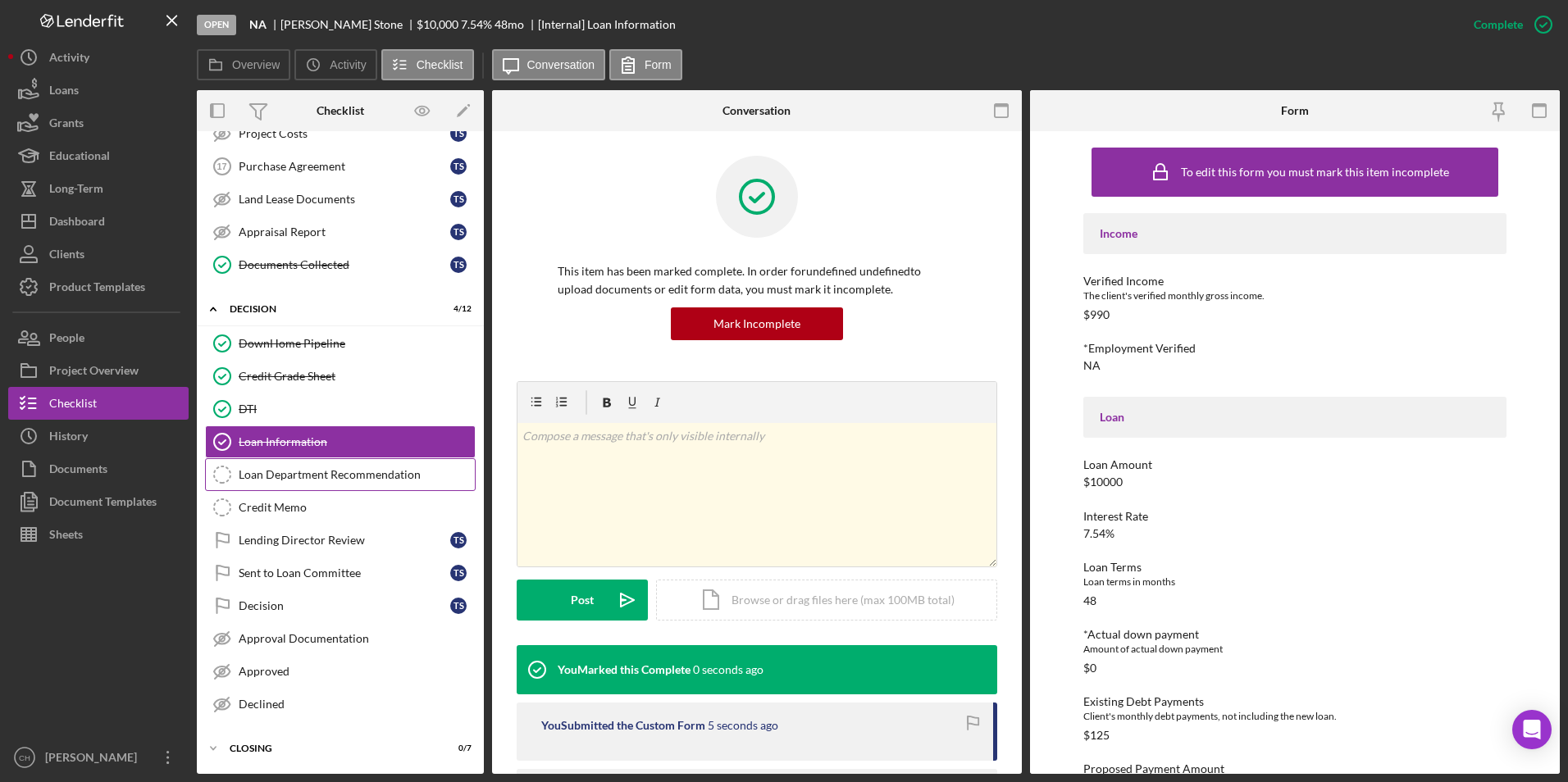
click at [240, 465] on icon "Loan Department Recommendation" at bounding box center [222, 474] width 41 height 41
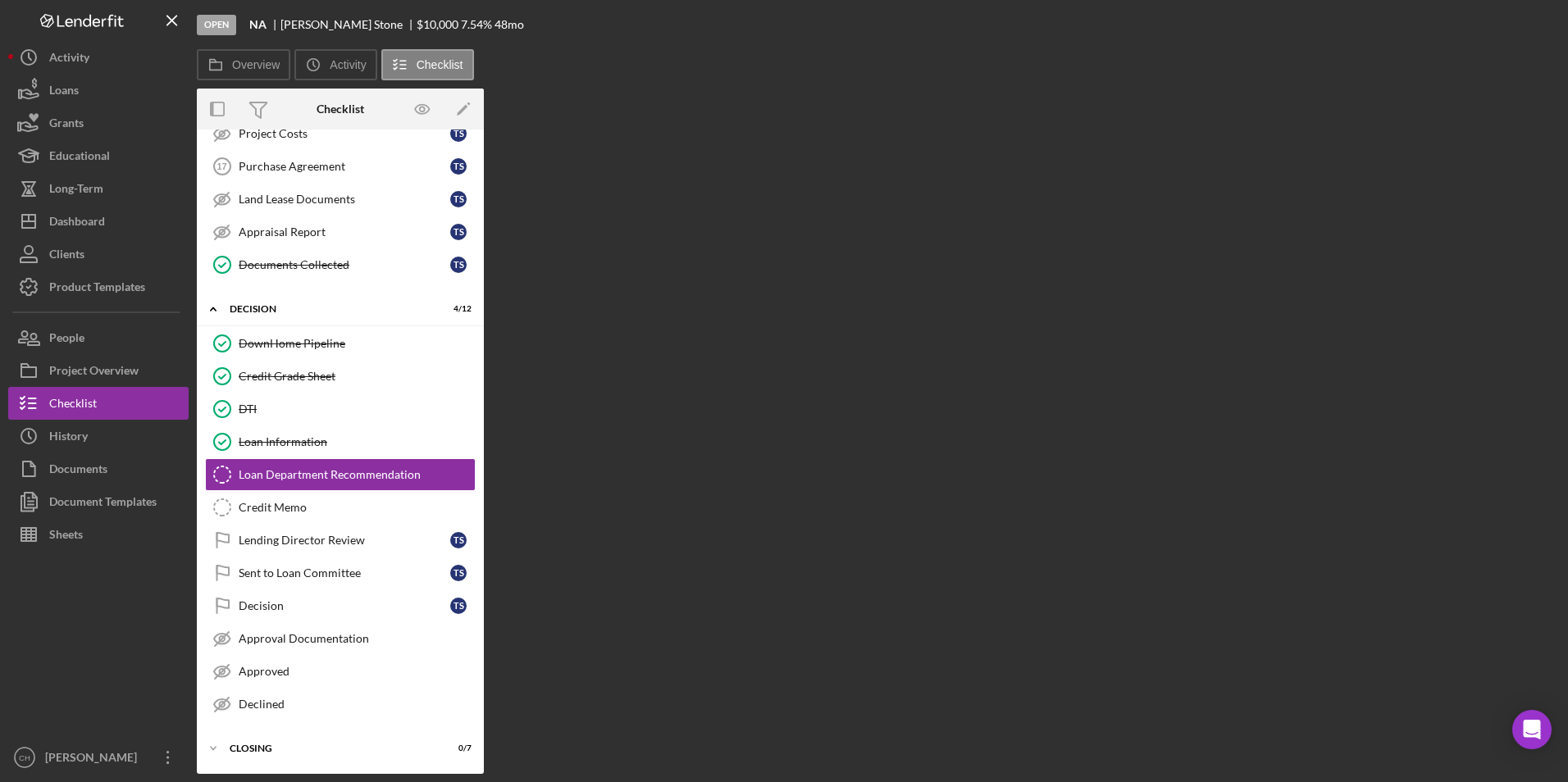
scroll to position [935, 0]
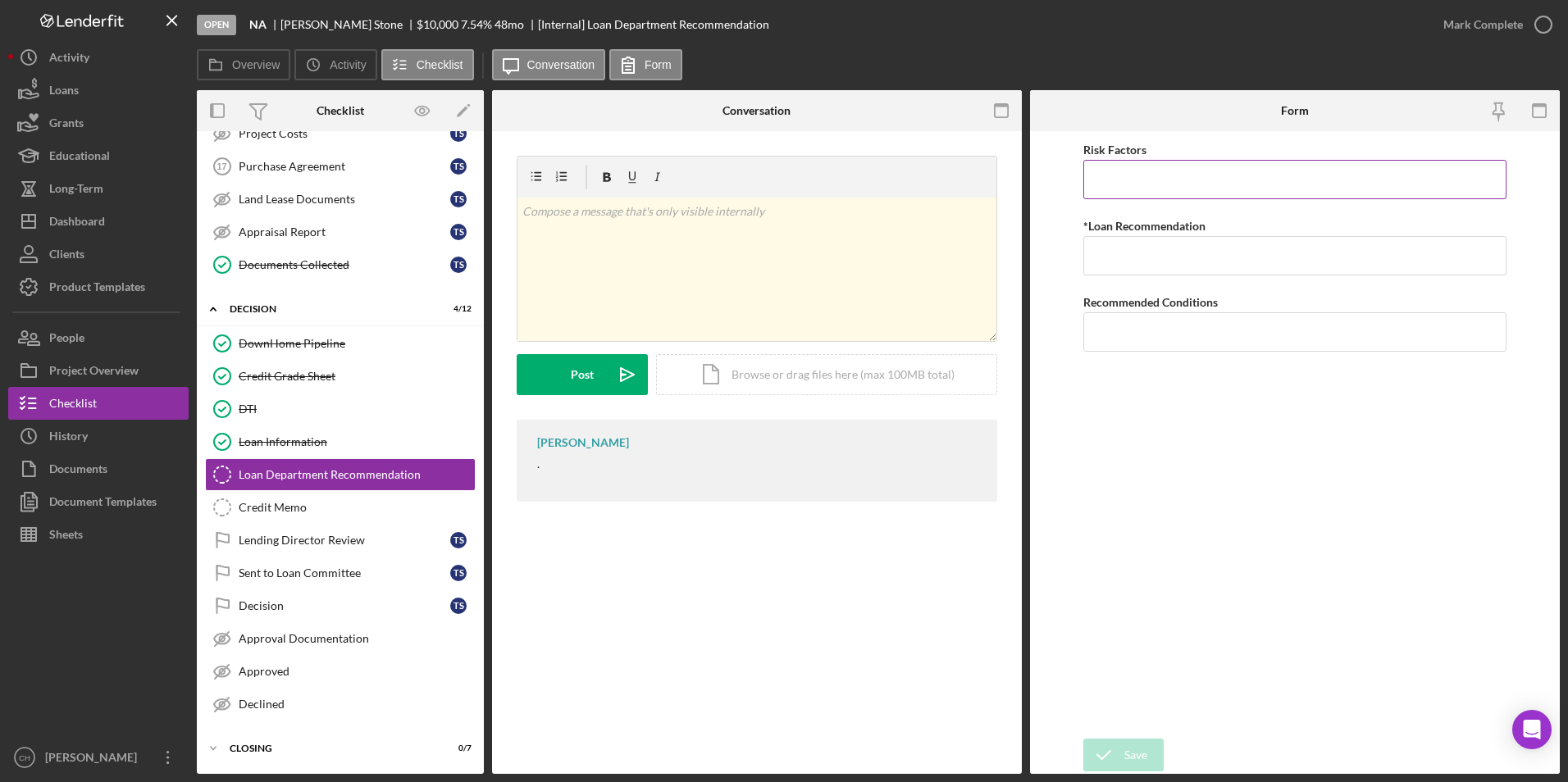
click at [1112, 173] on input "Risk Factors" at bounding box center [1296, 179] width 424 height 39
type input "None at this time"
type input "Approve"
type input "None at this time"
click at [1100, 744] on icon "submit" at bounding box center [1104, 755] width 41 height 41
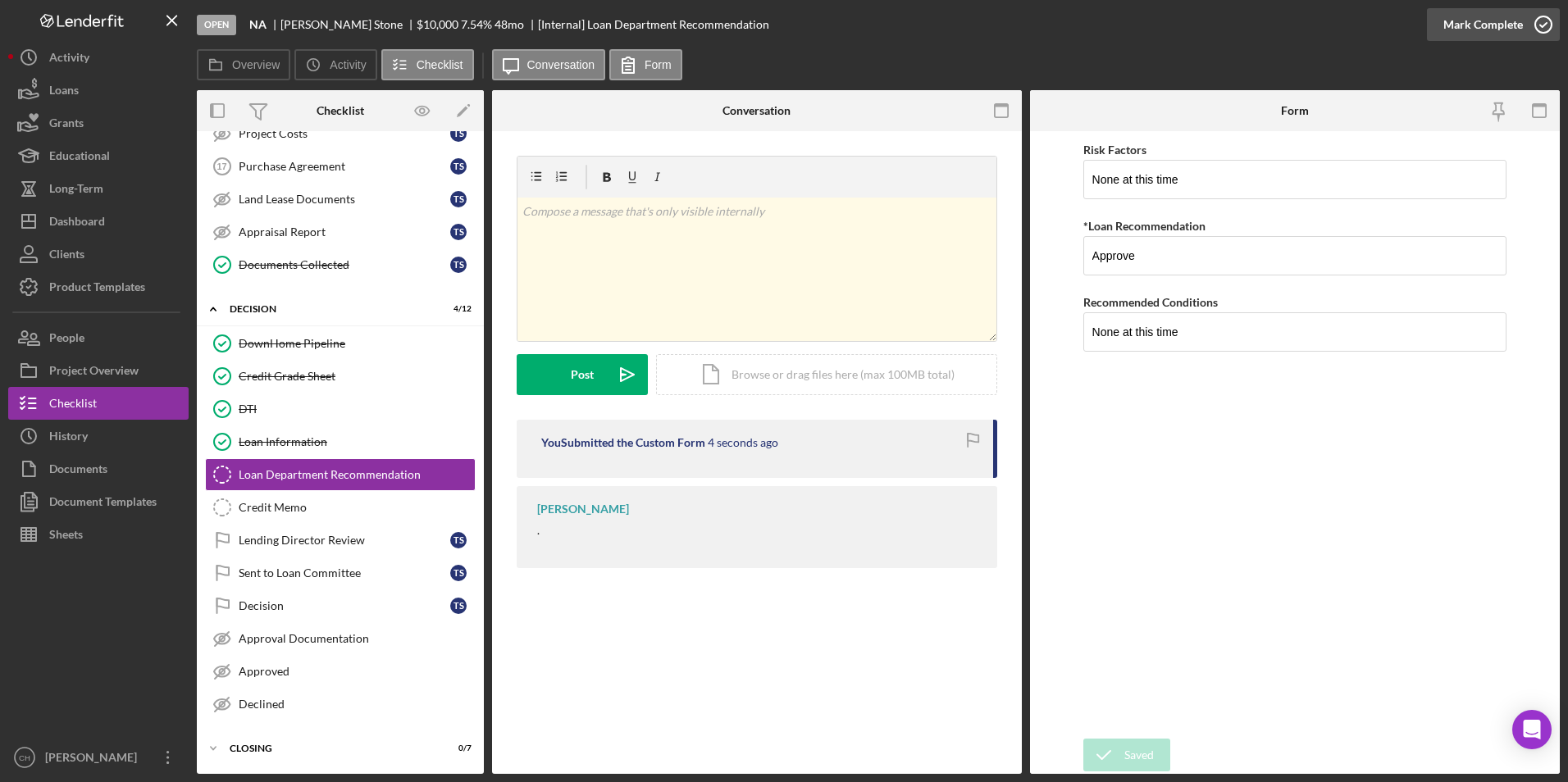
click at [1493, 24] on div "Mark Complete" at bounding box center [1483, 25] width 80 height 33
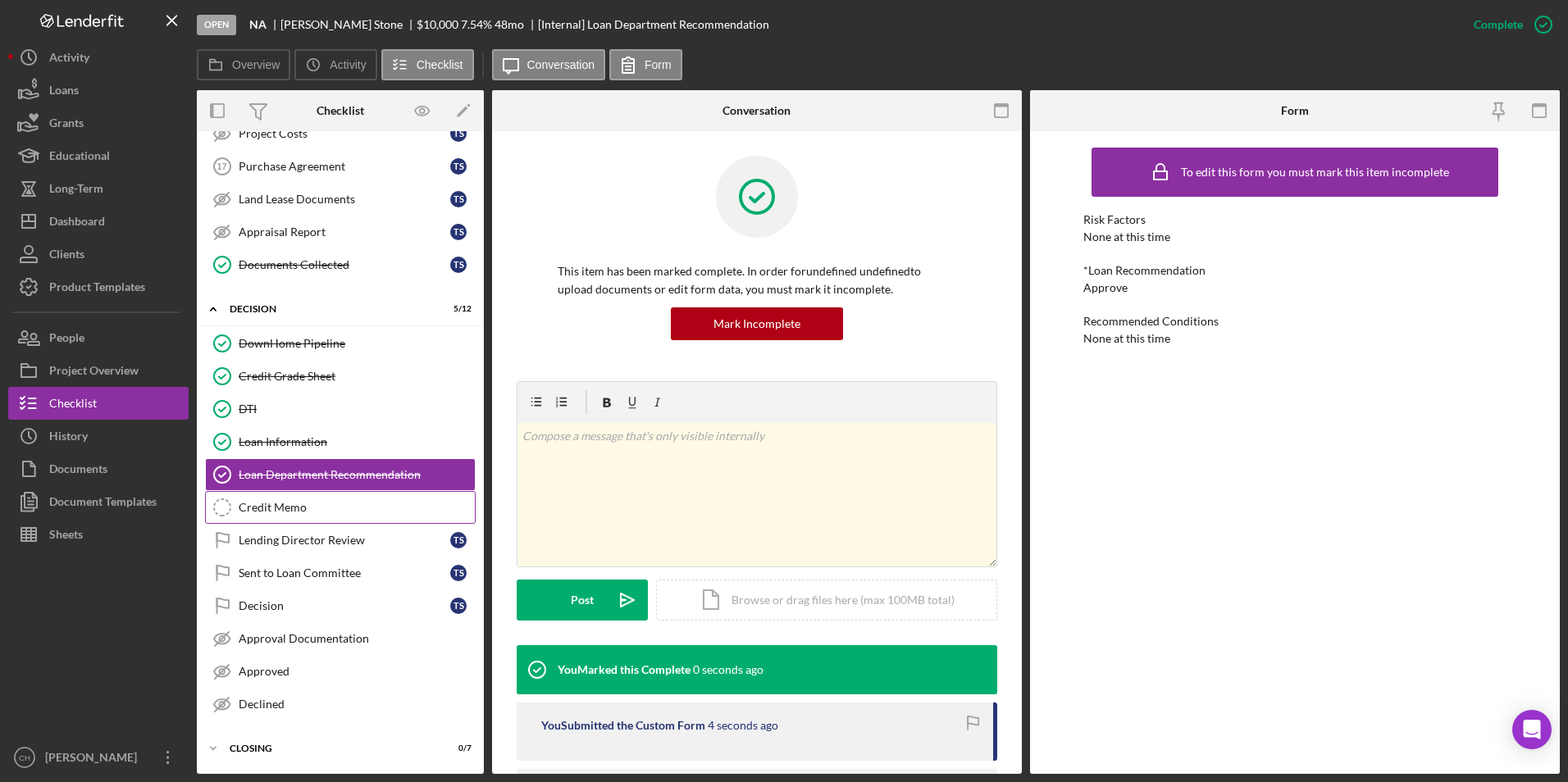
click at [249, 507] on div "Credit Memo" at bounding box center [356, 507] width 236 height 13
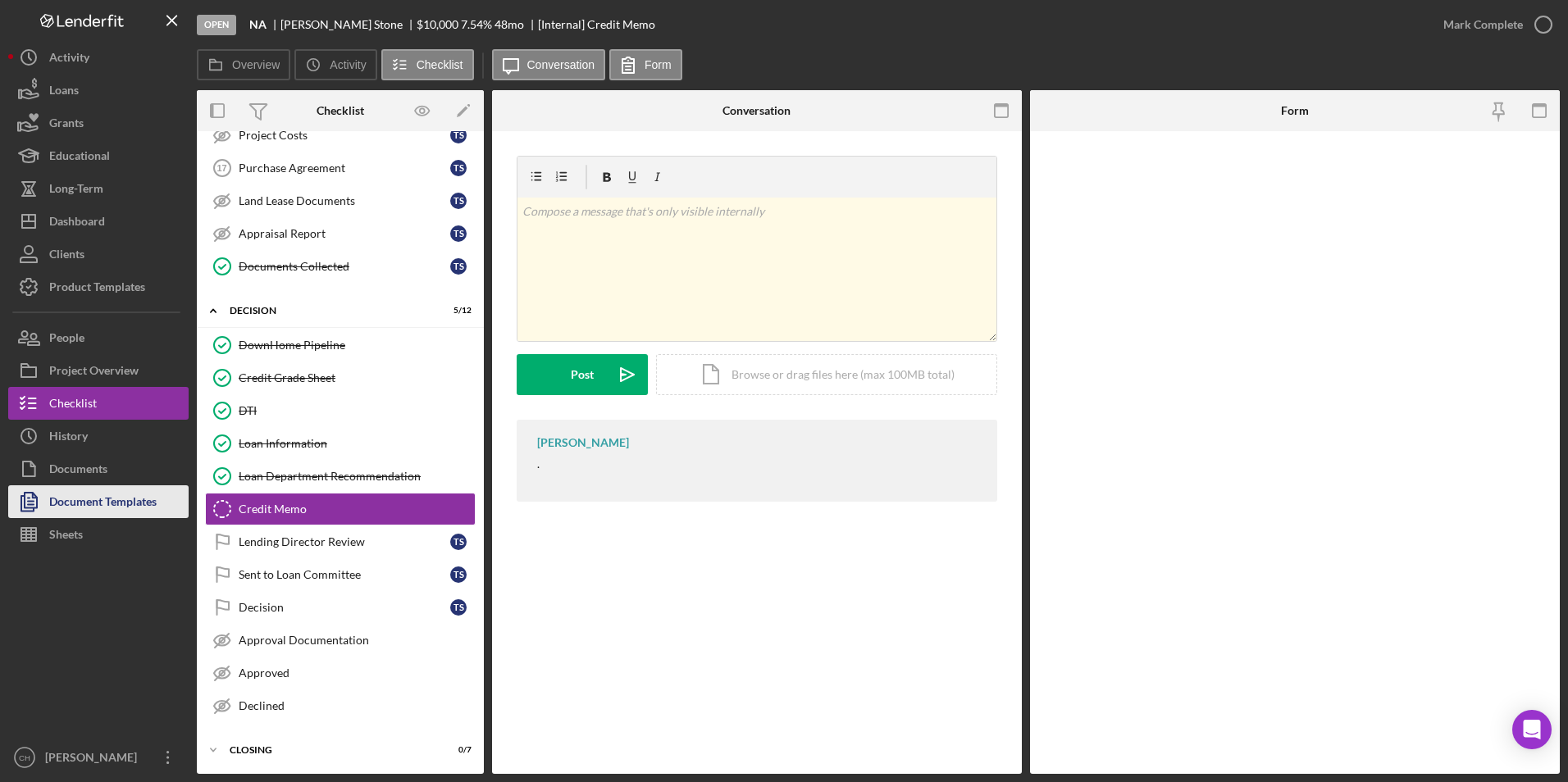
scroll to position [935, 0]
click at [110, 503] on div "Document Templates" at bounding box center [103, 503] width 108 height 36
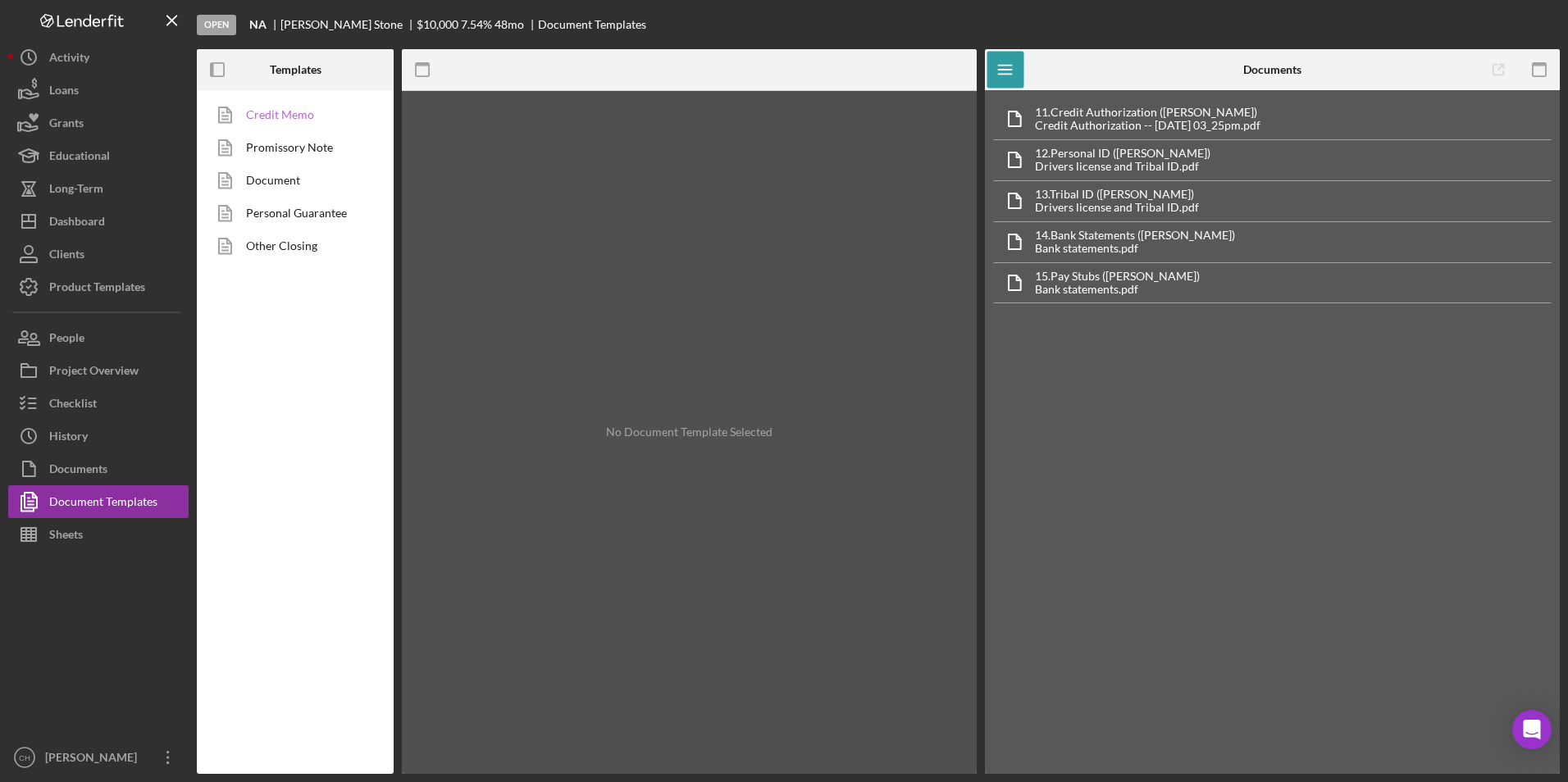
click at [283, 117] on link "Credit Memo" at bounding box center [291, 115] width 172 height 33
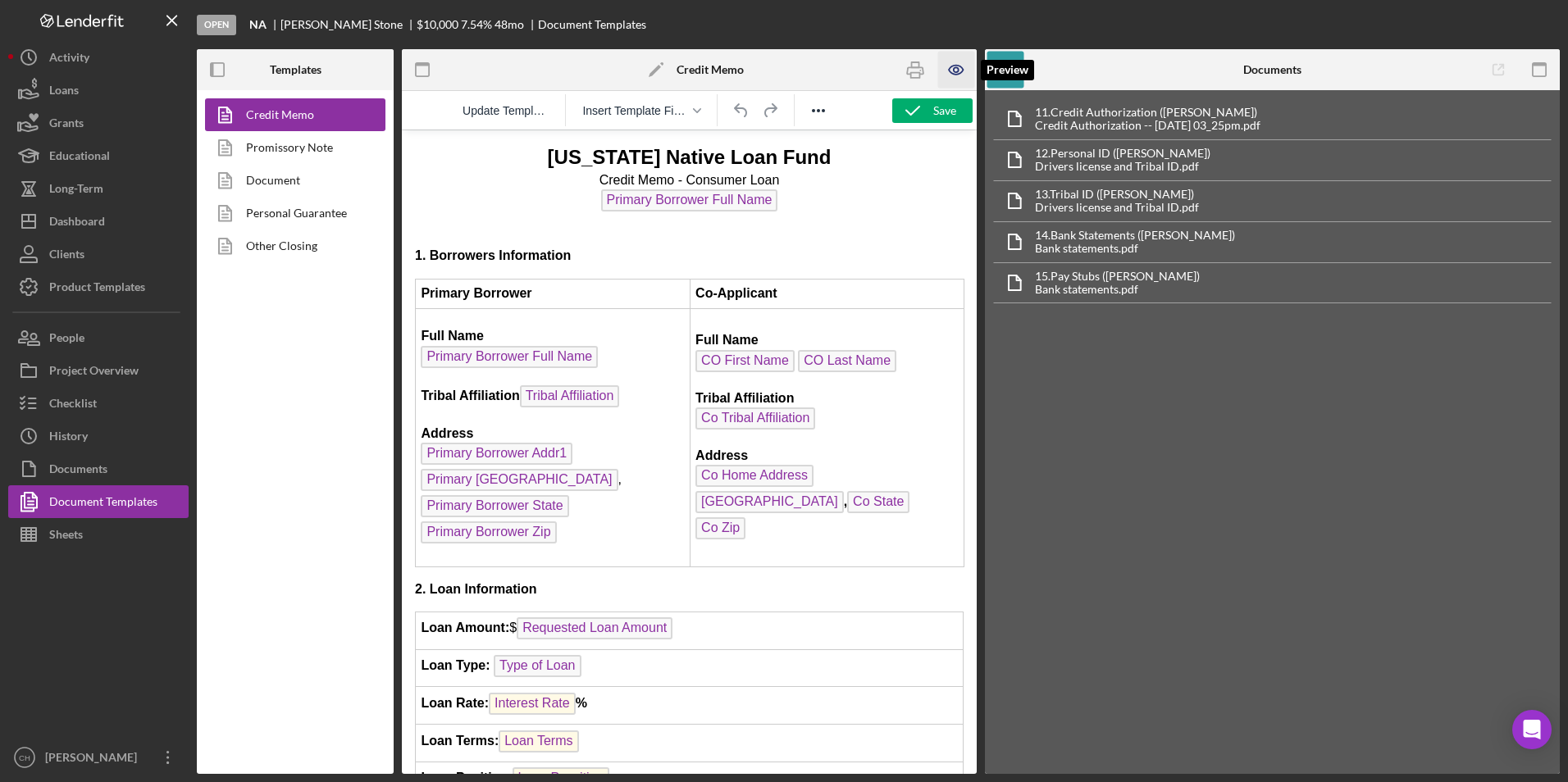
click at [943, 64] on icon "button" at bounding box center [956, 70] width 36 height 36
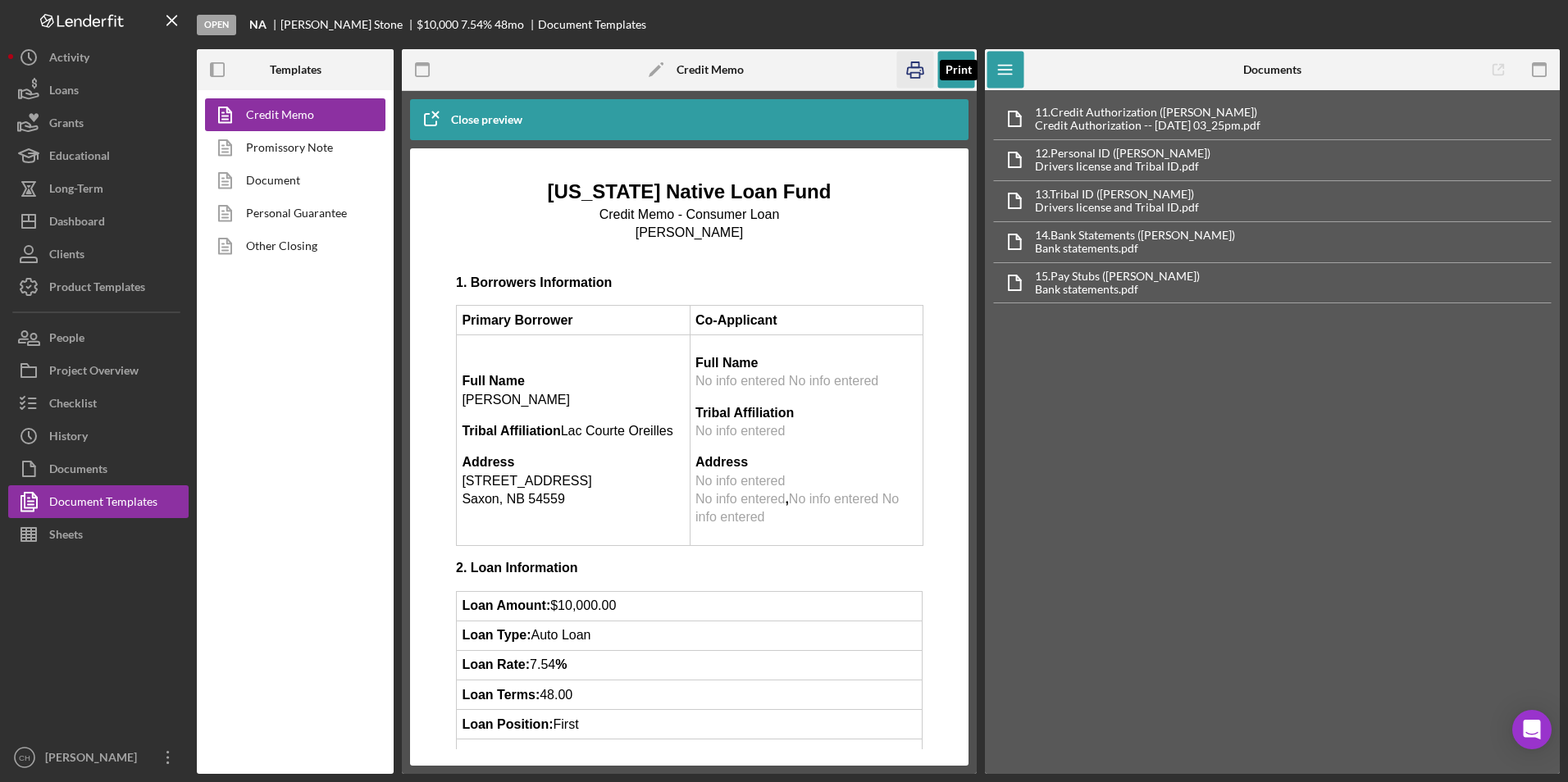
click at [910, 66] on icon "button" at bounding box center [915, 70] width 36 height 36
click at [98, 412] on button "Checklist" at bounding box center [98, 403] width 181 height 33
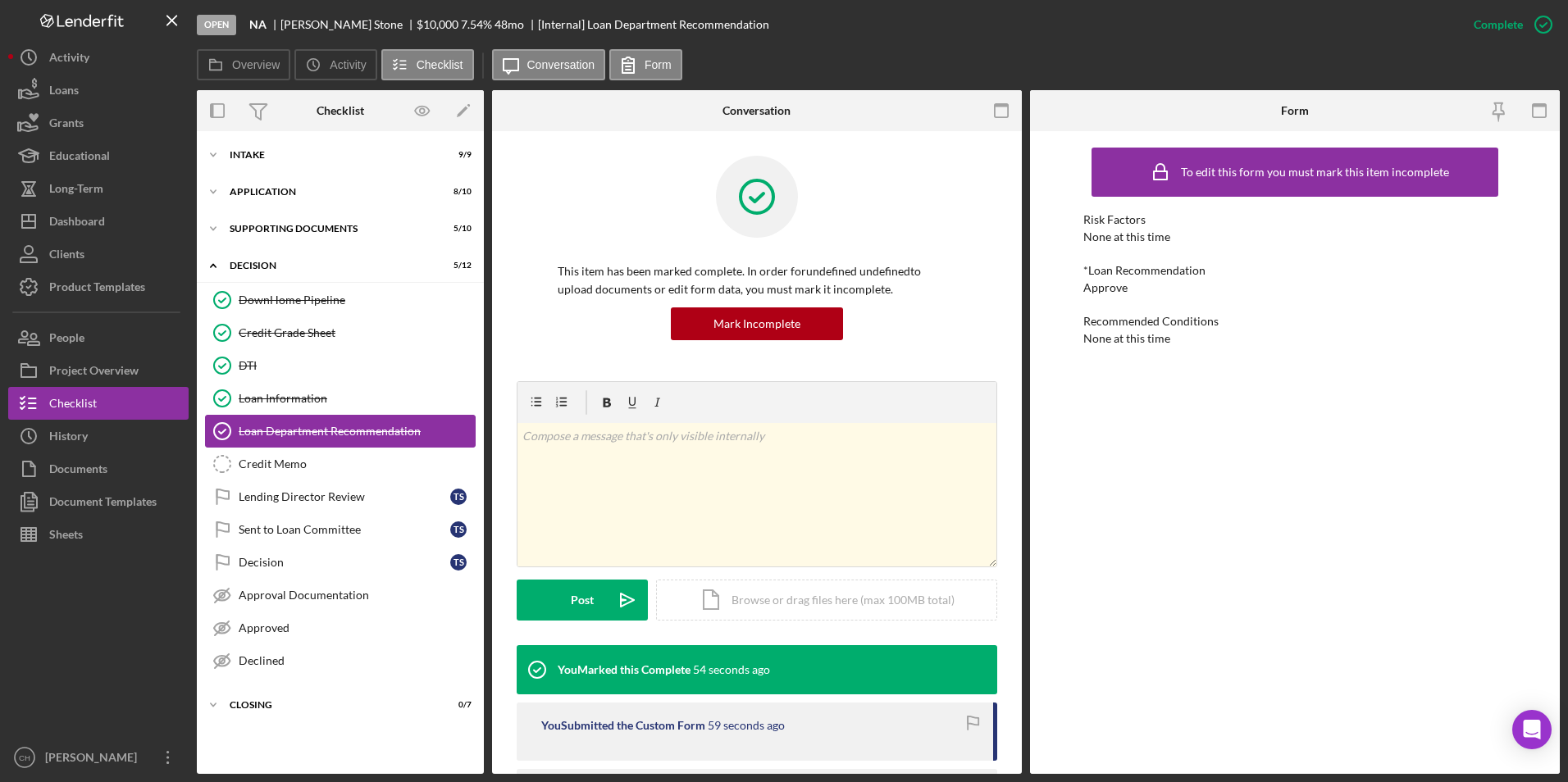
click at [283, 425] on div "Loan Department Recommendation" at bounding box center [356, 431] width 236 height 13
click at [276, 394] on div "Loan Information" at bounding box center [356, 398] width 236 height 13
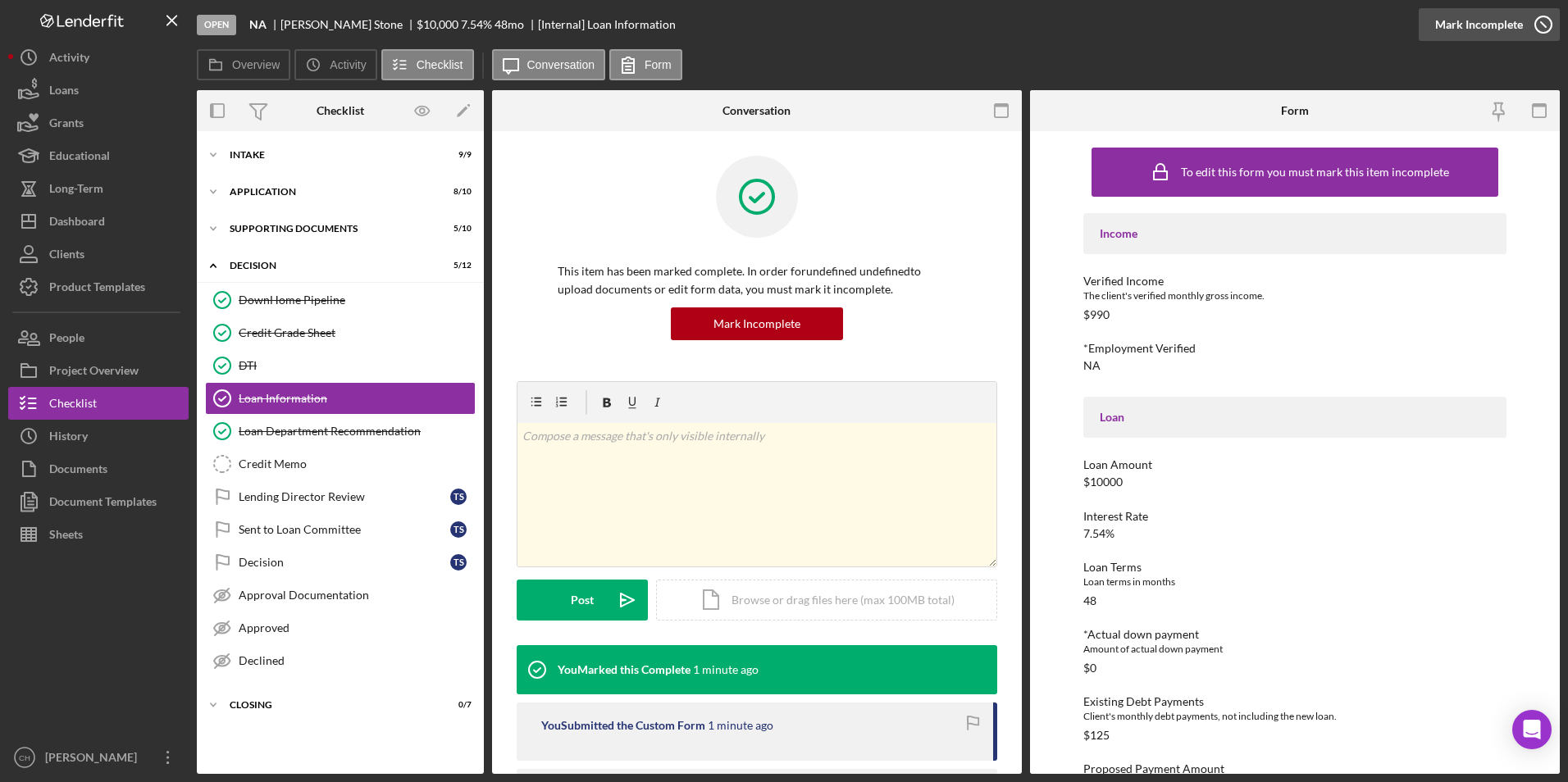
click at [1515, 23] on div "Mark Incomplete" at bounding box center [1478, 25] width 87 height 33
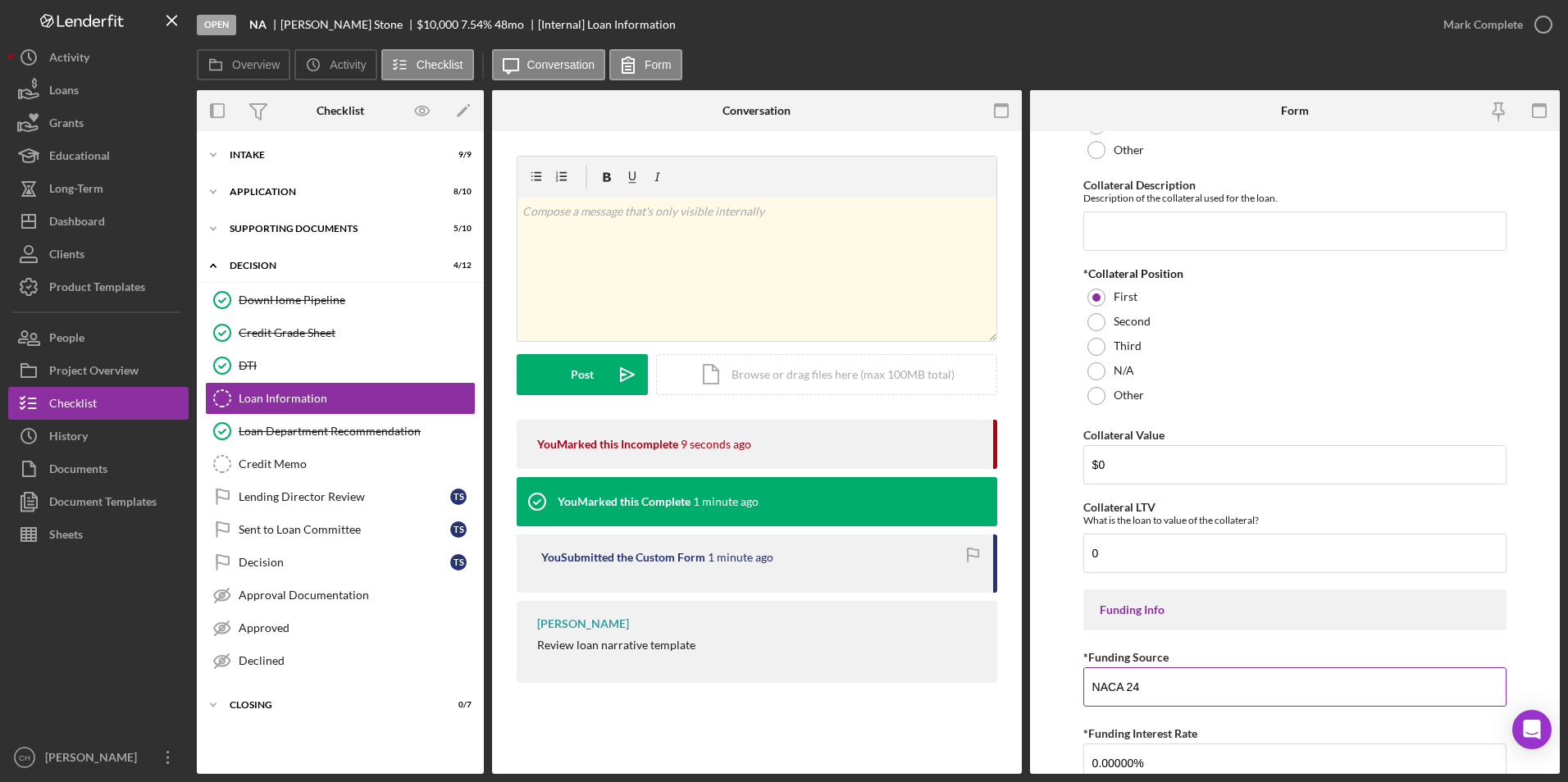
scroll to position [1722, 0]
drag, startPoint x: 1193, startPoint y: 695, endPoint x: 957, endPoint y: 694, distance: 236.0
click at [957, 694] on div "Overview Internal Workflow Stage Open Icon/Dropdown Arrow Archive (can unarchiv…" at bounding box center [878, 432] width 1363 height 684
type input "Tamalpais Trust"
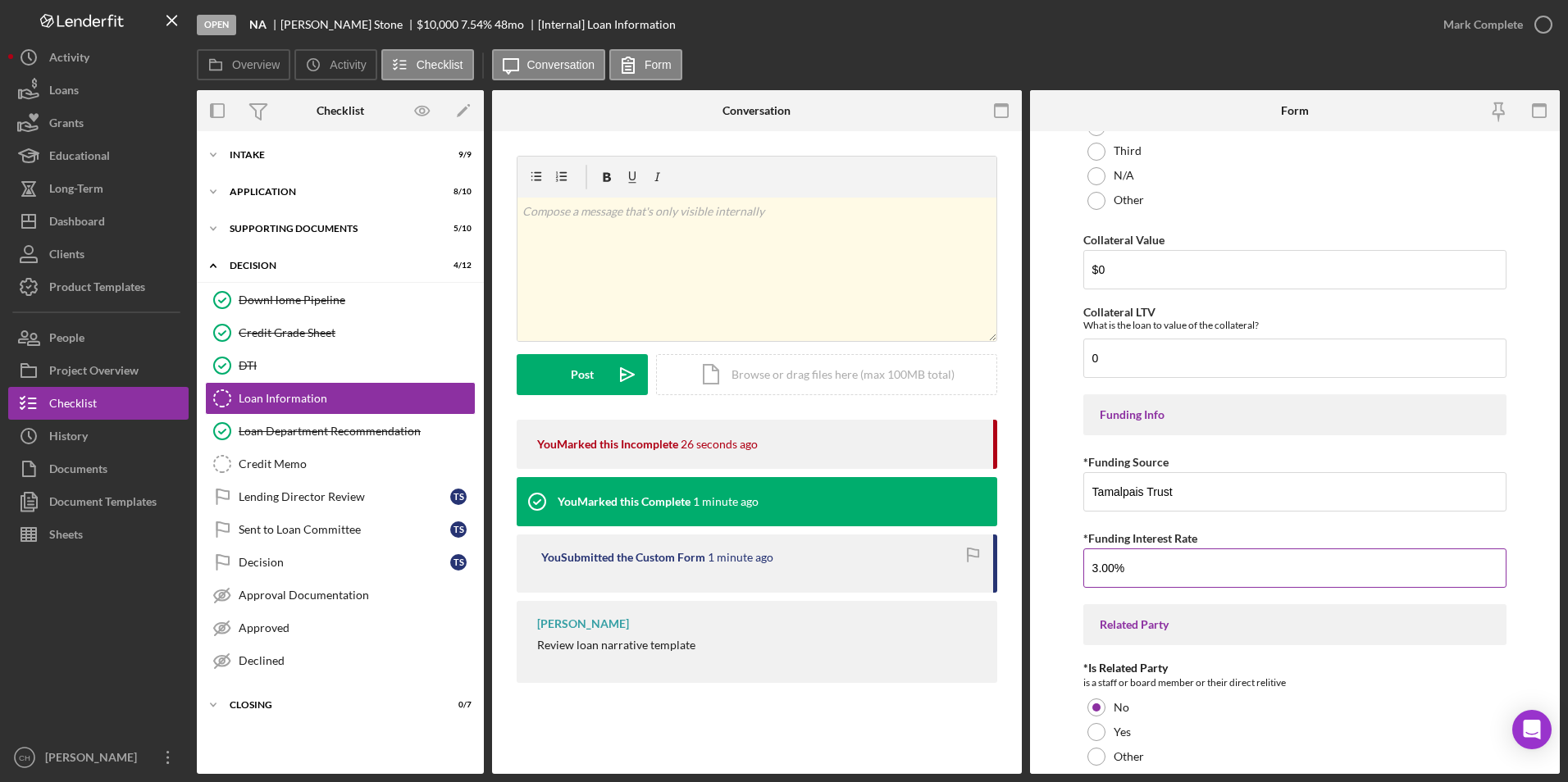
scroll to position [1969, 0]
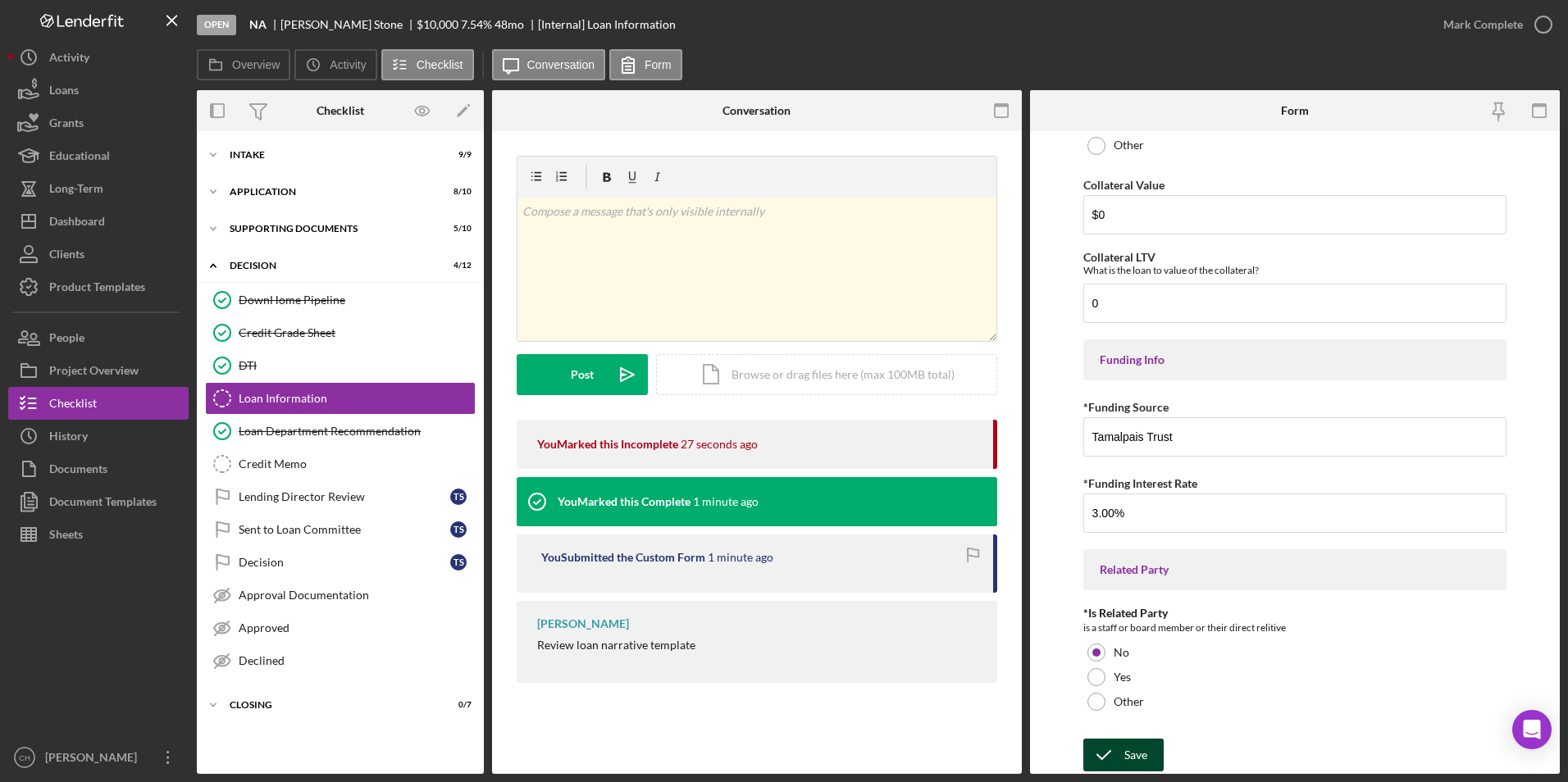
type input "3.00000%"
click at [1150, 748] on button "Save" at bounding box center [1123, 755] width 81 height 33
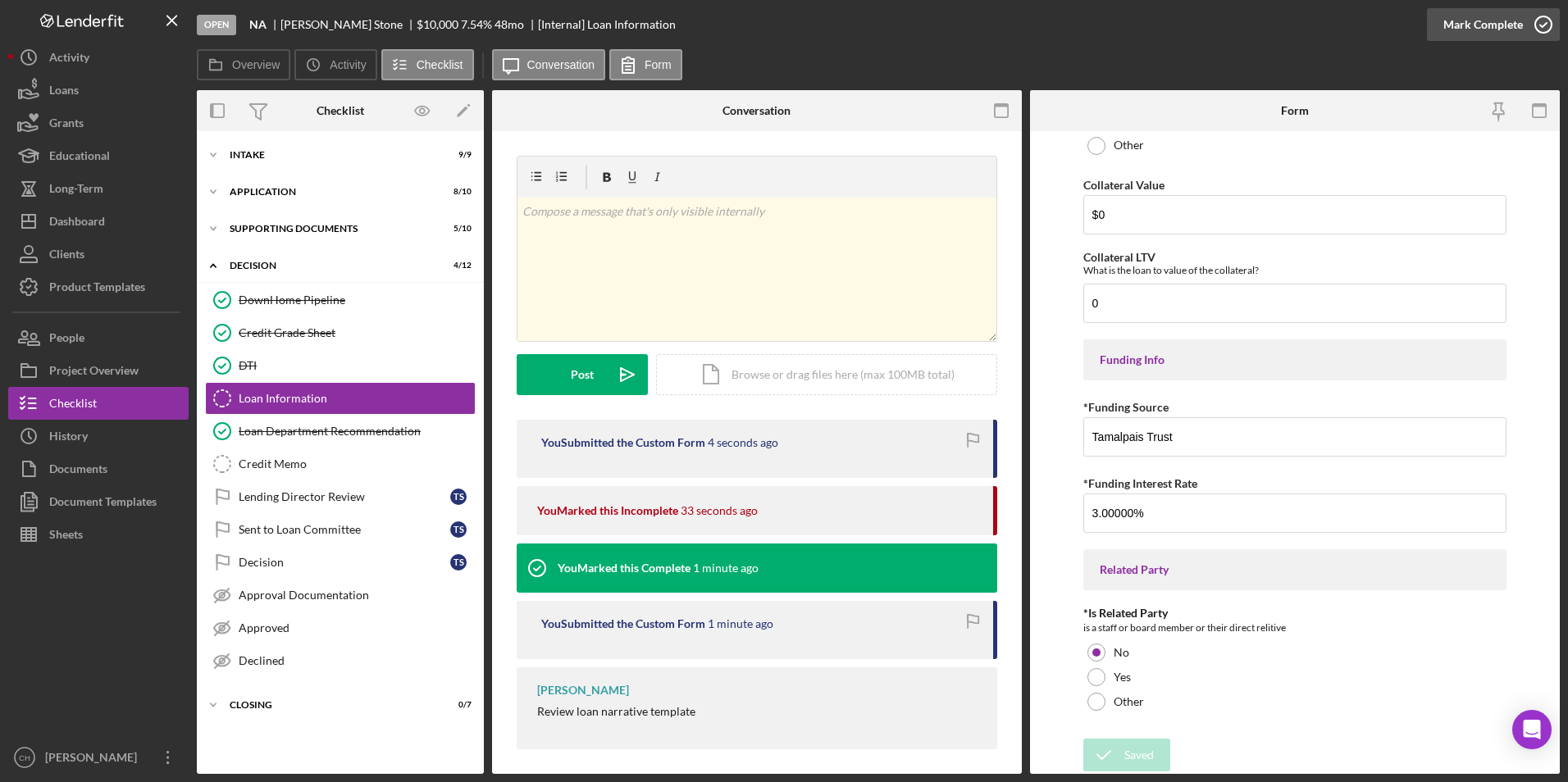
click at [1484, 24] on div "Mark Complete" at bounding box center [1483, 25] width 80 height 33
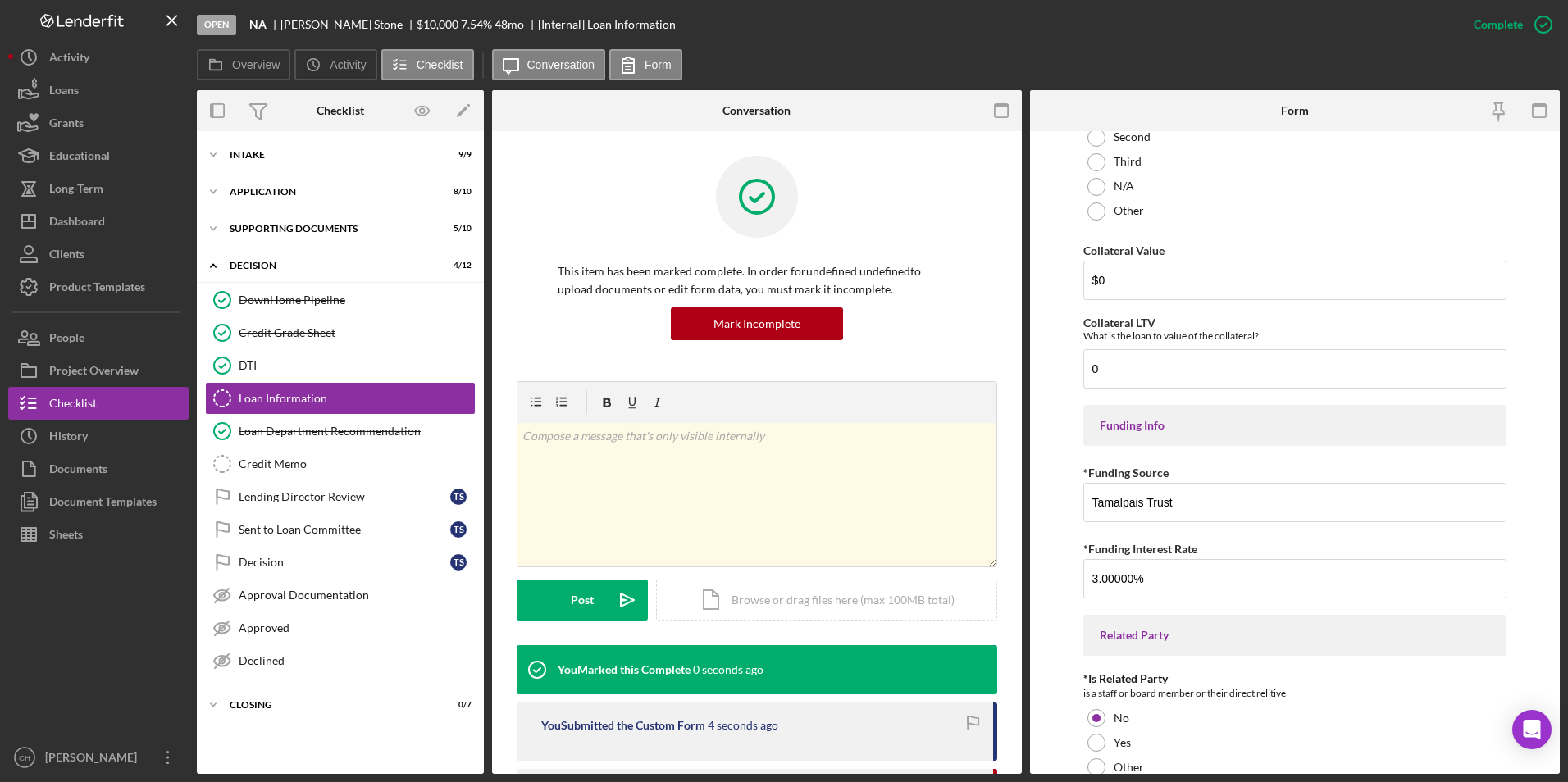
scroll to position [0, 0]
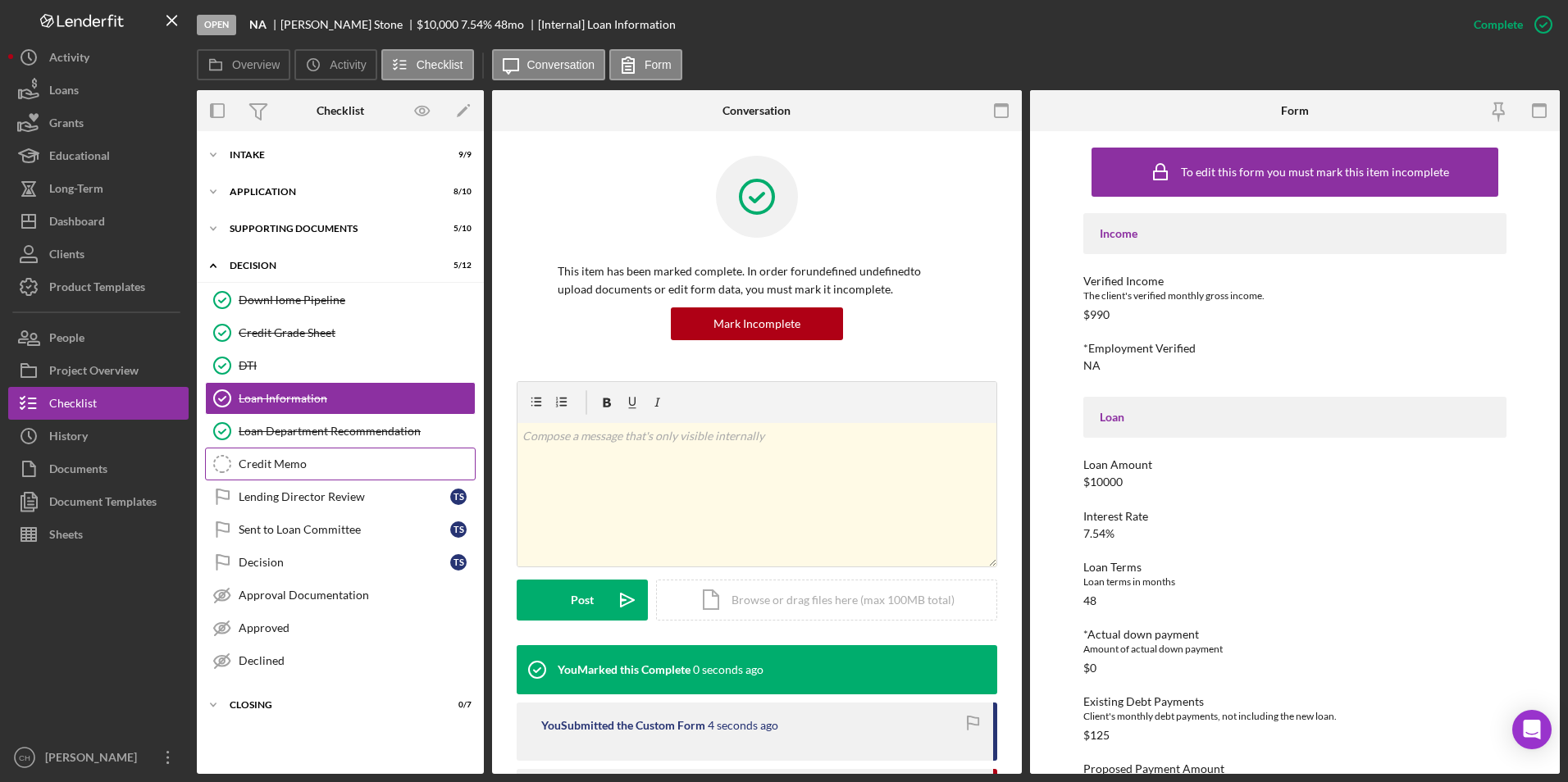
click at [266, 464] on div "Credit Memo" at bounding box center [356, 463] width 236 height 13
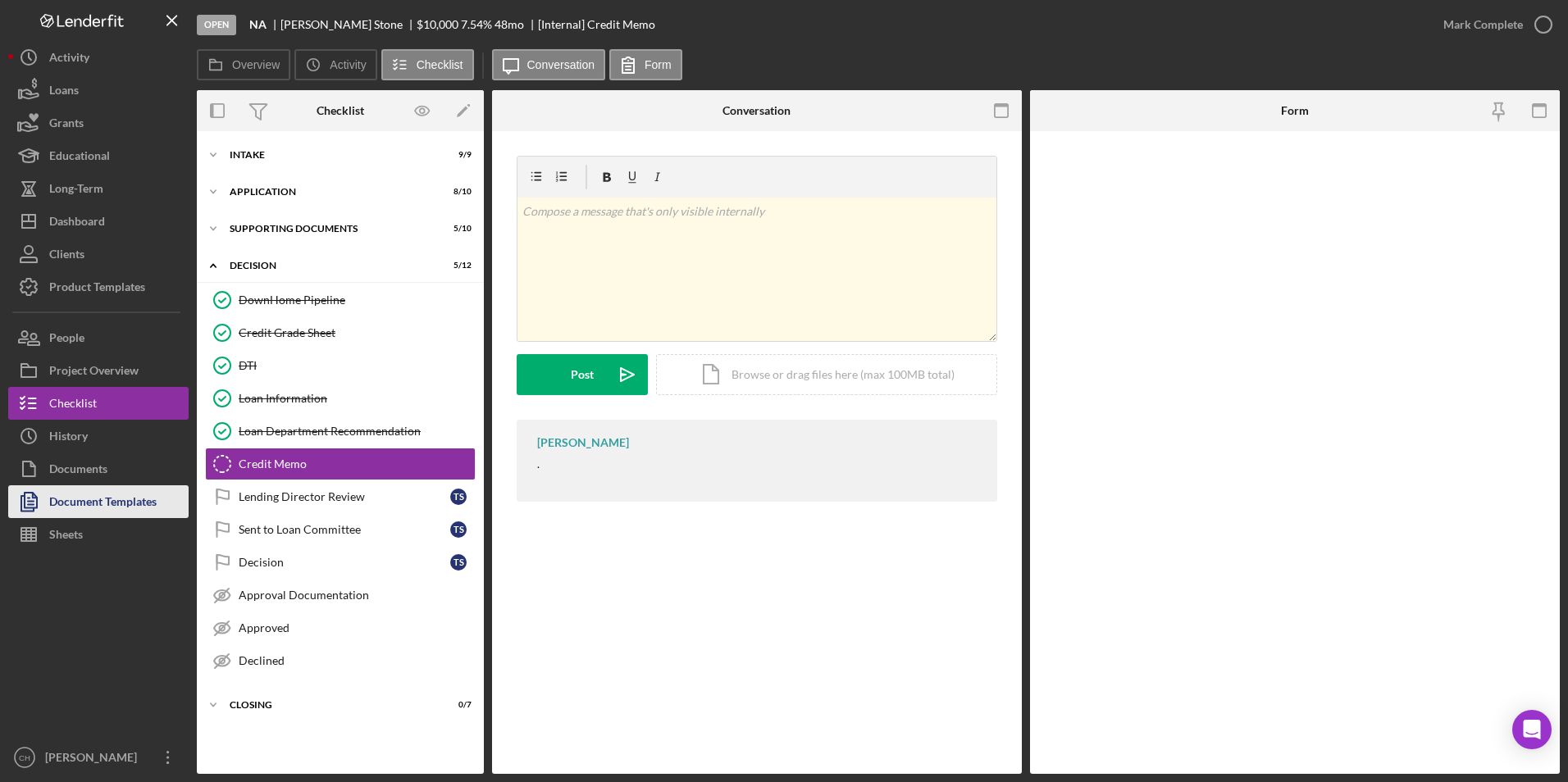
click at [77, 499] on div "Document Templates" at bounding box center [103, 503] width 108 height 36
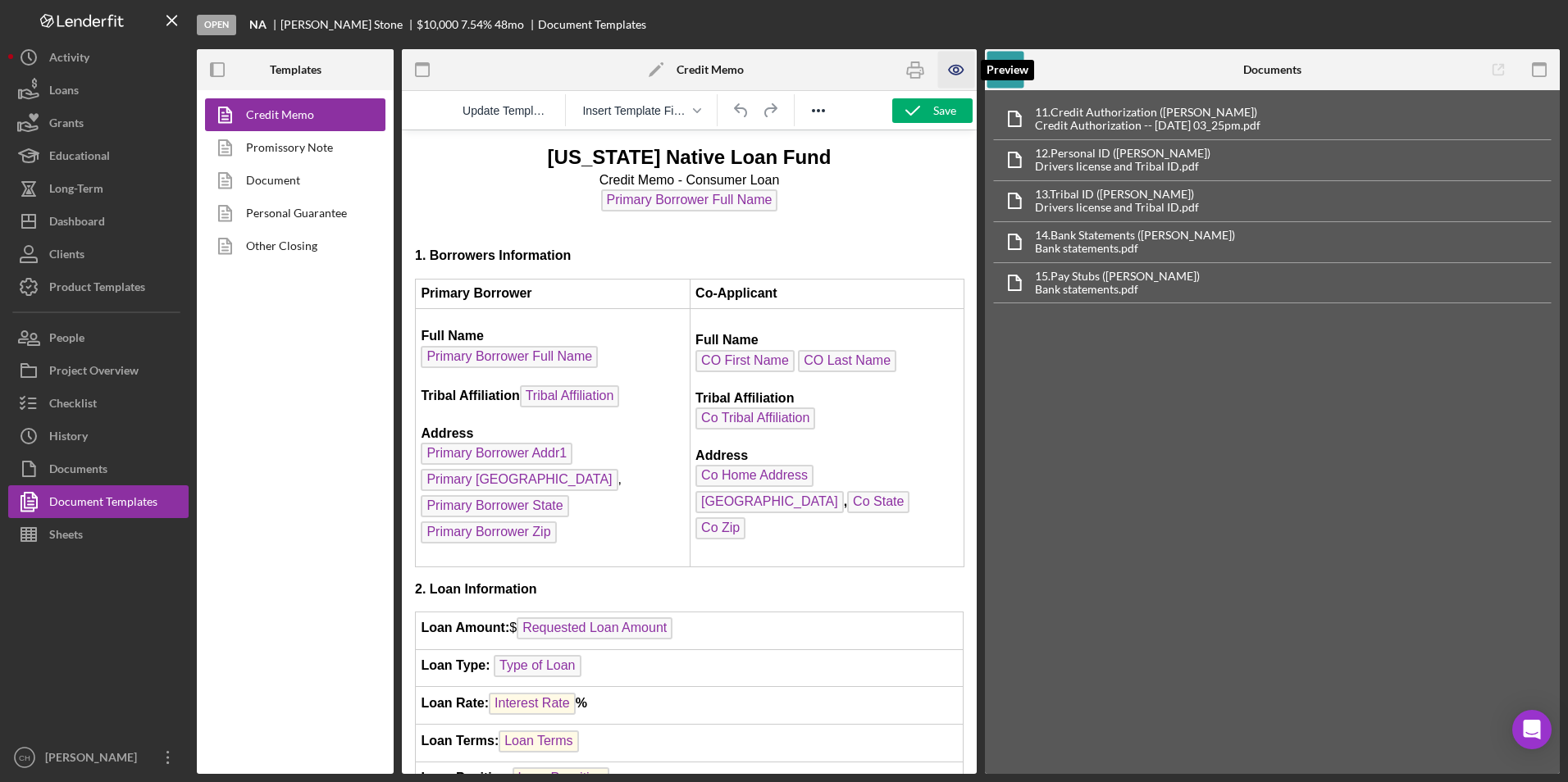
drag, startPoint x: 956, startPoint y: 70, endPoint x: 944, endPoint y: 88, distance: 21.6
click at [956, 70] on icon "button" at bounding box center [956, 70] width 36 height 36
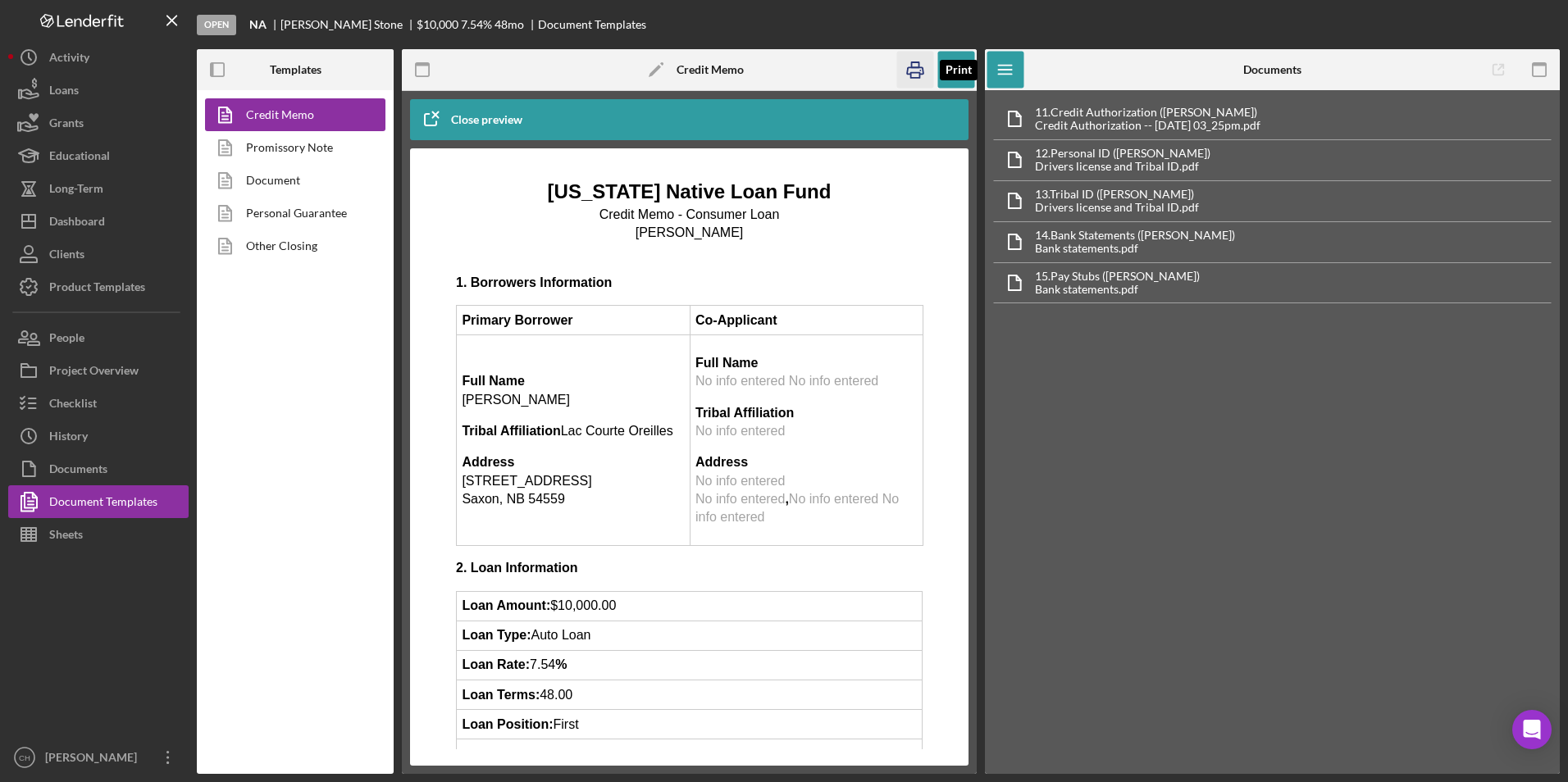
click at [916, 69] on icon "button" at bounding box center [915, 70] width 36 height 36
click at [952, 64] on icon "button" at bounding box center [956, 70] width 36 height 36
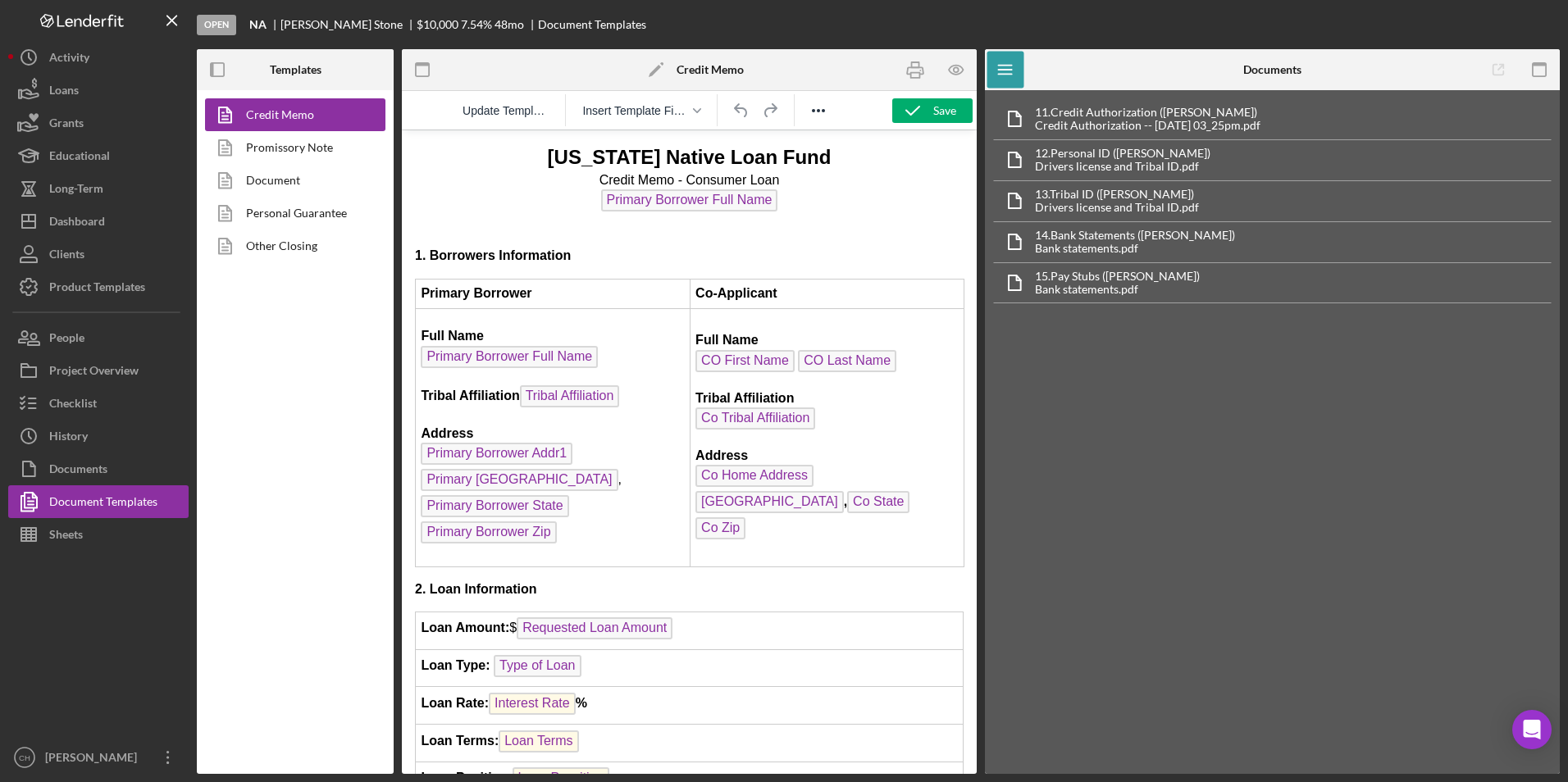
drag, startPoint x: 943, startPoint y: 114, endPoint x: 927, endPoint y: 129, distance: 21.9
click at [943, 114] on div "Save" at bounding box center [944, 110] width 23 height 25
click at [105, 411] on button "Checklist" at bounding box center [98, 403] width 181 height 33
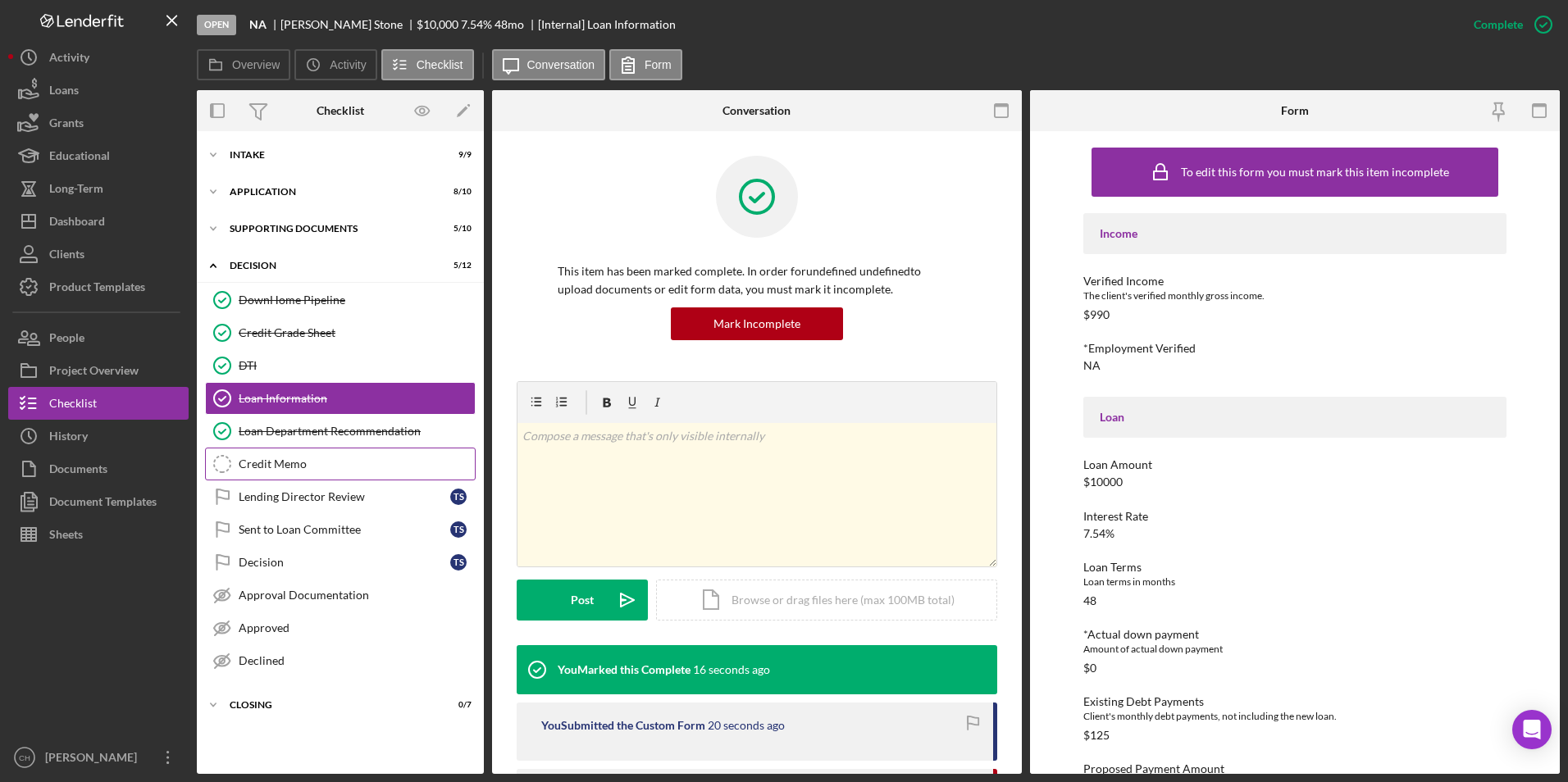
click at [268, 457] on div "Credit Memo" at bounding box center [356, 463] width 236 height 13
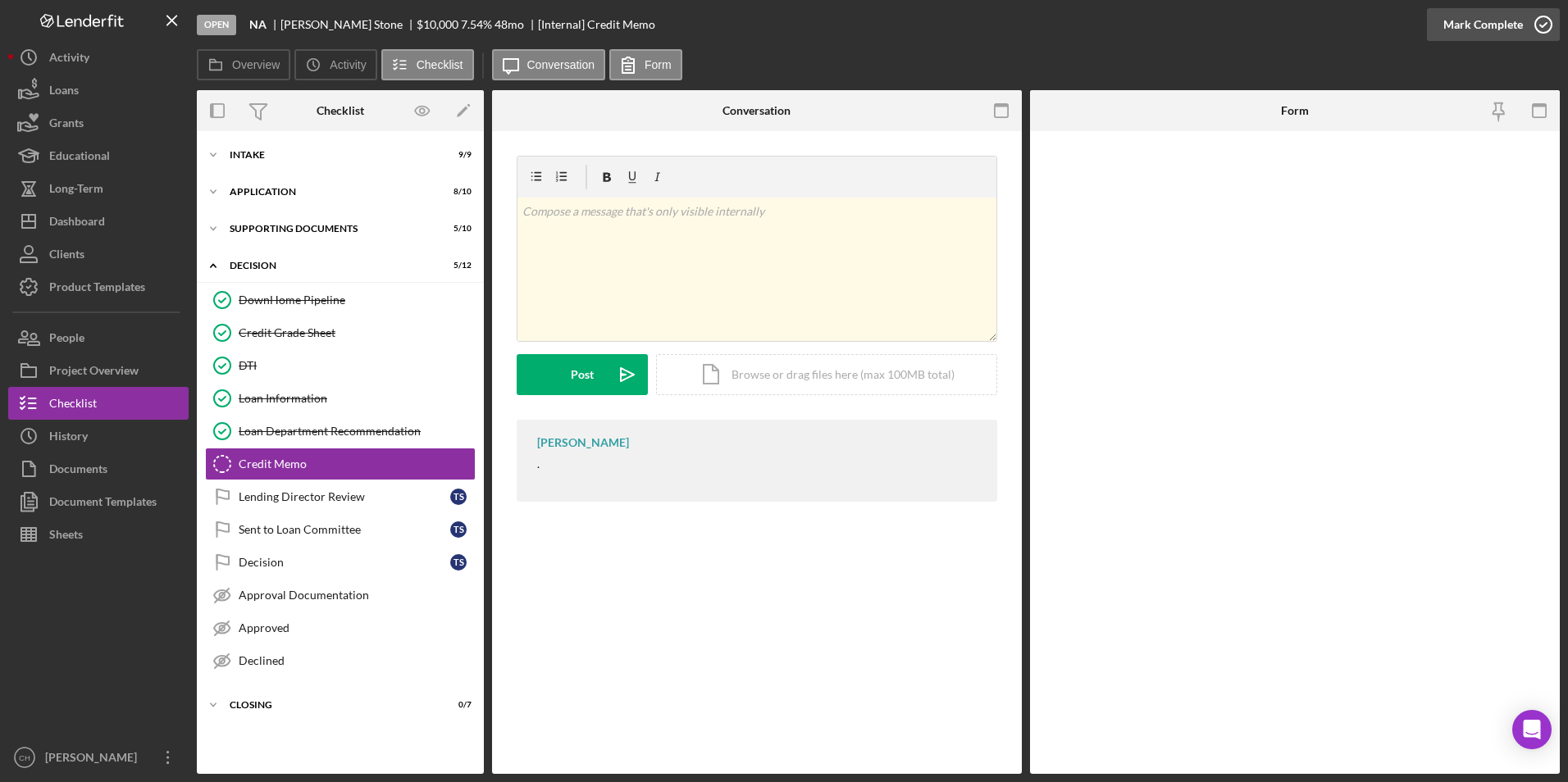
click at [1474, 20] on div "Mark Complete" at bounding box center [1483, 25] width 80 height 33
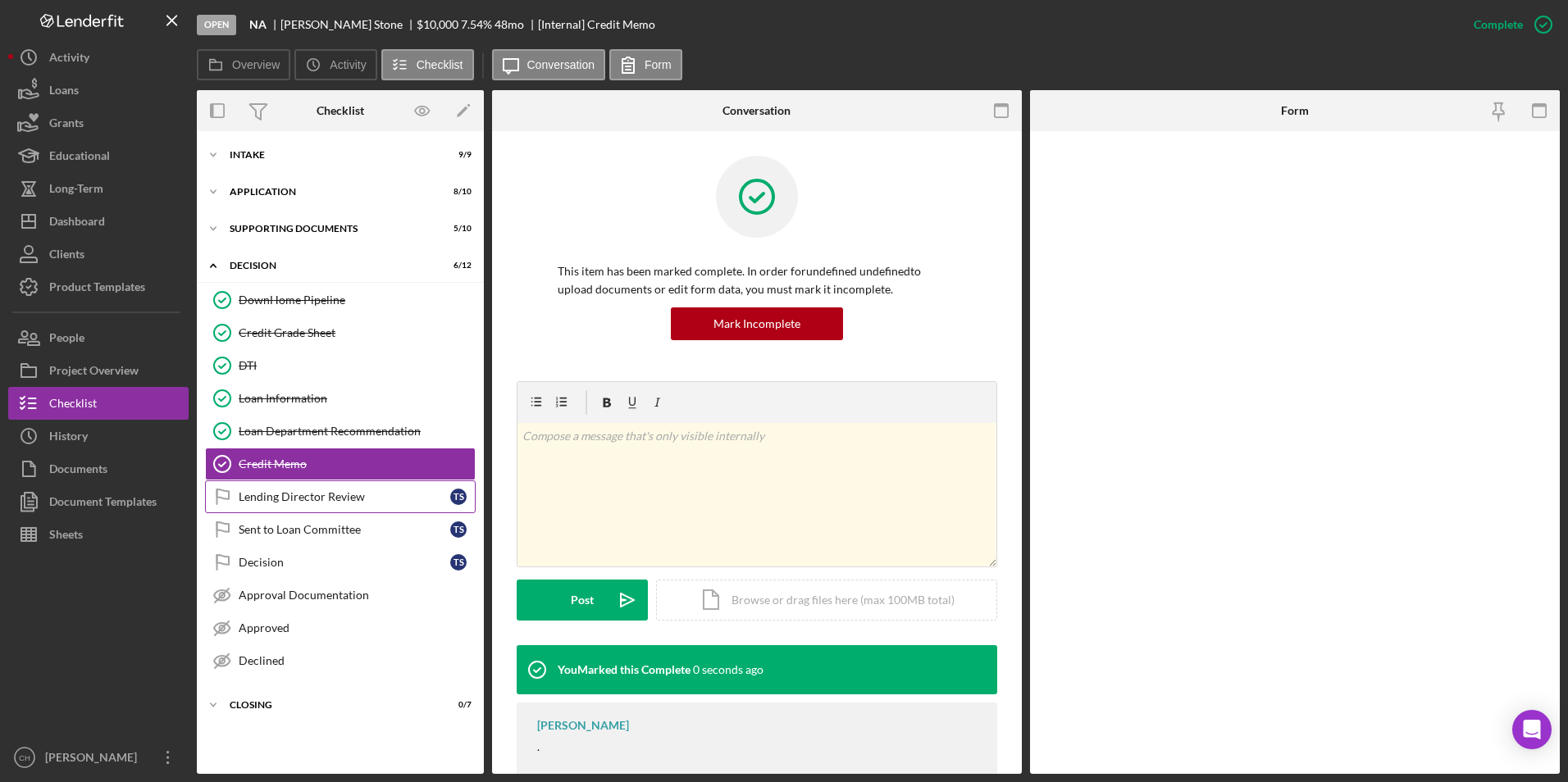
click at [245, 503] on div "Lending Director Review" at bounding box center [344, 496] width 211 height 13
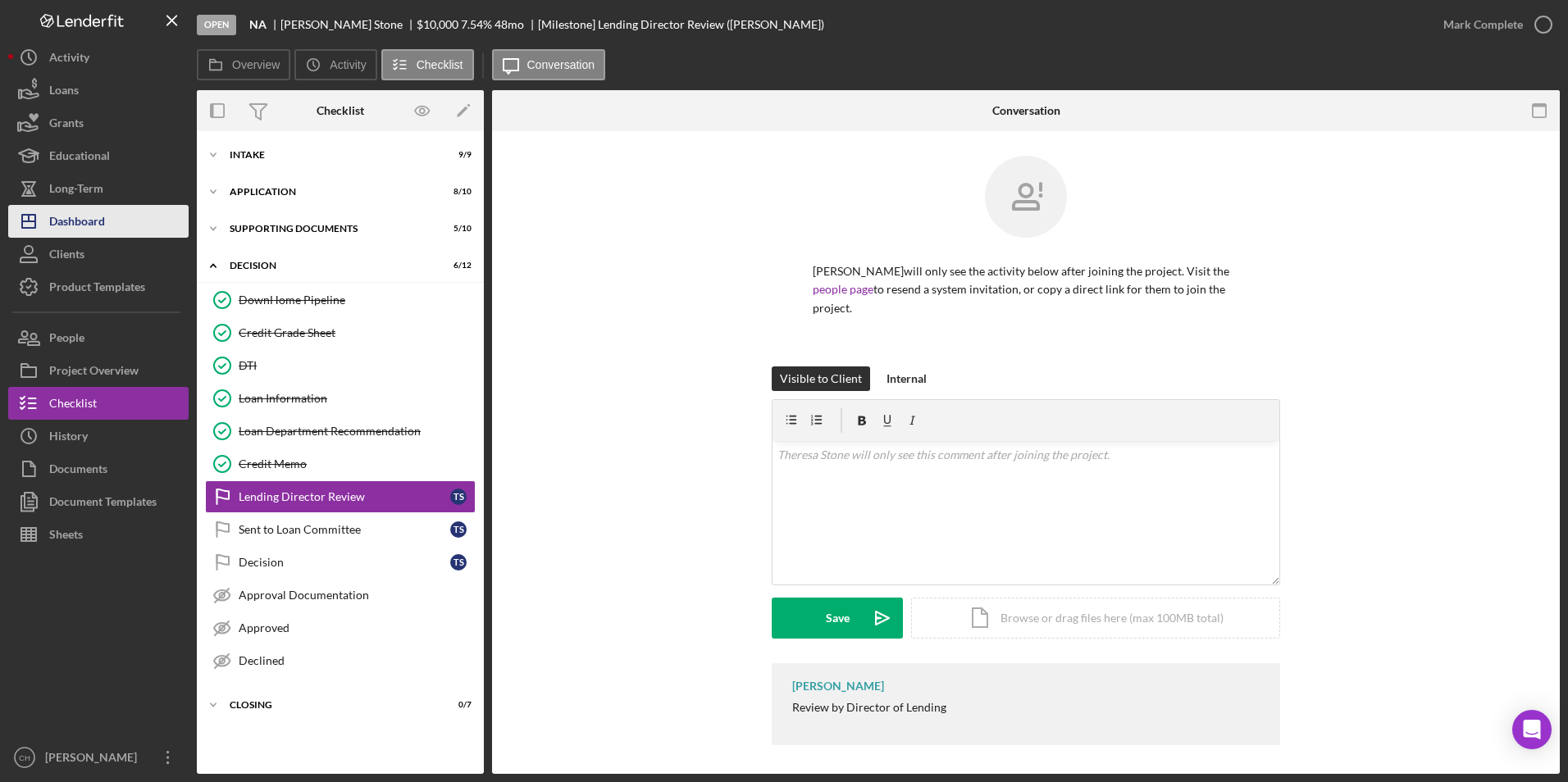
click at [76, 221] on div "Dashboard" at bounding box center [77, 223] width 56 height 36
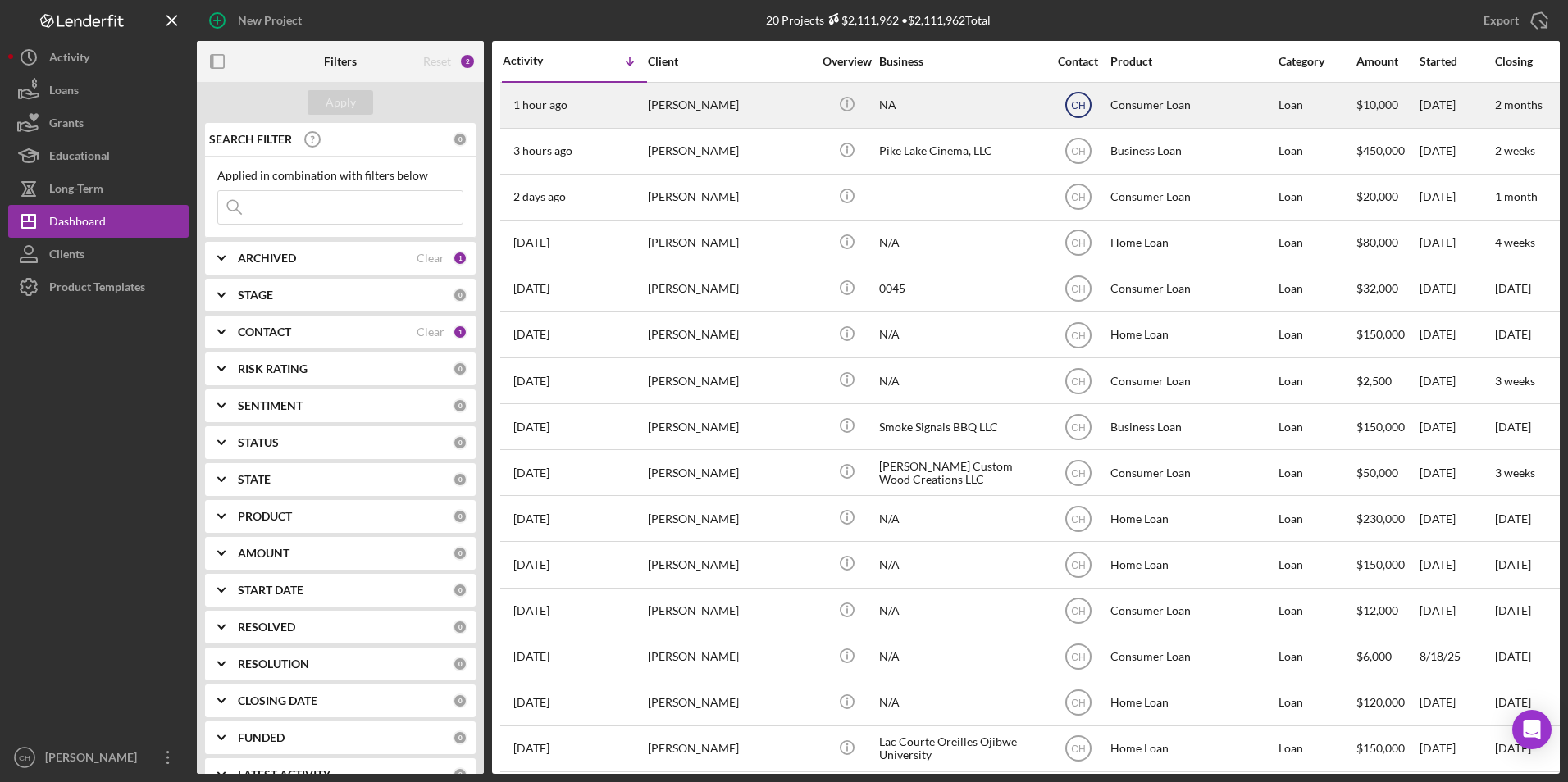
click at [1075, 98] on icon "CH" at bounding box center [1078, 105] width 41 height 41
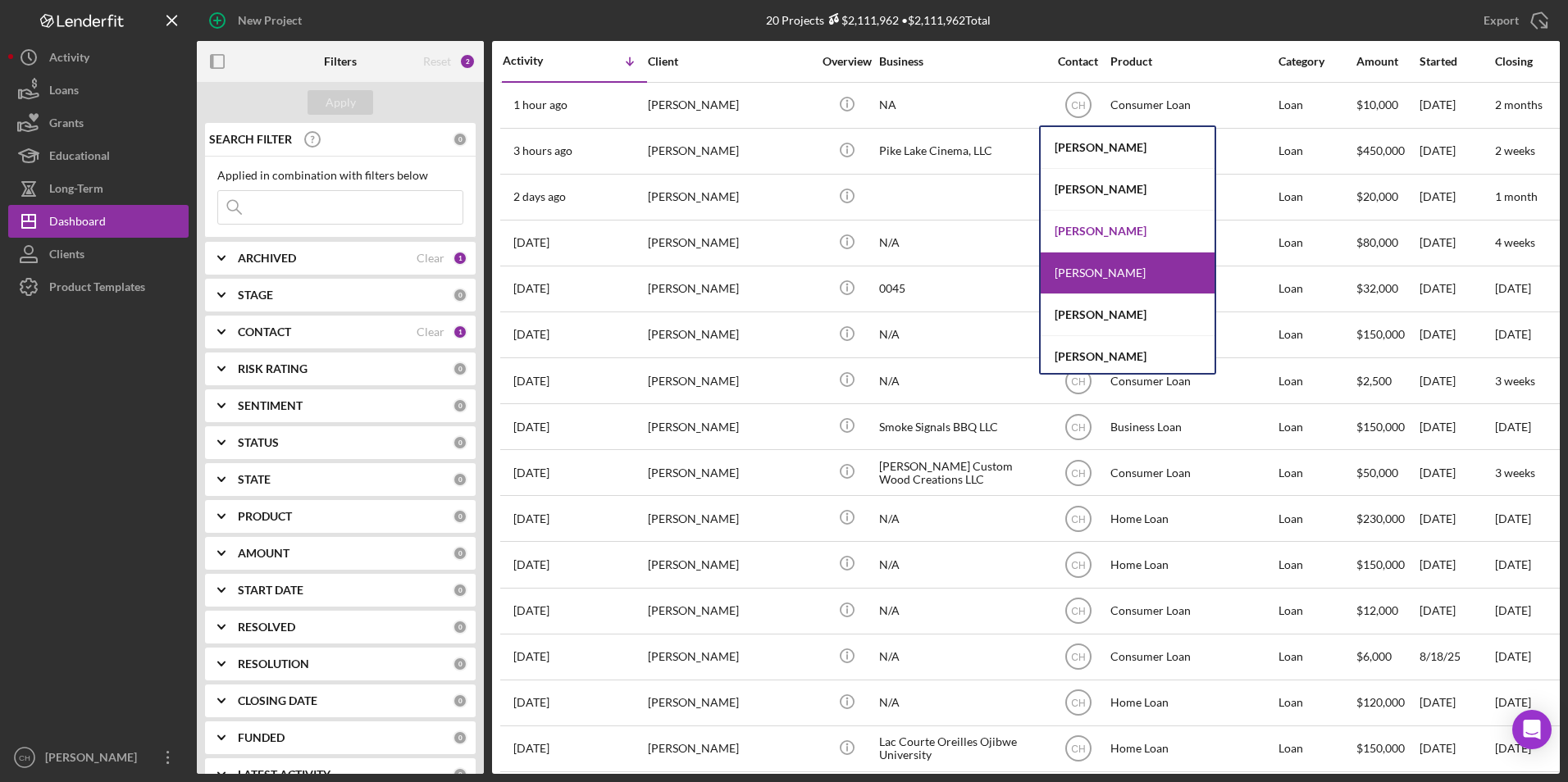
click at [1069, 227] on div "[PERSON_NAME]" at bounding box center [1128, 231] width 174 height 42
